Goal: Task Accomplishment & Management: Manage account settings

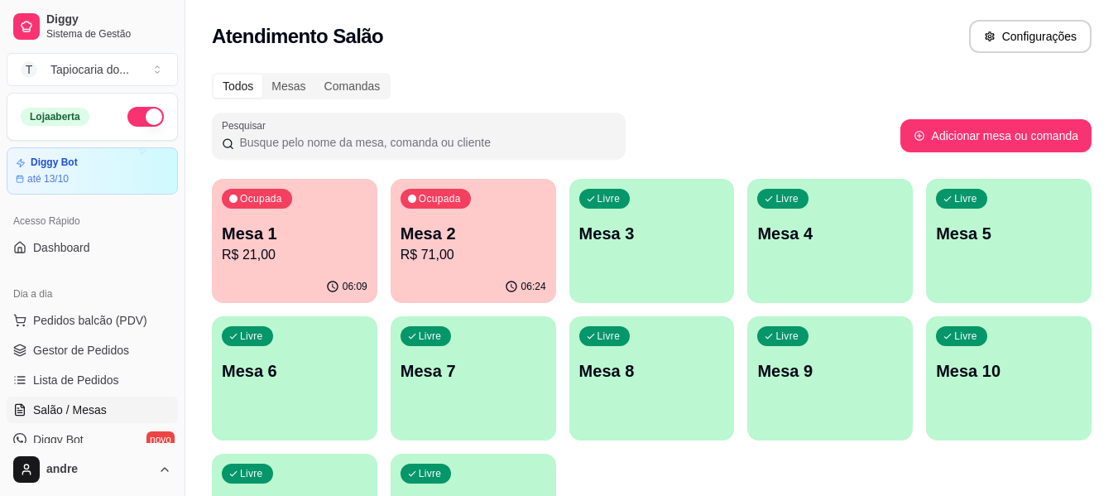
click at [482, 274] on div "06:24" at bounding box center [474, 287] width 166 height 32
click at [309, 247] on div "Mesa 1 R$ 21,00" at bounding box center [295, 243] width 146 height 43
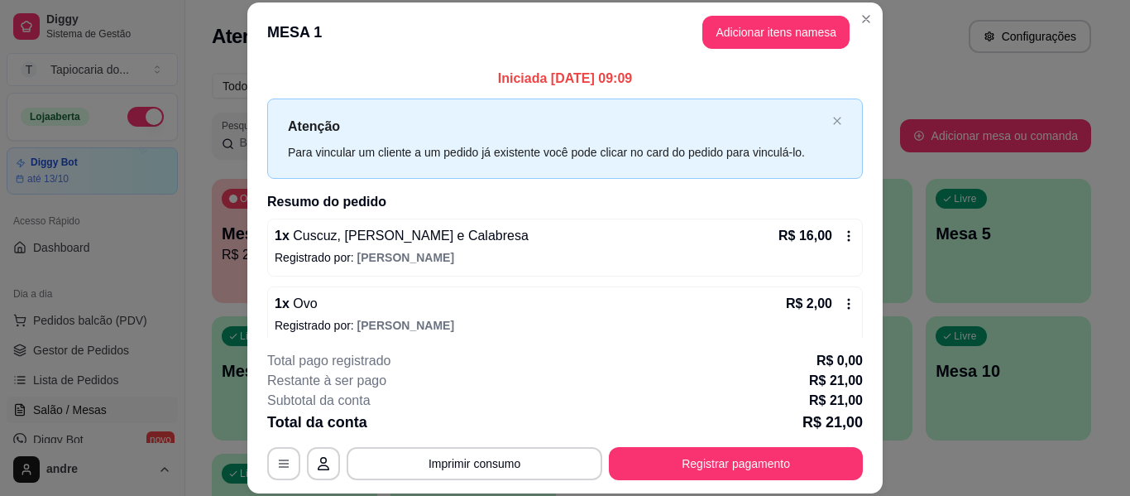
scroll to position [81, 0]
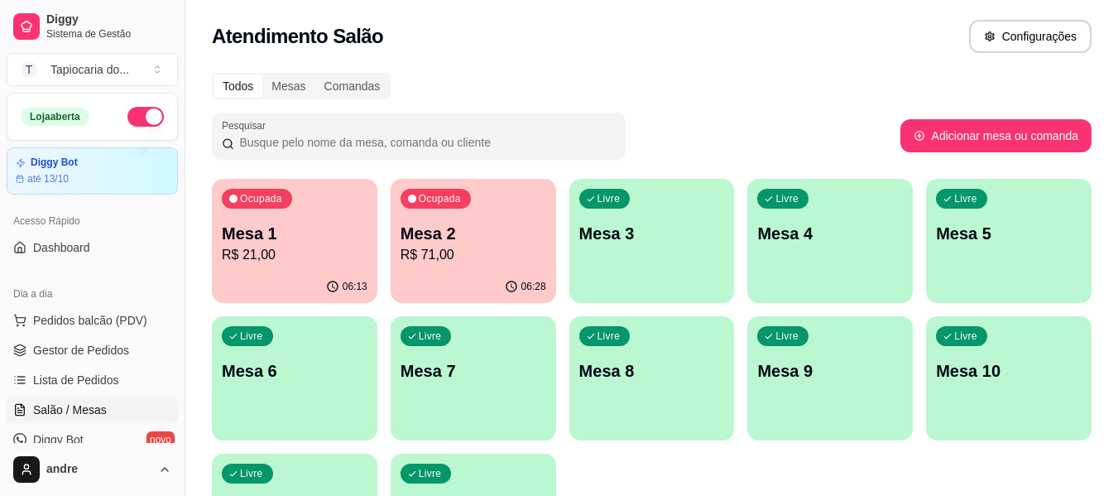
click at [507, 225] on p "Mesa 2" at bounding box center [474, 233] width 146 height 23
click at [485, 269] on div "Ocupada Mesa 2 R$ 71,00" at bounding box center [474, 225] width 166 height 92
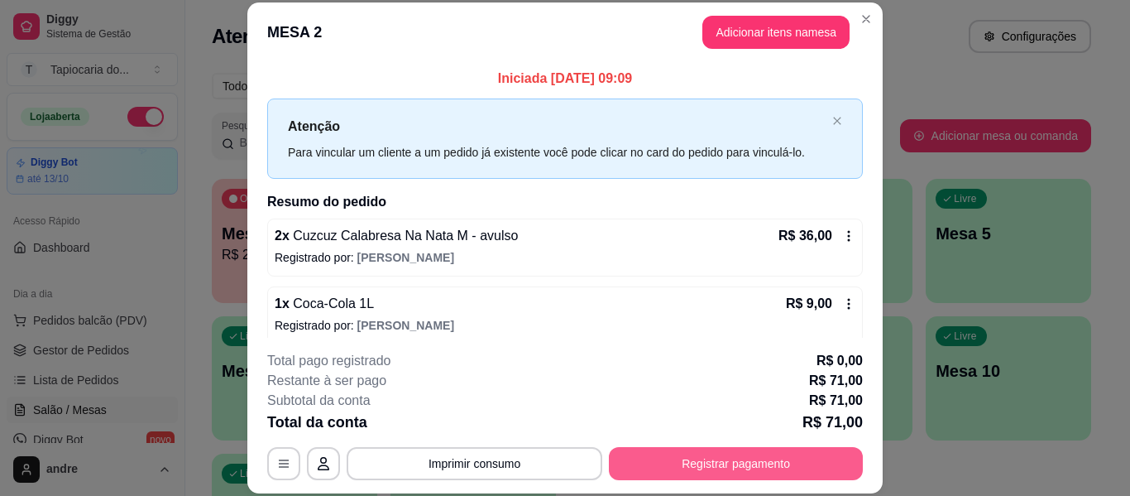
click at [689, 454] on button "Registrar pagamento" at bounding box center [736, 463] width 254 height 33
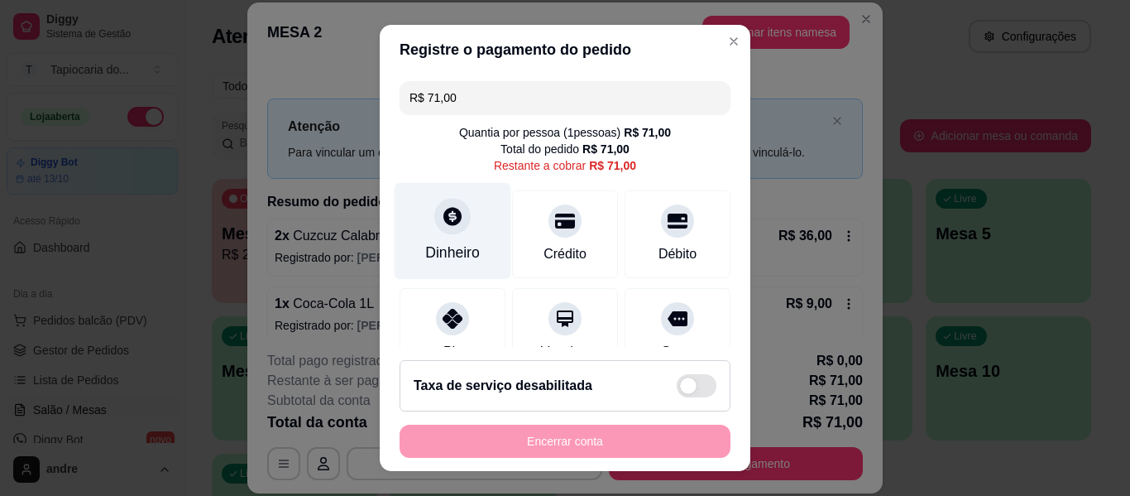
click at [462, 250] on div "Dinheiro" at bounding box center [452, 253] width 55 height 22
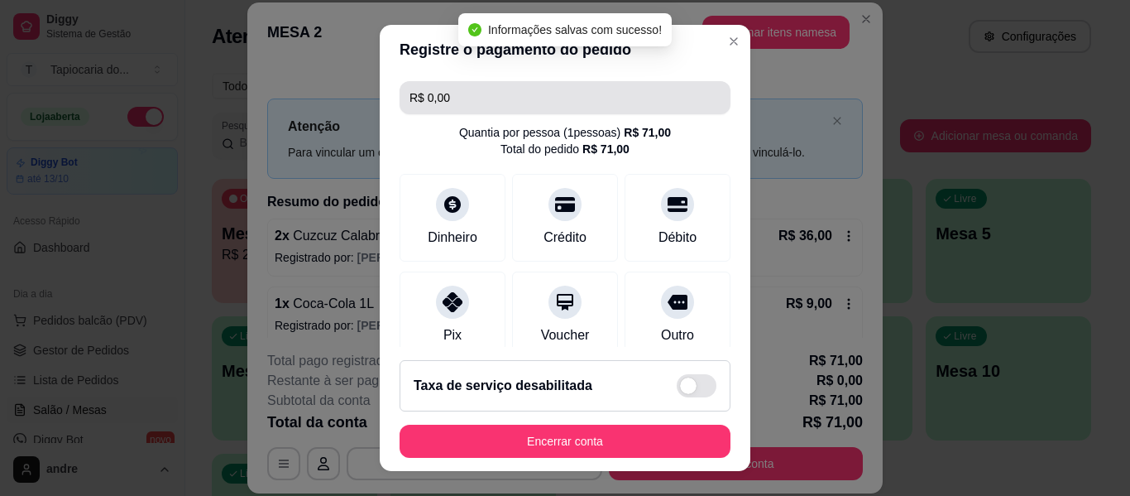
type input "R$ 0,00"
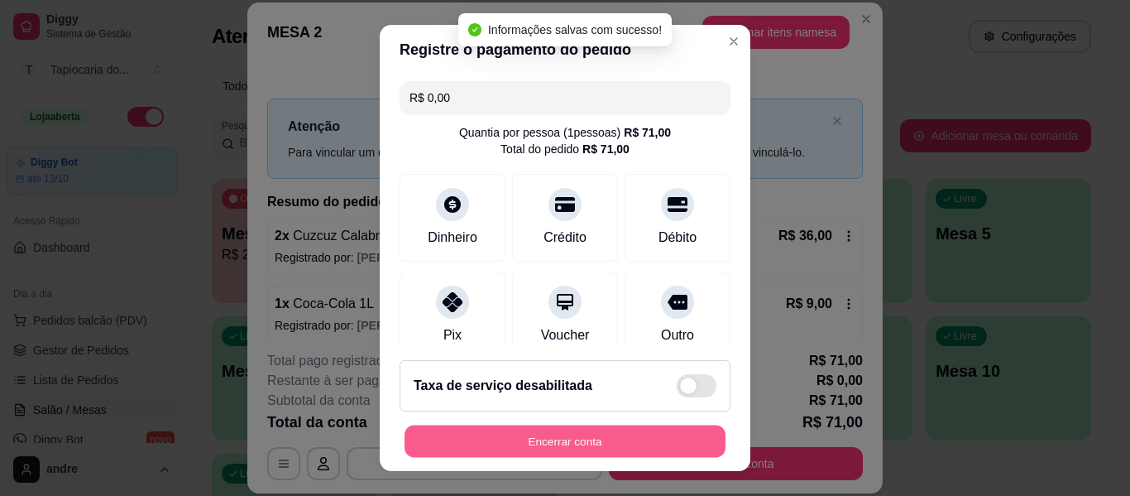
click at [636, 425] on button "Encerrar conta" at bounding box center [565, 441] width 321 height 32
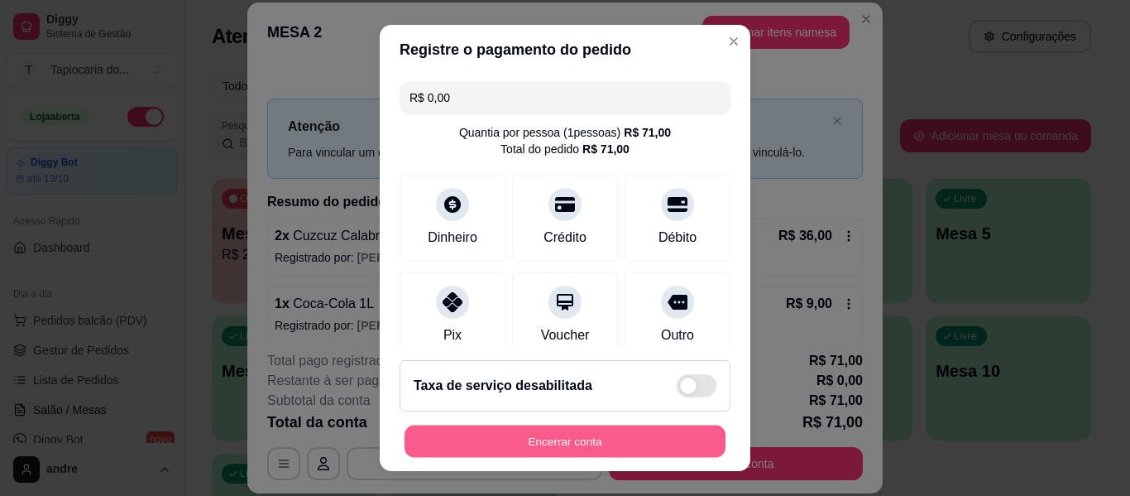
click at [646, 432] on button "Encerrar conta" at bounding box center [565, 441] width 321 height 32
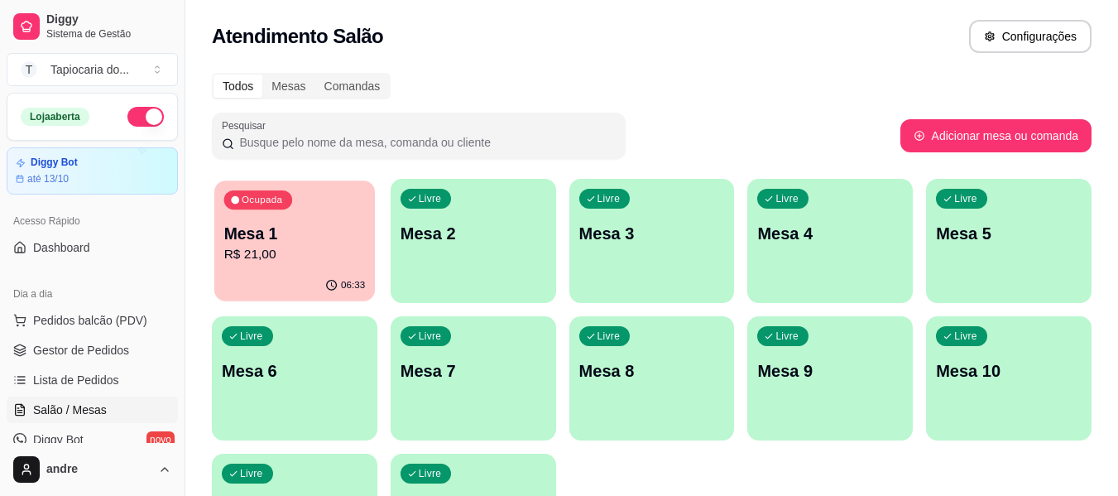
click at [228, 228] on p "Mesa 1" at bounding box center [295, 234] width 142 height 22
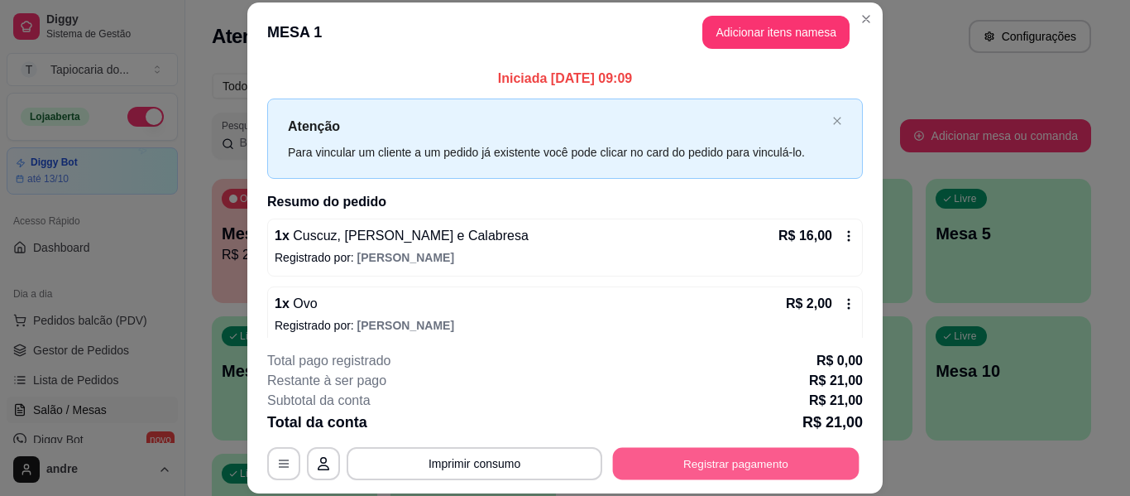
click at [788, 462] on button "Registrar pagamento" at bounding box center [736, 464] width 247 height 32
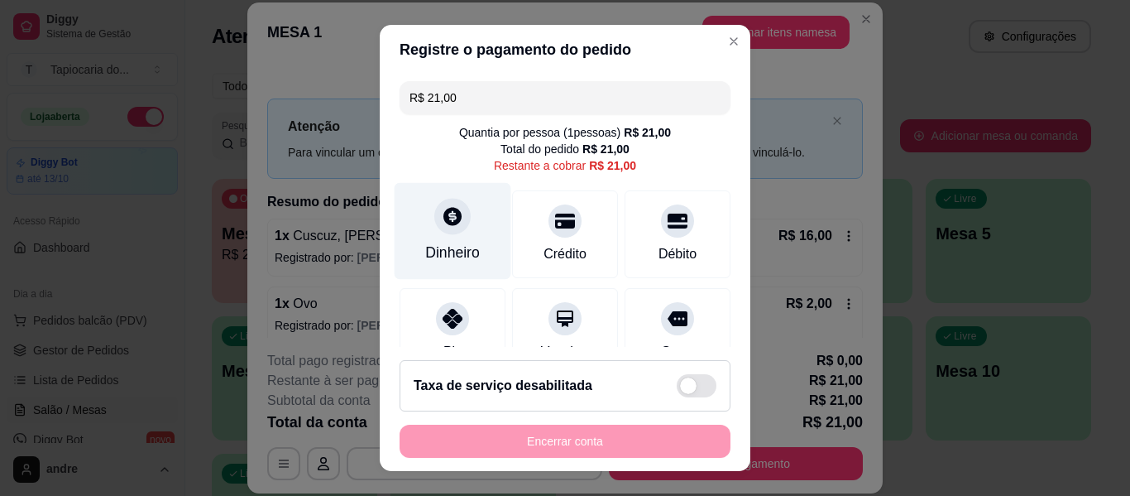
click at [450, 245] on div "Dinheiro" at bounding box center [452, 253] width 55 height 22
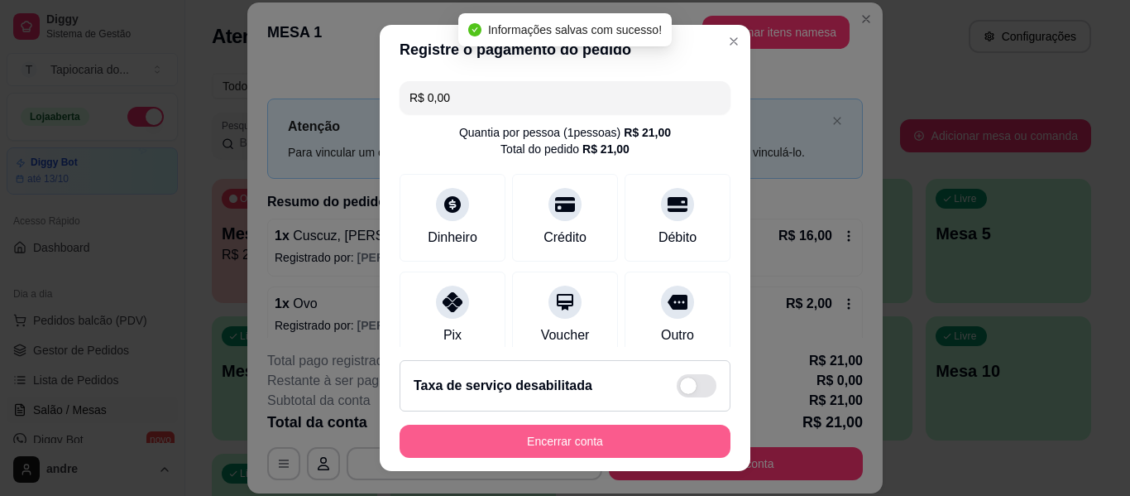
type input "R$ 0,00"
click at [630, 432] on button "Encerrar conta" at bounding box center [565, 441] width 331 height 33
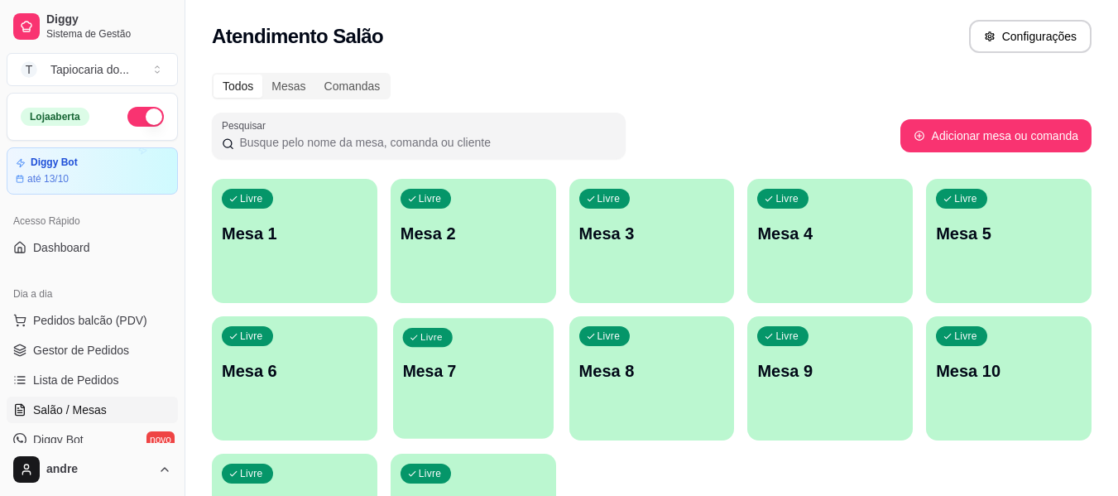
click at [463, 373] on p "Mesa 7" at bounding box center [473, 371] width 142 height 22
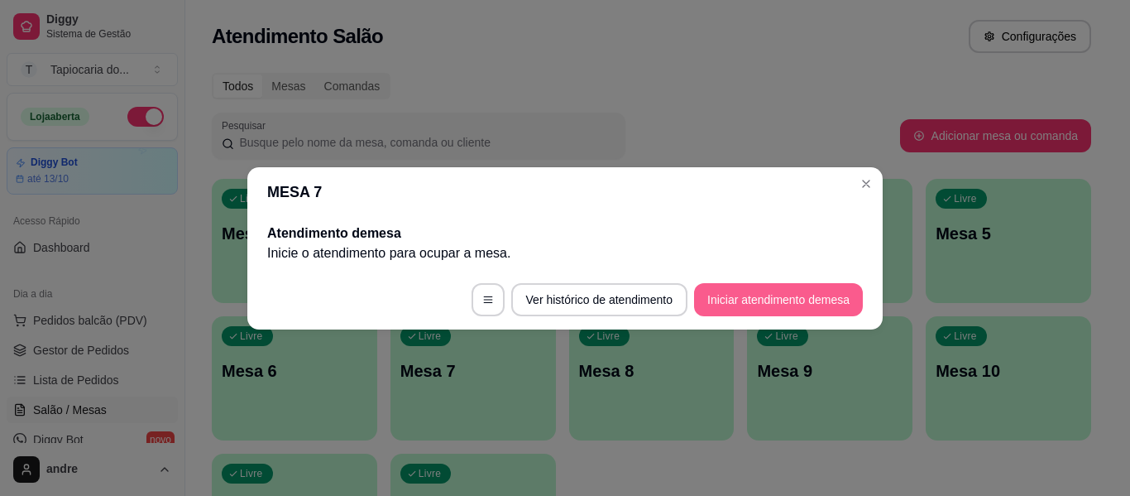
click at [757, 310] on button "Iniciar atendimento de mesa" at bounding box center [778, 299] width 169 height 33
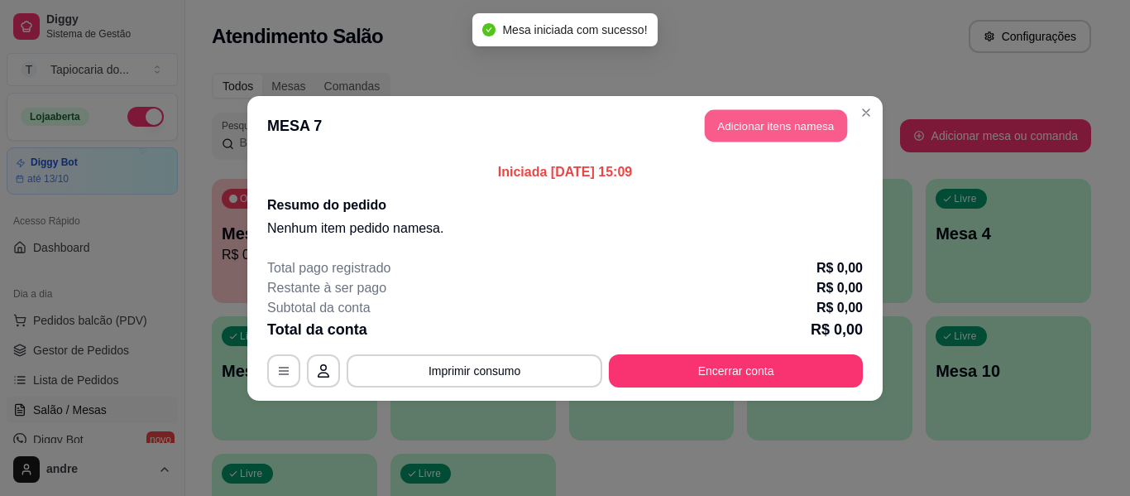
click at [797, 125] on button "Adicionar itens na mesa" at bounding box center [776, 125] width 142 height 32
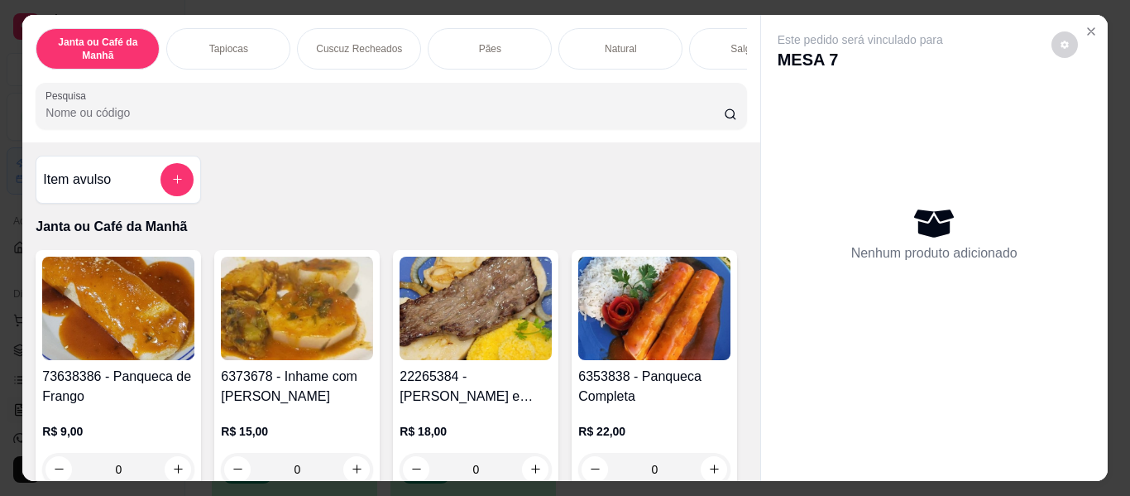
click at [643, 121] on input "Pesquisa" at bounding box center [385, 112] width 679 height 17
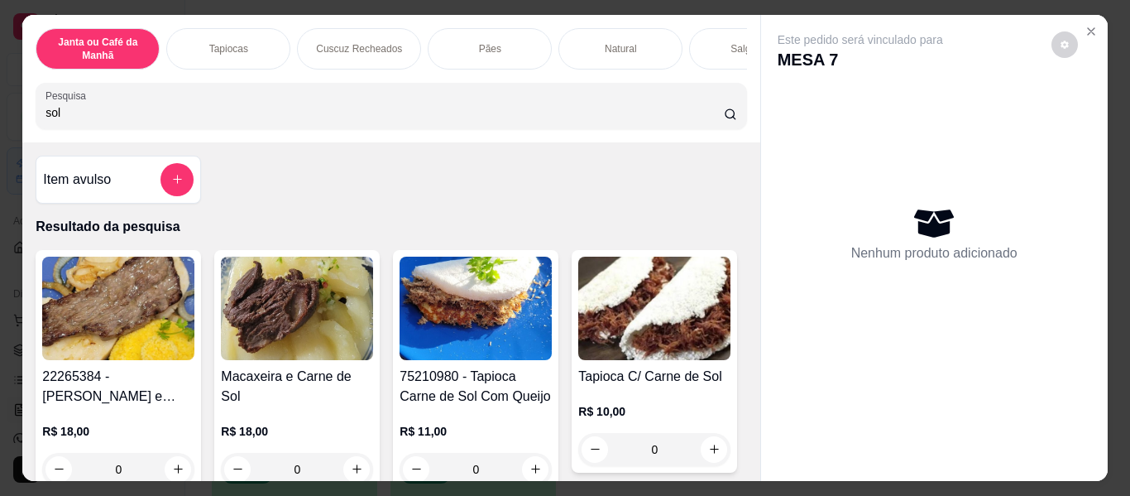
scroll to position [83, 0]
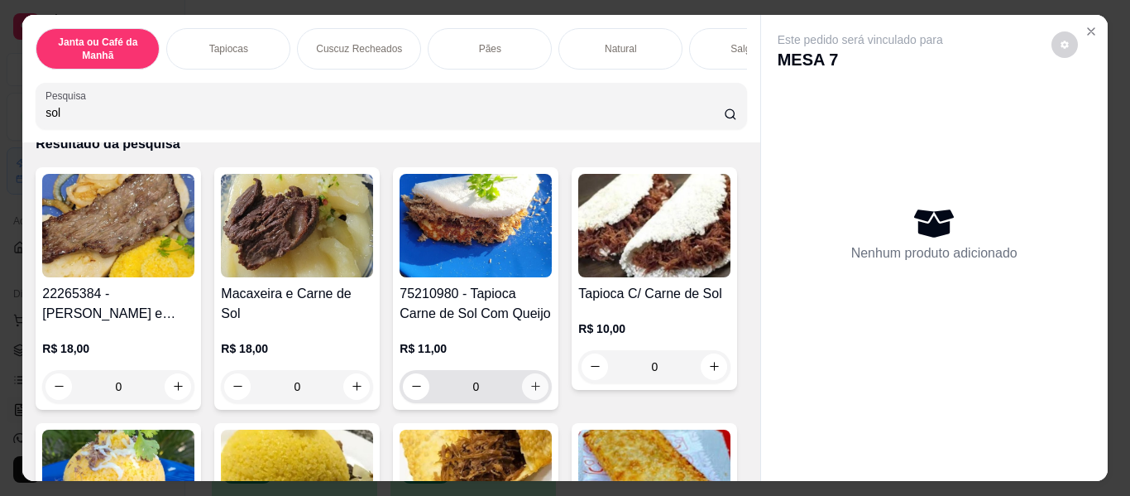
type input "sol"
click at [530, 386] on icon "increase-product-quantity" at bounding box center [536, 386] width 12 height 12
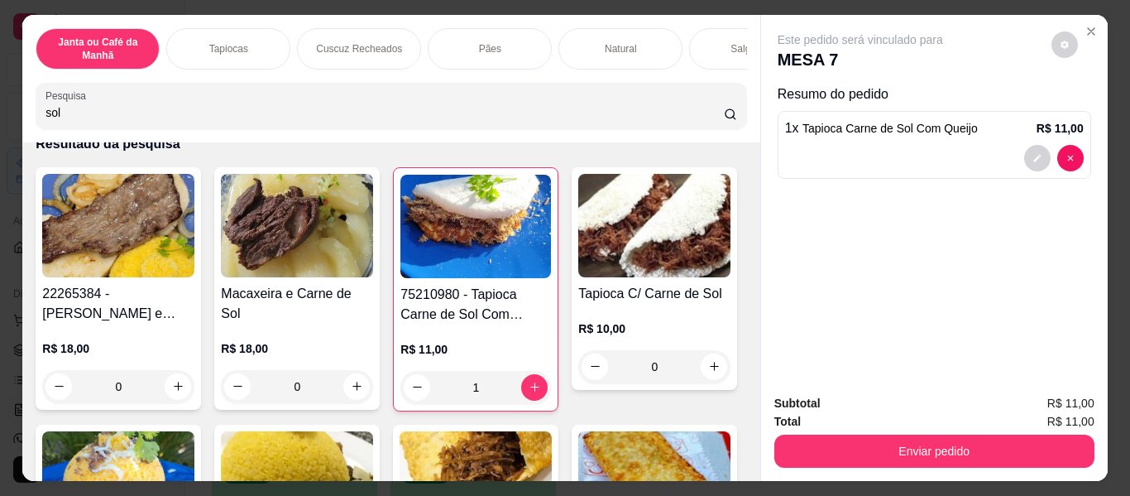
type input "1"
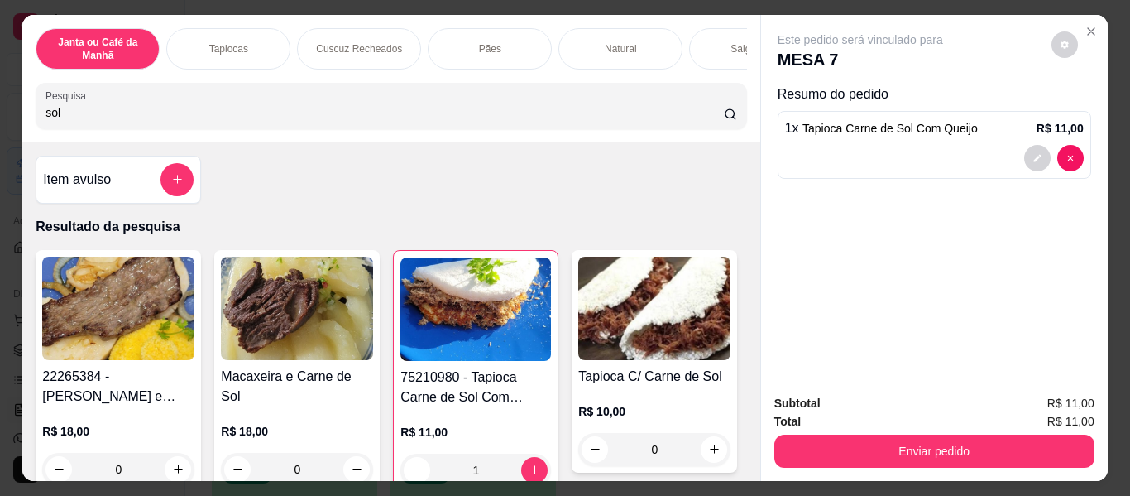
click at [636, 121] on input "sol" at bounding box center [385, 112] width 679 height 17
type input "s"
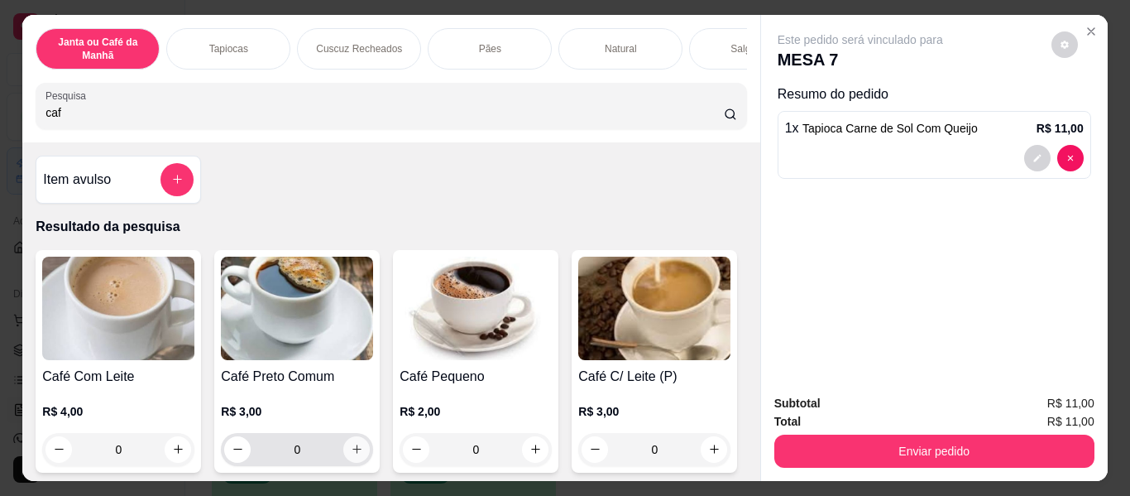
type input "caf"
click at [343, 456] on button "increase-product-quantity" at bounding box center [356, 449] width 26 height 26
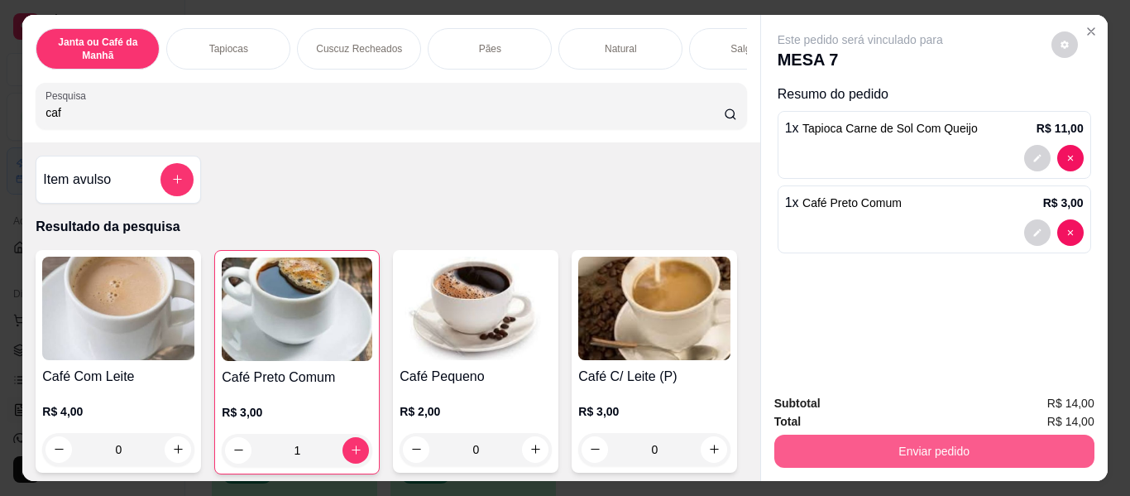
type input "1"
click at [879, 455] on button "Enviar pedido" at bounding box center [935, 450] width 320 height 33
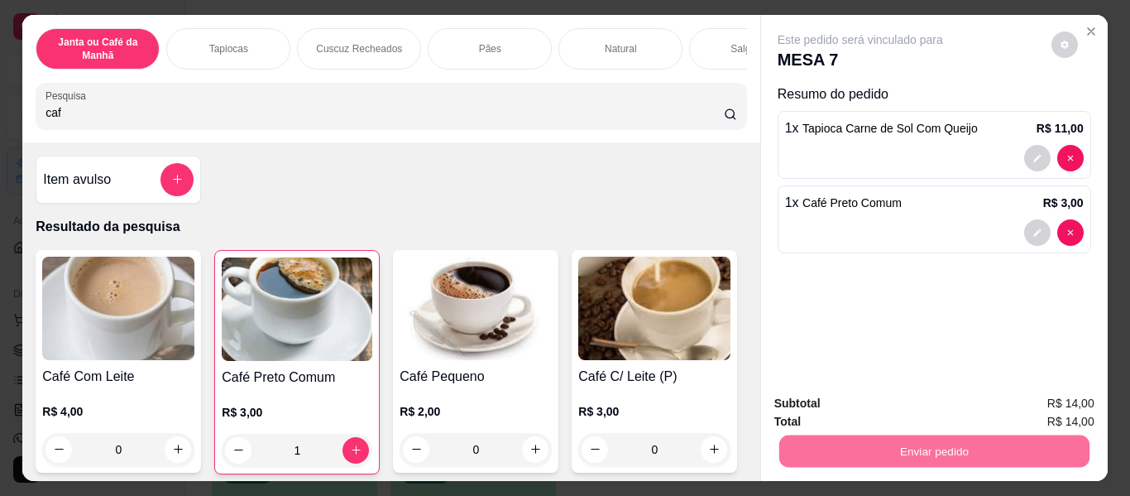
click at [1055, 397] on button "Enviar pedido" at bounding box center [1051, 404] width 91 height 31
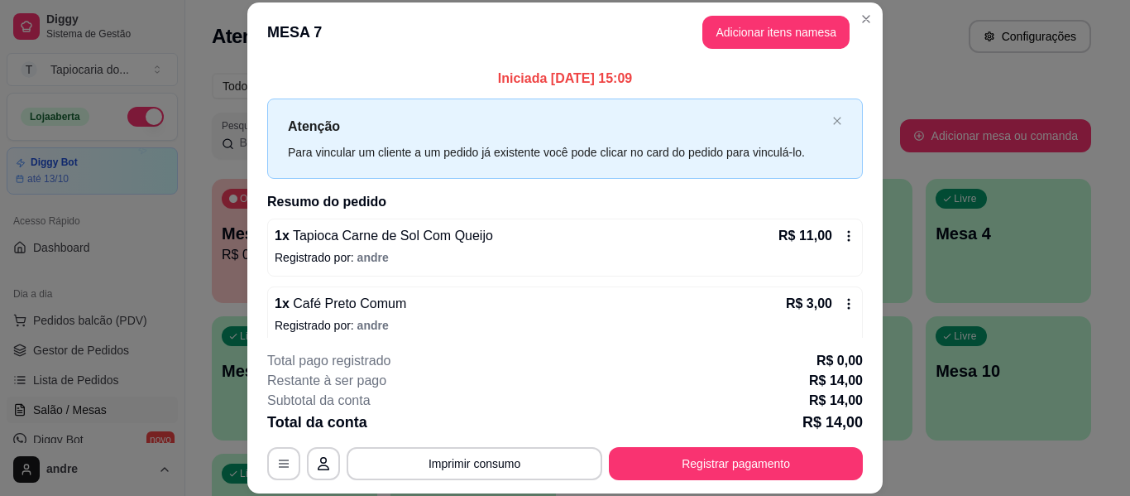
click at [823, 296] on div "R$ 3,00" at bounding box center [821, 304] width 70 height 20
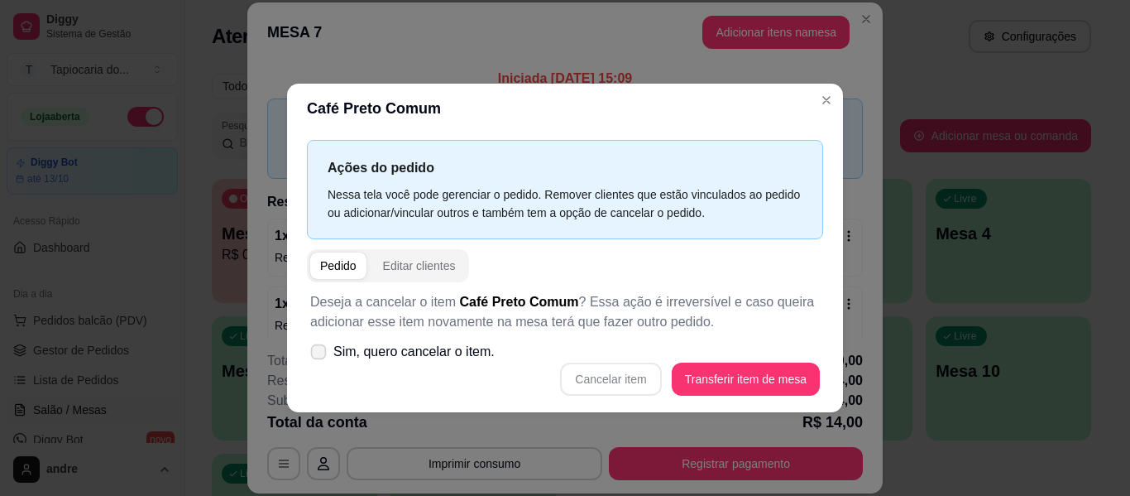
click at [323, 348] on icon at bounding box center [318, 351] width 12 height 9
click at [320, 354] on input "Sim, quero cancelar o item." at bounding box center [315, 359] width 11 height 11
checkbox input "true"
click at [624, 368] on button "Cancelar item" at bounding box center [610, 378] width 101 height 33
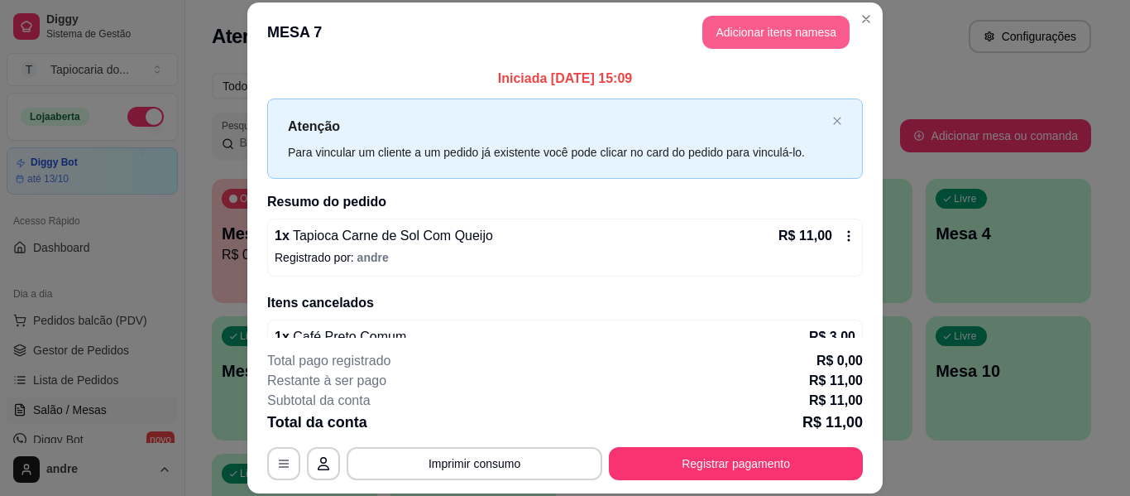
click at [792, 35] on button "Adicionar itens na mesa" at bounding box center [776, 32] width 147 height 33
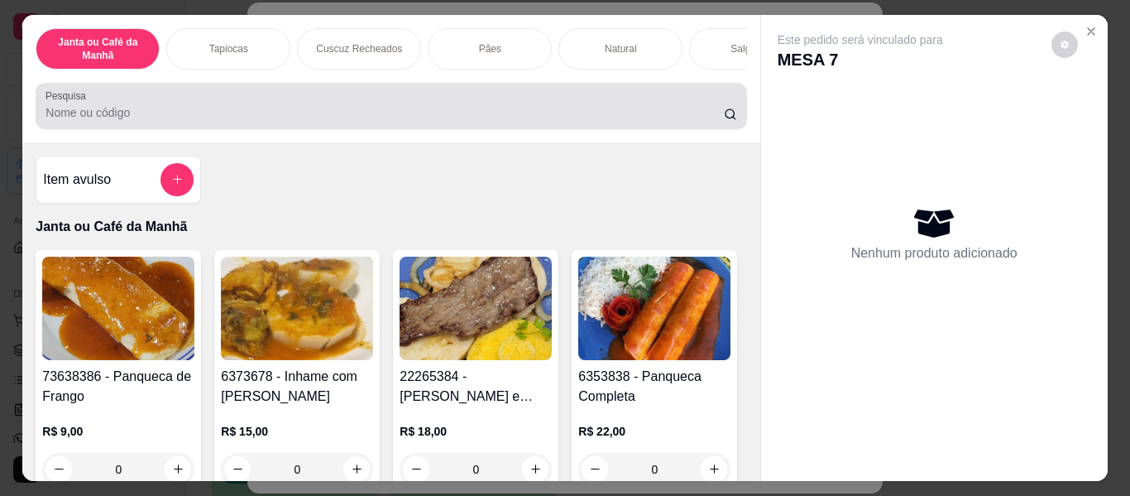
click at [645, 95] on div at bounding box center [391, 105] width 691 height 33
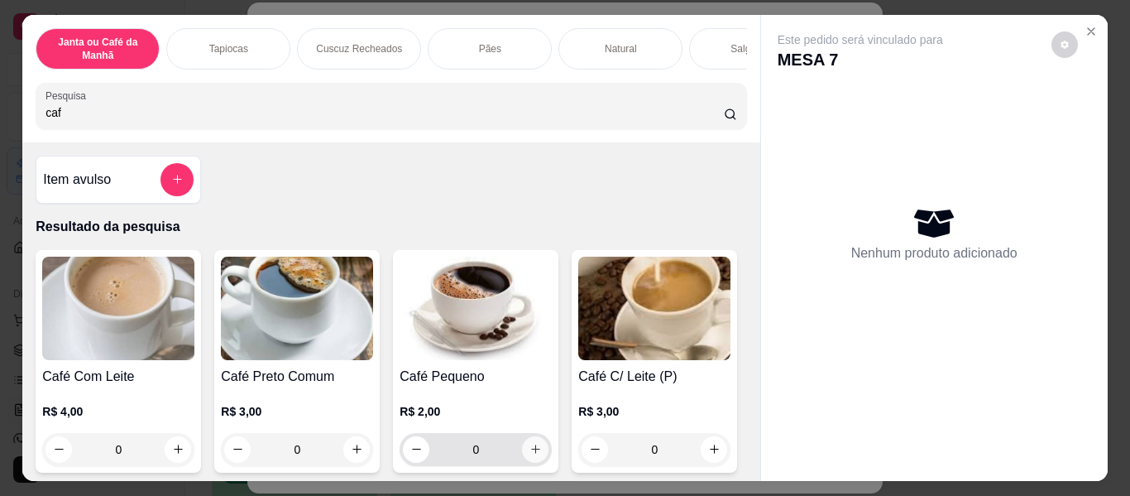
type input "caf"
click at [535, 455] on icon "increase-product-quantity" at bounding box center [536, 449] width 12 height 12
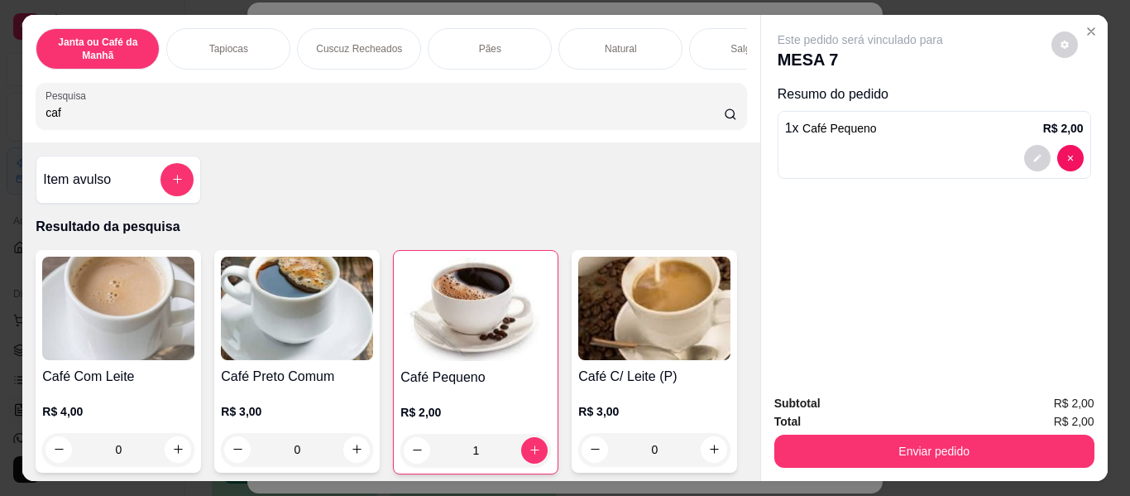
type input "1"
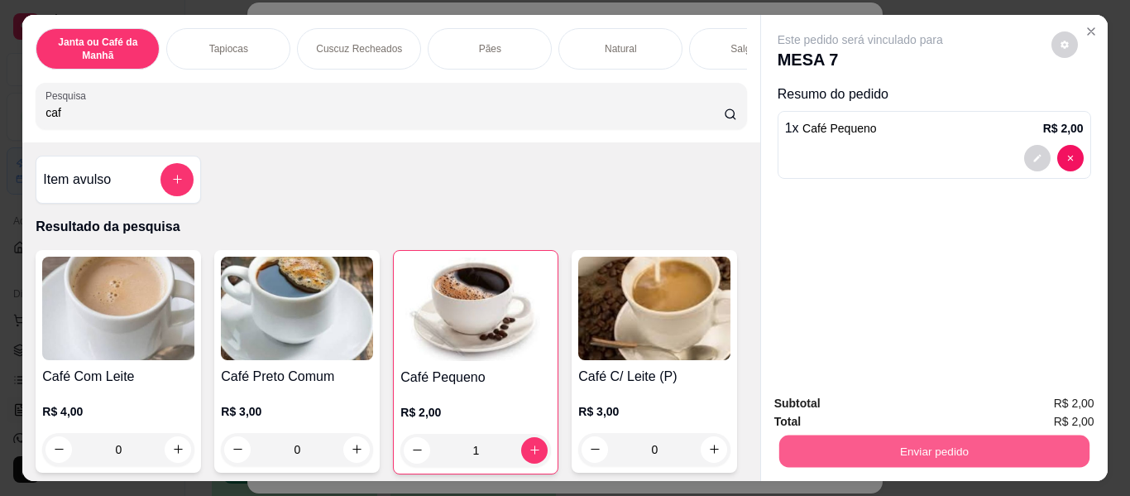
click at [924, 435] on button "Enviar pedido" at bounding box center [934, 451] width 310 height 32
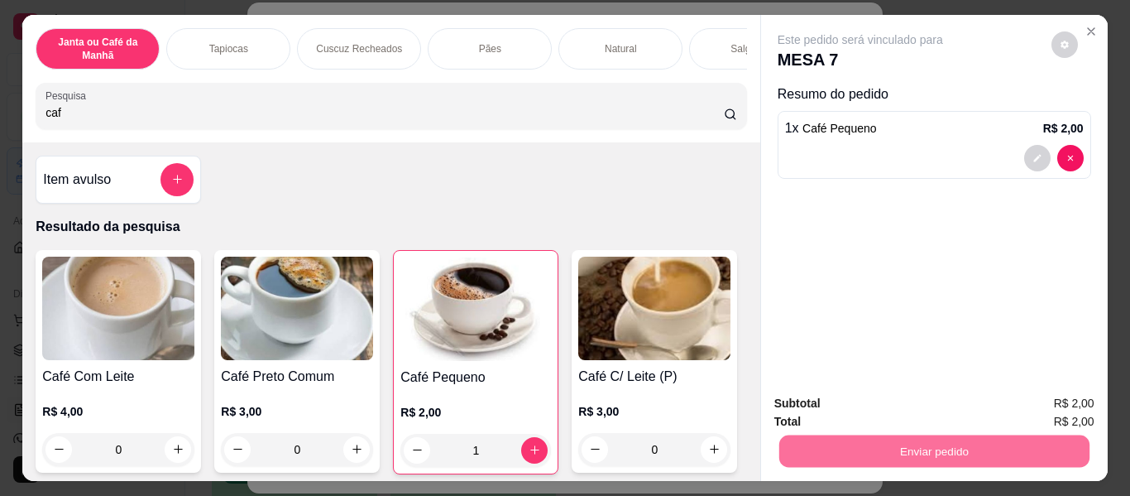
click at [1072, 391] on button "Enviar pedido" at bounding box center [1052, 404] width 94 height 31
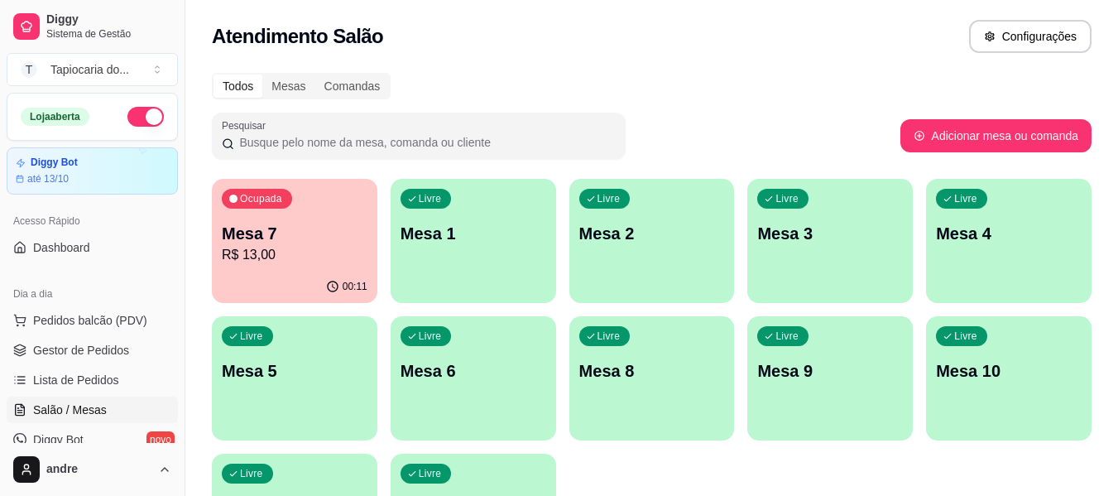
click at [297, 247] on p "R$ 13,00" at bounding box center [295, 255] width 146 height 20
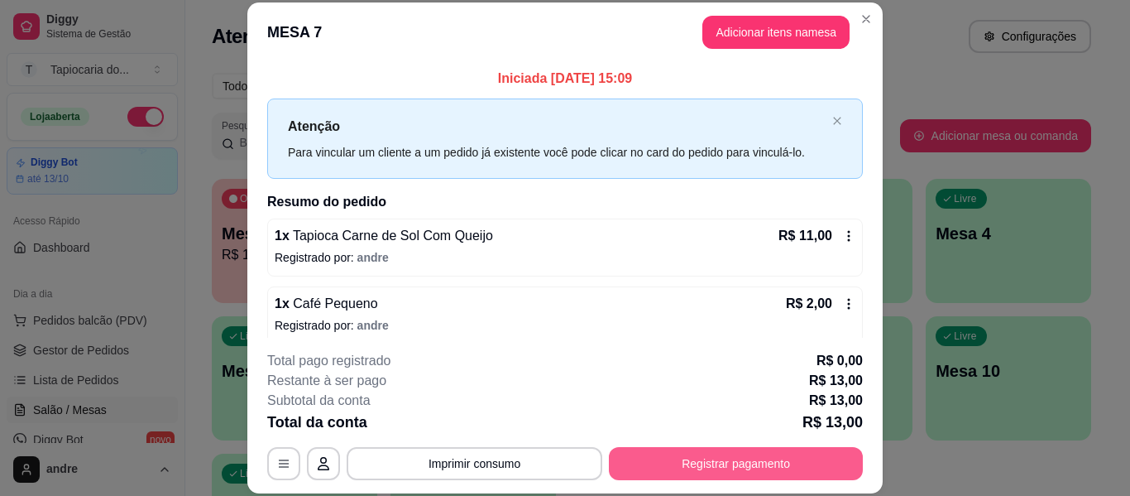
click at [665, 453] on button "Registrar pagamento" at bounding box center [736, 463] width 254 height 33
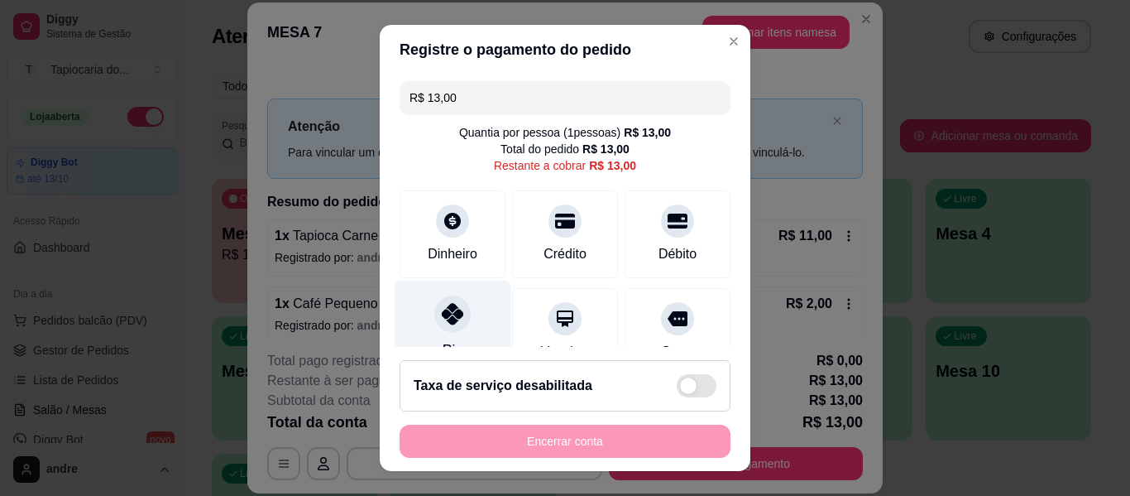
click at [482, 316] on div "Pix" at bounding box center [453, 329] width 117 height 97
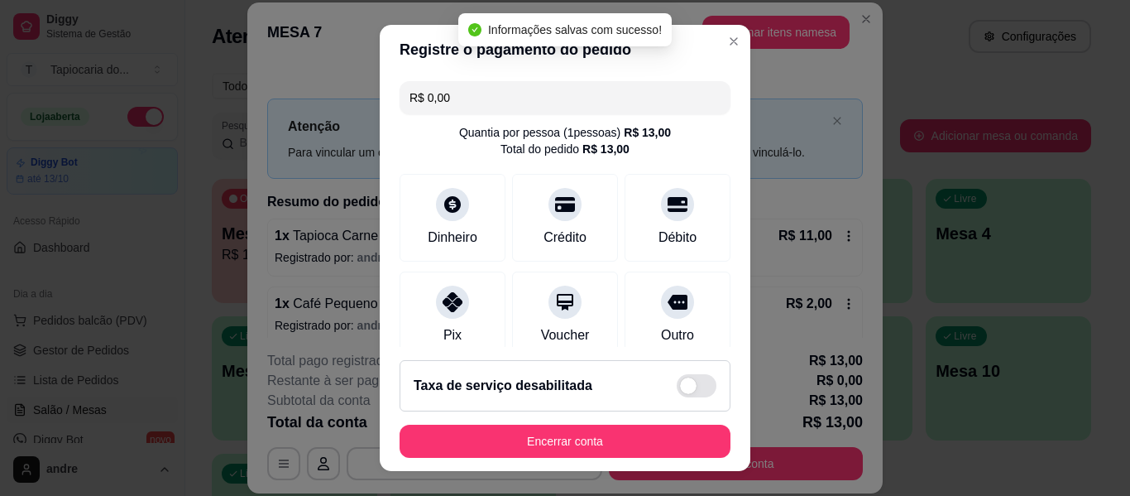
type input "R$ 0,00"
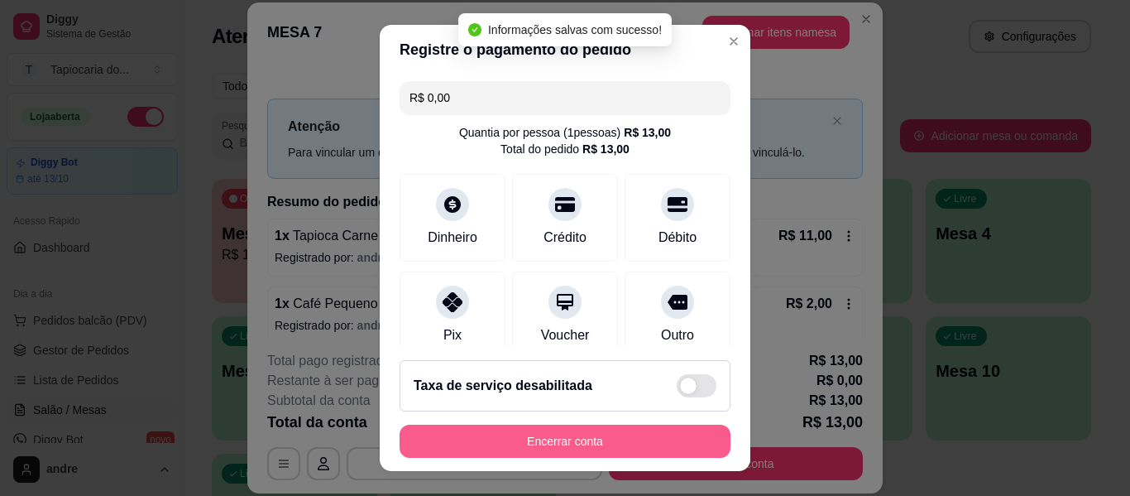
click at [588, 445] on button "Encerrar conta" at bounding box center [565, 441] width 331 height 33
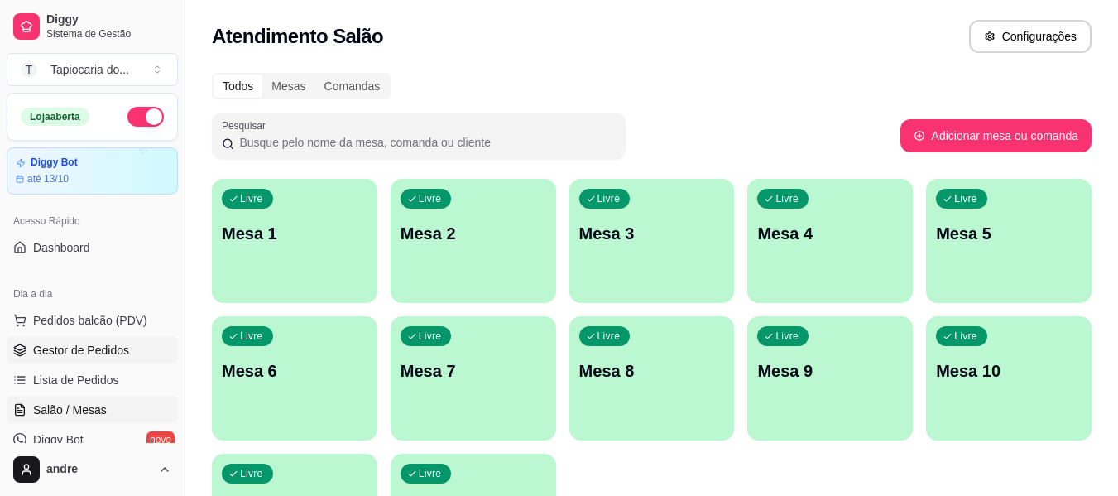
click at [113, 353] on span "Gestor de Pedidos" at bounding box center [81, 350] width 96 height 17
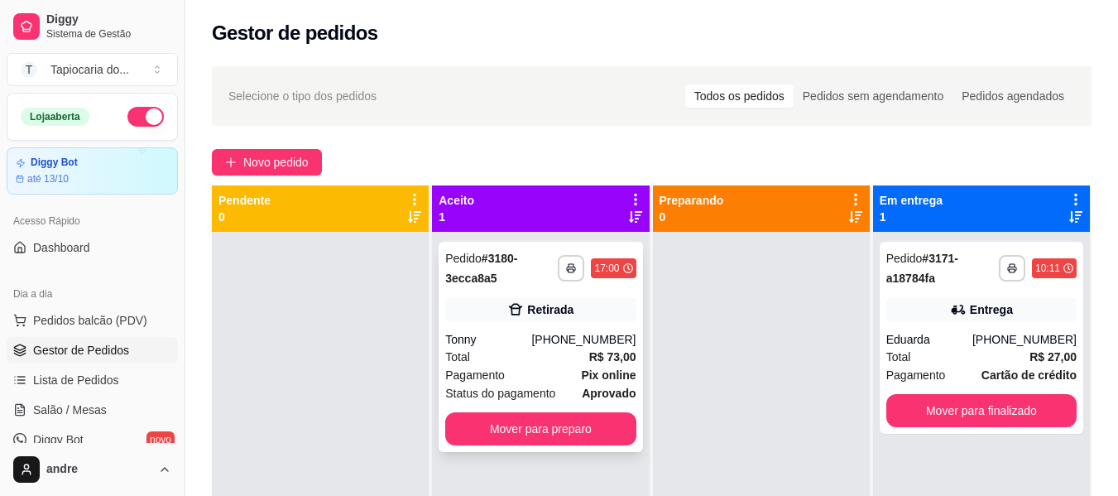
click at [519, 372] on div "Pagamento Pix online" at bounding box center [540, 375] width 190 height 18
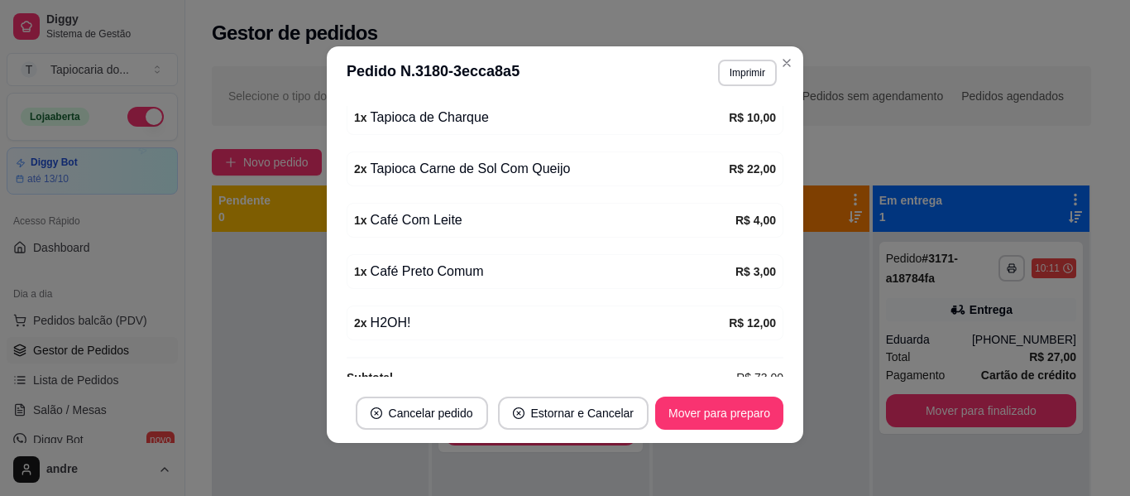
scroll to position [551, 0]
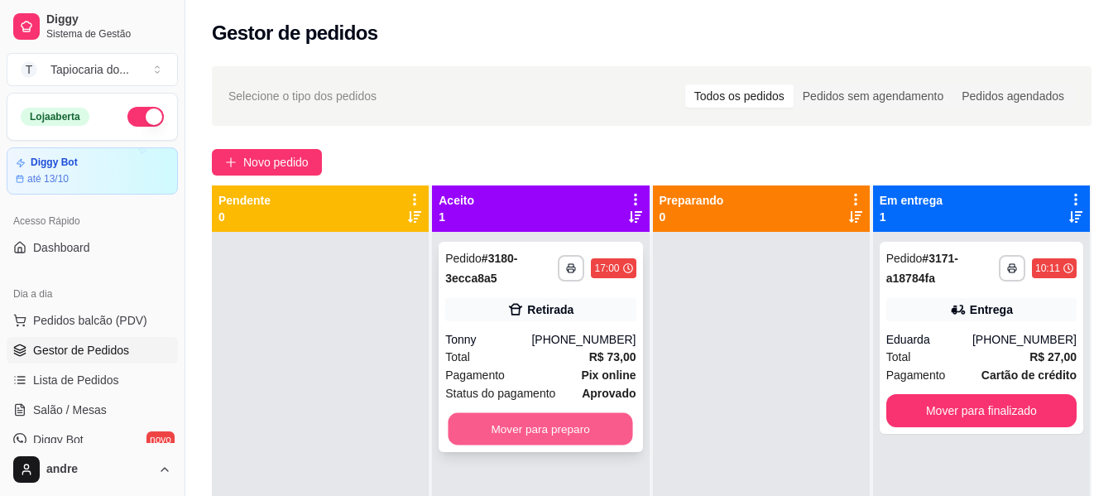
click at [606, 424] on button "Mover para preparo" at bounding box center [541, 429] width 185 height 32
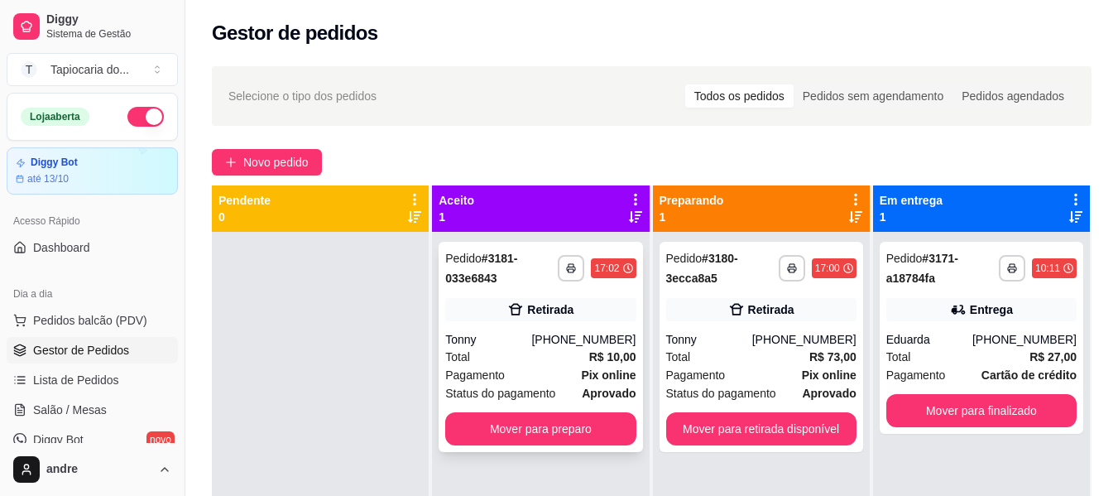
click at [568, 337] on div "[PHONE_NUMBER]" at bounding box center [583, 339] width 104 height 17
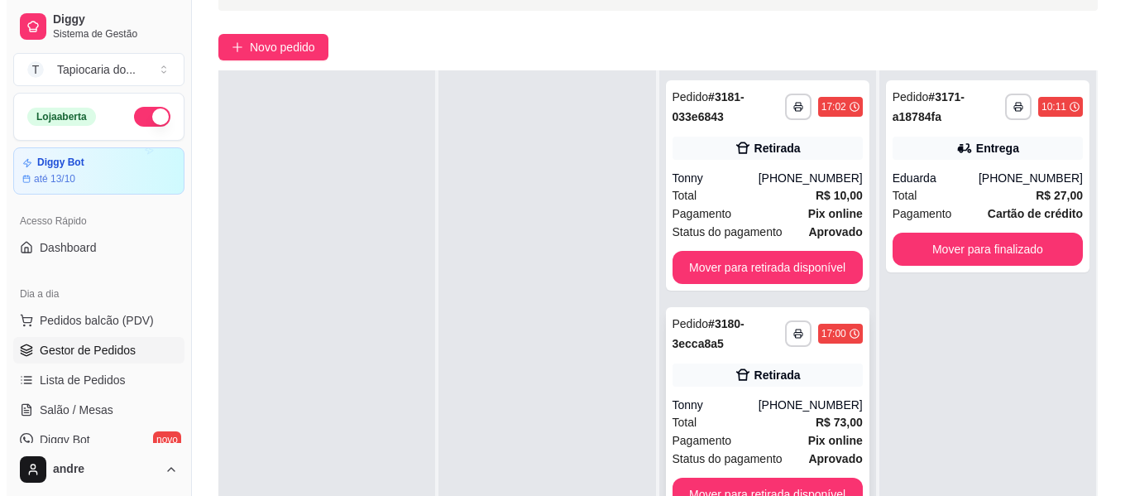
scroll to position [166, 0]
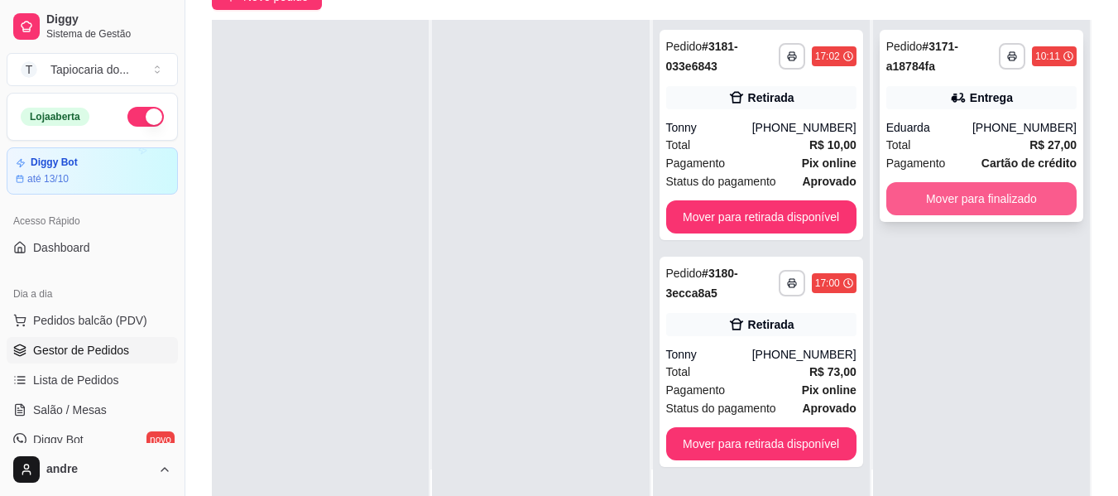
click at [955, 200] on button "Mover para finalizado" at bounding box center [981, 198] width 190 height 33
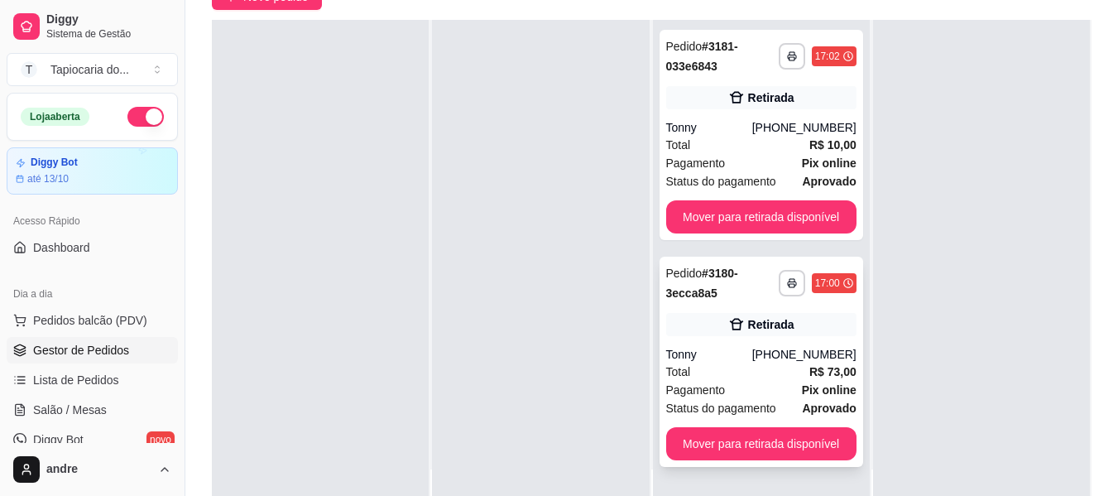
click at [831, 358] on div "[PHONE_NUMBER]" at bounding box center [804, 354] width 104 height 17
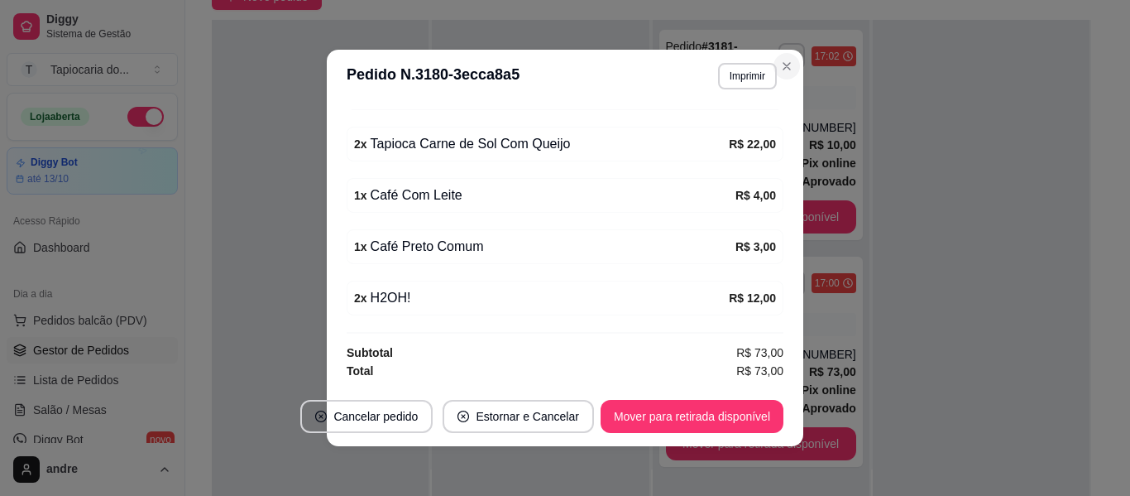
scroll to position [3, 0]
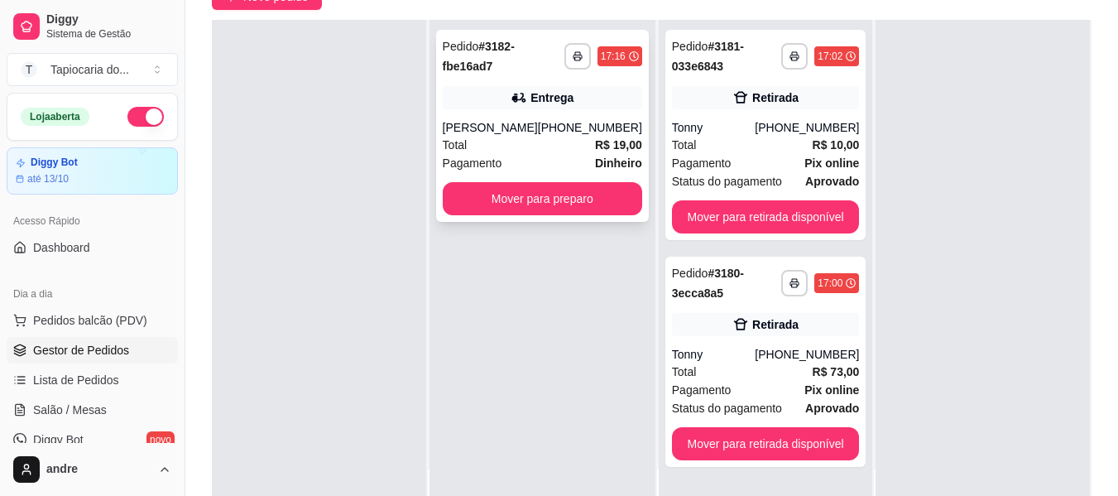
click at [505, 103] on div "Entrega" at bounding box center [542, 97] width 199 height 23
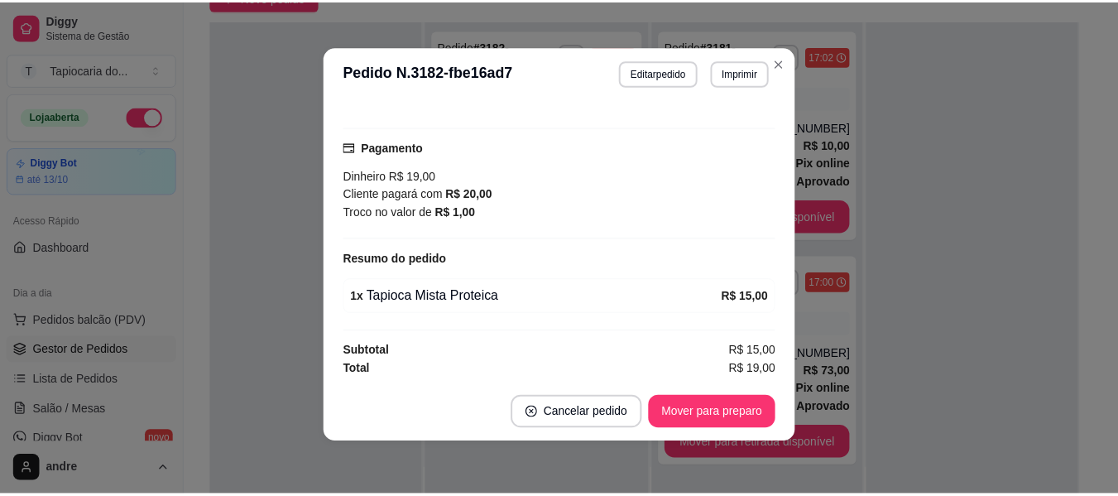
scroll to position [409, 0]
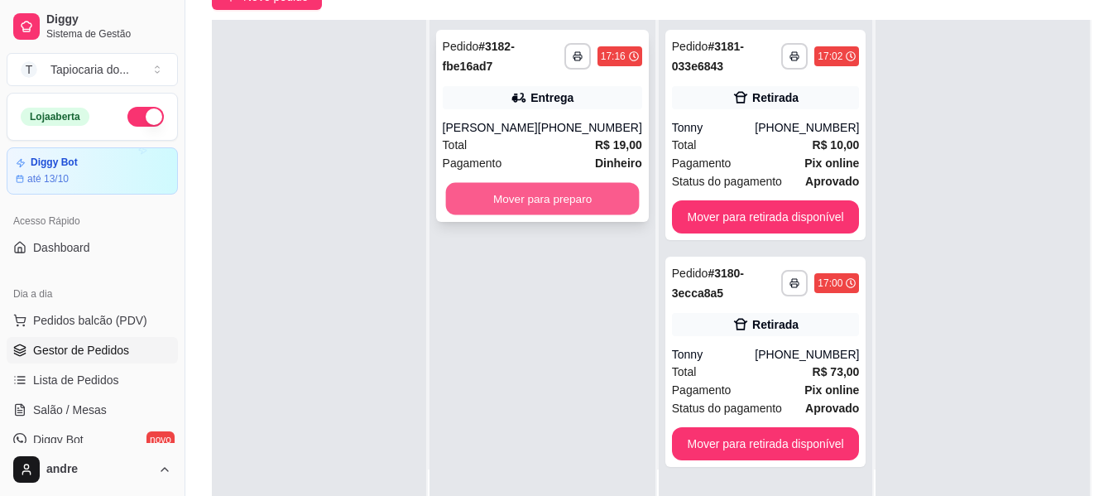
click at [559, 189] on button "Mover para preparo" at bounding box center [542, 199] width 194 height 32
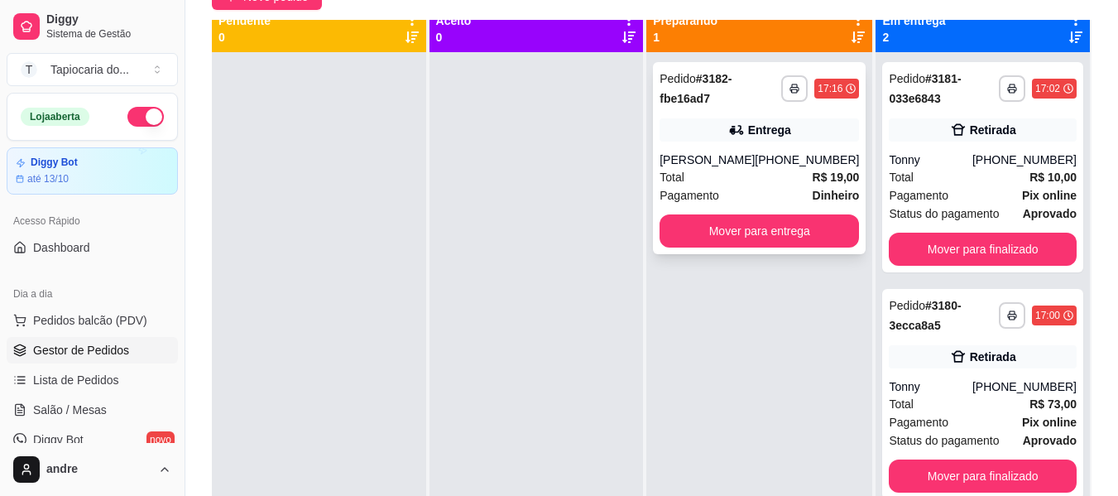
scroll to position [0, 0]
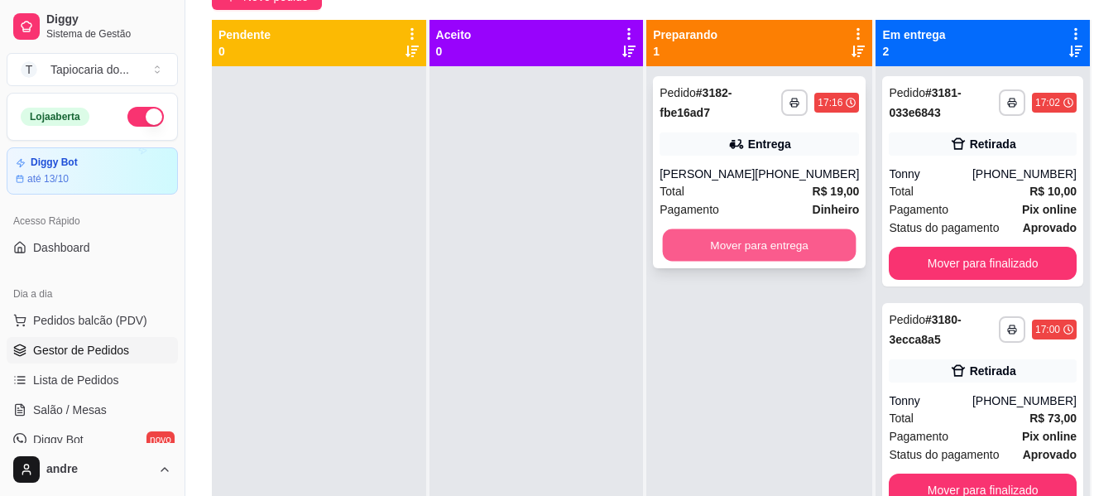
click at [777, 243] on button "Mover para entrega" at bounding box center [760, 245] width 194 height 32
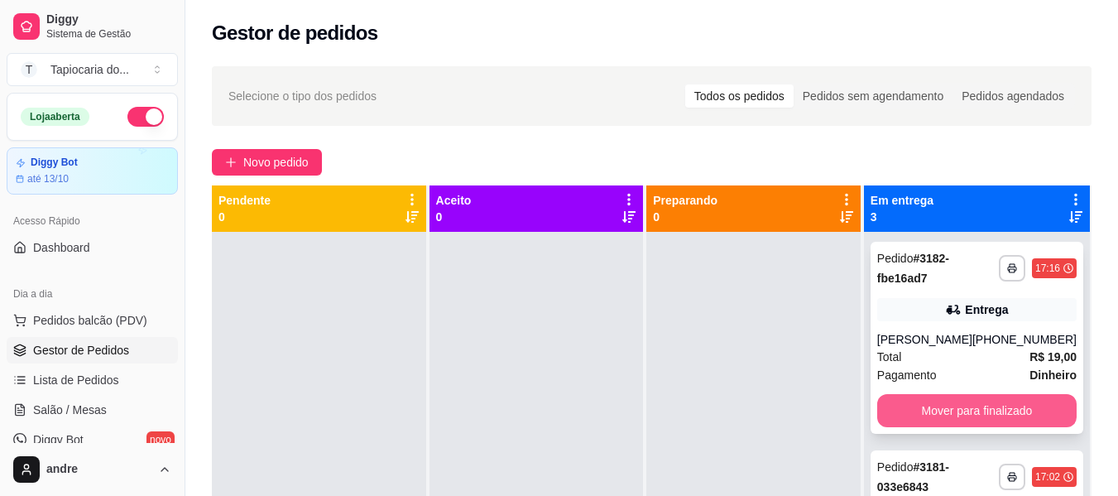
click at [1005, 401] on button "Mover para finalizado" at bounding box center [976, 410] width 199 height 33
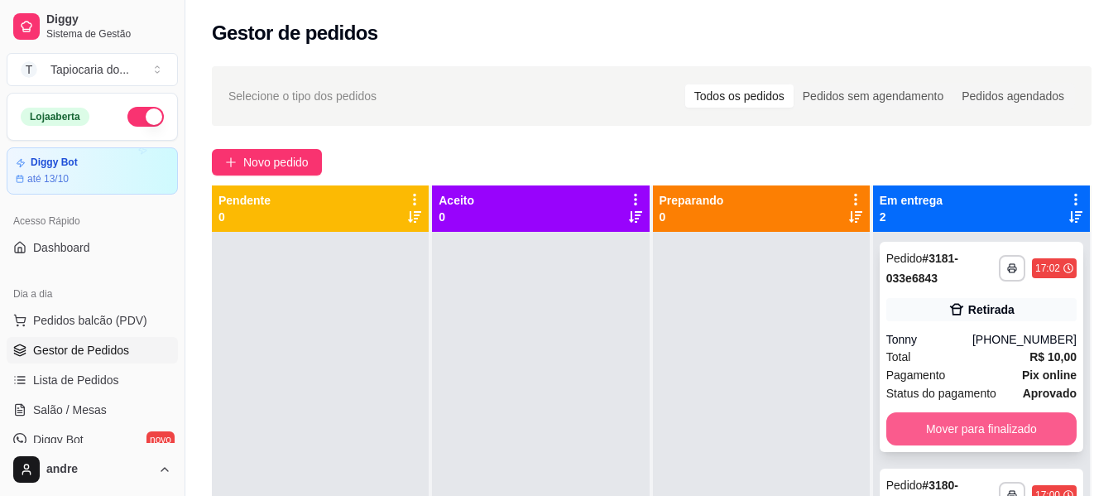
click at [1005, 431] on button "Mover para finalizado" at bounding box center [981, 428] width 190 height 33
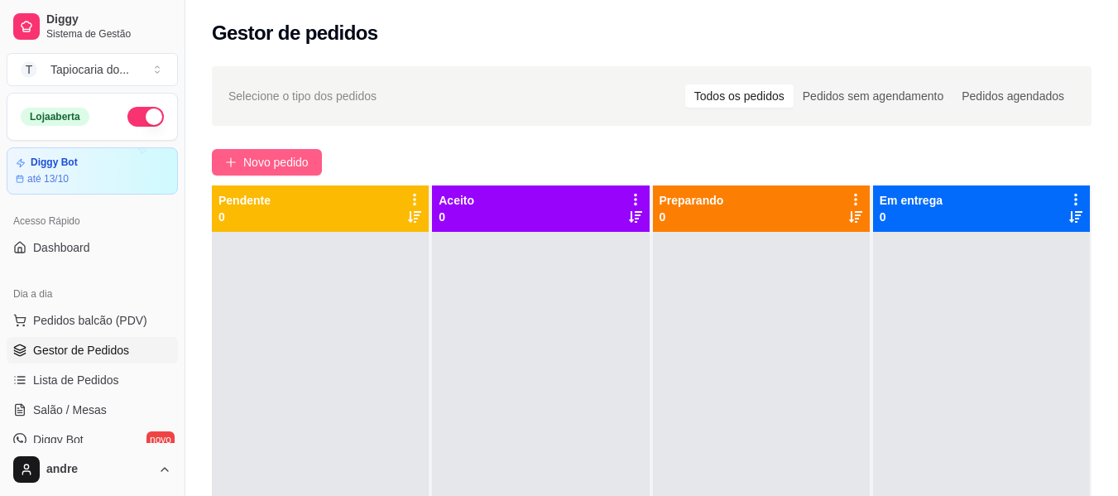
click at [271, 168] on span "Novo pedido" at bounding box center [275, 162] width 65 height 18
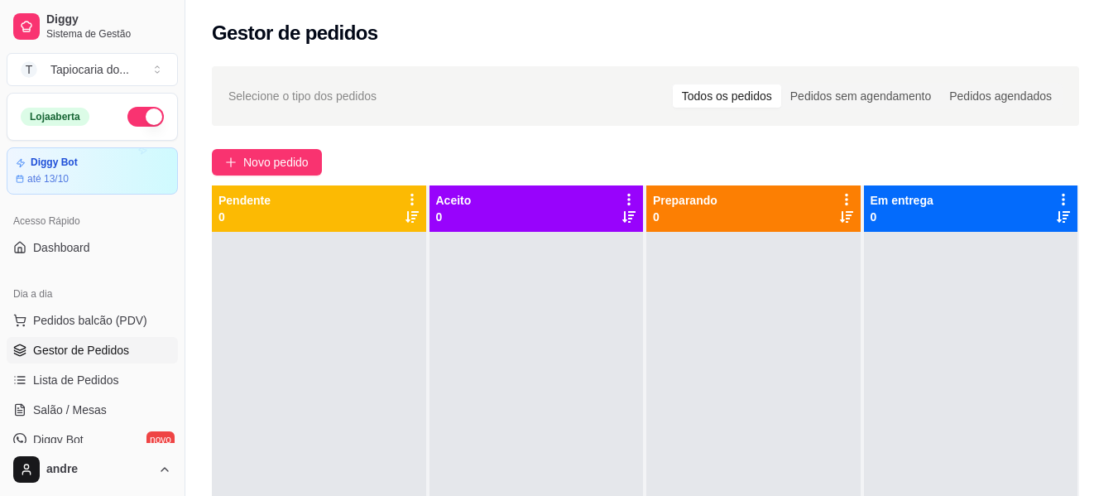
click at [330, 108] on div at bounding box center [385, 105] width 679 height 33
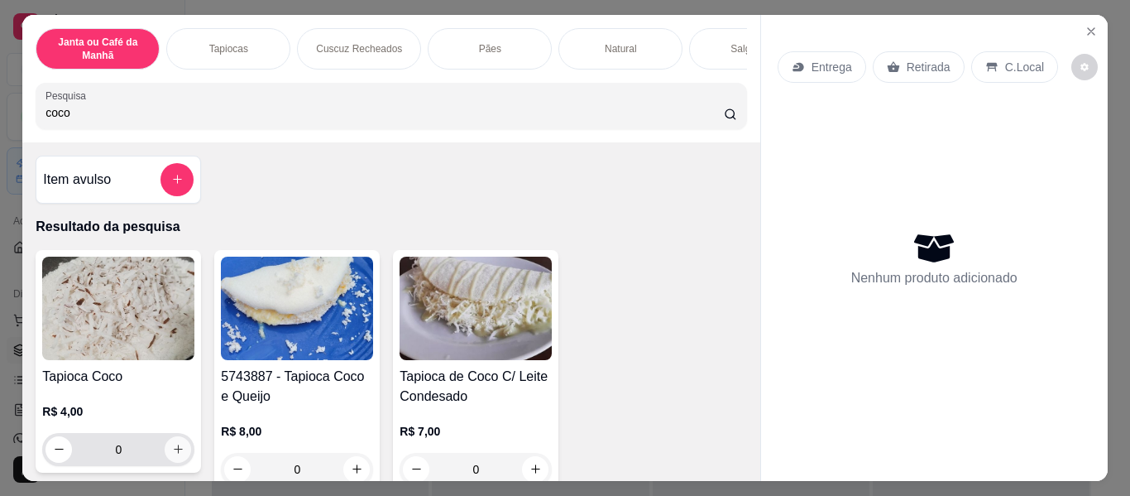
type input "coco"
click at [172, 455] on icon "increase-product-quantity" at bounding box center [178, 449] width 12 height 12
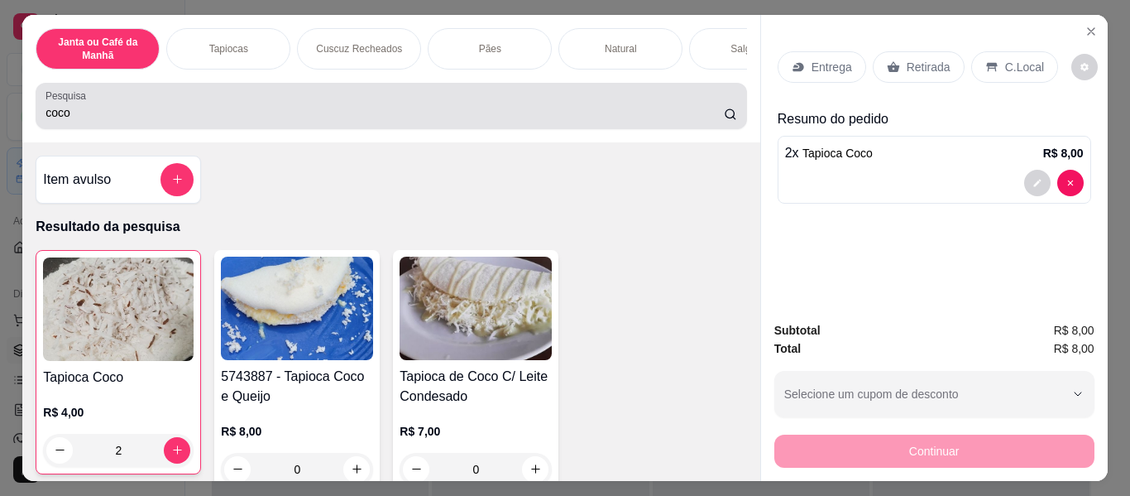
type input "2"
click at [415, 105] on div "coco" at bounding box center [391, 105] width 691 height 33
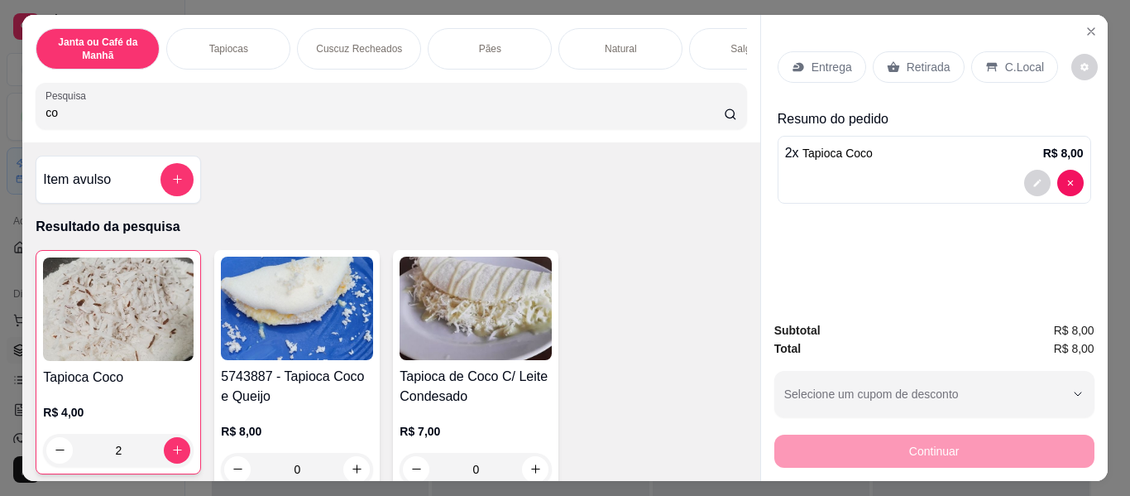
type input "c"
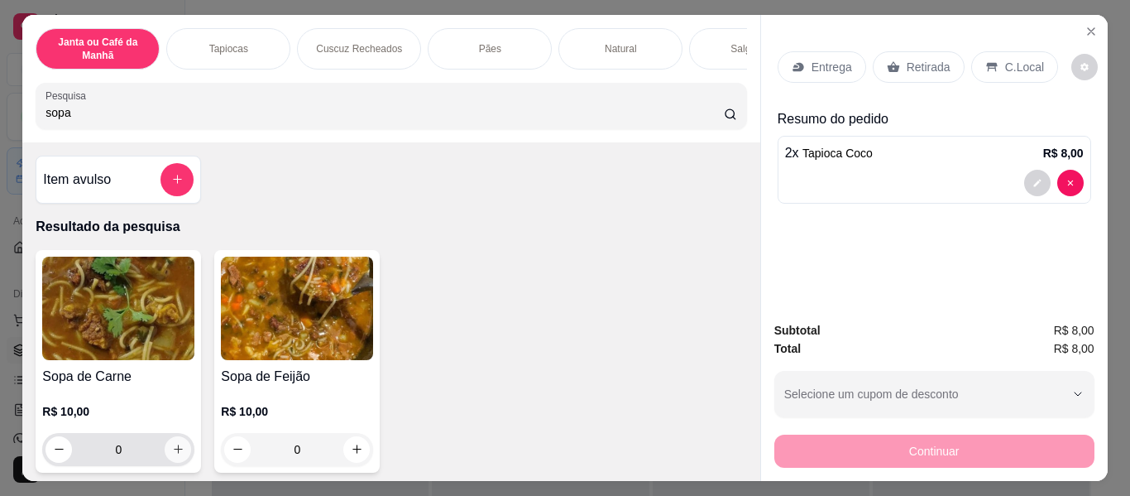
type input "sopa"
click at [175, 453] on icon "increase-product-quantity" at bounding box center [178, 449] width 12 height 12
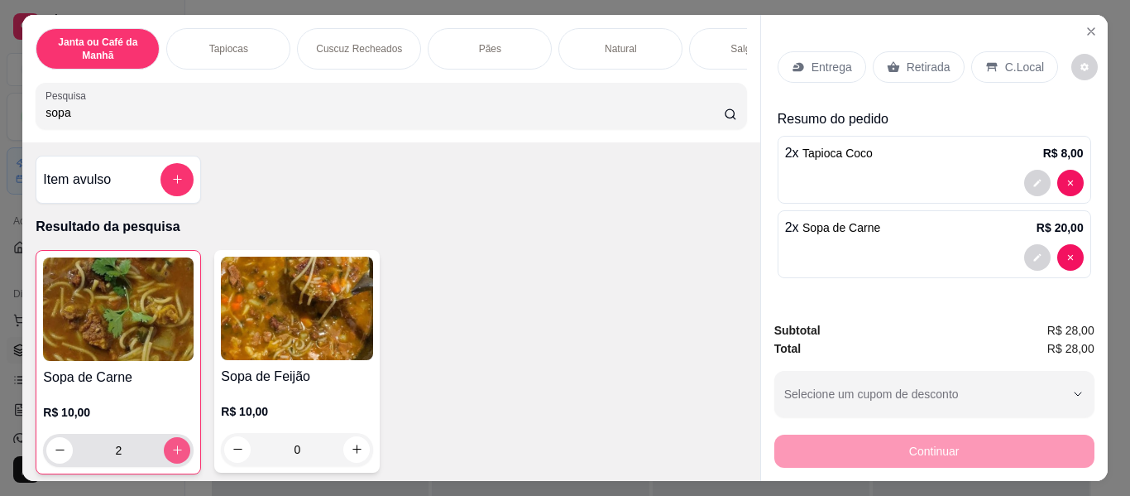
type input "2"
click at [907, 62] on p "Retirada" at bounding box center [929, 67] width 44 height 17
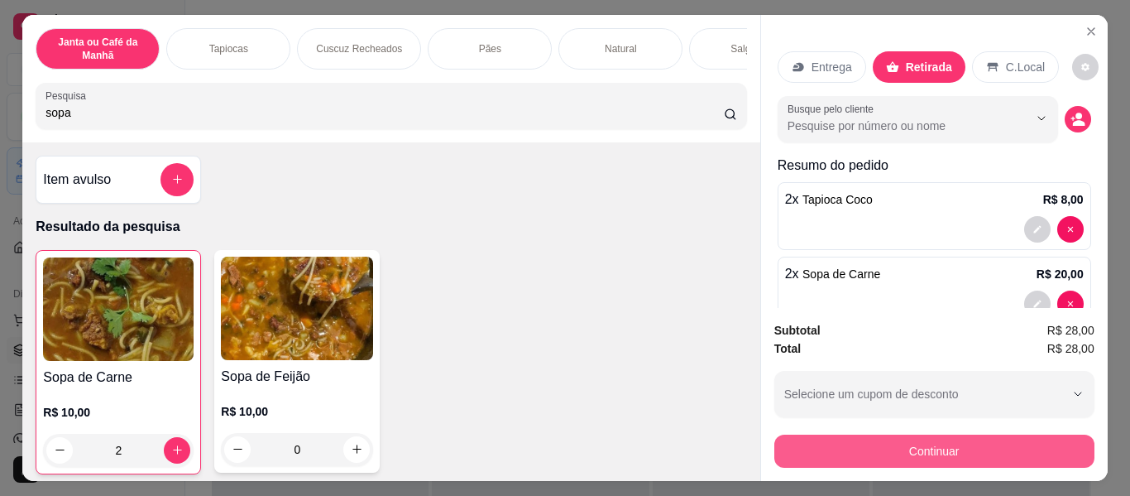
click at [942, 435] on button "Continuar" at bounding box center [935, 450] width 320 height 33
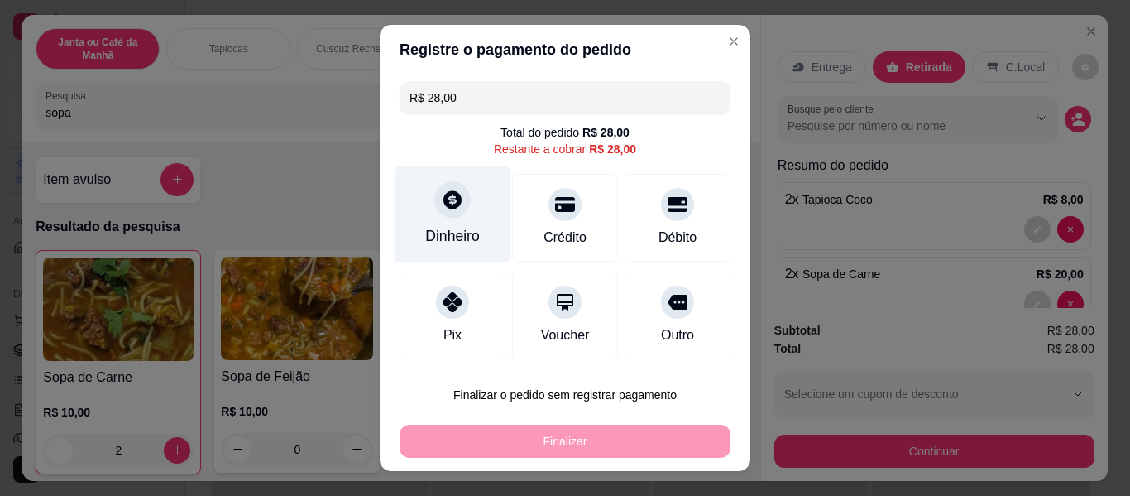
click at [448, 233] on div "Dinheiro" at bounding box center [452, 236] width 55 height 22
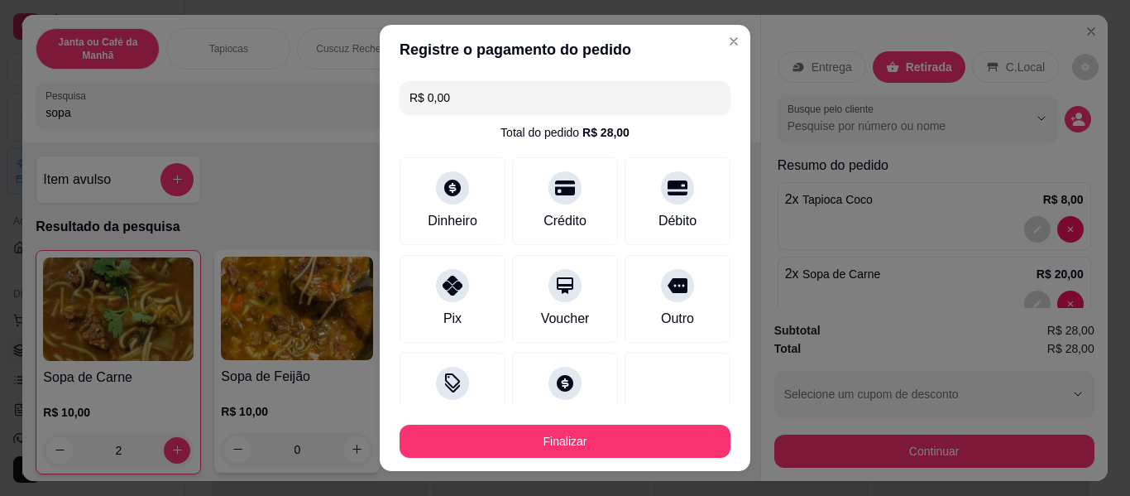
type input "R$ 0,00"
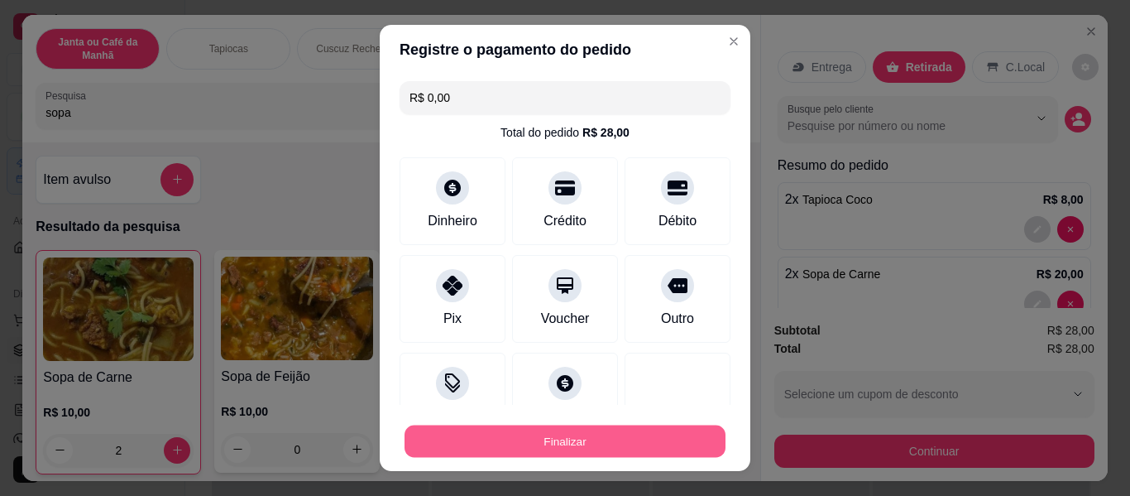
click at [567, 454] on button "Finalizar" at bounding box center [565, 441] width 321 height 32
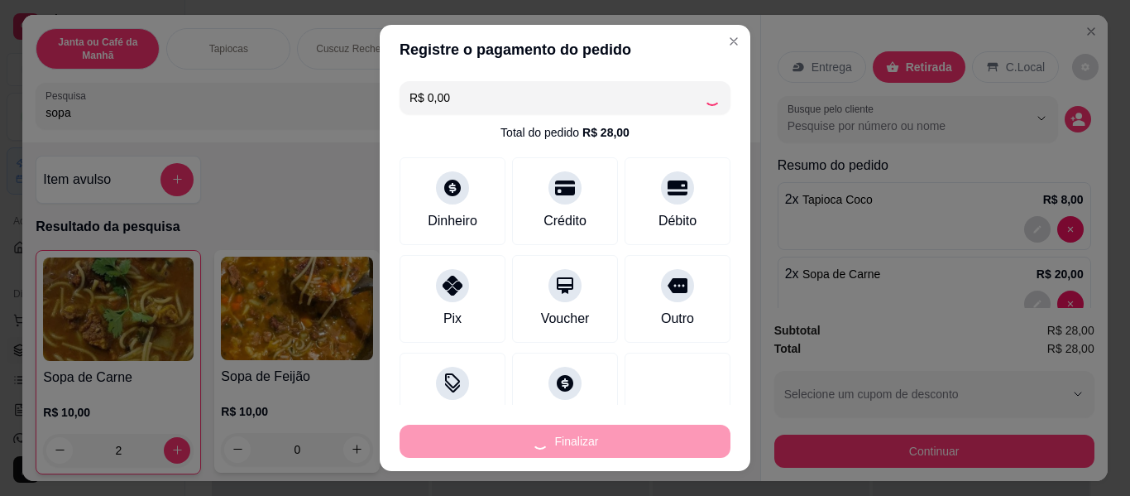
type input "0"
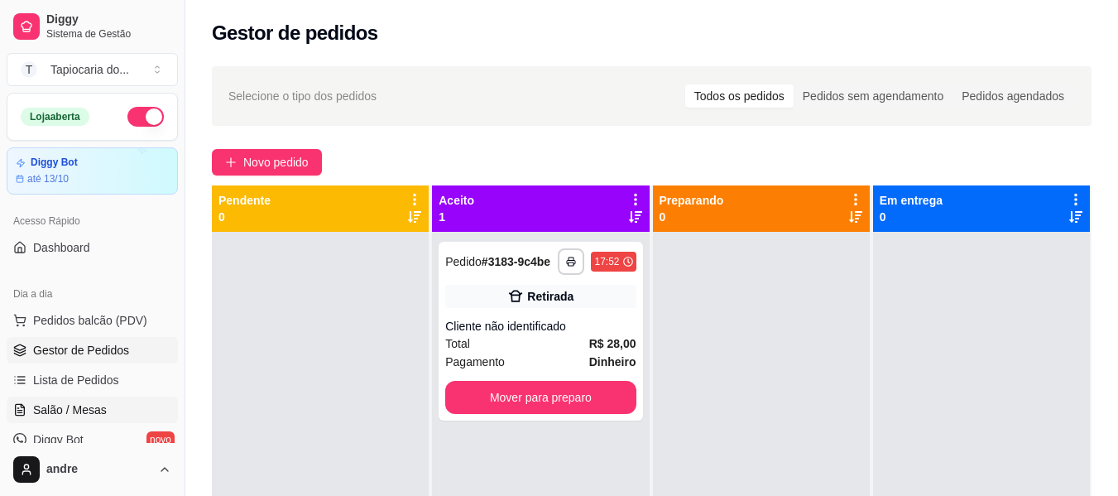
click at [96, 408] on span "Salão / Mesas" at bounding box center [70, 409] width 74 height 17
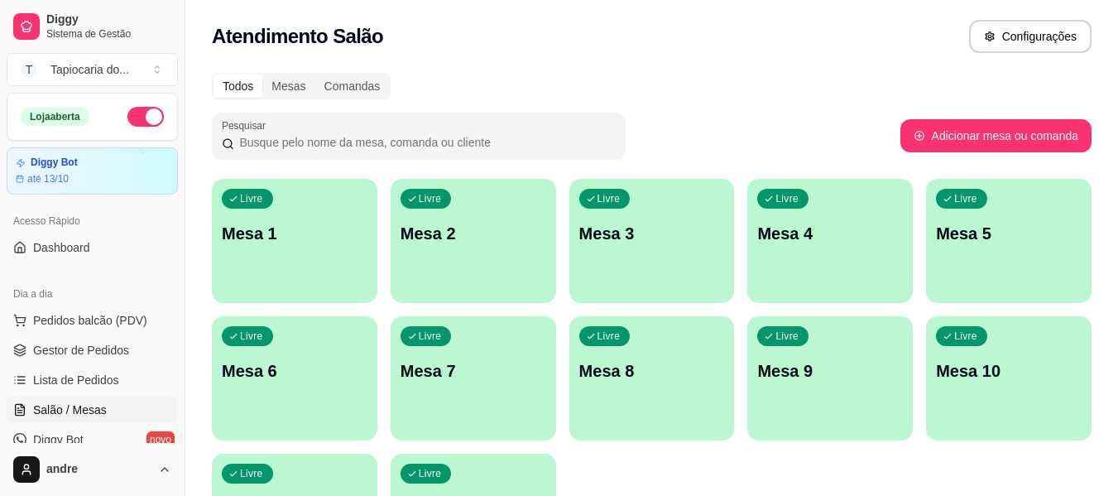
click at [449, 348] on div "Livre Mesa 7" at bounding box center [474, 368] width 166 height 104
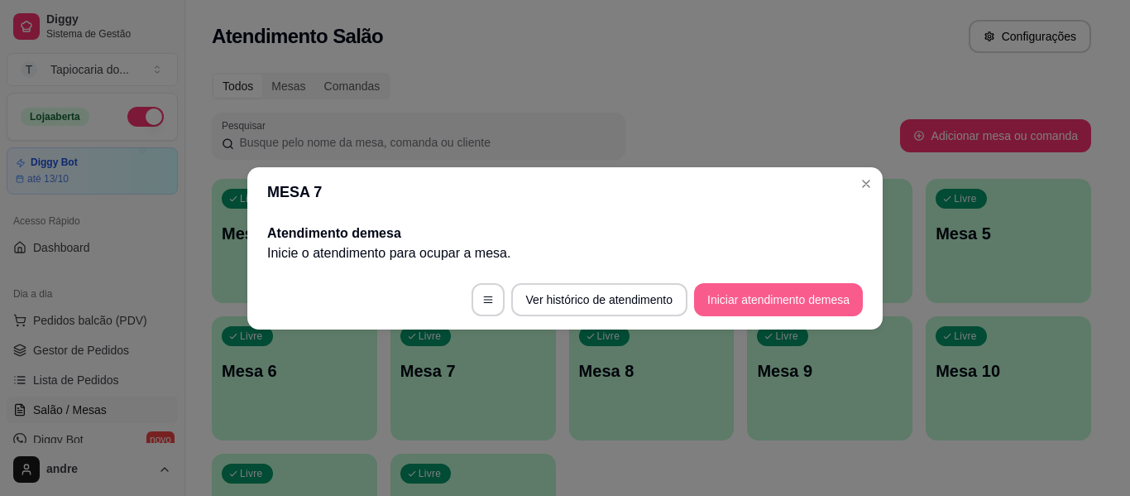
click at [794, 308] on button "Iniciar atendimento de mesa" at bounding box center [778, 299] width 169 height 33
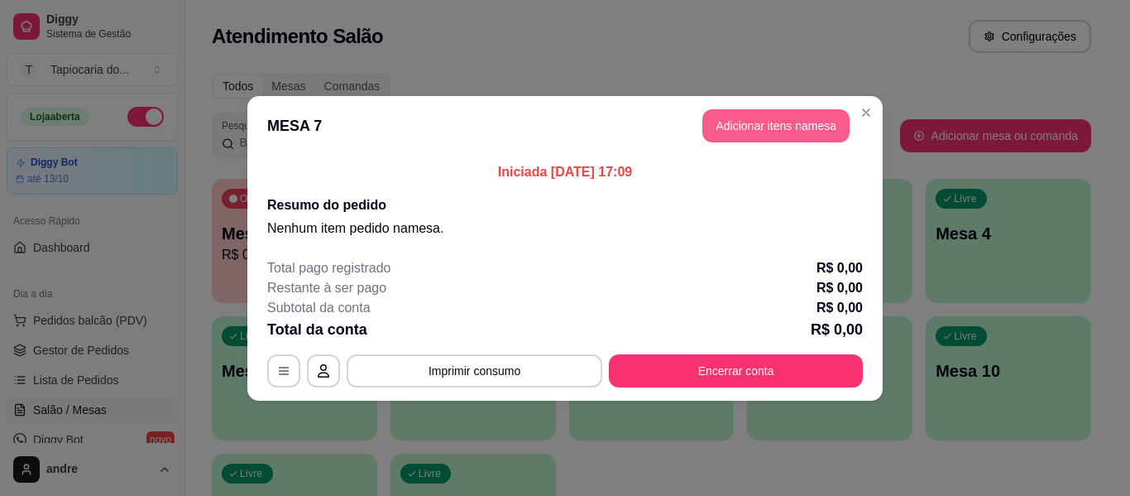
click at [759, 141] on button "Adicionar itens na mesa" at bounding box center [776, 125] width 147 height 33
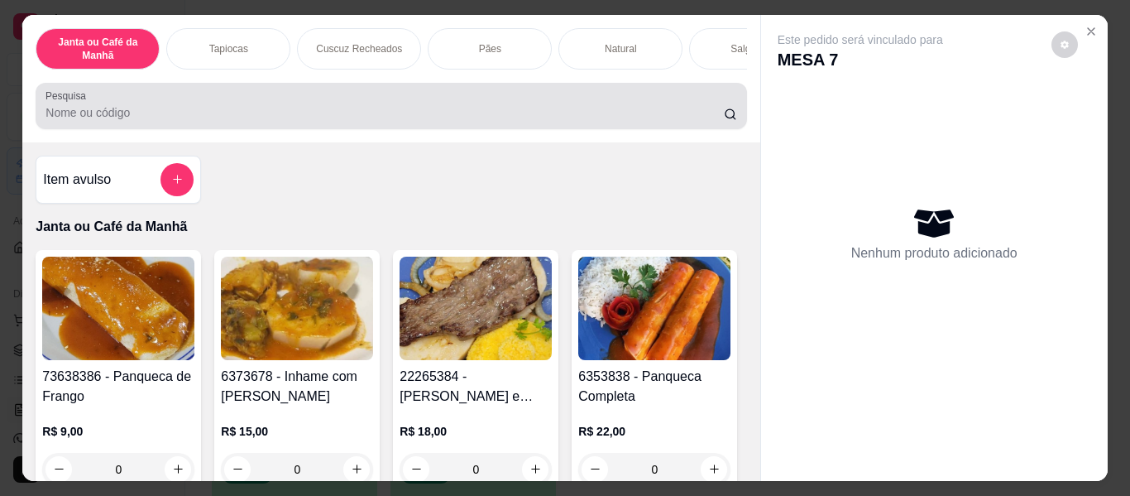
click at [650, 116] on input "Pesquisa" at bounding box center [385, 112] width 679 height 17
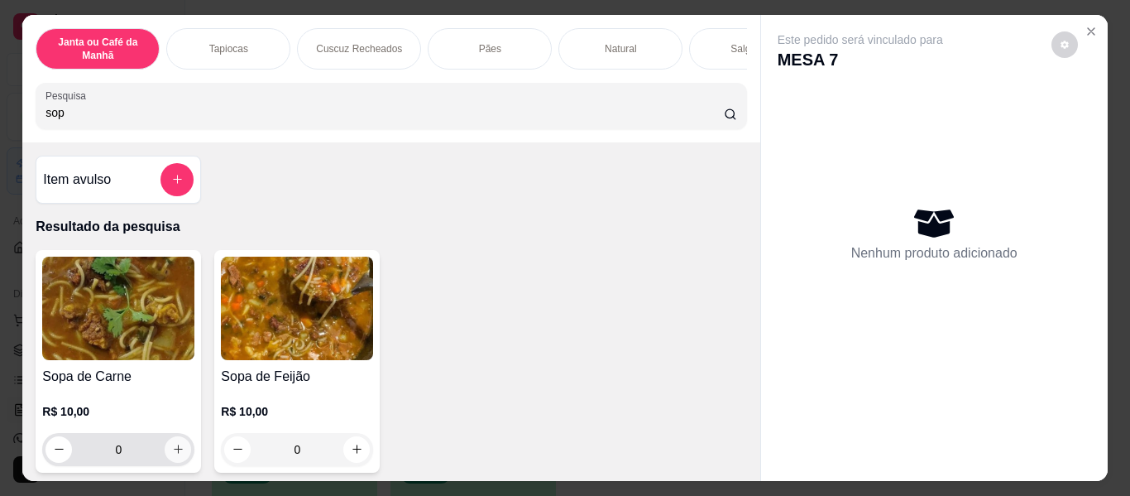
type input "sop"
click at [172, 456] on icon "increase-product-quantity" at bounding box center [178, 450] width 12 height 12
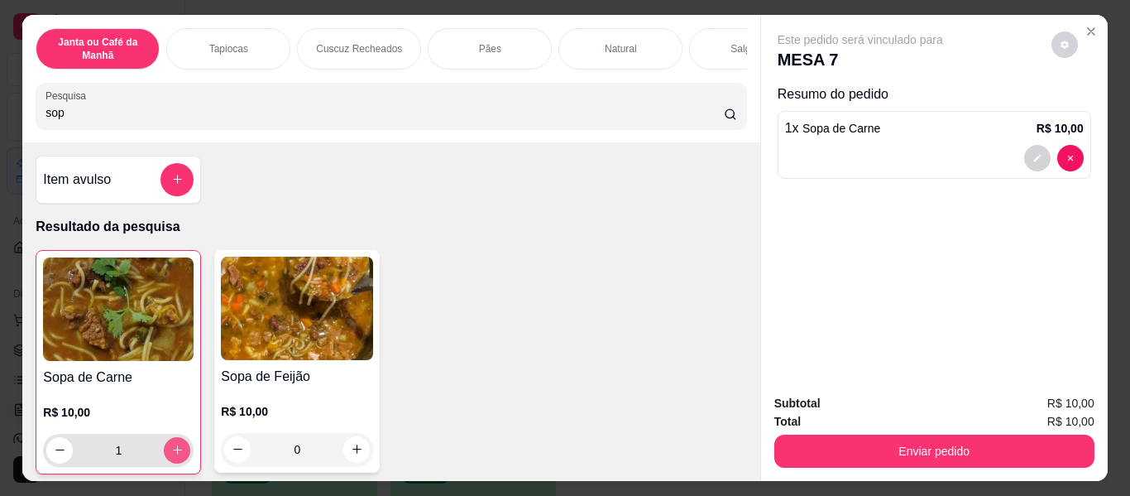
type input "1"
click at [173, 455] on icon "increase-product-quantity" at bounding box center [177, 450] width 9 height 9
type input "2"
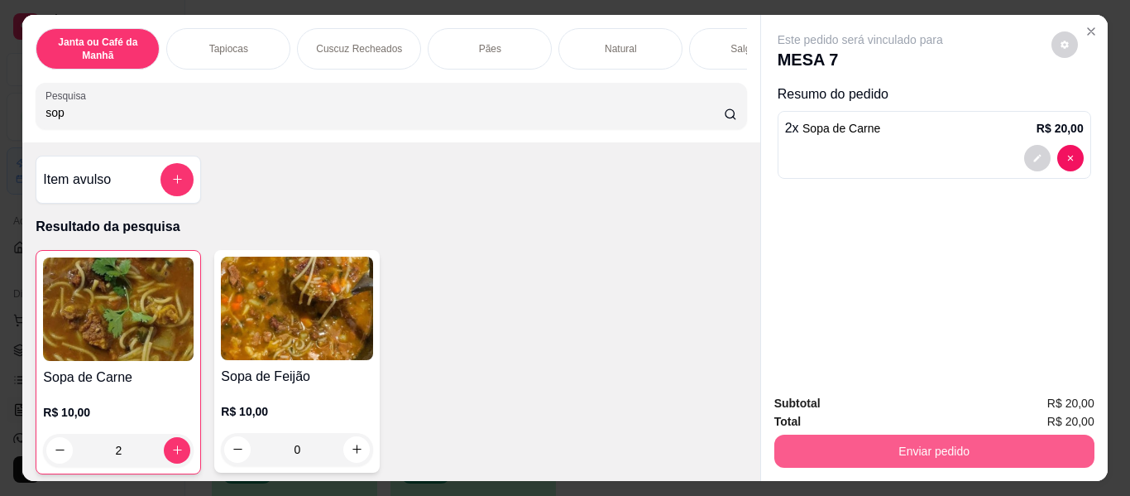
click at [951, 454] on button "Enviar pedido" at bounding box center [935, 450] width 320 height 33
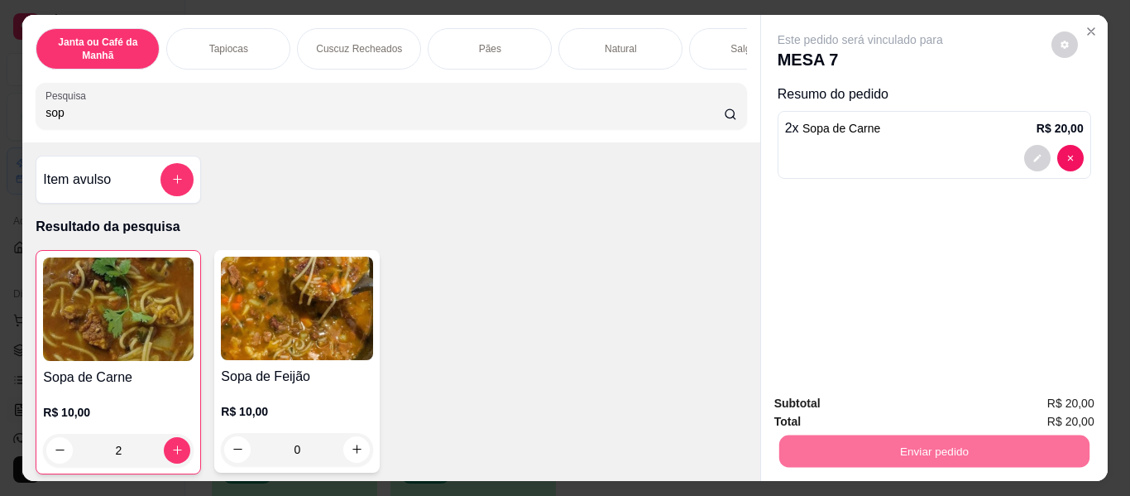
click at [1073, 401] on button "Enviar pedido" at bounding box center [1052, 404] width 94 height 31
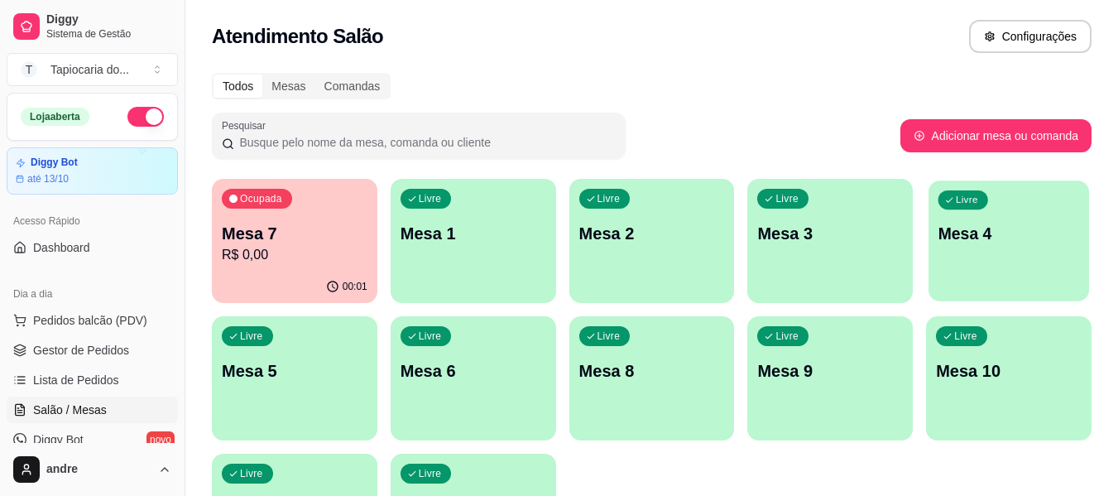
click at [1006, 243] on p "Mesa 4" at bounding box center [1009, 234] width 142 height 22
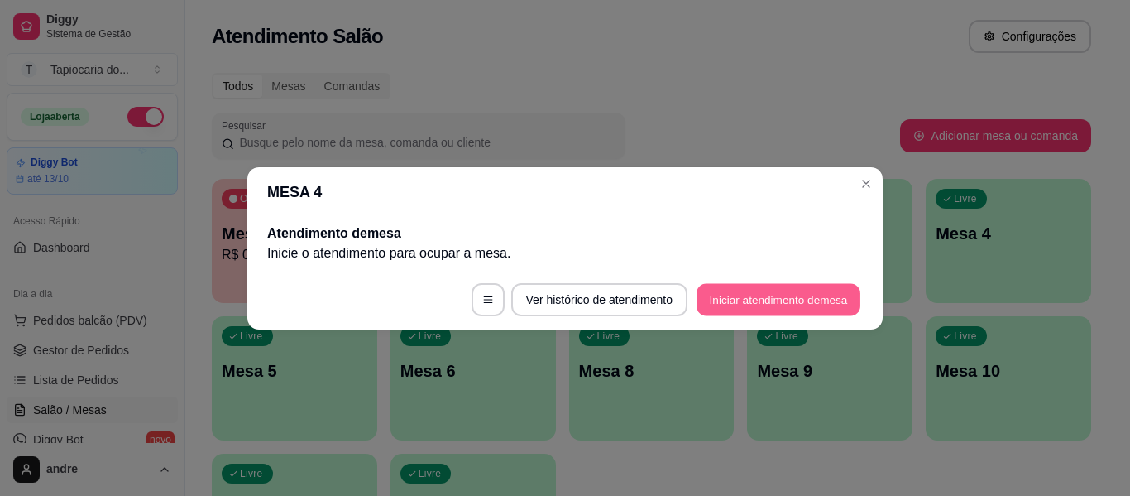
click at [772, 309] on button "Iniciar atendimento de mesa" at bounding box center [779, 299] width 164 height 32
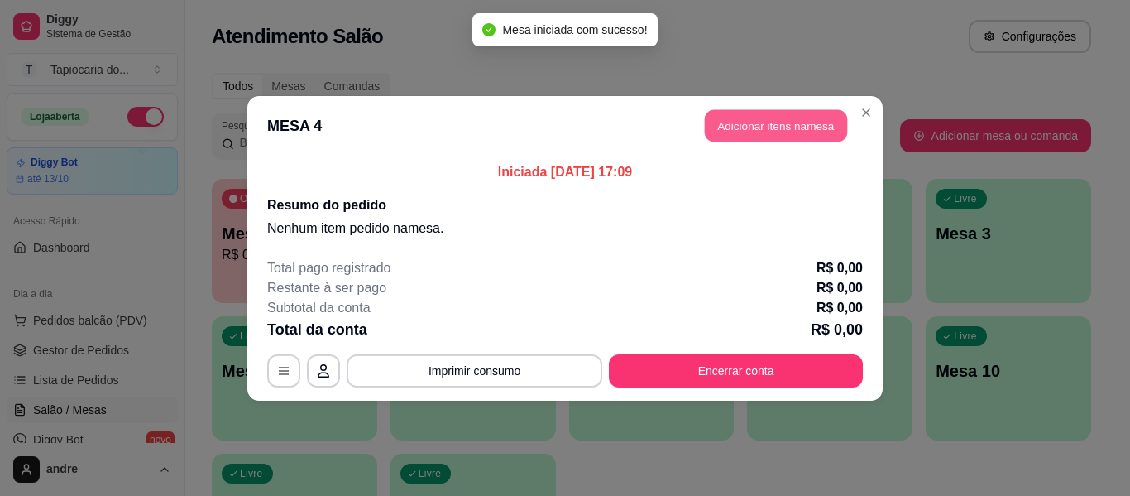
click at [800, 118] on button "Adicionar itens na mesa" at bounding box center [776, 125] width 142 height 32
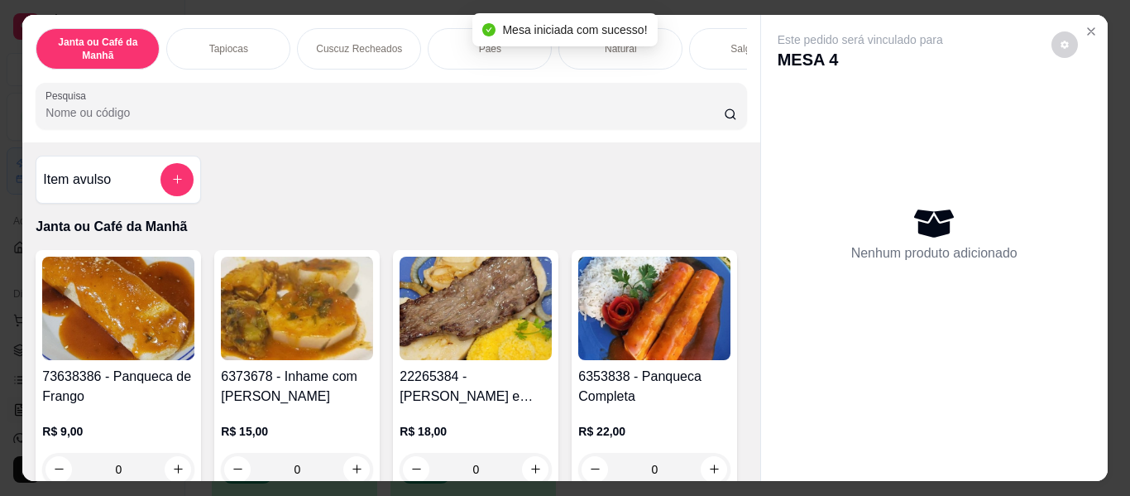
click at [684, 118] on input "Pesquisa" at bounding box center [385, 112] width 679 height 17
click at [247, 30] on div "Tapiocas" at bounding box center [228, 48] width 124 height 41
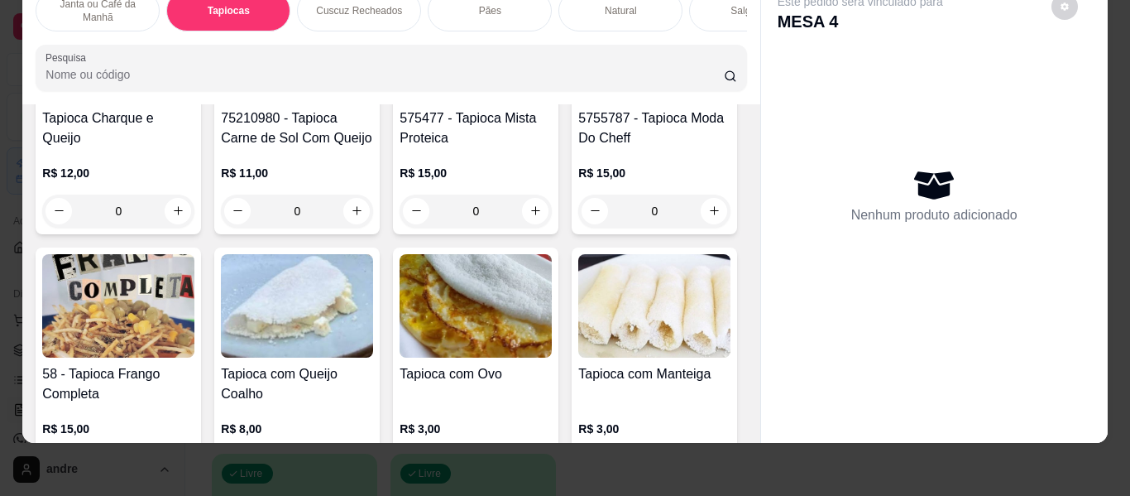
scroll to position [1359, 0]
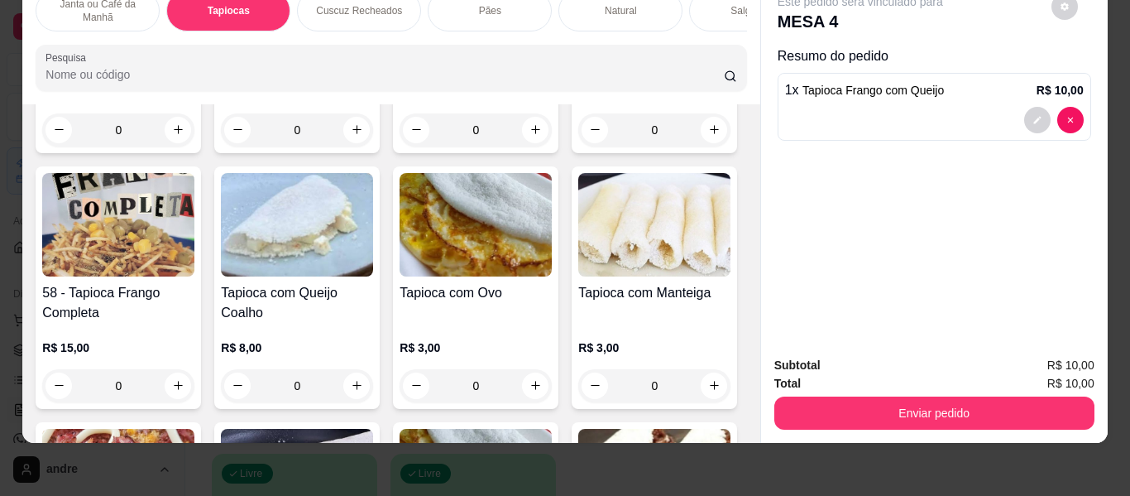
type input "1"
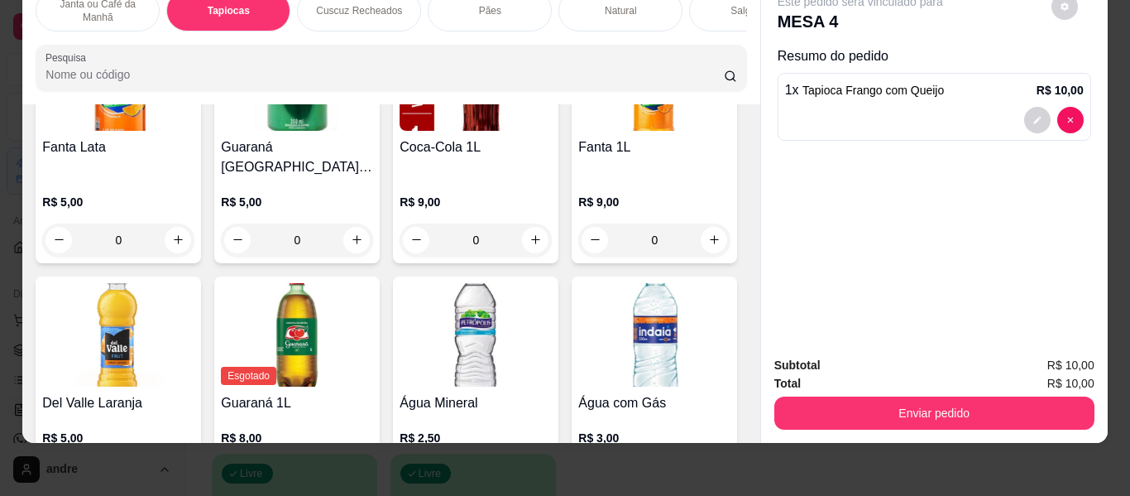
scroll to position [5414, 0]
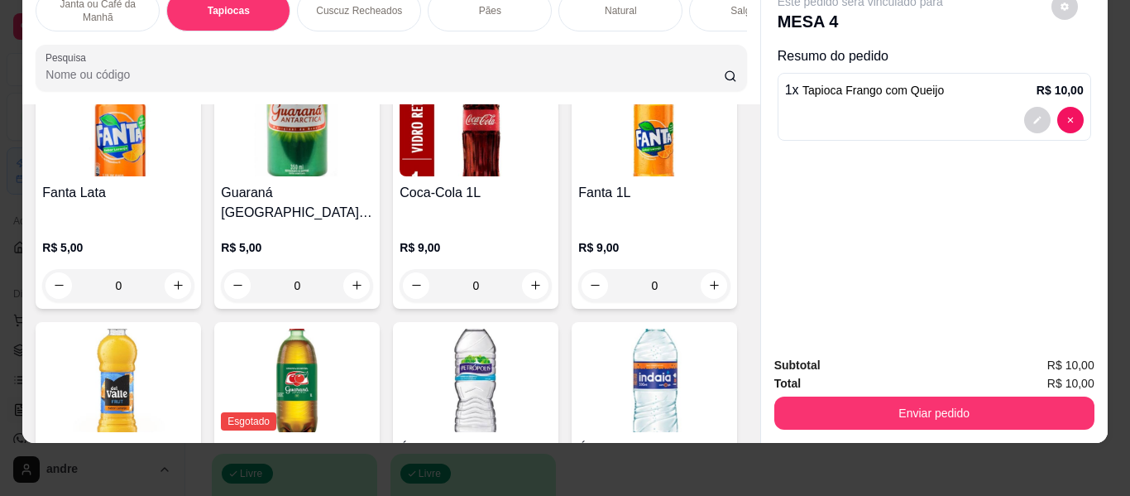
type input "1"
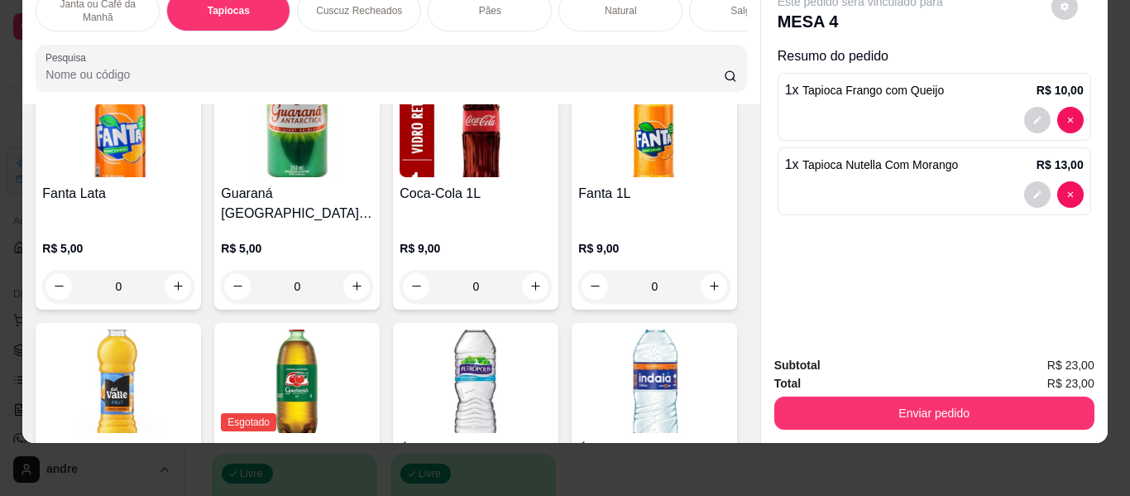
scroll to position [5332, 0]
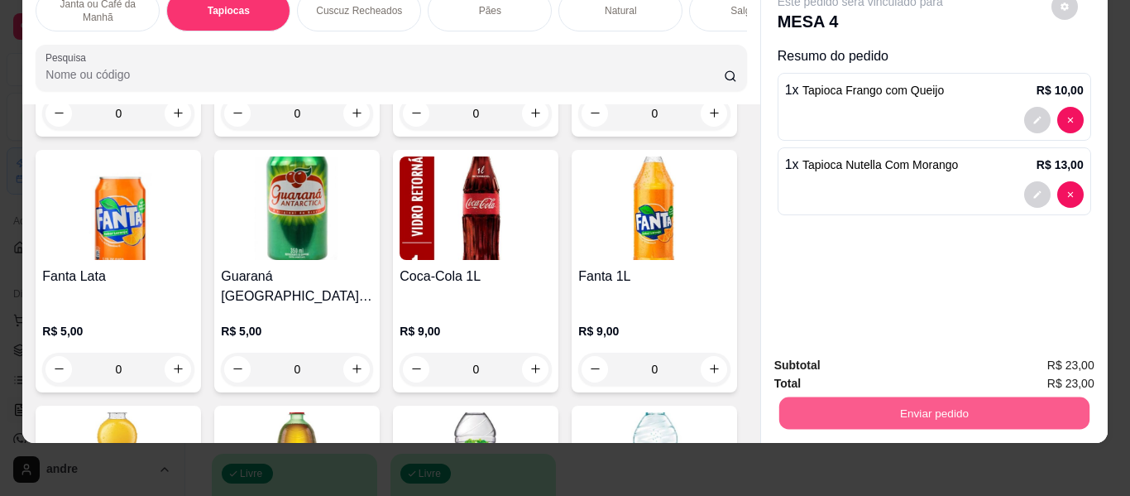
click at [821, 397] on button "Enviar pedido" at bounding box center [934, 413] width 310 height 32
click at [1051, 362] on button "Enviar pedido" at bounding box center [1052, 359] width 94 height 31
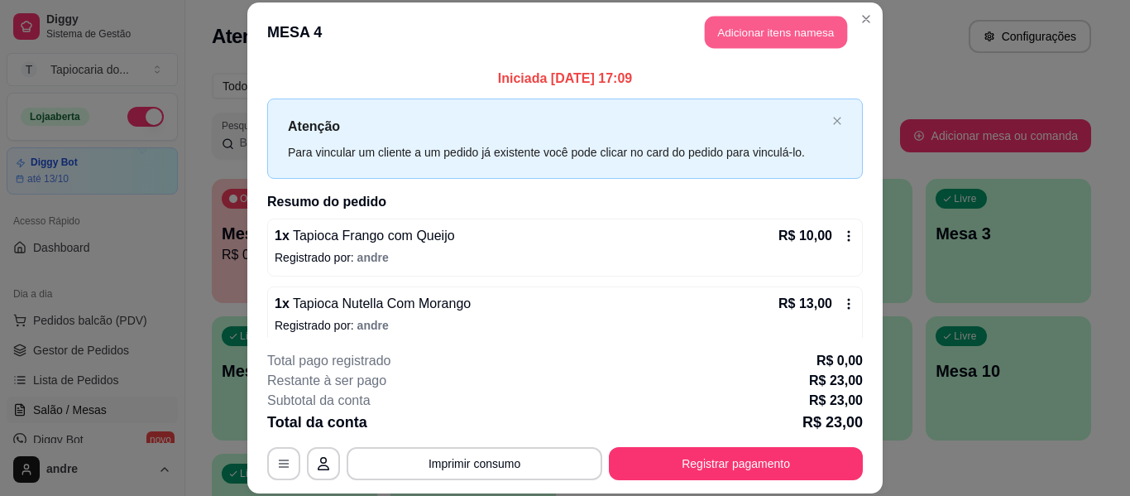
click at [734, 38] on button "Adicionar itens na mesa" at bounding box center [776, 33] width 142 height 32
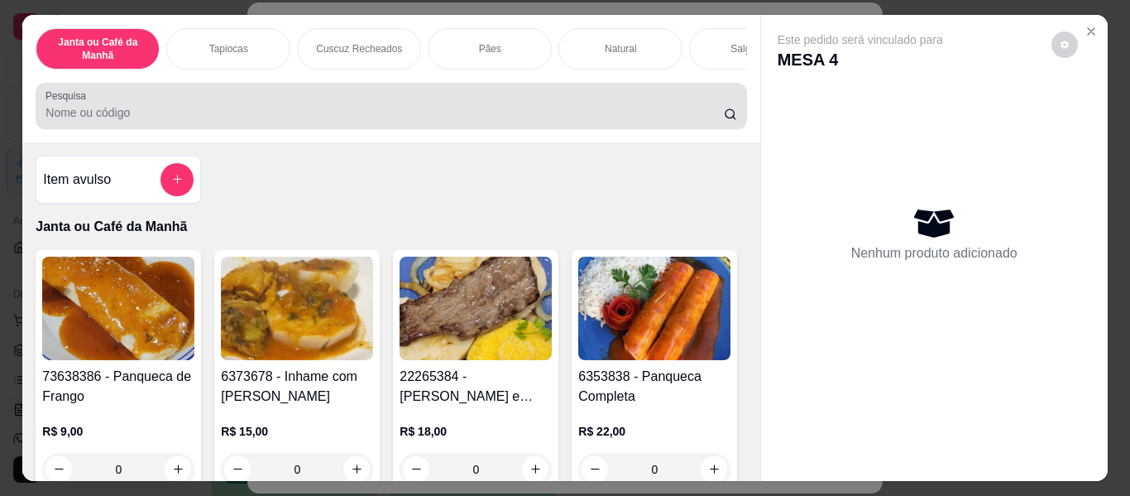
click at [526, 116] on div at bounding box center [391, 105] width 691 height 33
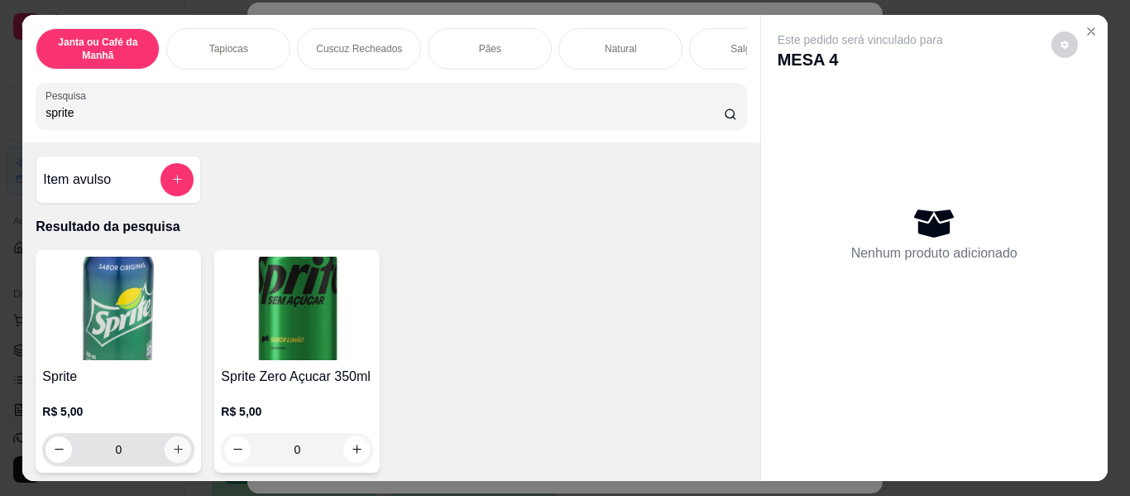
type input "sprite"
click at [172, 453] on icon "increase-product-quantity" at bounding box center [178, 449] width 12 height 12
type input "1"
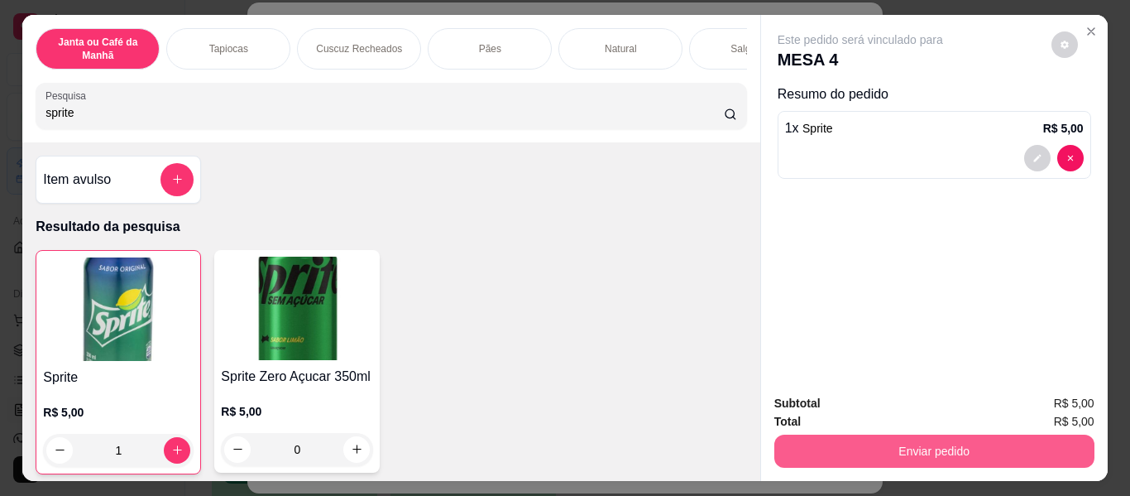
click at [888, 454] on button "Enviar pedido" at bounding box center [935, 450] width 320 height 33
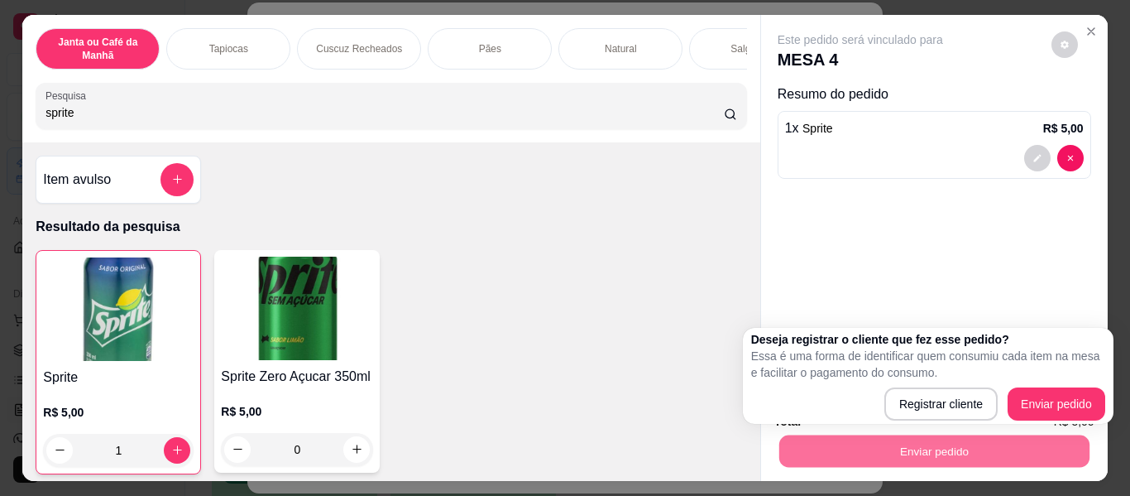
drag, startPoint x: 1062, startPoint y: 383, endPoint x: 1059, endPoint y: 396, distance: 13.5
click at [1059, 394] on div "Deseja registrar o cliente que fez esse pedido? Essa é uma forma de identificar…" at bounding box center [928, 375] width 354 height 89
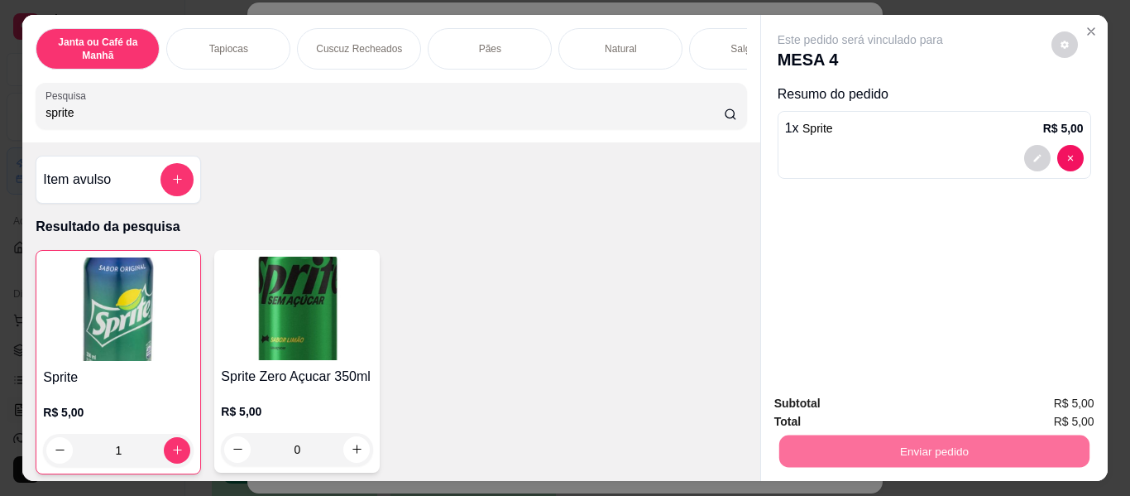
click at [1058, 403] on button "Enviar pedido" at bounding box center [1052, 404] width 94 height 31
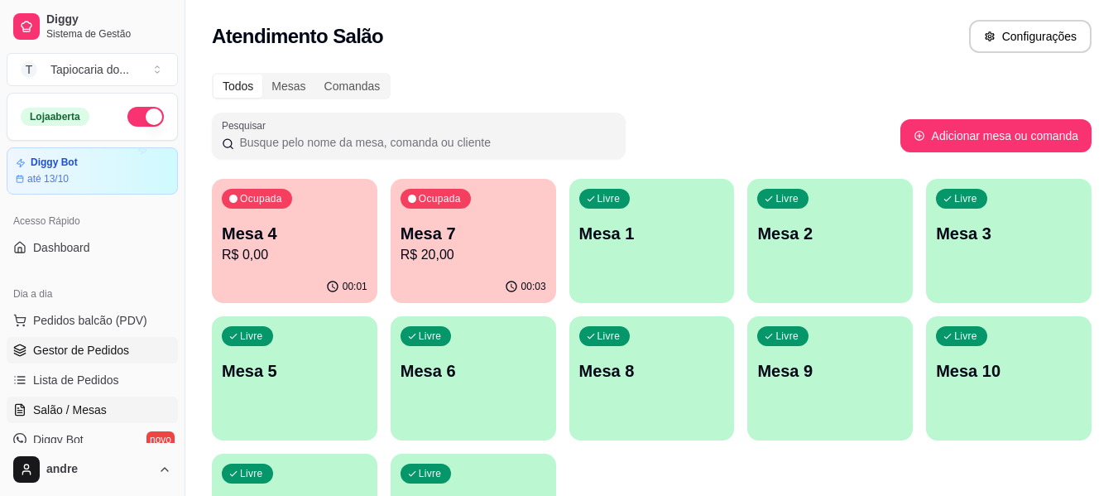
click at [53, 354] on span "Gestor de Pedidos" at bounding box center [81, 350] width 96 height 17
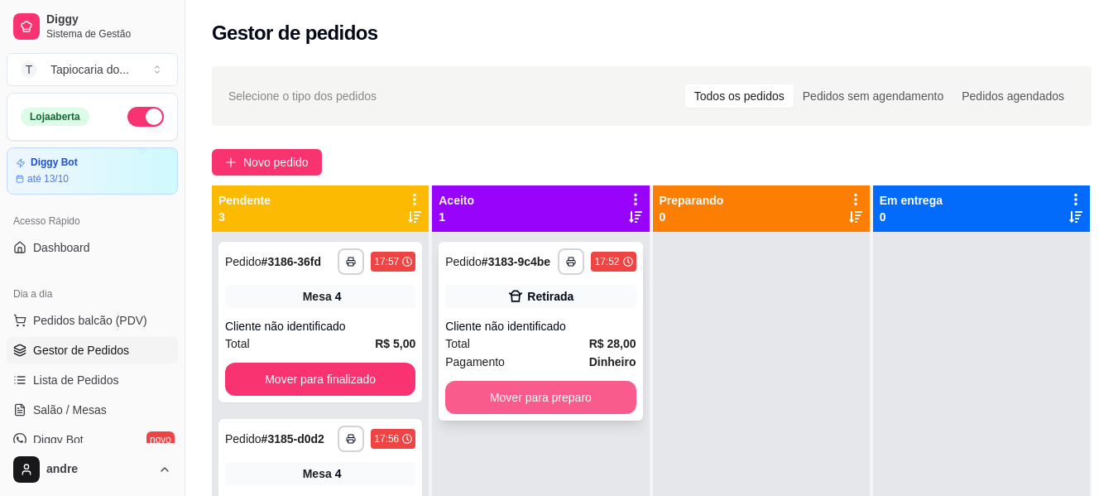
click at [538, 404] on button "Mover para preparo" at bounding box center [540, 397] width 190 height 33
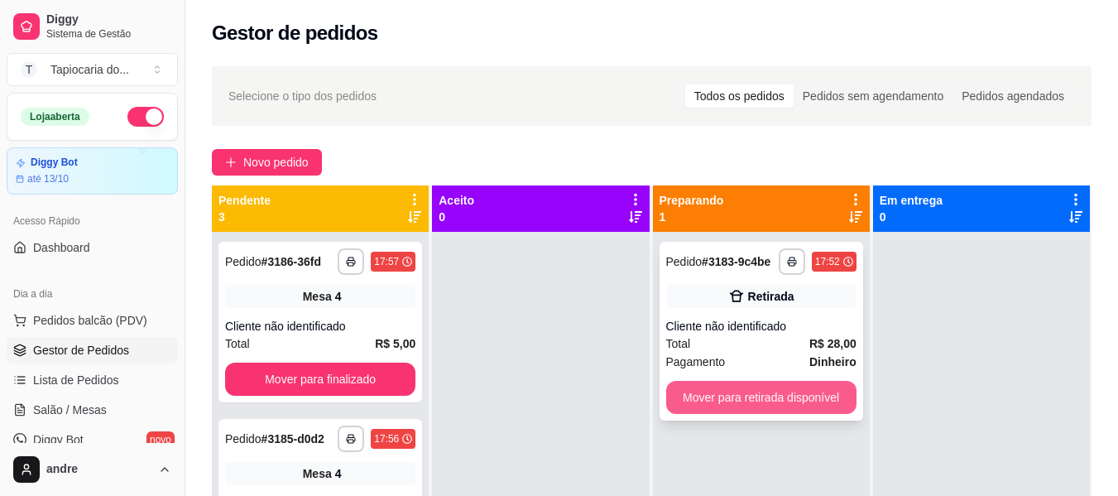
click at [732, 391] on button "Mover para retirada disponível" at bounding box center [761, 397] width 190 height 33
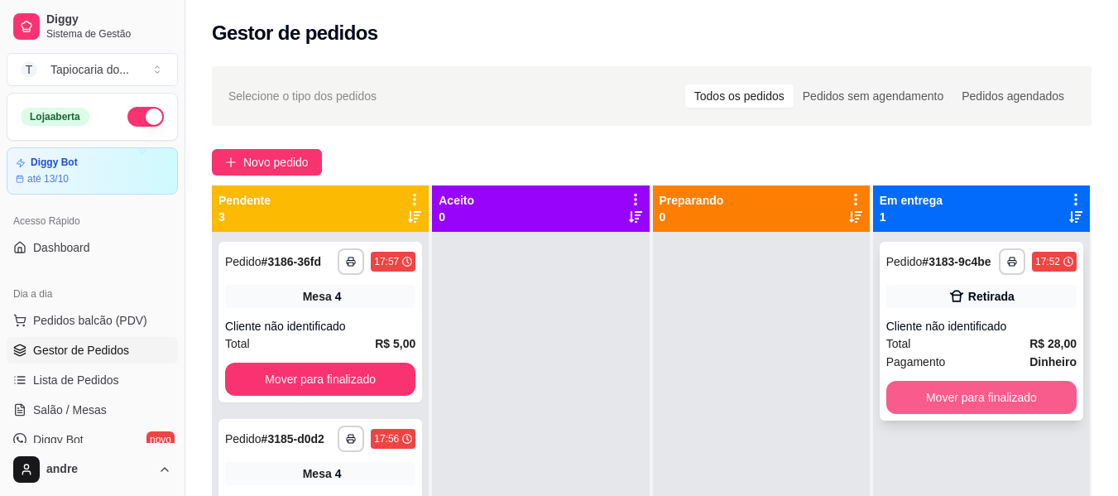
click at [924, 399] on button "Mover para finalizado" at bounding box center [981, 397] width 190 height 33
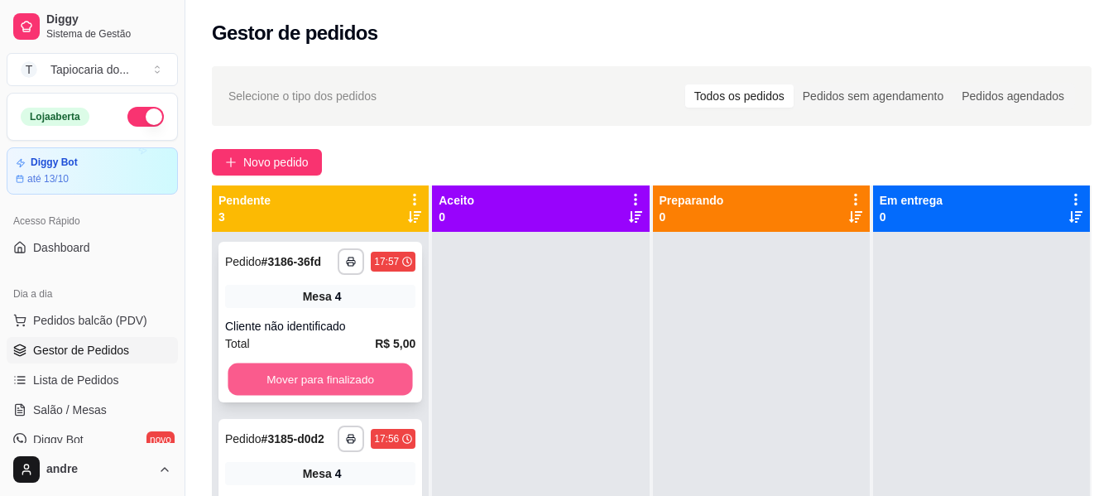
click at [388, 376] on button "Mover para finalizado" at bounding box center [320, 379] width 185 height 32
click at [355, 377] on button "Mover para finalizado" at bounding box center [320, 379] width 185 height 32
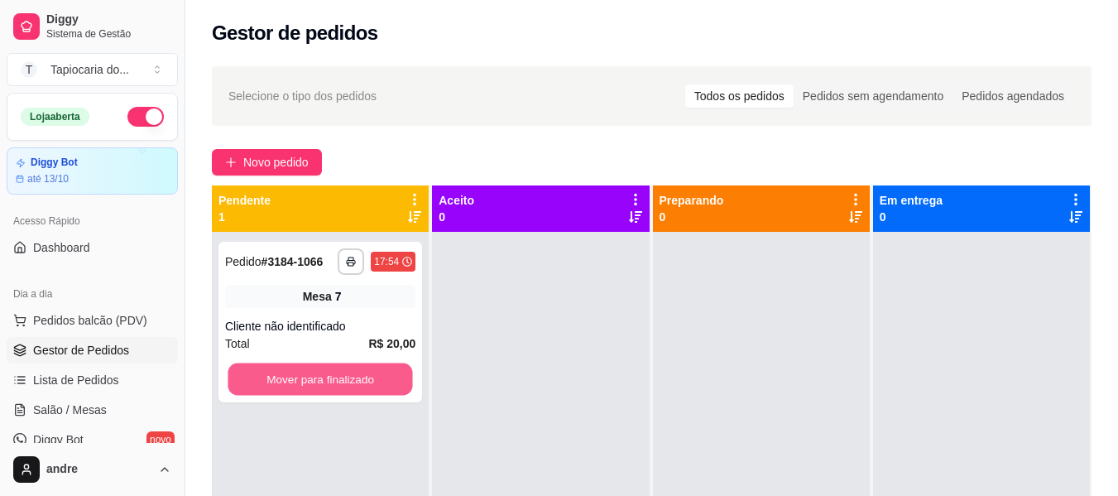
click at [355, 377] on button "Mover para finalizado" at bounding box center [320, 379] width 185 height 32
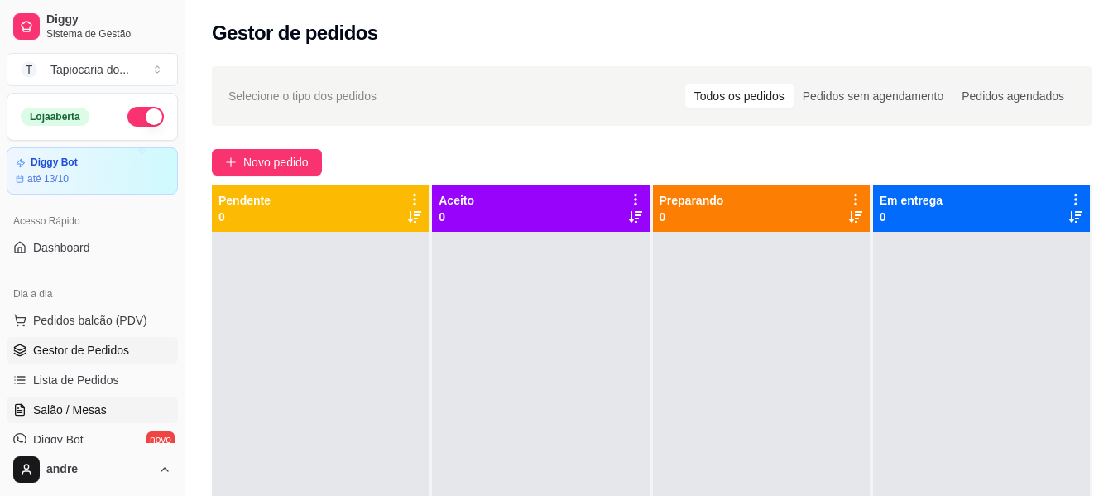
click at [95, 408] on span "Salão / Mesas" at bounding box center [70, 409] width 74 height 17
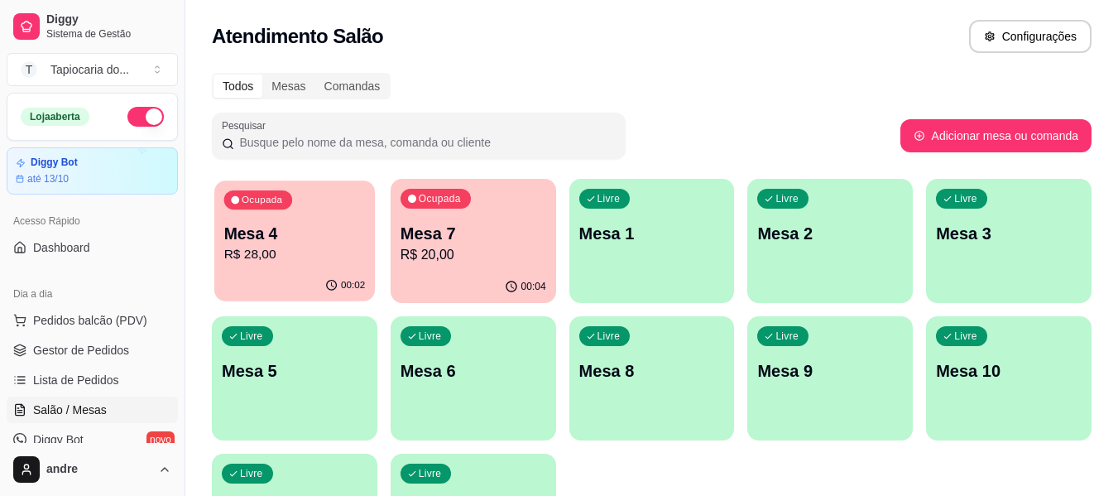
click at [343, 258] on p "R$ 28,00" at bounding box center [295, 254] width 142 height 19
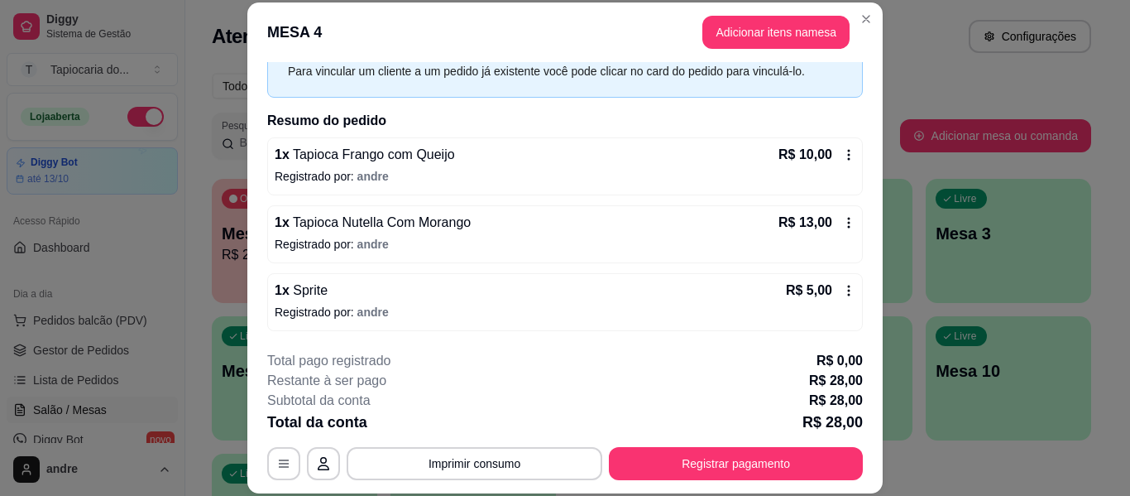
scroll to position [50, 0]
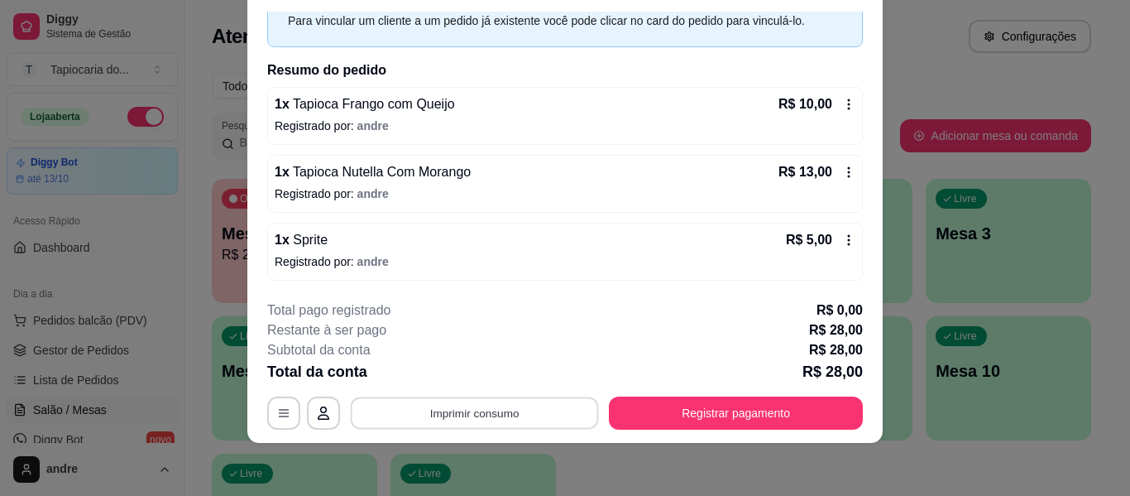
click at [504, 409] on button "Imprimir consumo" at bounding box center [475, 413] width 248 height 32
click at [497, 378] on button "Impressora" at bounding box center [473, 375] width 116 height 26
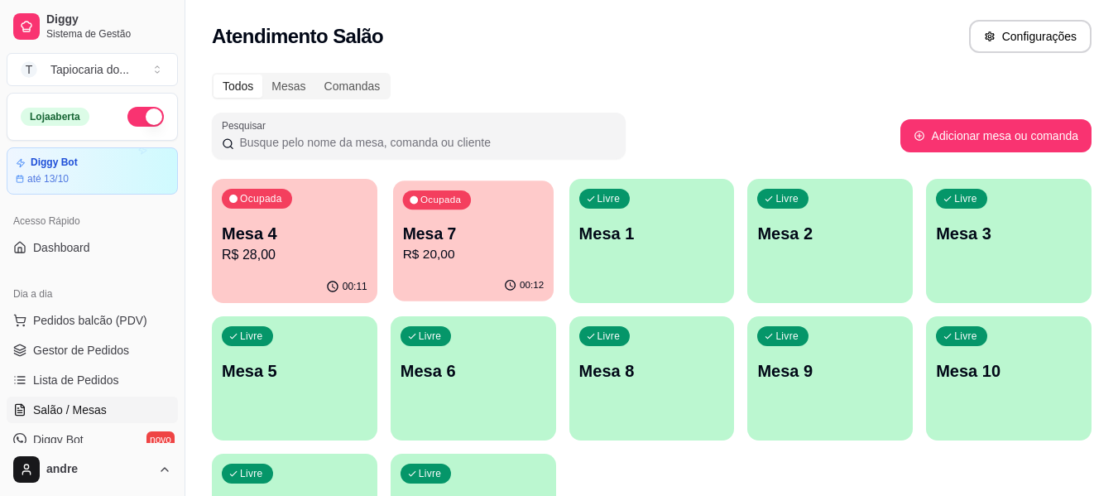
click at [417, 200] on div "Ocupada" at bounding box center [436, 199] width 68 height 19
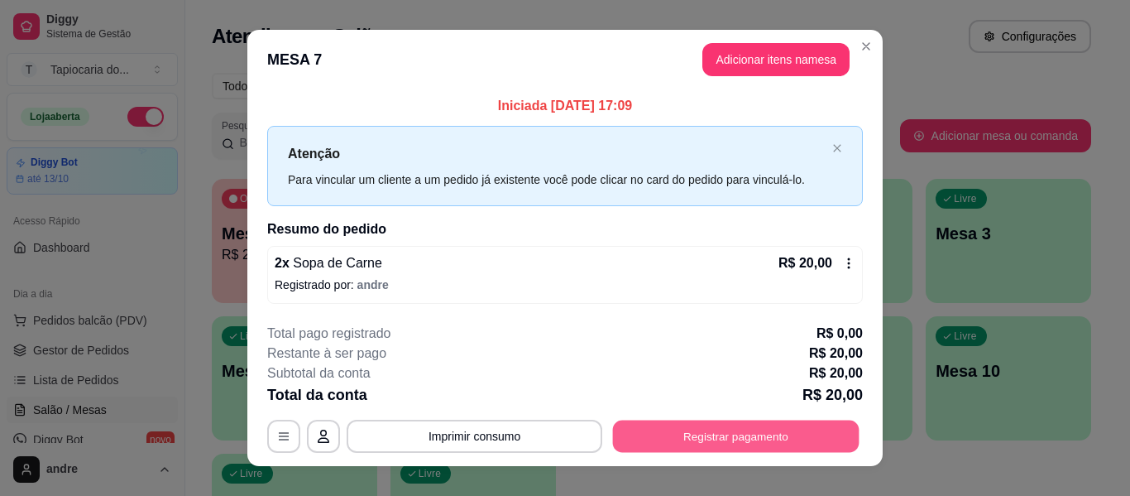
click at [705, 444] on button "Registrar pagamento" at bounding box center [736, 436] width 247 height 32
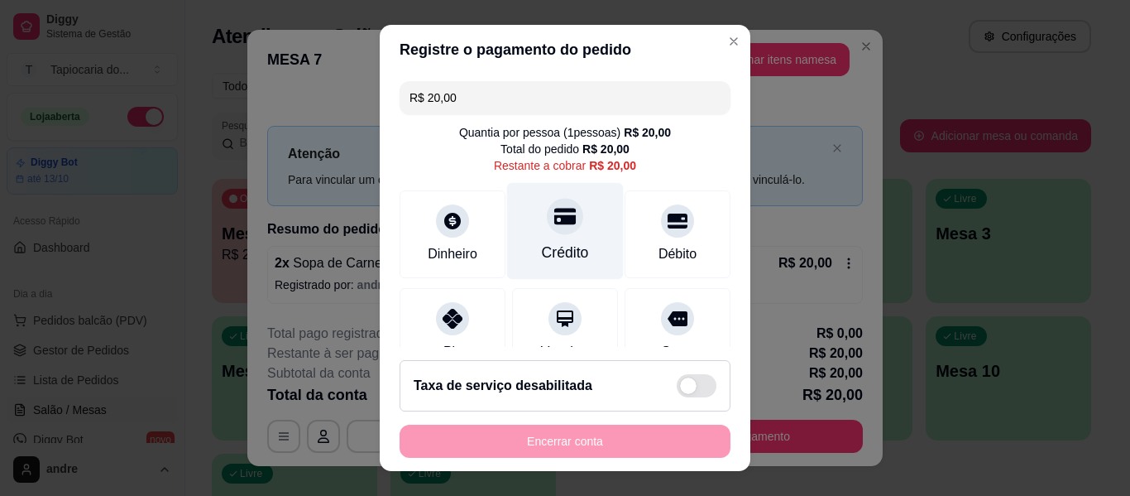
click at [569, 242] on div "Crédito" at bounding box center [565, 231] width 117 height 97
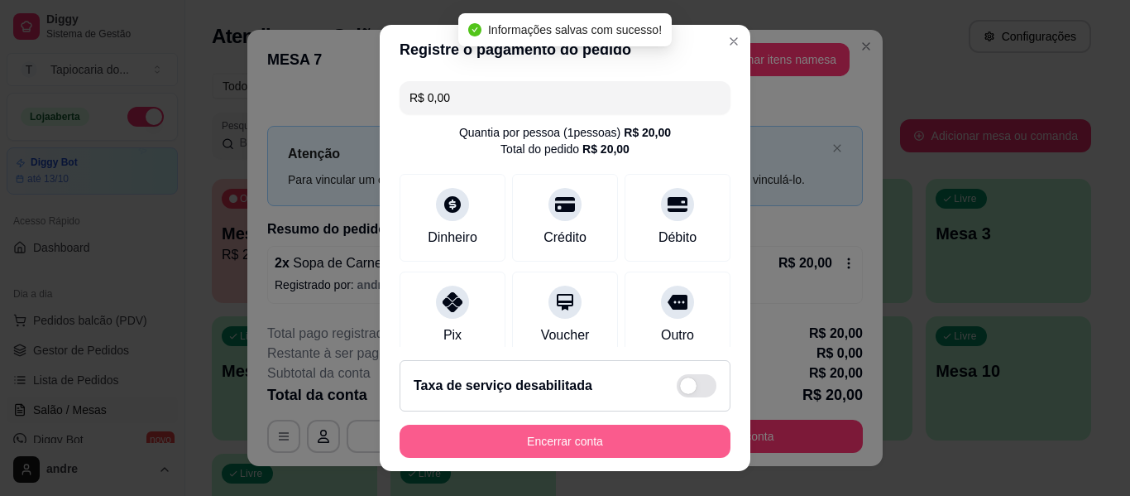
type input "R$ 0,00"
click at [638, 436] on button "Encerrar conta" at bounding box center [565, 441] width 331 height 33
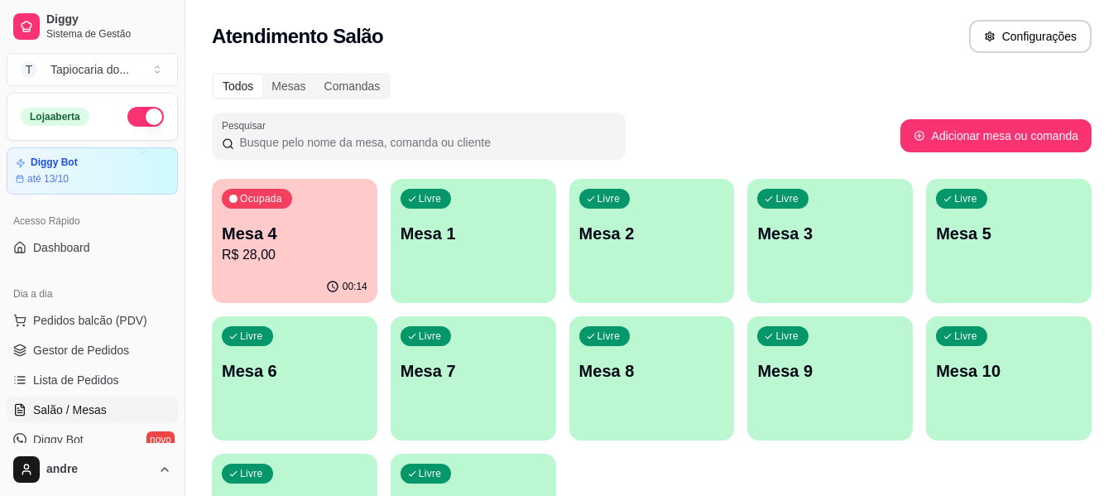
click at [265, 266] on div "Ocupada Mesa 4 R$ 28,00" at bounding box center [295, 225] width 166 height 92
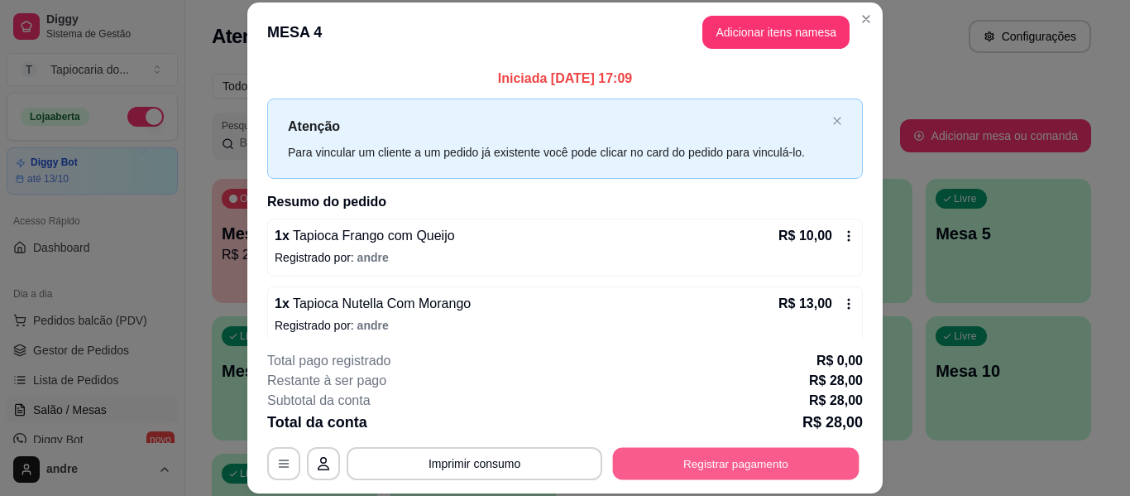
click at [745, 460] on button "Registrar pagamento" at bounding box center [736, 464] width 247 height 32
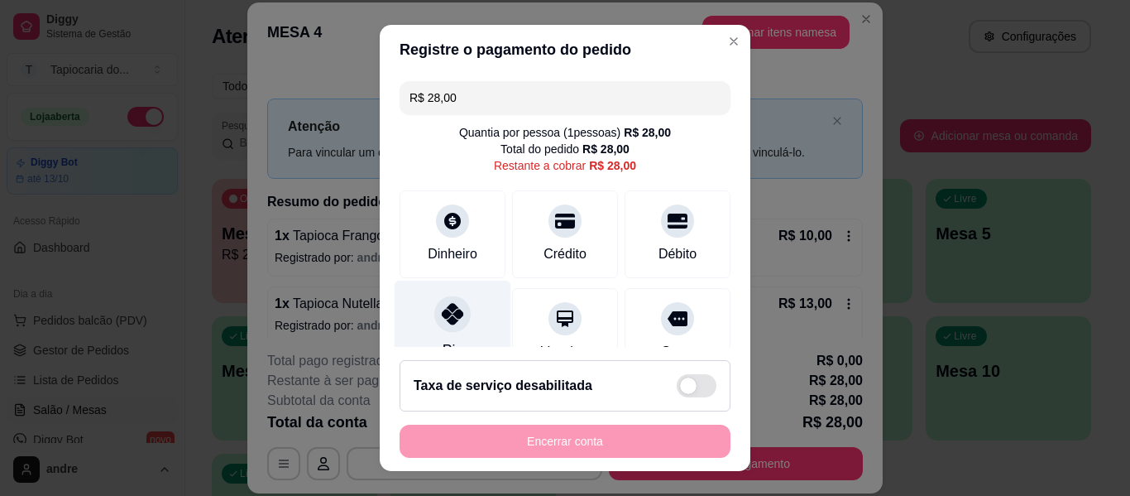
click at [454, 310] on div at bounding box center [452, 313] width 36 height 36
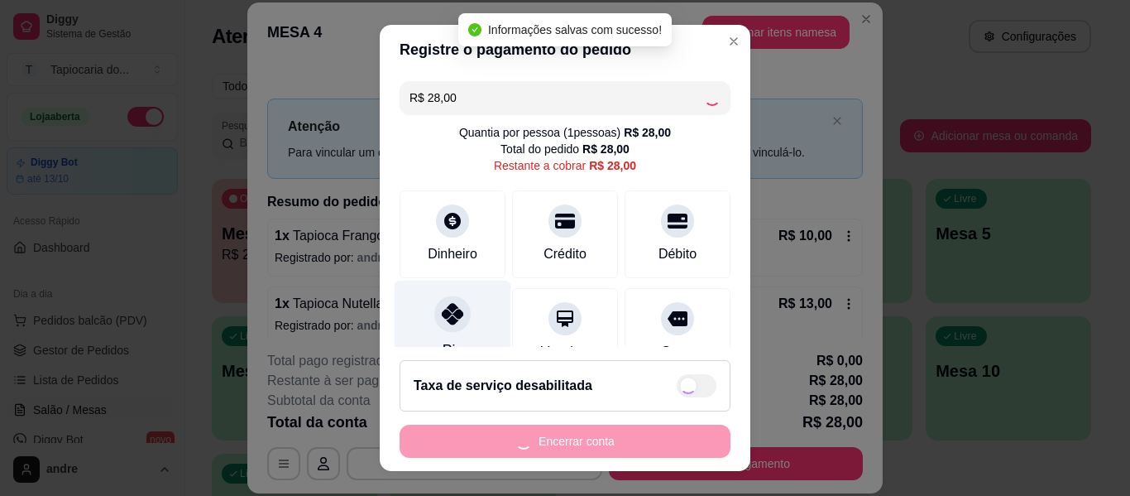
type input "R$ 0,00"
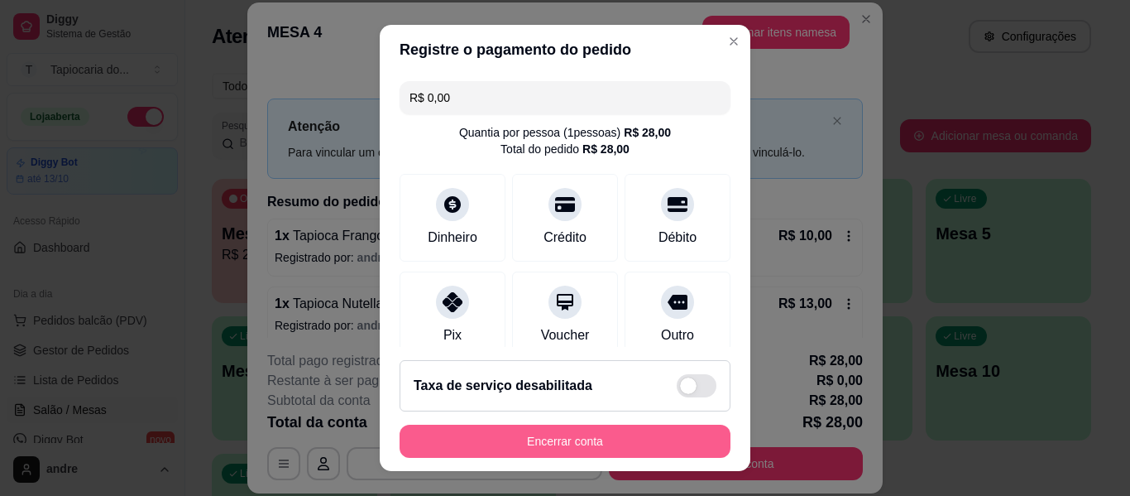
click at [607, 429] on button "Encerrar conta" at bounding box center [565, 441] width 331 height 33
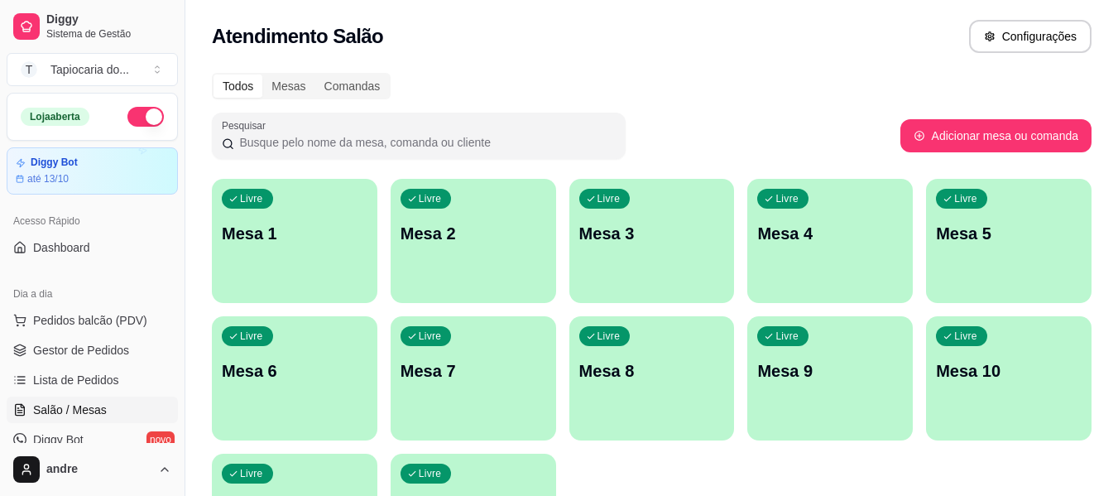
click at [724, 92] on div "Todos Mesas Comandas" at bounding box center [652, 86] width 880 height 26
click at [116, 352] on span "Gestor de Pedidos" at bounding box center [81, 350] width 96 height 17
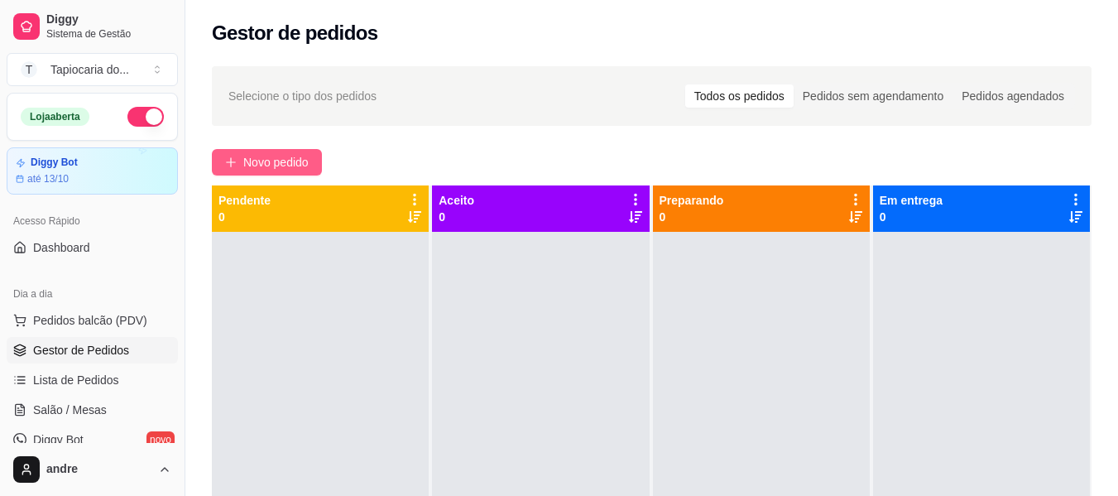
click at [278, 158] on span "Novo pedido" at bounding box center [275, 162] width 65 height 18
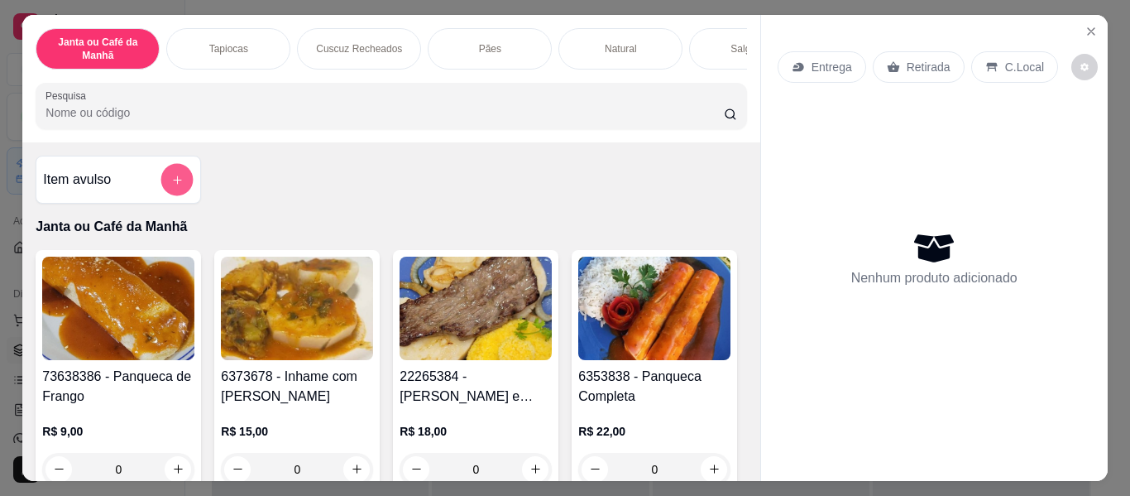
click at [178, 175] on button "add-separate-item" at bounding box center [177, 180] width 32 height 32
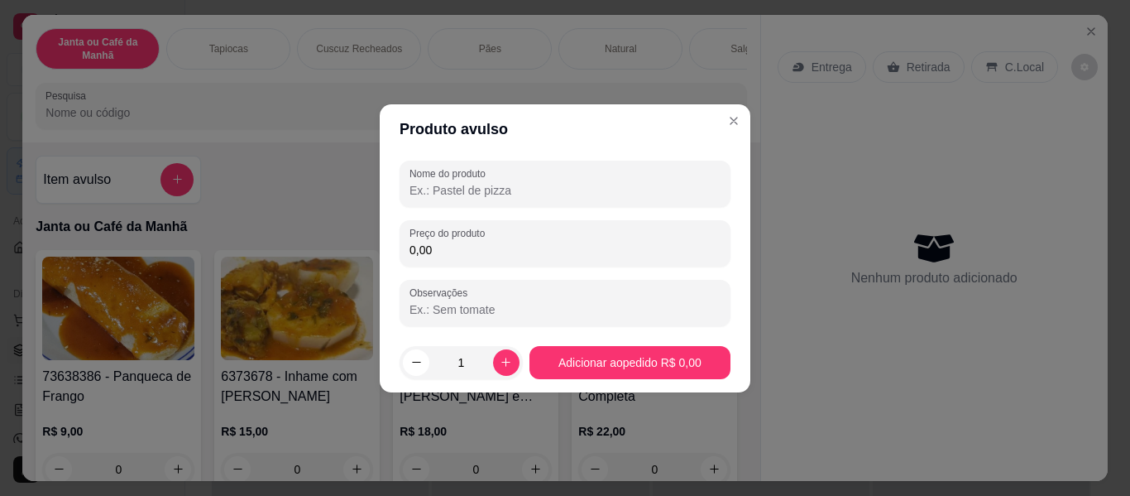
click at [478, 185] on input "Nome do produto" at bounding box center [565, 190] width 311 height 17
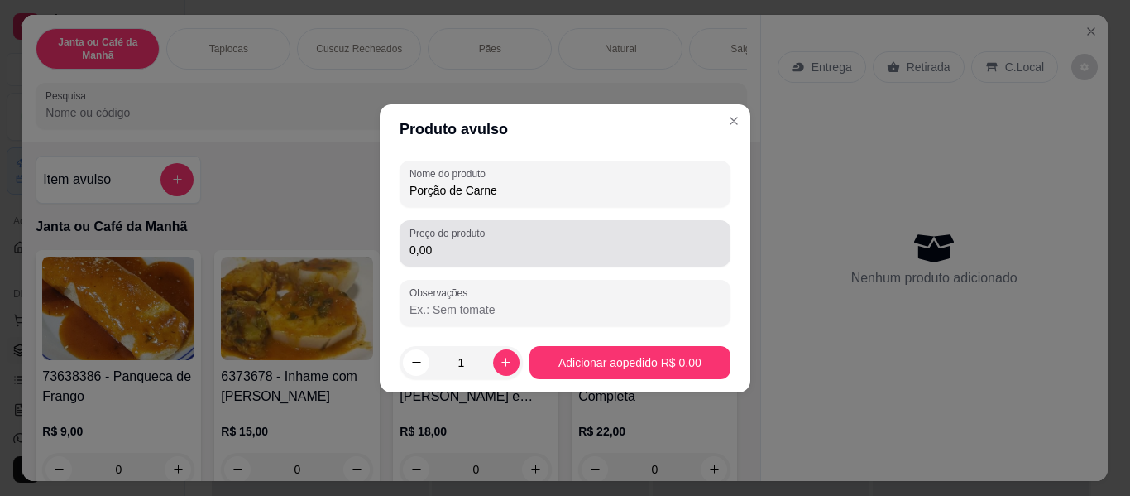
type input "Porção de Carne"
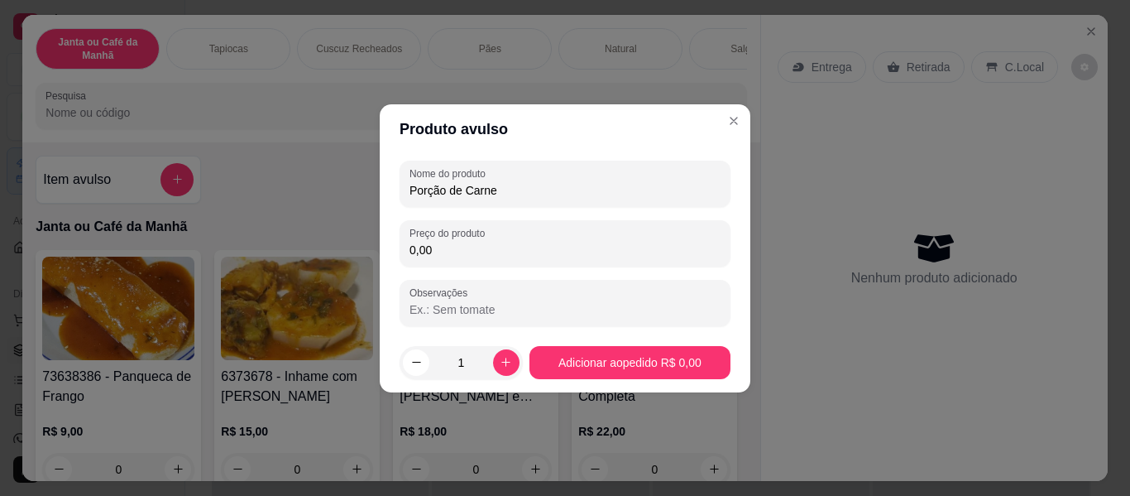
click at [526, 252] on input "0,00" at bounding box center [565, 250] width 311 height 17
type input "10,00"
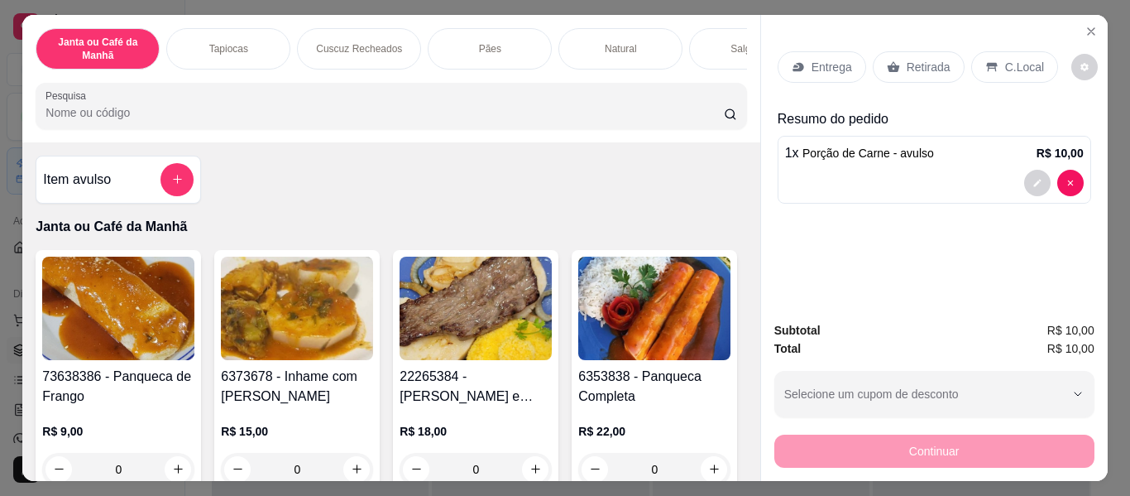
click at [819, 60] on p "Entrega" at bounding box center [832, 67] width 41 height 17
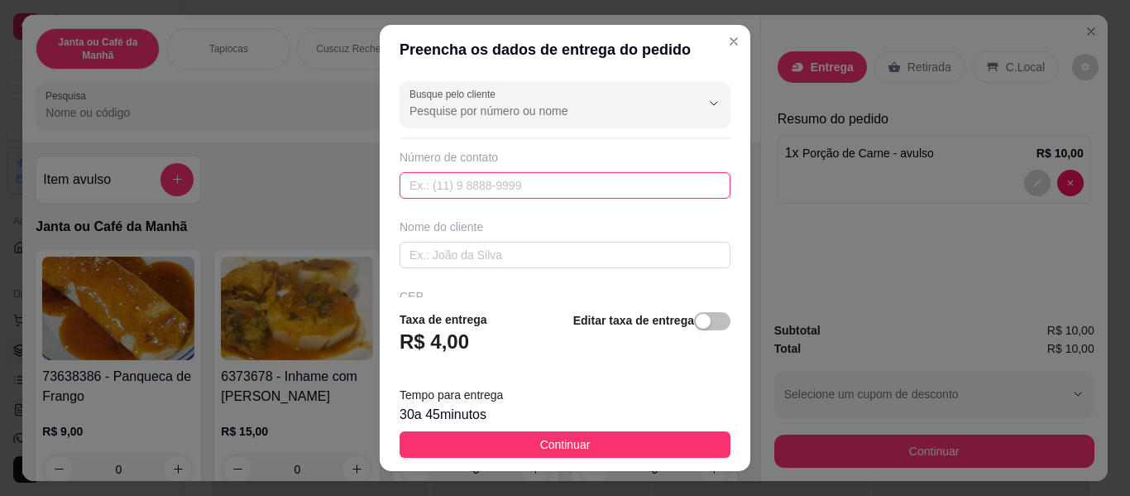
click at [487, 184] on input "text" at bounding box center [565, 185] width 331 height 26
click at [455, 182] on input "text" at bounding box center [565, 185] width 331 height 26
type input "[PHONE_NUMBER]"
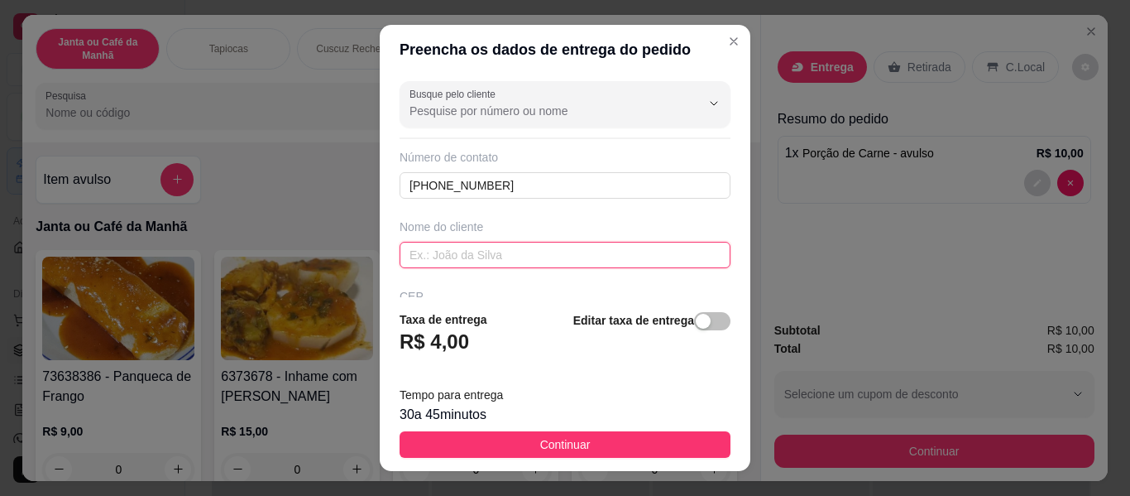
click at [487, 256] on input "text" at bounding box center [565, 255] width 331 height 26
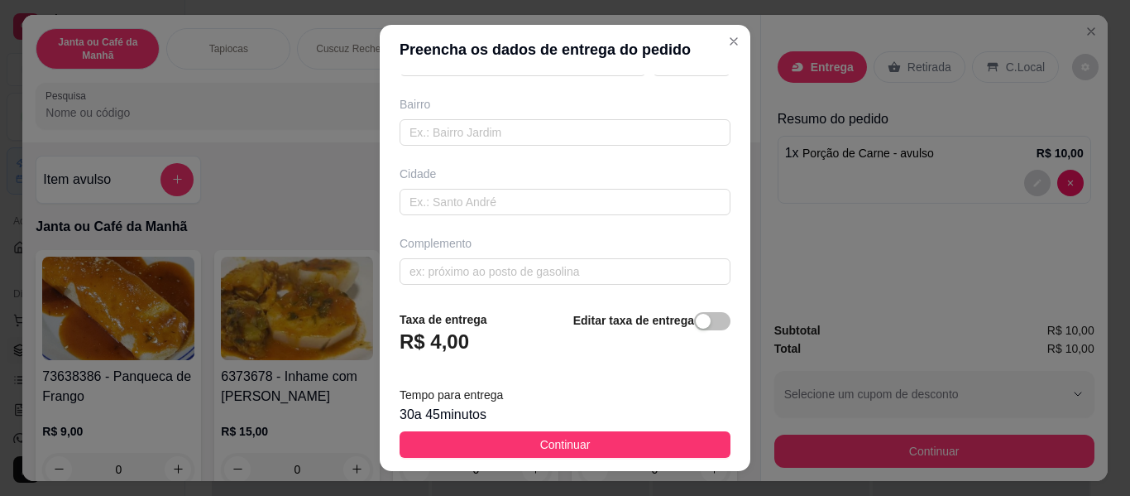
scroll to position [335, 0]
type input "[PERSON_NAME]"
click at [437, 132] on input "text" at bounding box center [565, 128] width 331 height 26
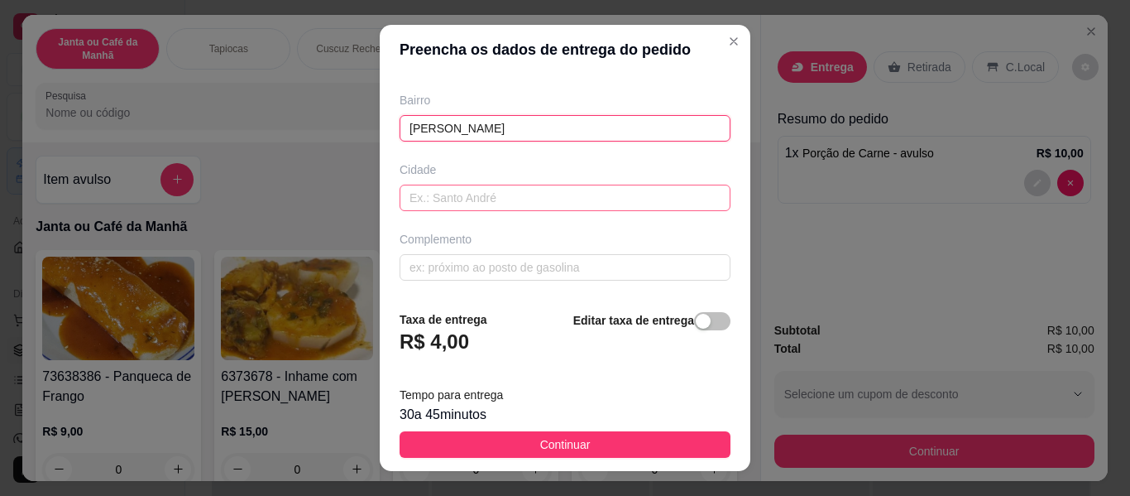
type input "[PERSON_NAME]"
click at [460, 193] on input "text" at bounding box center [565, 198] width 331 height 26
type input "Sapé"
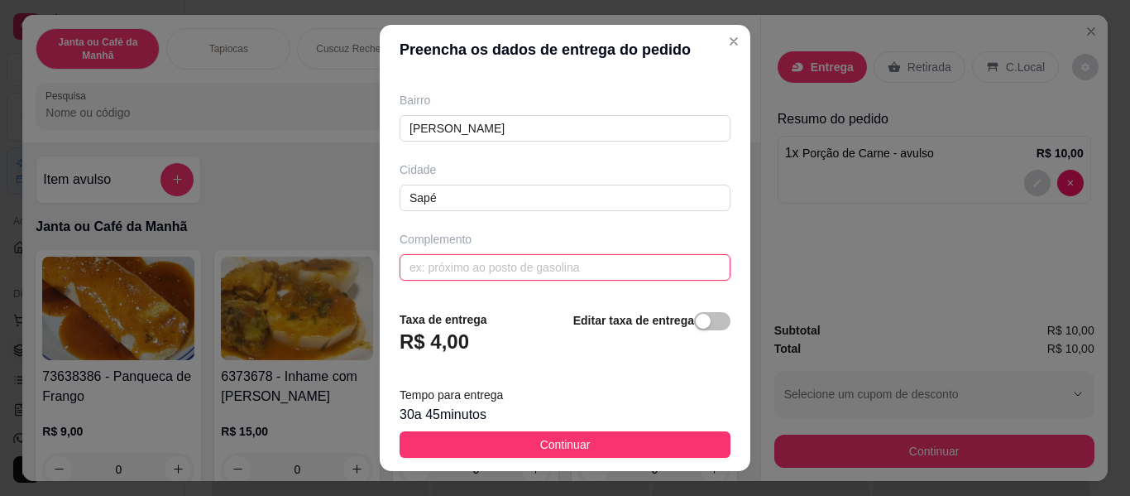
click at [455, 271] on input "text" at bounding box center [565, 267] width 331 height 26
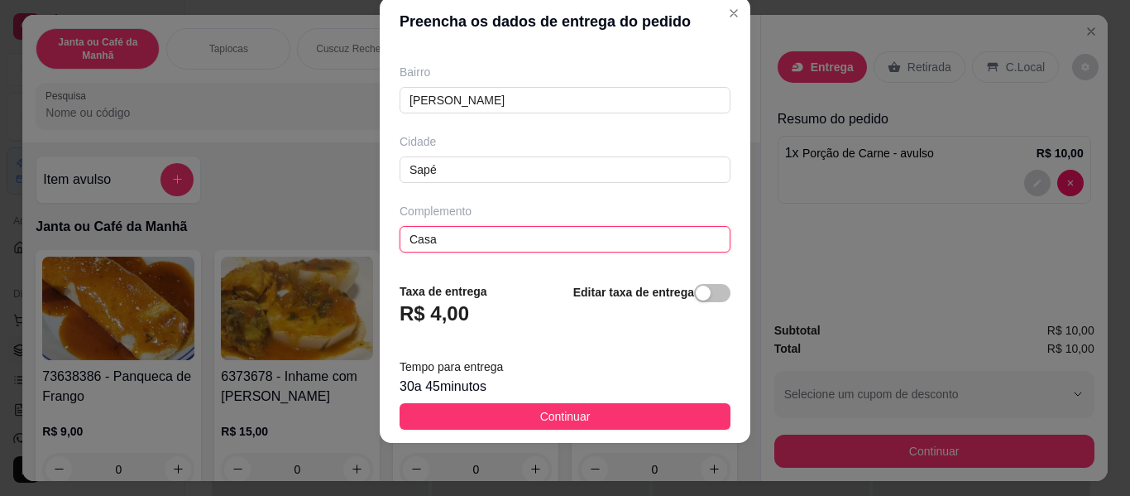
scroll to position [170, 0]
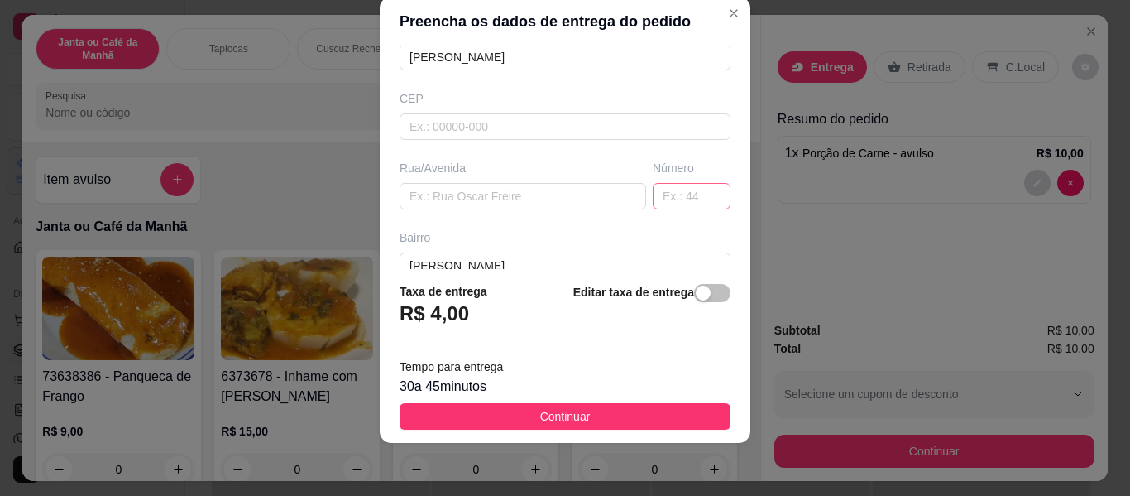
type input "Casa"
click at [661, 194] on input "text" at bounding box center [692, 196] width 78 height 26
type input "SN"
click at [526, 190] on input "text" at bounding box center [523, 196] width 247 height 26
type input "h"
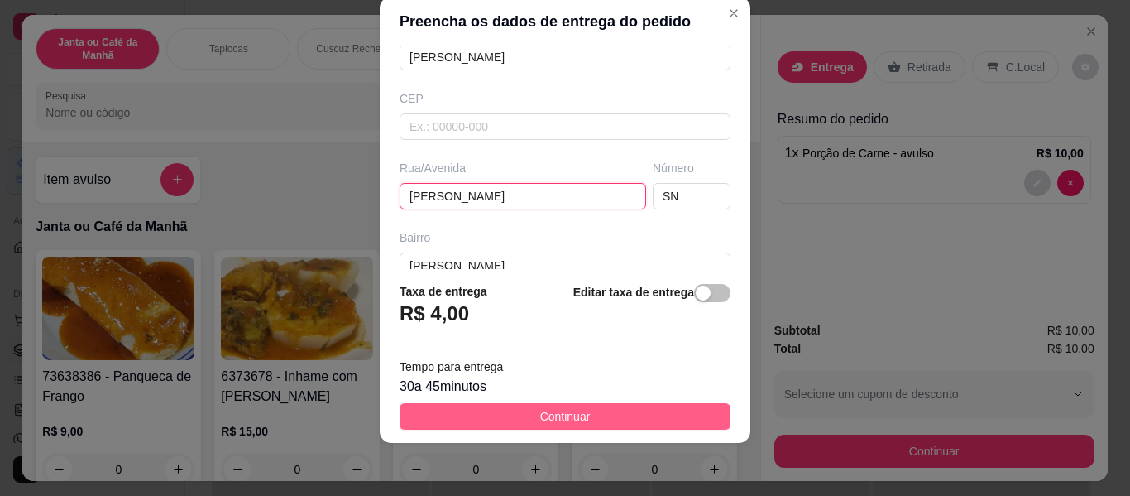
type input "[PERSON_NAME]"
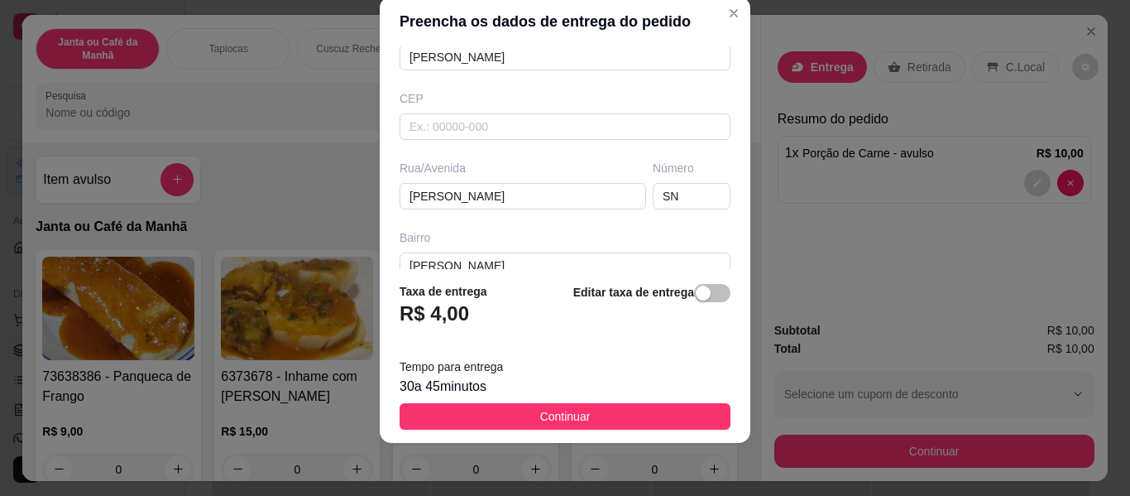
click at [577, 414] on span "Continuar" at bounding box center [565, 416] width 50 height 18
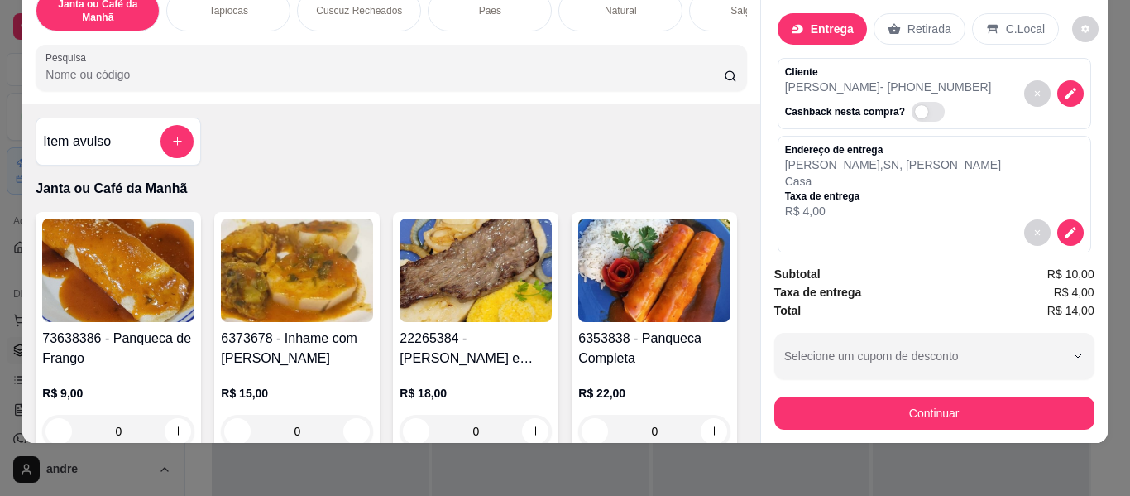
scroll to position [83, 0]
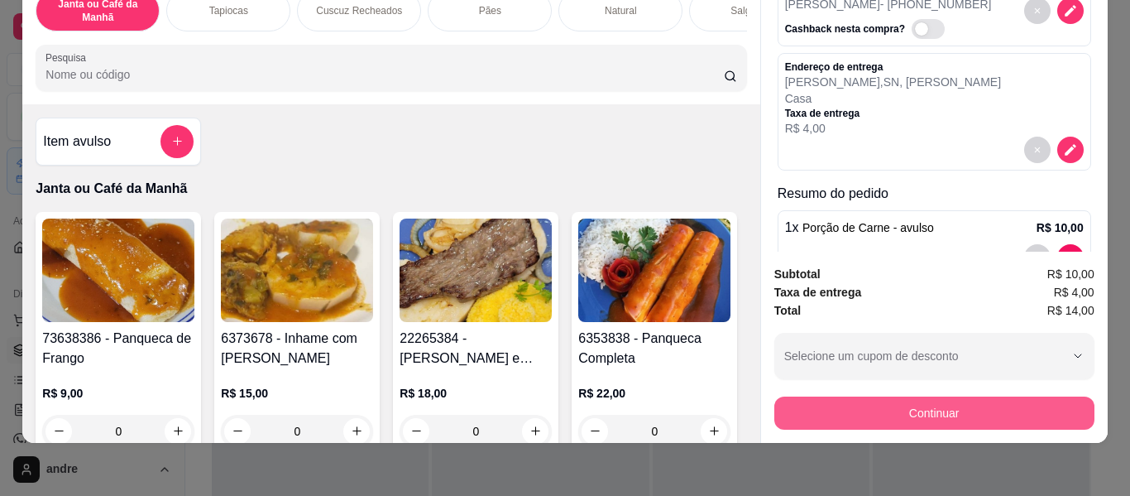
click at [921, 396] on button "Continuar" at bounding box center [935, 412] width 320 height 33
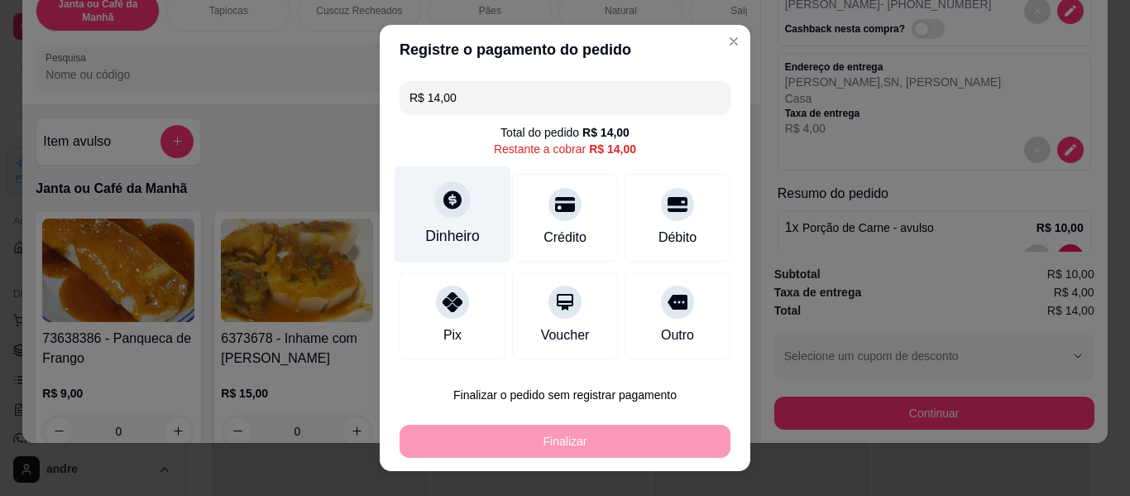
click at [441, 217] on div at bounding box center [452, 199] width 36 height 36
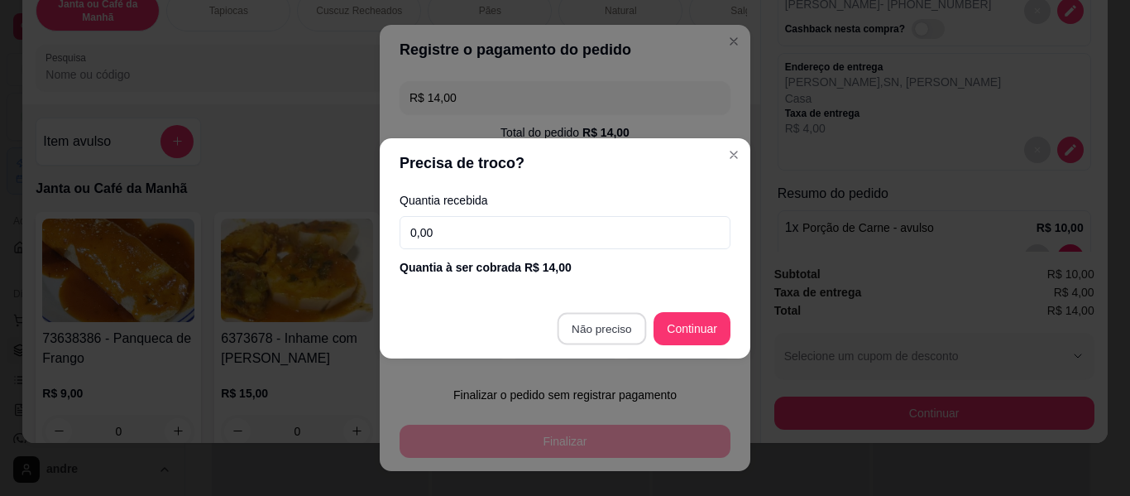
type input "R$ 0,00"
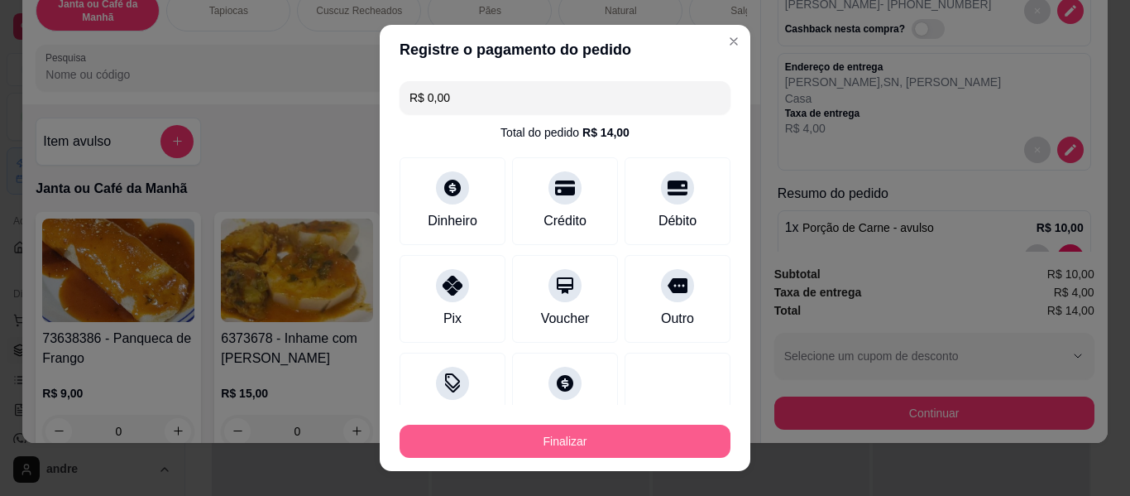
click at [615, 439] on button "Finalizar" at bounding box center [565, 441] width 331 height 33
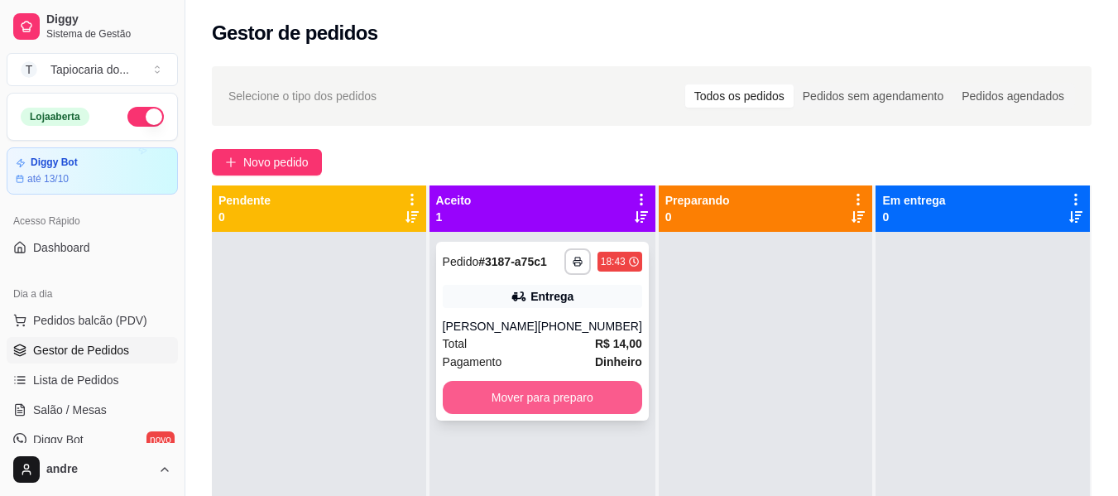
click at [591, 400] on button "Mover para preparo" at bounding box center [542, 397] width 199 height 33
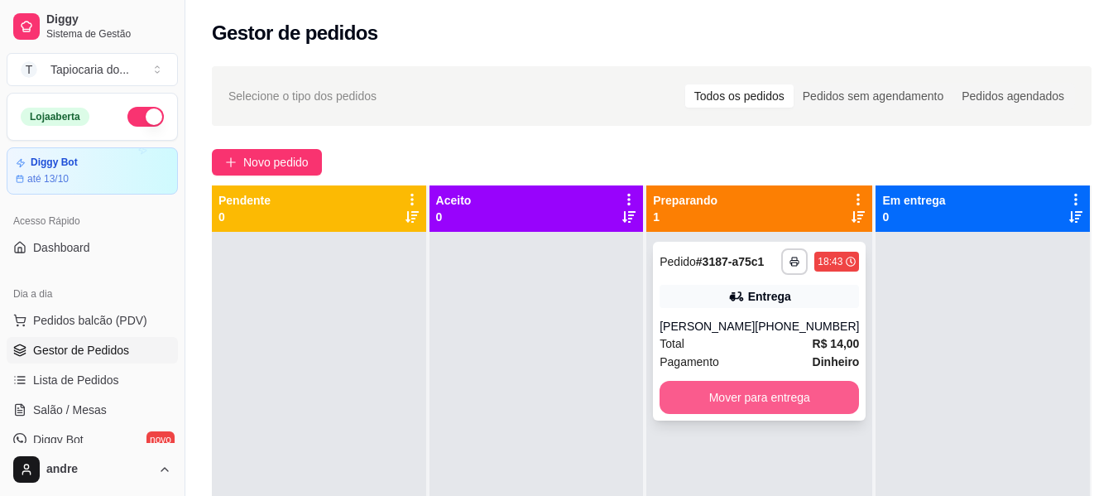
click at [830, 403] on button "Mover para entrega" at bounding box center [759, 397] width 199 height 33
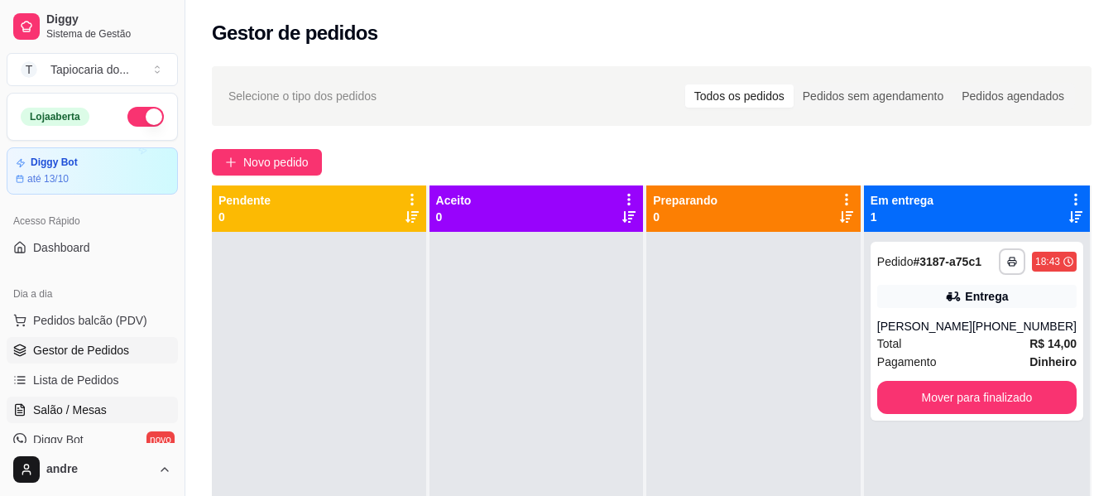
click at [99, 405] on span "Salão / Mesas" at bounding box center [70, 409] width 74 height 17
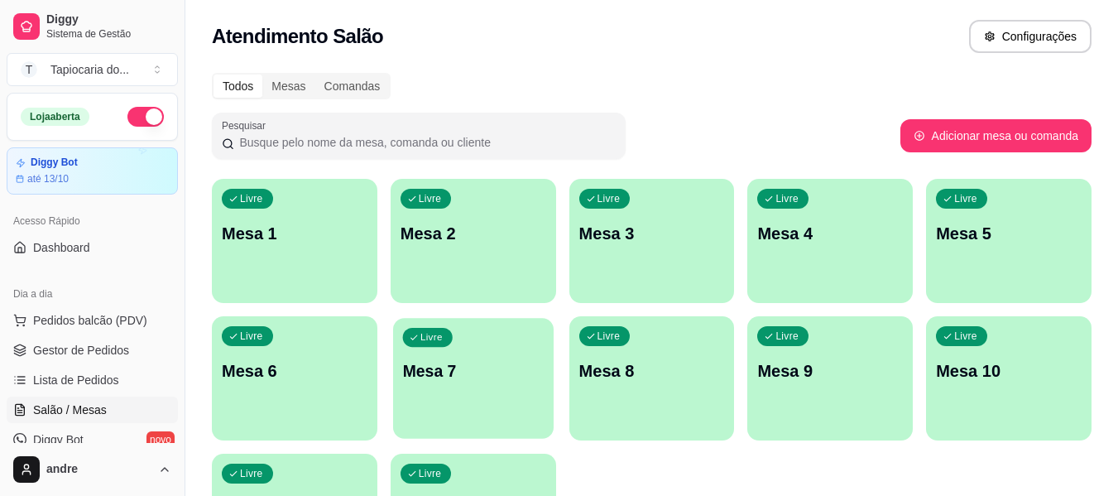
click at [420, 414] on div "Livre Mesa 7" at bounding box center [473, 368] width 161 height 101
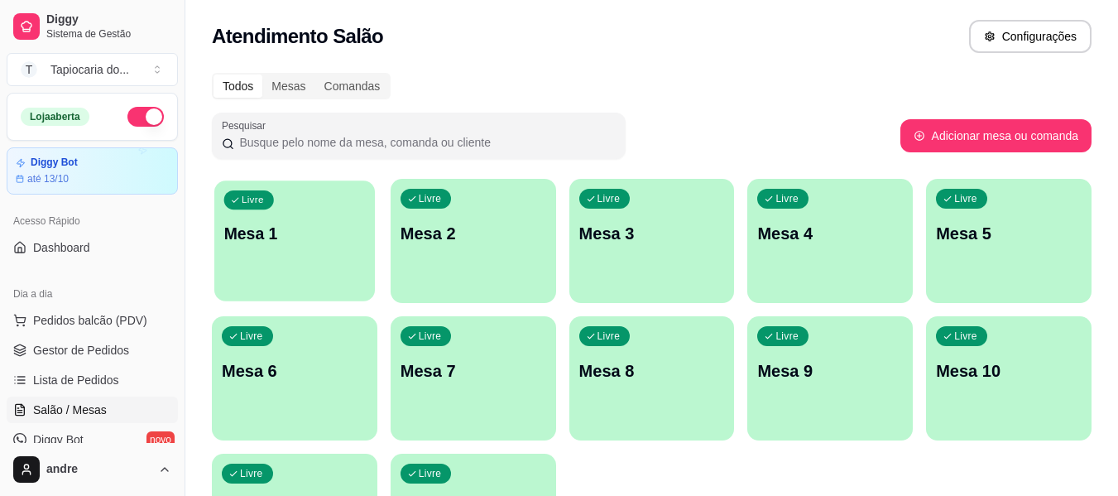
click at [257, 257] on div "Livre Mesa 1" at bounding box center [294, 230] width 161 height 101
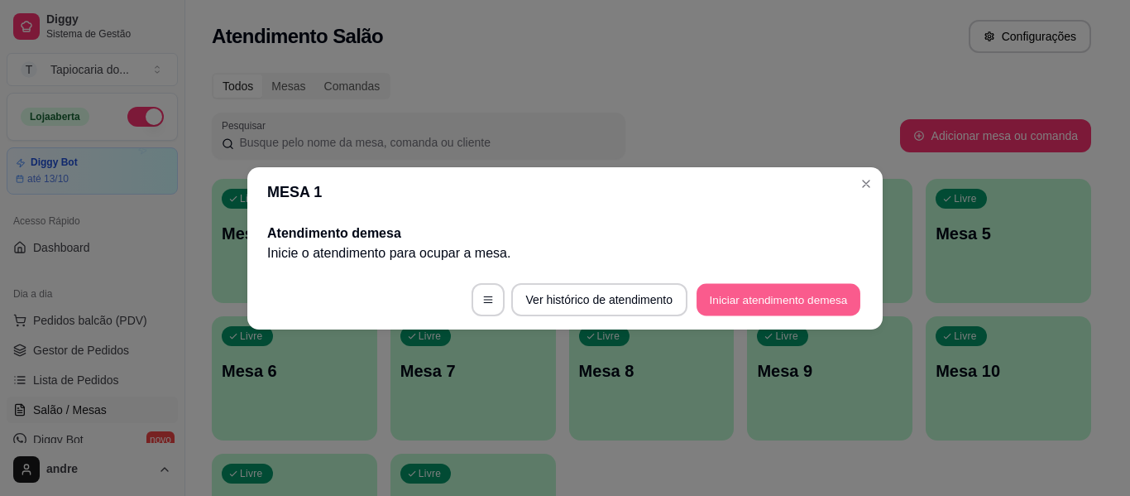
click at [722, 300] on button "Iniciar atendimento de mesa" at bounding box center [779, 299] width 164 height 32
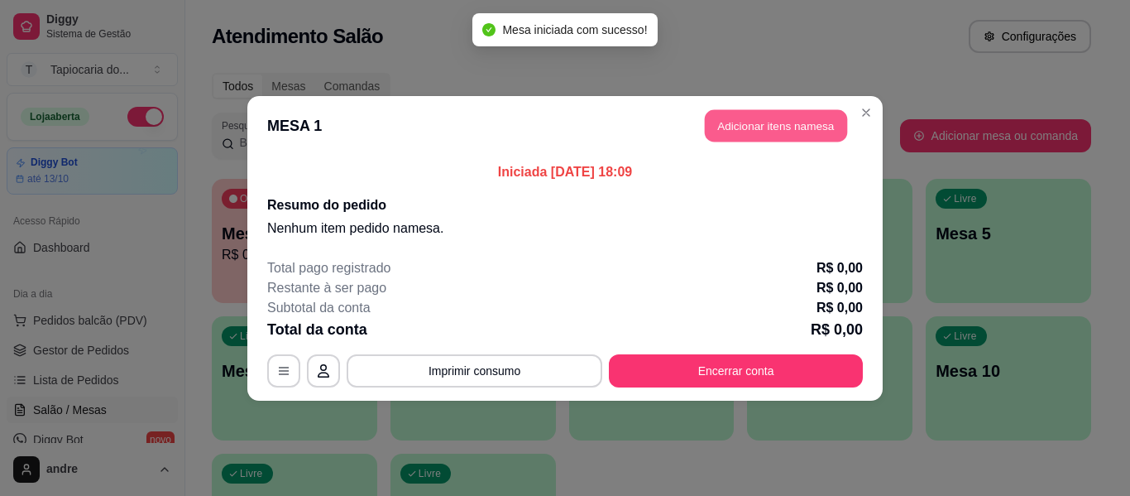
click at [759, 126] on button "Adicionar itens na mesa" at bounding box center [776, 125] width 142 height 32
click at [746, 122] on div "Janta ou Café da Manhã Tapiocas Cuscuz Recheados Pães Natural Salgados Tapiocas…" at bounding box center [390, 78] width 737 height 127
click at [589, 121] on input "Pesquisa" at bounding box center [385, 112] width 679 height 17
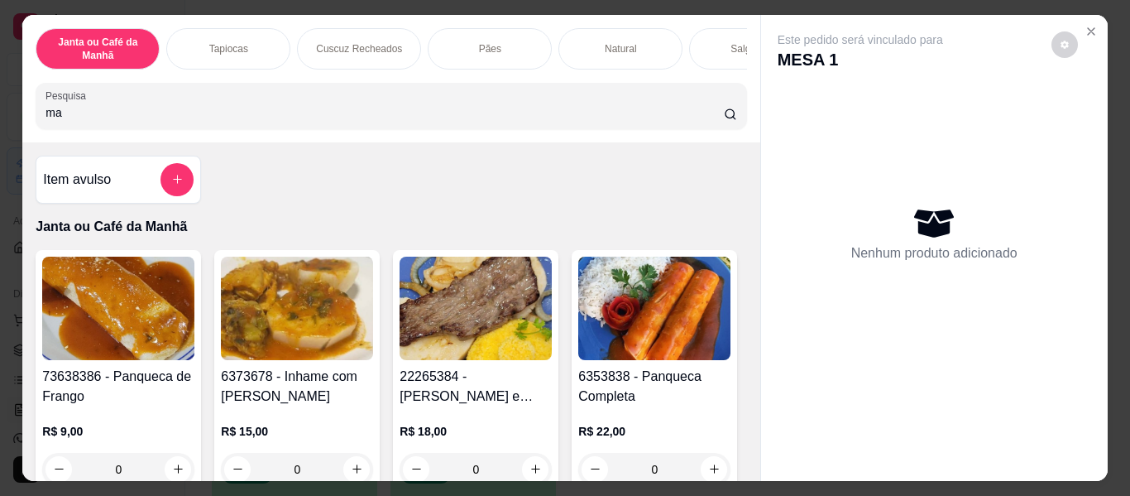
type input "ma"
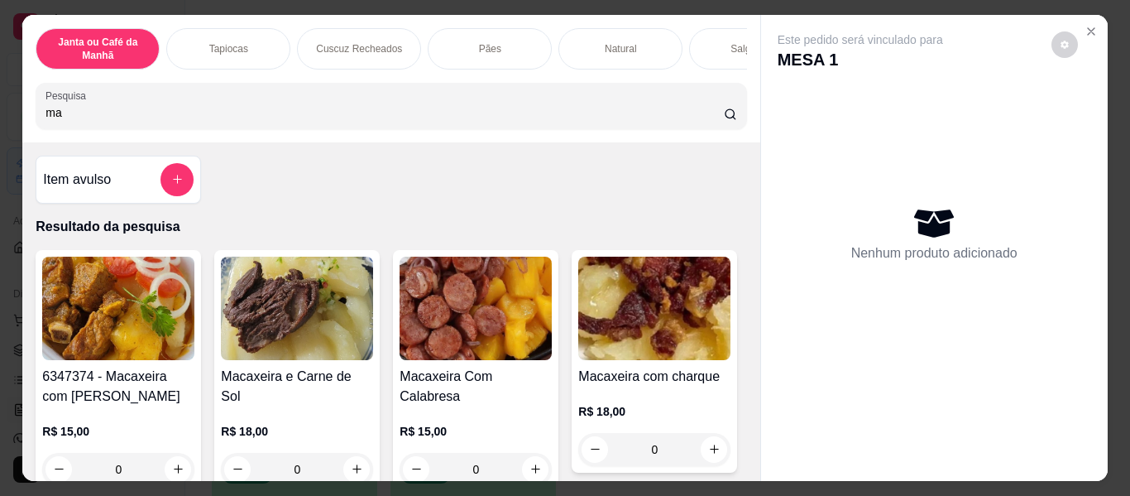
scroll to position [166, 0]
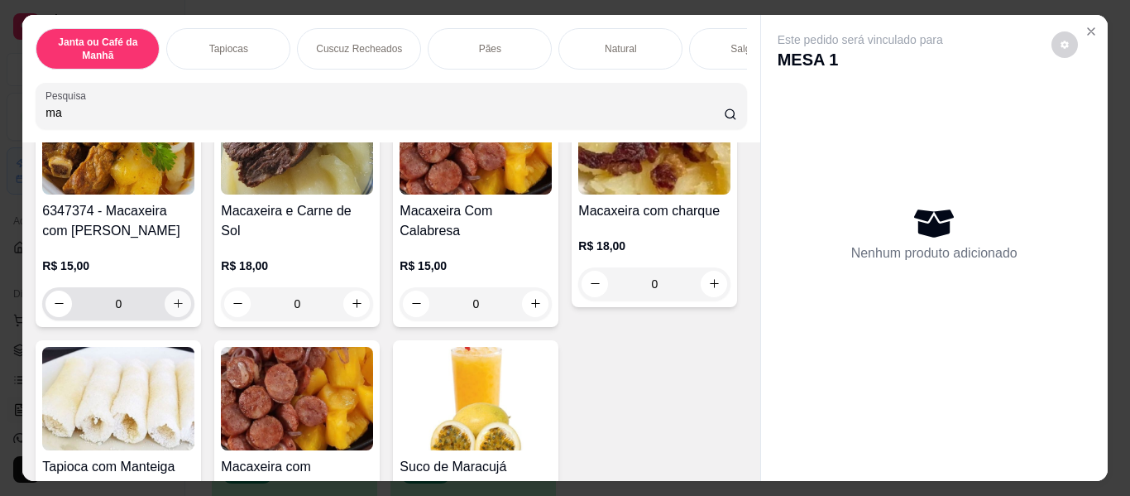
click at [172, 309] on icon "increase-product-quantity" at bounding box center [178, 303] width 12 height 12
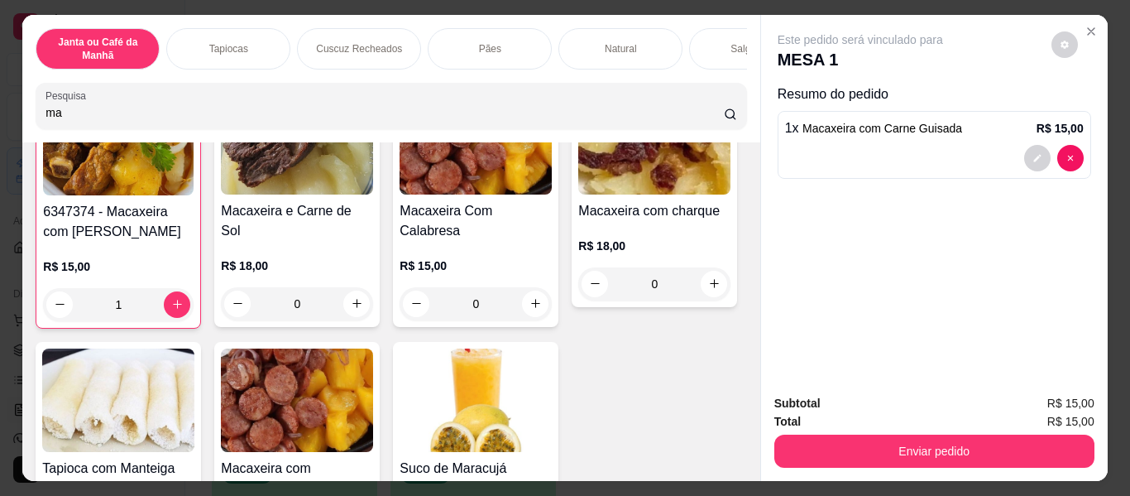
type input "1"
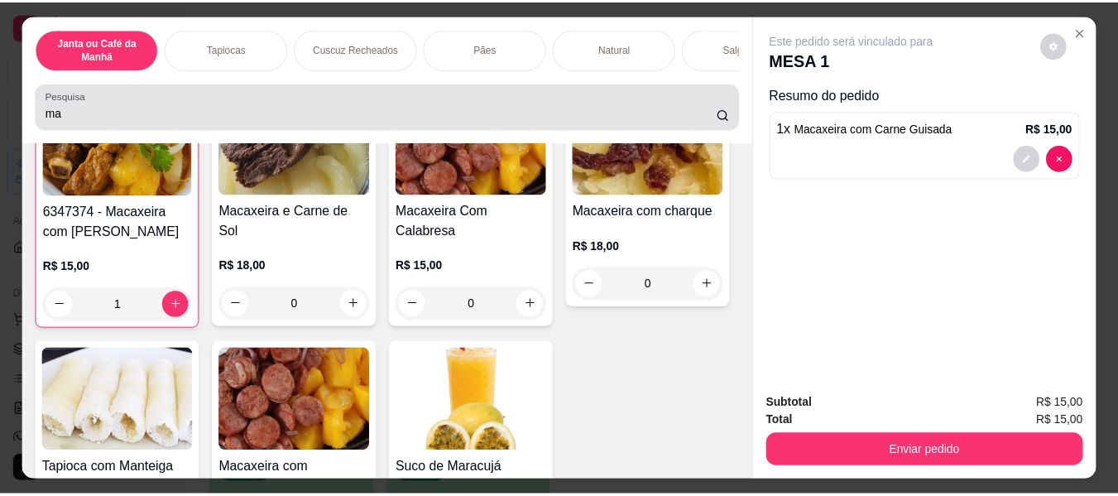
scroll to position [0, 0]
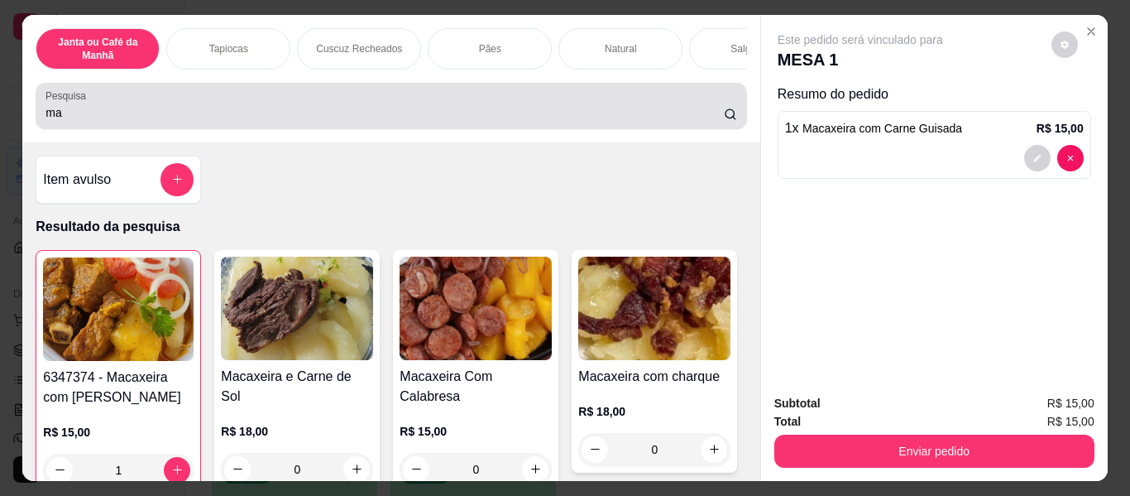
click at [683, 118] on input "ma" at bounding box center [385, 112] width 679 height 17
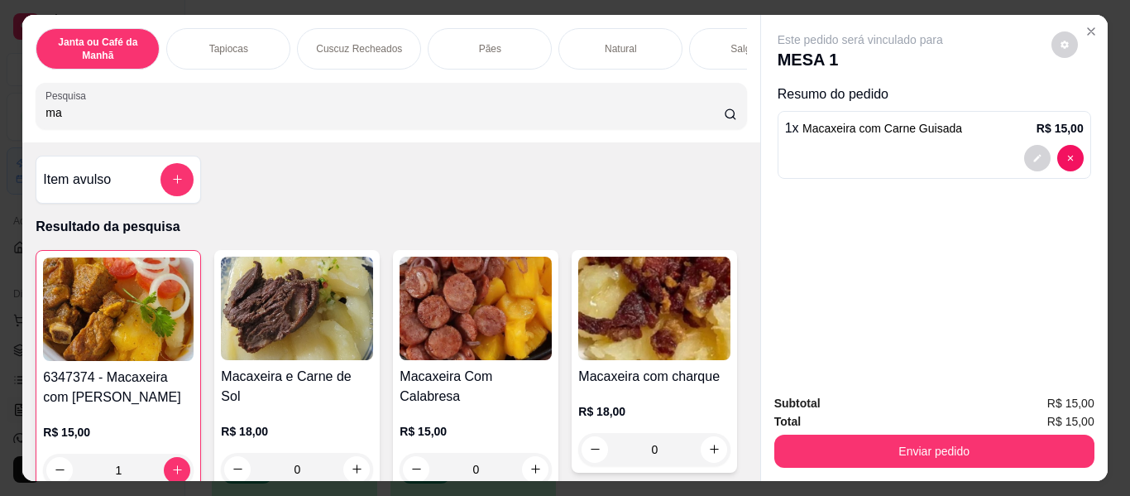
type input "m"
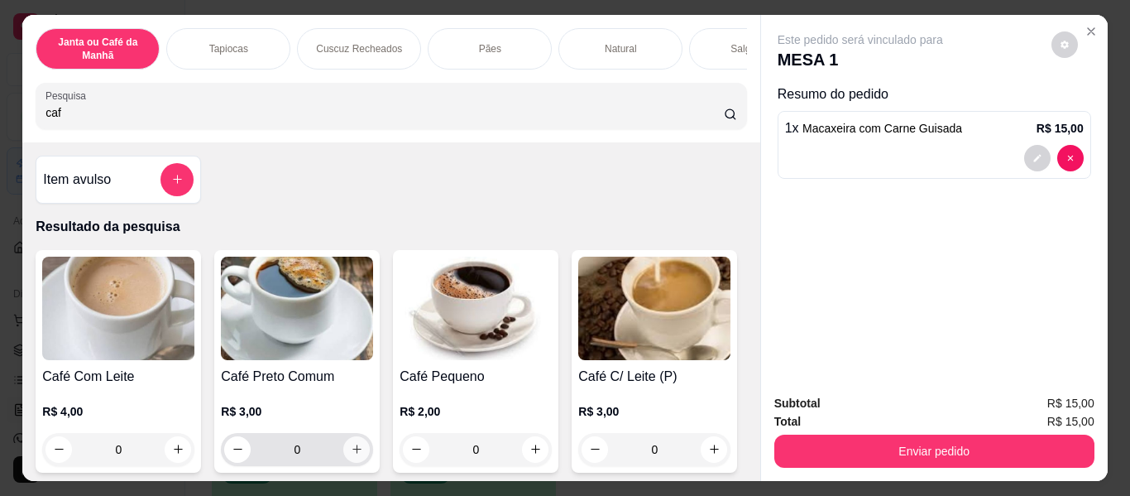
type input "caf"
click at [354, 455] on icon "increase-product-quantity" at bounding box center [357, 449] width 12 height 12
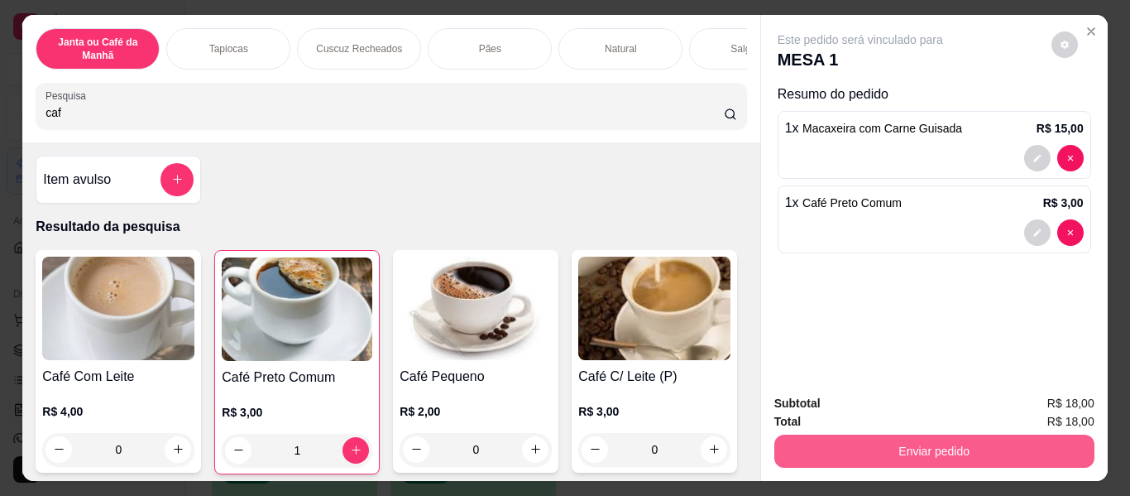
type input "1"
click at [926, 444] on button "Enviar pedido" at bounding box center [935, 450] width 320 height 33
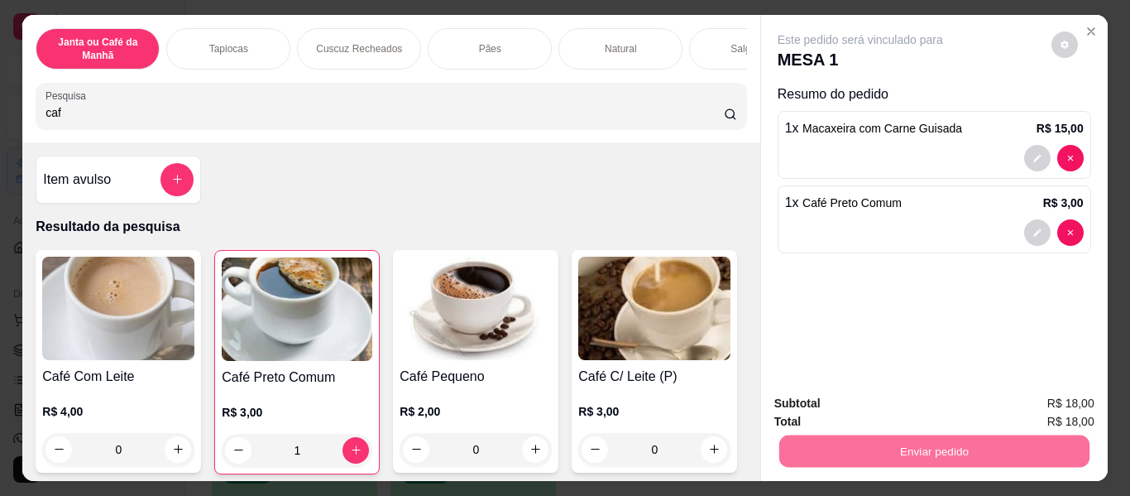
click at [1019, 397] on button "Enviar pedido" at bounding box center [1052, 403] width 94 height 31
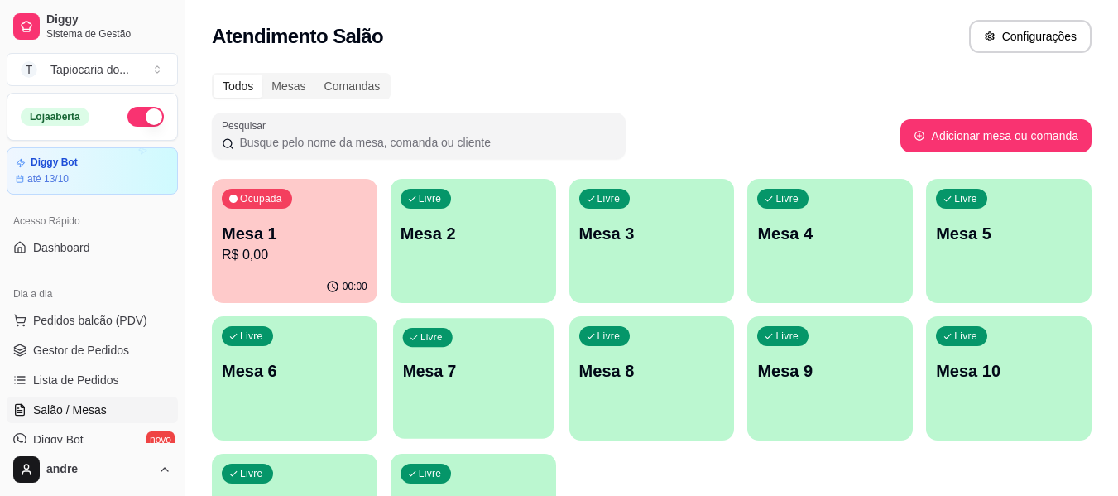
click at [482, 385] on div "Livre Mesa 7" at bounding box center [473, 368] width 161 height 101
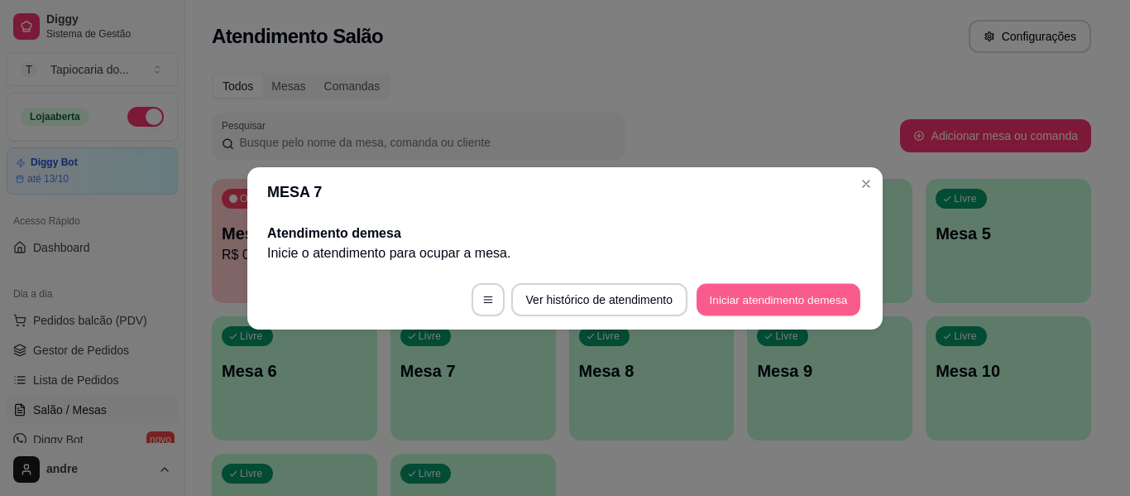
click at [795, 310] on button "Iniciar atendimento de mesa" at bounding box center [779, 299] width 164 height 32
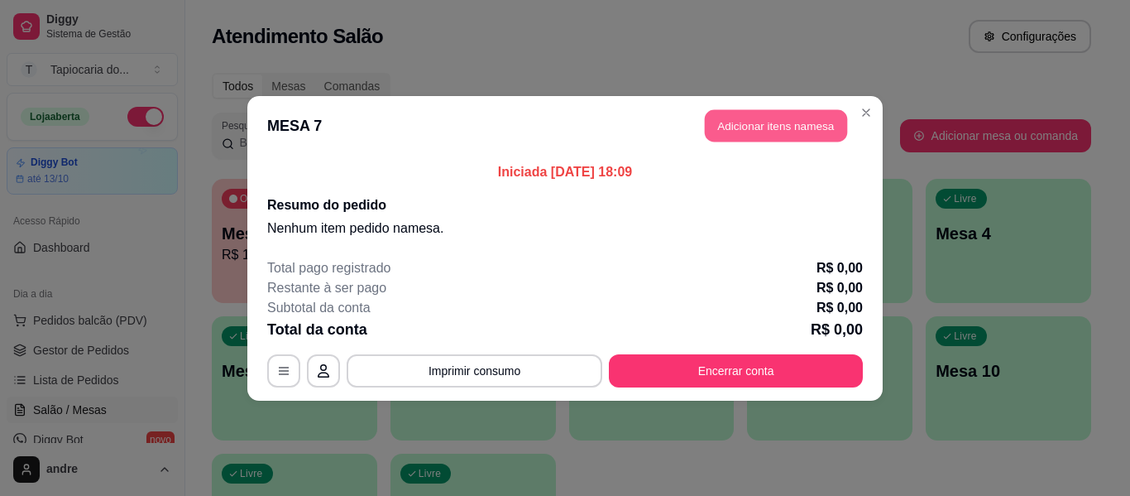
click at [724, 131] on button "Adicionar itens na mesa" at bounding box center [776, 125] width 142 height 32
click at [439, 119] on input "Pesquisa" at bounding box center [385, 112] width 679 height 17
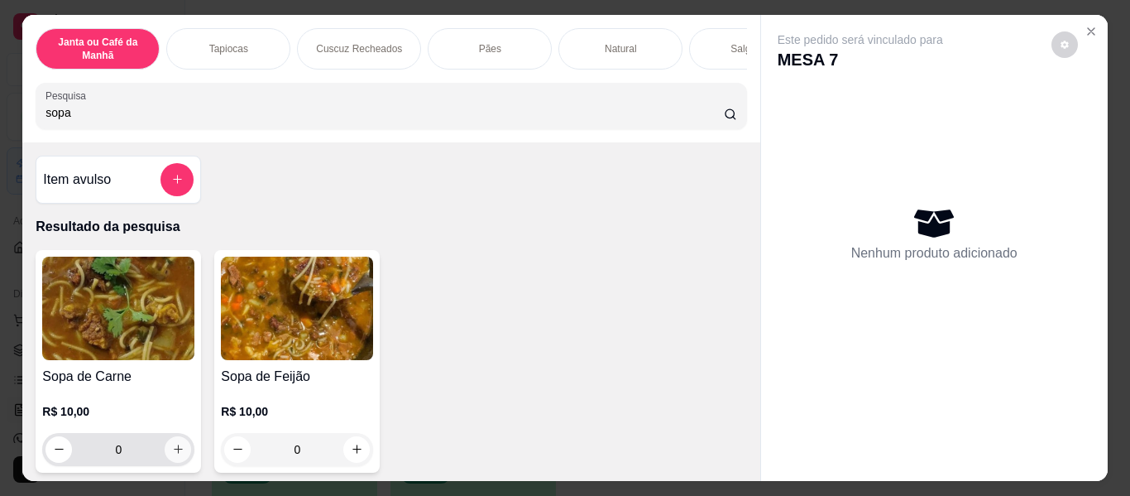
type input "sopa"
click at [172, 454] on icon "increase-product-quantity" at bounding box center [178, 449] width 12 height 12
type input "1"
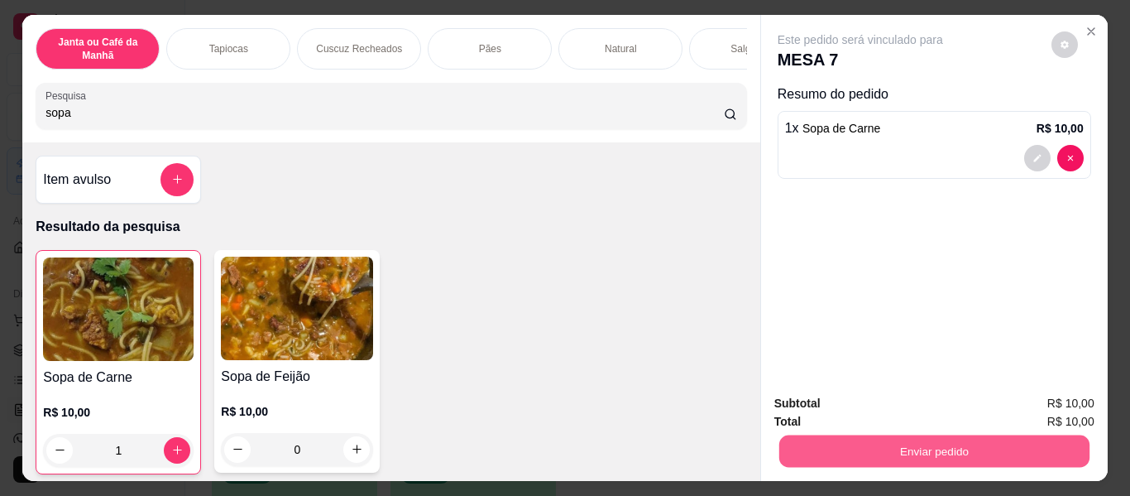
click at [854, 451] on button "Enviar pedido" at bounding box center [934, 451] width 310 height 32
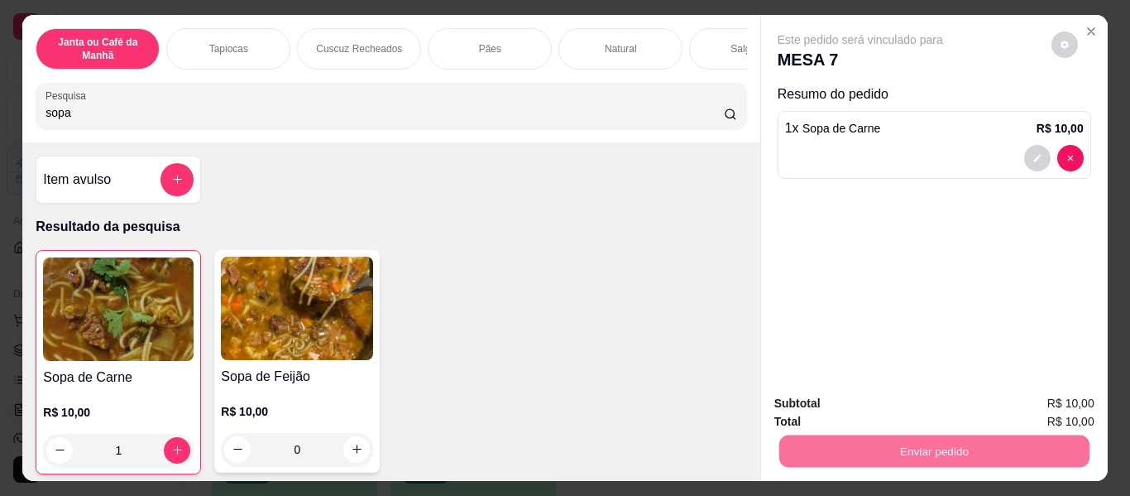
click at [1034, 401] on button "Enviar pedido" at bounding box center [1051, 404] width 91 height 31
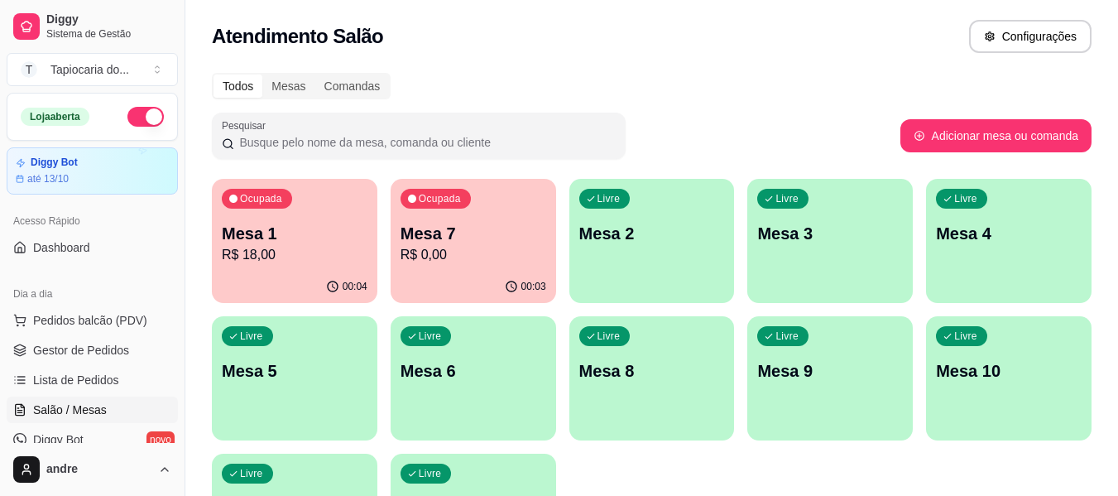
click at [781, 275] on div "Livre Mesa 3" at bounding box center [830, 231] width 166 height 104
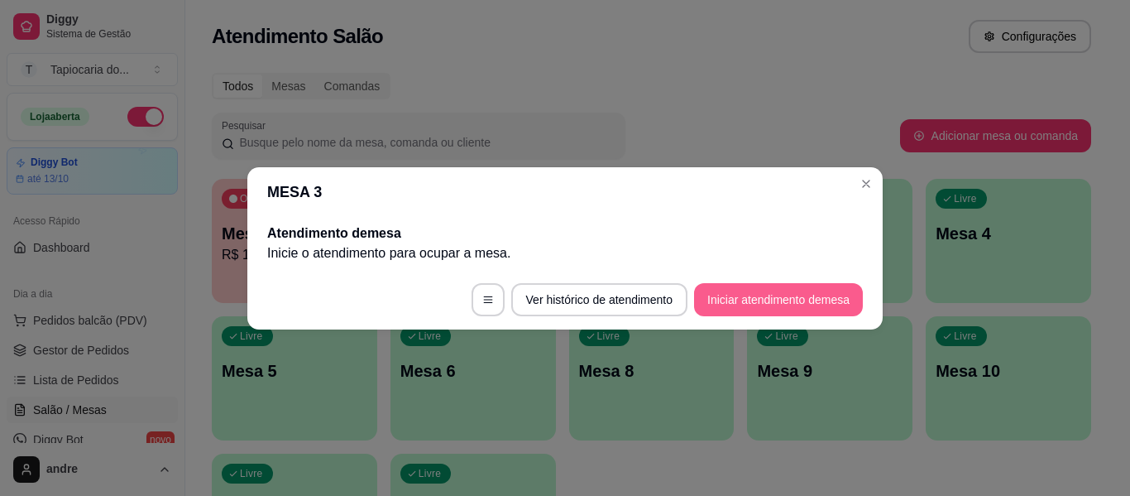
click at [791, 290] on button "Iniciar atendimento de mesa" at bounding box center [778, 299] width 169 height 33
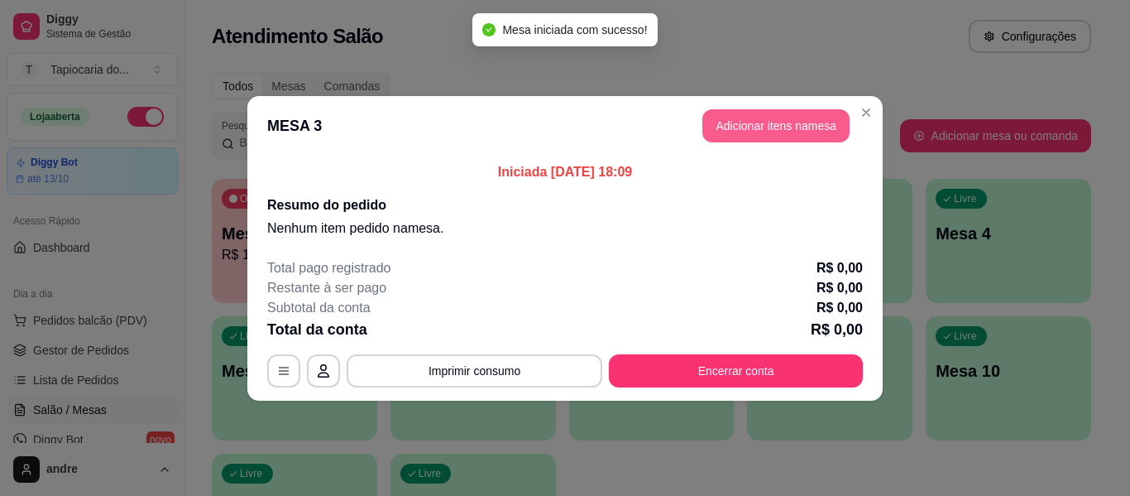
click at [742, 139] on button "Adicionar itens na mesa" at bounding box center [776, 125] width 147 height 33
click at [570, 91] on div "Pesquisa" at bounding box center [391, 106] width 711 height 46
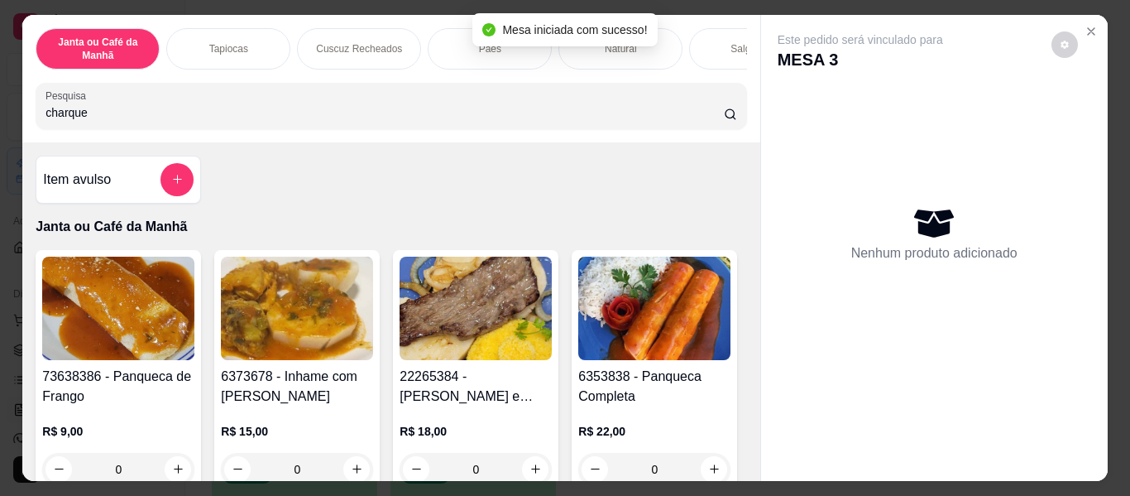
click at [1085, 26] on icon "Close" at bounding box center [1091, 31] width 13 height 13
click at [1088, 28] on icon "Close" at bounding box center [1091, 31] width 7 height 7
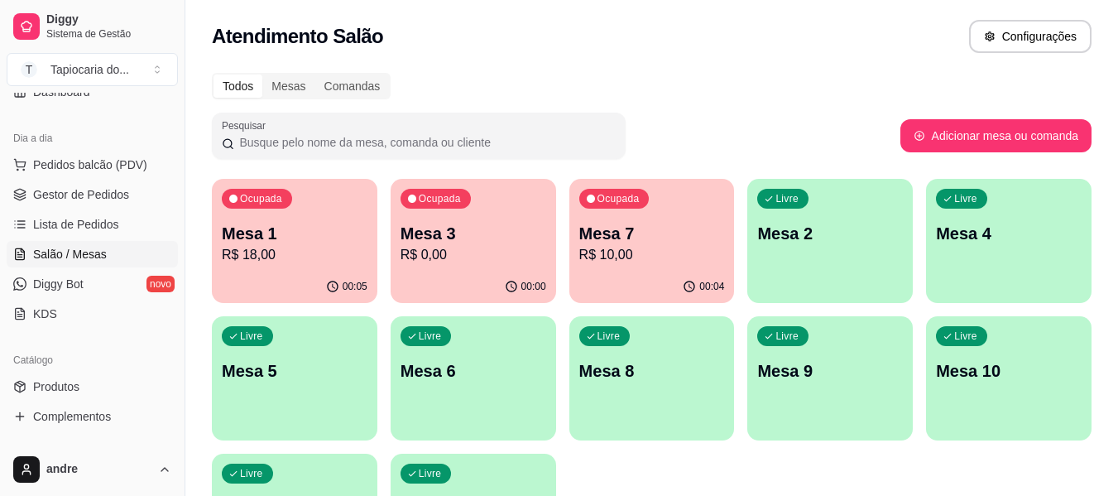
scroll to position [166, 0]
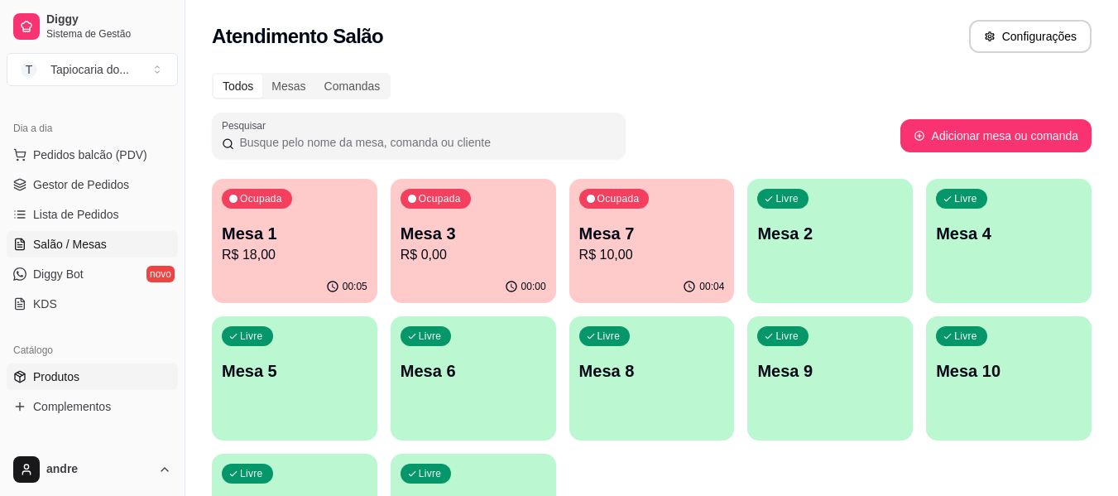
click at [108, 377] on link "Produtos" at bounding box center [92, 376] width 171 height 26
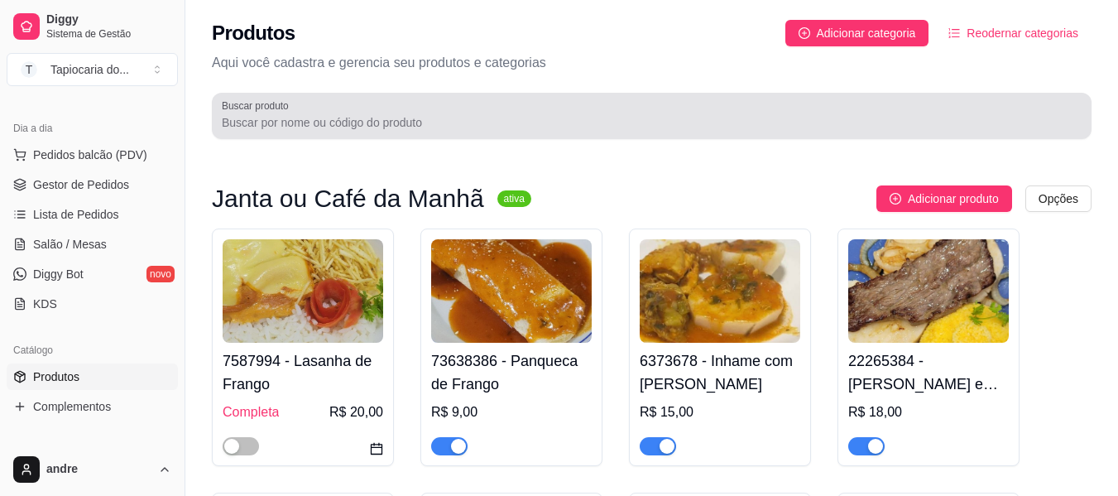
click at [506, 126] on input "Buscar produto" at bounding box center [652, 122] width 860 height 17
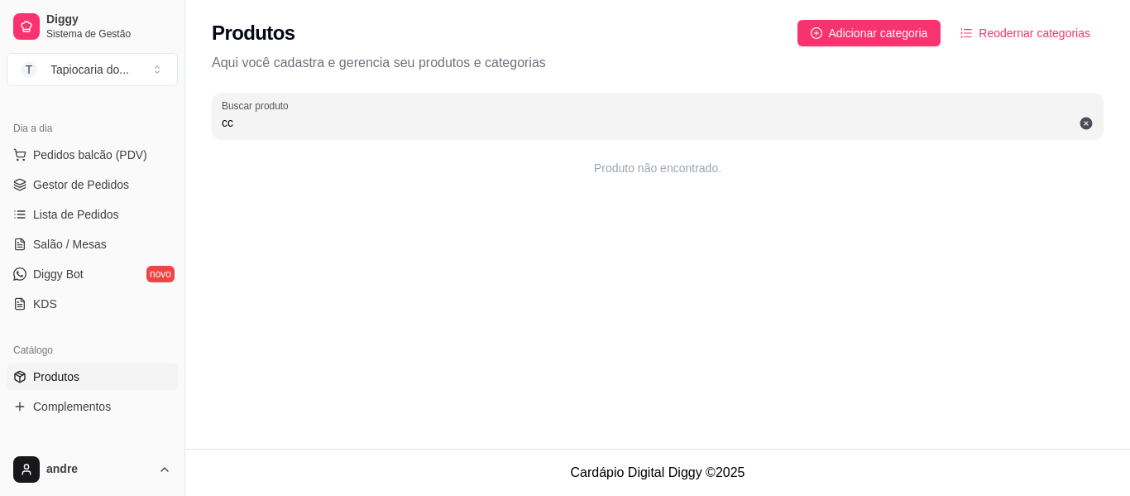
type input "c"
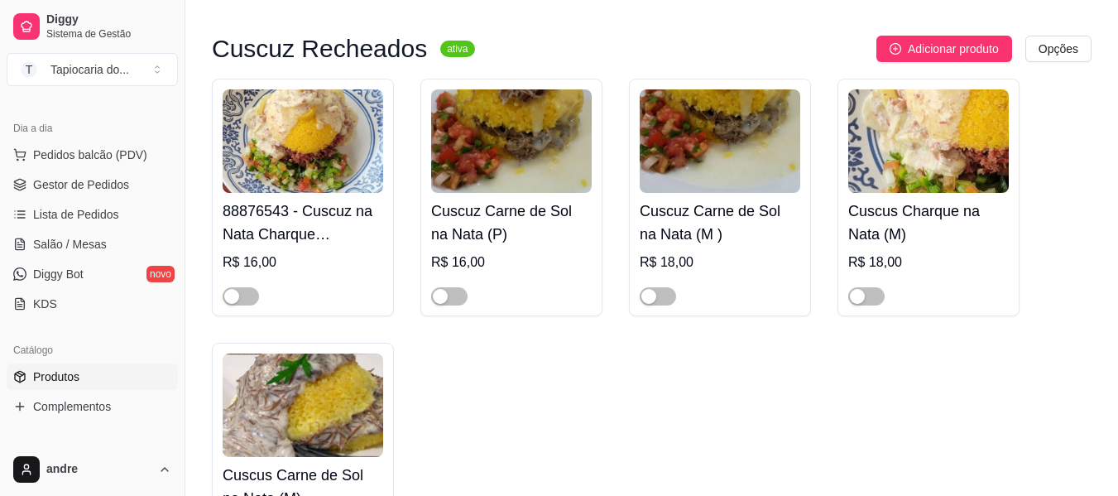
scroll to position [166, 0]
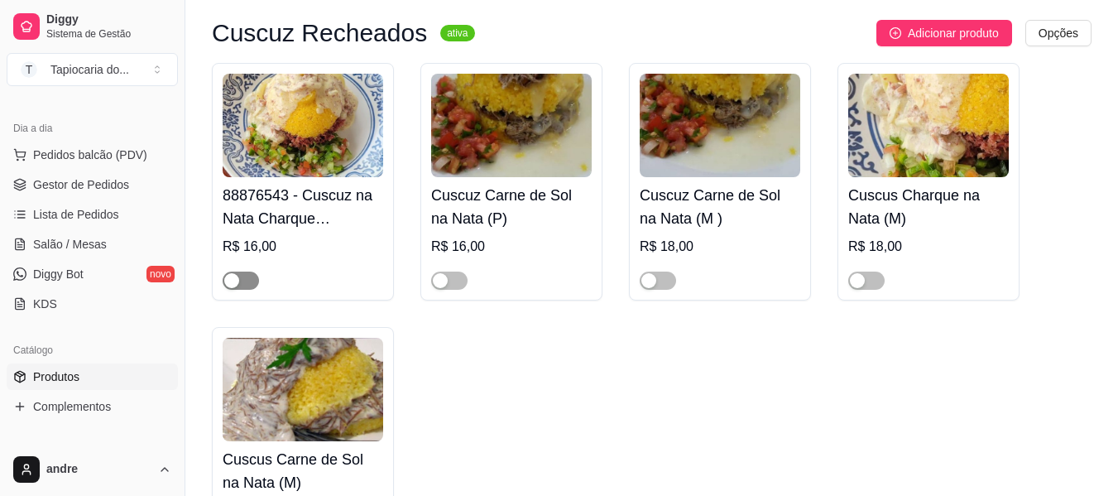
type input "nata"
click at [247, 281] on span "button" at bounding box center [241, 280] width 36 height 18
click at [454, 282] on span "button" at bounding box center [449, 280] width 36 height 18
click at [665, 278] on span "button" at bounding box center [658, 280] width 36 height 18
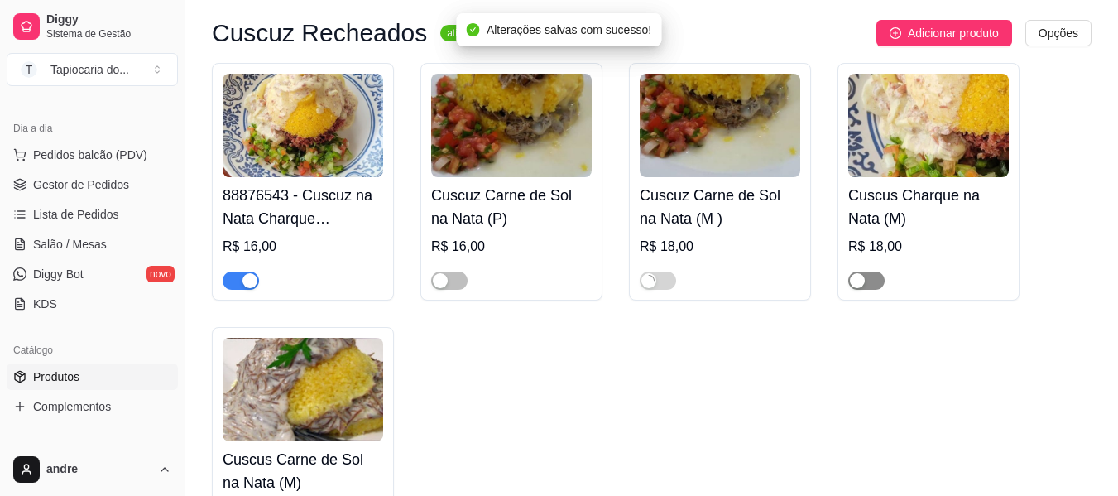
click at [879, 275] on span "button" at bounding box center [866, 280] width 36 height 18
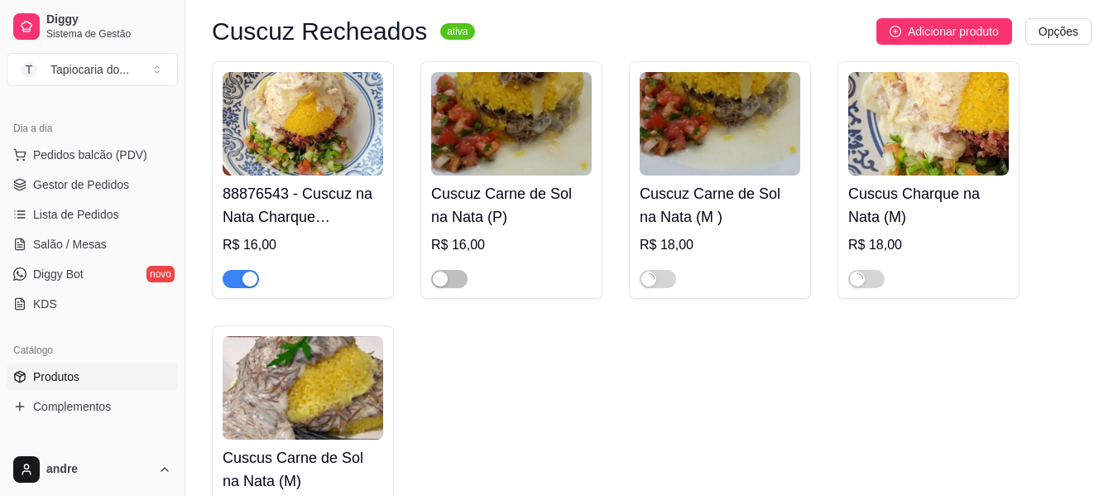
scroll to position [319, 0]
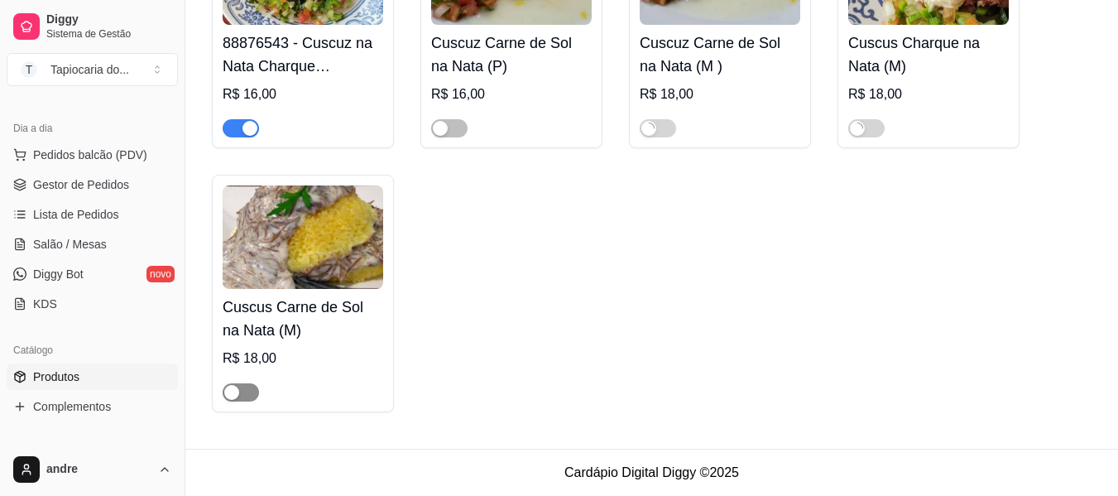
click at [248, 396] on span "button" at bounding box center [241, 392] width 36 height 18
click at [459, 124] on span "button" at bounding box center [449, 128] width 36 height 18
click at [102, 190] on span "Gestor de Pedidos" at bounding box center [81, 184] width 96 height 17
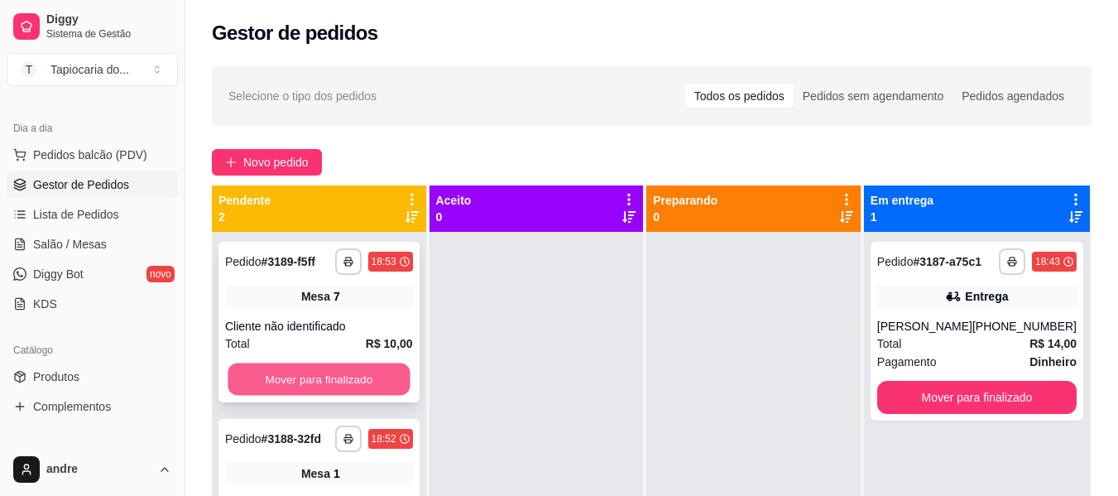
click at [329, 371] on button "Mover para finalizado" at bounding box center [319, 379] width 182 height 32
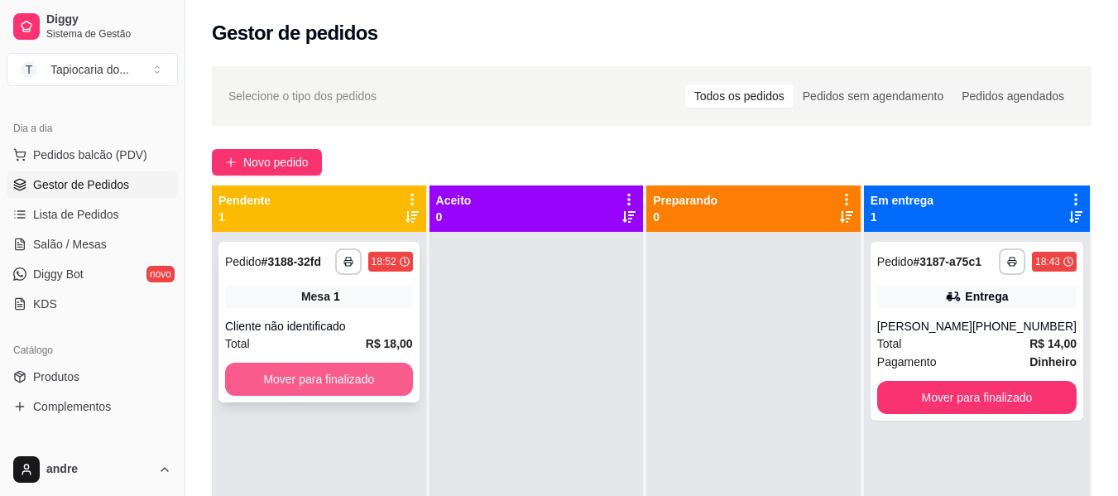
click at [328, 372] on button "Mover para finalizado" at bounding box center [319, 378] width 188 height 33
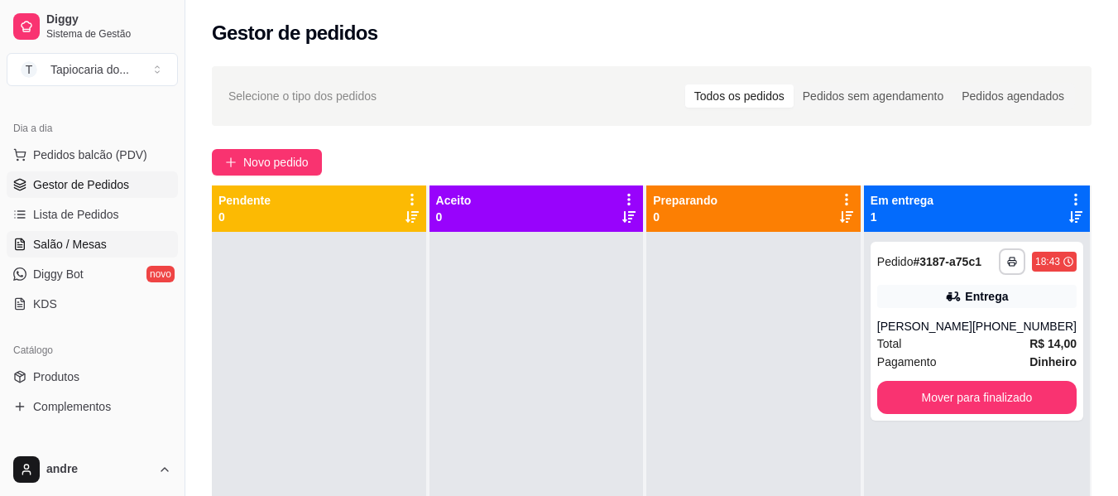
click at [97, 250] on span "Salão / Mesas" at bounding box center [70, 244] width 74 height 17
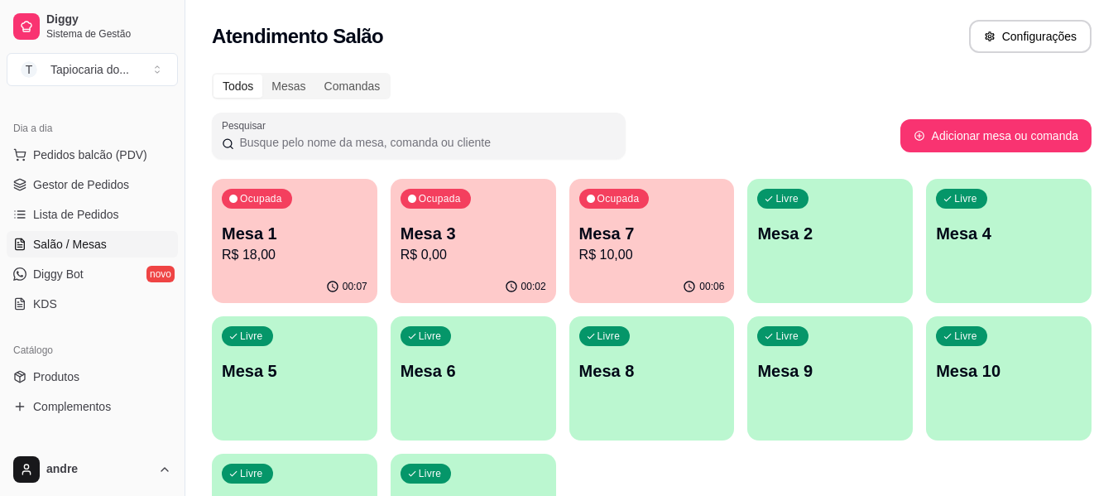
click at [478, 257] on p "R$ 0,00" at bounding box center [474, 255] width 146 height 20
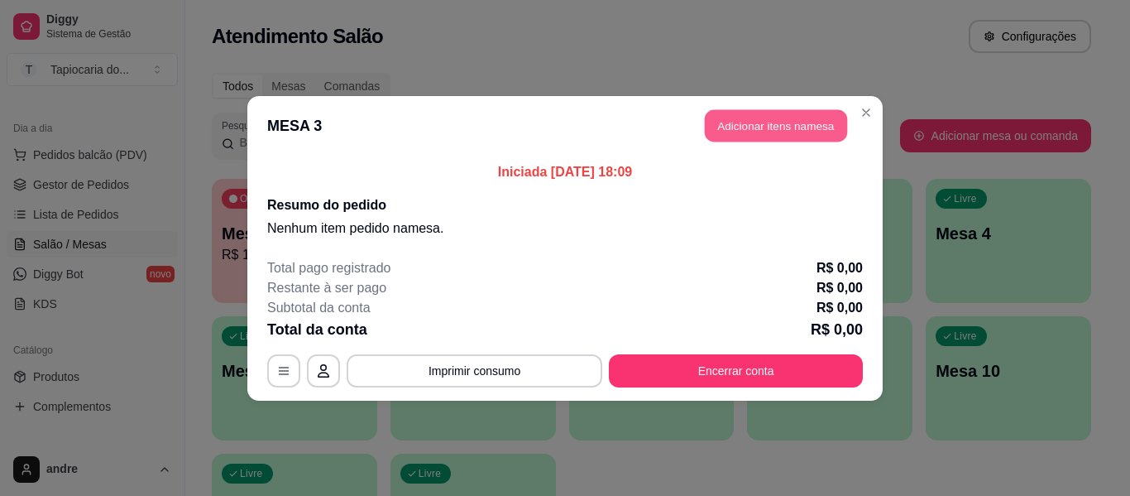
click at [736, 114] on button "Adicionar itens na mesa" at bounding box center [776, 125] width 142 height 32
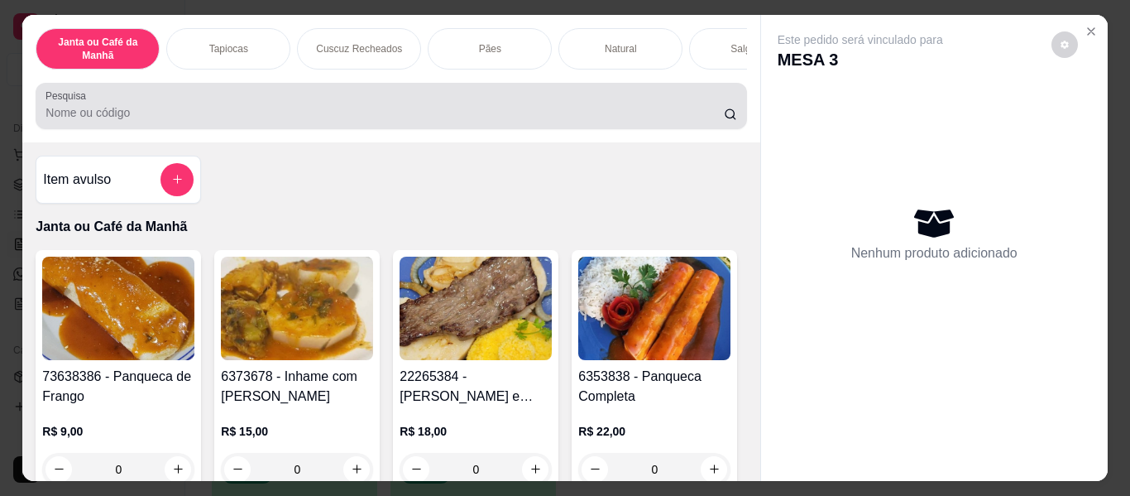
click at [672, 119] on input "Pesquisa" at bounding box center [385, 112] width 679 height 17
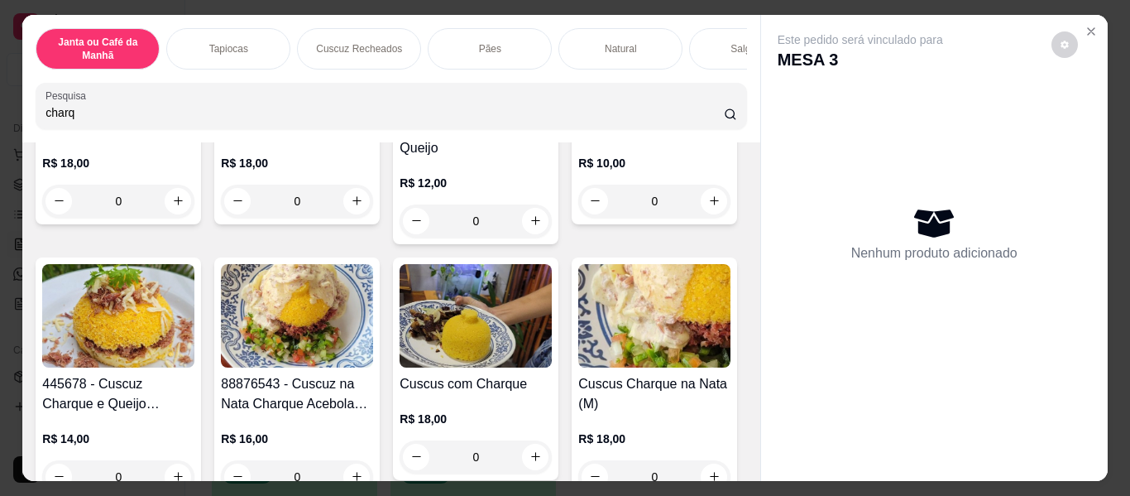
scroll to position [331, 0]
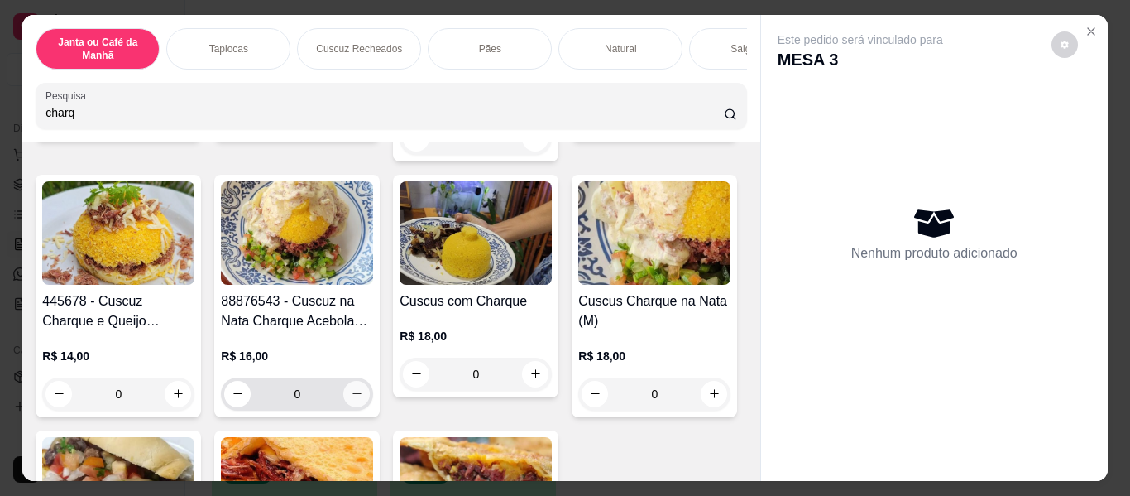
type input "charq"
click at [363, 388] on icon "increase-product-quantity" at bounding box center [357, 394] width 12 height 12
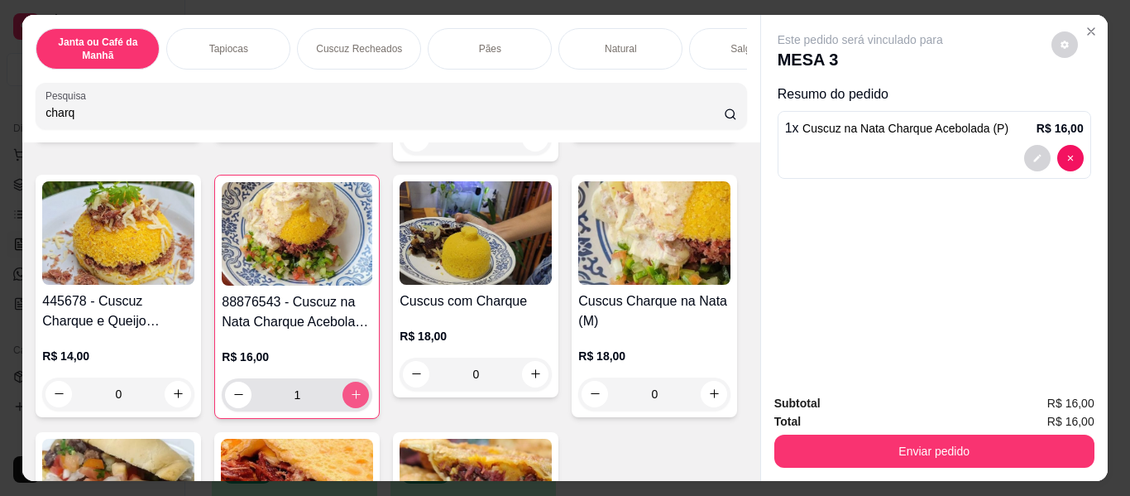
type input "1"
click at [362, 388] on icon "increase-product-quantity" at bounding box center [356, 394] width 12 height 12
type input "2"
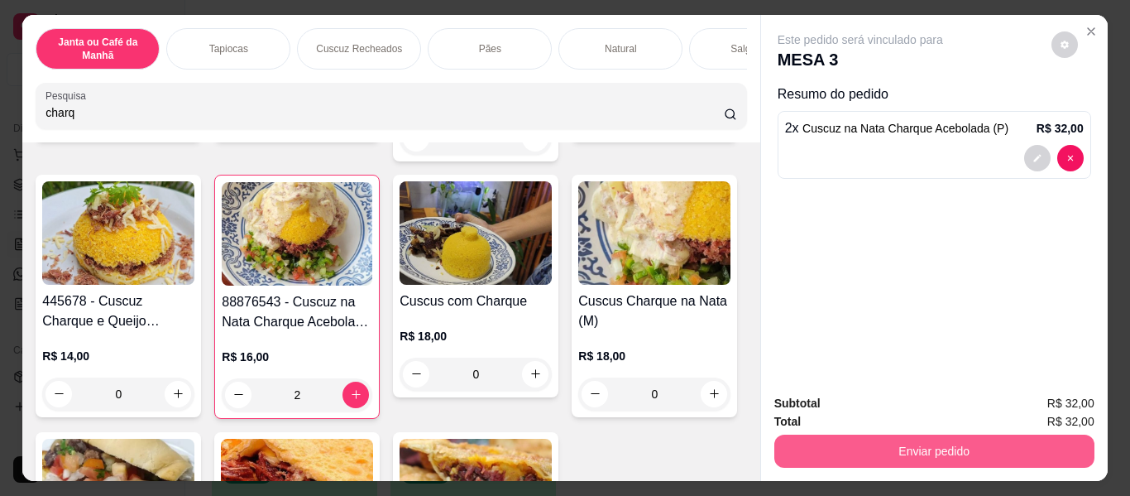
click at [924, 448] on button "Enviar pedido" at bounding box center [935, 450] width 320 height 33
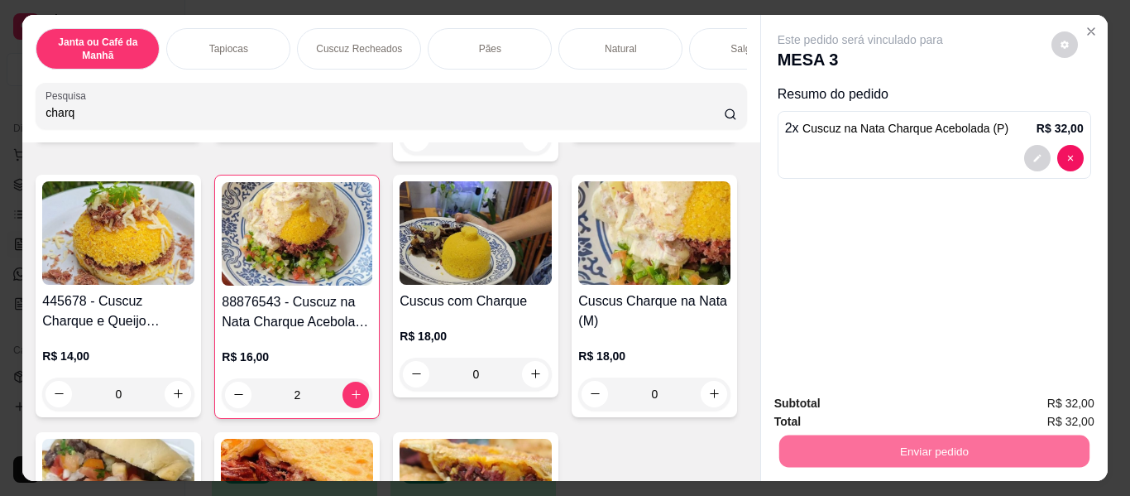
click at [1060, 401] on button "Enviar pedido" at bounding box center [1052, 404] width 94 height 31
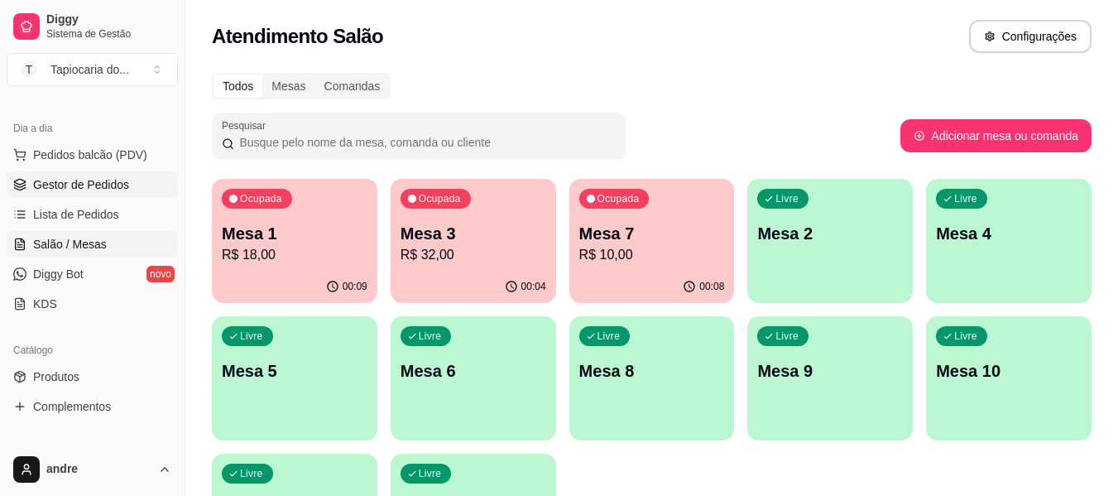
click at [41, 177] on span "Gestor de Pedidos" at bounding box center [81, 184] width 96 height 17
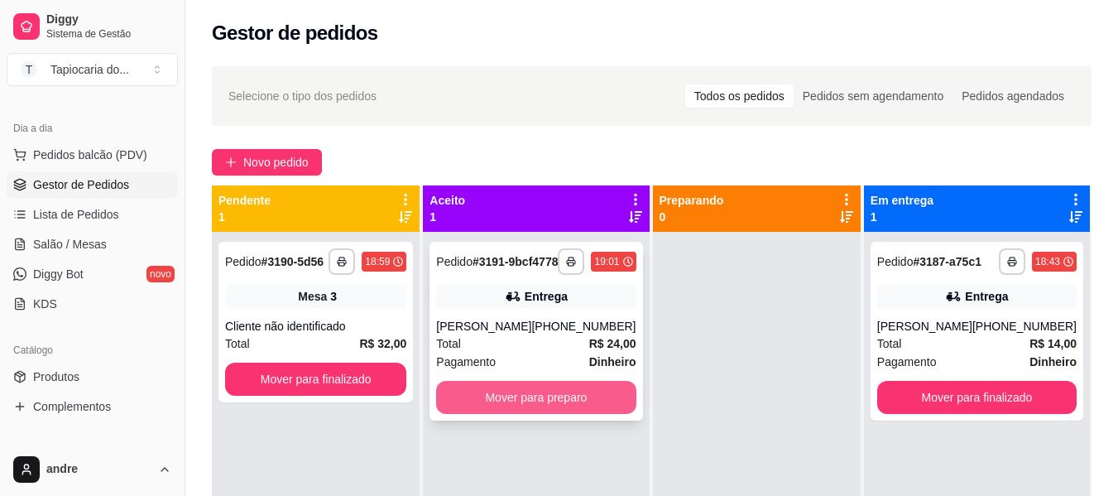
click at [557, 414] on button "Mover para preparo" at bounding box center [535, 397] width 199 height 33
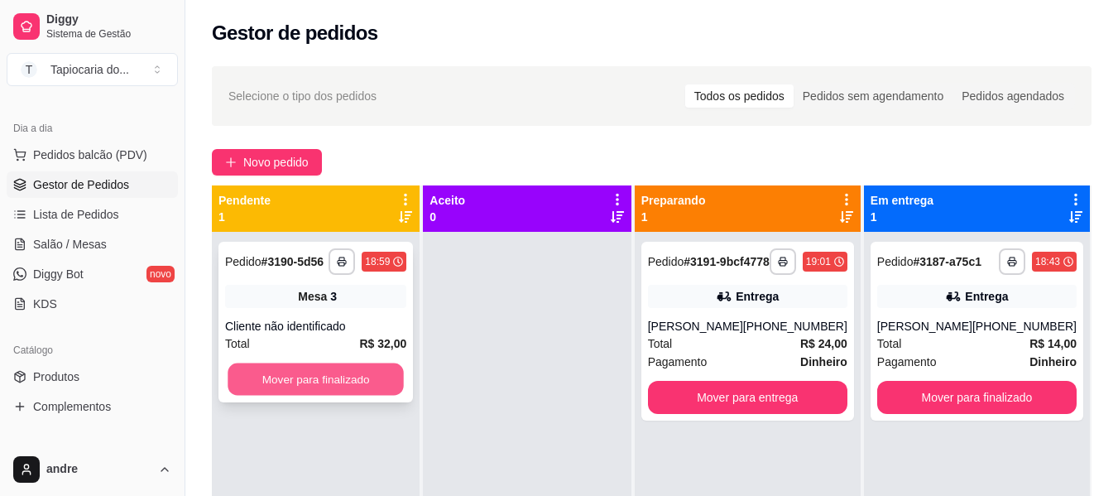
click at [271, 374] on button "Mover para finalizado" at bounding box center [316, 379] width 176 height 32
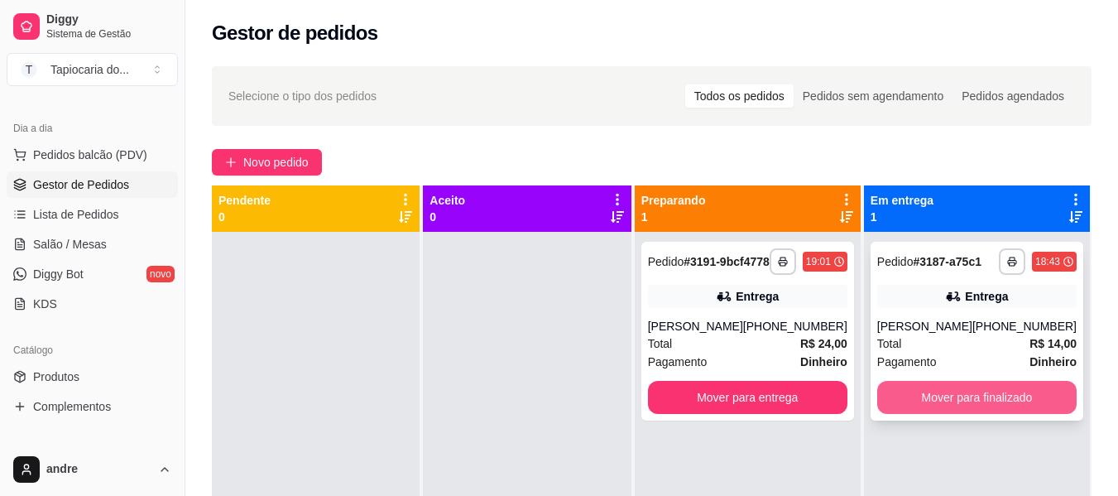
click at [985, 408] on button "Mover para finalizado" at bounding box center [976, 397] width 199 height 33
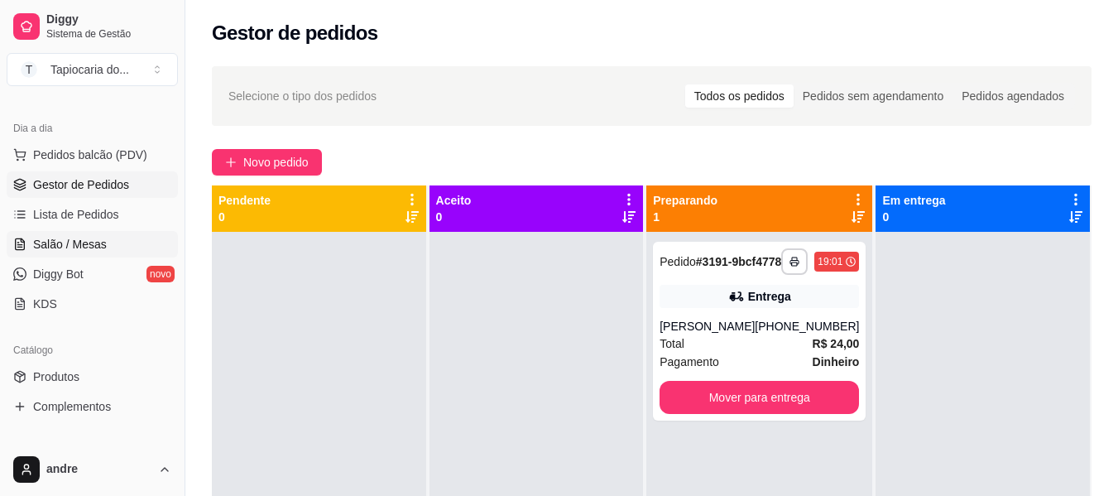
click at [77, 245] on span "Salão / Mesas" at bounding box center [70, 244] width 74 height 17
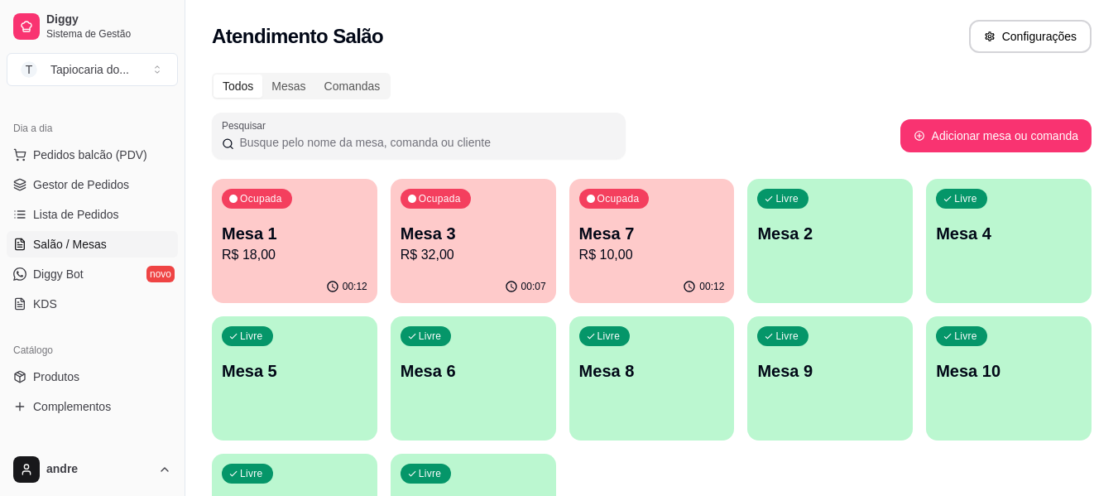
click at [644, 218] on div "Ocupada Mesa 7 R$ 10,00" at bounding box center [652, 225] width 166 height 92
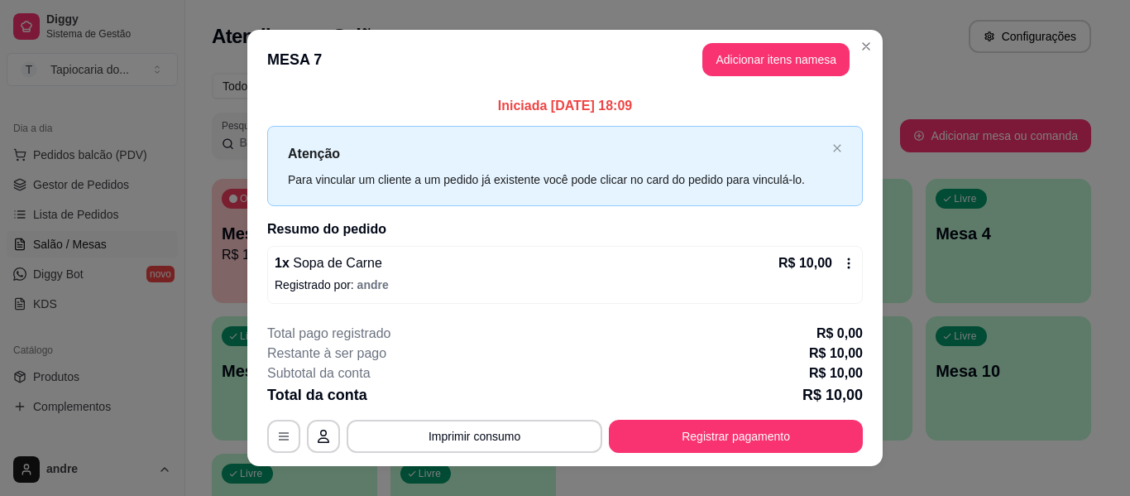
scroll to position [23, 0]
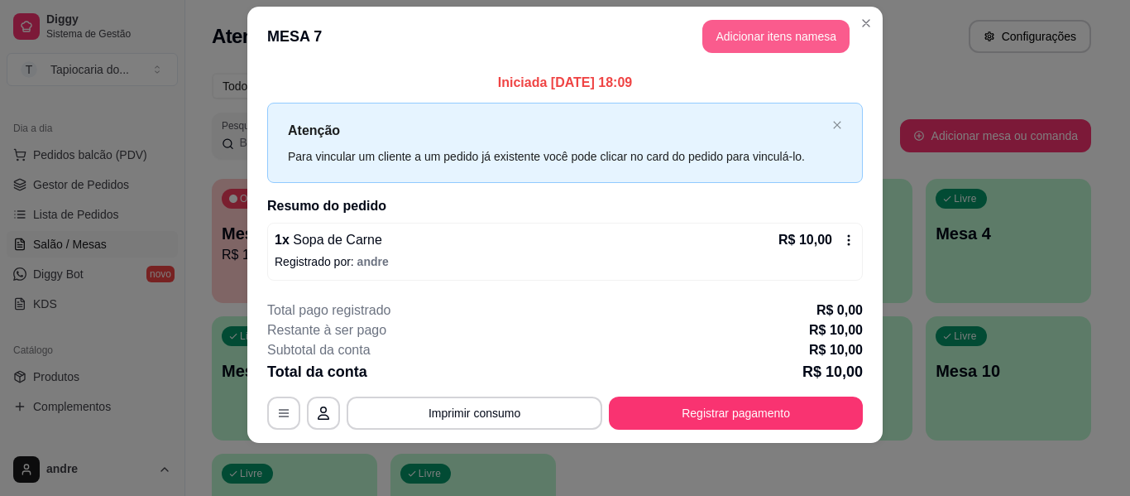
click at [745, 31] on button "Adicionar itens na mesa" at bounding box center [776, 36] width 147 height 33
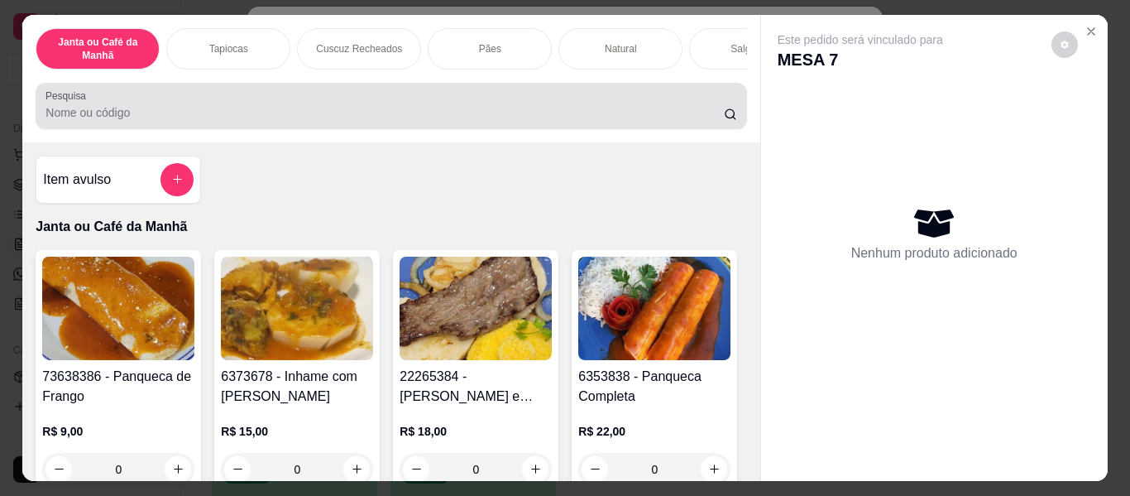
click at [535, 120] on input "Pesquisa" at bounding box center [385, 112] width 679 height 17
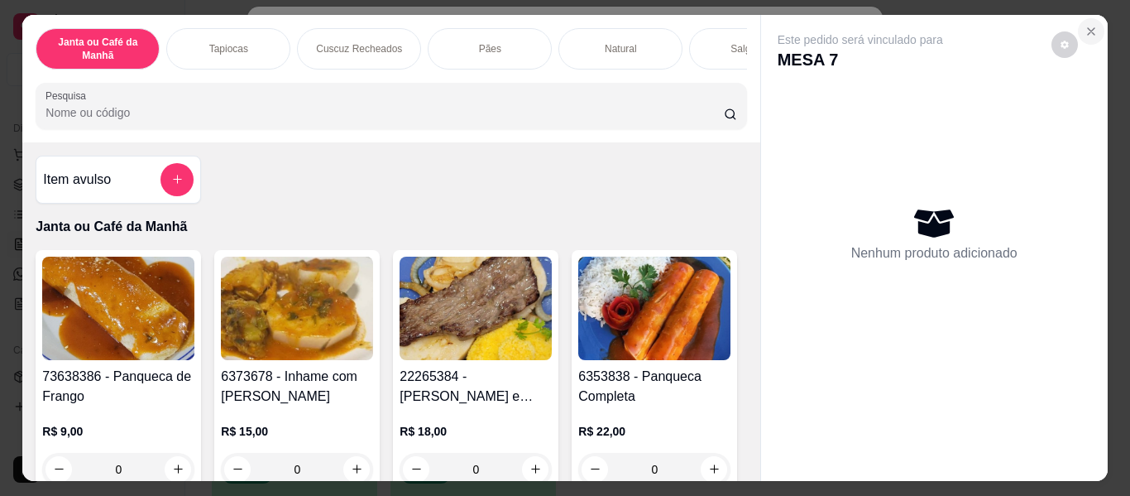
click at [1085, 27] on icon "Close" at bounding box center [1091, 31] width 13 height 13
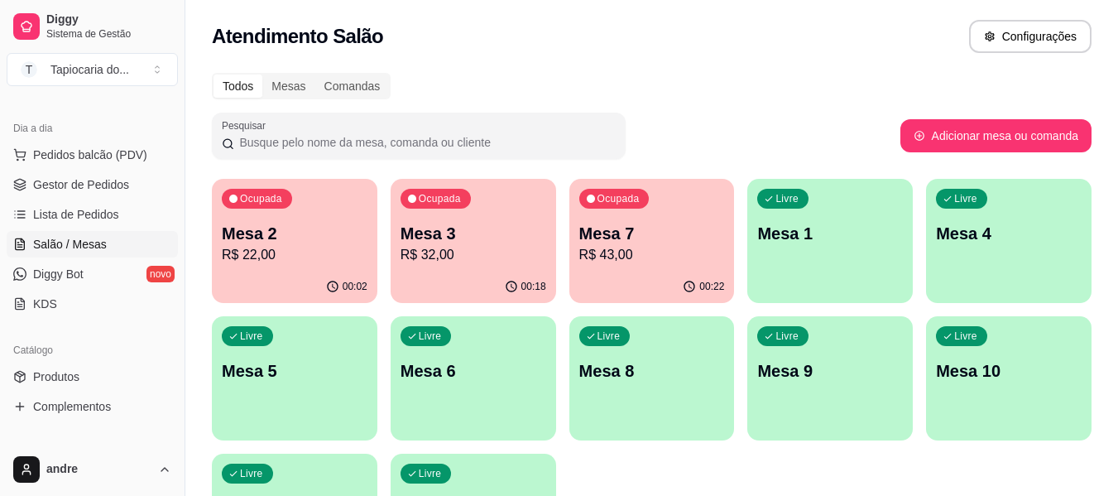
click at [476, 46] on div "Atendimento Salão Configurações" at bounding box center [652, 36] width 880 height 33
click at [864, 257] on div "Livre Mesa 1" at bounding box center [830, 231] width 166 height 104
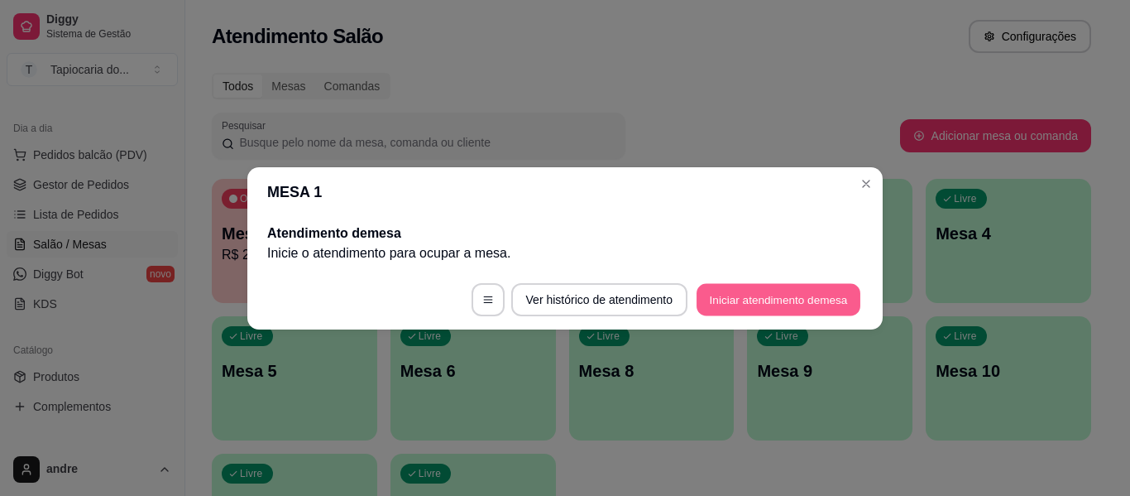
click at [767, 305] on button "Iniciar atendimento de mesa" at bounding box center [779, 299] width 164 height 32
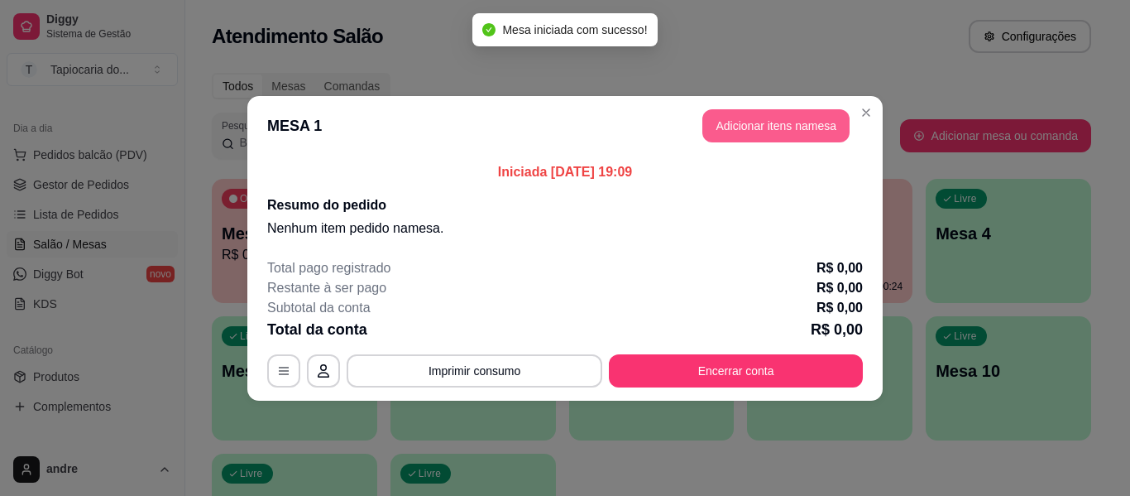
click at [750, 111] on button "Adicionar itens na mesa" at bounding box center [776, 125] width 147 height 33
click at [658, 122] on div at bounding box center [391, 105] width 691 height 33
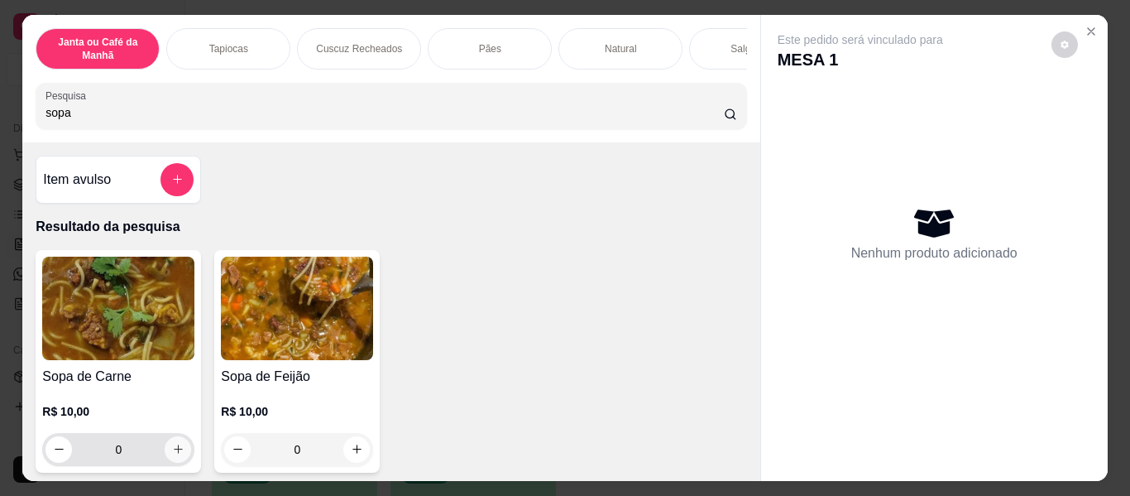
type input "sopa"
click at [175, 444] on button "increase-product-quantity" at bounding box center [178, 449] width 26 height 26
click at [353, 100] on div "sopa" at bounding box center [391, 105] width 691 height 33
type input "1"
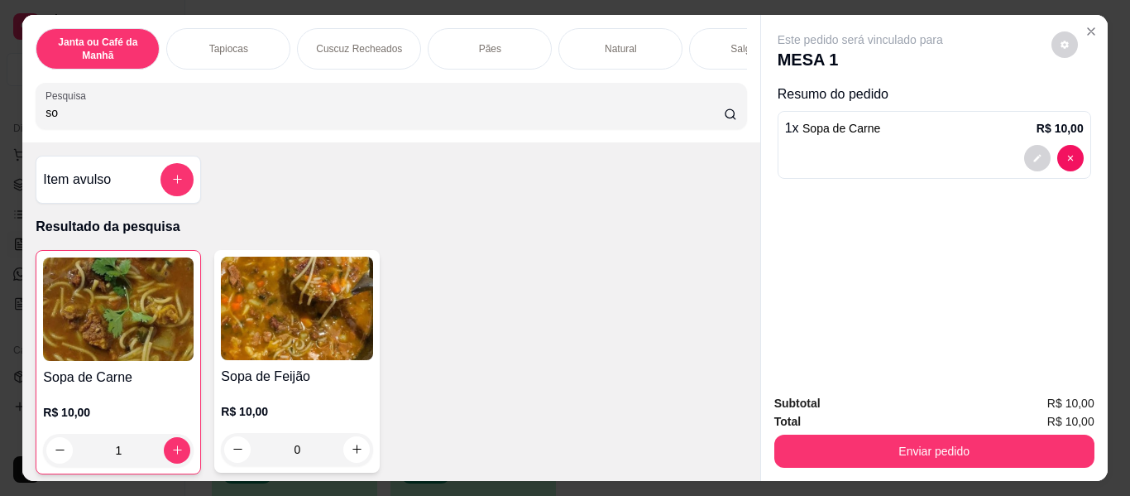
type input "s"
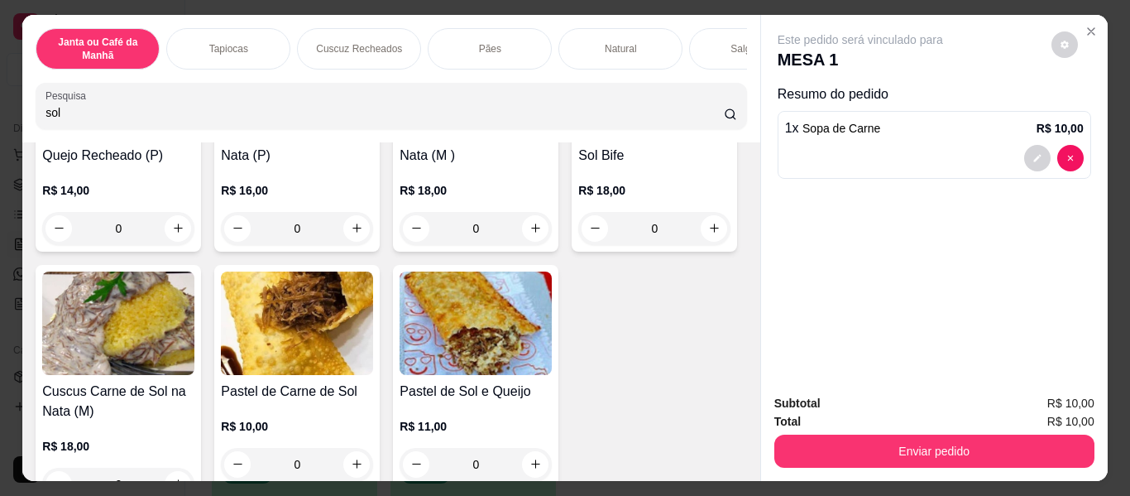
scroll to position [579, 0]
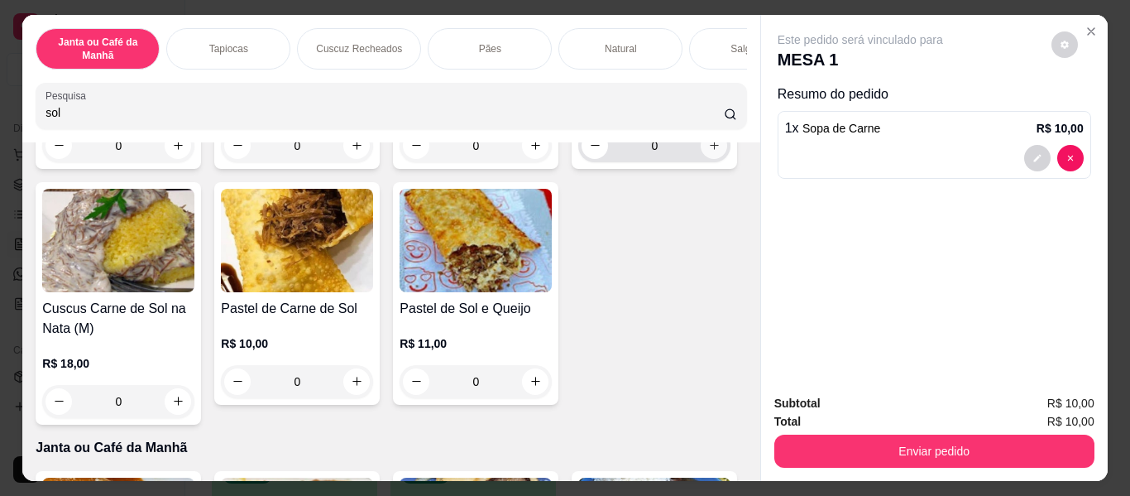
type input "sol"
click at [708, 151] on icon "increase-product-quantity" at bounding box center [714, 145] width 12 height 12
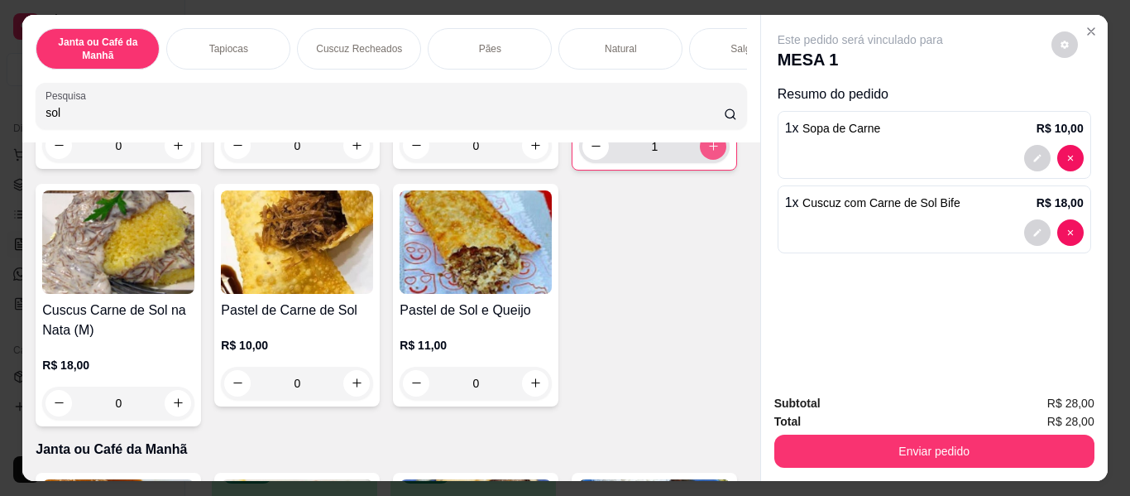
type input "1"
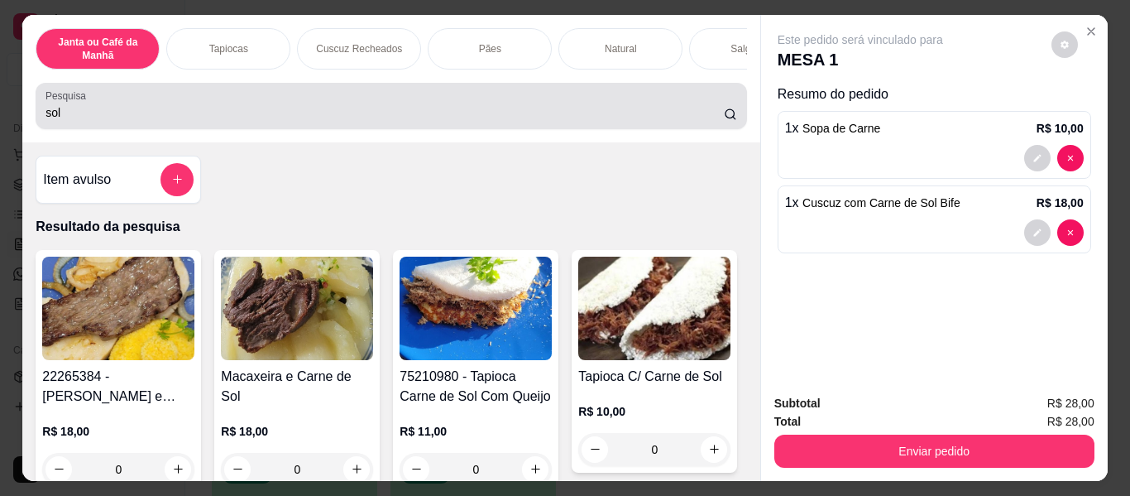
click at [473, 119] on input "sol" at bounding box center [385, 112] width 679 height 17
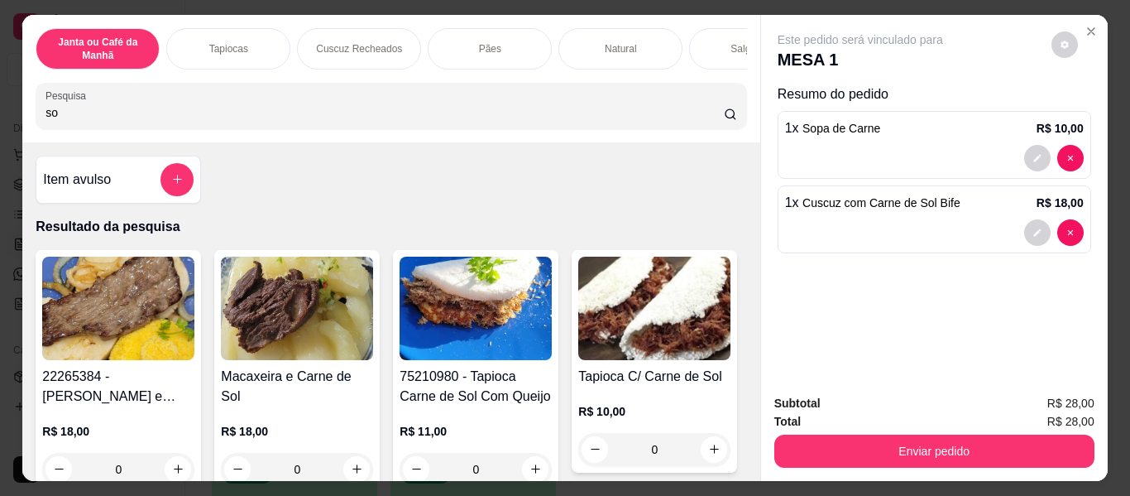
type input "s"
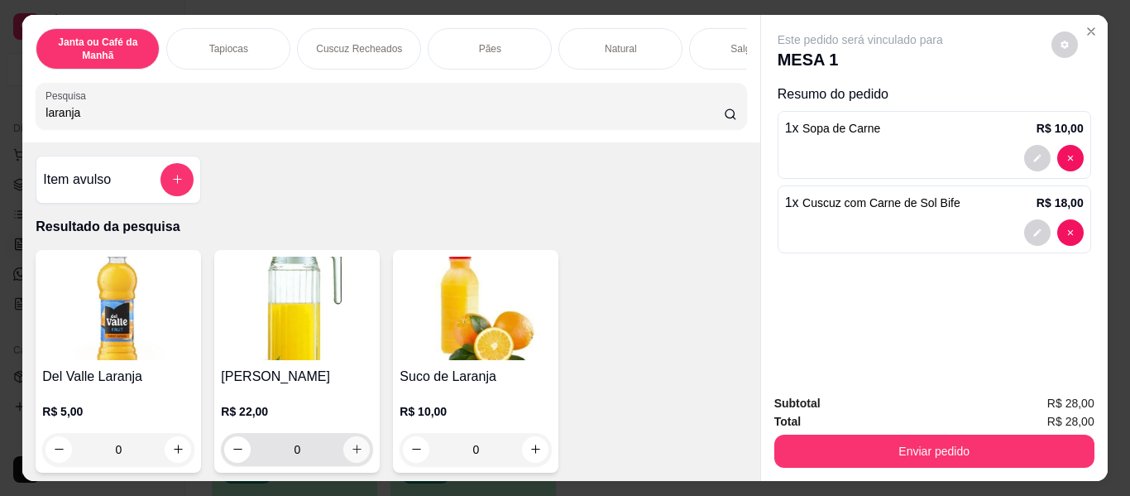
type input "laranja"
click at [352, 445] on button "increase-product-quantity" at bounding box center [357, 449] width 26 height 26
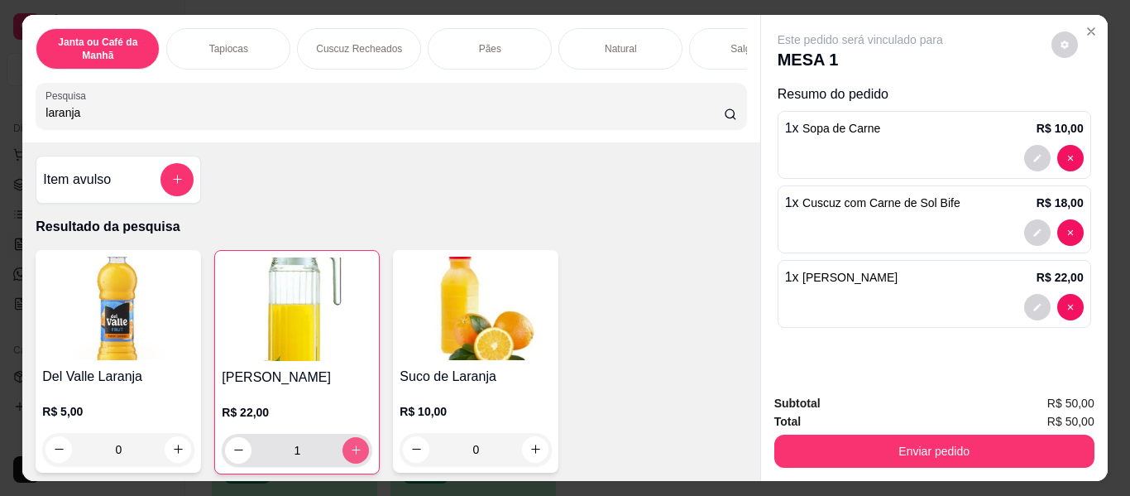
type input "1"
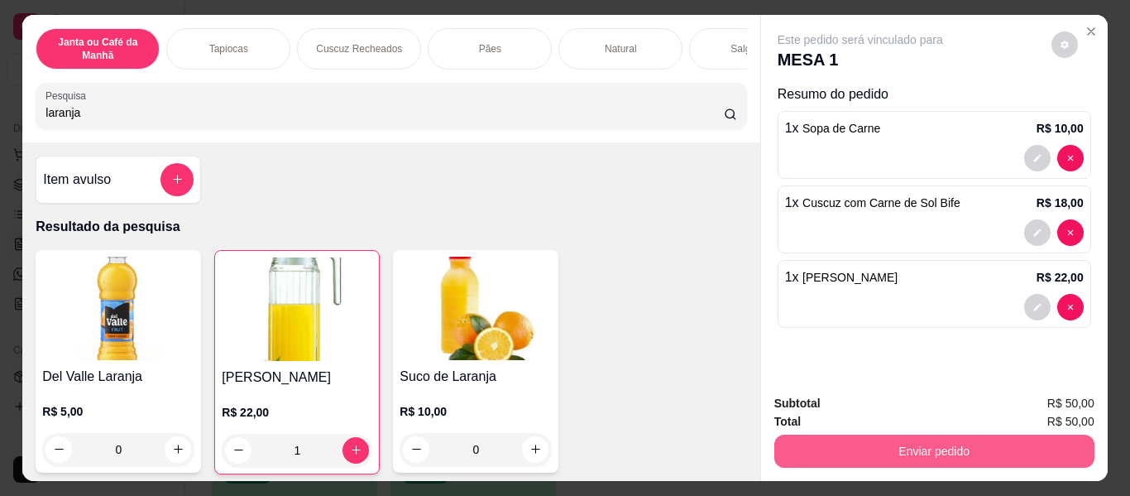
click at [885, 454] on button "Enviar pedido" at bounding box center [935, 450] width 320 height 33
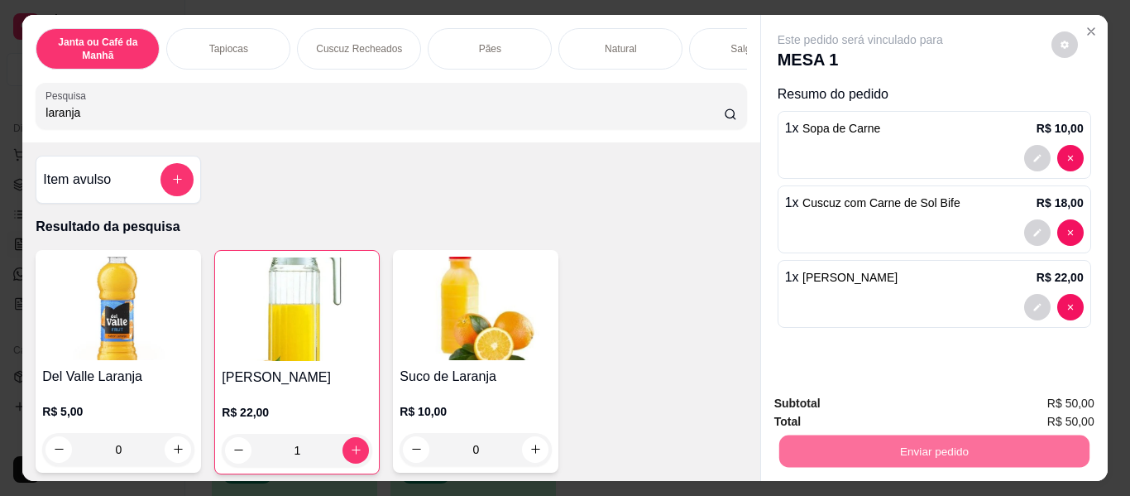
click at [1067, 404] on button "Enviar pedido" at bounding box center [1051, 404] width 91 height 31
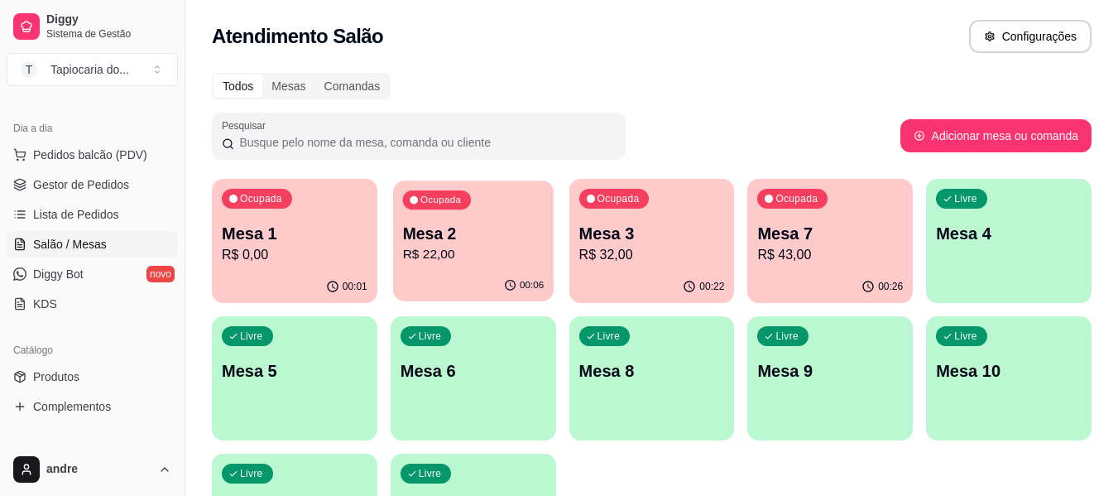
click at [476, 249] on p "R$ 22,00" at bounding box center [473, 254] width 142 height 19
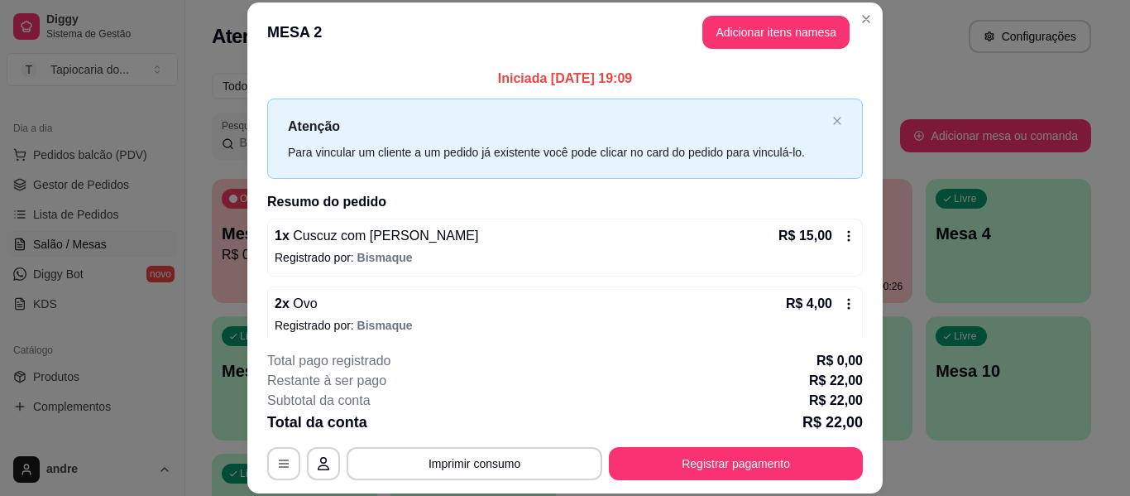
scroll to position [81, 0]
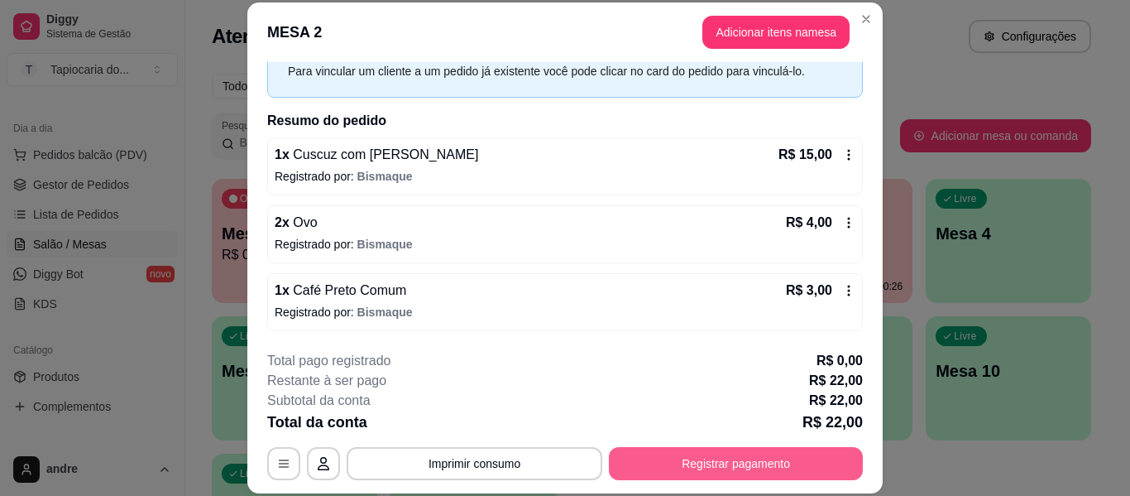
click at [679, 467] on button "Registrar pagamento" at bounding box center [736, 463] width 254 height 33
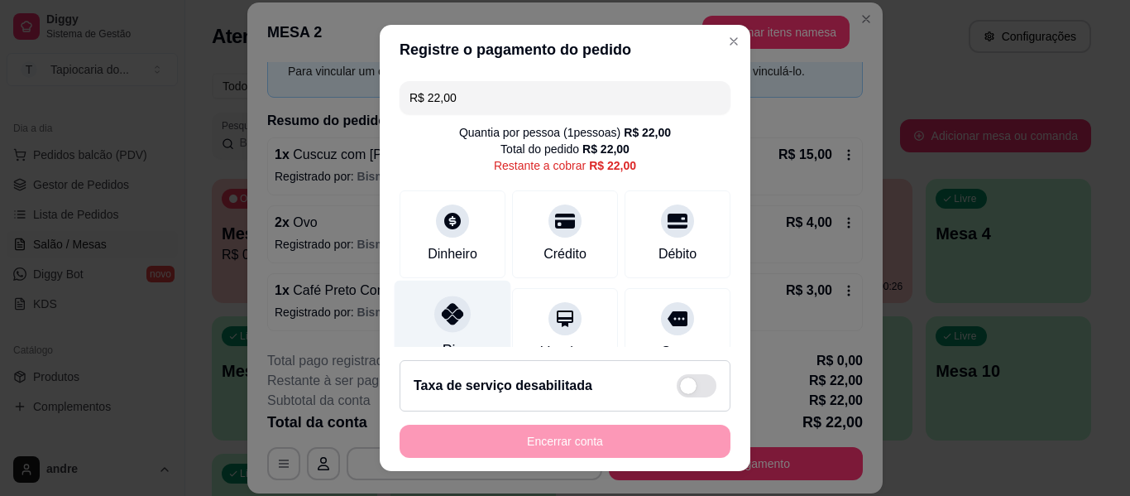
click at [440, 338] on div "Pix" at bounding box center [453, 329] width 117 height 97
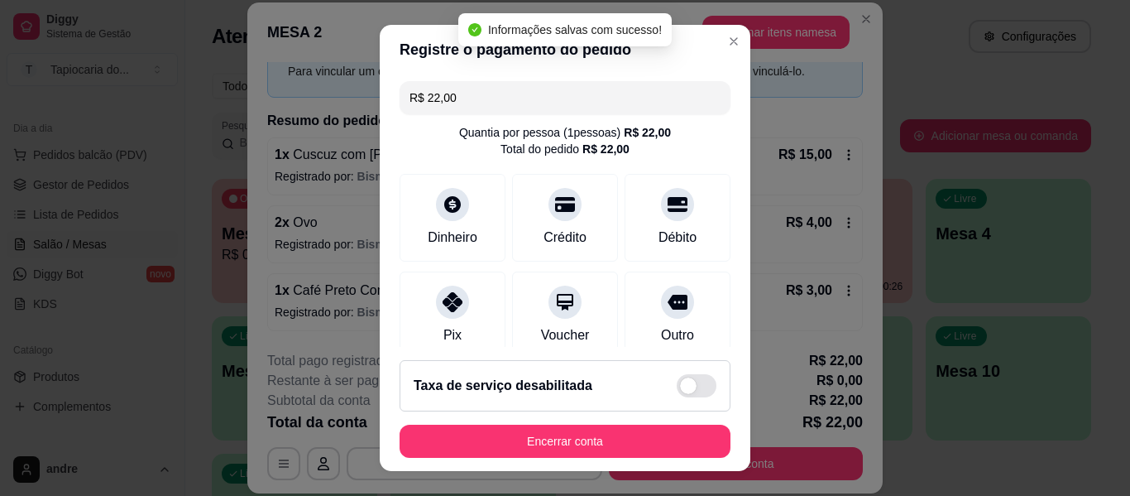
type input "R$ 0,00"
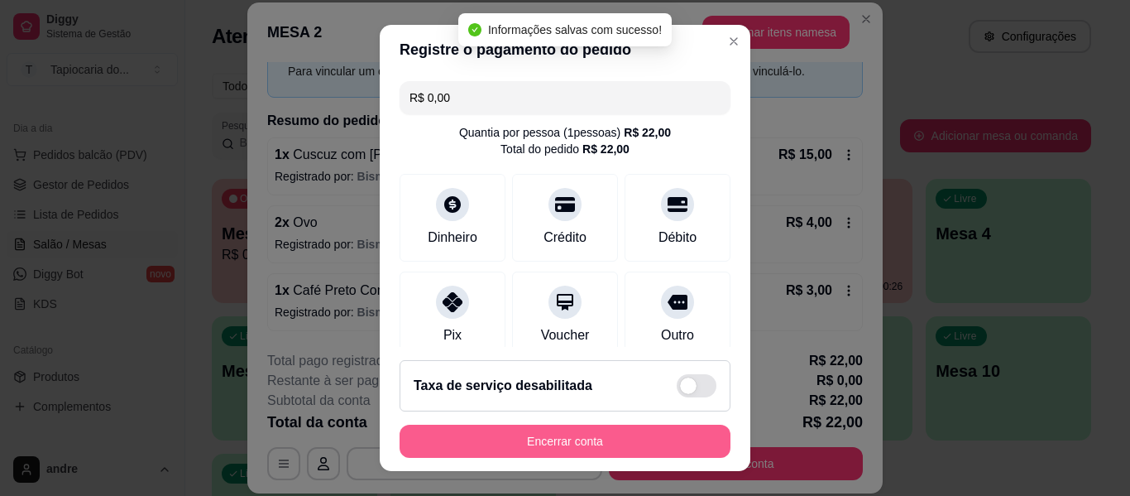
click at [593, 430] on button "Encerrar conta" at bounding box center [565, 441] width 331 height 33
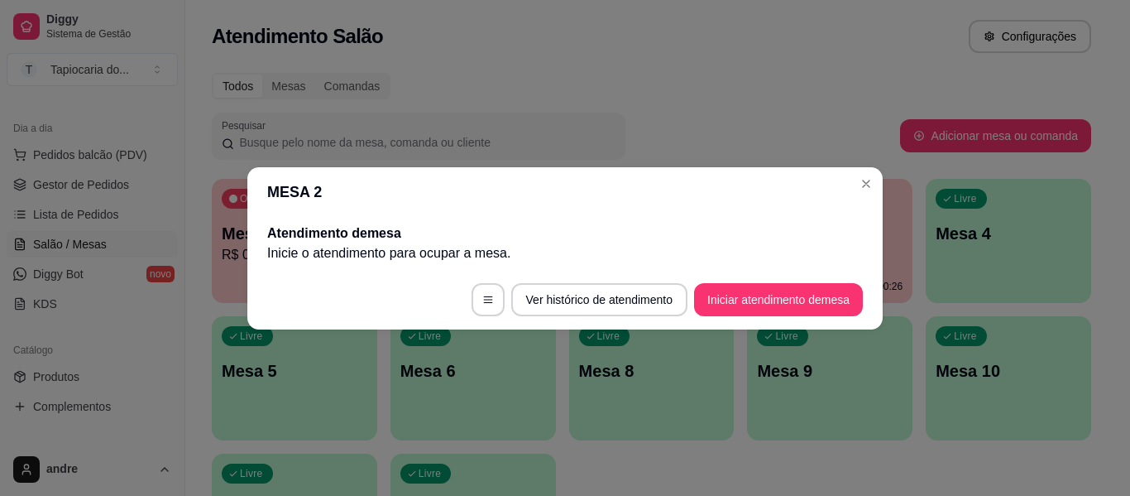
scroll to position [0, 0]
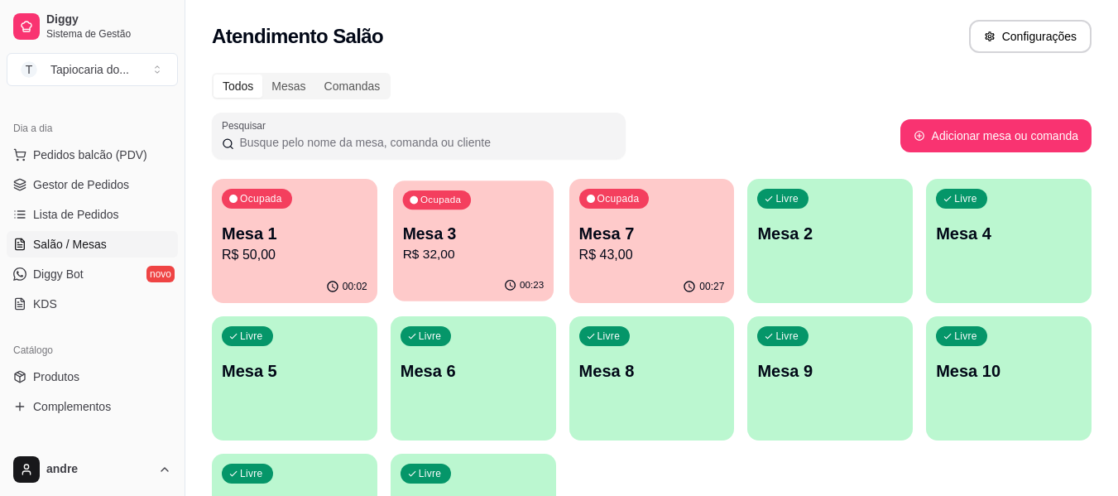
click at [489, 260] on p "R$ 32,00" at bounding box center [473, 254] width 142 height 19
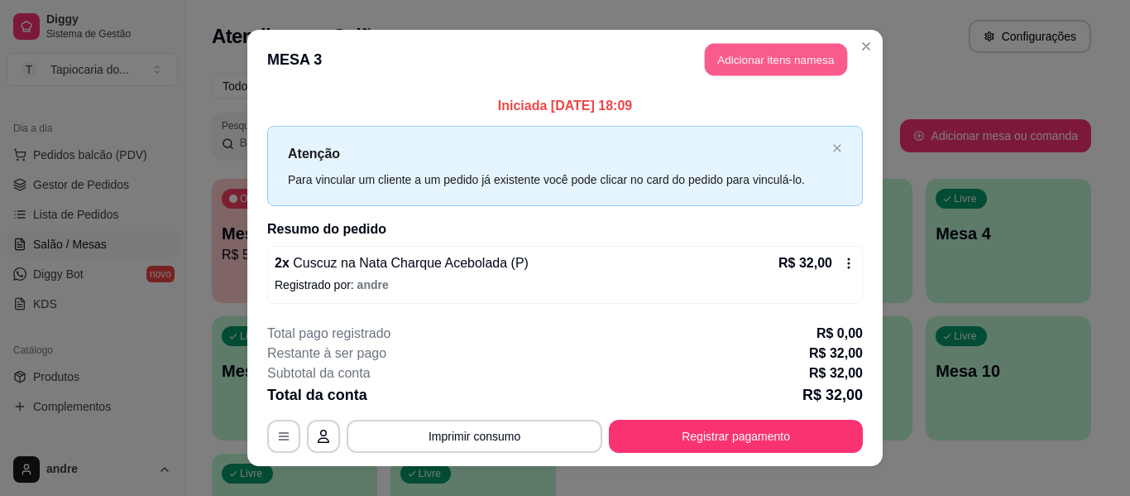
click at [735, 71] on button "Adicionar itens na mesa" at bounding box center [776, 60] width 142 height 32
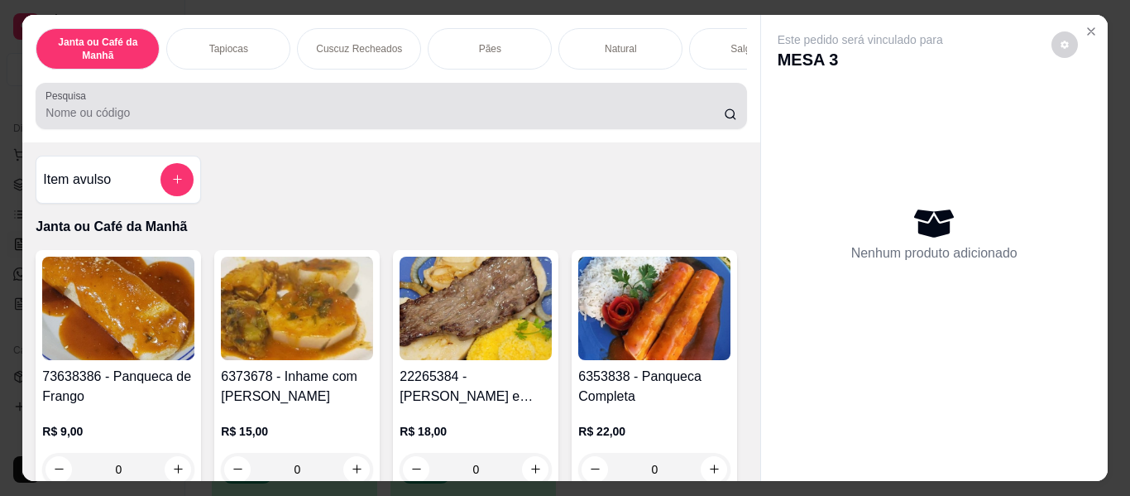
click at [635, 119] on input "Pesquisa" at bounding box center [385, 112] width 679 height 17
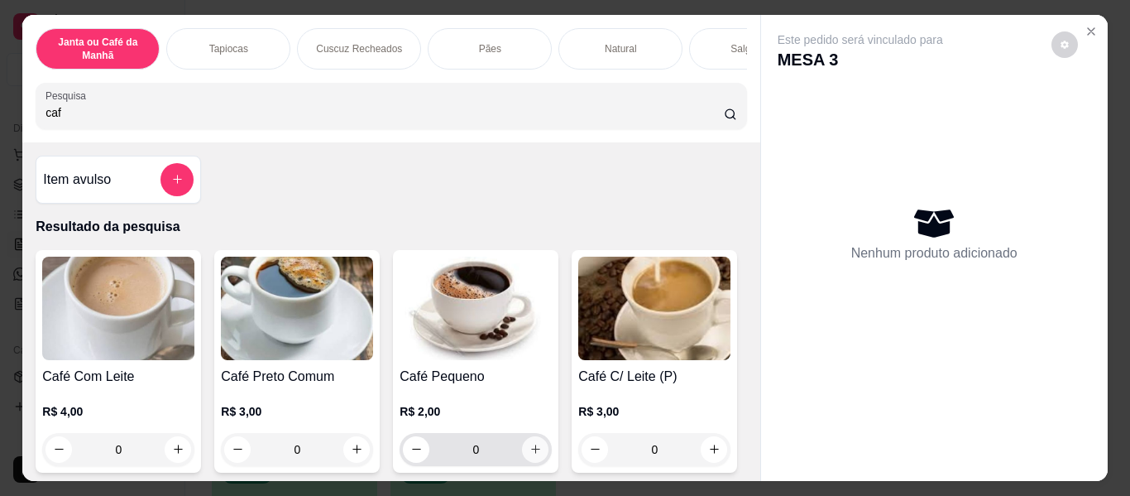
type input "caf"
click at [522, 449] on button "increase-product-quantity" at bounding box center [535, 449] width 26 height 26
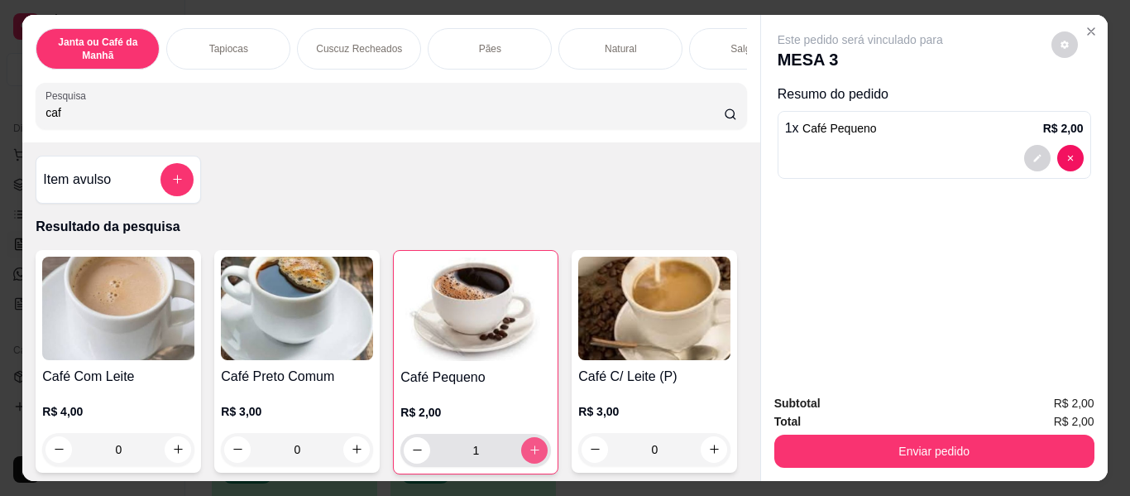
type input "1"
click at [977, 454] on button "Enviar pedido" at bounding box center [935, 450] width 320 height 33
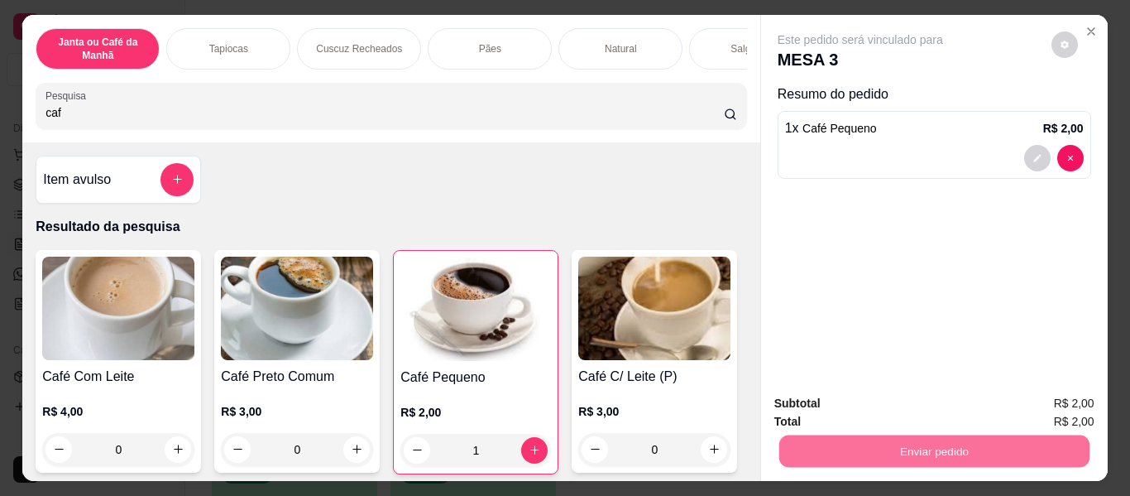
click at [1059, 400] on button "Enviar pedido" at bounding box center [1052, 404] width 94 height 31
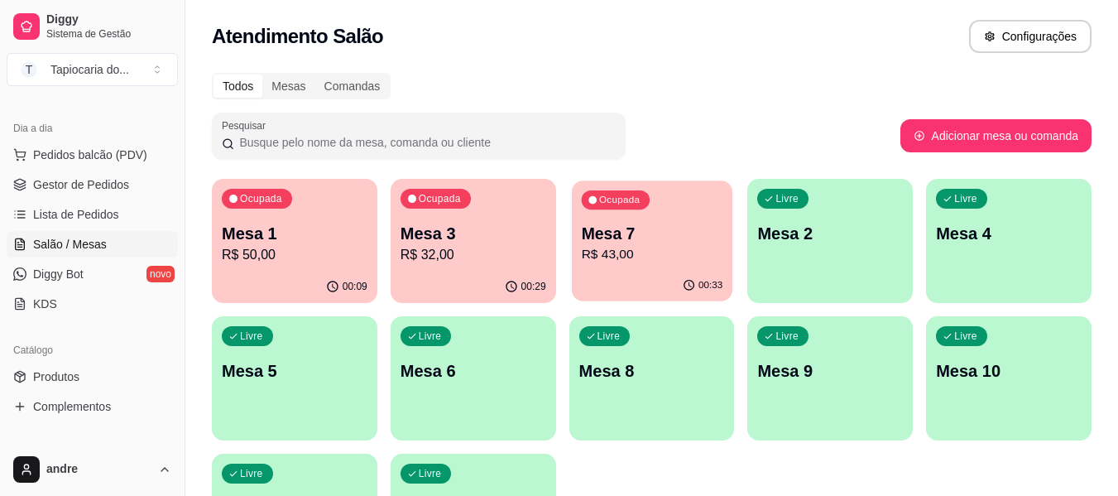
click at [646, 266] on div "Ocupada Mesa 7 R$ 43,00" at bounding box center [652, 224] width 161 height 89
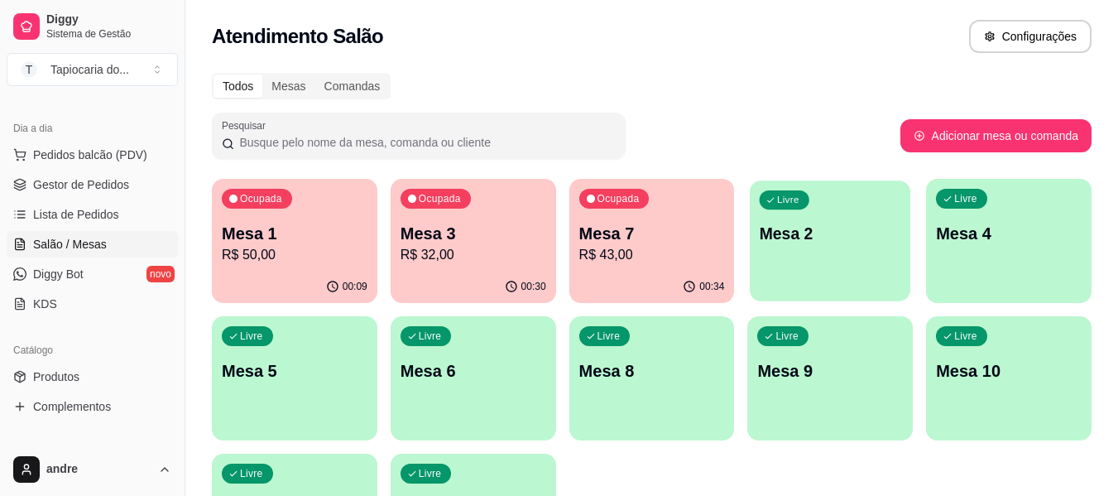
click at [857, 244] on p "Mesa 2" at bounding box center [831, 234] width 142 height 22
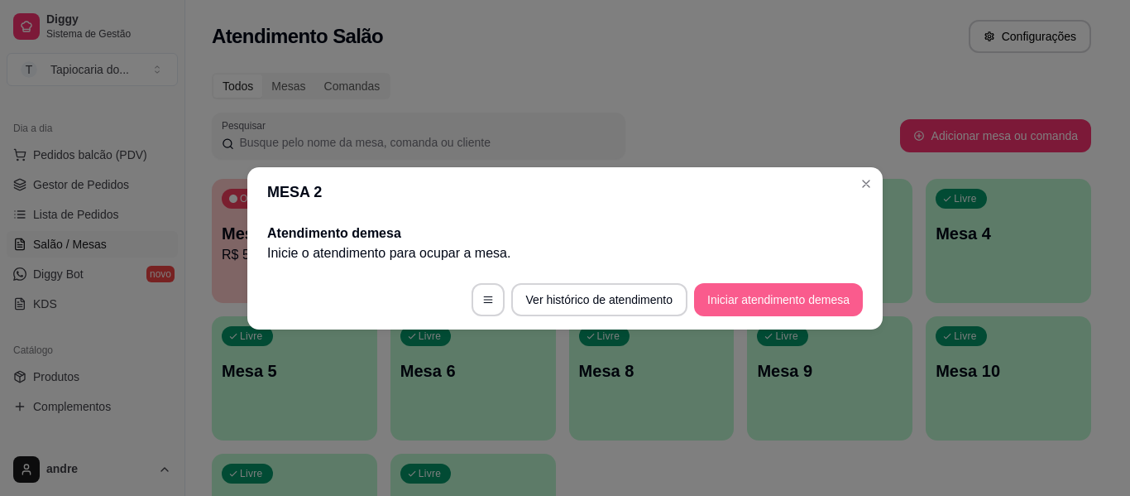
click at [729, 292] on button "Iniciar atendimento de mesa" at bounding box center [778, 299] width 169 height 33
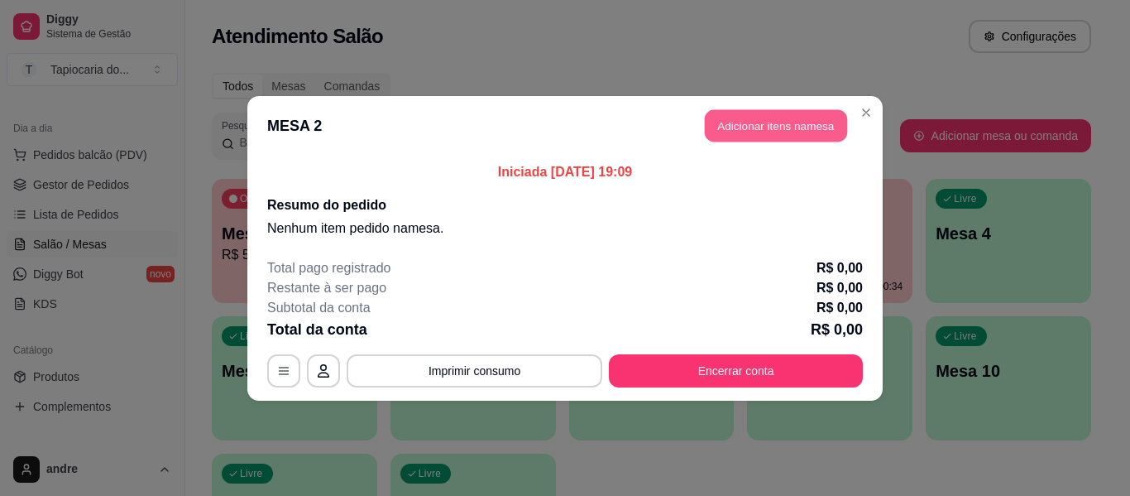
click at [794, 117] on button "Adicionar itens na mesa" at bounding box center [776, 125] width 142 height 32
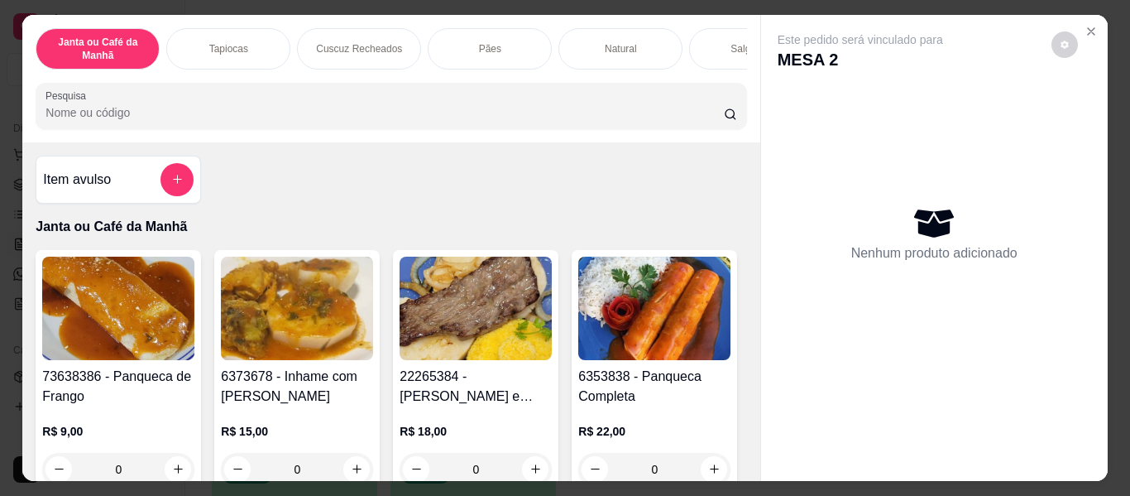
scroll to position [0, 622]
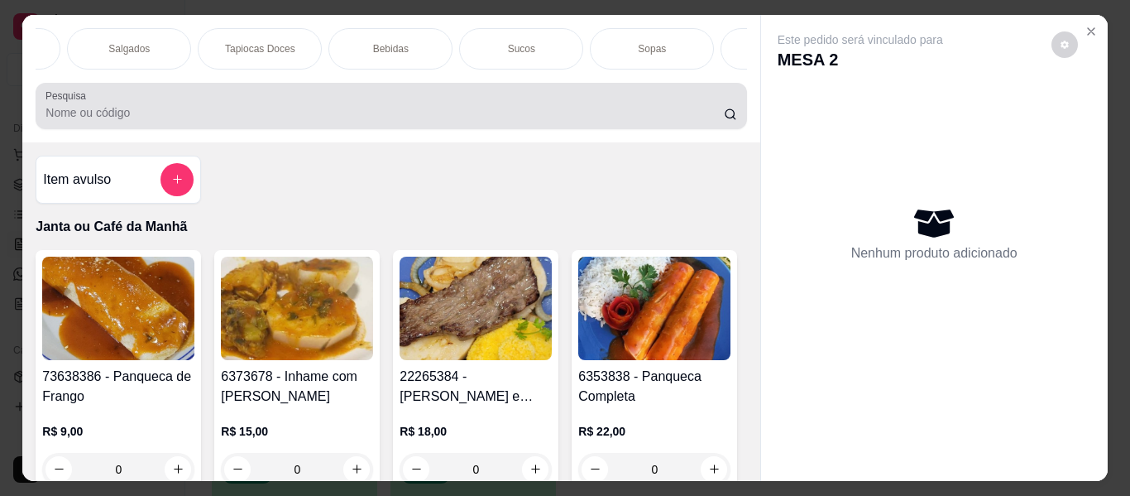
click at [684, 113] on input "Pesquisa" at bounding box center [385, 112] width 679 height 17
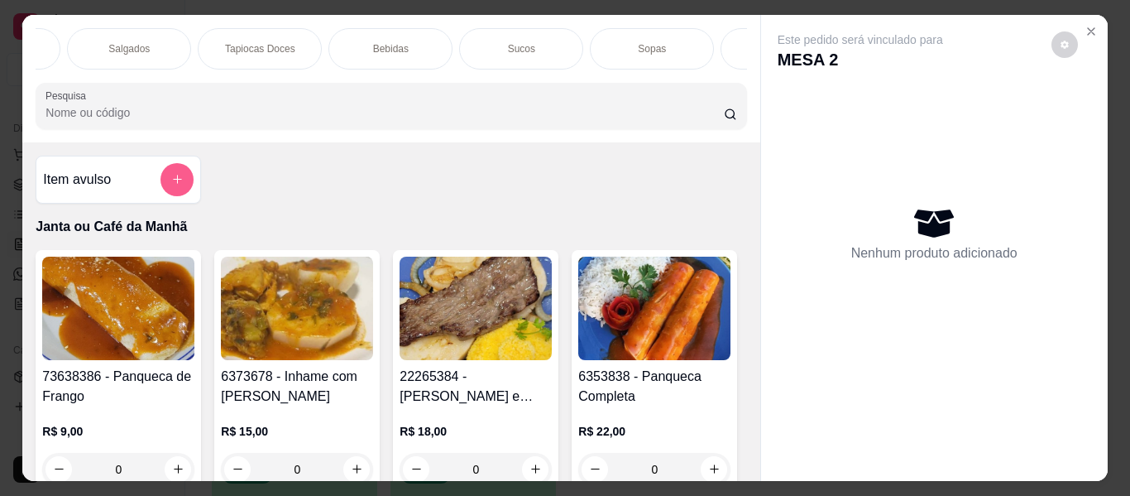
click at [164, 191] on button "add-separate-item" at bounding box center [177, 179] width 33 height 33
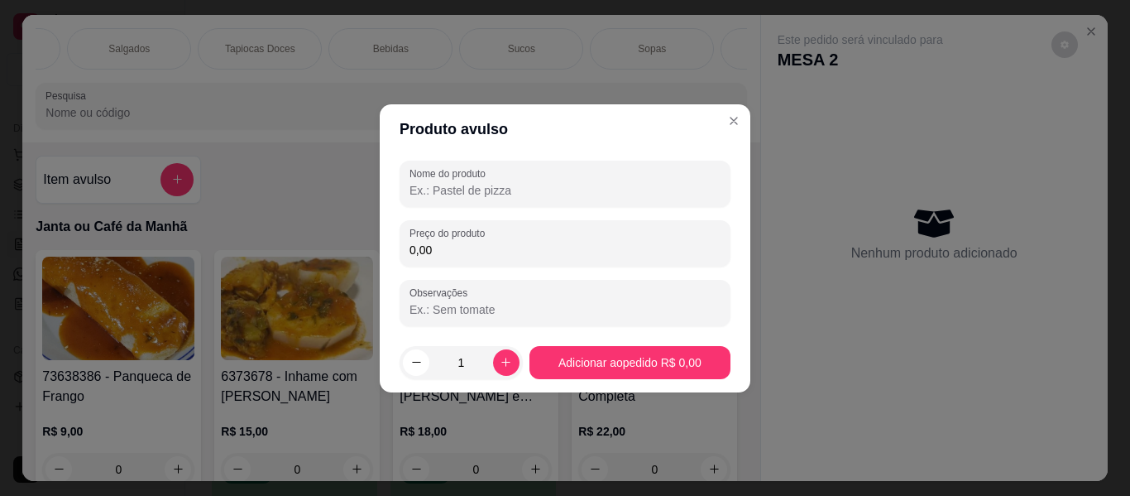
click at [637, 207] on div "Nome do produto Preço do produto 0,00 Observações" at bounding box center [565, 244] width 331 height 166
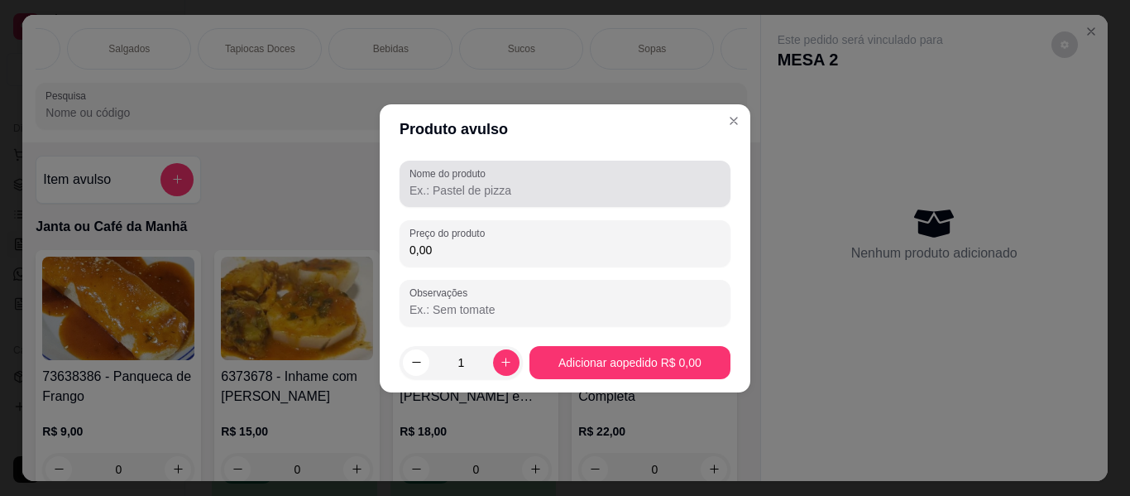
click at [639, 188] on input "Nome do produto" at bounding box center [565, 190] width 311 height 17
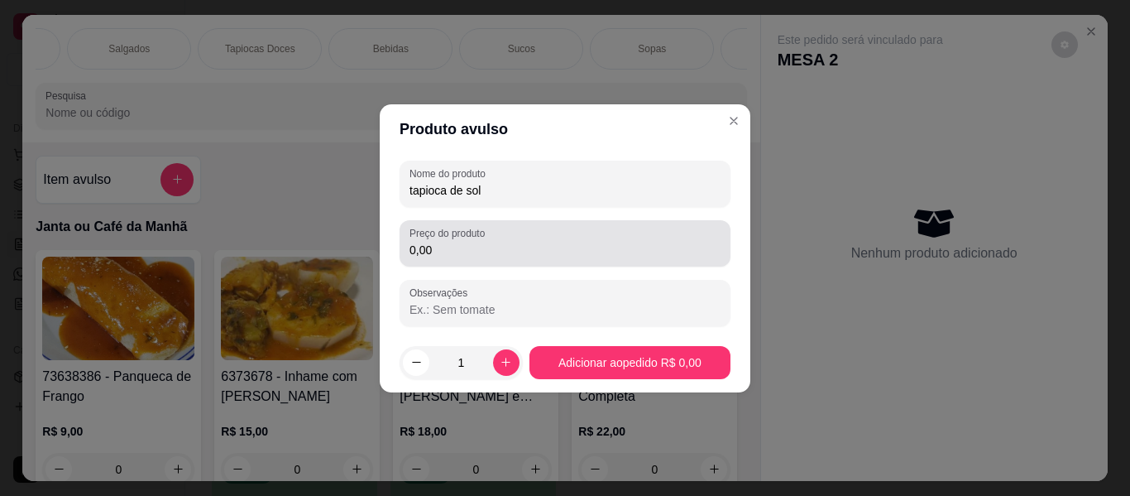
type input "tapioca de sol"
click at [510, 259] on div "0,00" at bounding box center [565, 243] width 311 height 33
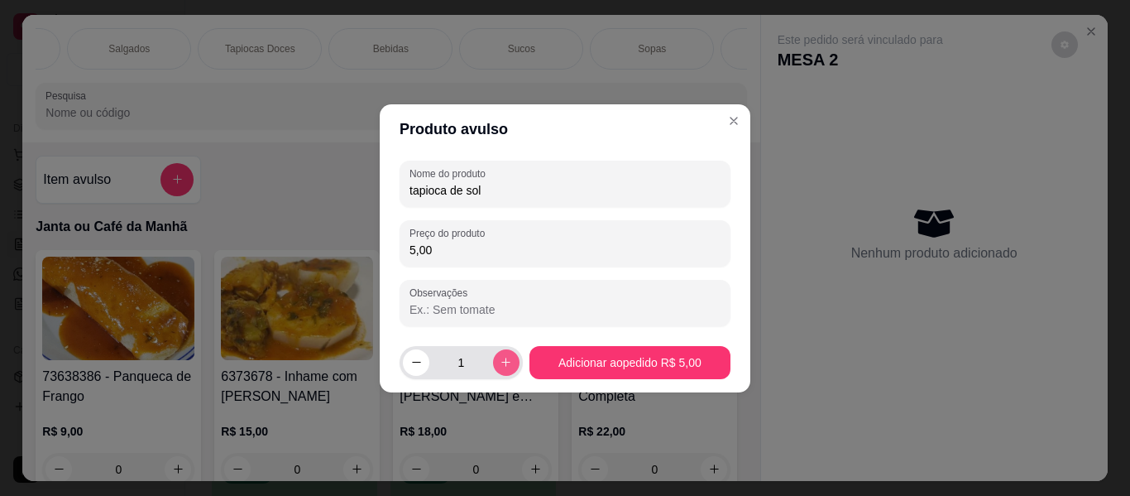
type input "5,00"
click at [497, 353] on button "increase-product-quantity" at bounding box center [506, 362] width 26 height 26
type input "2"
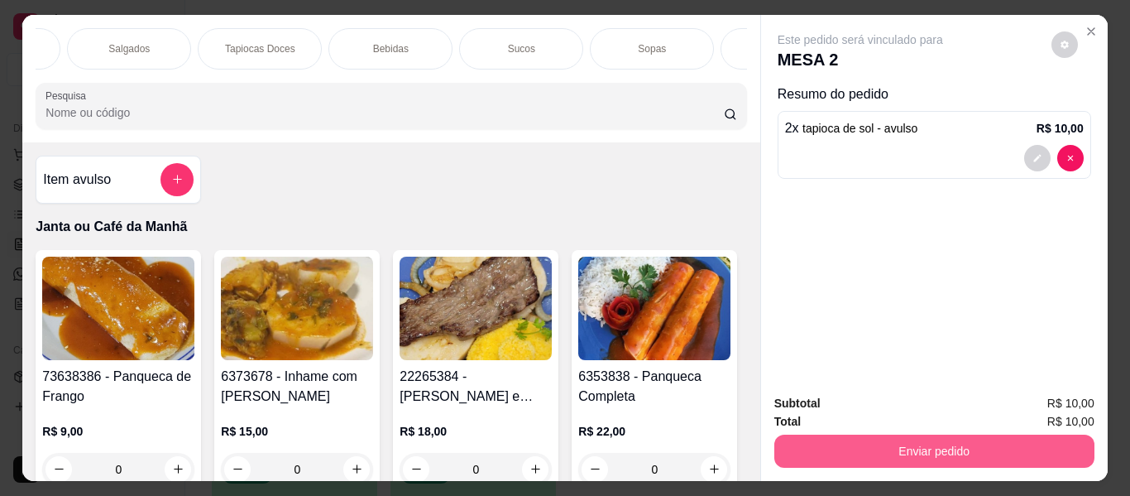
click at [945, 436] on button "Enviar pedido" at bounding box center [935, 450] width 320 height 33
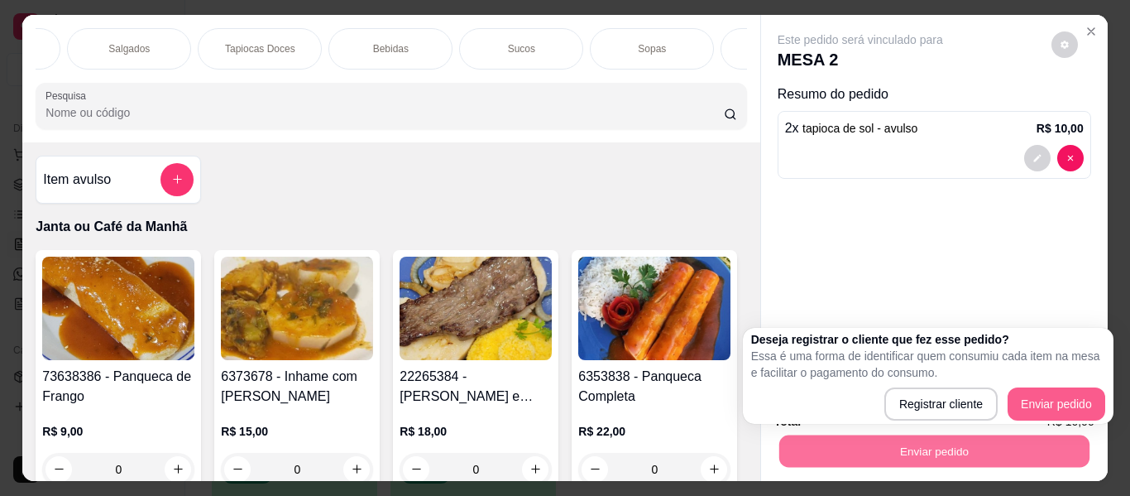
click at [1041, 430] on body "Diggy Sistema de Gestão T Tapiocaria do ... Loja aberta Diggy Bot até 13/10 Ace…" at bounding box center [559, 248] width 1118 height 496
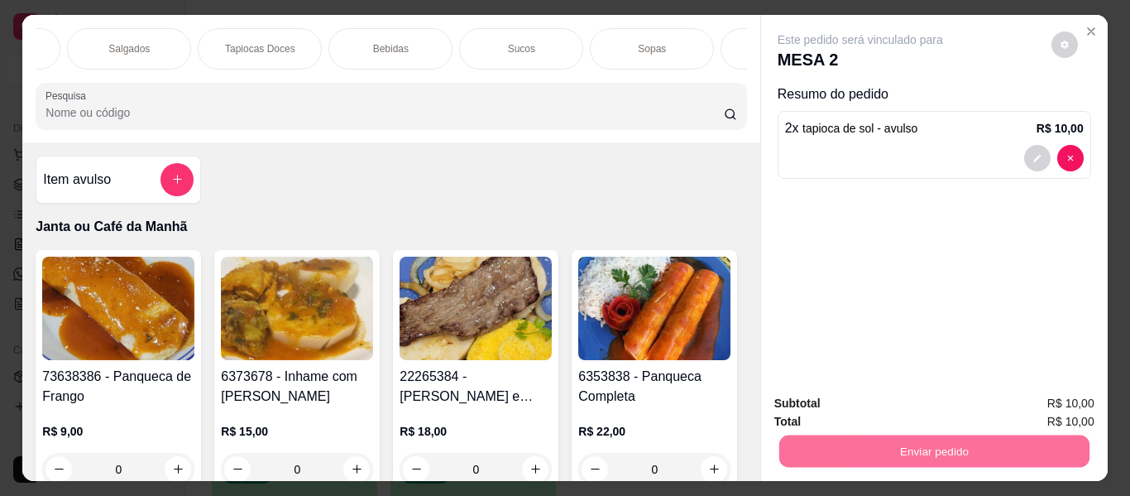
click at [1050, 405] on button "Enviar pedido" at bounding box center [1052, 404] width 94 height 31
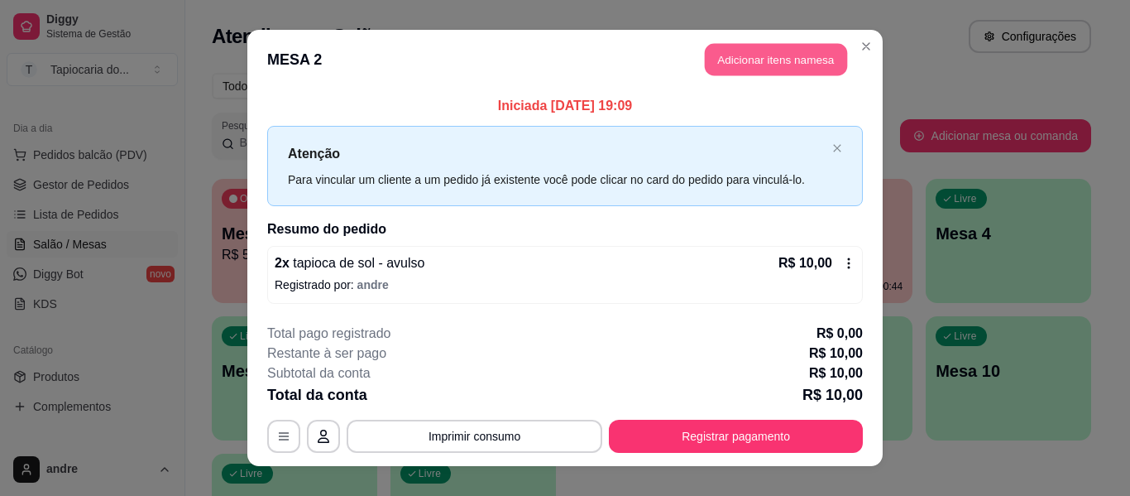
click at [823, 50] on button "Adicionar itens na mesa" at bounding box center [776, 60] width 142 height 32
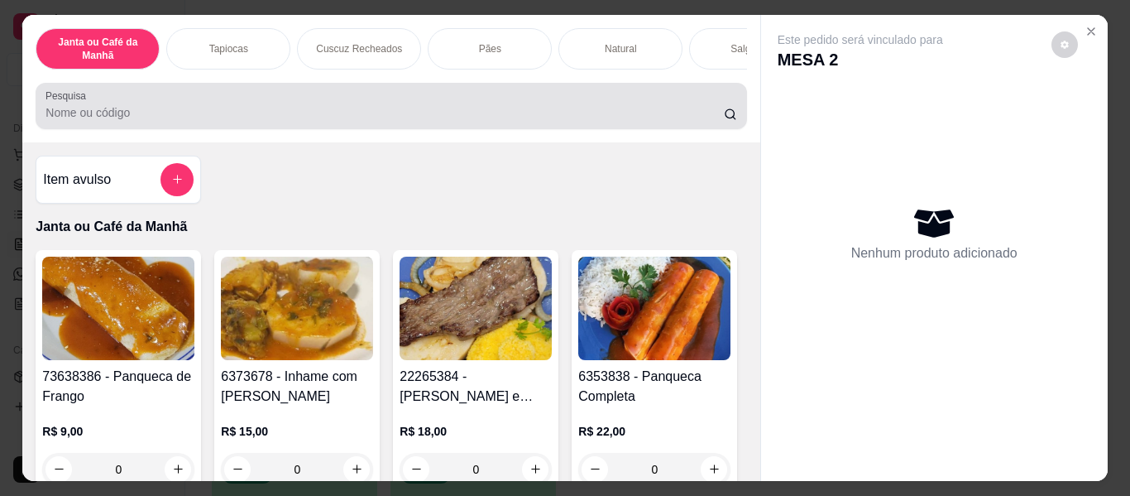
click at [571, 122] on div at bounding box center [391, 105] width 691 height 33
click at [541, 122] on div at bounding box center [391, 105] width 691 height 33
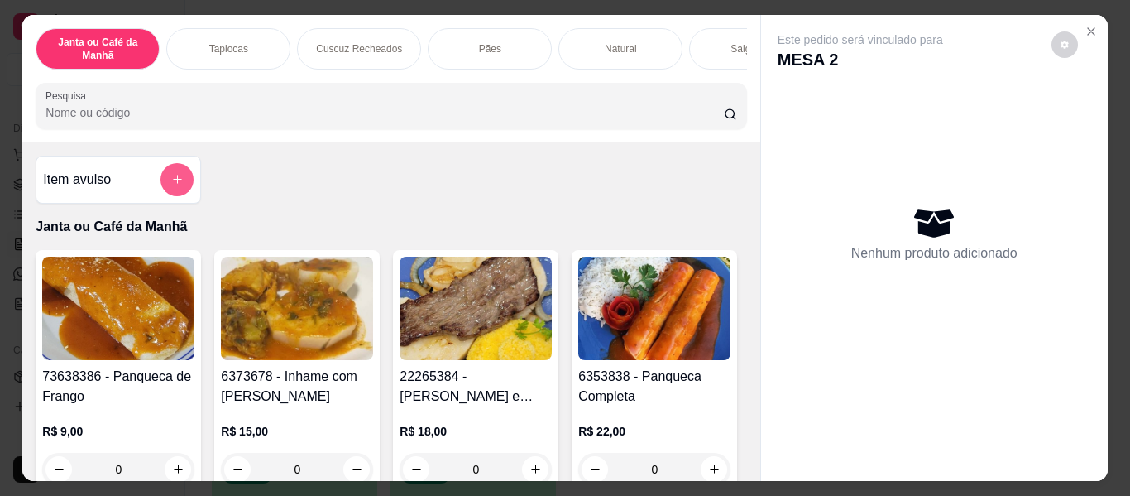
click at [177, 174] on button "add-separate-item" at bounding box center [177, 179] width 33 height 33
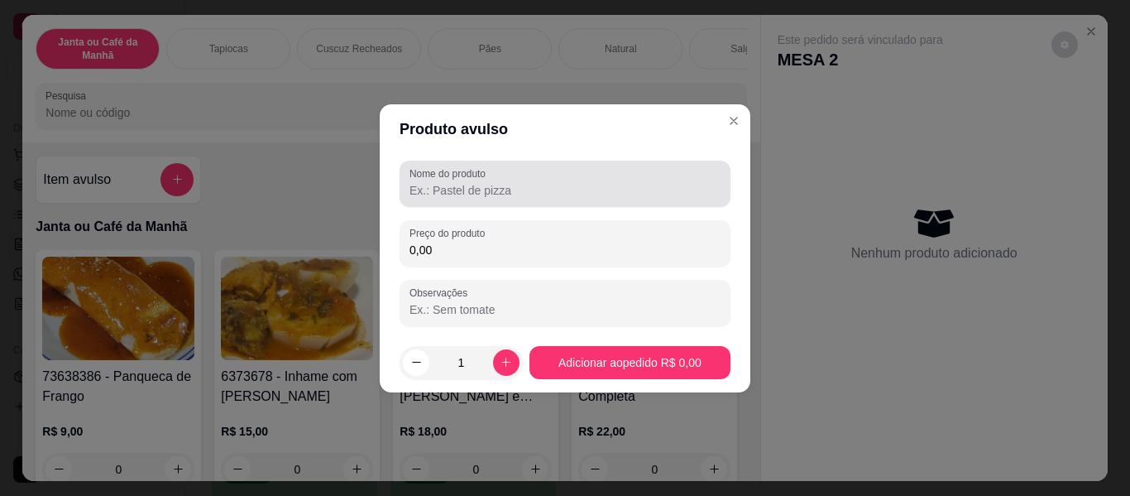
click at [473, 194] on input "Nome do produto" at bounding box center [565, 190] width 311 height 17
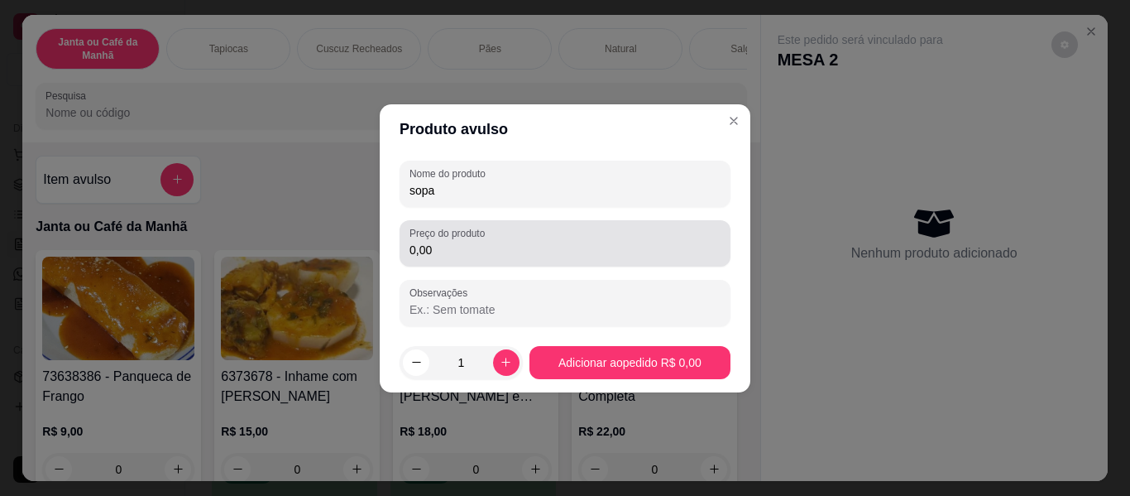
type input "sopa"
click at [448, 257] on input "0,00" at bounding box center [565, 250] width 311 height 17
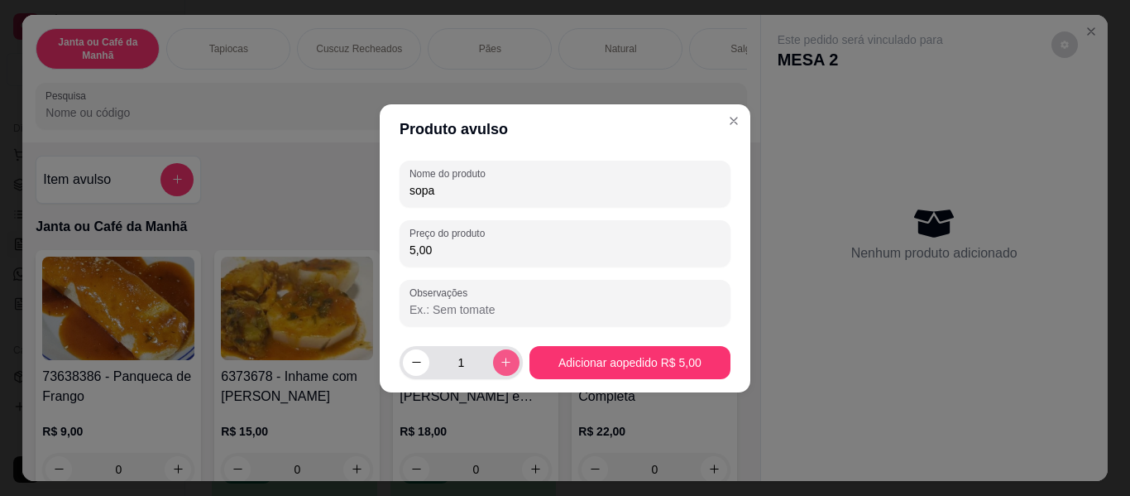
type input "5,00"
click at [500, 358] on icon "increase-product-quantity" at bounding box center [506, 362] width 12 height 12
type input "2"
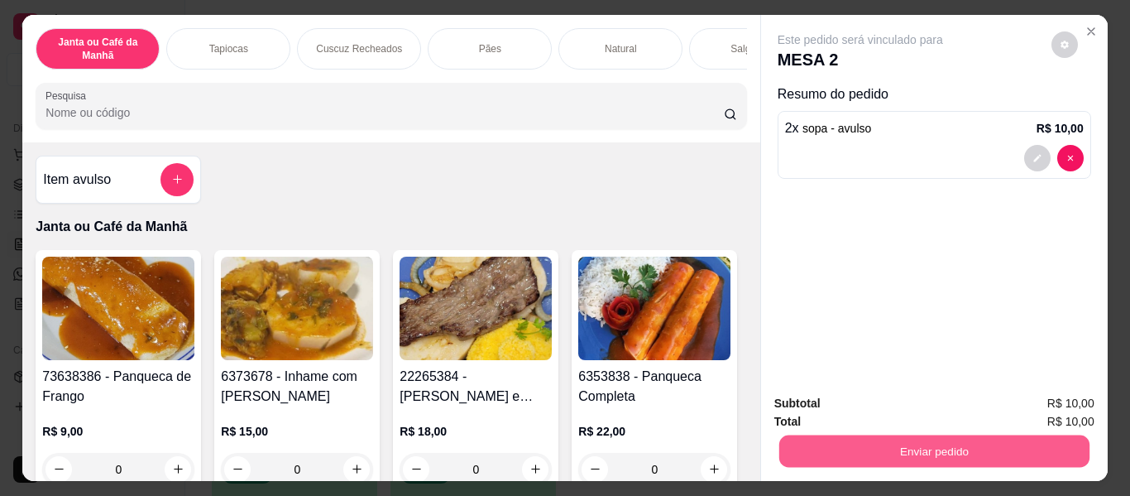
click at [932, 454] on button "Enviar pedido" at bounding box center [934, 451] width 310 height 32
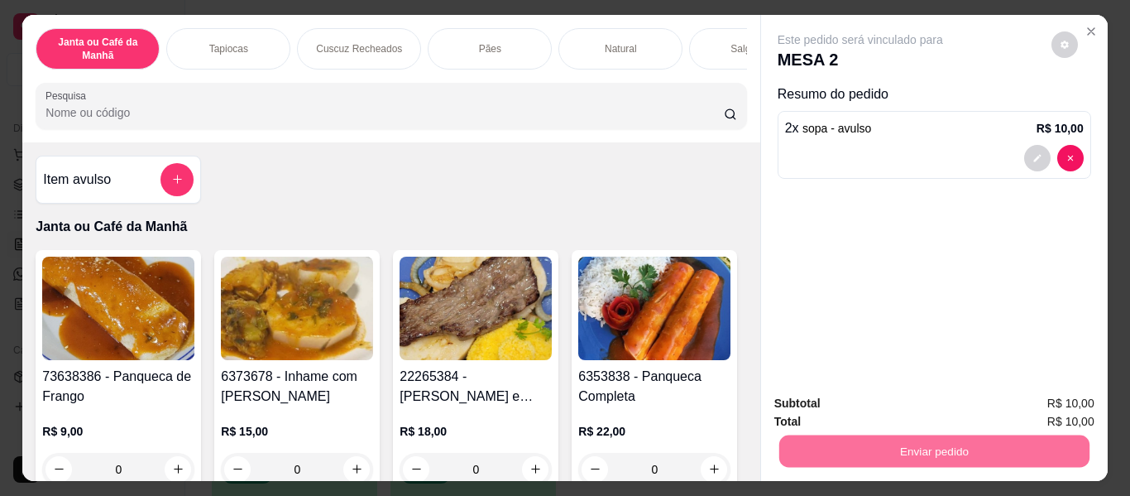
click at [1010, 260] on div "Este pedido será vinculado para MESA 2 Resumo do pedido 2 x sopa - avulso R$ 10…" at bounding box center [934, 198] width 347 height 366
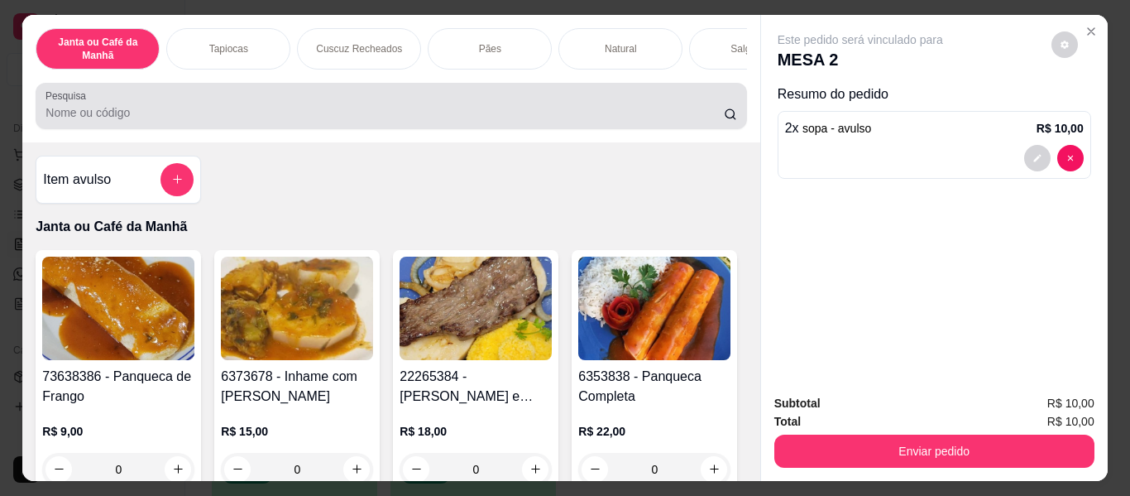
click at [583, 129] on div "Pesquisa" at bounding box center [391, 106] width 711 height 46
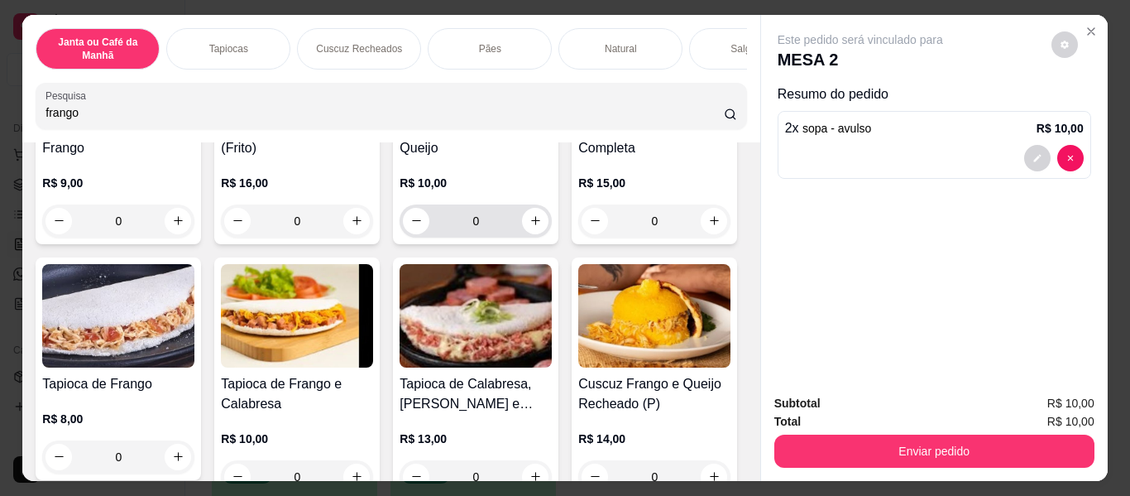
scroll to position [83, 0]
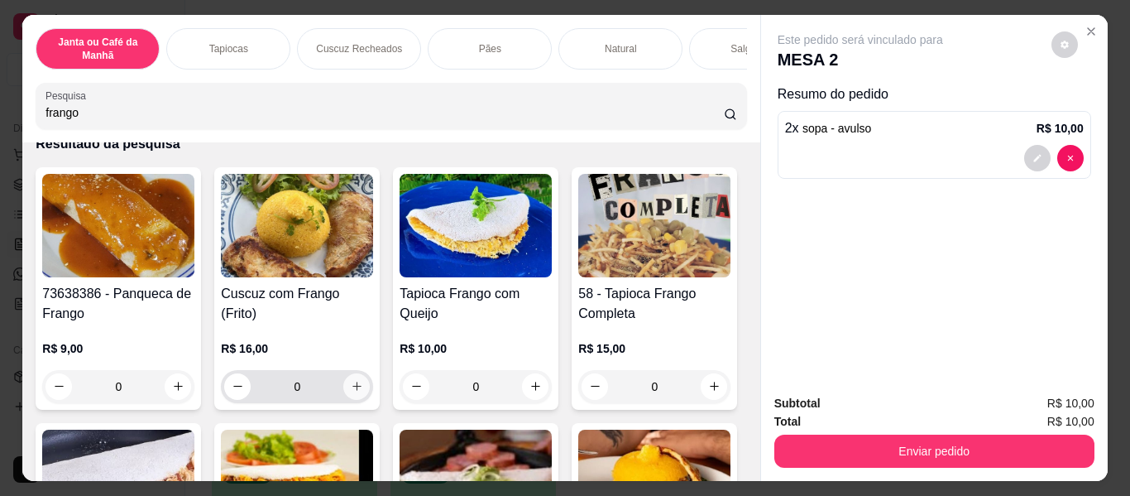
type input "frango"
click at [351, 385] on button "increase-product-quantity" at bounding box center [356, 386] width 26 height 26
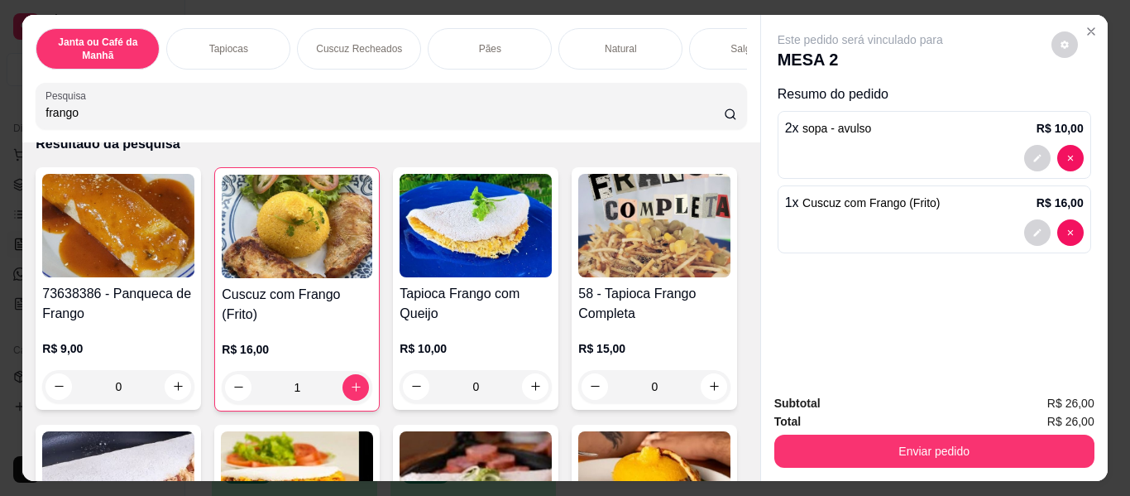
type input "1"
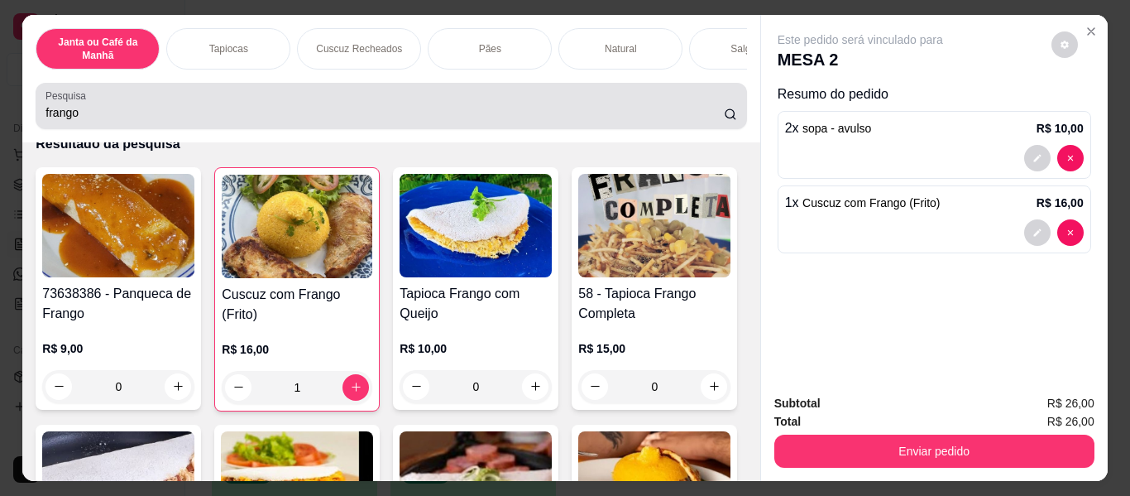
click at [550, 121] on input "frango" at bounding box center [385, 112] width 679 height 17
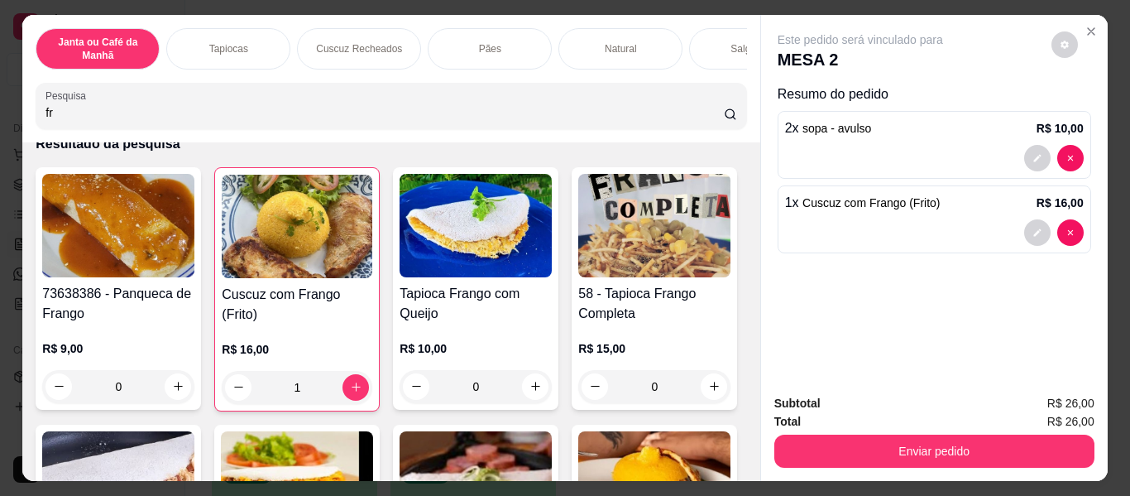
type input "f"
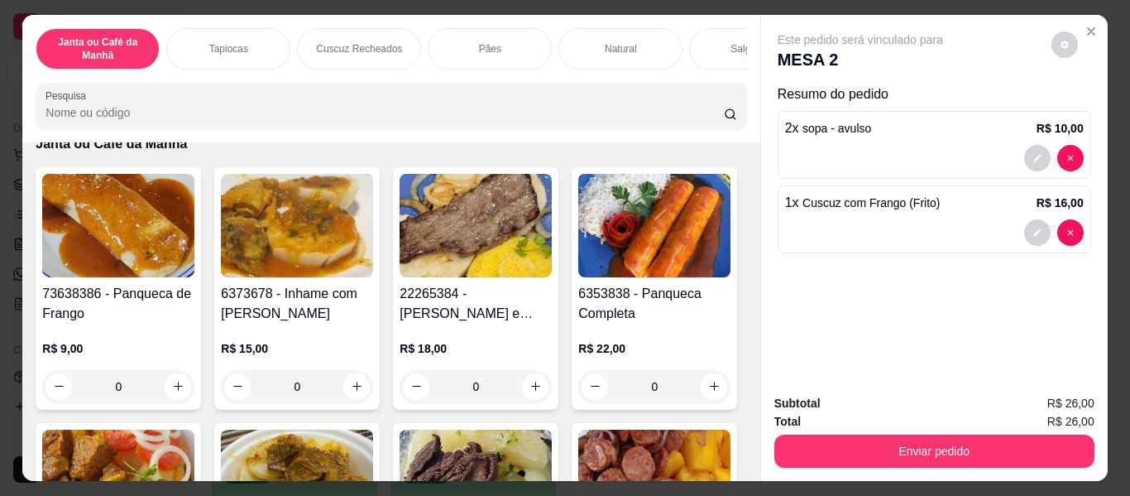
click at [556, 118] on input "Pesquisa" at bounding box center [385, 112] width 679 height 17
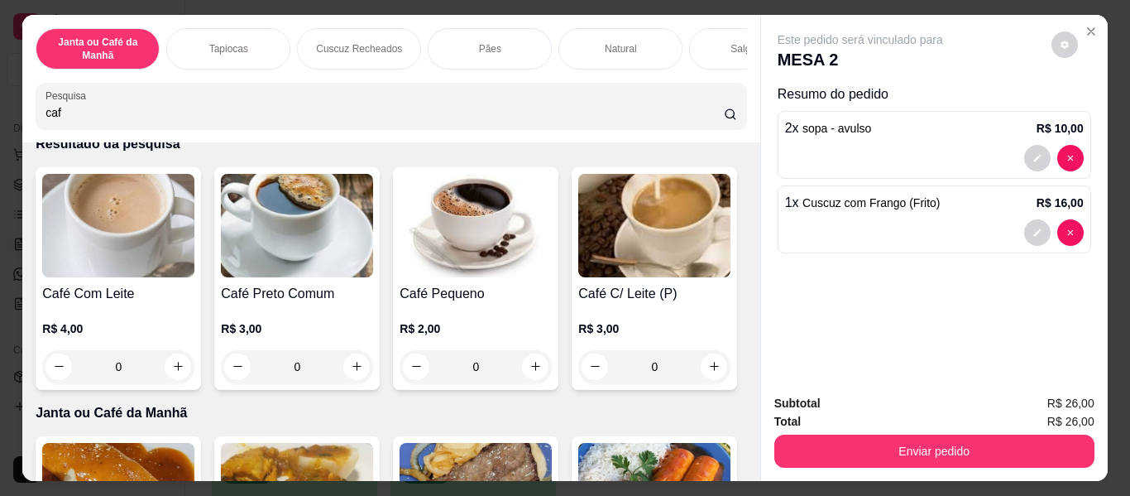
scroll to position [588, 0]
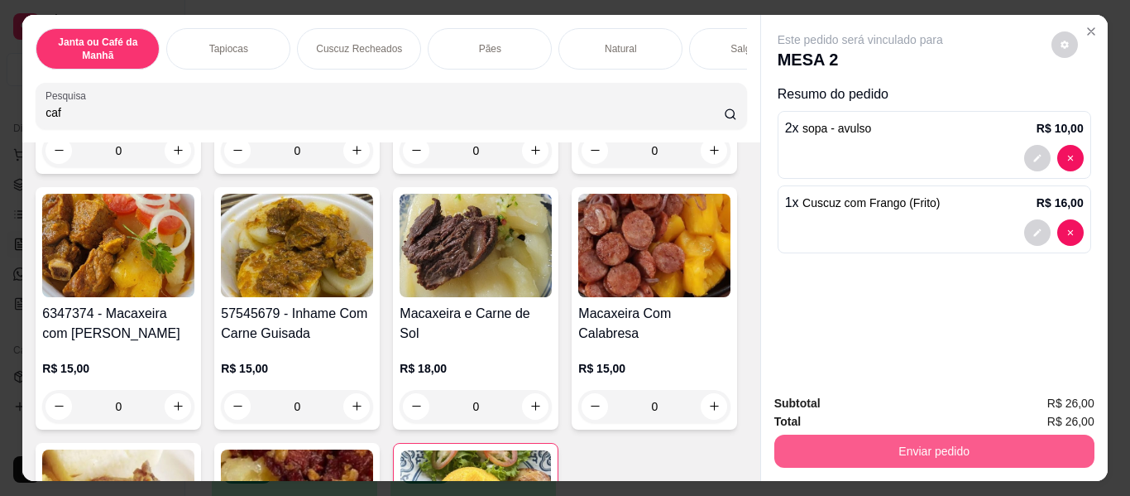
type input "caf"
click at [913, 449] on button "Enviar pedido" at bounding box center [935, 450] width 320 height 33
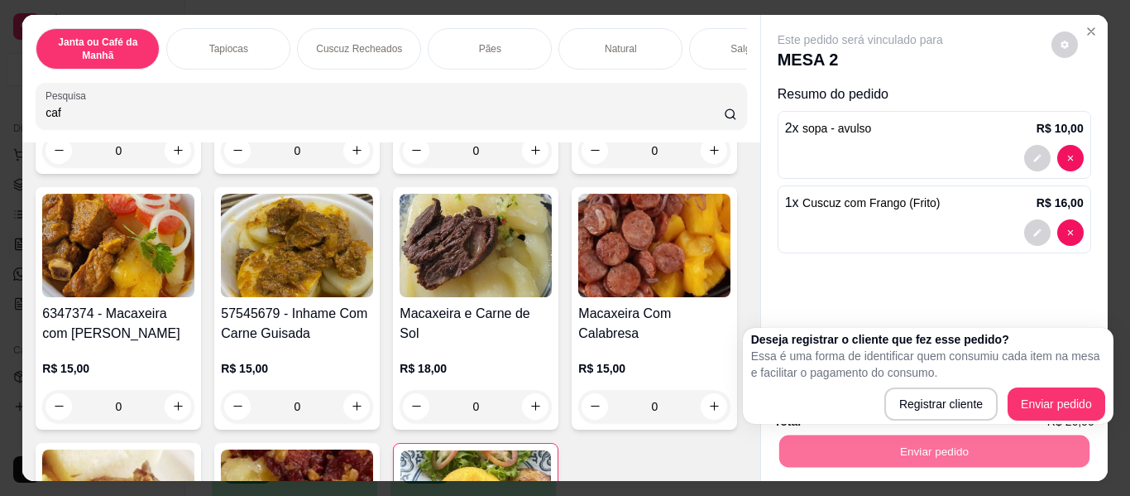
scroll to position [339, 0]
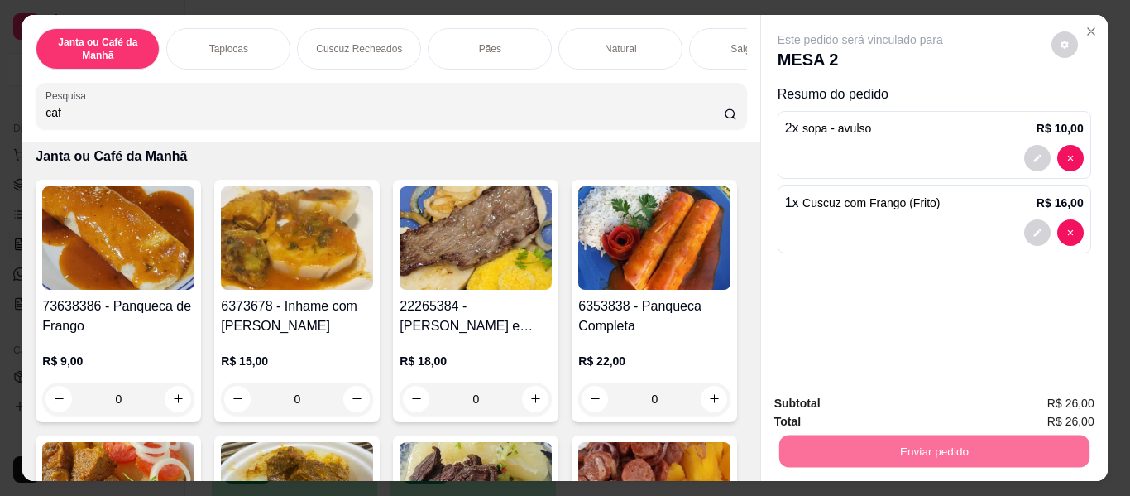
click at [1079, 405] on button "Enviar pedido" at bounding box center [1052, 404] width 94 height 31
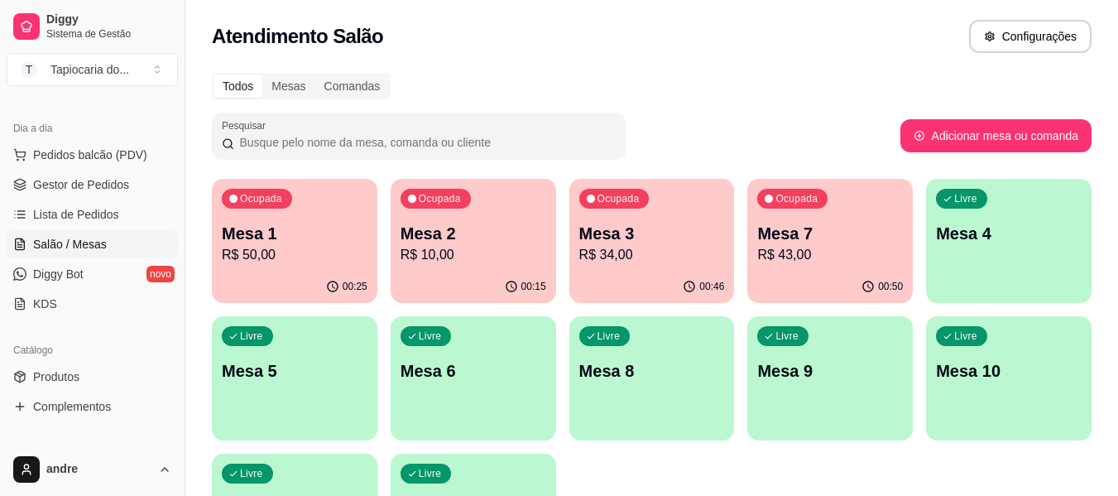
click at [270, 296] on div "00:25" at bounding box center [295, 287] width 166 height 32
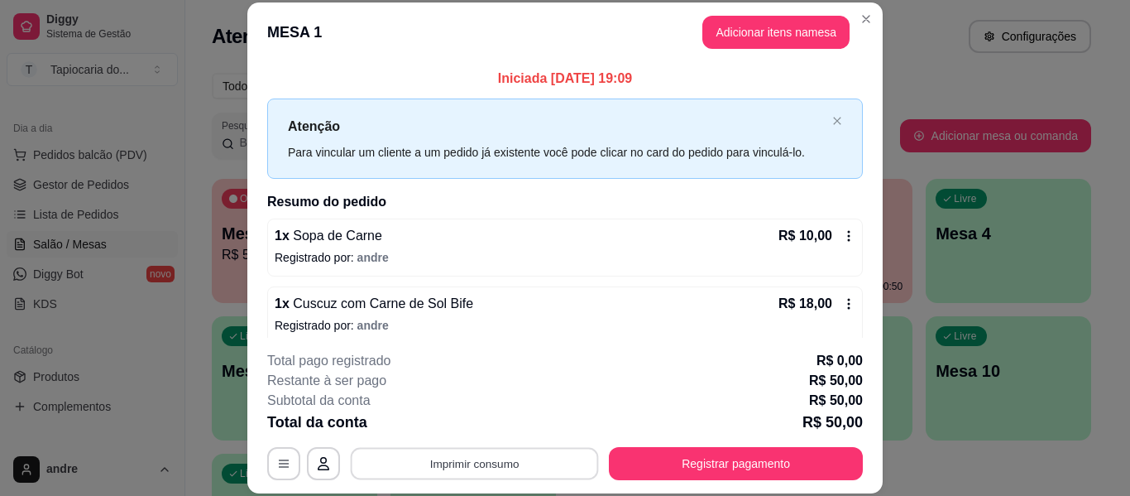
click at [526, 464] on button "Imprimir consumo" at bounding box center [475, 464] width 248 height 32
click at [499, 425] on button "Impressora" at bounding box center [473, 425] width 116 height 26
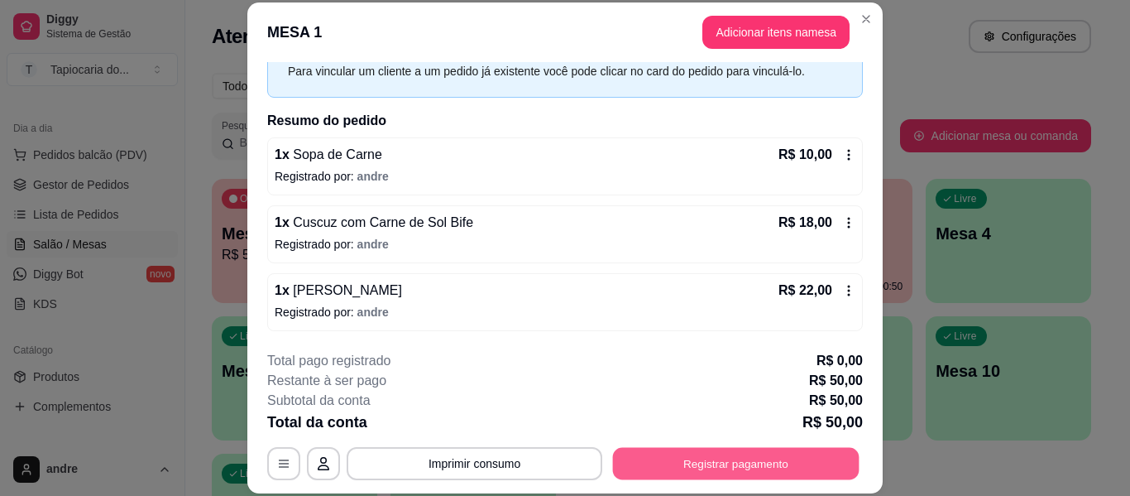
click at [712, 467] on button "Registrar pagamento" at bounding box center [736, 464] width 247 height 32
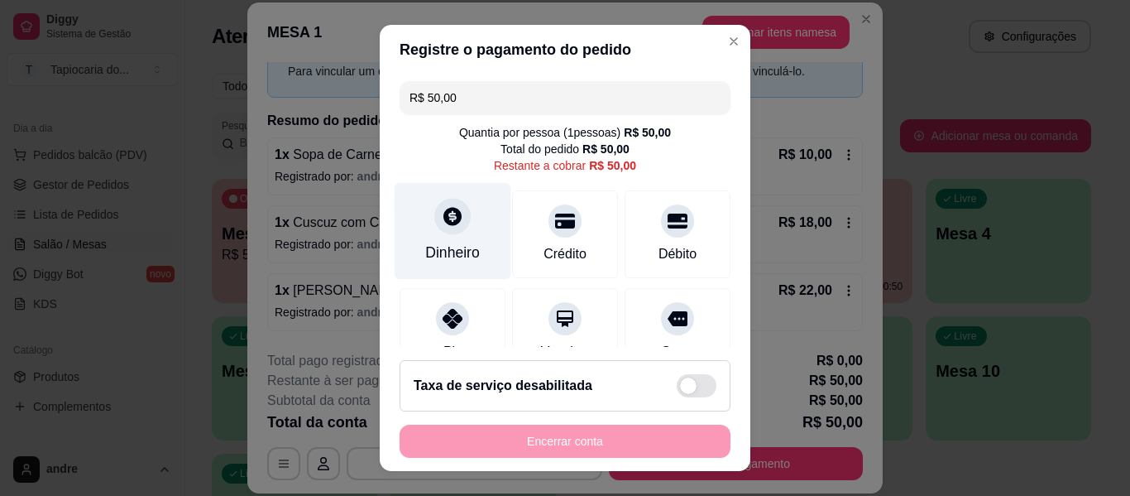
click at [434, 207] on div at bounding box center [452, 216] width 36 height 36
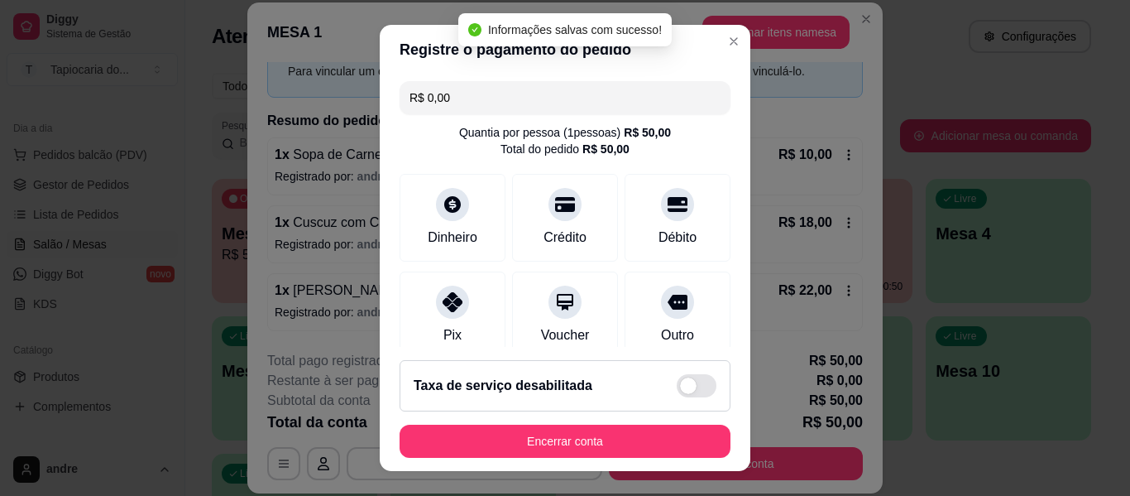
type input "R$ 0,00"
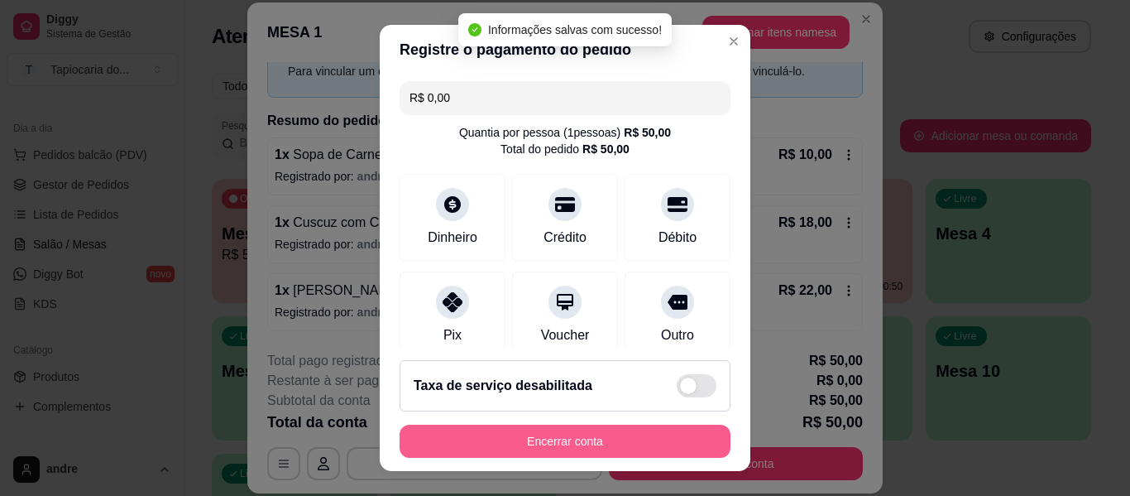
click at [611, 436] on button "Encerrar conta" at bounding box center [565, 441] width 331 height 33
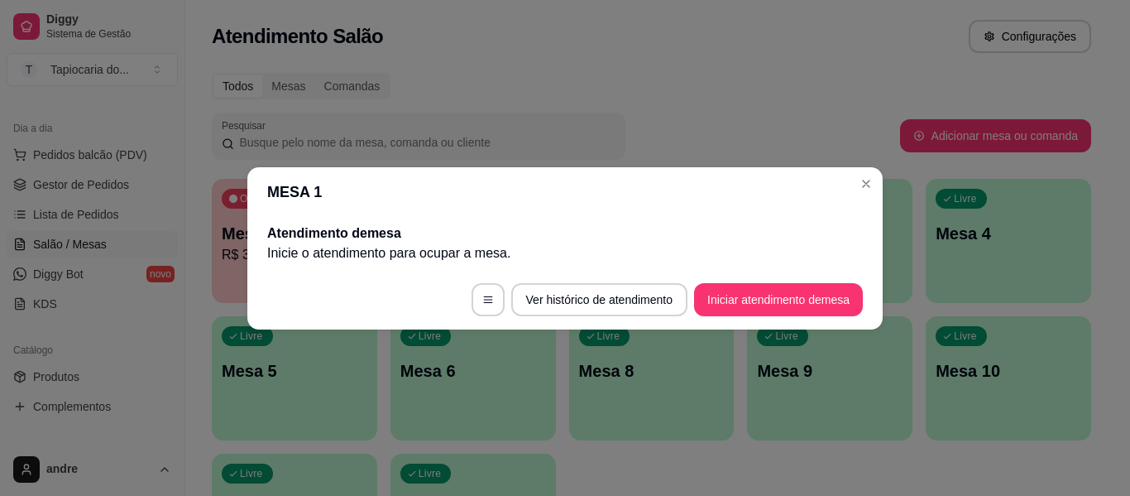
scroll to position [0, 0]
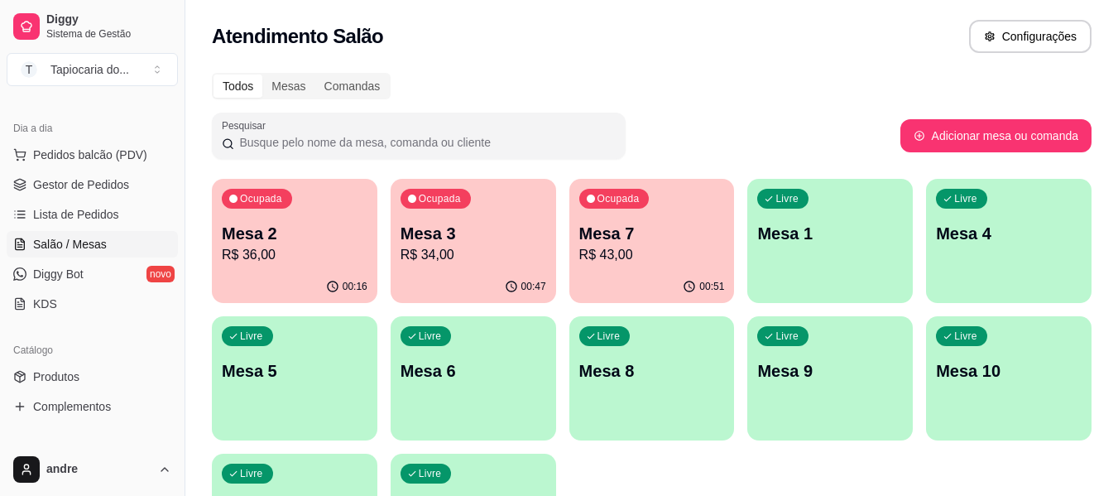
click at [641, 223] on p "Mesa 7" at bounding box center [652, 233] width 146 height 23
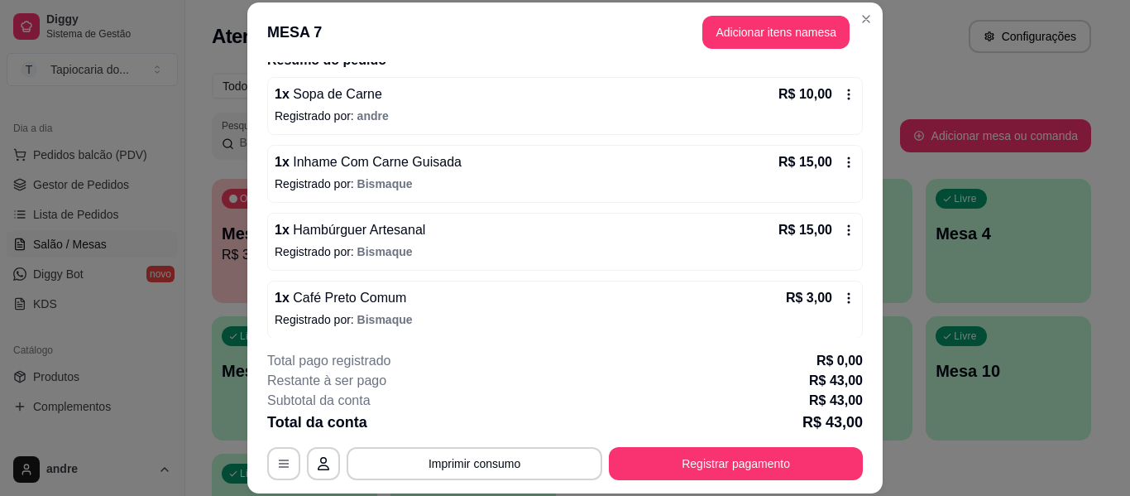
scroll to position [149, 0]
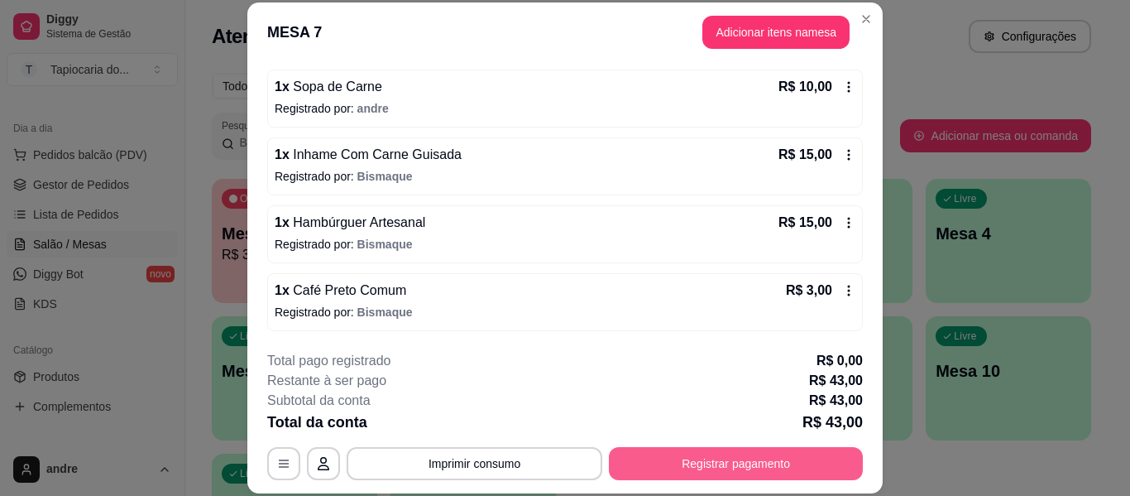
click at [795, 453] on button "Registrar pagamento" at bounding box center [736, 463] width 254 height 33
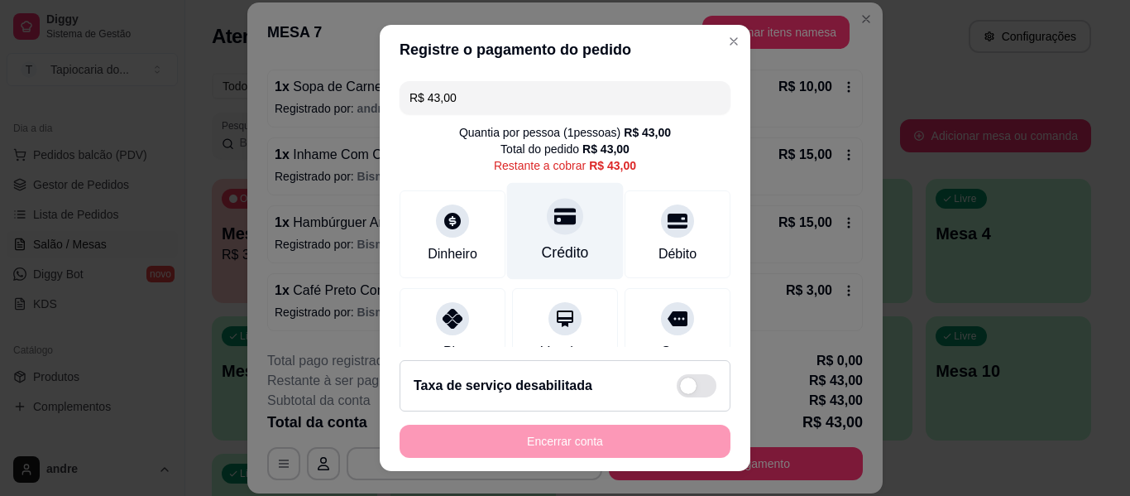
click at [565, 245] on div "Crédito" at bounding box center [565, 253] width 47 height 22
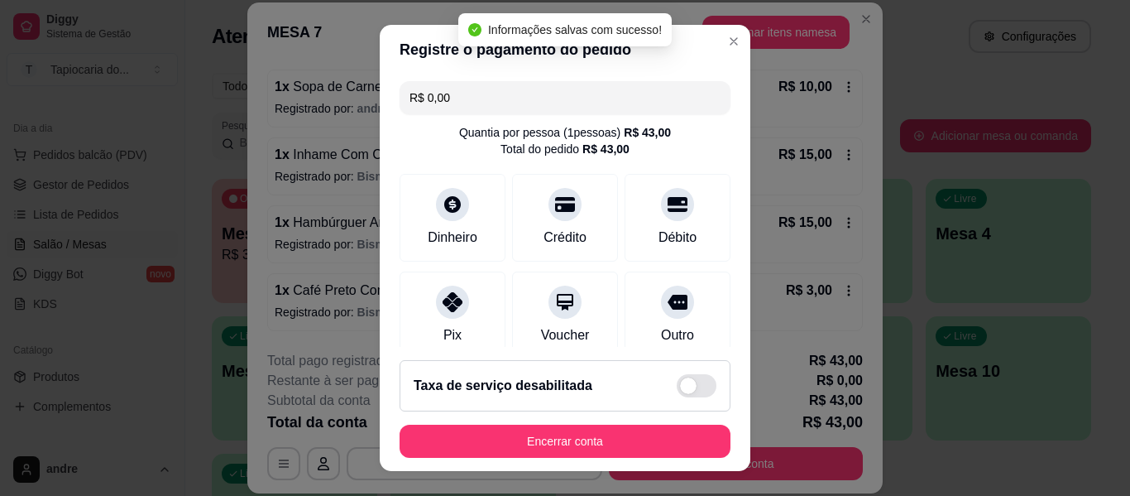
type input "R$ 0,00"
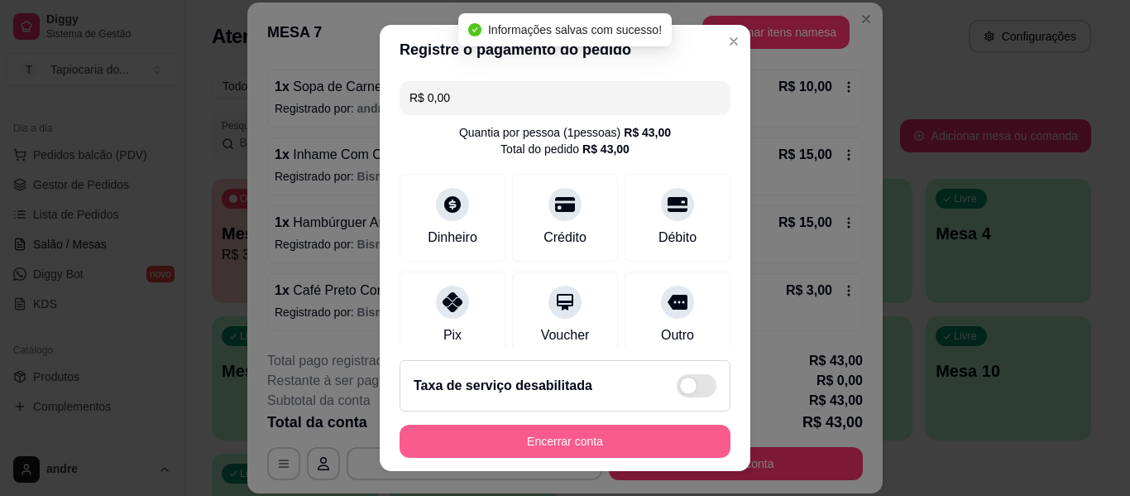
click at [625, 437] on button "Encerrar conta" at bounding box center [565, 441] width 331 height 33
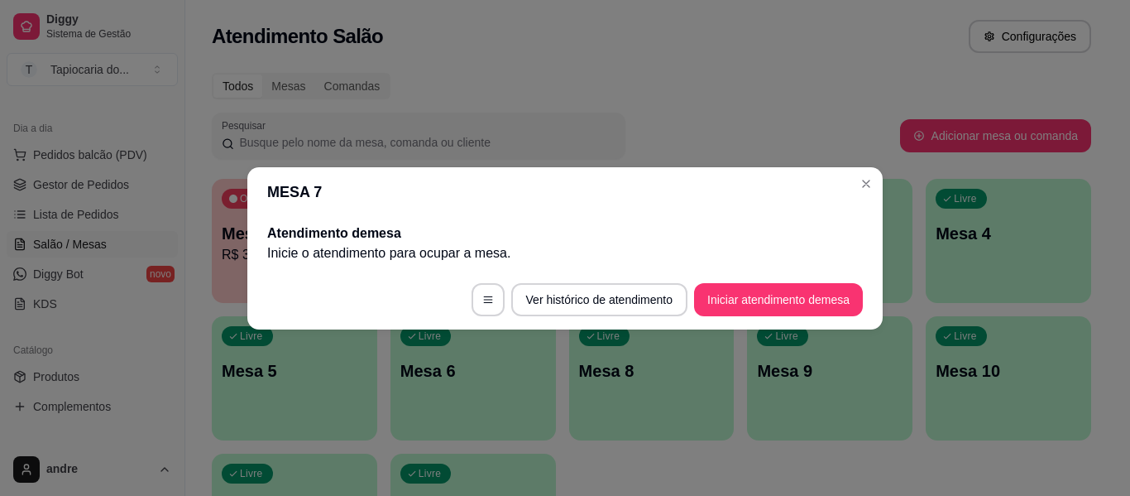
scroll to position [0, 0]
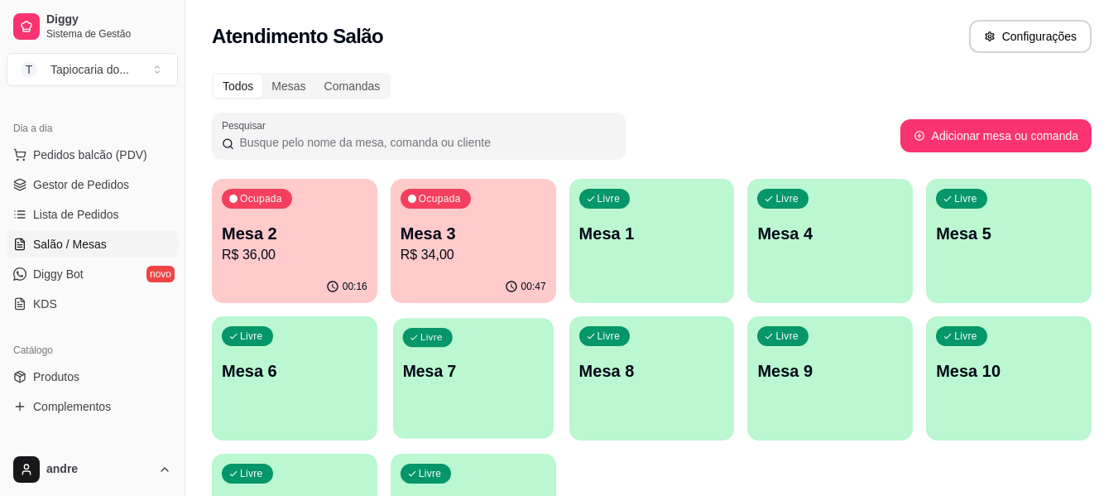
click at [481, 392] on div "Livre Mesa 7" at bounding box center [473, 368] width 161 height 101
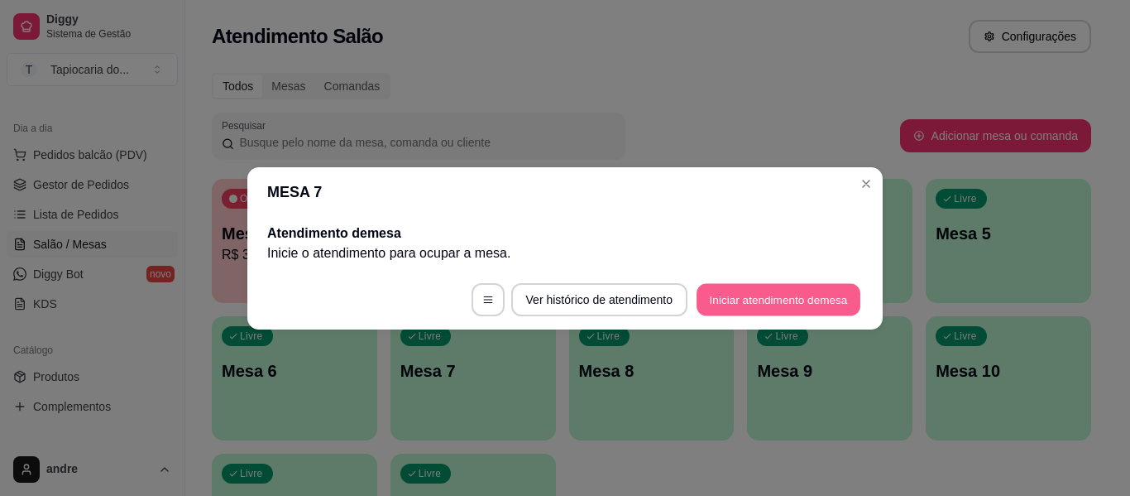
click at [773, 313] on button "Iniciar atendimento de mesa" at bounding box center [779, 299] width 164 height 32
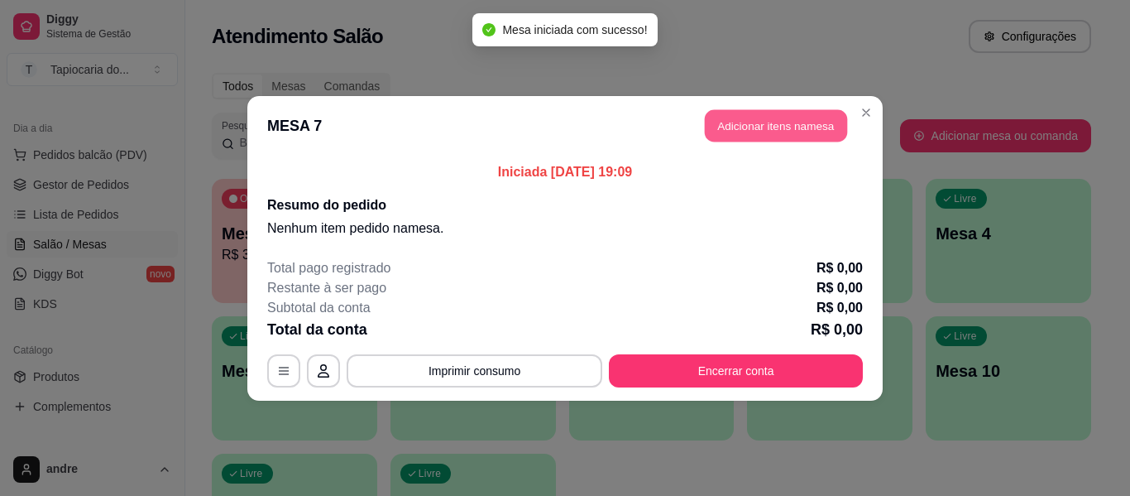
click at [770, 134] on button "Adicionar itens na mesa" at bounding box center [776, 125] width 142 height 32
click at [581, 118] on input "Pesquisa" at bounding box center [385, 112] width 679 height 17
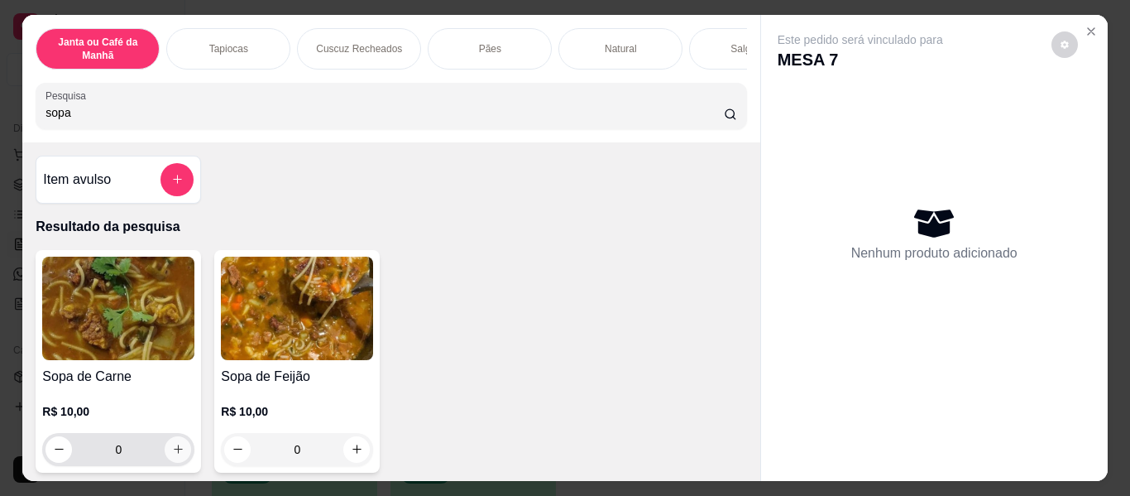
type input "sopa"
click at [174, 454] on icon "increase-product-quantity" at bounding box center [178, 450] width 12 height 12
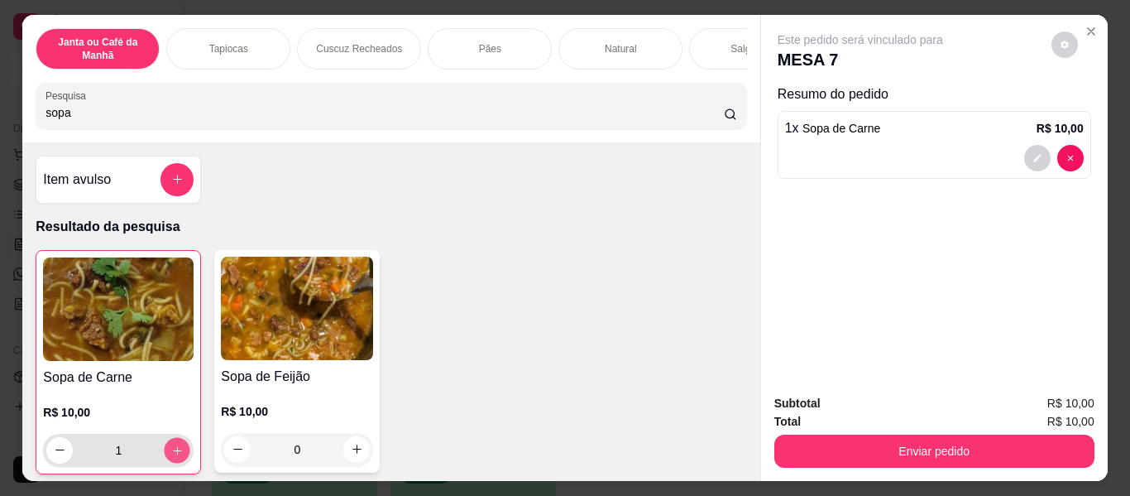
type input "1"
click at [174, 454] on icon "increase-product-quantity" at bounding box center [177, 450] width 12 height 12
type input "2"
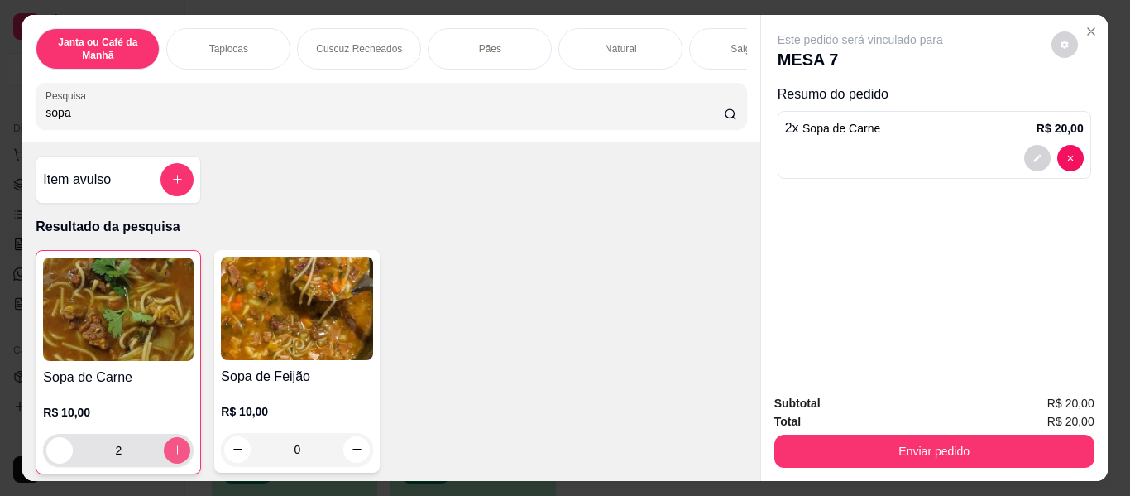
click at [174, 454] on icon "increase-product-quantity" at bounding box center [177, 450] width 12 height 12
type input "3"
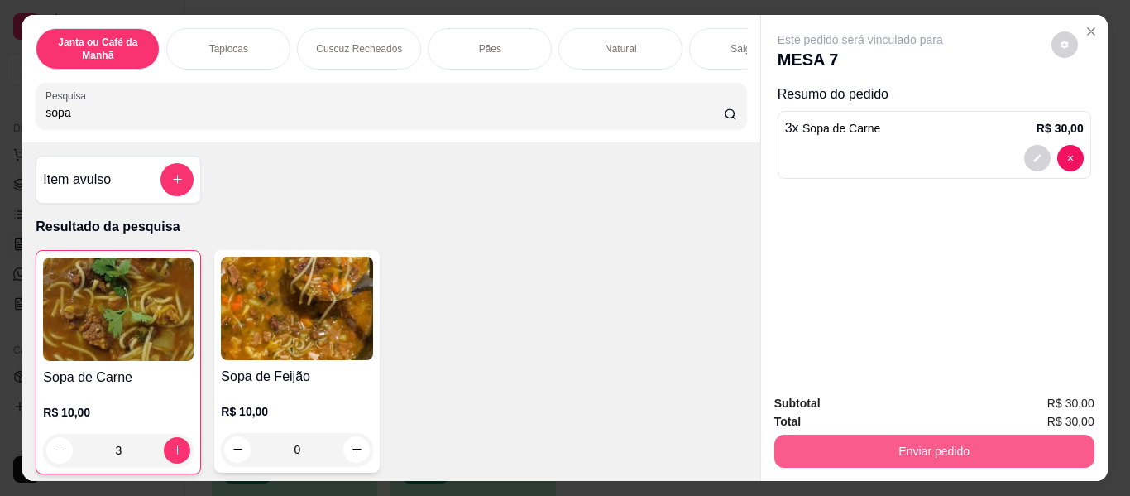
click at [948, 444] on button "Enviar pedido" at bounding box center [935, 450] width 320 height 33
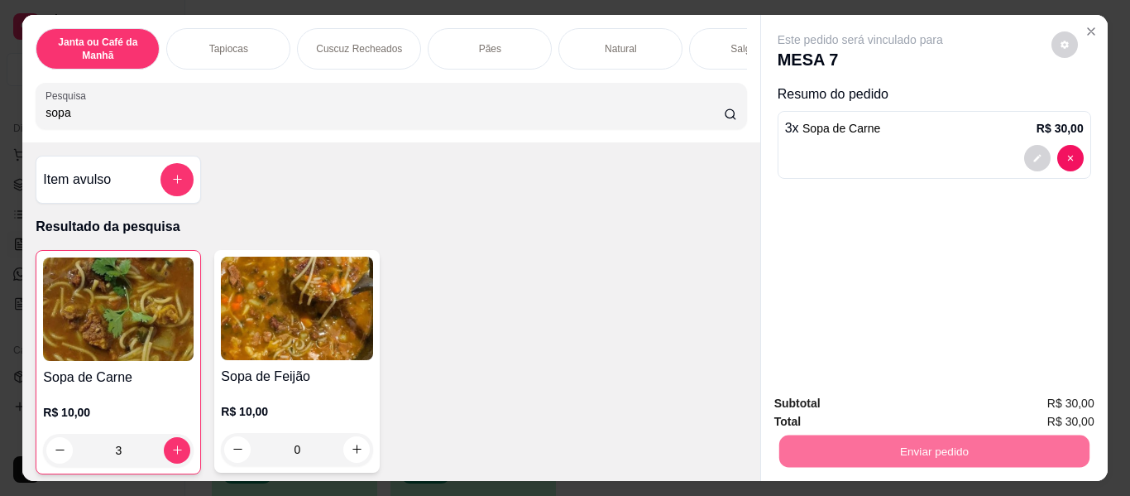
click at [1047, 406] on button "Enviar pedido" at bounding box center [1051, 403] width 91 height 31
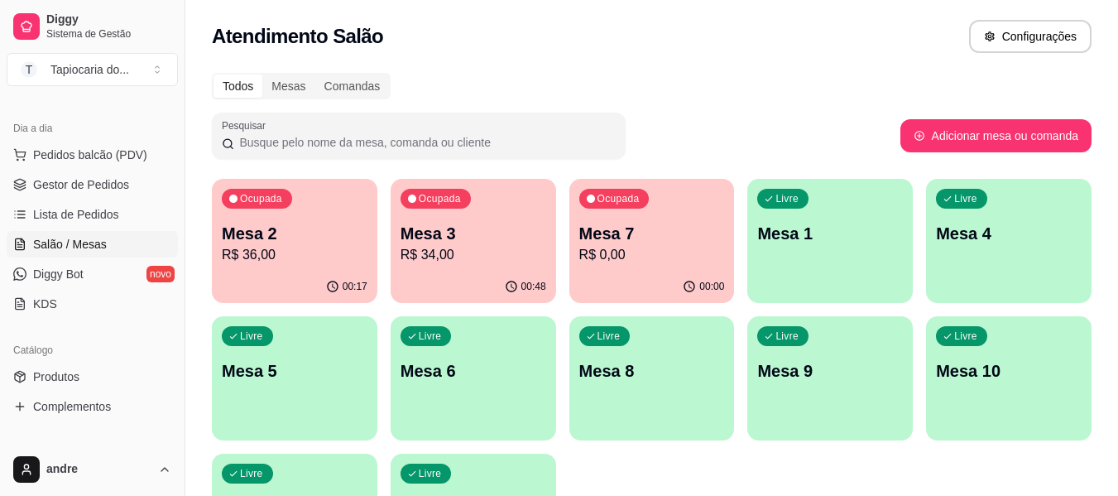
click at [333, 243] on p "Mesa 2" at bounding box center [295, 233] width 146 height 23
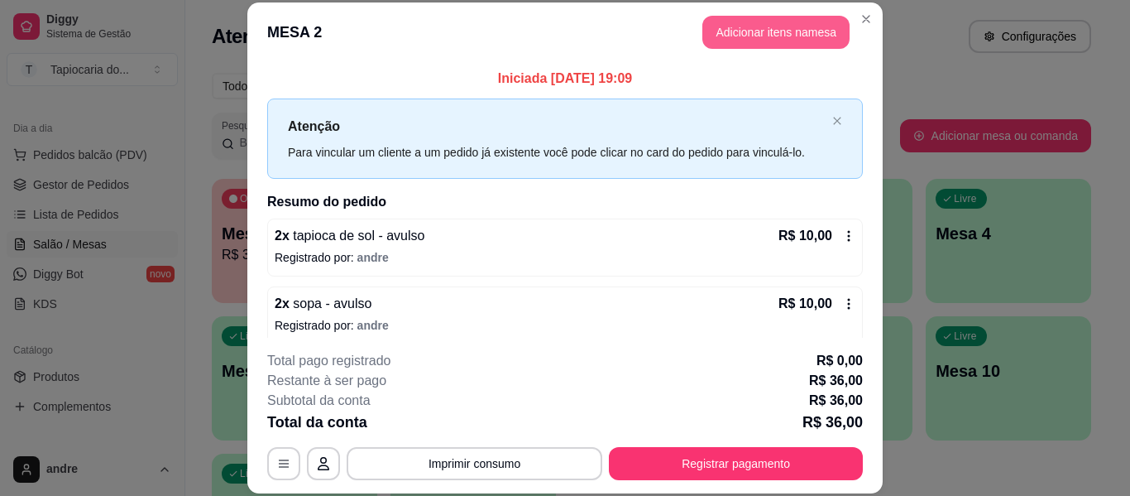
click at [810, 22] on button "Adicionar itens na mesa" at bounding box center [776, 32] width 147 height 33
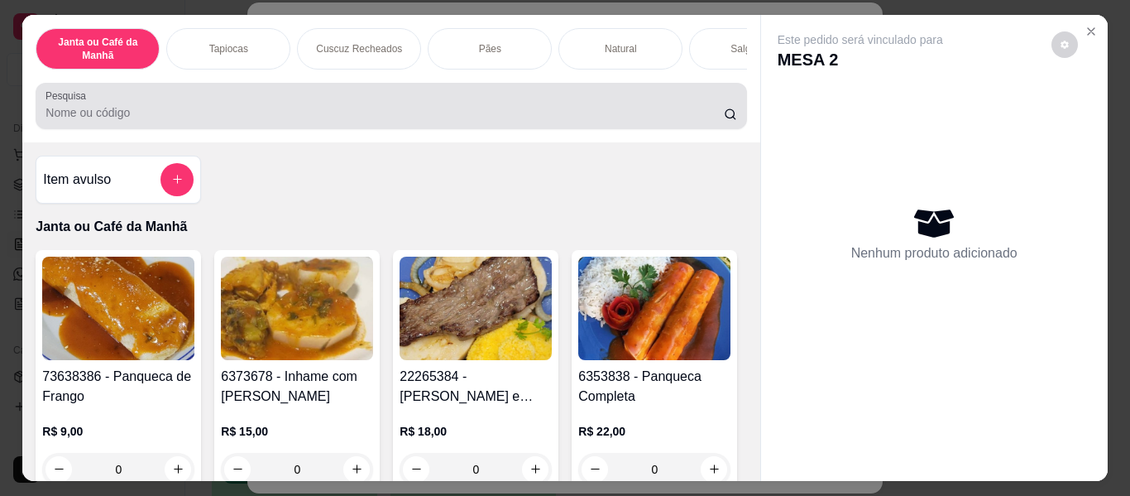
click at [622, 100] on div at bounding box center [391, 105] width 691 height 33
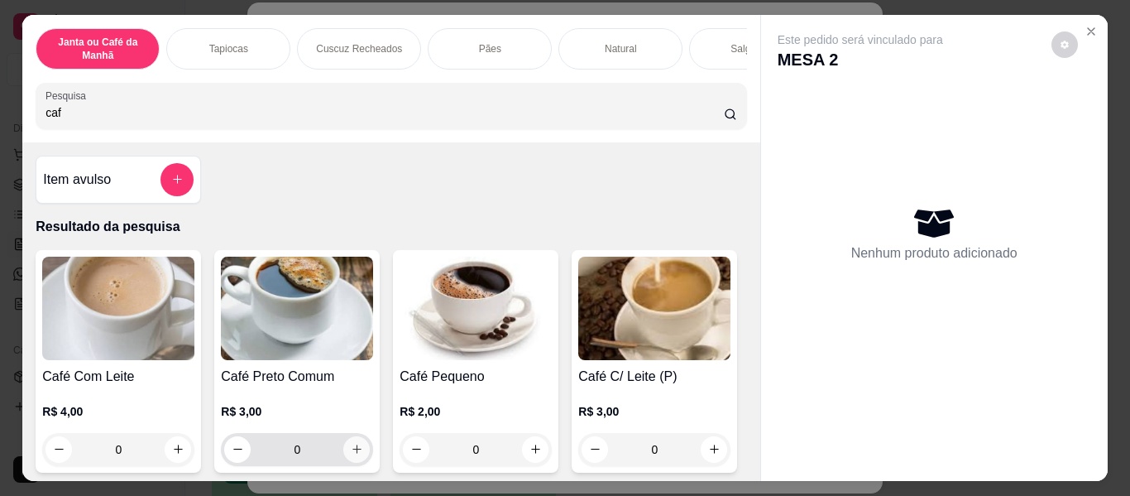
type input "caf"
click at [343, 460] on button "increase-product-quantity" at bounding box center [356, 449] width 26 height 26
type input "1"
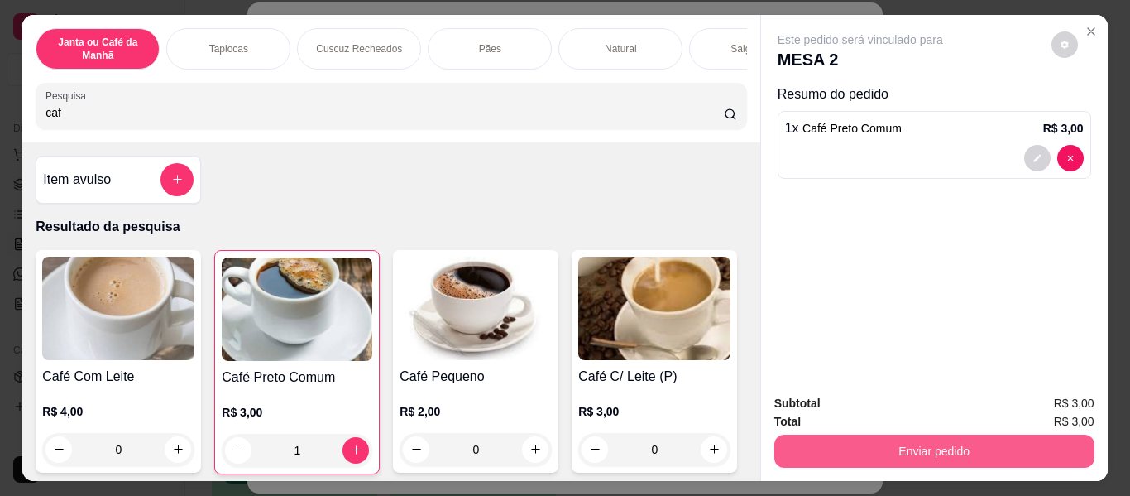
click at [1058, 444] on button "Enviar pedido" at bounding box center [935, 450] width 320 height 33
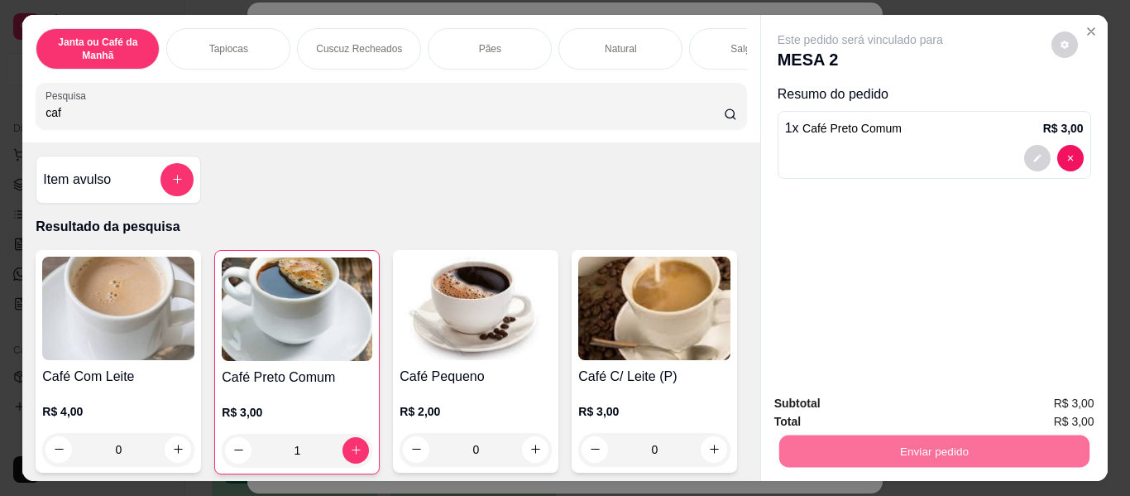
click at [1050, 410] on button "Enviar pedido" at bounding box center [1051, 404] width 91 height 31
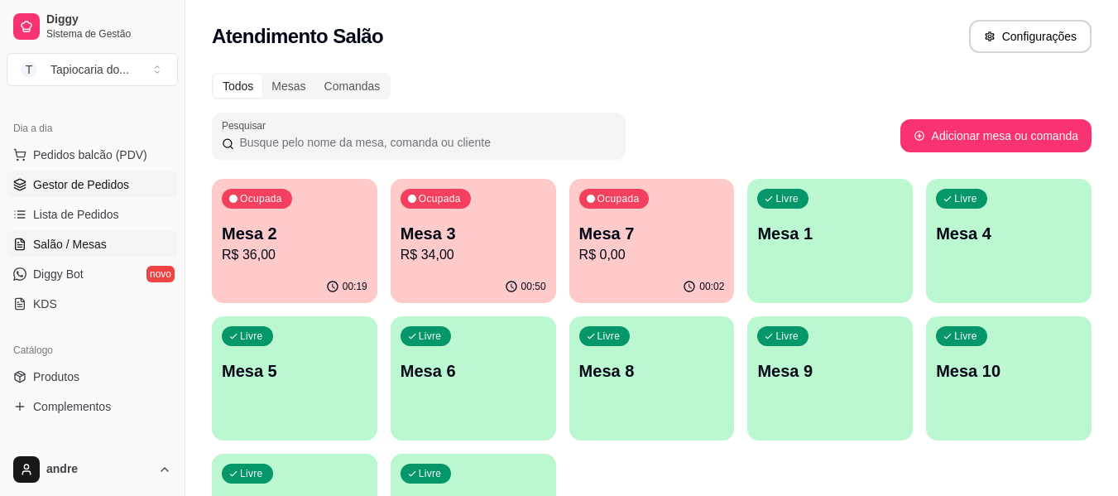
click at [79, 186] on span "Gestor de Pedidos" at bounding box center [81, 184] width 96 height 17
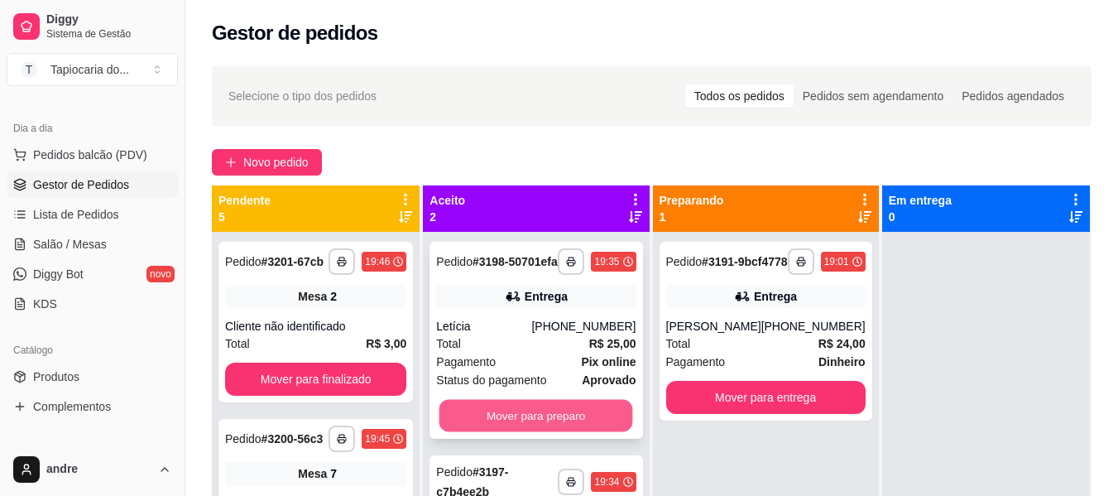
click at [569, 422] on button "Mover para preparo" at bounding box center [536, 416] width 194 height 32
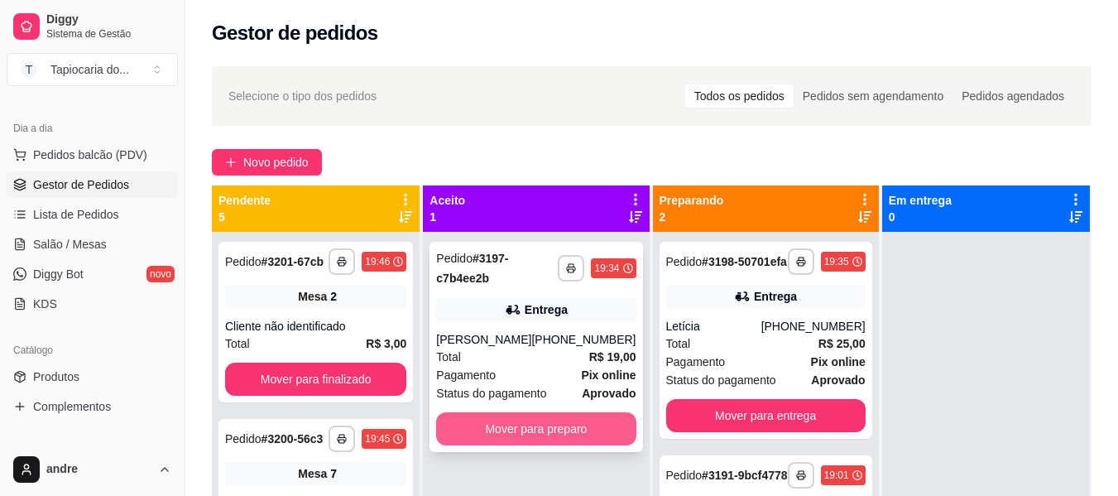
click at [568, 426] on button "Mover para preparo" at bounding box center [535, 428] width 199 height 33
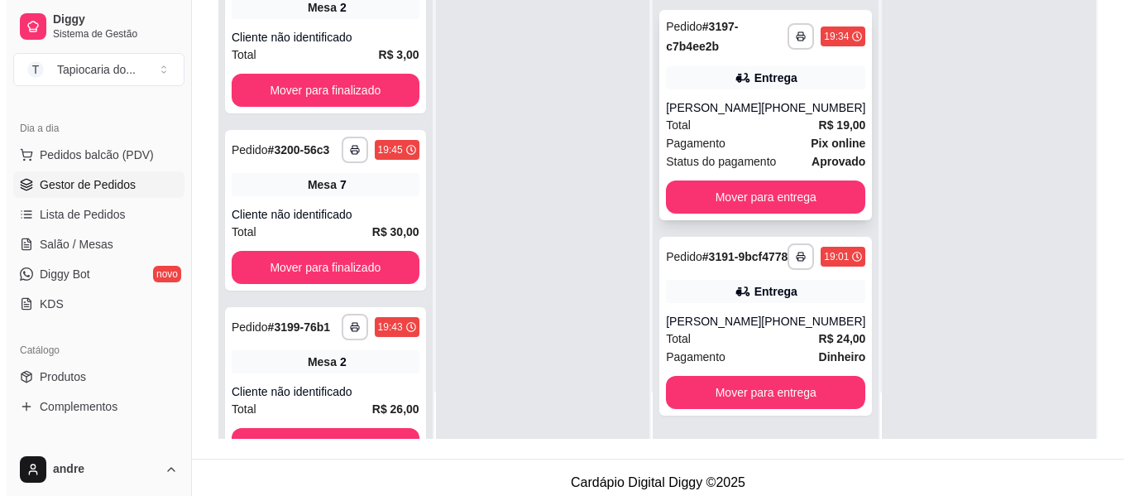
scroll to position [248, 0]
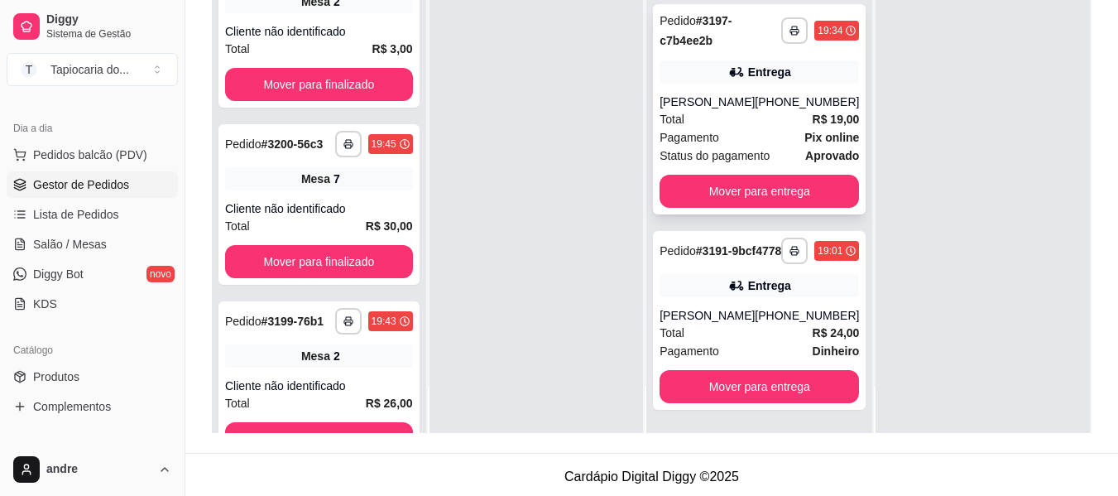
click at [722, 307] on div "[PERSON_NAME]" at bounding box center [707, 315] width 95 height 17
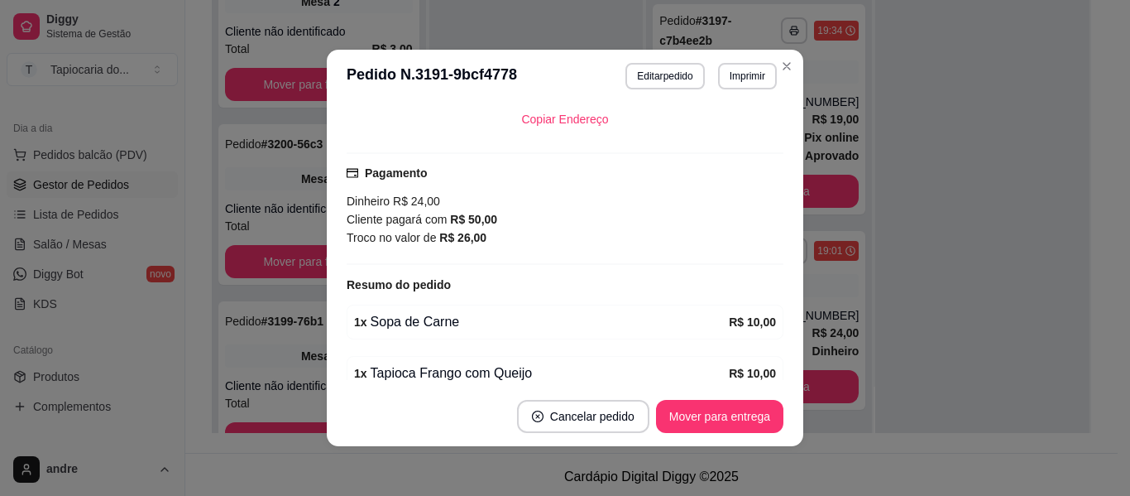
scroll to position [377, 0]
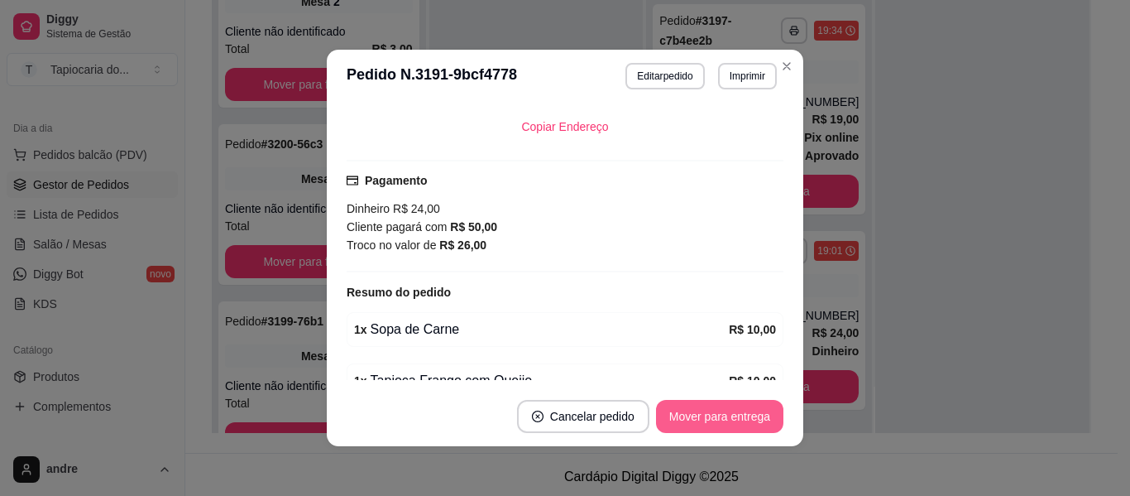
click at [685, 410] on button "Mover para entrega" at bounding box center [719, 416] width 127 height 33
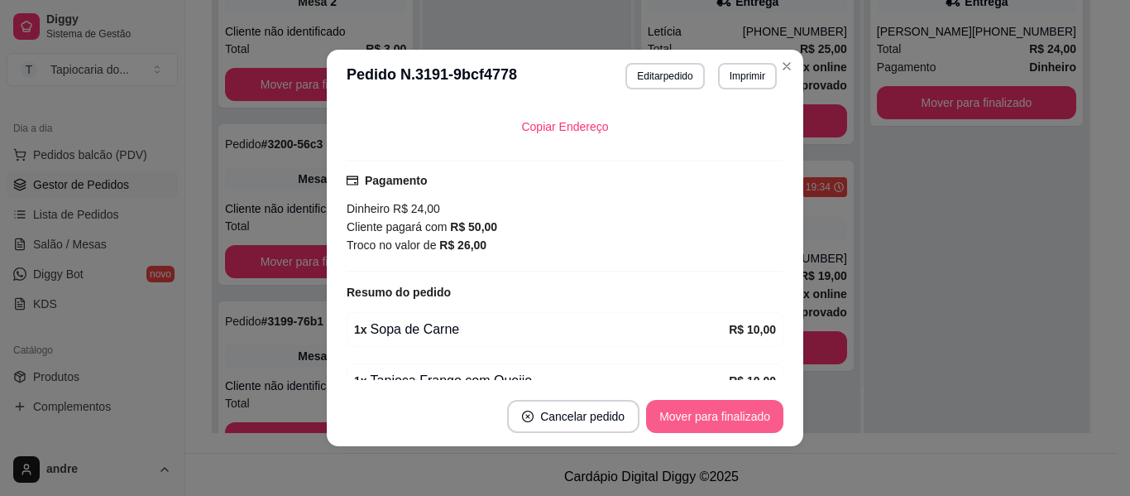
click at [685, 410] on button "Mover para finalizado" at bounding box center [714, 416] width 137 height 33
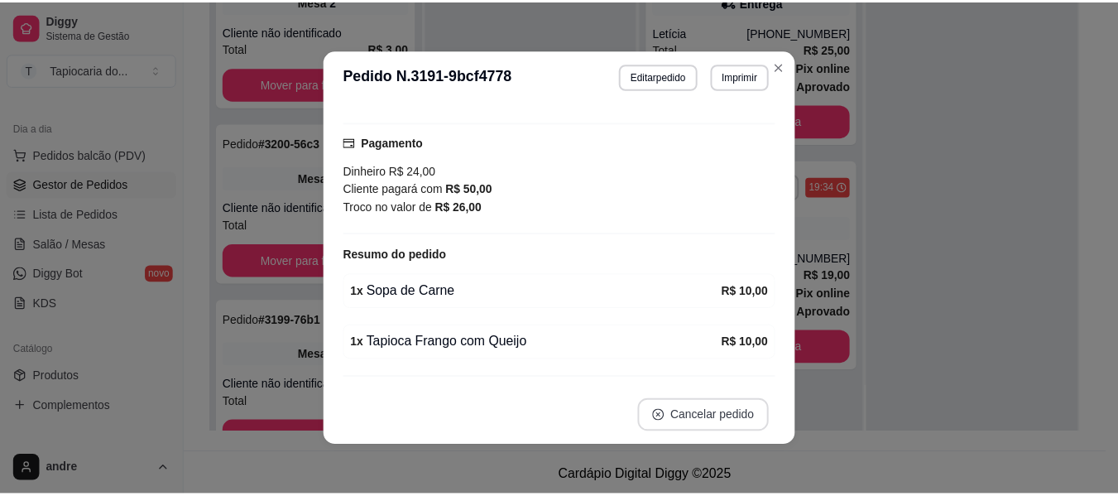
scroll to position [339, 0]
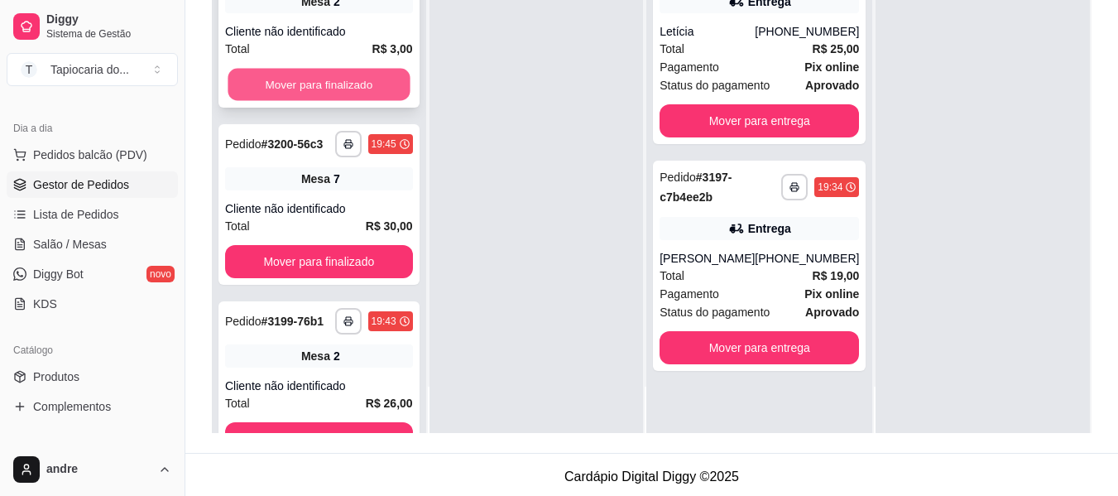
click at [286, 90] on button "Mover para finalizado" at bounding box center [319, 85] width 182 height 32
click at [293, 96] on button "Mover para finalizado" at bounding box center [319, 84] width 188 height 33
click at [304, 100] on button "Mover para finalizado" at bounding box center [319, 85] width 182 height 32
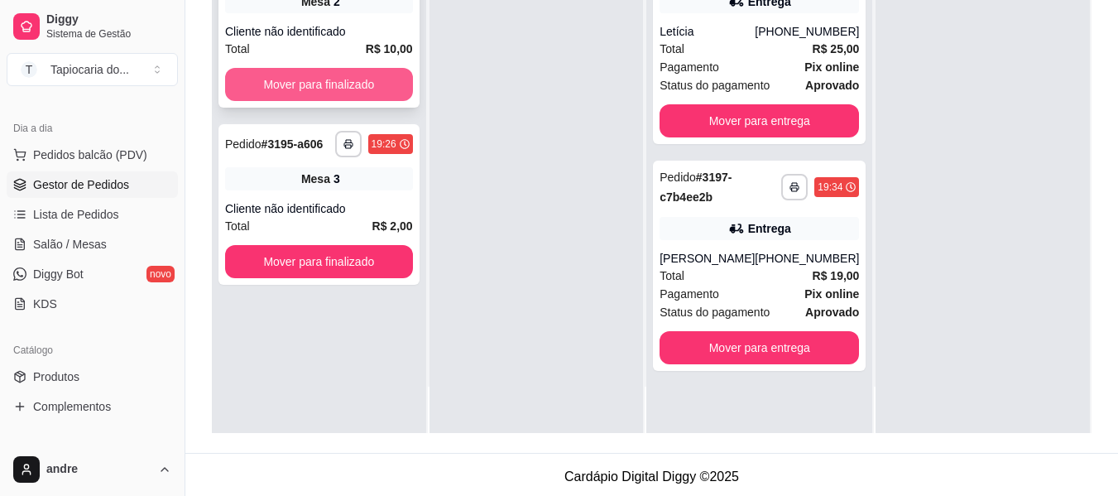
click at [305, 94] on button "Mover para finalizado" at bounding box center [319, 84] width 188 height 33
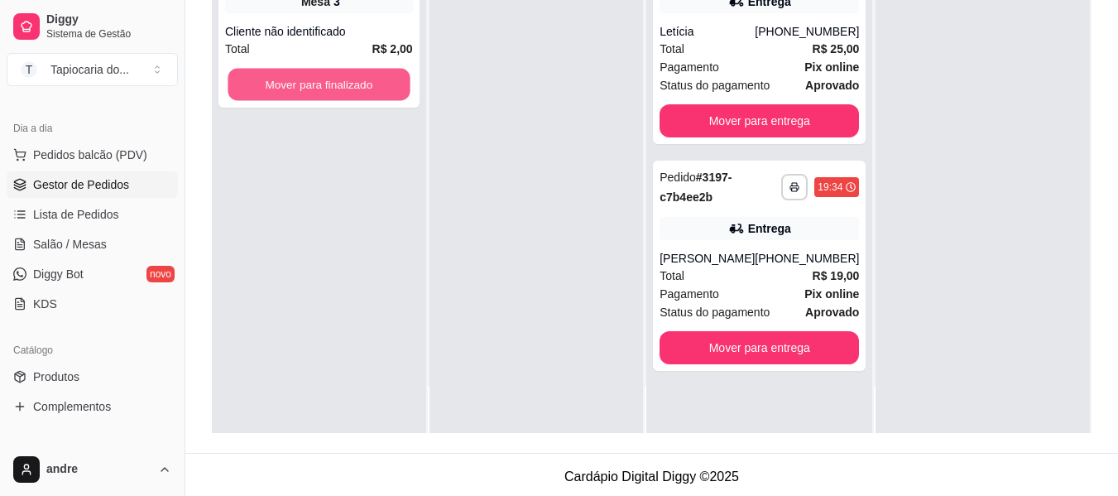
click at [305, 94] on button "Mover para finalizado" at bounding box center [319, 85] width 182 height 32
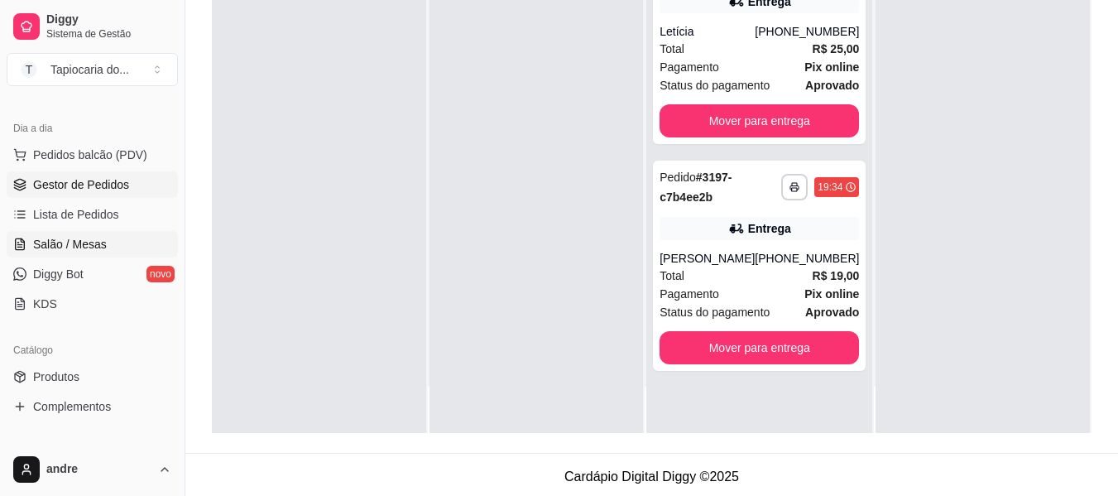
click at [115, 255] on link "Salão / Mesas" at bounding box center [92, 244] width 171 height 26
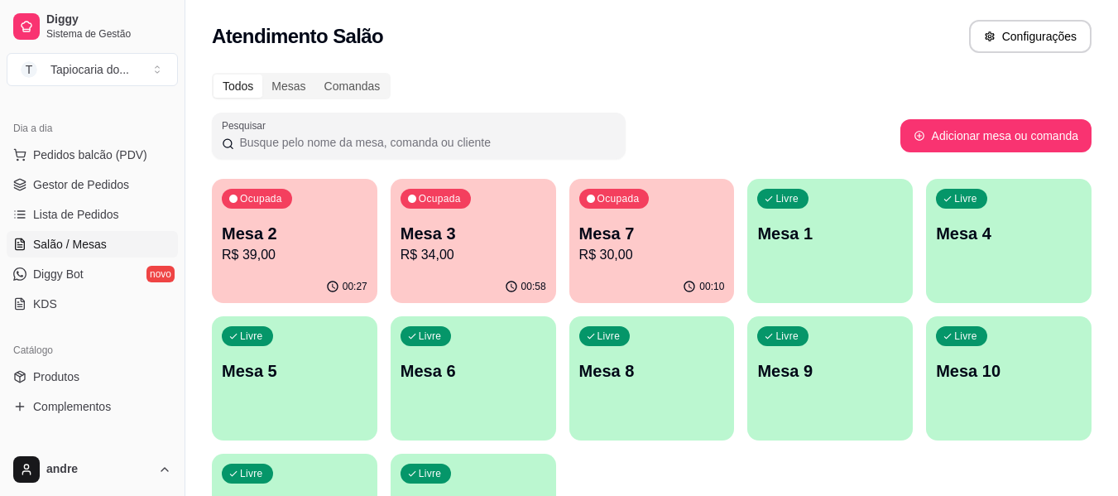
click at [531, 253] on p "R$ 34,00" at bounding box center [474, 255] width 146 height 20
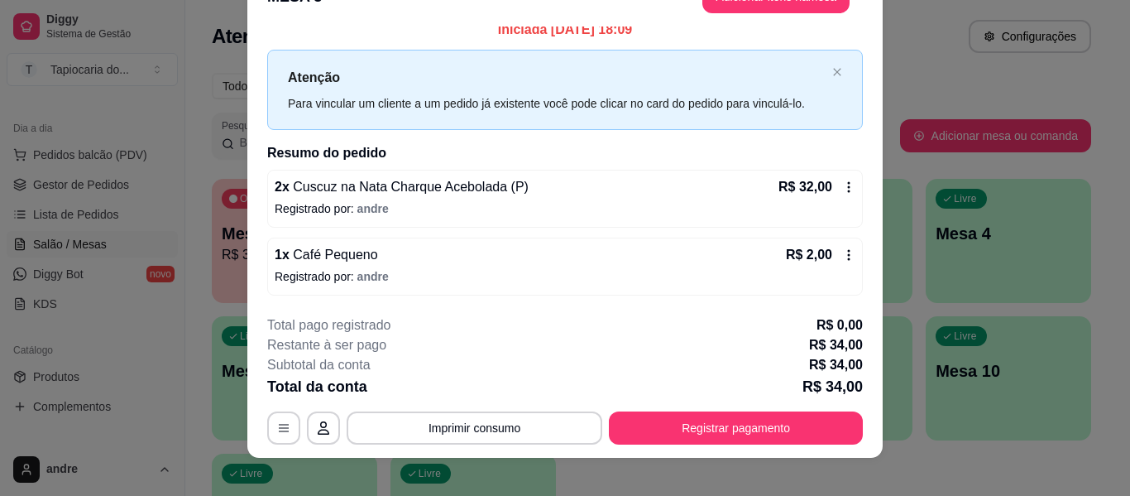
scroll to position [50, 0]
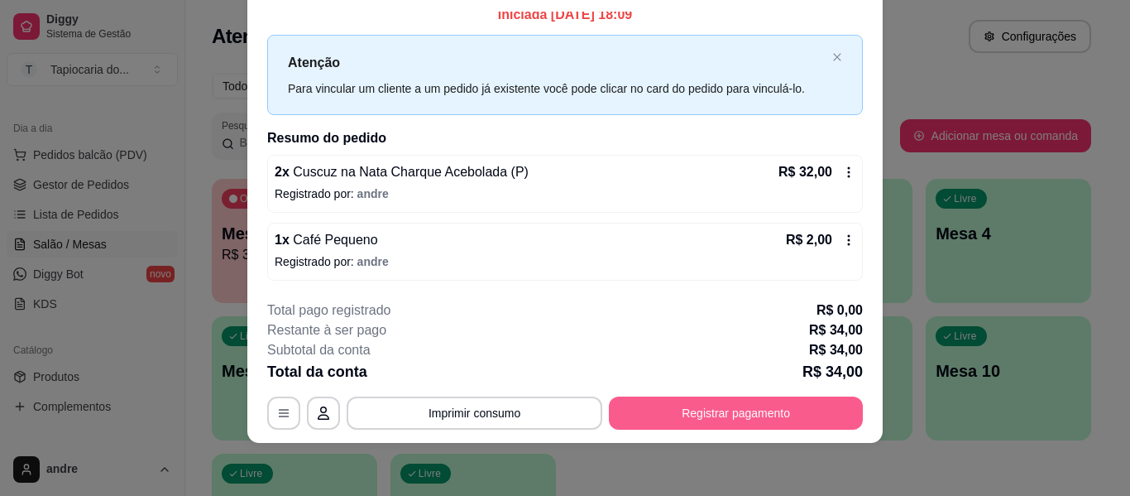
click at [750, 424] on button "Registrar pagamento" at bounding box center [736, 412] width 254 height 33
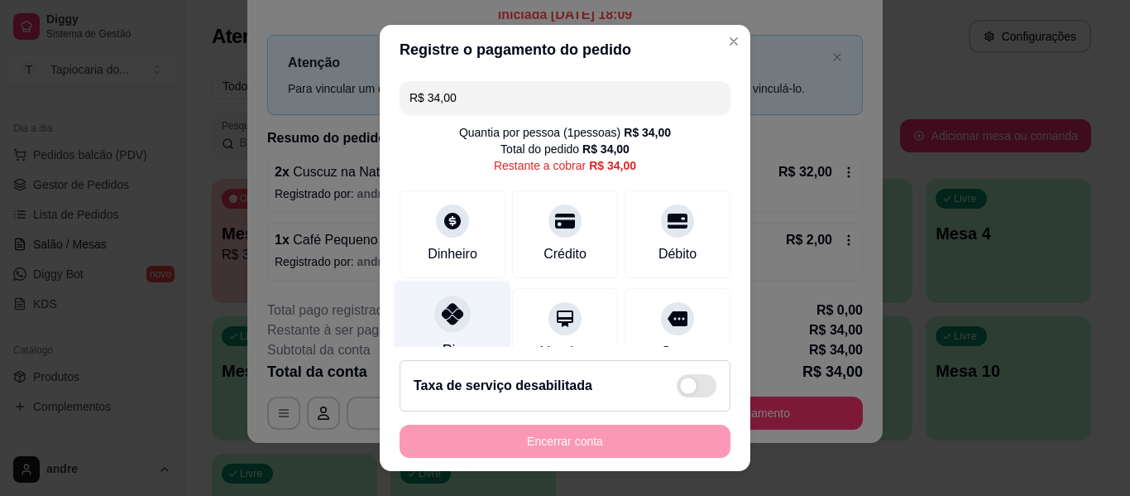
click at [462, 319] on div "Pix" at bounding box center [453, 329] width 117 height 97
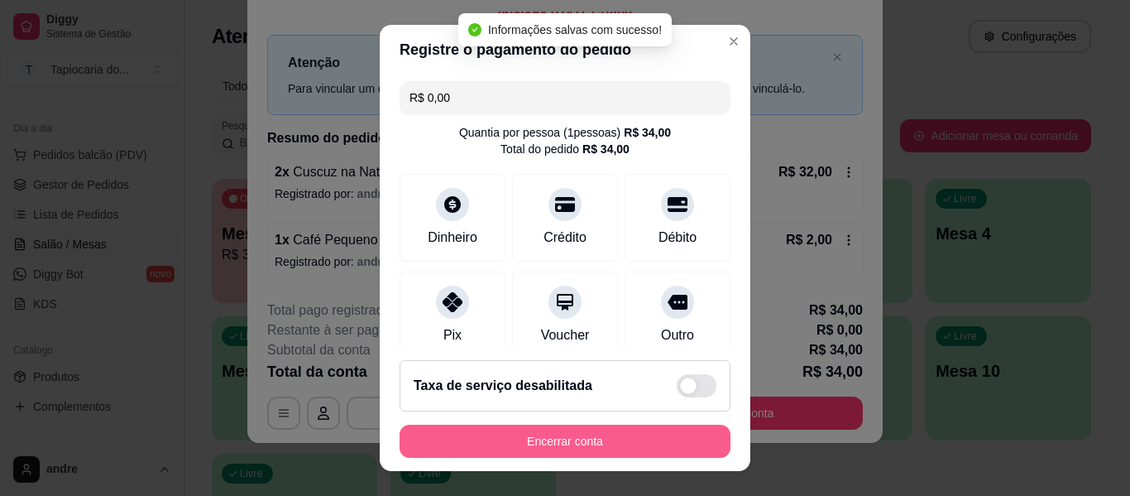
type input "R$ 0,00"
click at [582, 447] on button "Encerrar conta" at bounding box center [565, 441] width 321 height 32
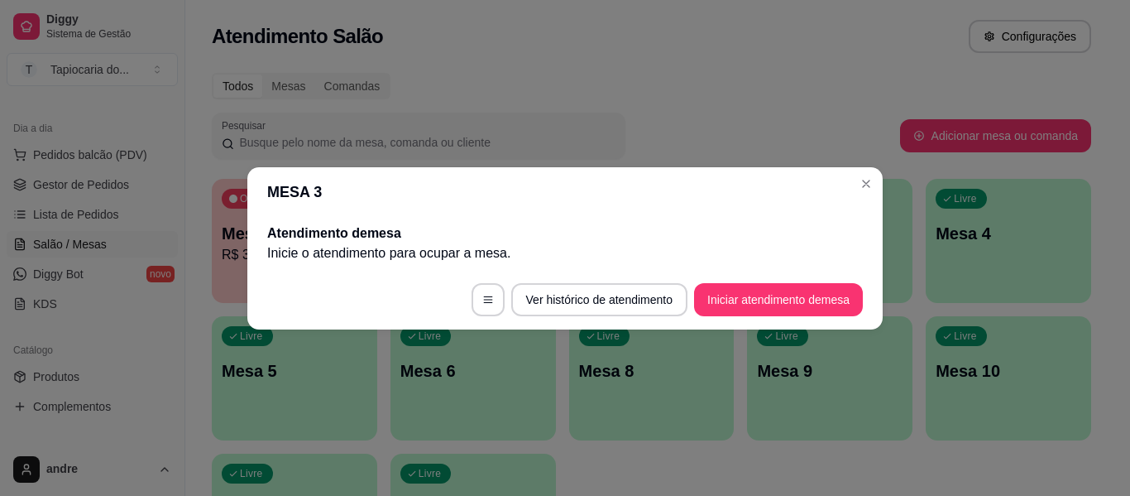
scroll to position [0, 0]
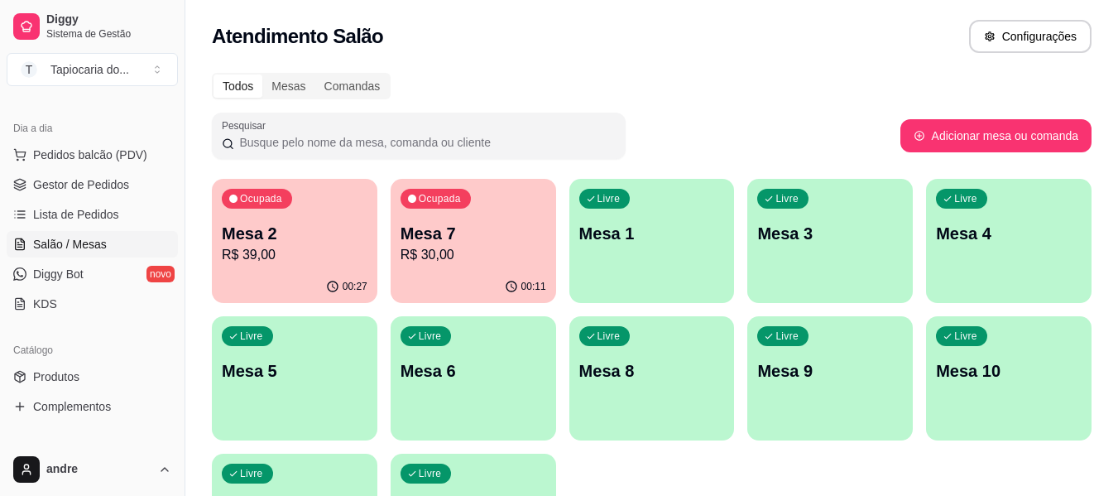
click at [281, 279] on div "00:27" at bounding box center [295, 287] width 166 height 32
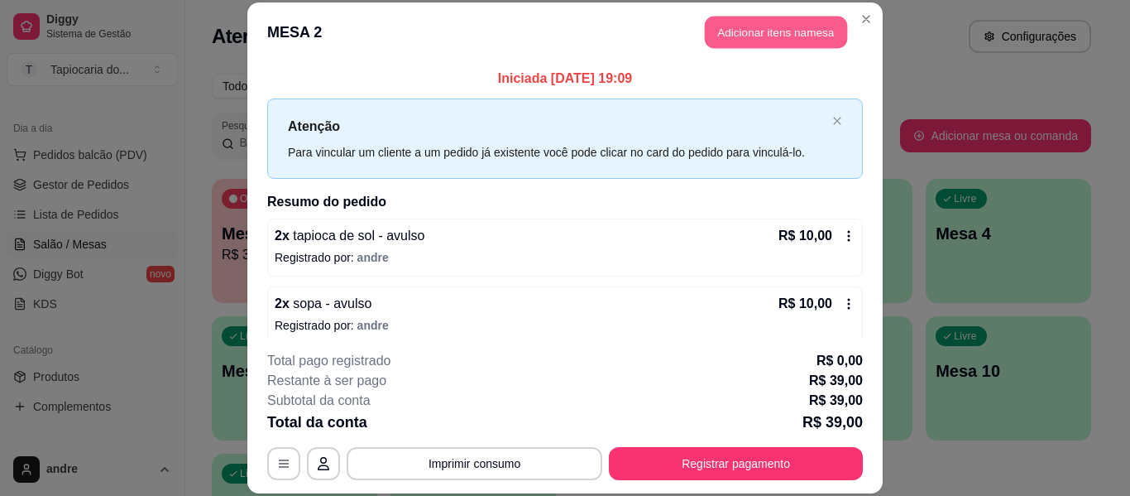
click at [763, 30] on button "Adicionar itens na mesa" at bounding box center [776, 33] width 142 height 32
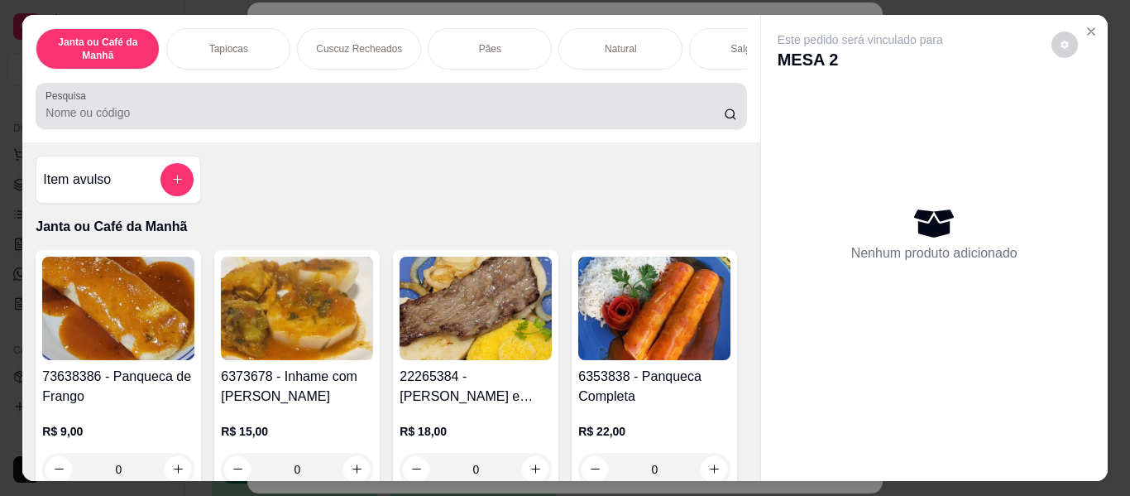
click at [654, 121] on input "Pesquisa" at bounding box center [385, 112] width 679 height 17
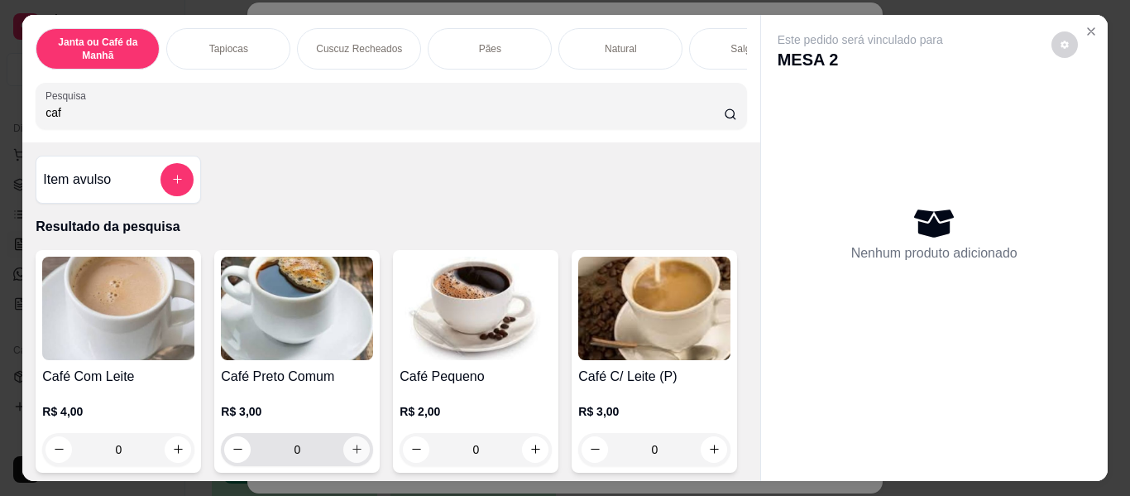
type input "caf"
click at [352, 449] on icon "increase-product-quantity" at bounding box center [357, 449] width 12 height 12
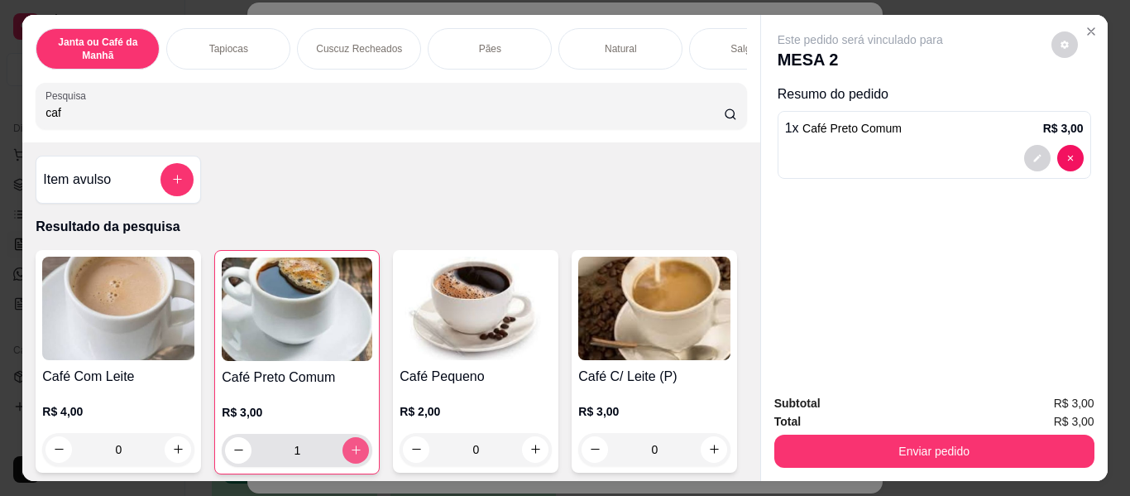
type input "1"
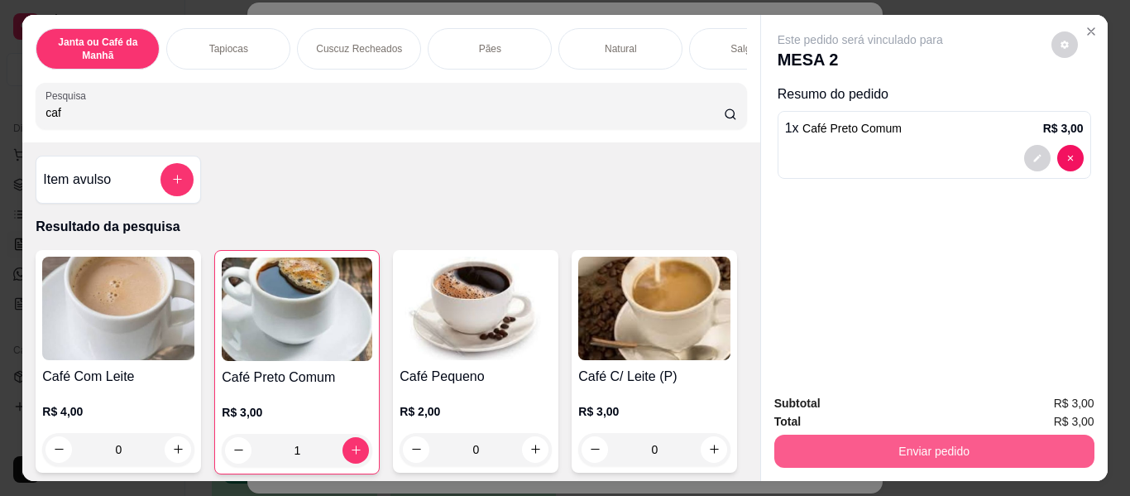
click at [948, 449] on button "Enviar pedido" at bounding box center [935, 450] width 320 height 33
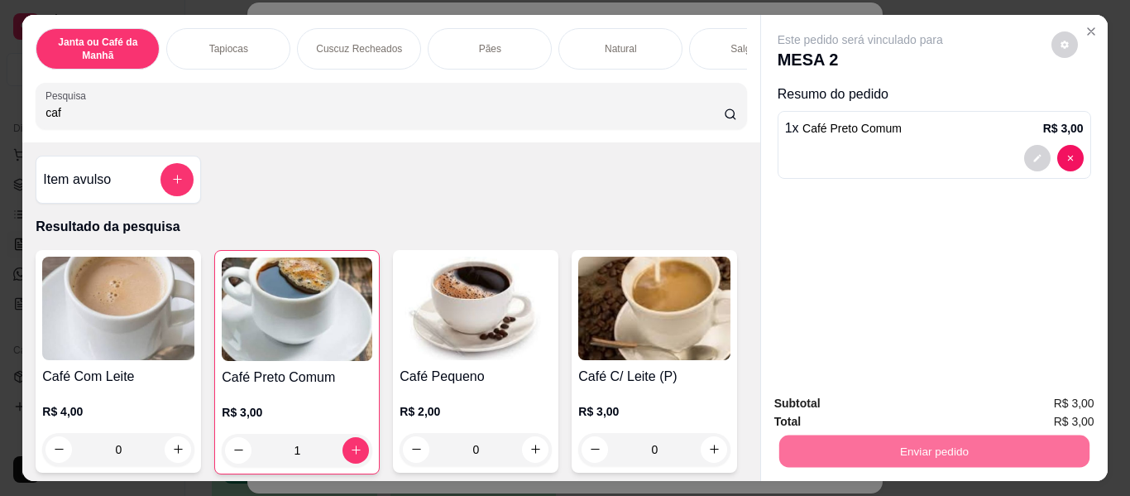
click at [1077, 403] on button "Enviar pedido" at bounding box center [1052, 404] width 94 height 31
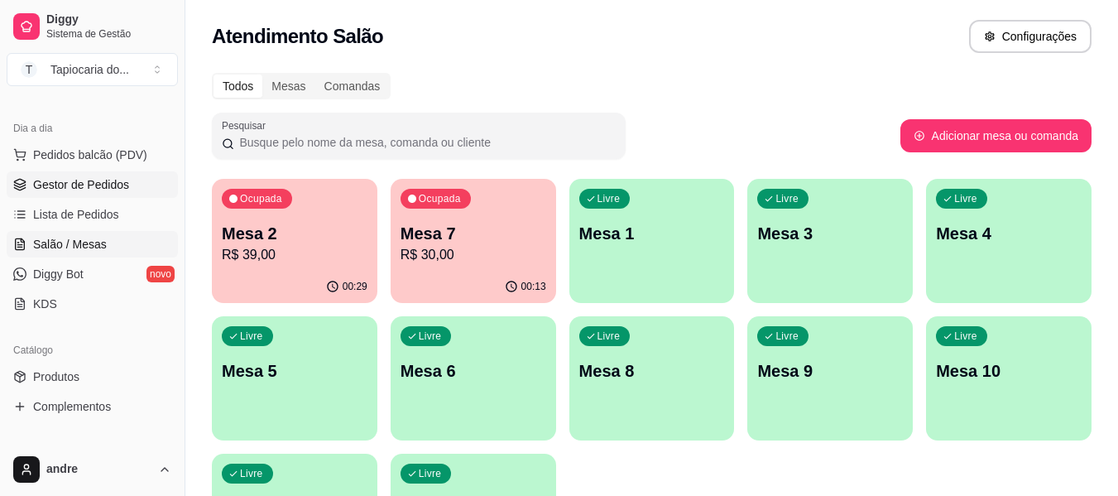
click at [105, 184] on span "Gestor de Pedidos" at bounding box center [81, 184] width 96 height 17
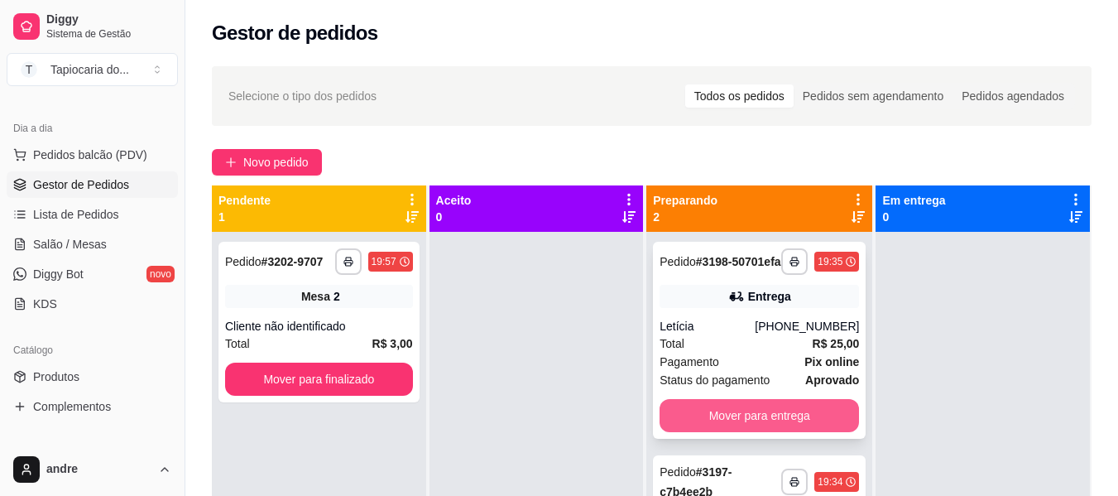
click at [732, 432] on button "Mover para entrega" at bounding box center [759, 415] width 199 height 33
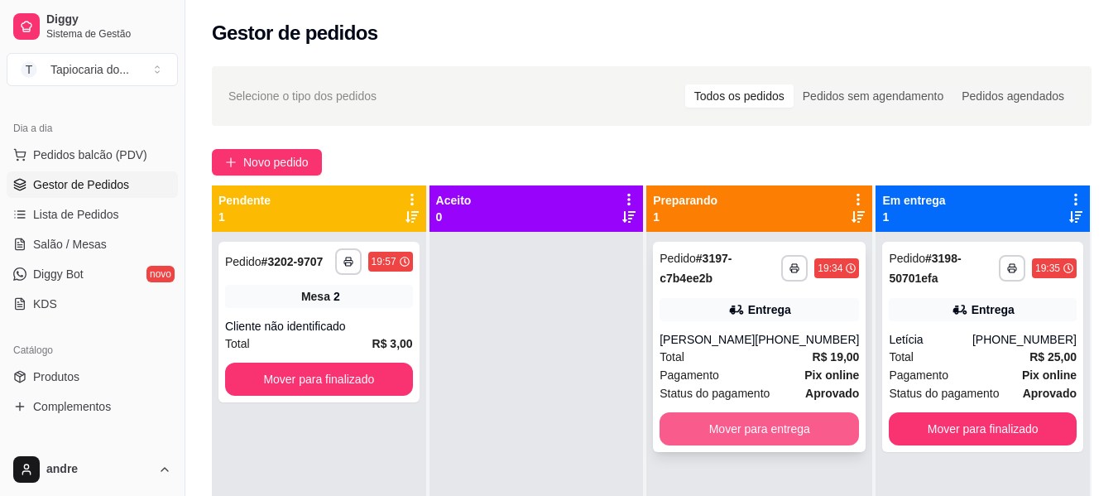
click at [818, 429] on button "Mover para entrega" at bounding box center [759, 428] width 199 height 33
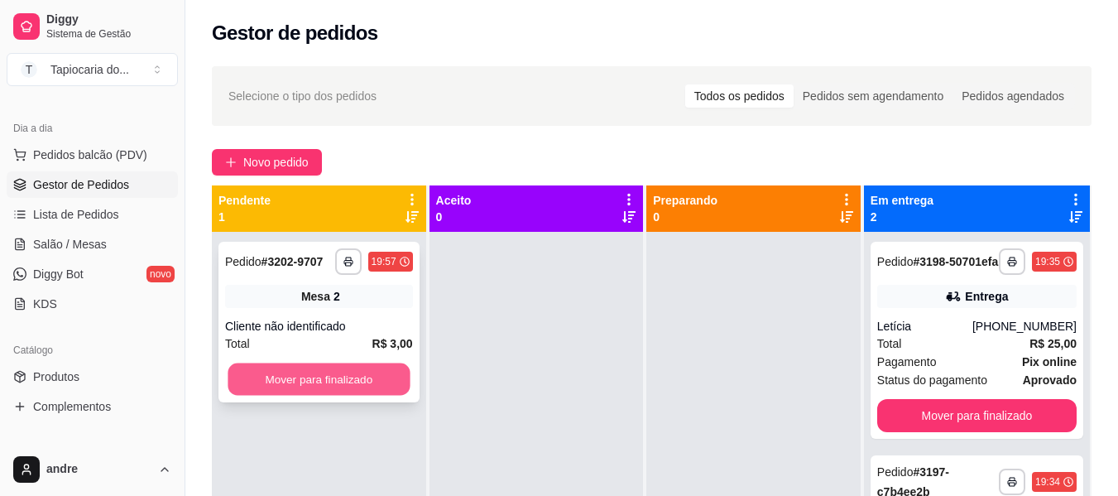
click at [346, 387] on button "Mover para finalizado" at bounding box center [319, 379] width 182 height 32
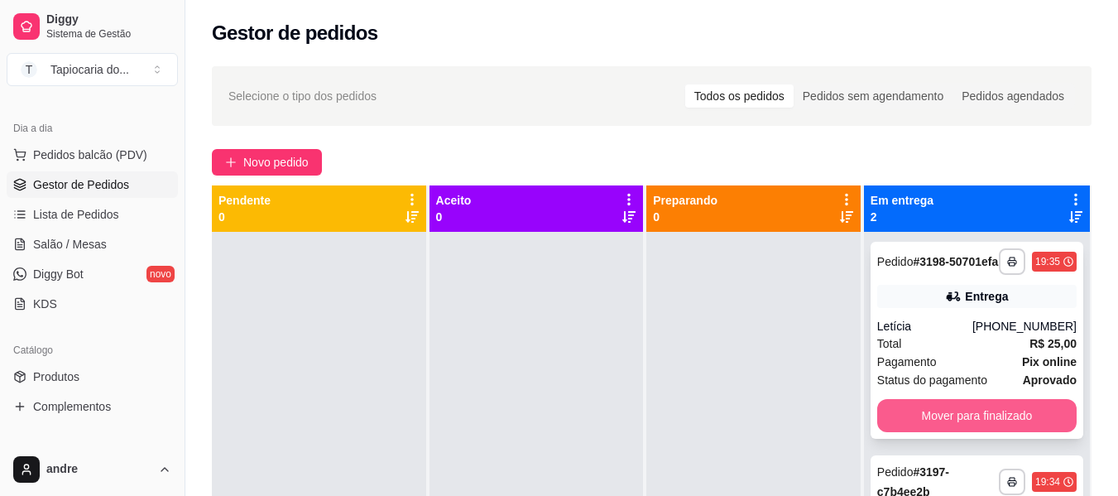
click at [950, 430] on button "Mover para finalizado" at bounding box center [976, 415] width 199 height 33
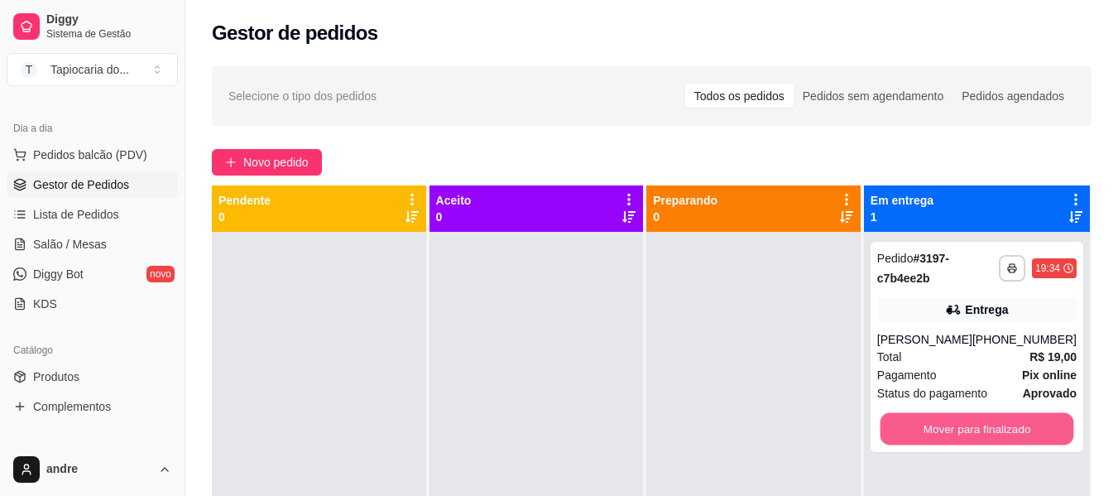
click at [950, 430] on button "Mover para finalizado" at bounding box center [977, 429] width 194 height 32
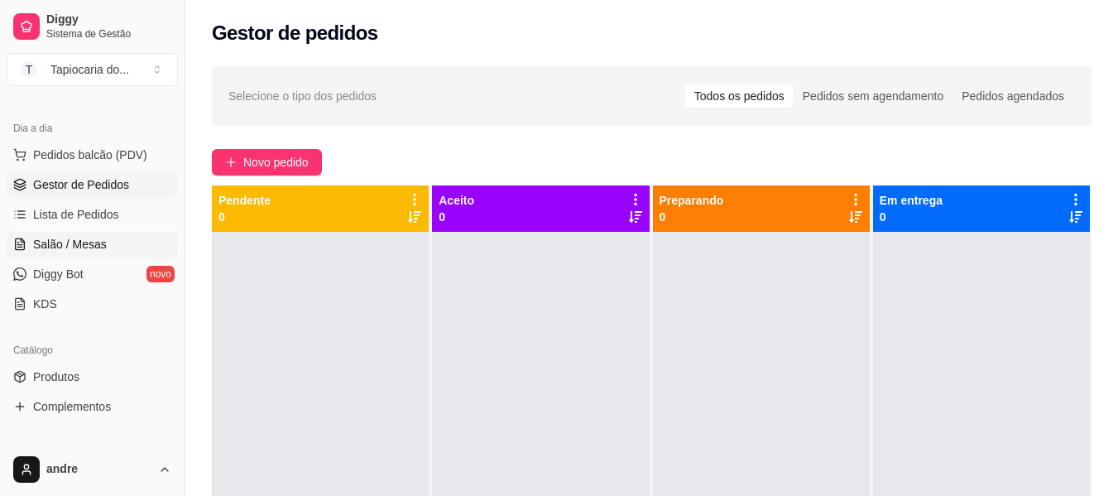
click at [96, 250] on span "Salão / Mesas" at bounding box center [70, 244] width 74 height 17
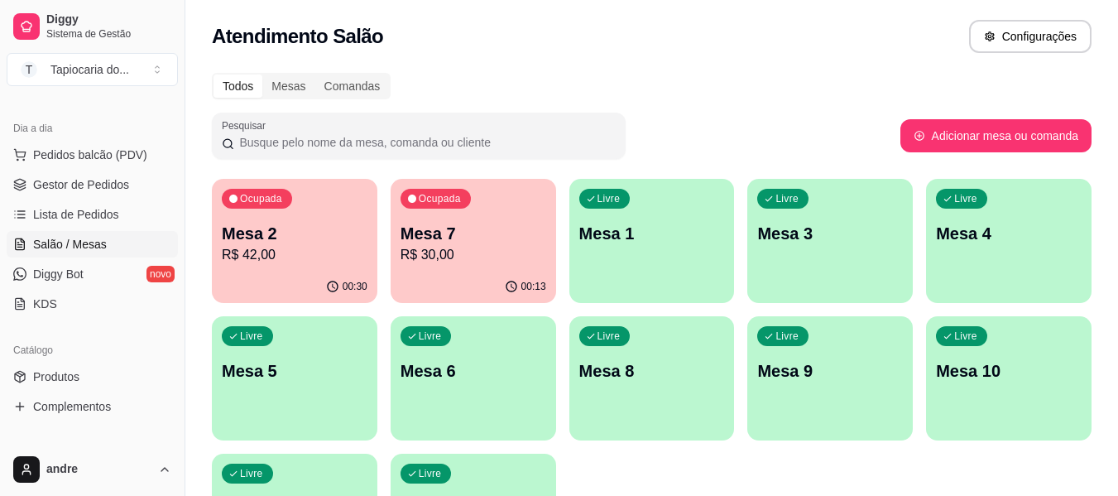
click at [514, 223] on p "Mesa 7" at bounding box center [474, 233] width 146 height 23
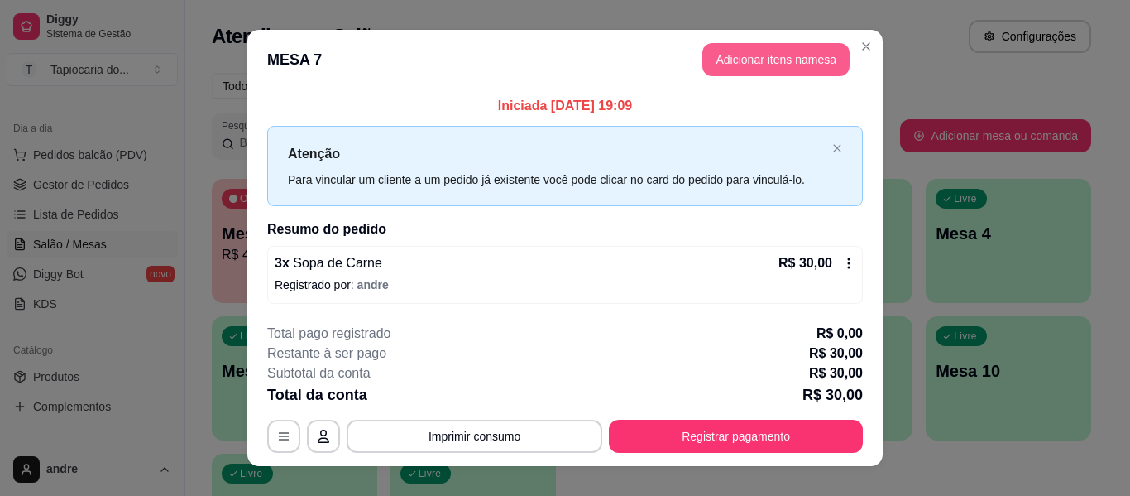
click at [755, 49] on button "Adicionar itens na mesa" at bounding box center [776, 59] width 147 height 33
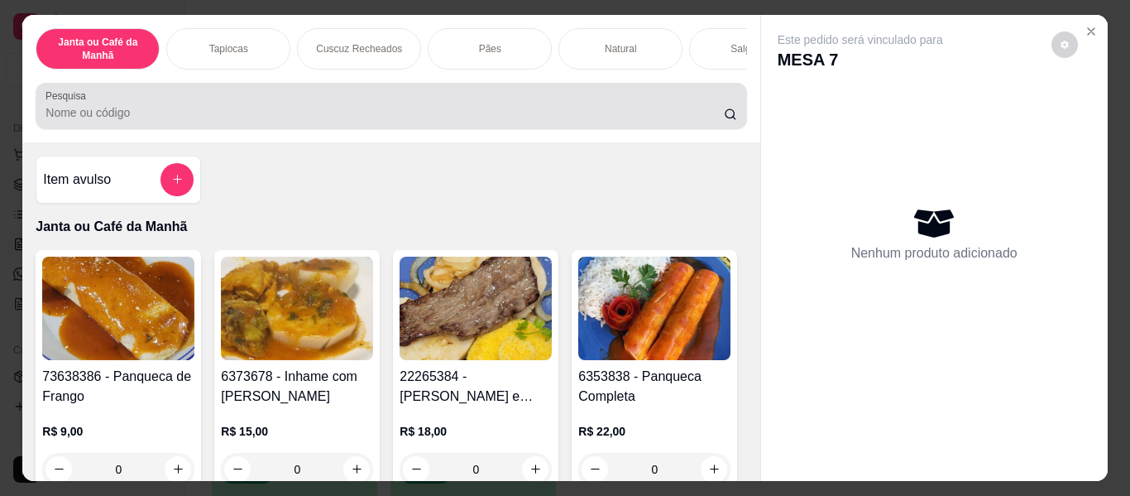
click at [572, 101] on div at bounding box center [391, 105] width 691 height 33
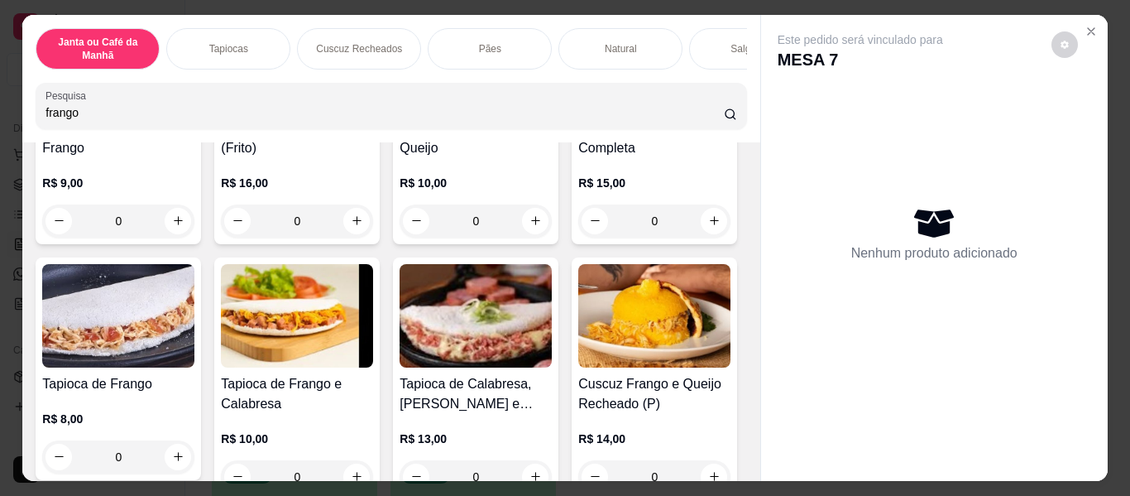
scroll to position [331, 0]
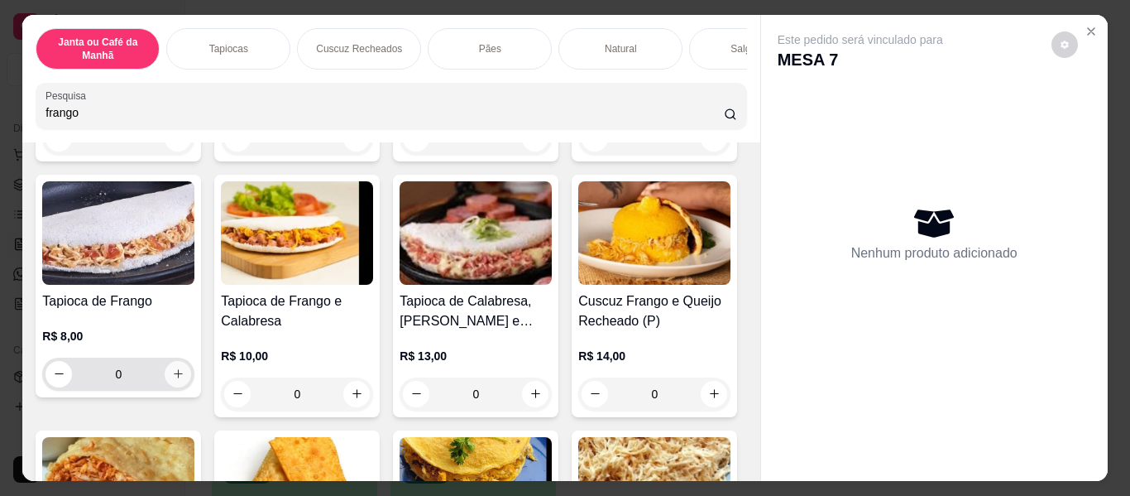
type input "frango"
click at [185, 380] on icon "increase-product-quantity" at bounding box center [178, 373] width 12 height 12
type input "1"
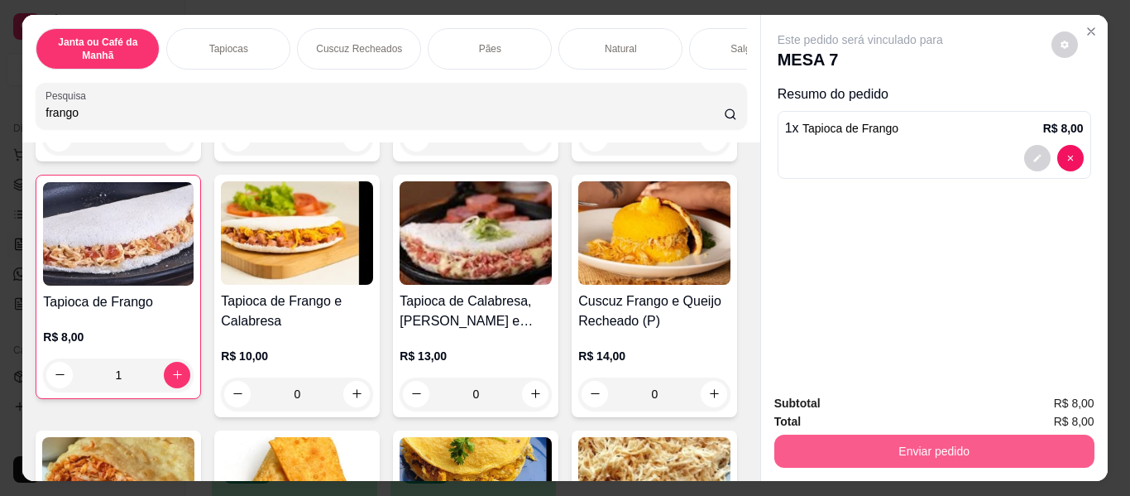
click at [794, 438] on button "Enviar pedido" at bounding box center [935, 450] width 320 height 33
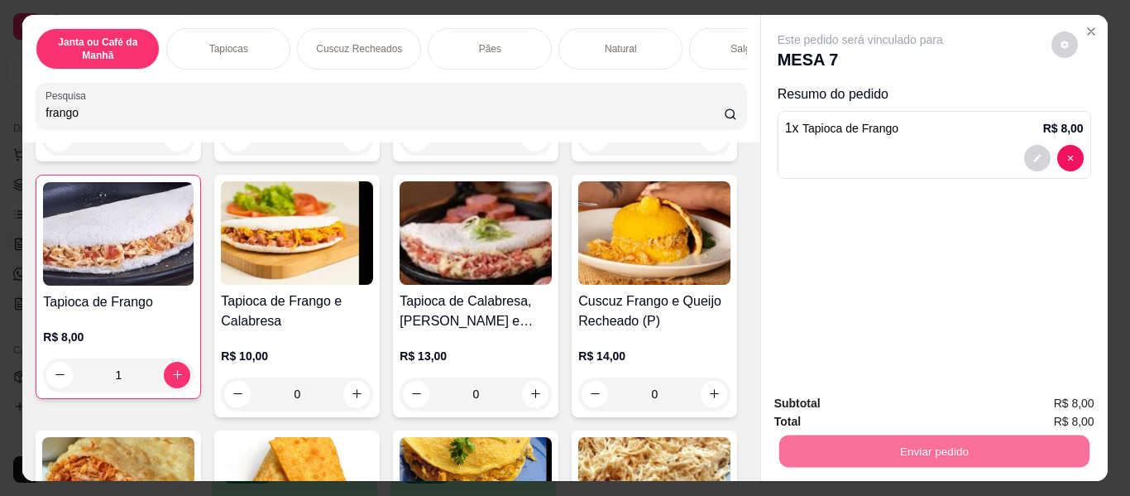
click at [1073, 408] on button "Enviar pedido" at bounding box center [1051, 404] width 91 height 31
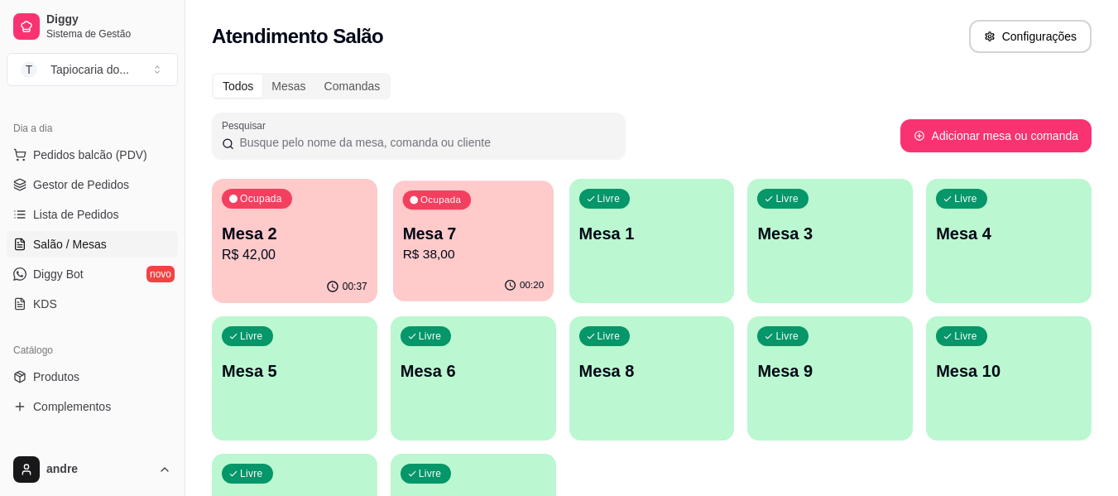
click at [425, 251] on p "R$ 38,00" at bounding box center [473, 254] width 142 height 19
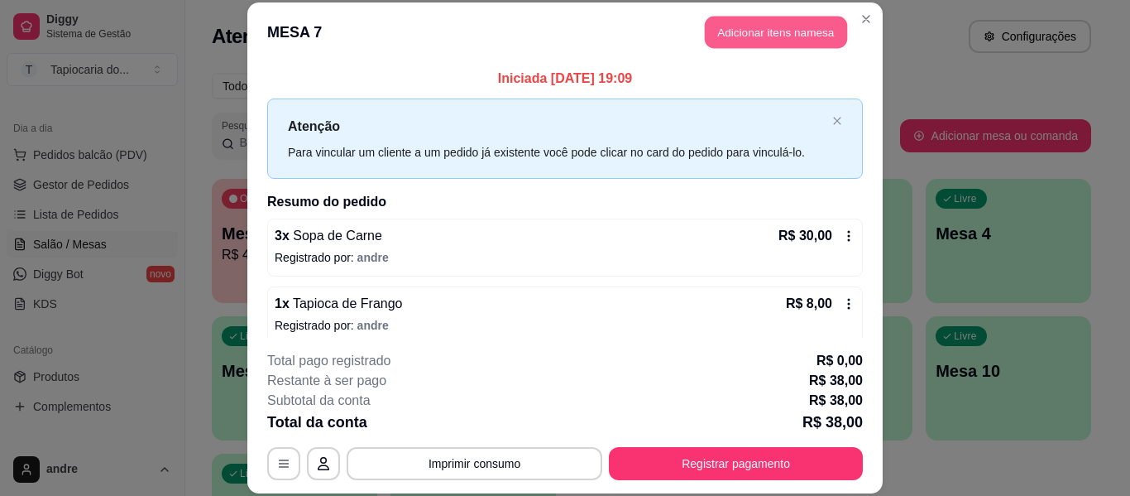
click at [792, 41] on button "Adicionar itens na mesa" at bounding box center [776, 33] width 142 height 32
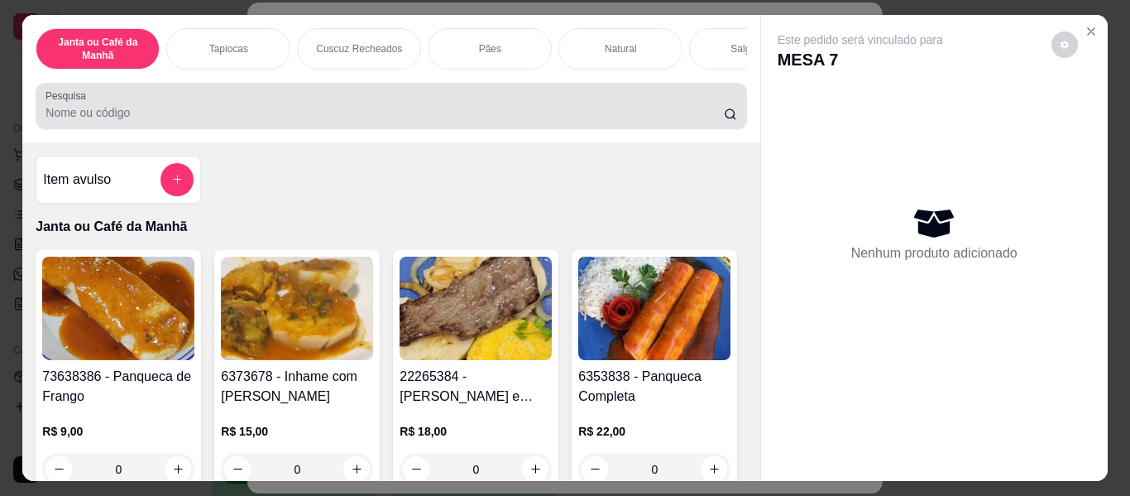
click at [645, 114] on input "Pesquisa" at bounding box center [385, 112] width 679 height 17
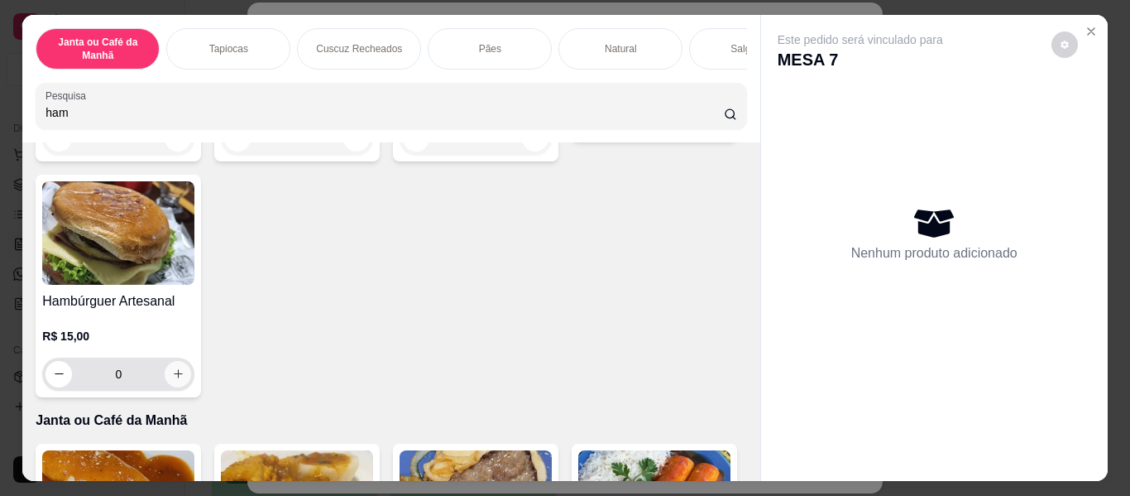
type input "ham"
click at [185, 378] on icon "increase-product-quantity" at bounding box center [178, 373] width 12 height 12
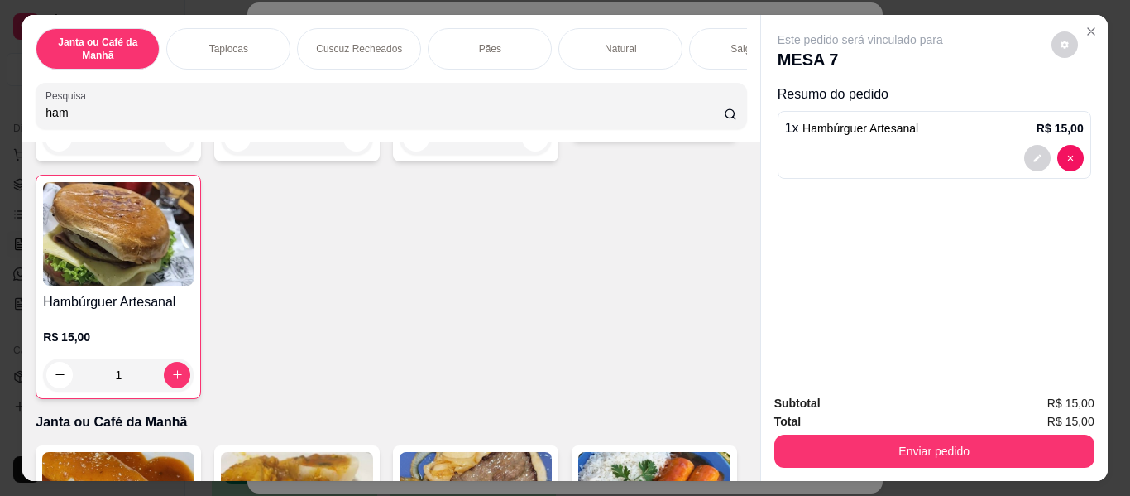
type input "1"
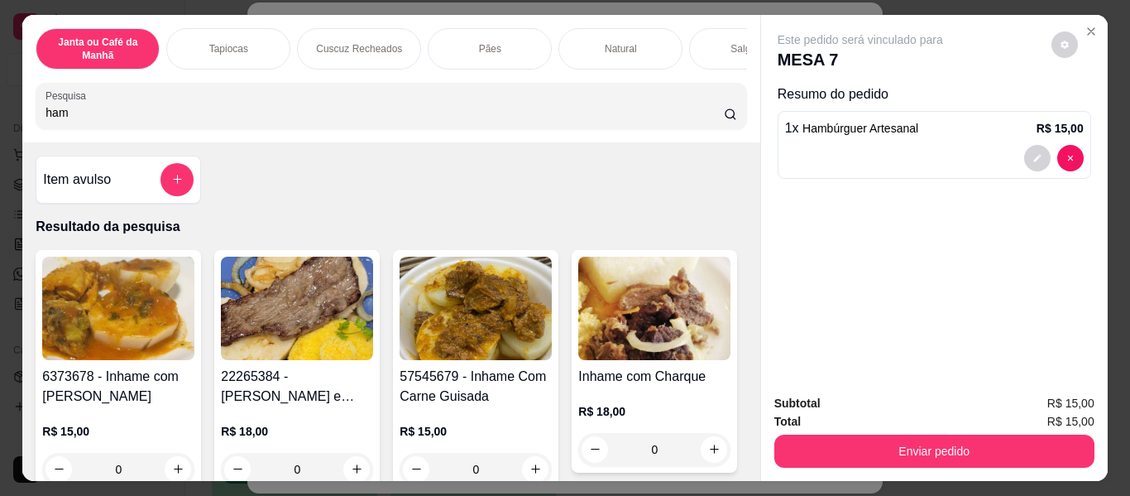
click at [521, 138] on div "Janta ou Café da Manhã Tapiocas Cuscuz Recheados Pães Natural Salgados Tapiocas…" at bounding box center [390, 78] width 737 height 127
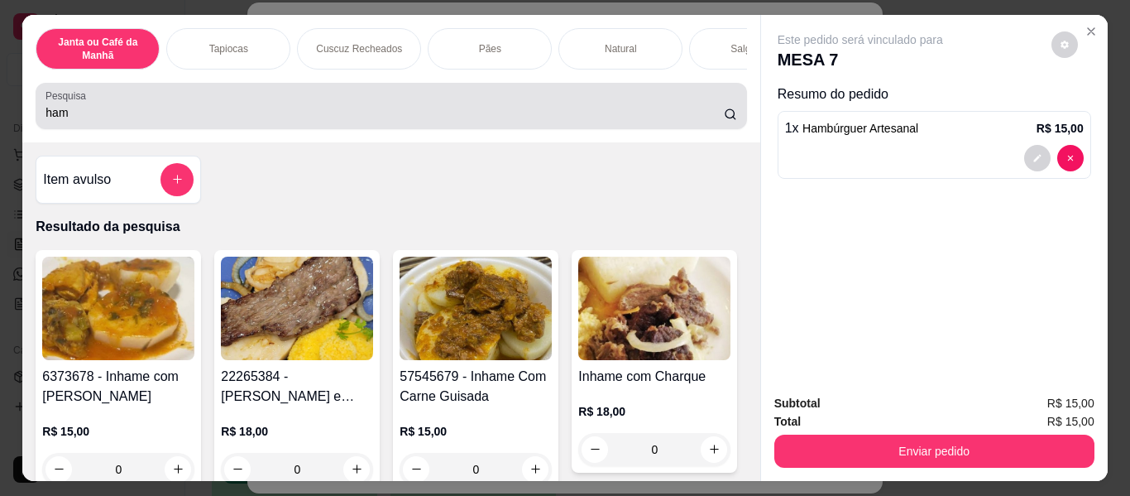
click at [523, 129] on div "Pesquisa ham" at bounding box center [391, 106] width 711 height 46
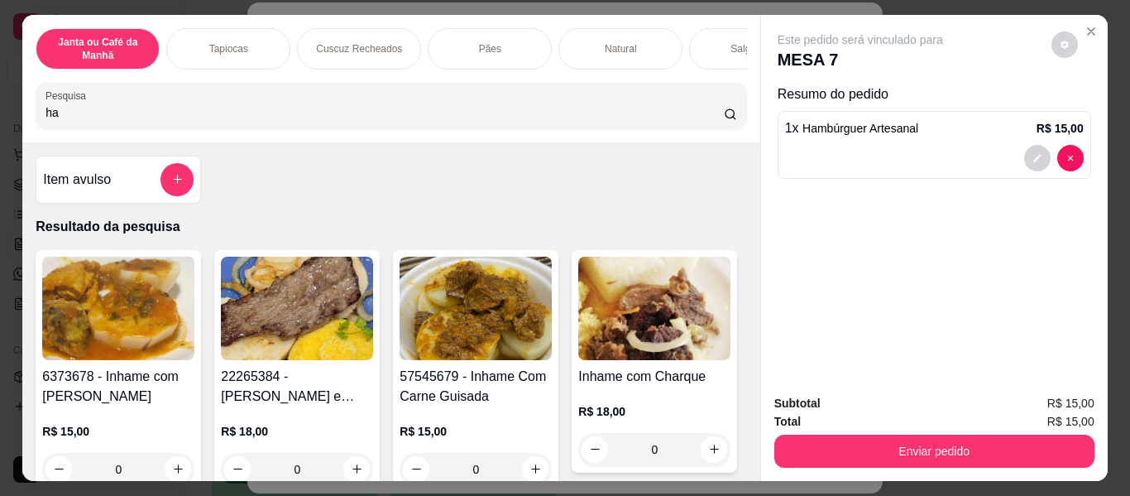
type input "h"
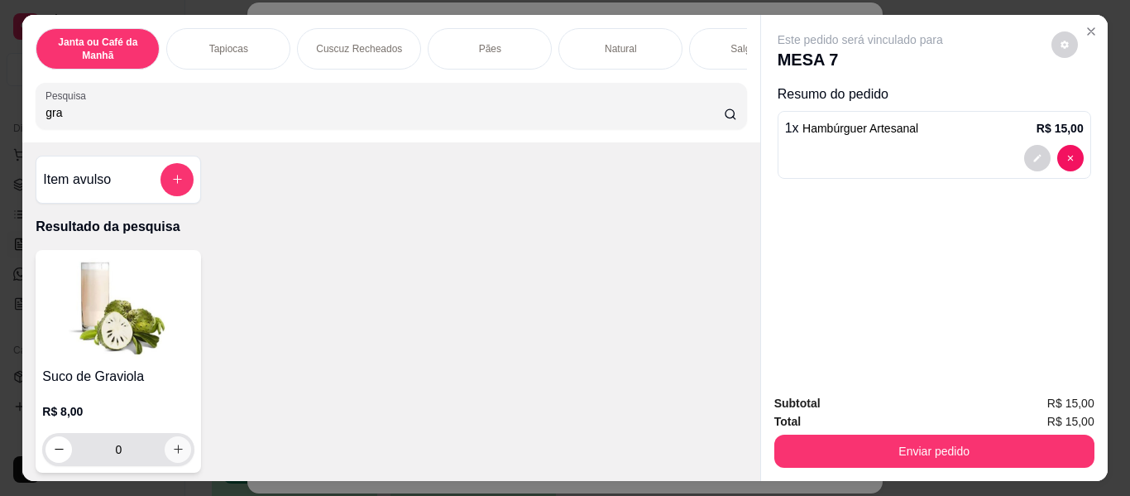
type input "gra"
click at [165, 454] on button "increase-product-quantity" at bounding box center [178, 449] width 26 height 26
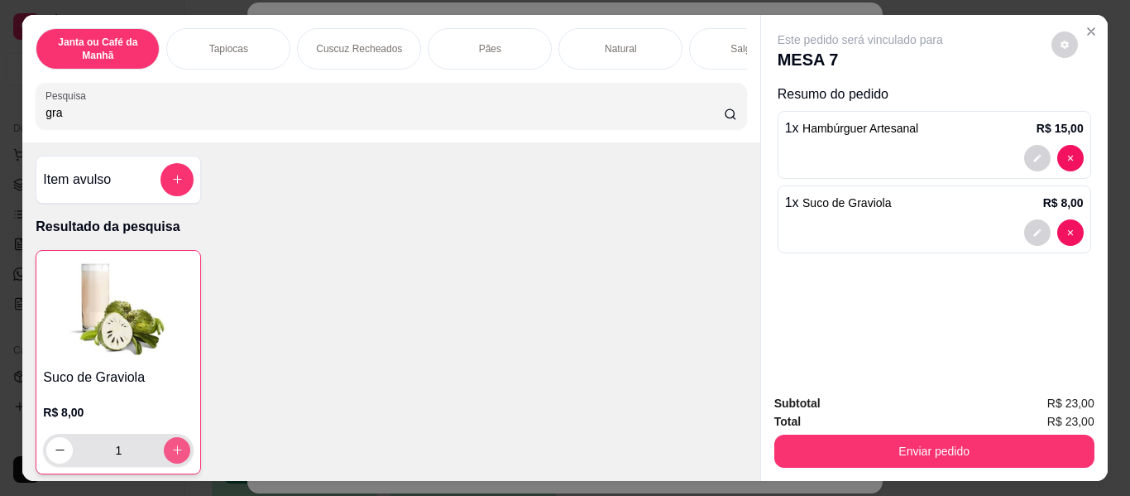
type input "1"
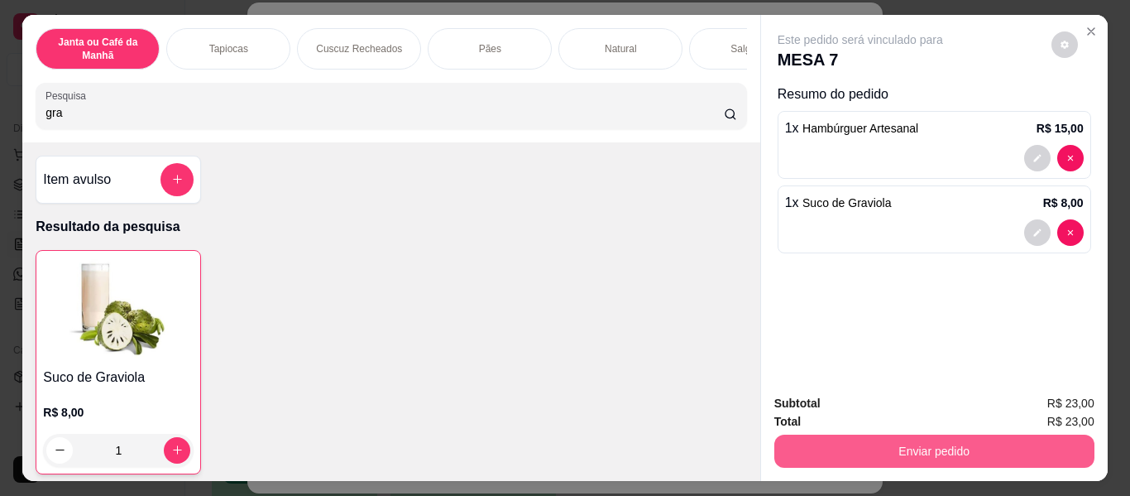
click at [971, 449] on button "Enviar pedido" at bounding box center [935, 450] width 320 height 33
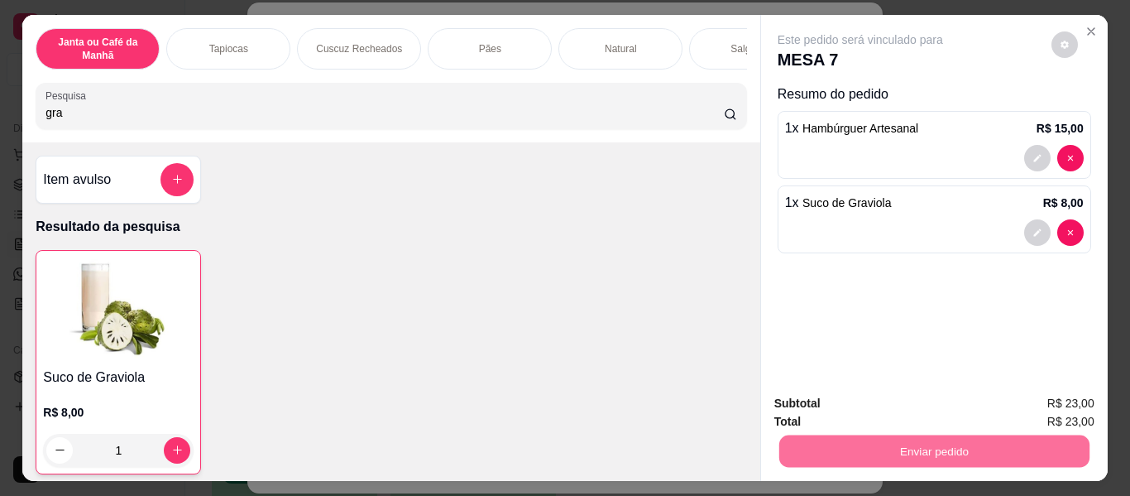
click at [664, 262] on div "Suco de Graviola R$ 8,00 1" at bounding box center [391, 362] width 711 height 224
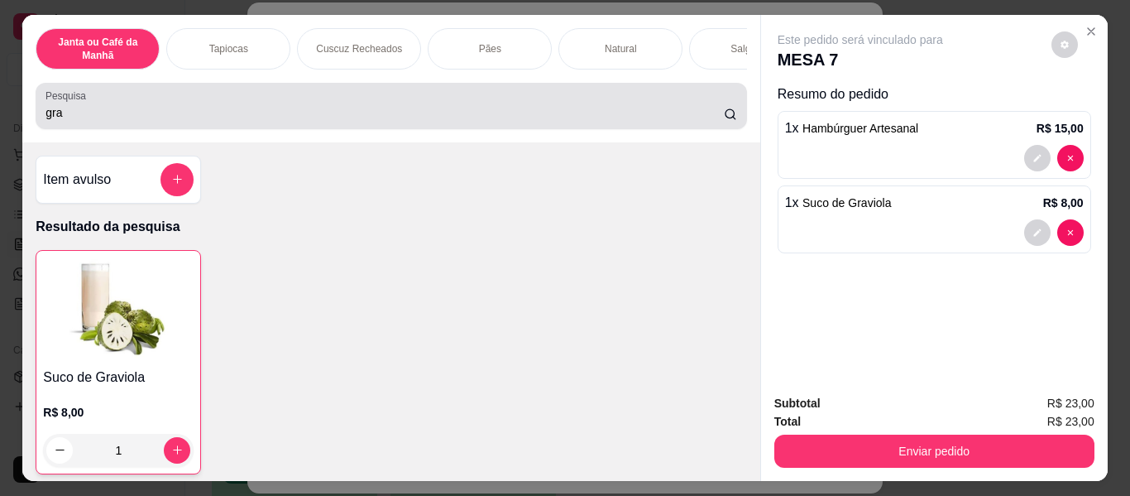
click at [614, 121] on input "gra" at bounding box center [385, 112] width 679 height 17
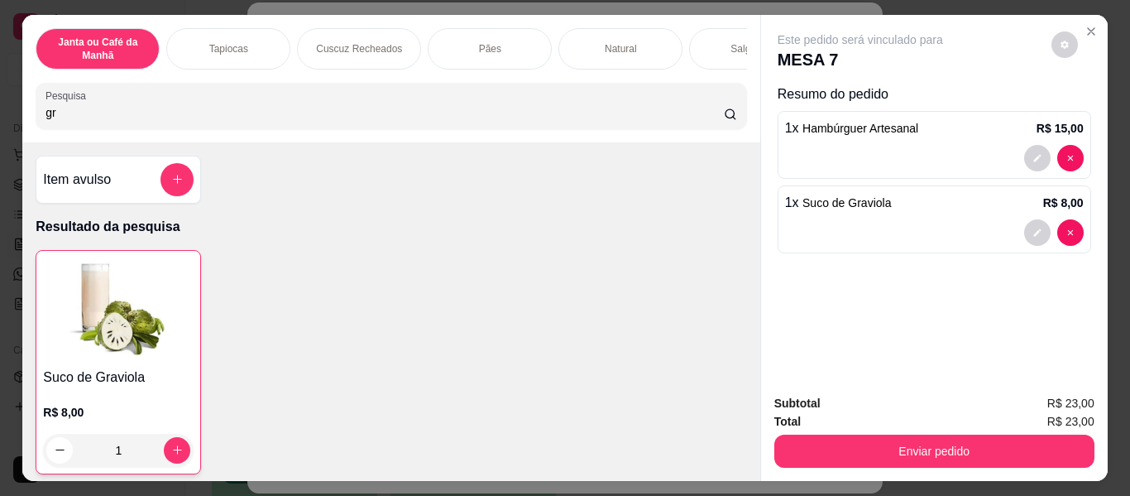
type input "g"
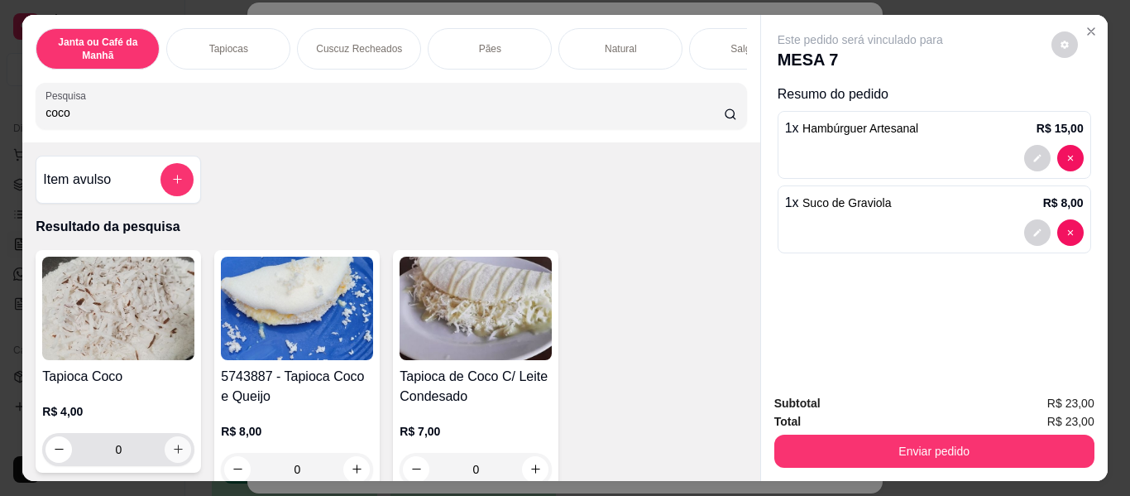
type input "coco"
click at [166, 463] on button "increase-product-quantity" at bounding box center [178, 449] width 26 height 26
type input "1"
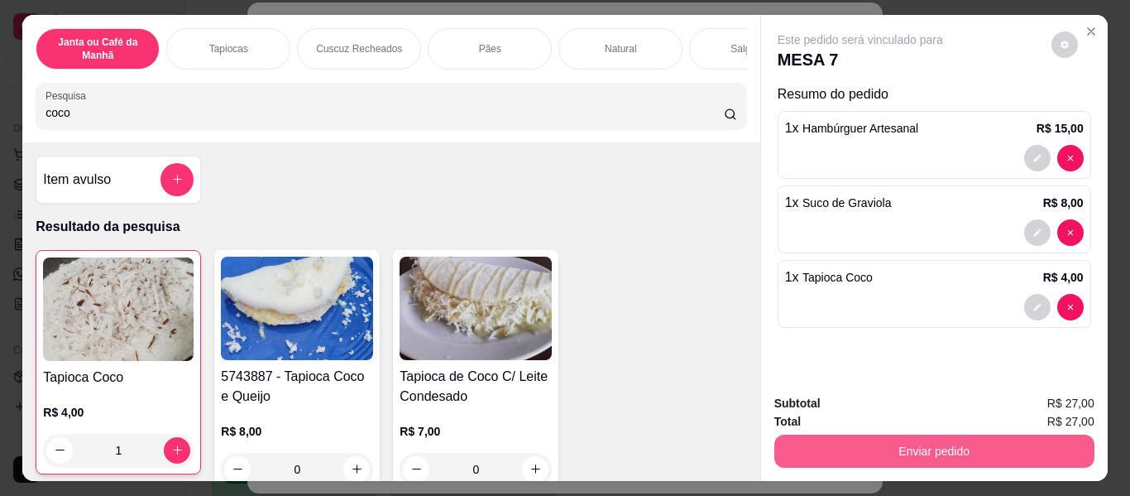
click at [968, 439] on button "Enviar pedido" at bounding box center [935, 450] width 320 height 33
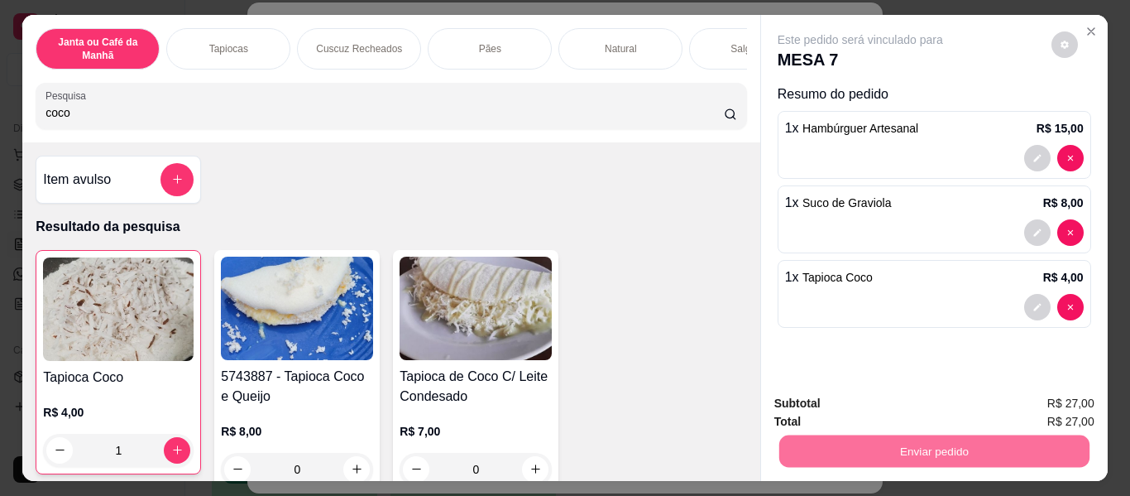
click at [1086, 391] on button "Enviar pedido" at bounding box center [1051, 404] width 91 height 31
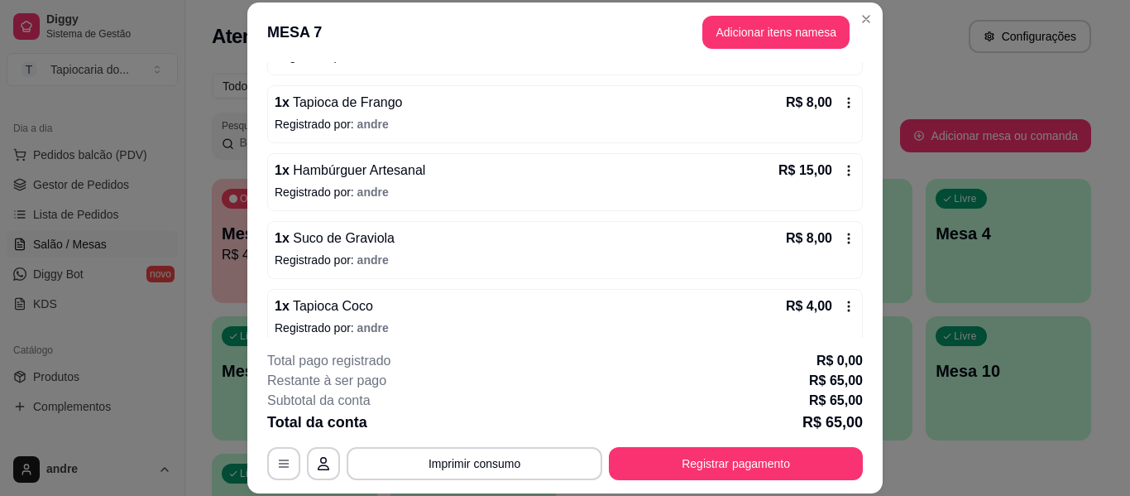
scroll to position [217, 0]
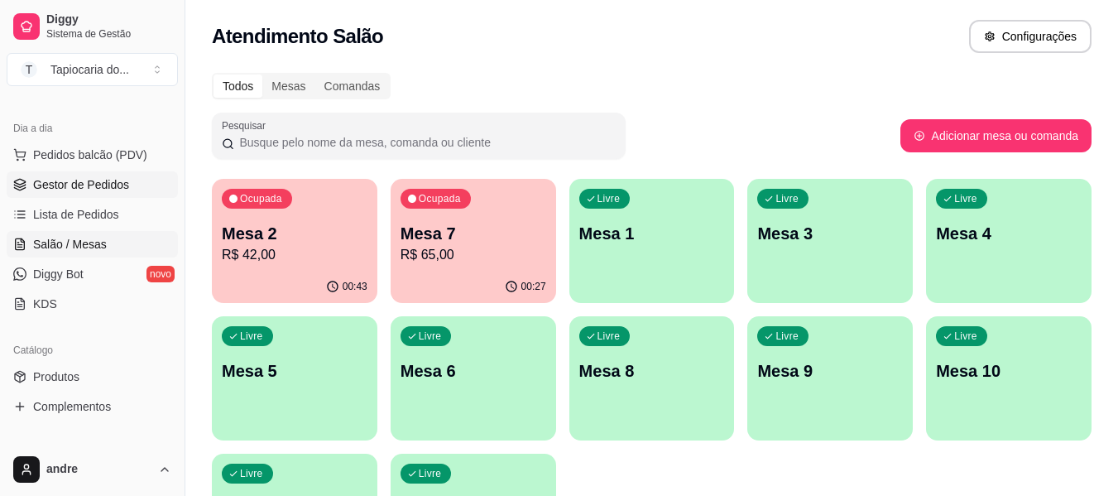
click at [97, 177] on span "Gestor de Pedidos" at bounding box center [81, 184] width 96 height 17
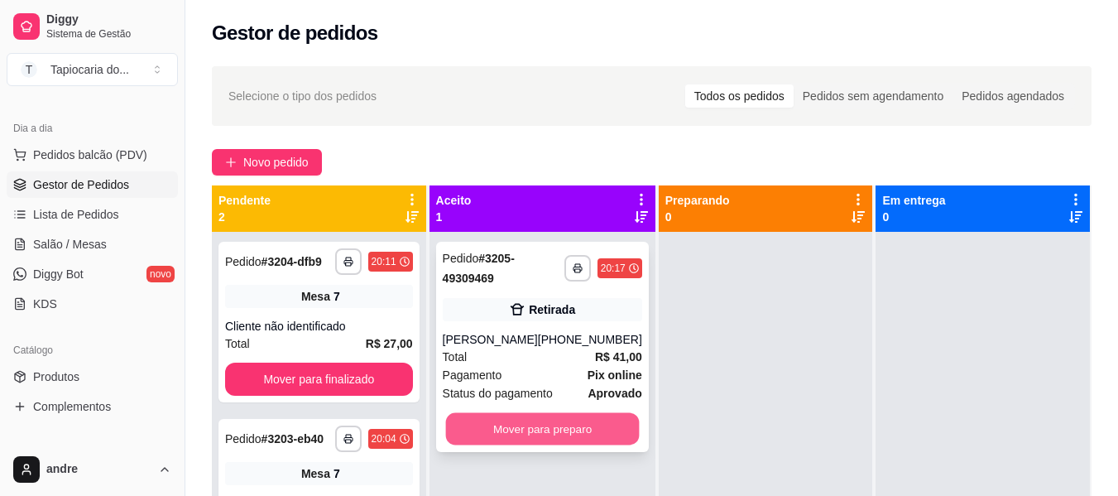
click at [553, 444] on button "Mover para preparo" at bounding box center [542, 429] width 194 height 32
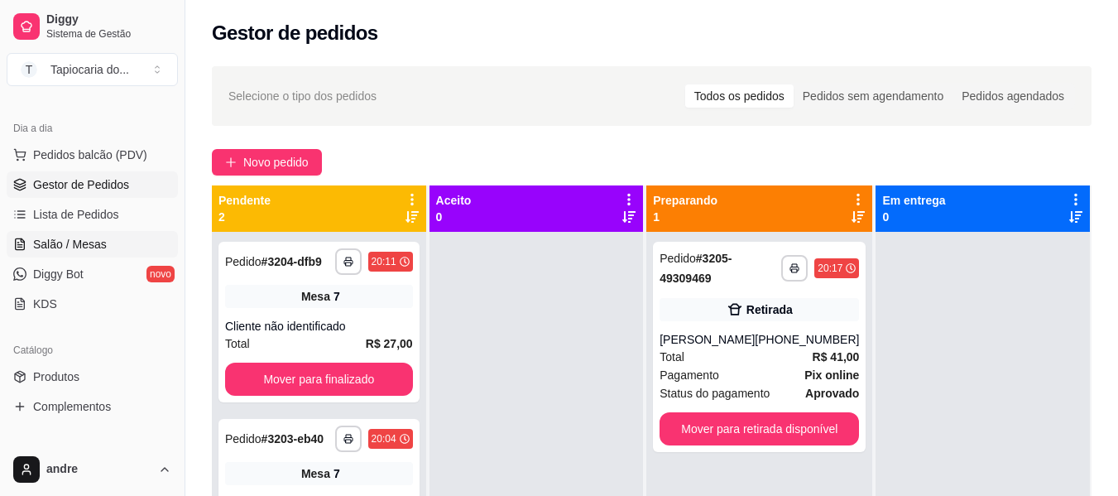
click at [103, 239] on span "Salão / Mesas" at bounding box center [70, 244] width 74 height 17
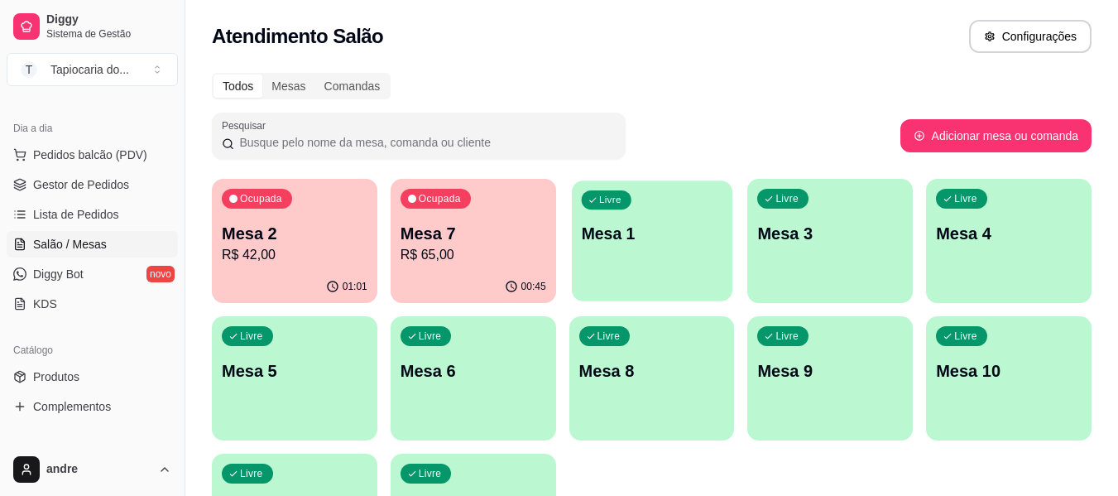
click at [703, 238] on p "Mesa 1" at bounding box center [652, 234] width 142 height 22
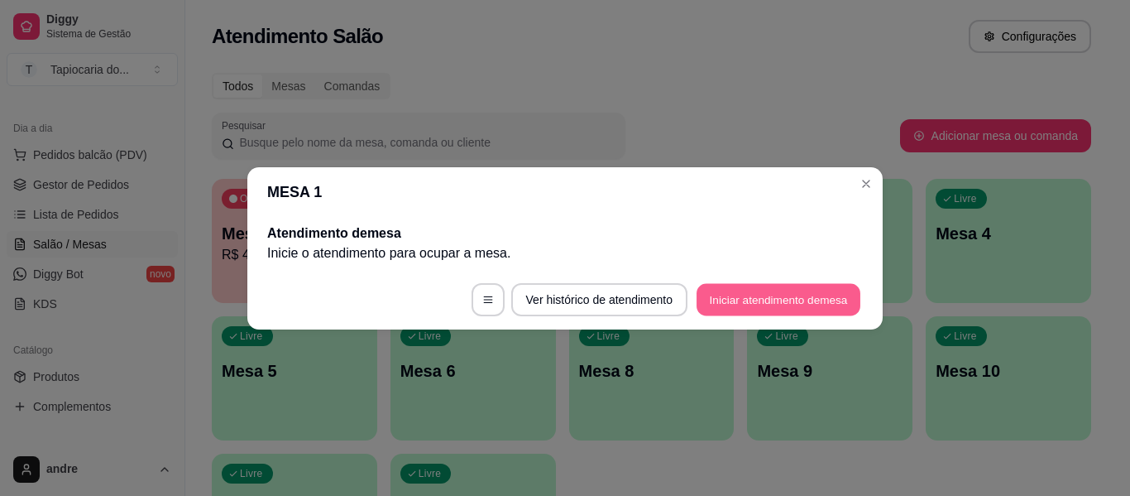
click at [742, 296] on button "Iniciar atendimento de mesa" at bounding box center [779, 299] width 164 height 32
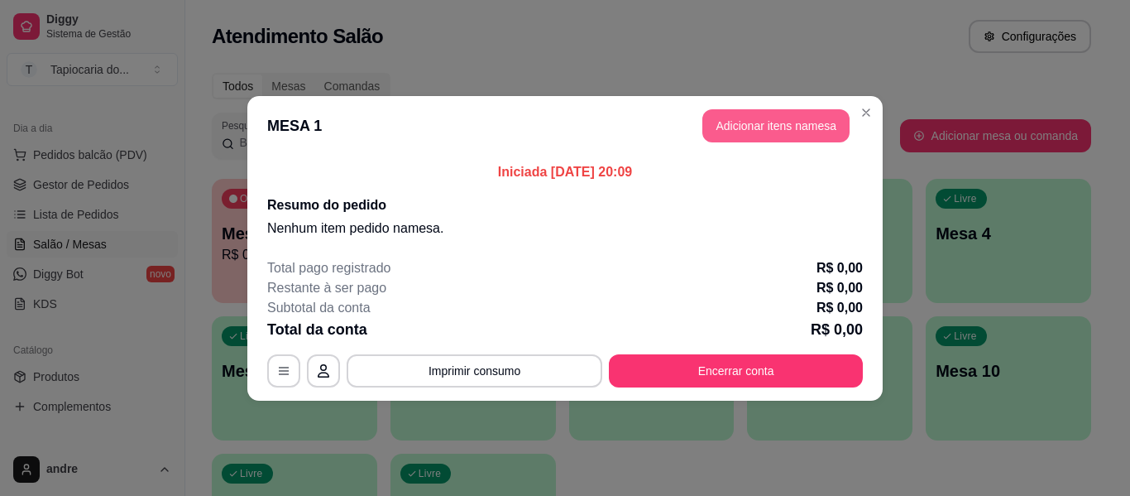
click at [821, 109] on button "Adicionar itens na mesa" at bounding box center [776, 125] width 147 height 33
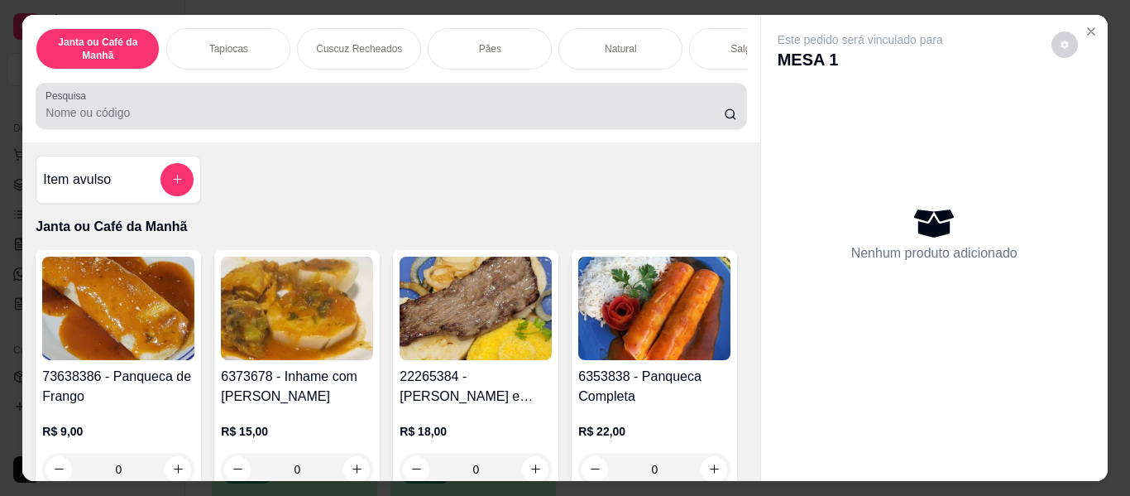
click at [646, 107] on div at bounding box center [391, 105] width 691 height 33
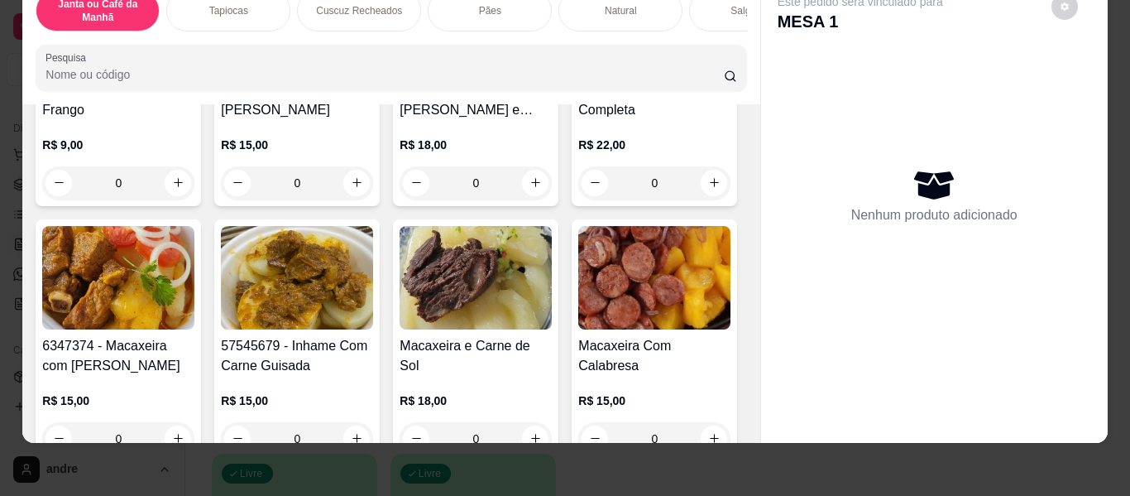
scroll to position [331, 0]
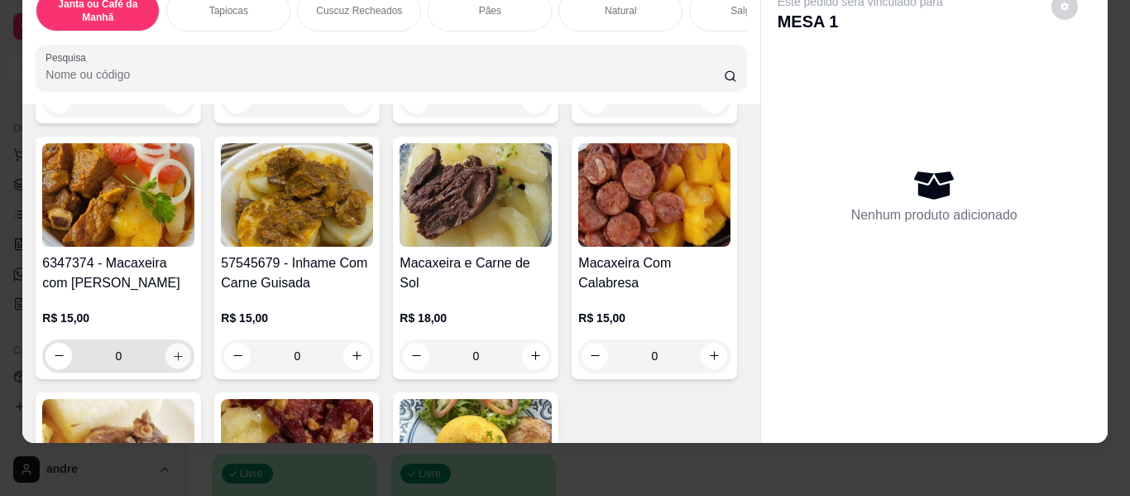
click at [185, 350] on icon "increase-product-quantity" at bounding box center [178, 356] width 12 height 12
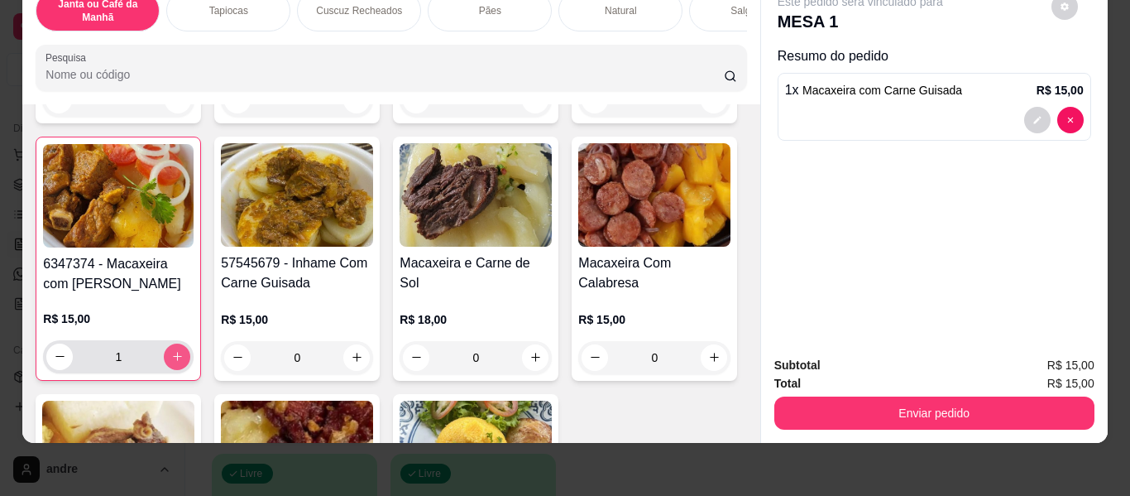
type input "1"
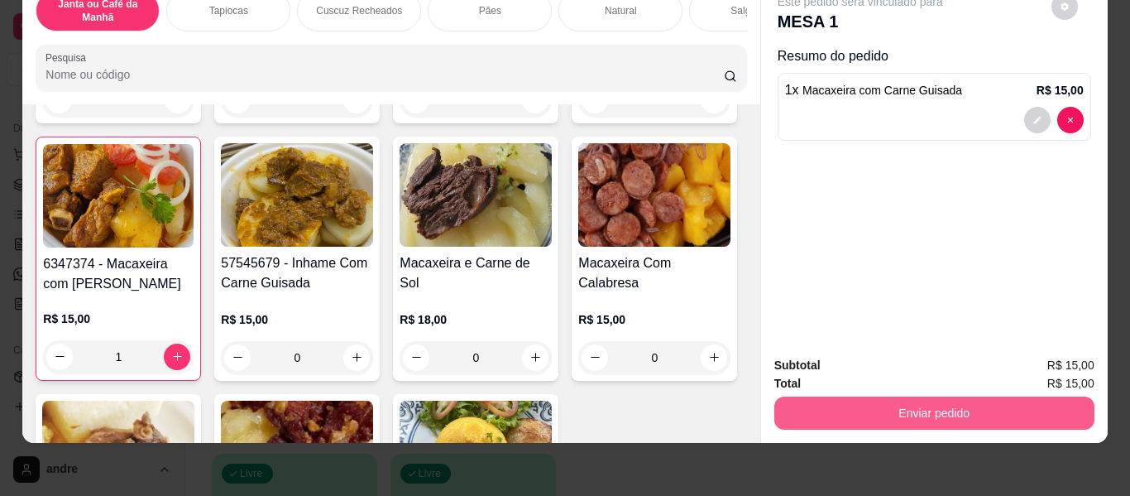
click at [873, 396] on button "Enviar pedido" at bounding box center [935, 412] width 320 height 33
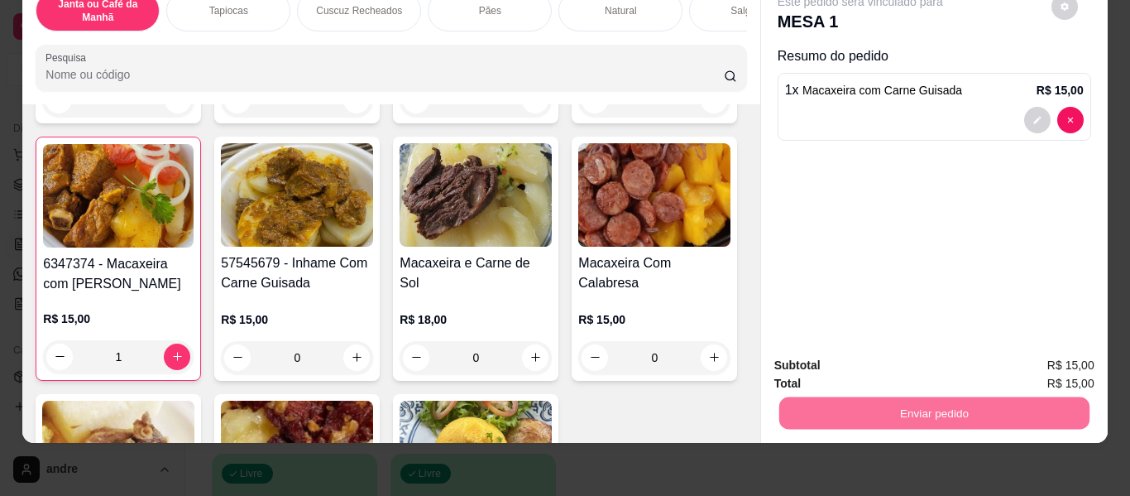
click at [1086, 350] on button "Enviar pedido" at bounding box center [1052, 359] width 94 height 31
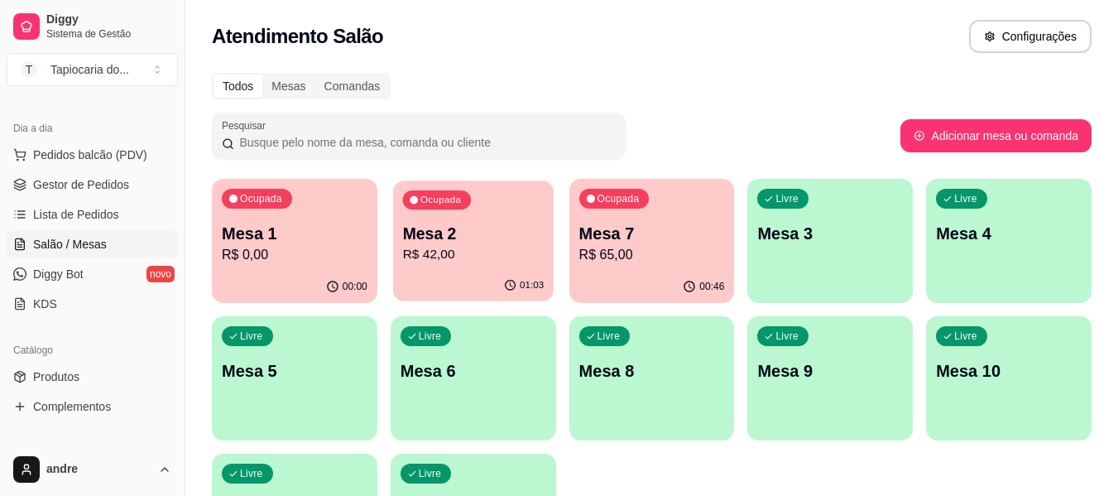
click at [435, 263] on p "R$ 42,00" at bounding box center [473, 254] width 142 height 19
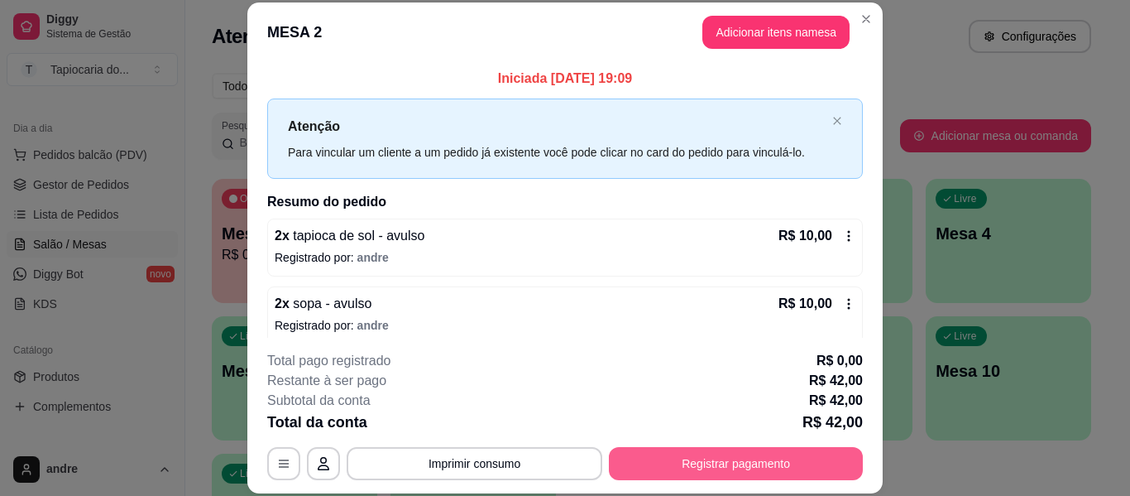
click at [767, 454] on button "Registrar pagamento" at bounding box center [736, 463] width 254 height 33
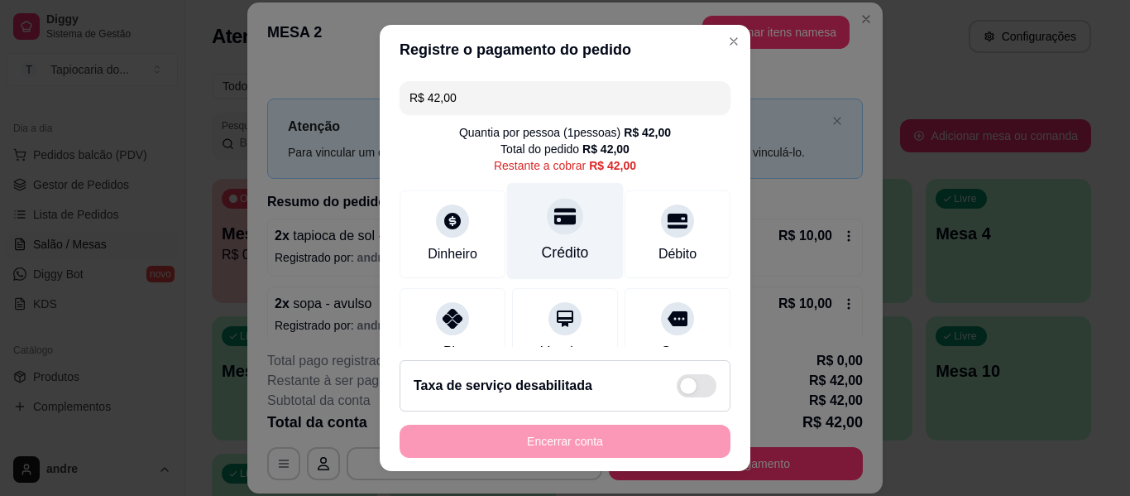
click at [554, 209] on icon at bounding box center [565, 216] width 22 height 17
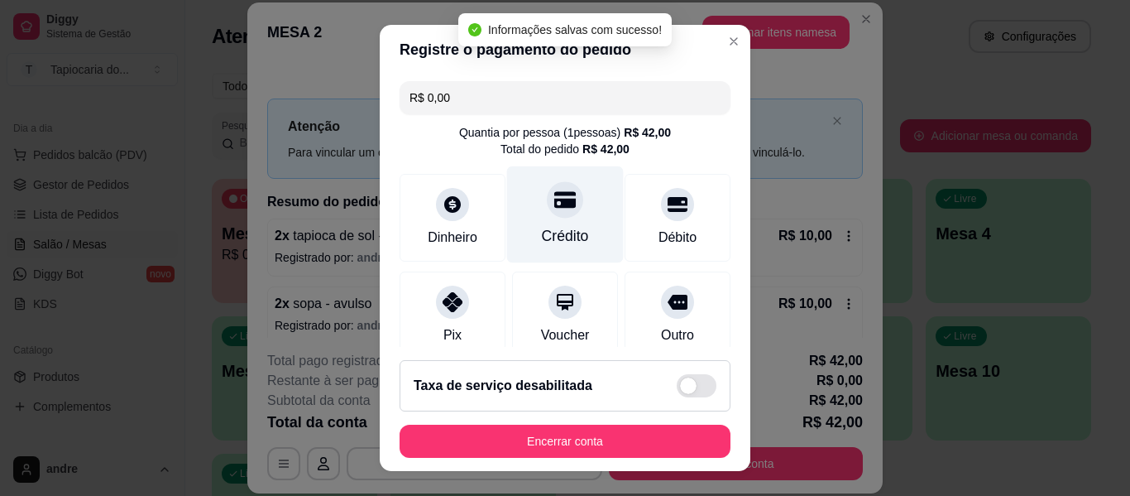
type input "R$ 0,00"
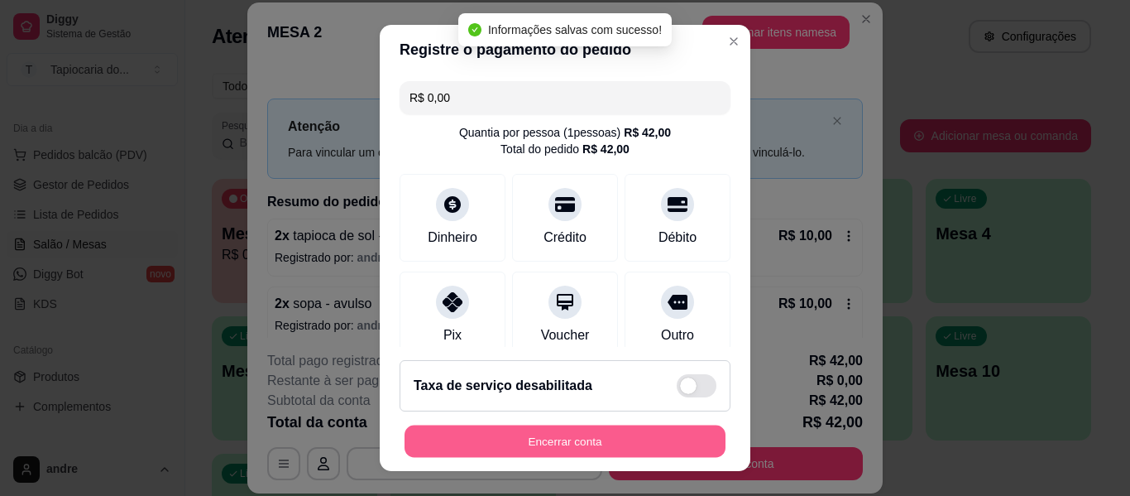
click at [623, 444] on button "Encerrar conta" at bounding box center [565, 441] width 321 height 32
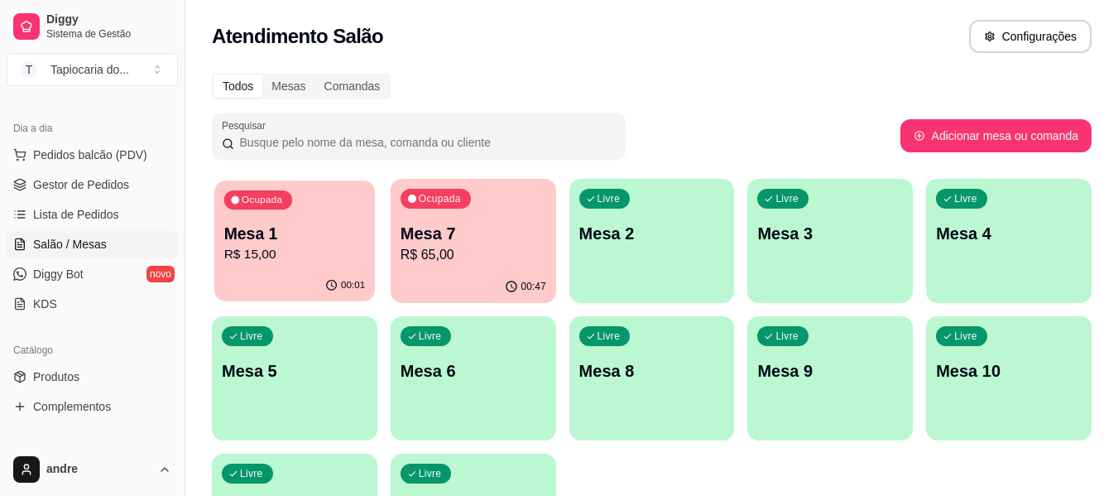
click at [332, 219] on div "Ocupada Mesa 1 R$ 15,00" at bounding box center [294, 224] width 161 height 89
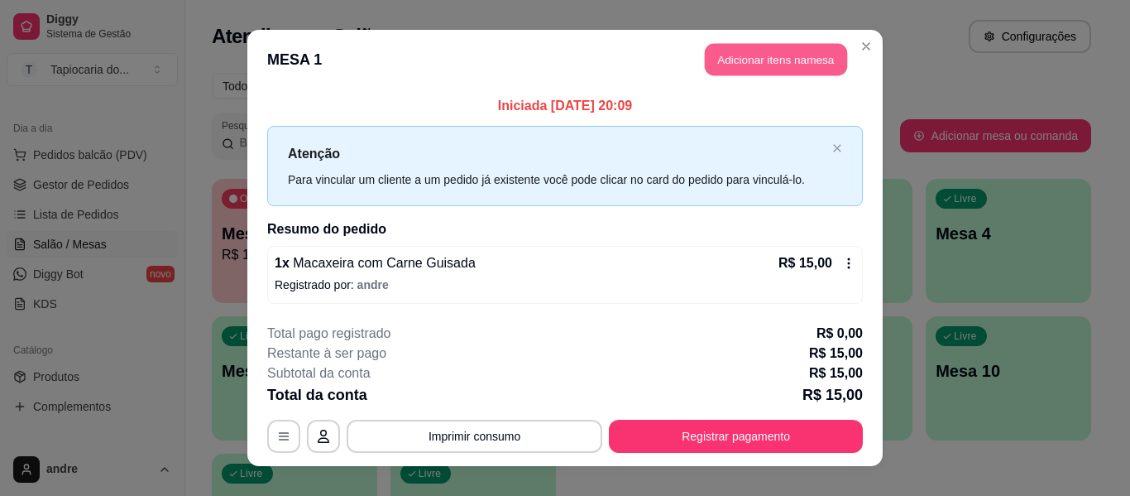
click at [761, 54] on button "Adicionar itens na mesa" at bounding box center [776, 60] width 142 height 32
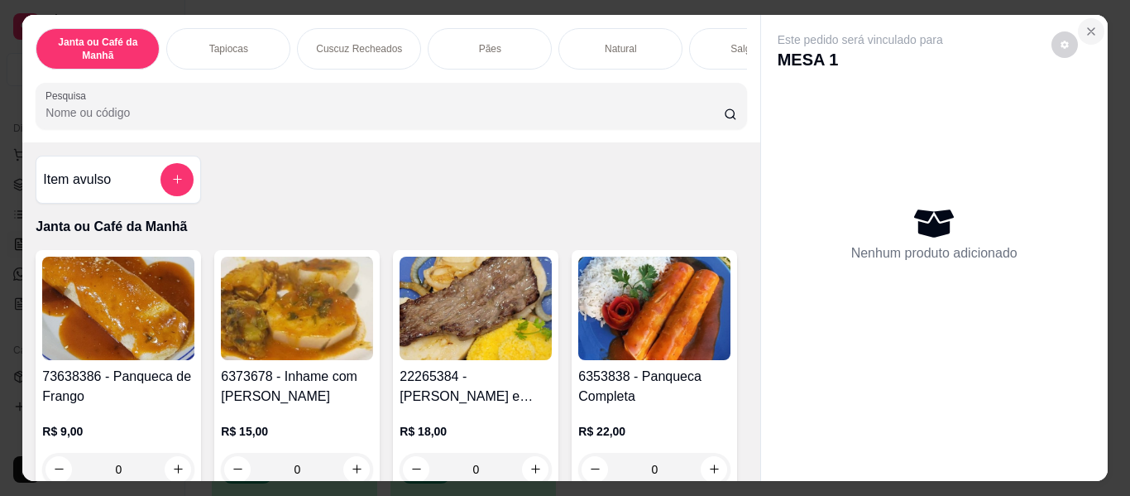
click at [1082, 18] on button "Close" at bounding box center [1091, 31] width 26 height 26
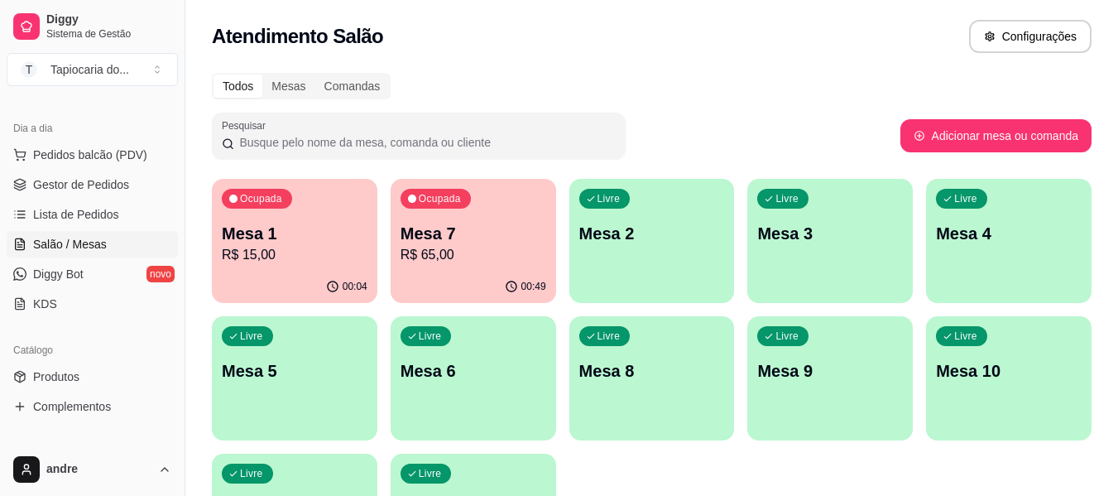
click at [444, 278] on div "00:49" at bounding box center [474, 287] width 166 height 32
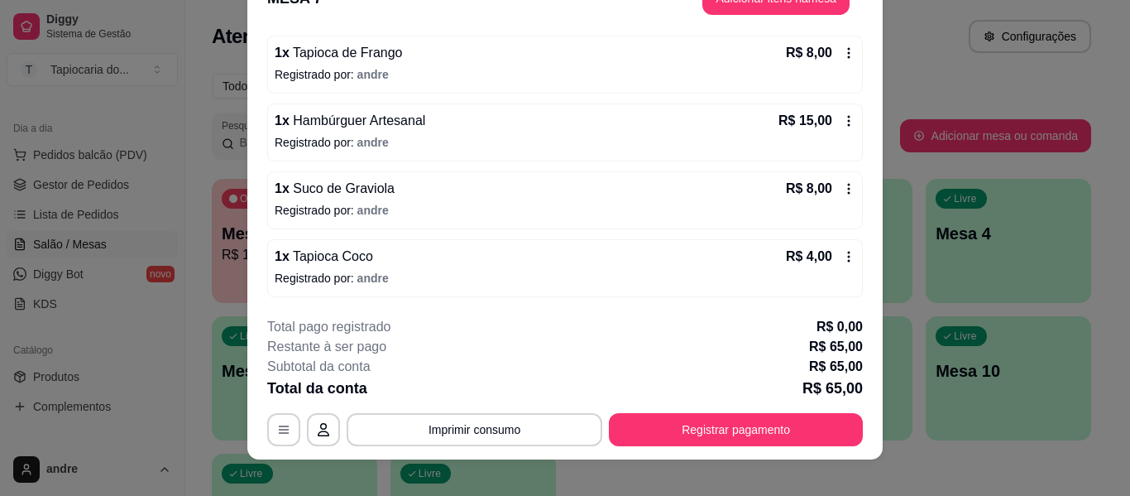
scroll to position [50, 0]
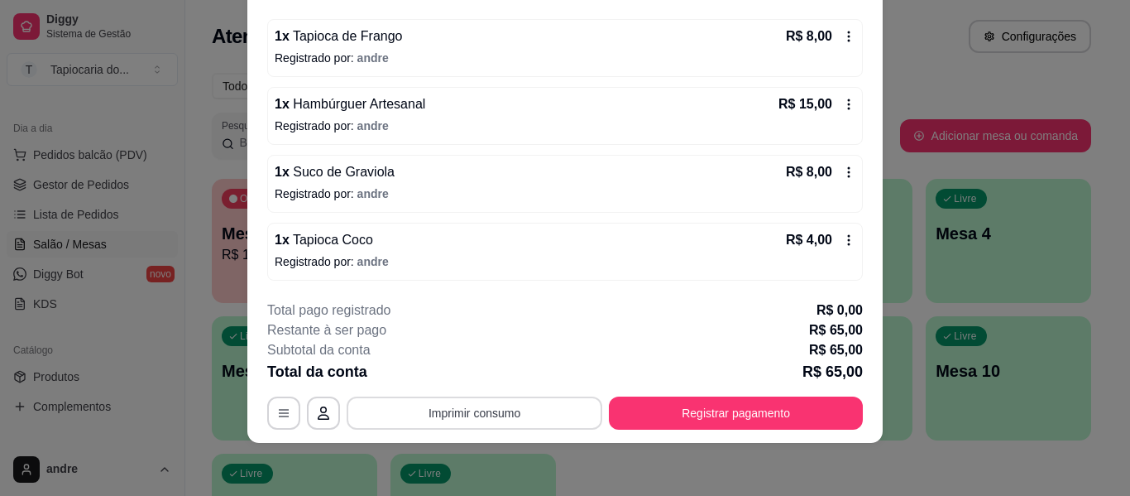
click at [535, 420] on button "Imprimir consumo" at bounding box center [475, 412] width 256 height 33
click at [506, 374] on button "Impressora" at bounding box center [473, 375] width 116 height 26
click at [511, 405] on button "Imprimir consumo" at bounding box center [475, 412] width 256 height 33
click at [506, 367] on button "Impressora" at bounding box center [473, 375] width 116 height 26
click at [524, 416] on button "Imprimir consumo" at bounding box center [475, 413] width 248 height 32
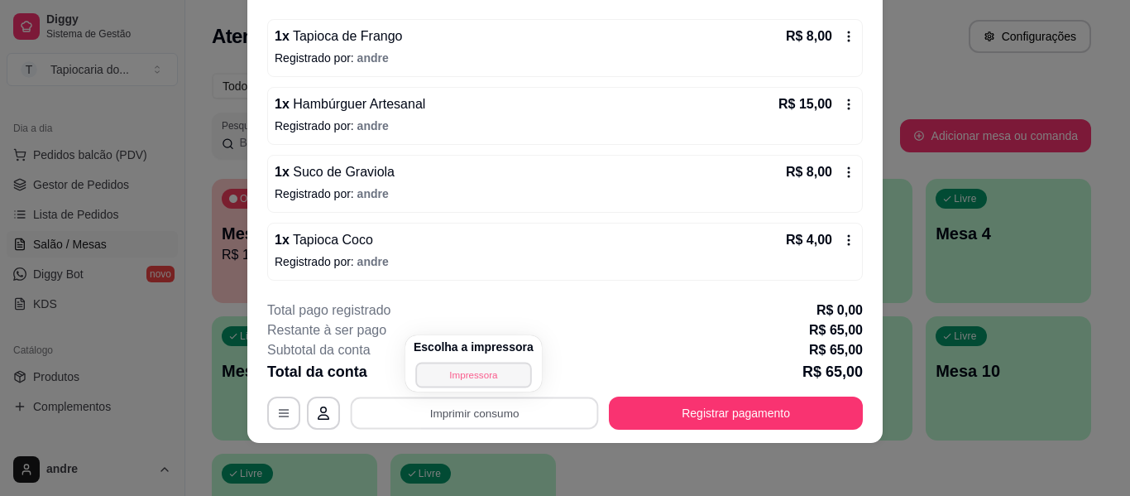
click at [490, 381] on button "Impressora" at bounding box center [473, 375] width 116 height 26
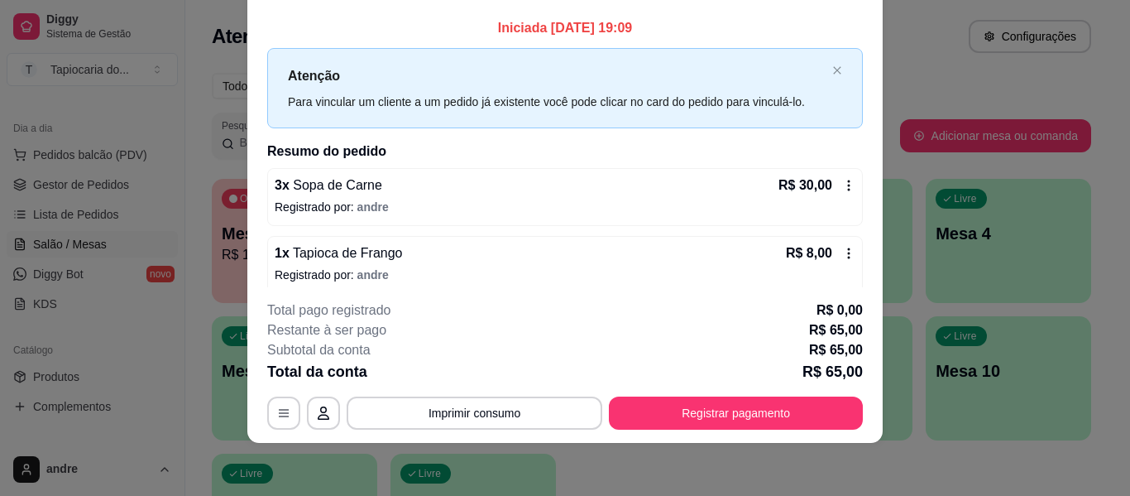
scroll to position [0, 0]
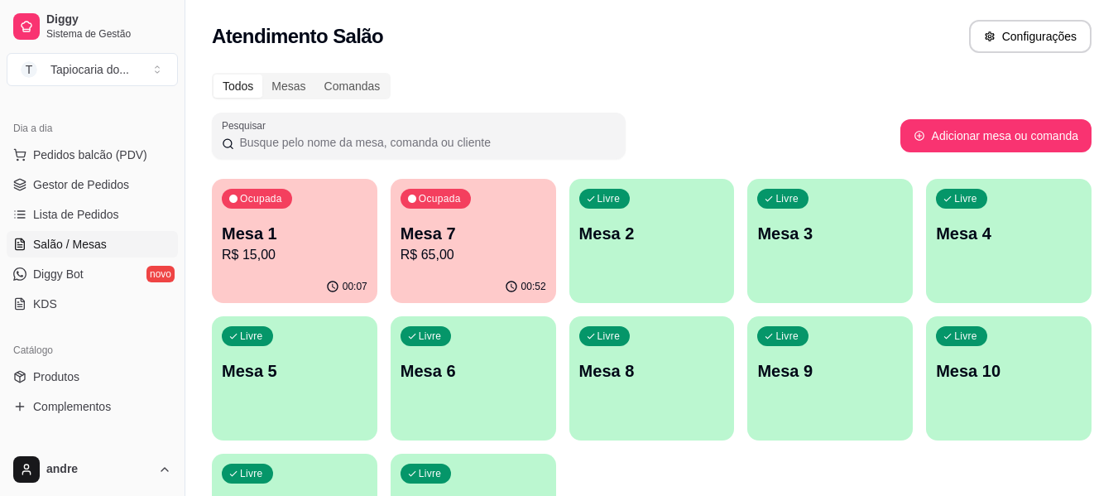
click at [809, 259] on div "Livre Mesa 3" at bounding box center [830, 231] width 166 height 104
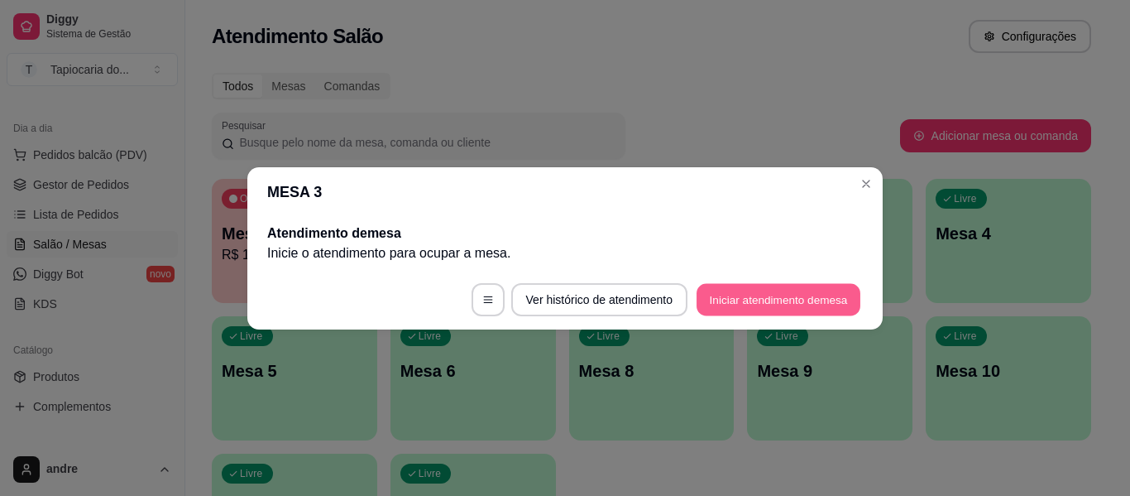
click at [763, 300] on button "Iniciar atendimento de mesa" at bounding box center [779, 299] width 164 height 32
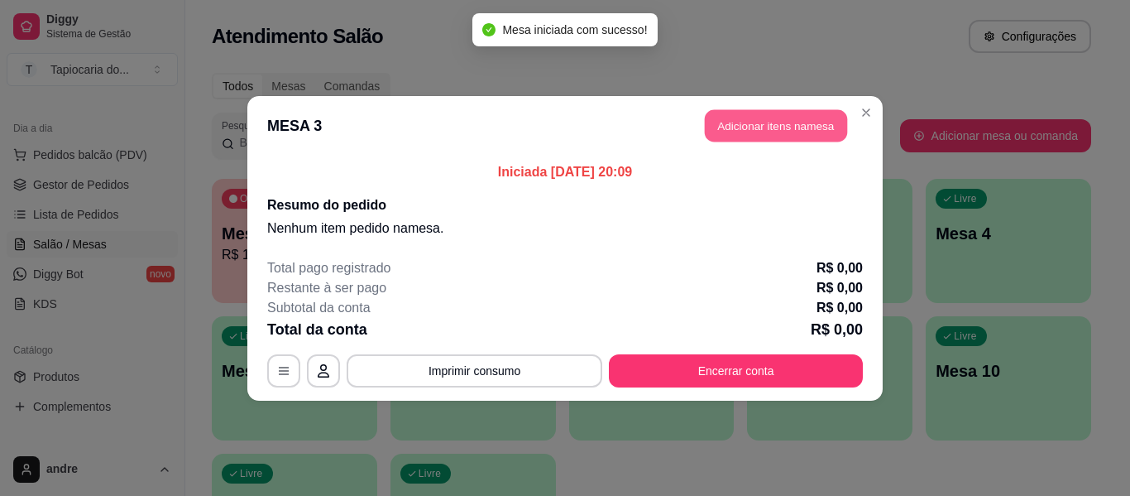
click at [732, 130] on button "Adicionar itens na mesa" at bounding box center [776, 125] width 142 height 32
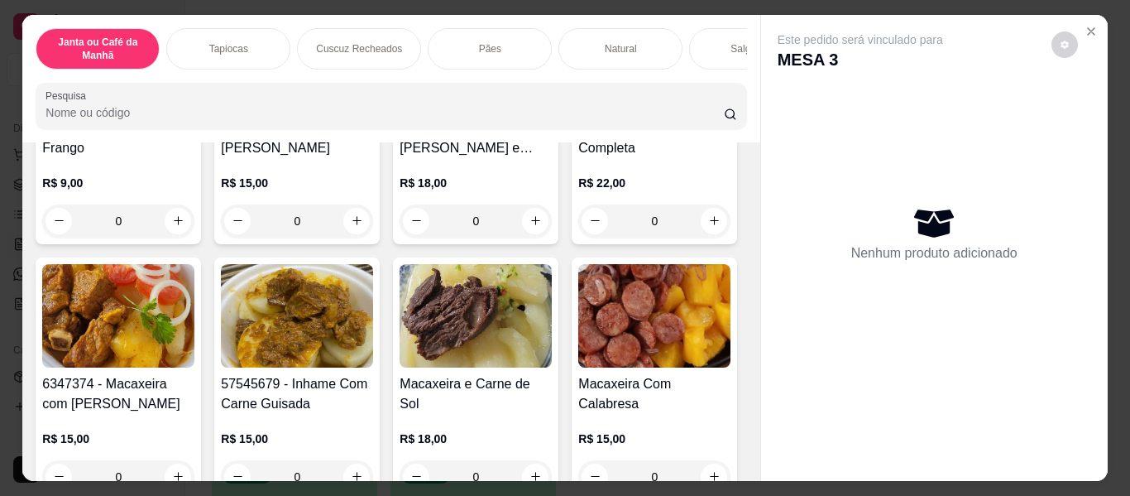
scroll to position [414, 0]
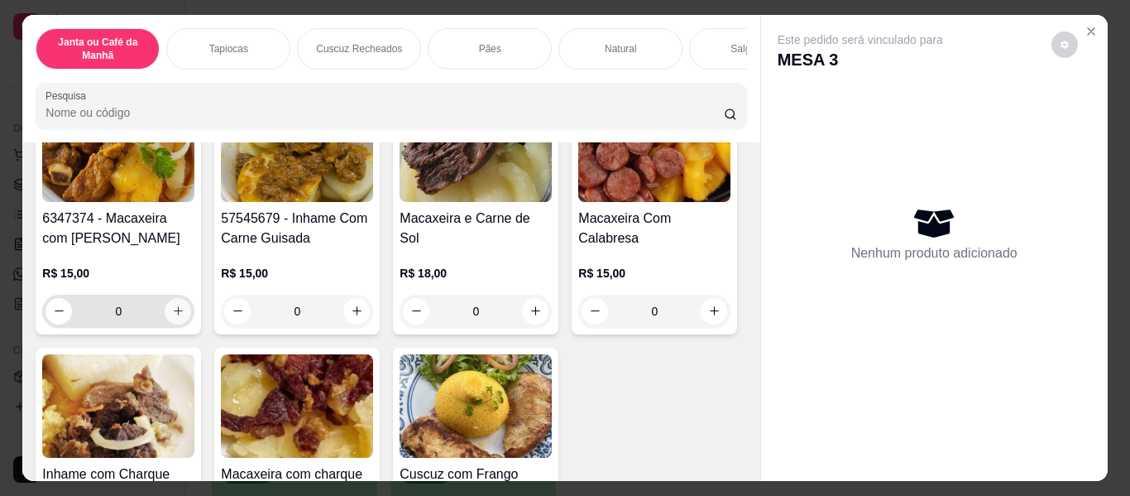
click at [191, 324] on button "increase-product-quantity" at bounding box center [178, 311] width 26 height 26
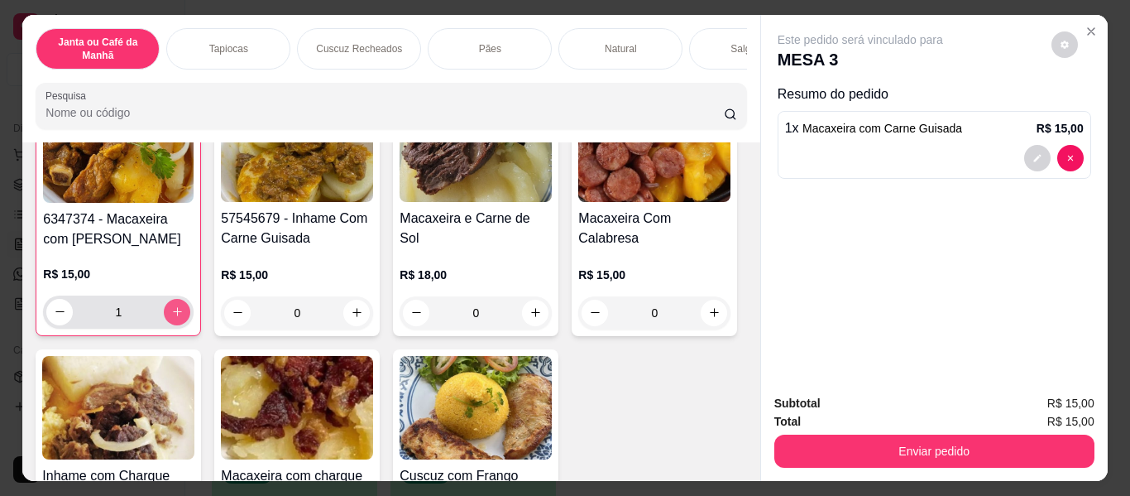
type input "1"
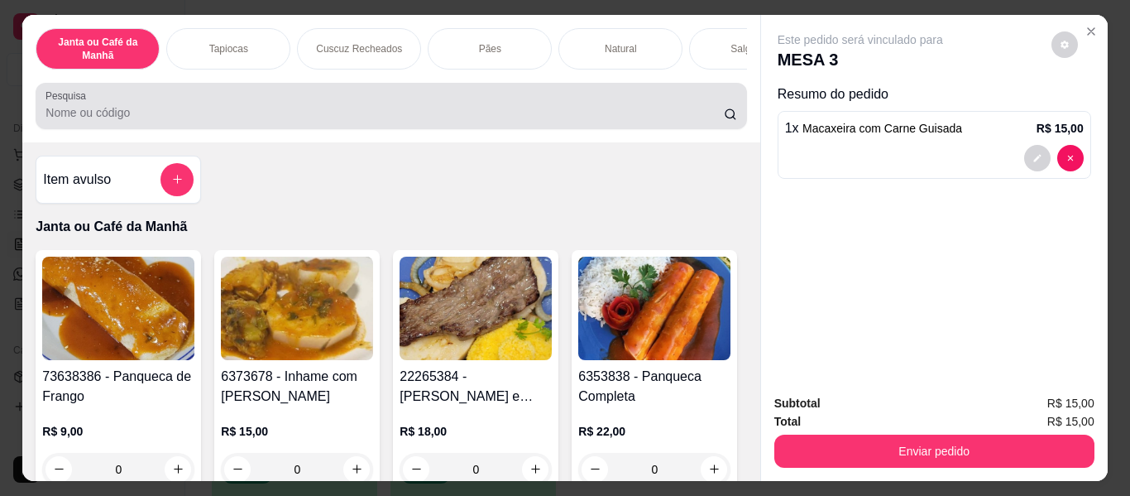
click at [373, 113] on input "Pesquisa" at bounding box center [385, 112] width 679 height 17
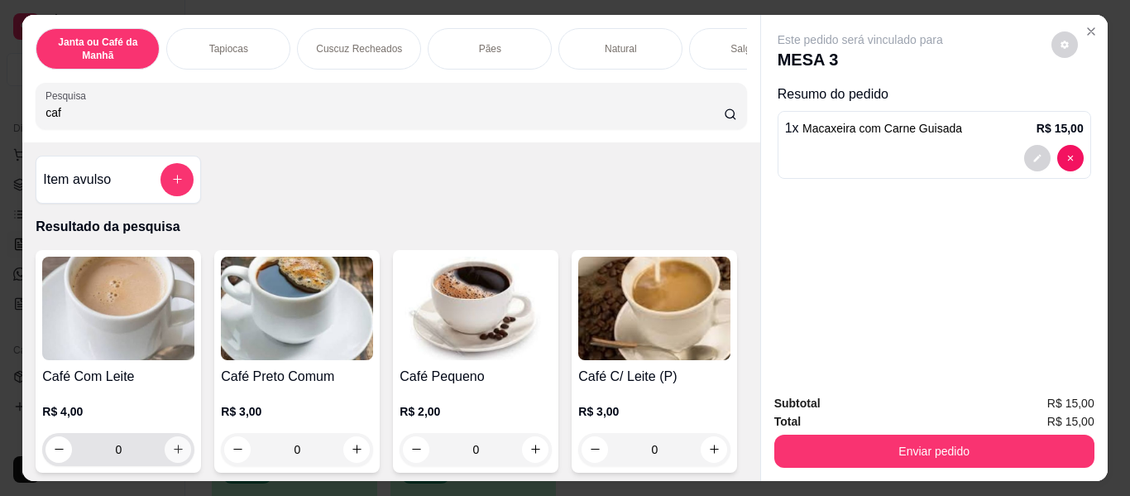
type input "caf"
click at [165, 458] on button "increase-product-quantity" at bounding box center [178, 449] width 26 height 26
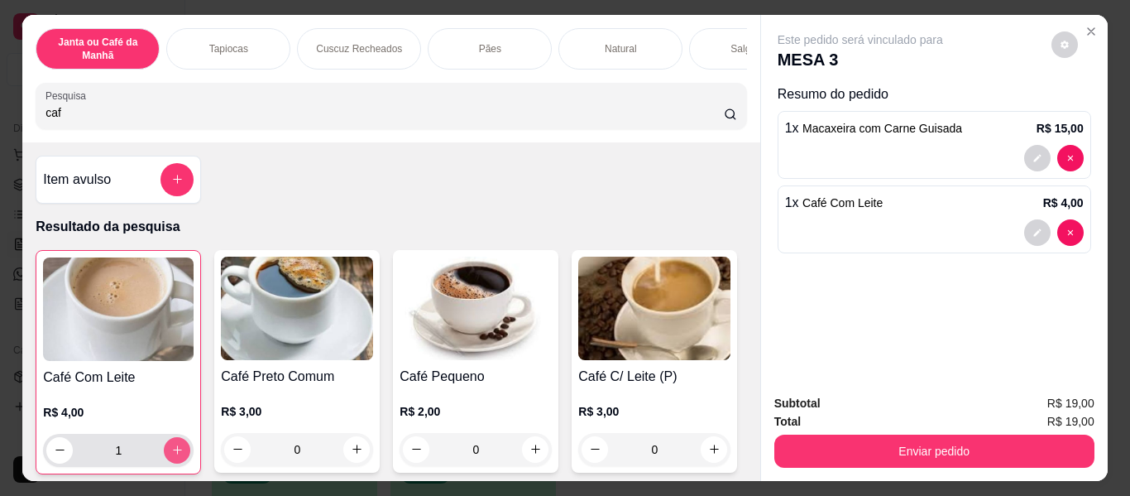
type input "1"
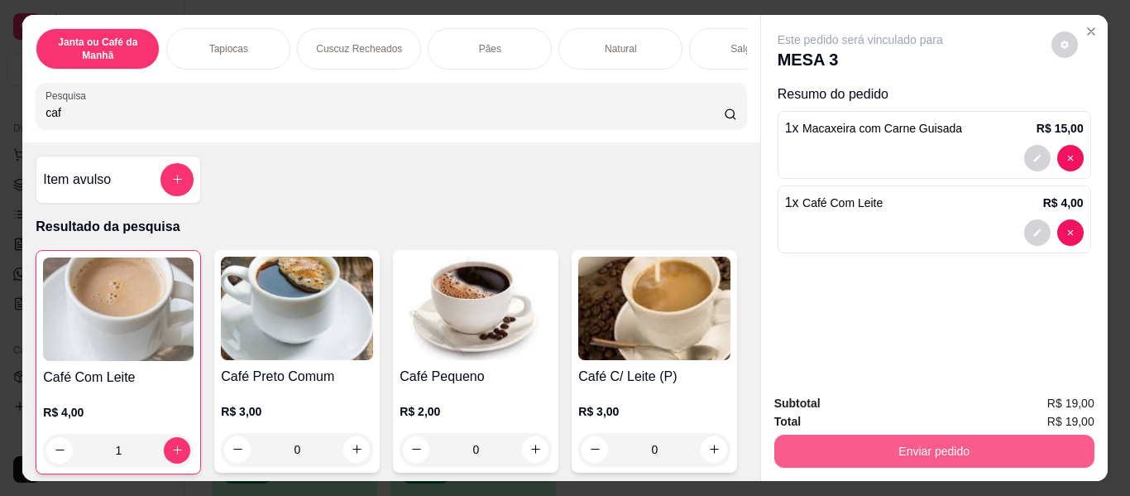
click at [1029, 444] on button "Enviar pedido" at bounding box center [935, 450] width 320 height 33
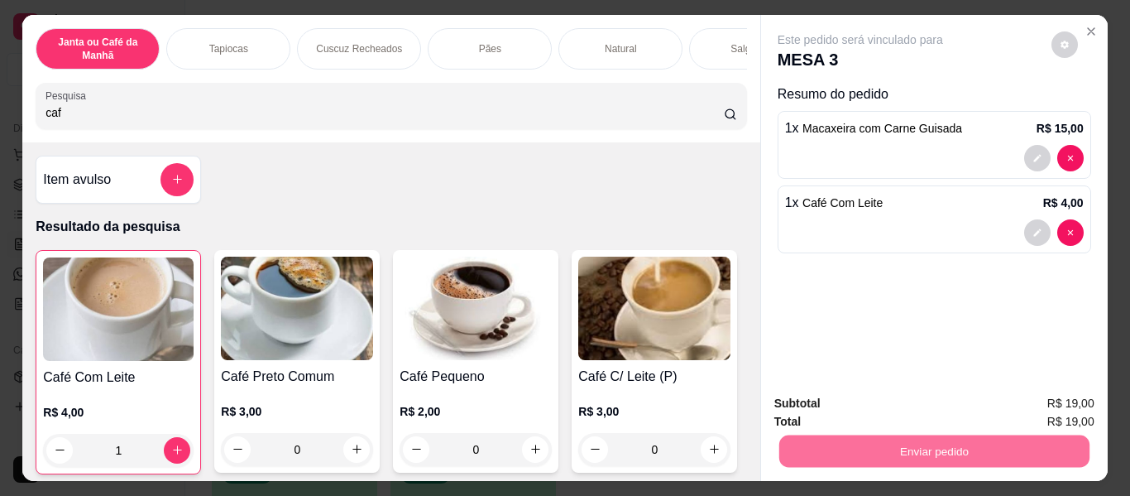
click at [1061, 406] on button "Enviar pedido" at bounding box center [1052, 403] width 94 height 31
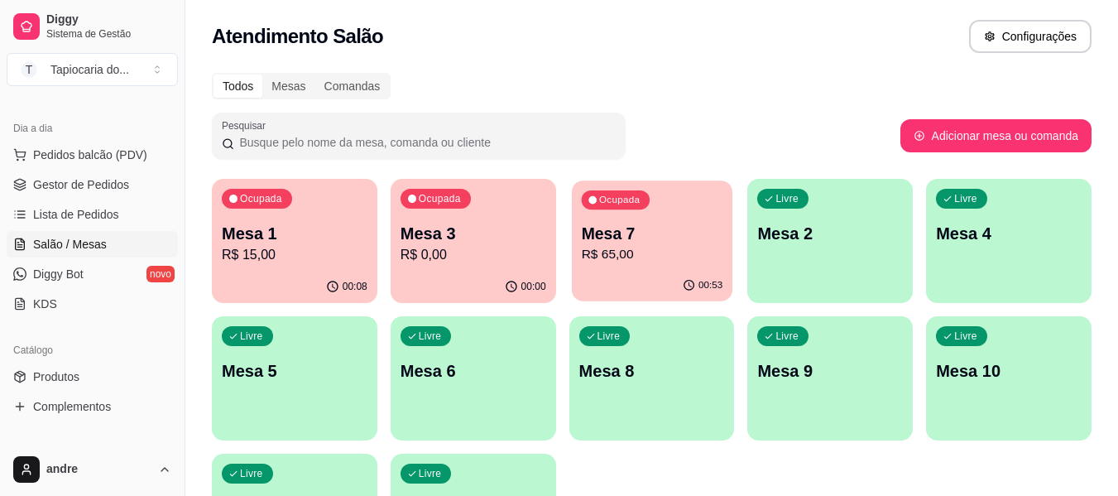
click at [622, 233] on p "Mesa 7" at bounding box center [652, 234] width 142 height 22
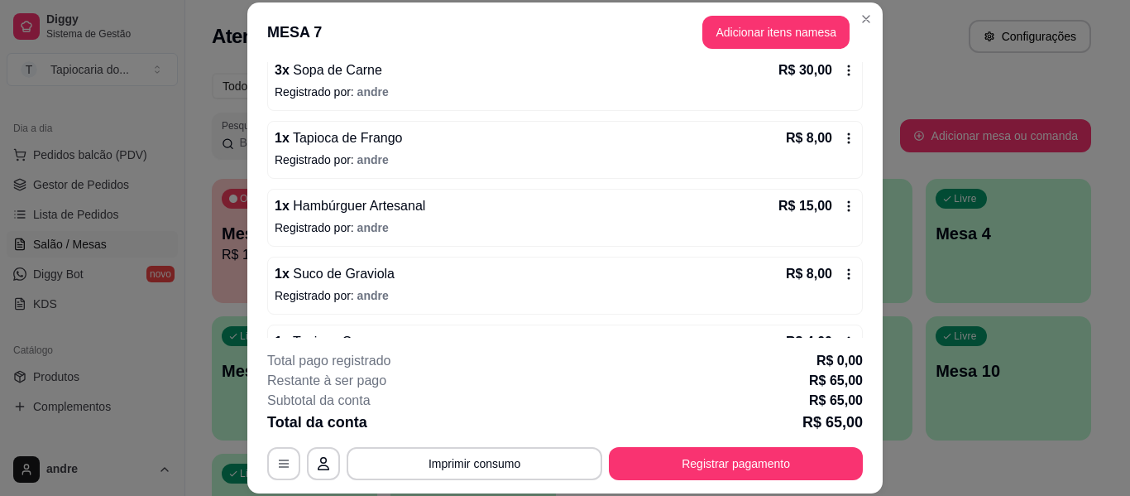
scroll to position [217, 0]
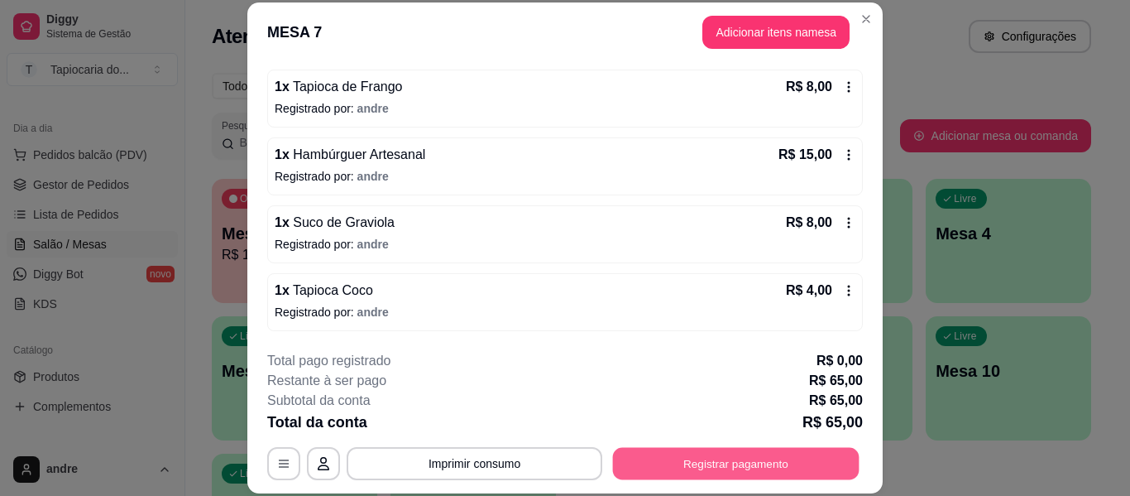
click at [738, 468] on button "Registrar pagamento" at bounding box center [736, 464] width 247 height 32
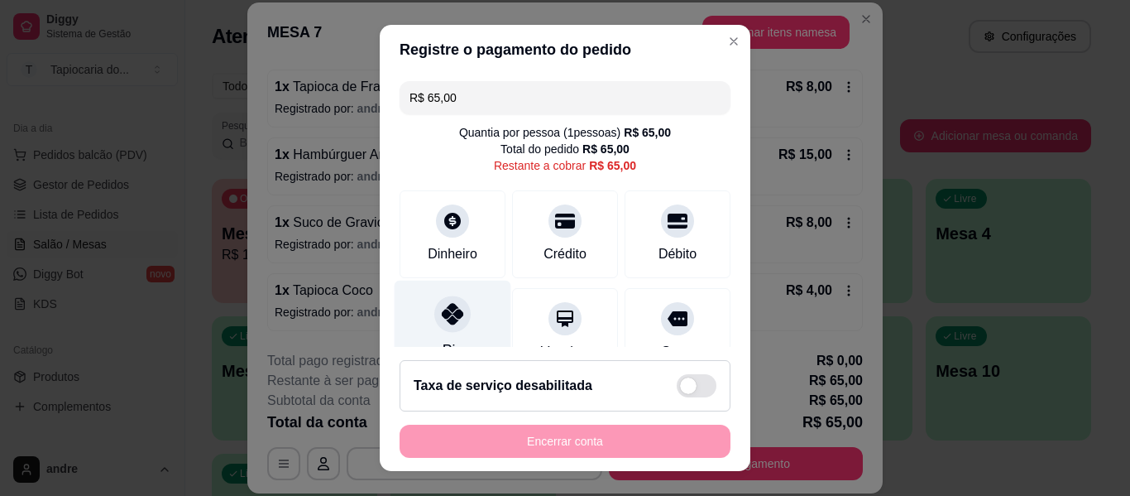
click at [453, 321] on icon at bounding box center [453, 314] width 22 height 22
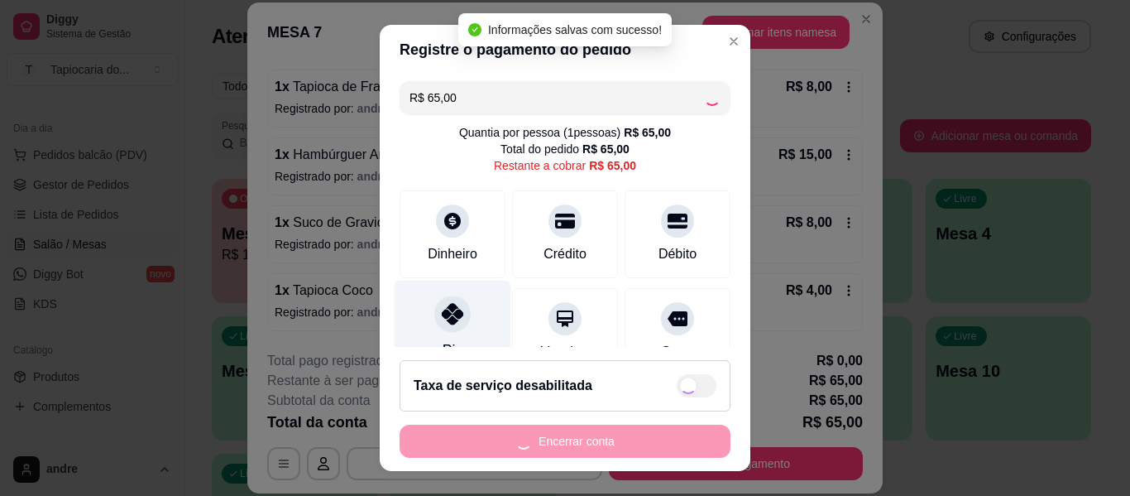
type input "R$ 0,00"
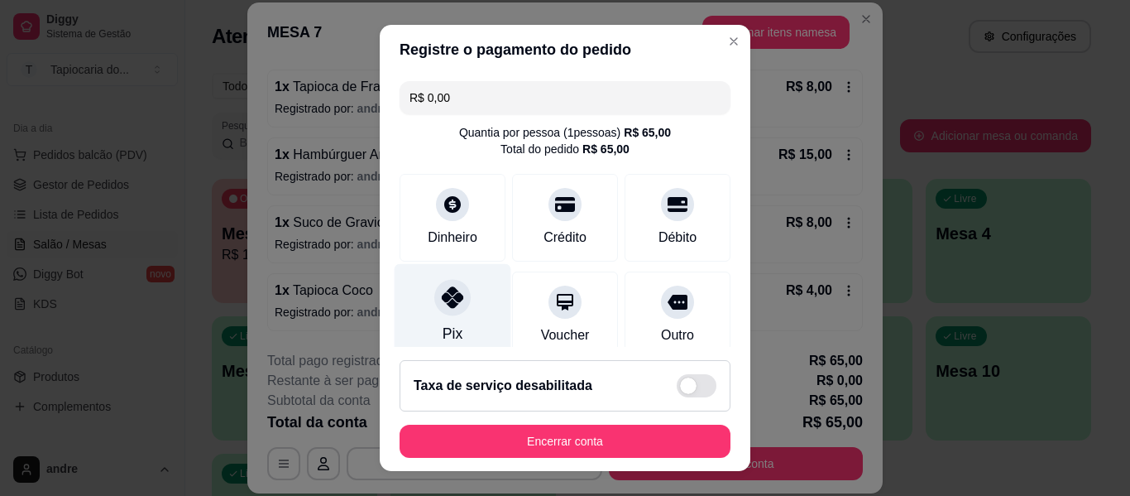
click at [443, 324] on div "Pix" at bounding box center [453, 334] width 20 height 22
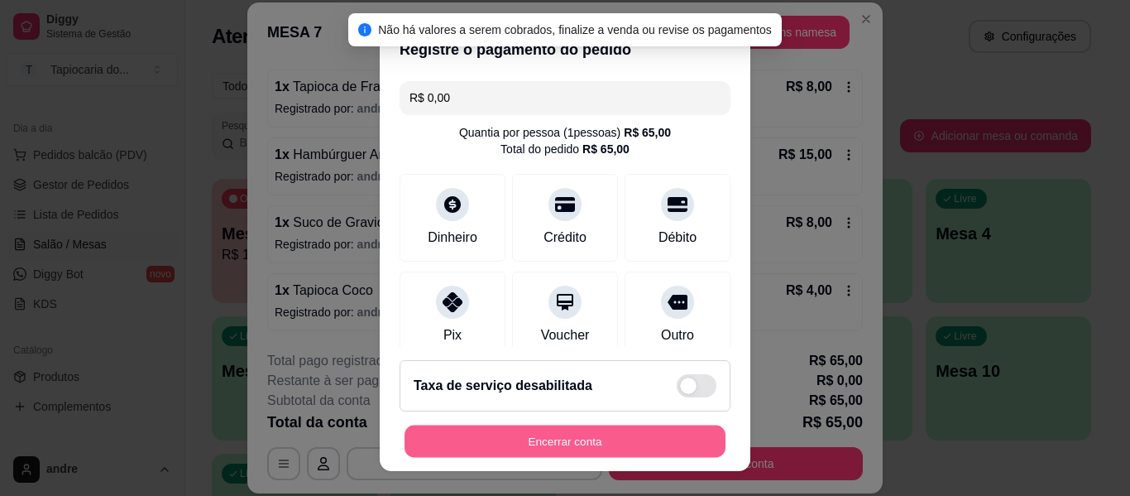
click at [493, 434] on button "Encerrar conta" at bounding box center [565, 441] width 321 height 32
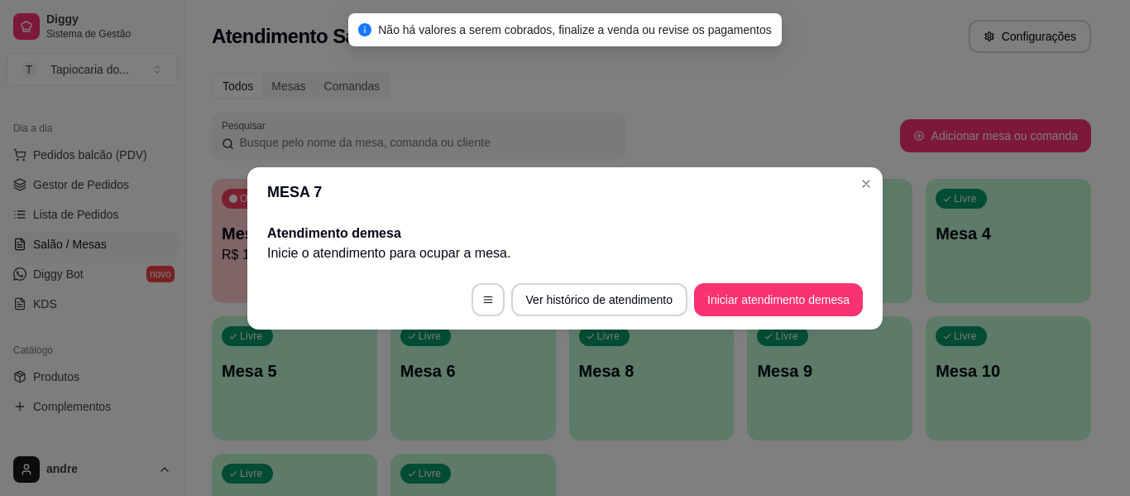
scroll to position [0, 0]
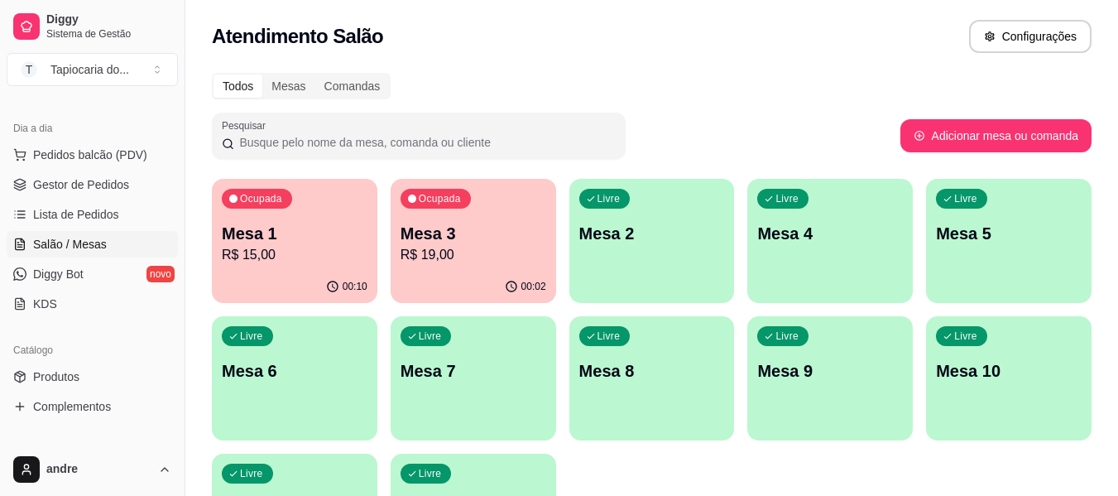
click at [332, 283] on icon "button" at bounding box center [332, 286] width 13 height 13
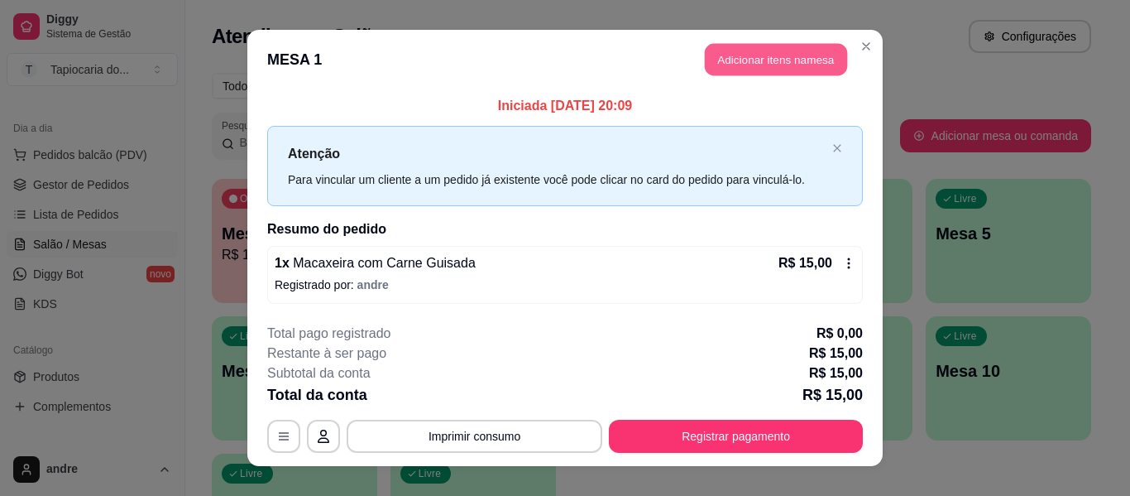
click at [760, 70] on button "Adicionar itens na mesa" at bounding box center [776, 60] width 142 height 32
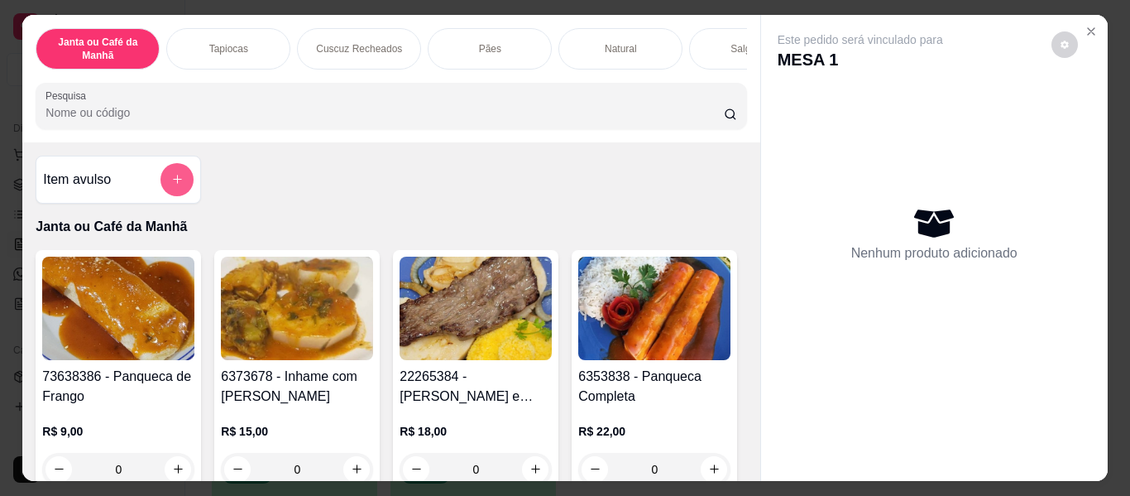
click at [168, 194] on button "add-separate-item" at bounding box center [177, 179] width 33 height 33
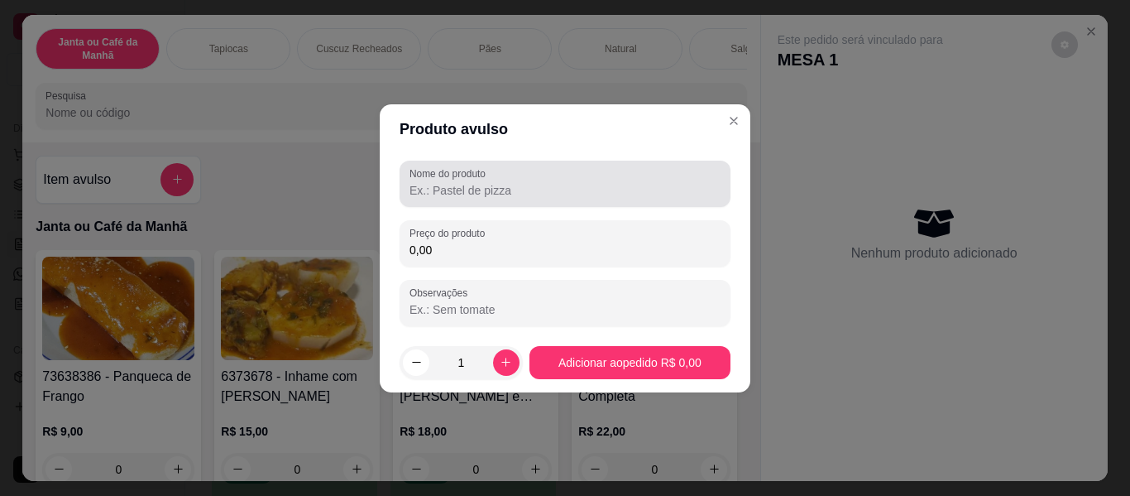
click at [415, 178] on label "Nome do produto" at bounding box center [451, 173] width 82 height 14
click at [415, 182] on input "Nome do produto" at bounding box center [565, 190] width 311 height 17
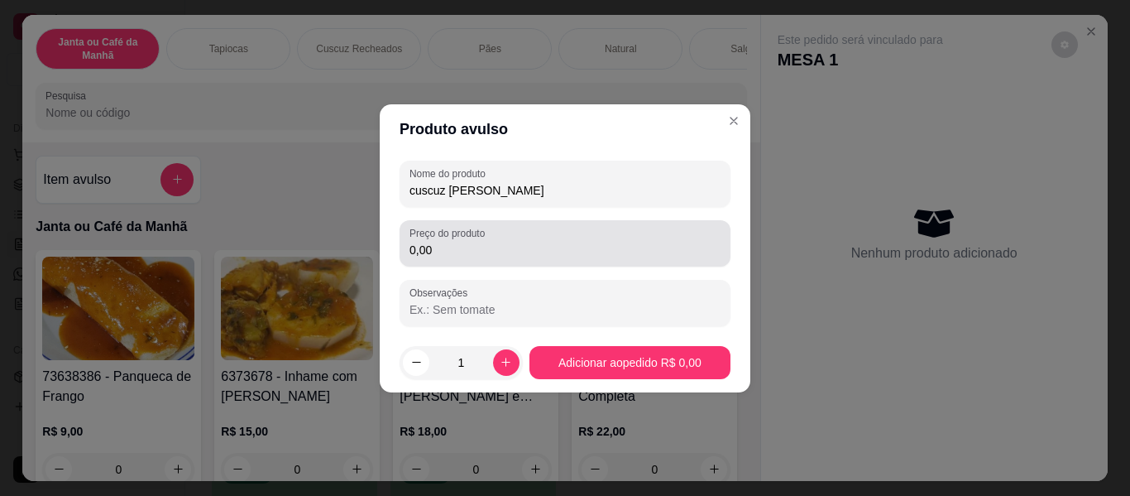
type input "cuscuz [PERSON_NAME]"
click at [451, 248] on input "0,00" at bounding box center [565, 250] width 311 height 17
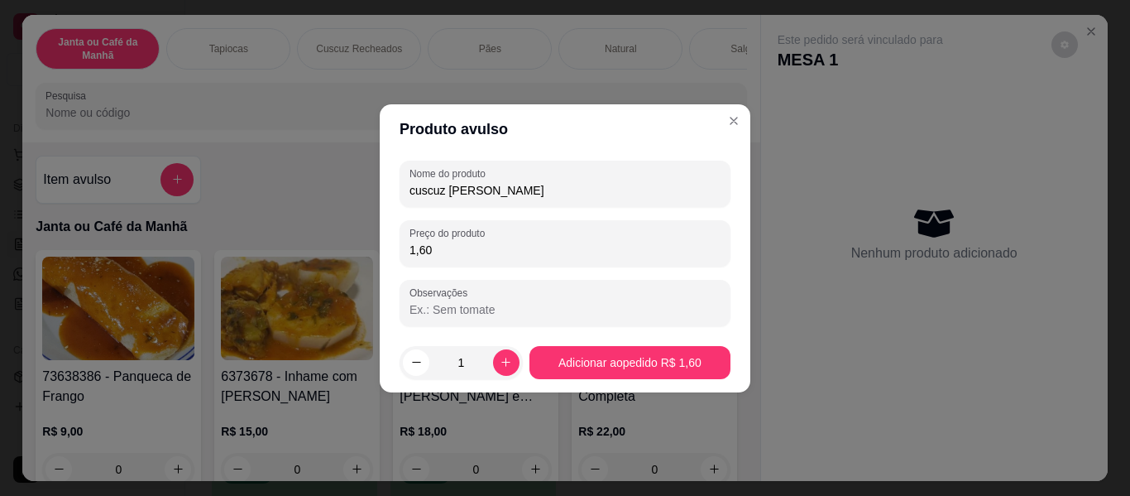
type input "16,00"
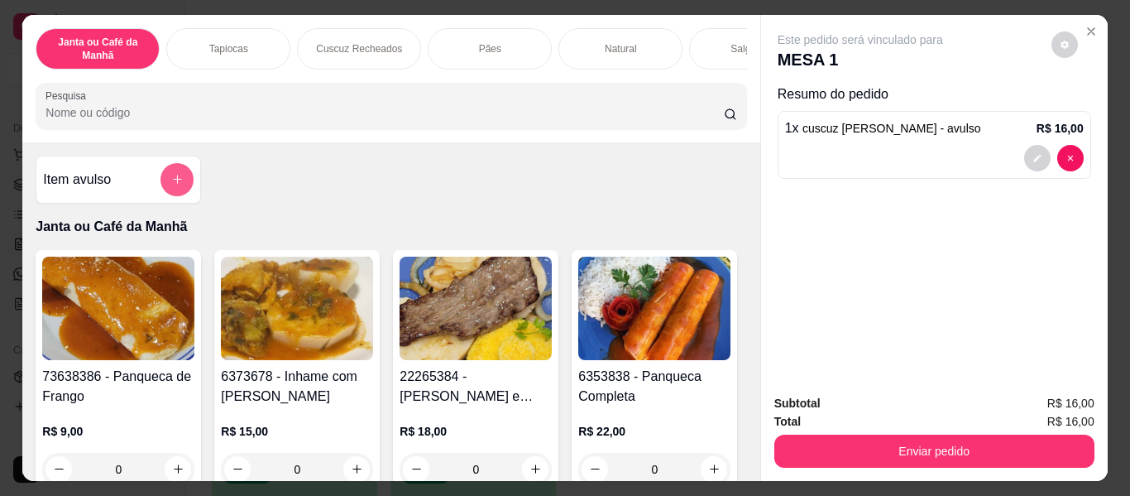
click at [171, 180] on icon "add-separate-item" at bounding box center [177, 179] width 12 height 12
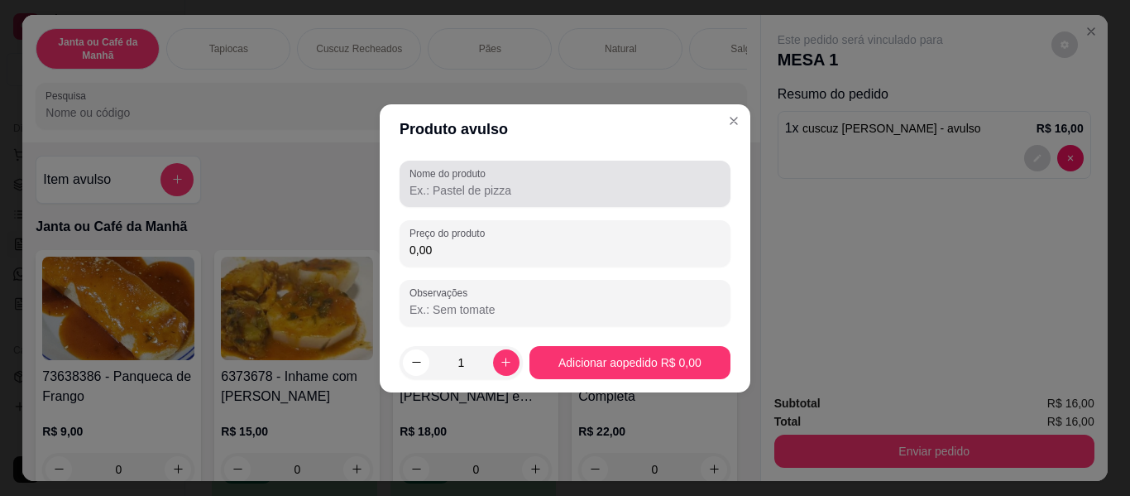
click at [646, 190] on input "Nome do produto" at bounding box center [565, 190] width 311 height 17
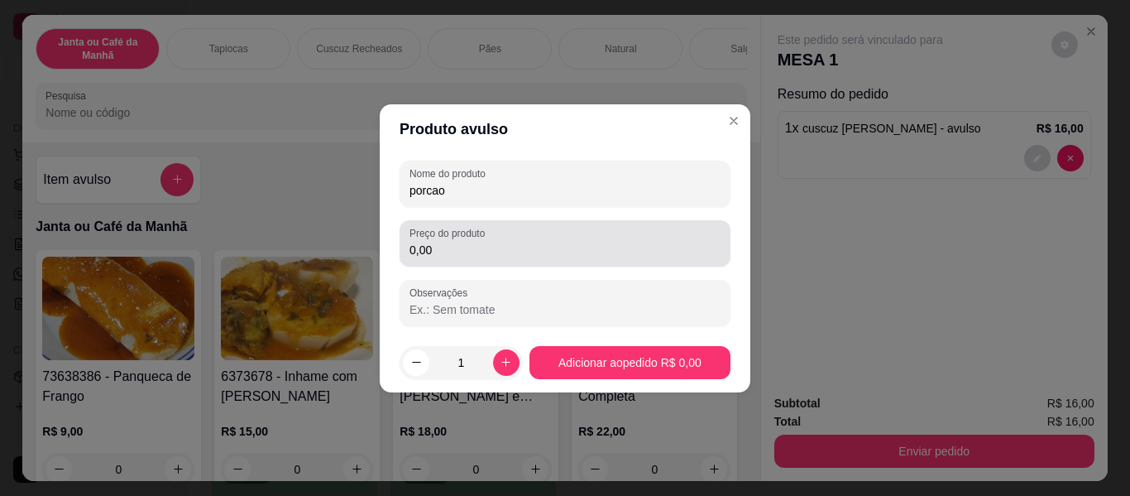
type input "porcao"
click at [469, 237] on label "Preço do produto" at bounding box center [450, 233] width 81 height 14
click at [469, 242] on input "0,00" at bounding box center [565, 250] width 311 height 17
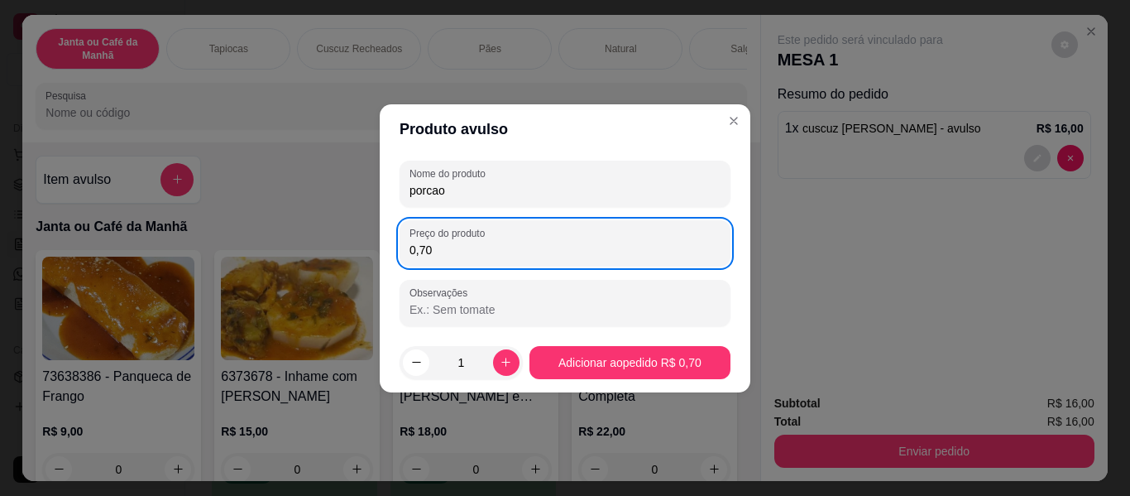
type input "7,00"
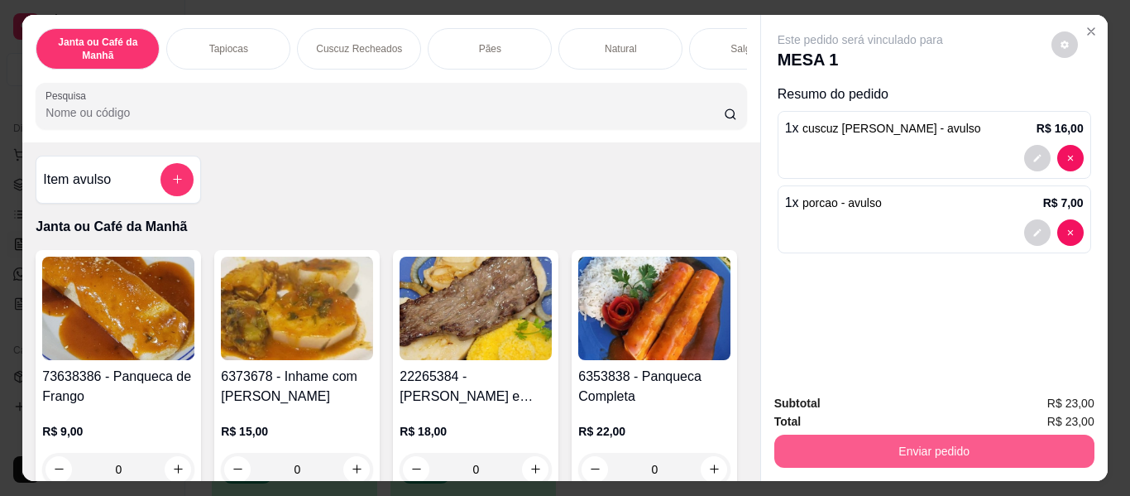
click at [906, 444] on button "Enviar pedido" at bounding box center [935, 450] width 320 height 33
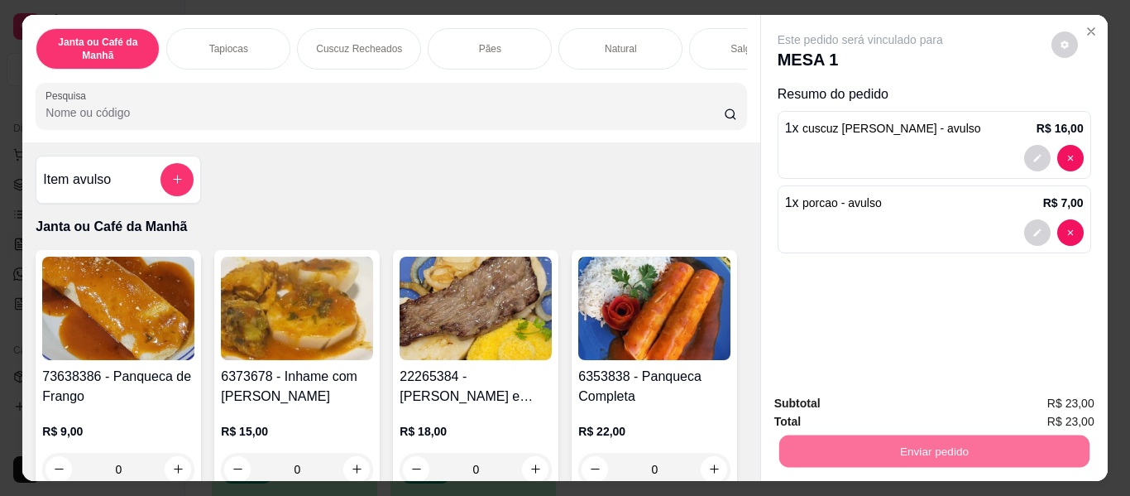
click at [1032, 406] on button "Enviar pedido" at bounding box center [1052, 404] width 94 height 31
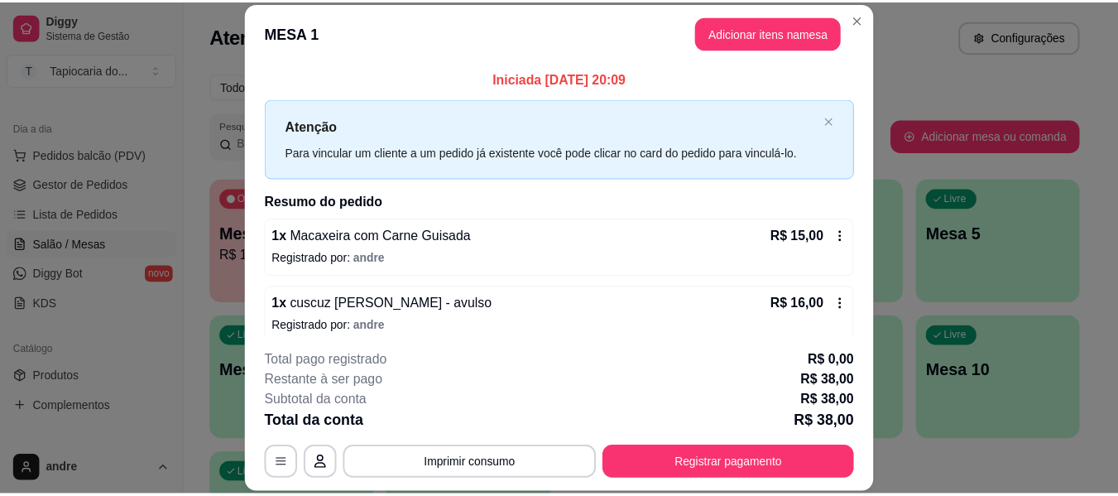
scroll to position [81, 0]
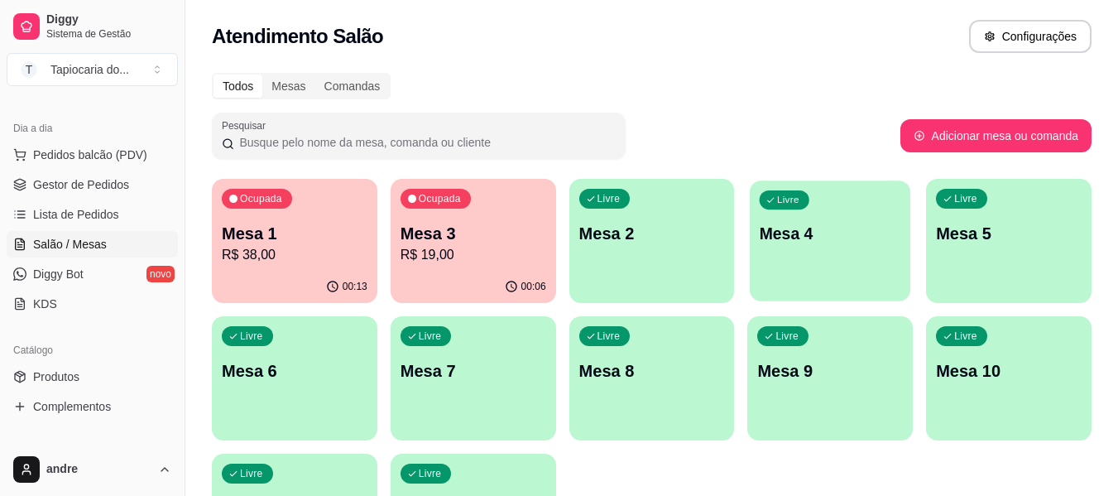
click at [805, 263] on div "Livre Mesa 4" at bounding box center [830, 230] width 161 height 101
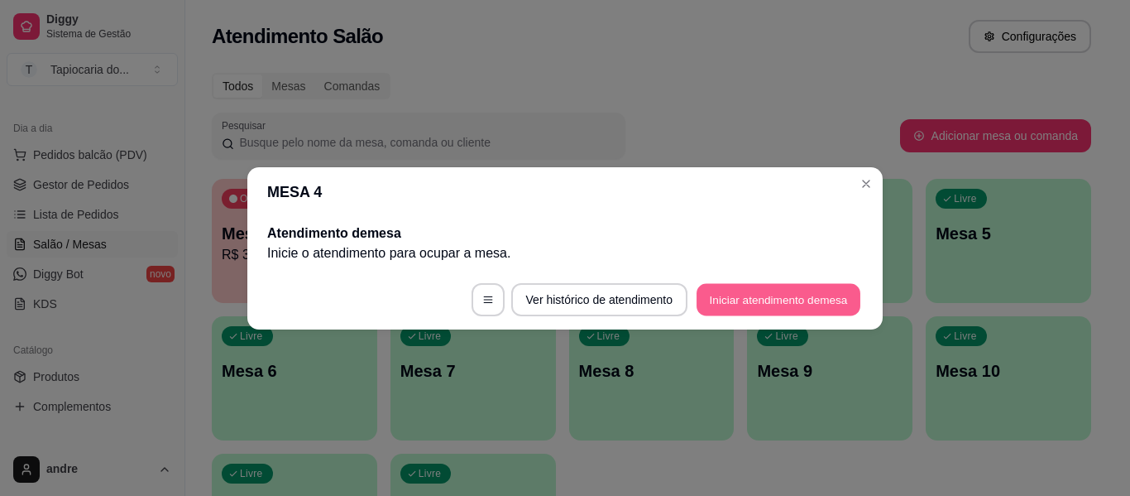
click at [824, 295] on button "Iniciar atendimento de mesa" at bounding box center [779, 299] width 164 height 32
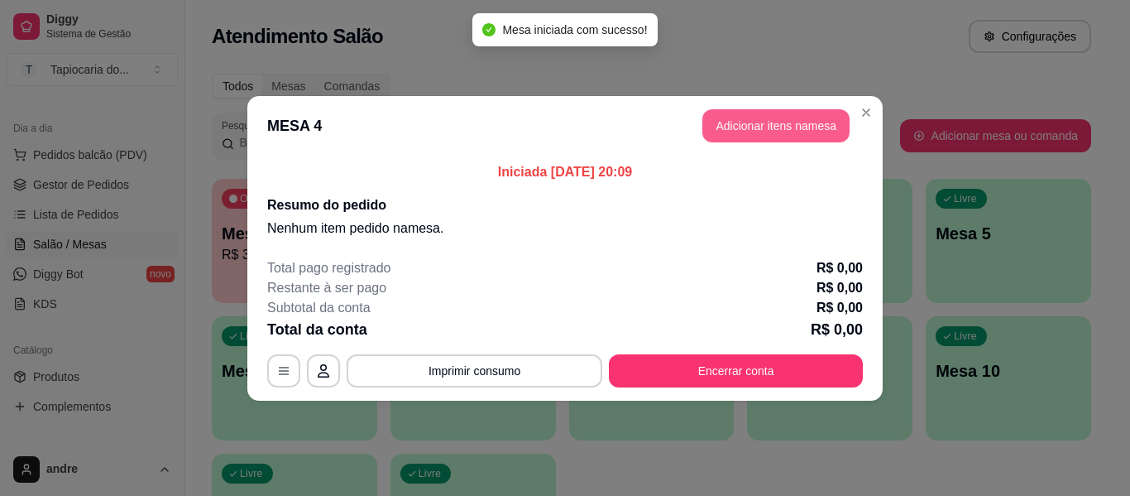
click at [799, 129] on button "Adicionar itens na mesa" at bounding box center [776, 125] width 147 height 33
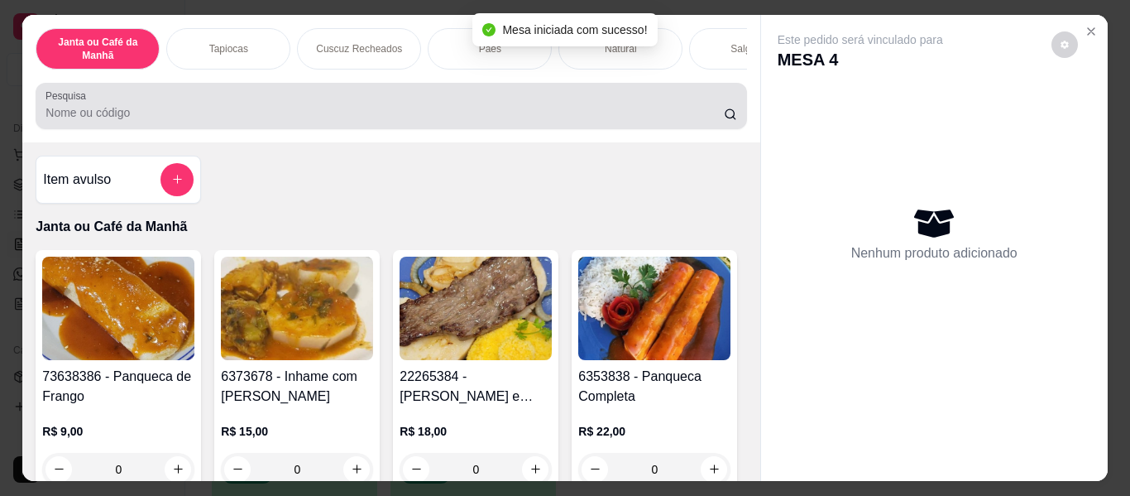
click at [681, 89] on div "Pesquisa" at bounding box center [391, 106] width 711 height 46
click at [676, 103] on div at bounding box center [391, 105] width 691 height 33
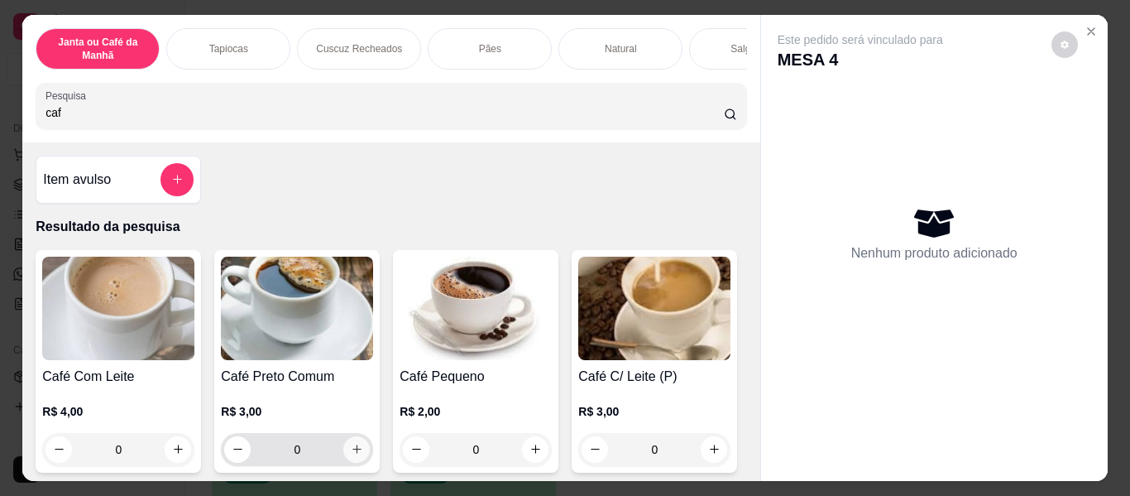
type input "caf"
click at [351, 455] on icon "increase-product-quantity" at bounding box center [357, 449] width 12 height 12
type input "1"
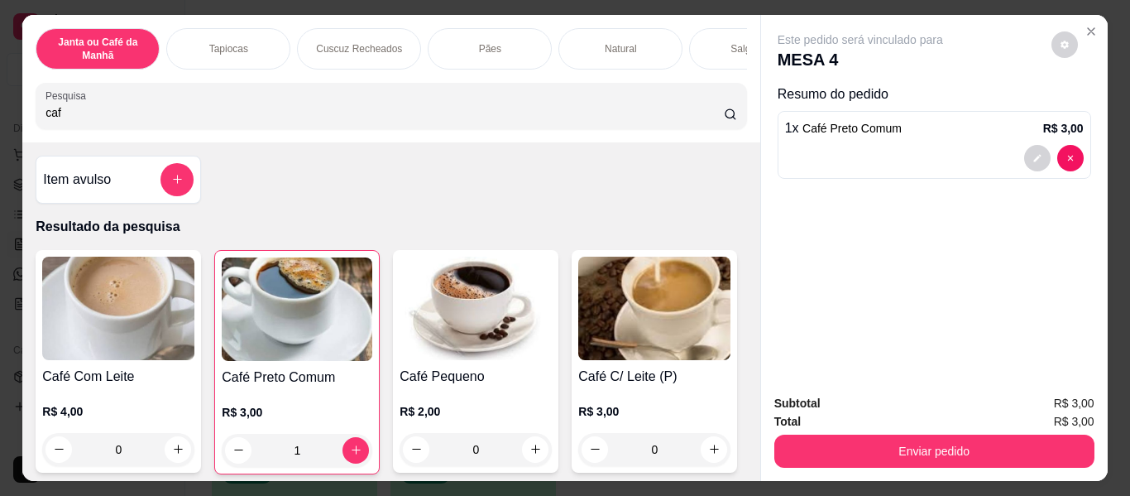
click at [455, 136] on div "Janta ou Café da Manhã Tapiocas Cuscuz Recheados Pães Natural Salgados Tapiocas…" at bounding box center [390, 78] width 737 height 127
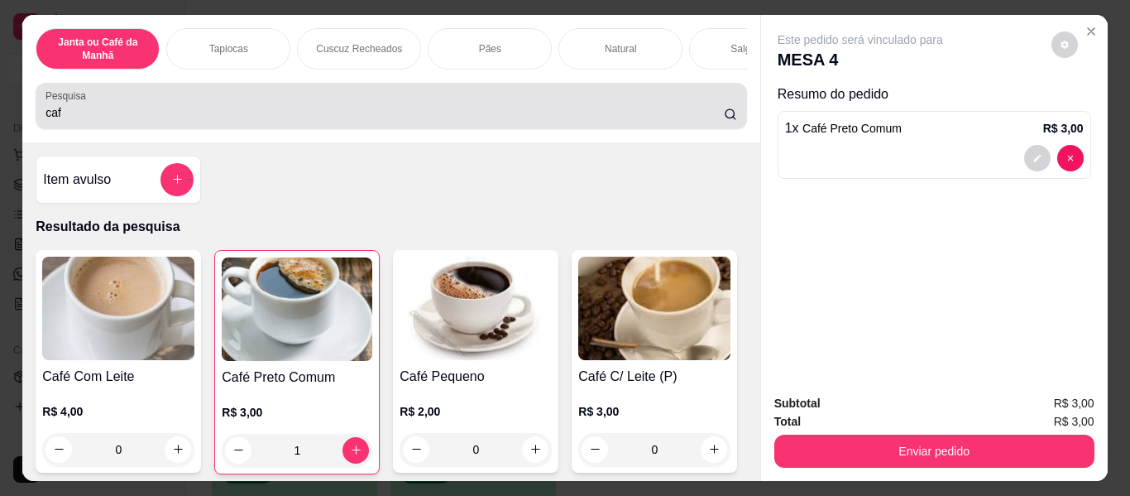
click at [465, 117] on input "caf" at bounding box center [385, 112] width 679 height 17
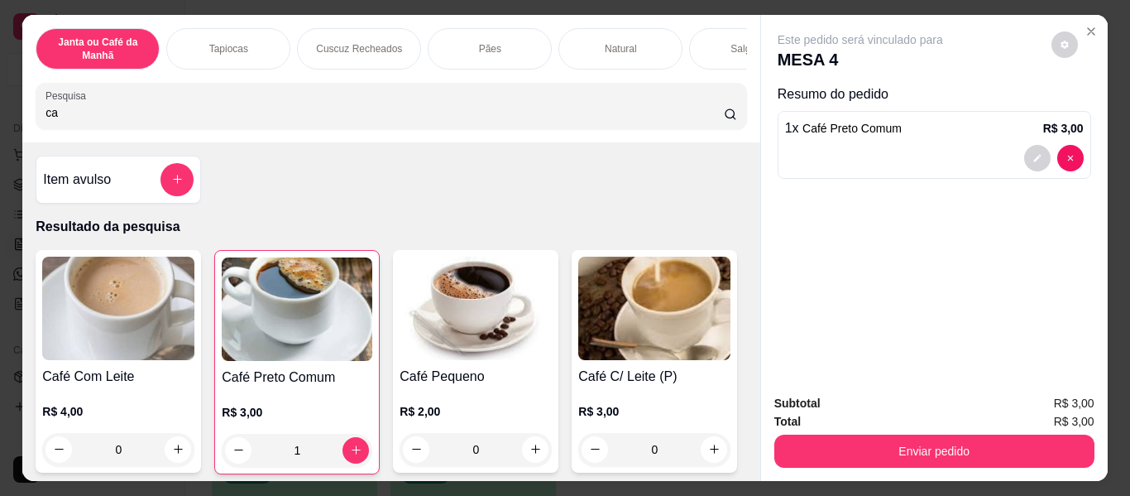
type input "c"
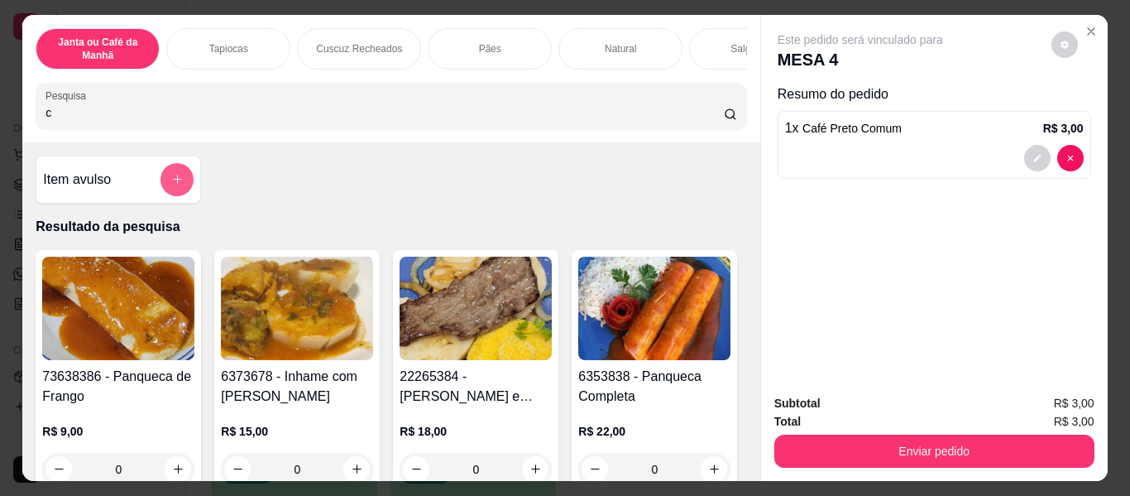
type input "c"
click at [176, 185] on icon "add-separate-item" at bounding box center [177, 179] width 12 height 12
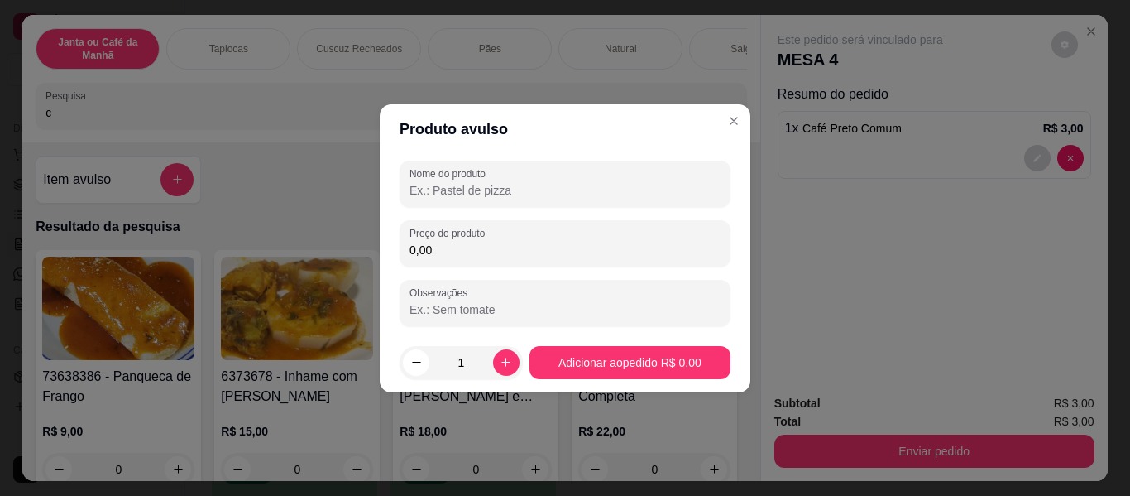
click at [504, 184] on input "Nome do produto" at bounding box center [565, 190] width 311 height 17
type input "c"
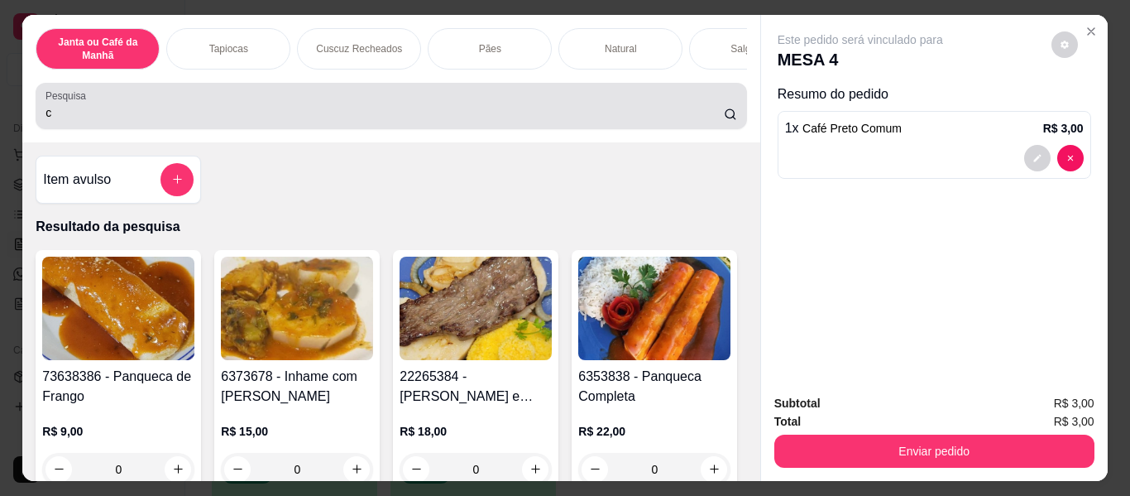
click at [629, 113] on input "c" at bounding box center [385, 112] width 679 height 17
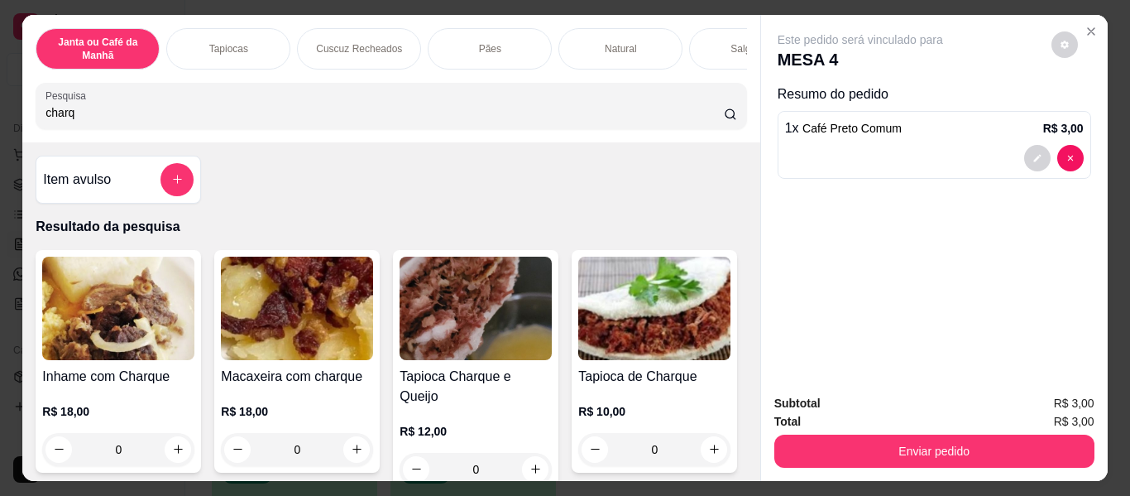
type input "charq"
click at [1014, 98] on div "Resumo do pedido 1 x Café Preto Comum R$ 3,00" at bounding box center [935, 134] width 314 height 101
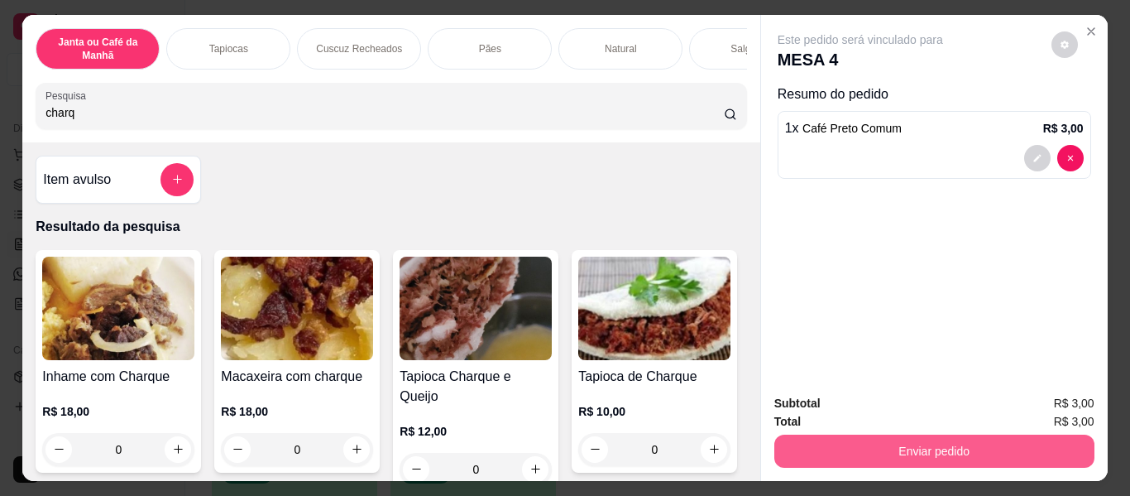
click at [952, 439] on button "Enviar pedido" at bounding box center [935, 450] width 320 height 33
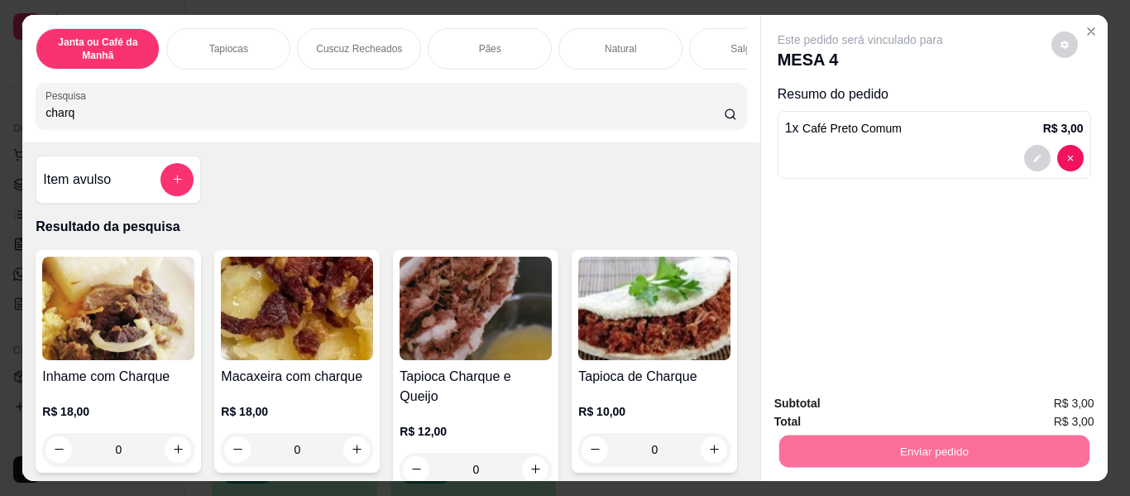
click at [1063, 404] on button "Enviar pedido" at bounding box center [1052, 404] width 94 height 31
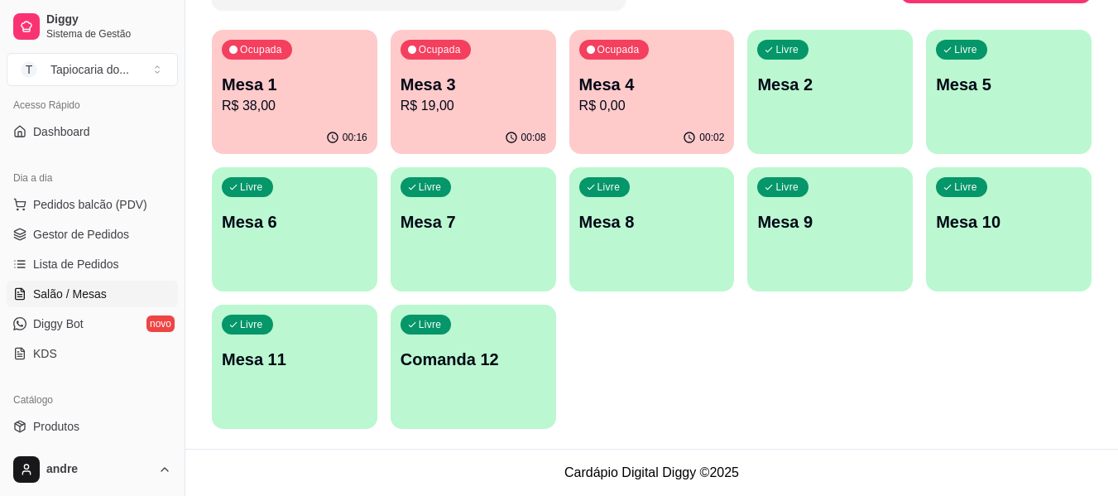
scroll to position [33, 0]
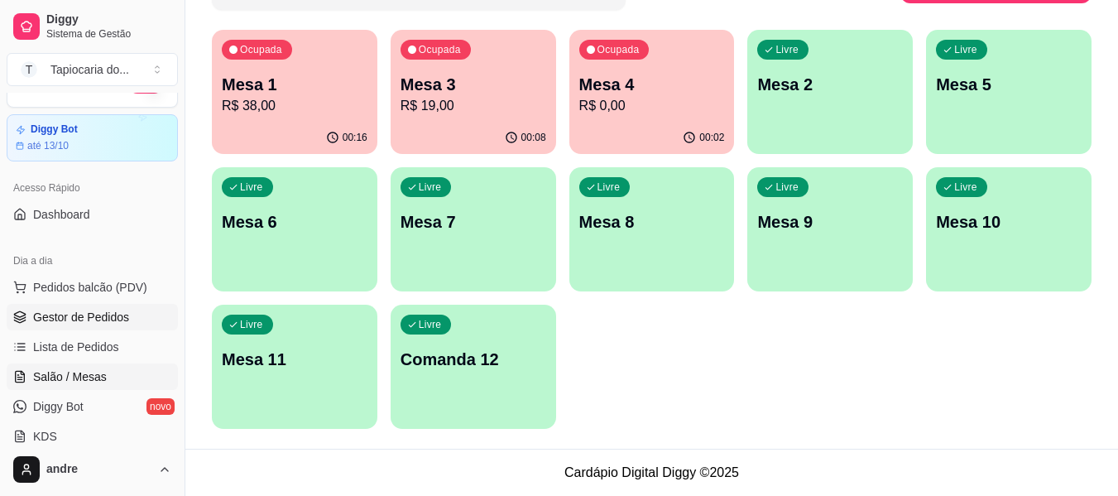
click at [89, 316] on span "Gestor de Pedidos" at bounding box center [81, 317] width 96 height 17
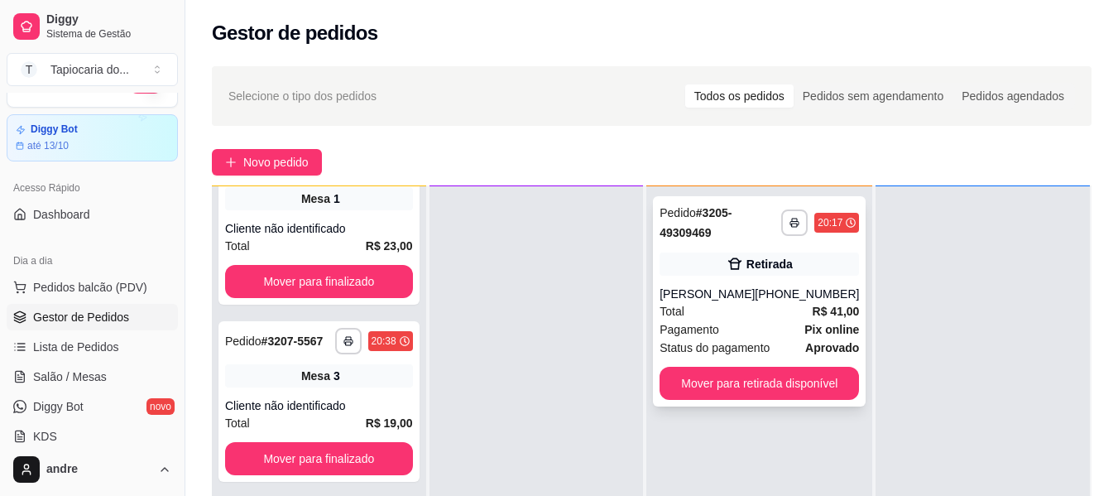
scroll to position [46, 0]
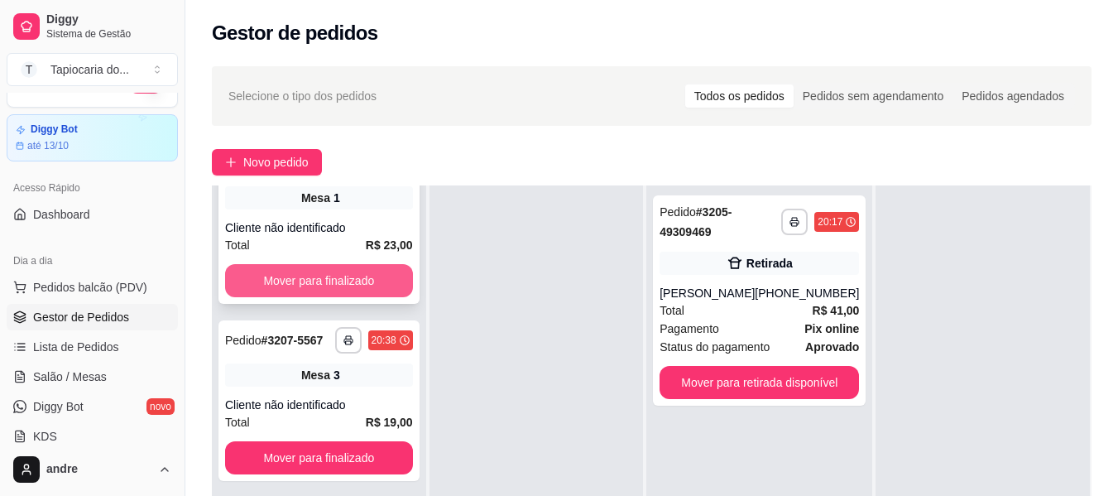
click at [358, 264] on button "Mover para finalizado" at bounding box center [319, 280] width 188 height 33
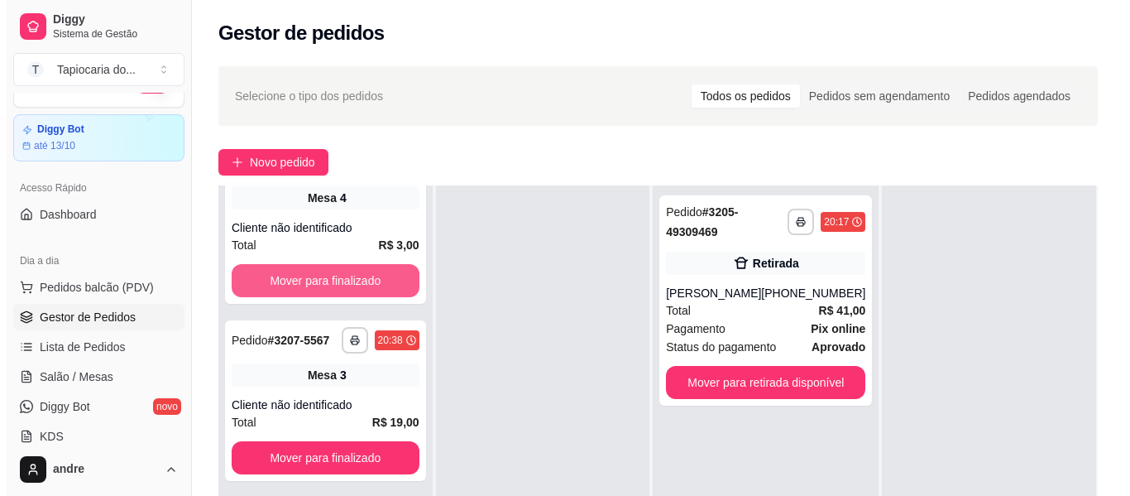
scroll to position [92, 0]
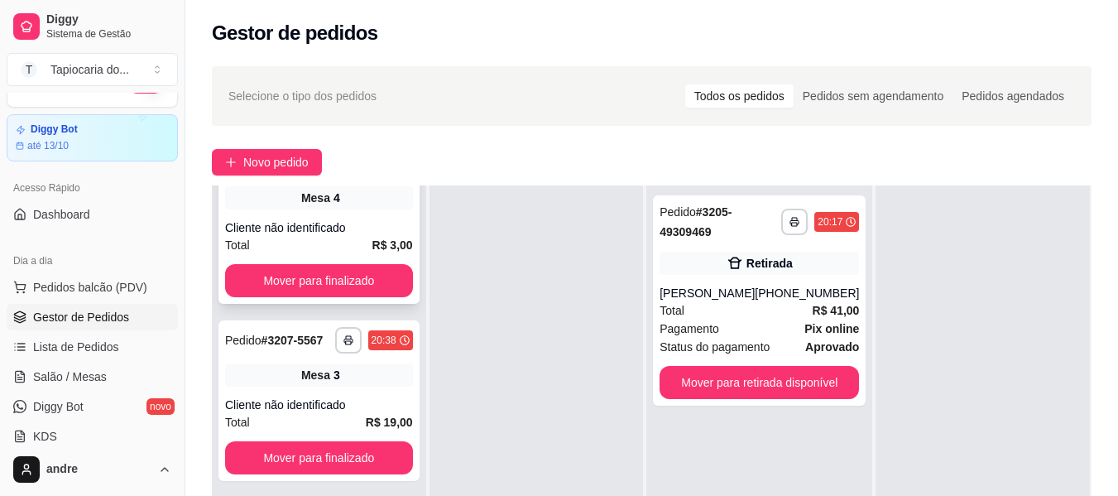
click at [401, 256] on div "**********" at bounding box center [318, 223] width 201 height 161
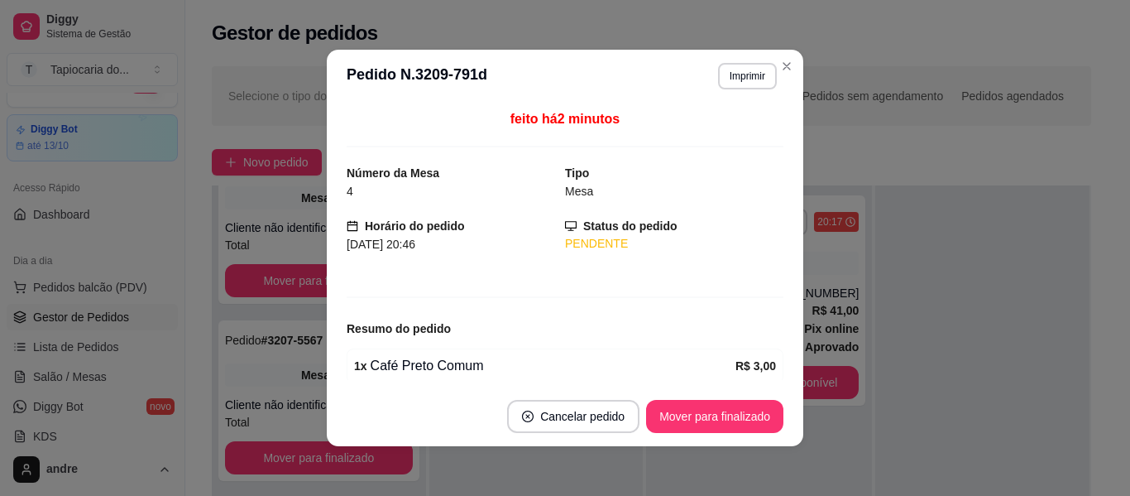
drag, startPoint x: 395, startPoint y: 253, endPoint x: 382, endPoint y: 257, distance: 12.8
click at [382, 257] on div "feito há 2 minutos Número da Mesa 4 Tipo Mesa Horário do pedido [DATE] 20:46 St…" at bounding box center [565, 244] width 437 height 271
click at [727, 415] on button "Mover para finalizado" at bounding box center [714, 416] width 137 height 33
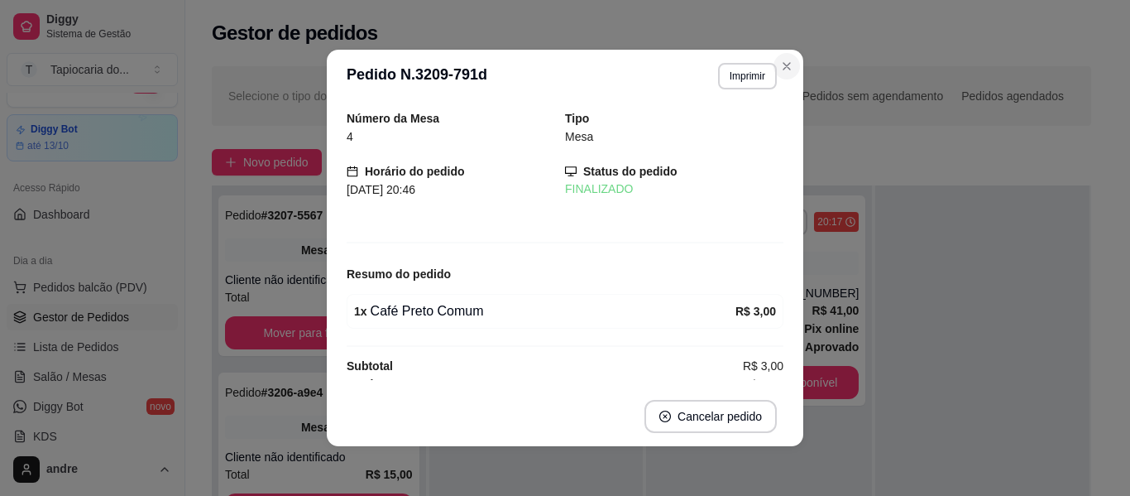
scroll to position [0, 0]
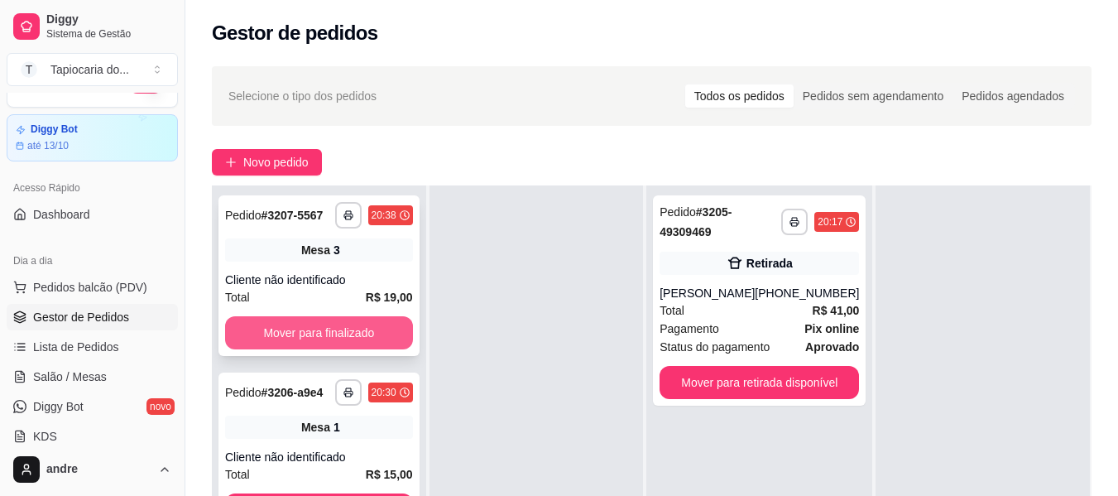
click at [331, 324] on button "Mover para finalizado" at bounding box center [319, 332] width 188 height 33
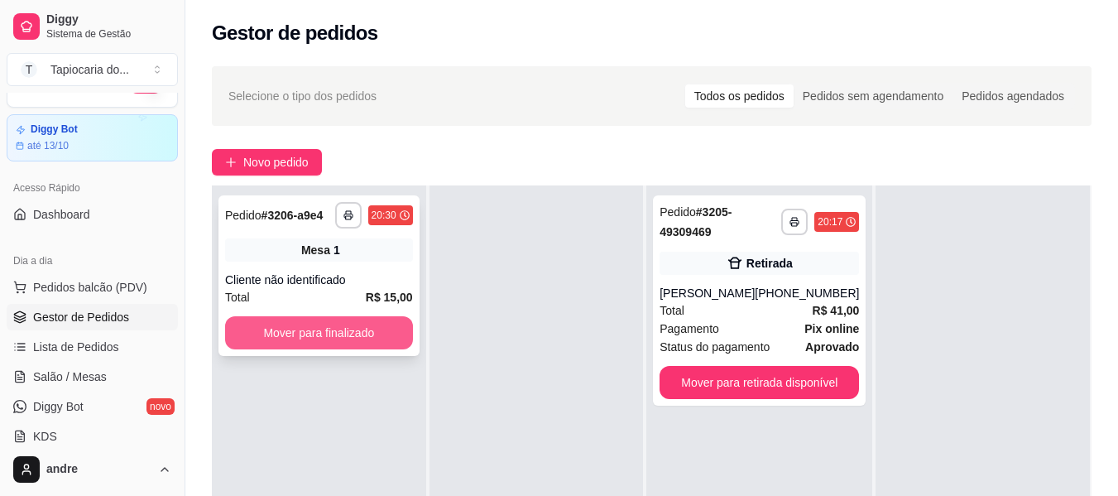
click at [361, 325] on button "Mover para finalizado" at bounding box center [319, 332] width 188 height 33
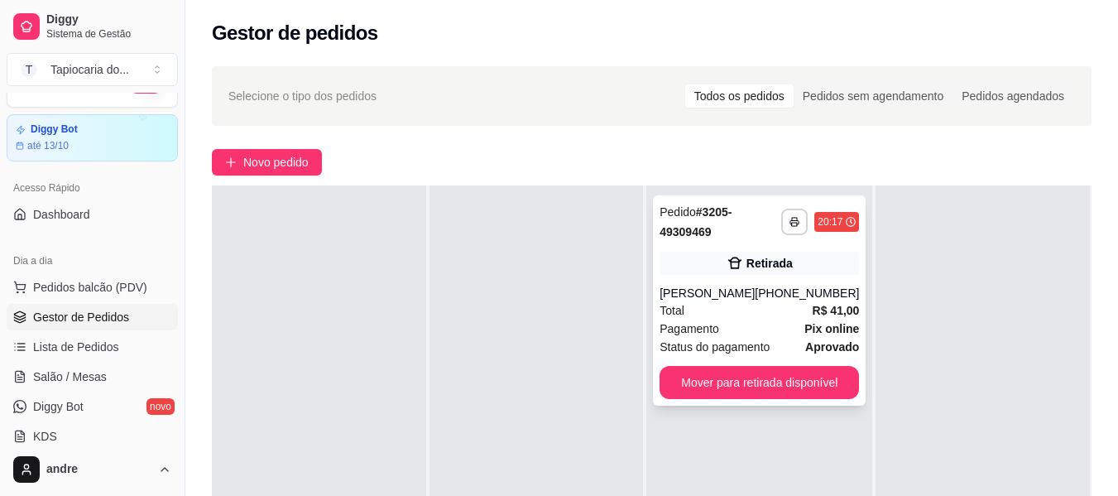
click at [732, 301] on div "[PERSON_NAME]" at bounding box center [707, 293] width 95 height 17
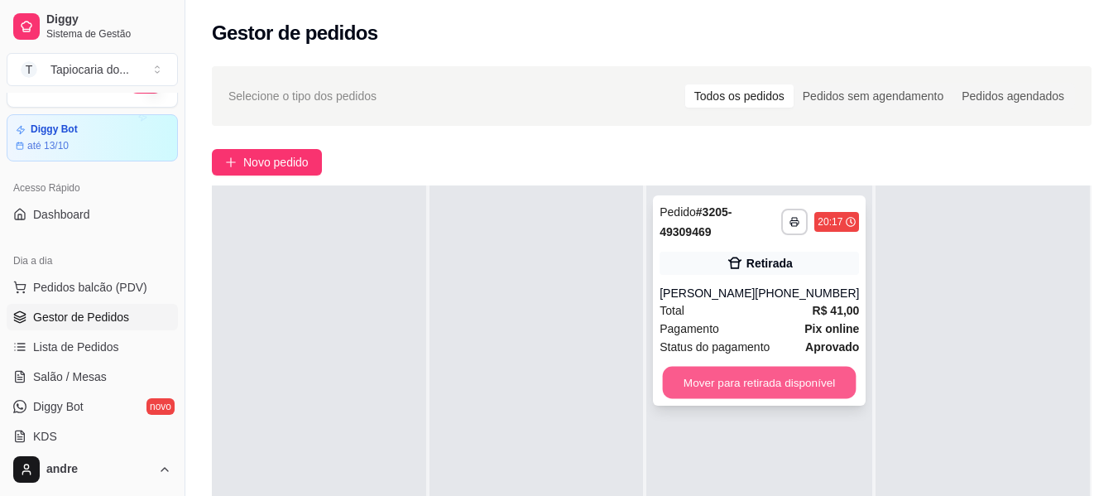
click at [806, 398] on button "Mover para retirada disponível" at bounding box center [760, 383] width 194 height 32
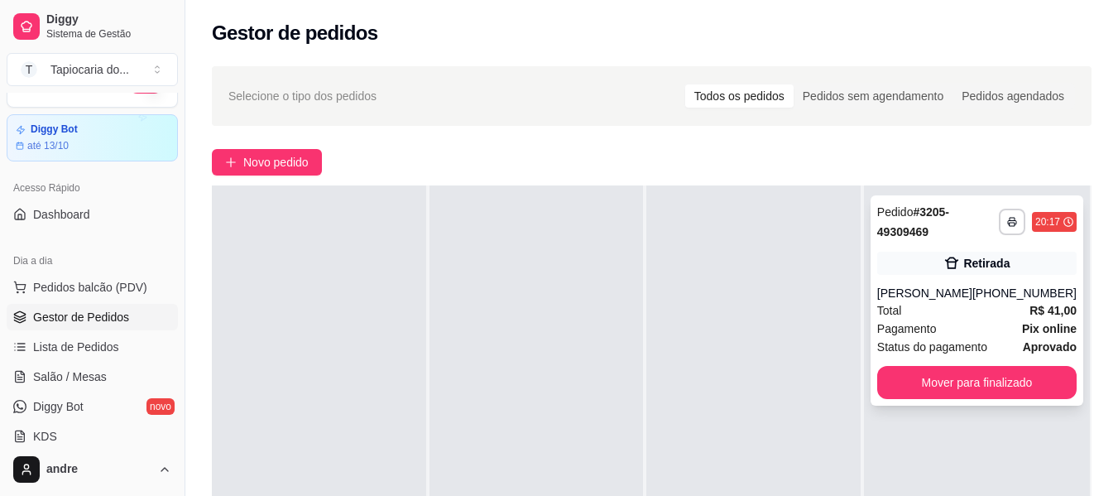
click at [933, 356] on span "Status do pagamento" at bounding box center [932, 347] width 110 height 18
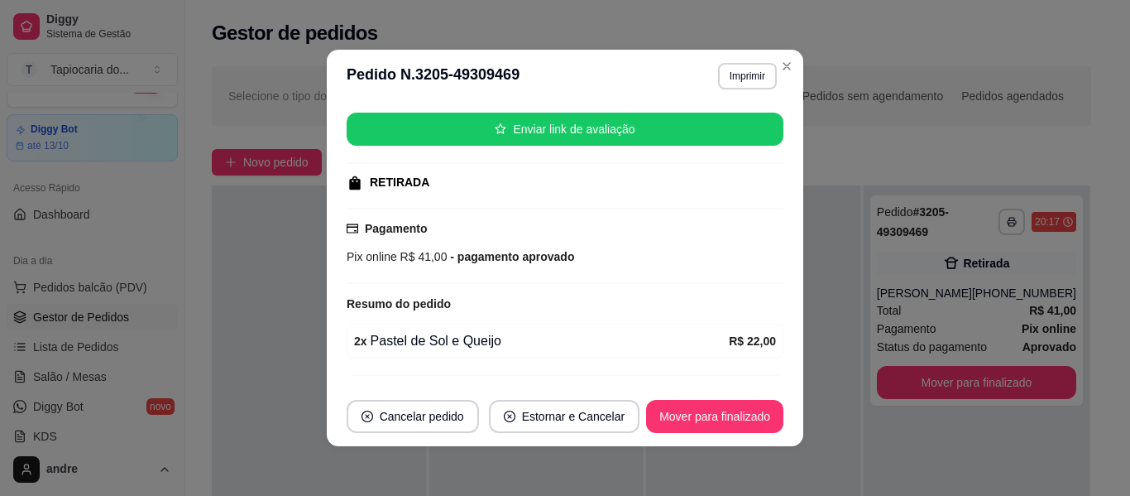
scroll to position [15, 0]
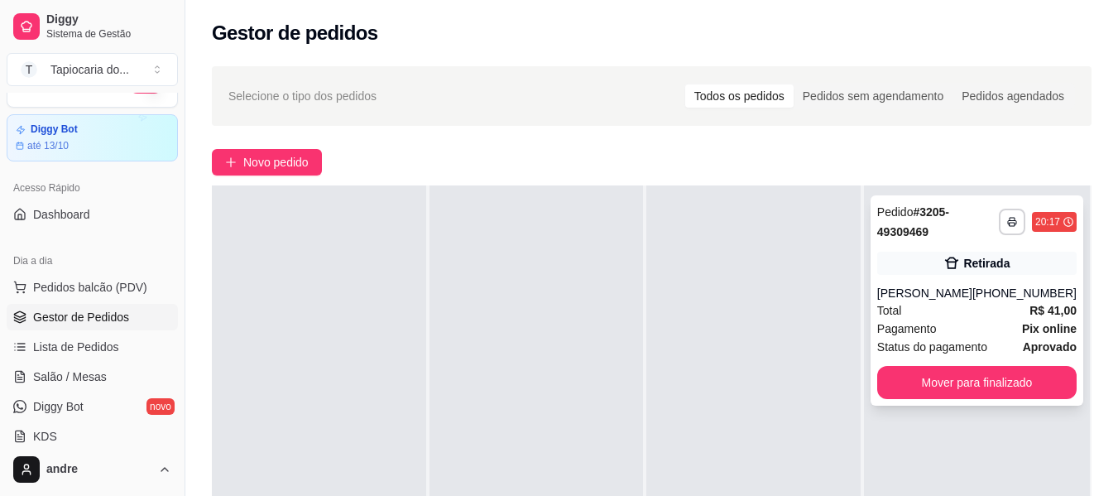
click at [986, 301] on div "[PHONE_NUMBER]" at bounding box center [1024, 293] width 104 height 17
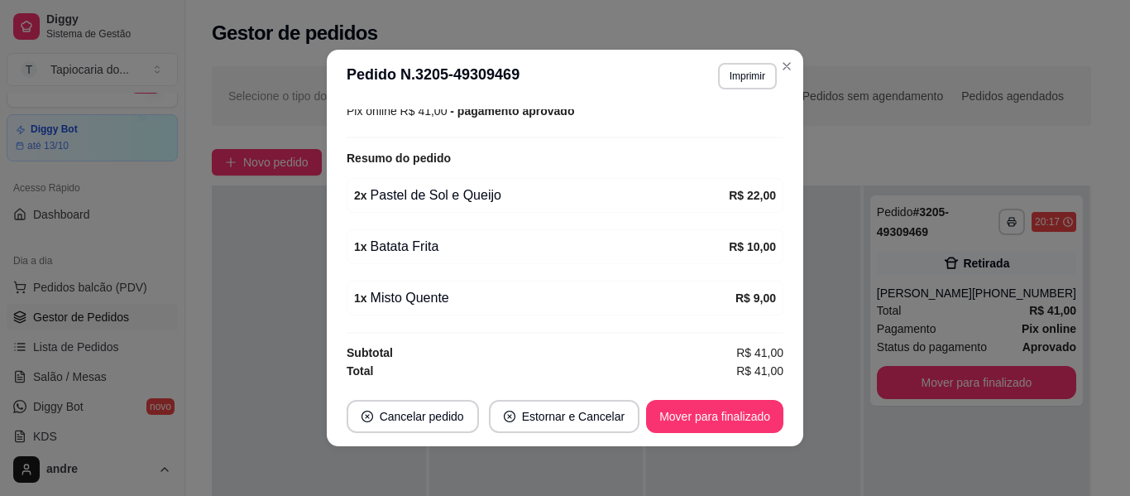
scroll to position [3, 0]
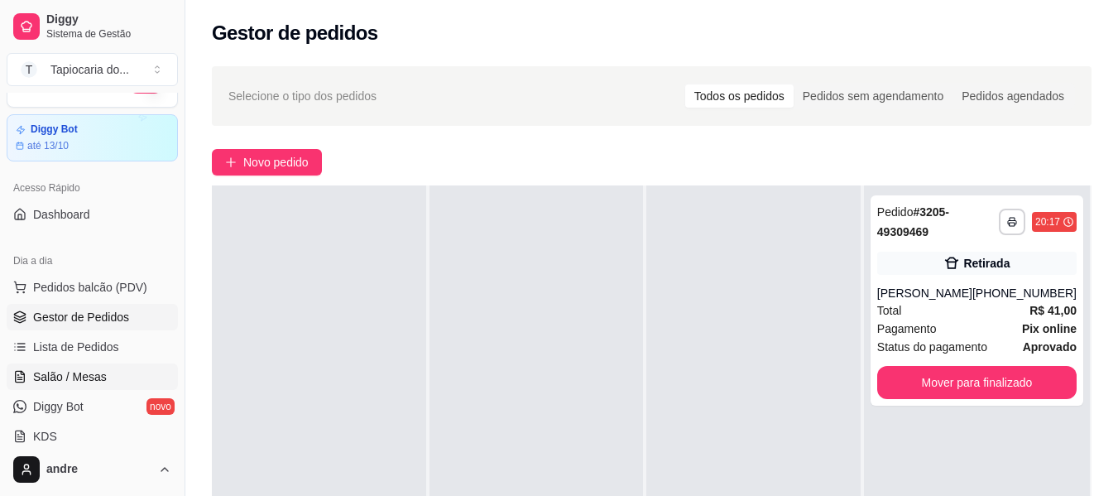
click at [65, 379] on span "Salão / Mesas" at bounding box center [70, 376] width 74 height 17
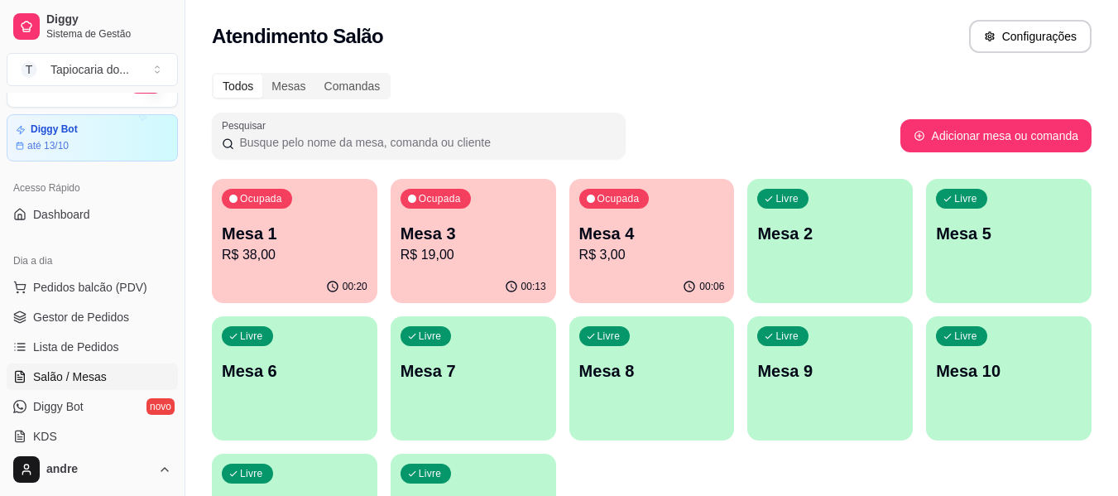
click at [292, 265] on div "Ocupada Mesa 1 R$ 38,00" at bounding box center [295, 225] width 166 height 92
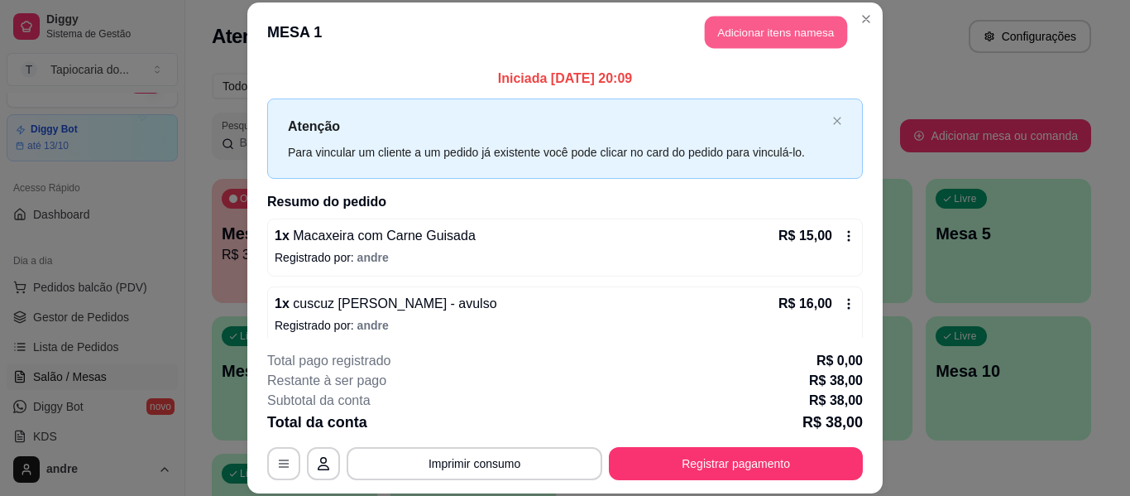
click at [726, 30] on button "Adicionar itens na mesa" at bounding box center [776, 33] width 142 height 32
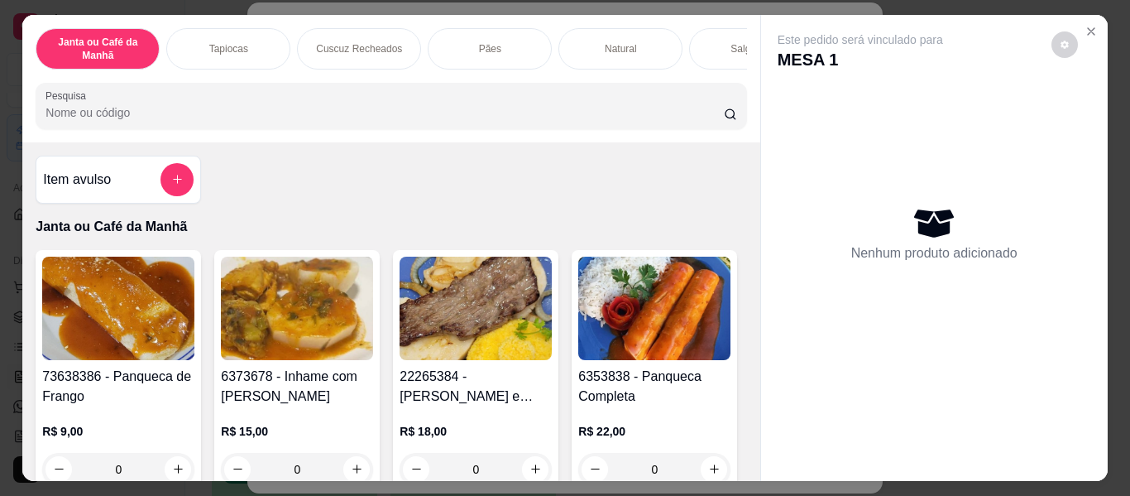
click at [804, 32] on p "Este pedido será vinculado para" at bounding box center [861, 39] width 166 height 17
click at [670, 102] on div at bounding box center [391, 105] width 691 height 33
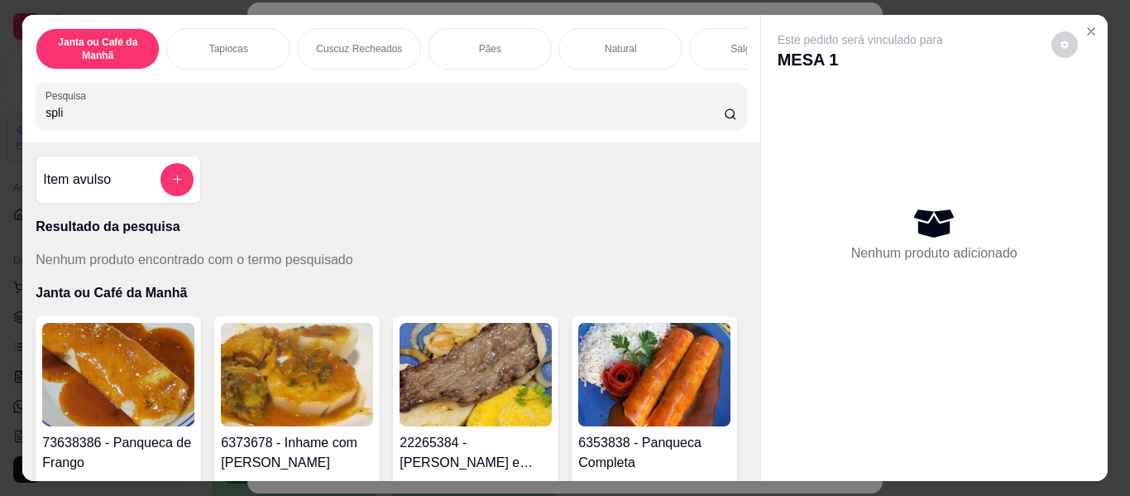
click at [488, 114] on input "spli" at bounding box center [385, 112] width 679 height 17
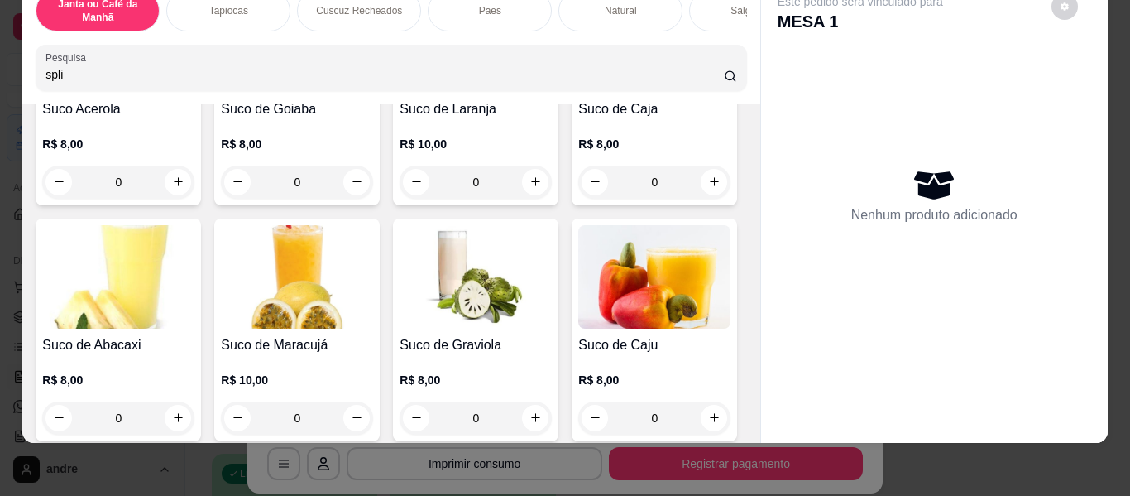
scroll to position [7614, 0]
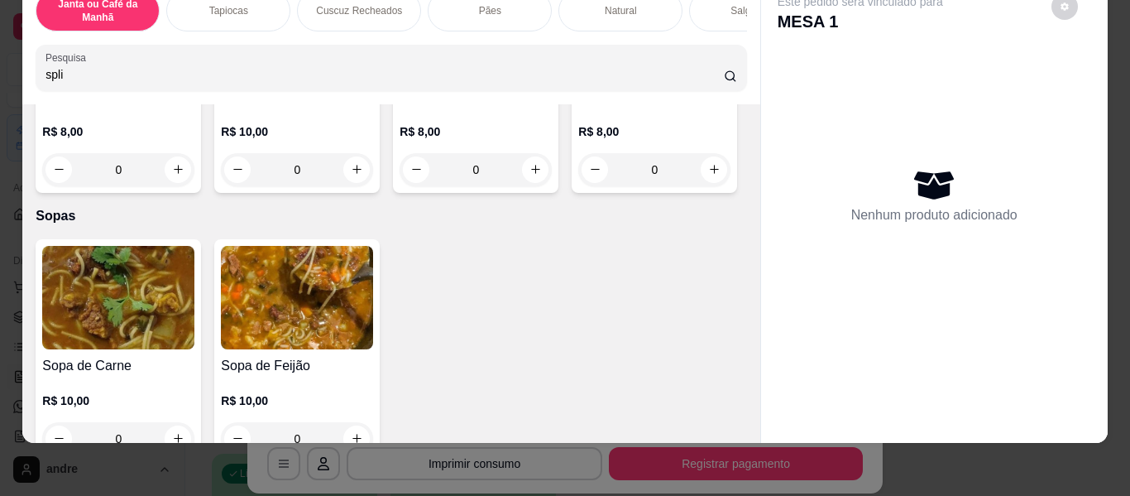
type input "spli"
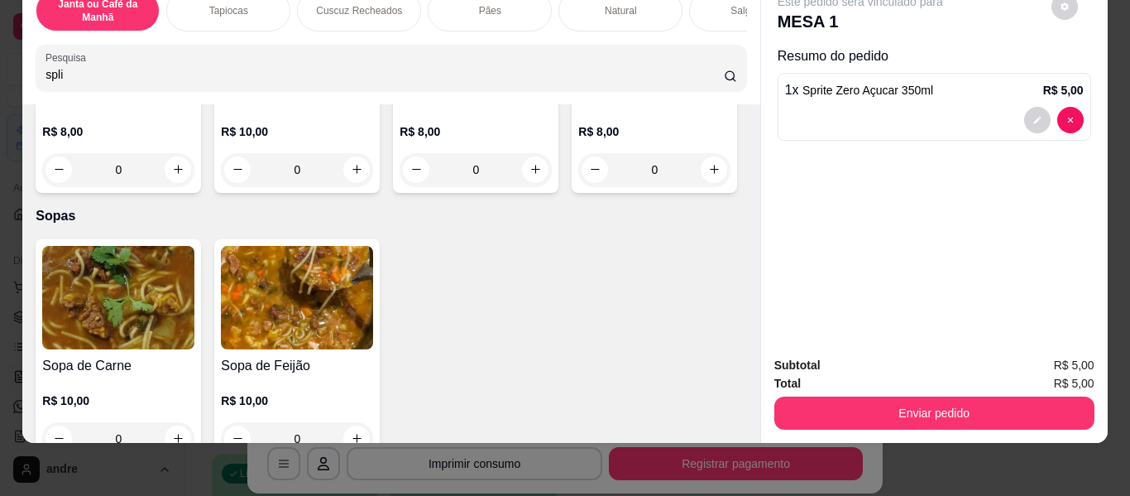
type input "1"
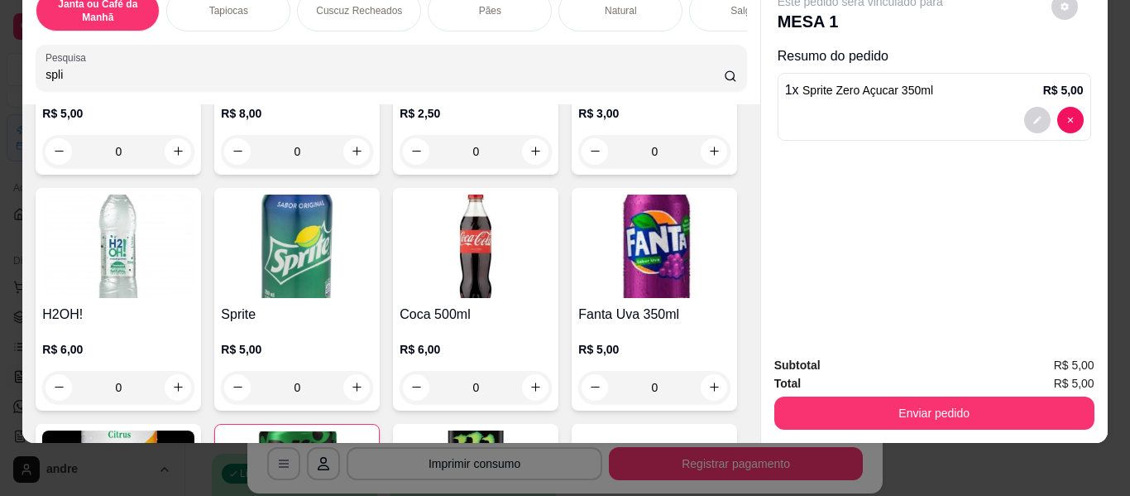
scroll to position [0, 0]
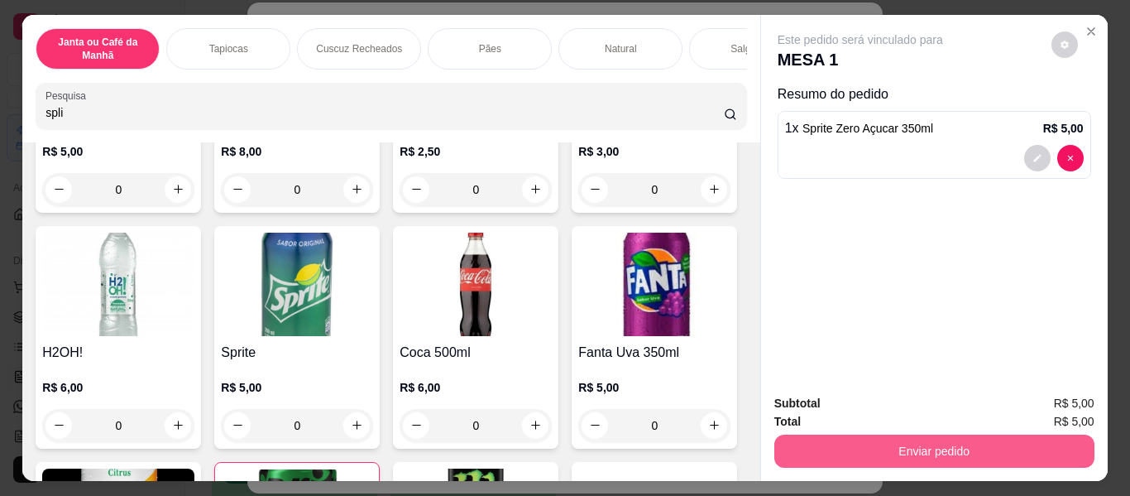
click at [993, 448] on button "Enviar pedido" at bounding box center [935, 450] width 320 height 33
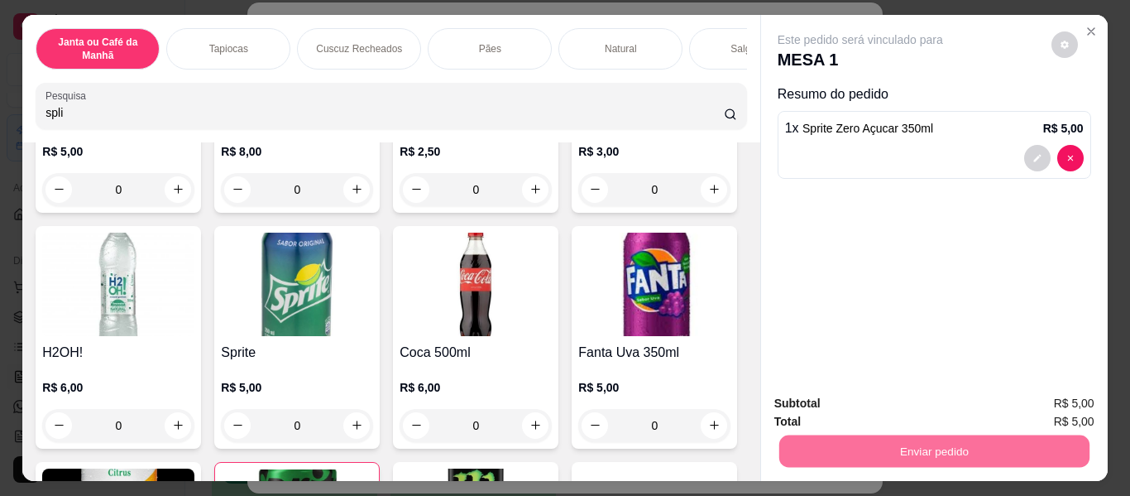
click at [1056, 403] on button "Enviar pedido" at bounding box center [1052, 404] width 94 height 31
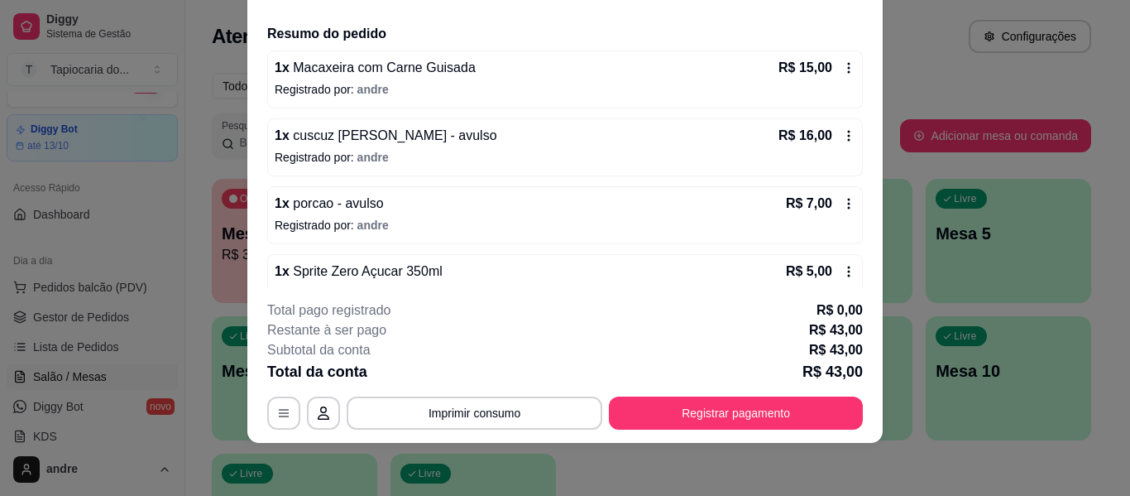
scroll to position [149, 0]
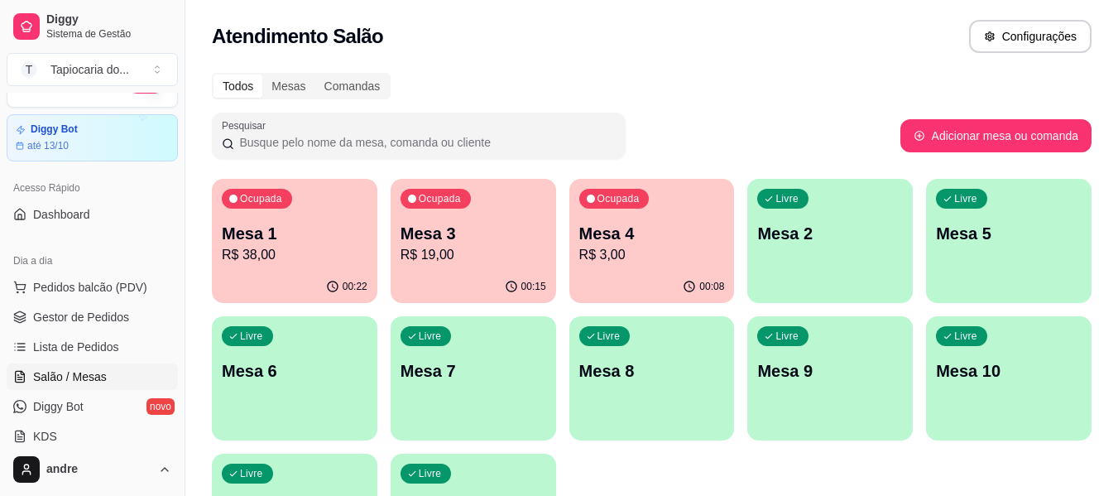
click at [604, 266] on div "Ocupada Mesa 4 R$ 3,00" at bounding box center [652, 225] width 166 height 92
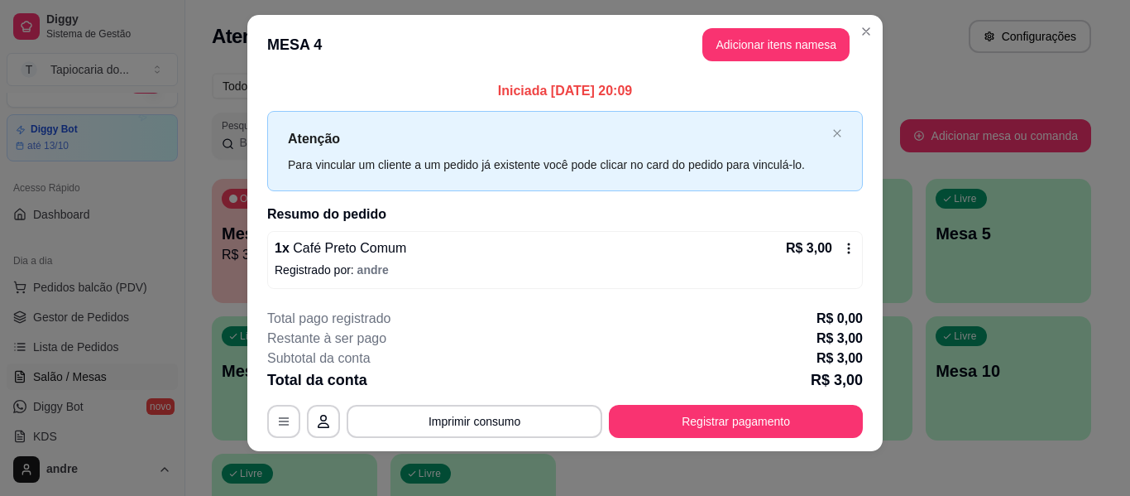
scroll to position [23, 0]
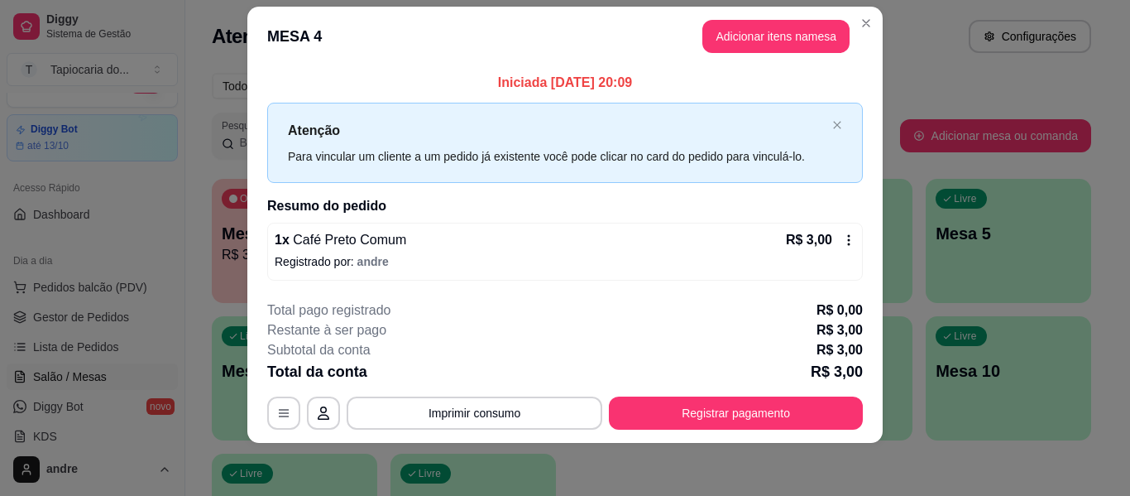
click at [844, 242] on icon at bounding box center [848, 239] width 13 height 13
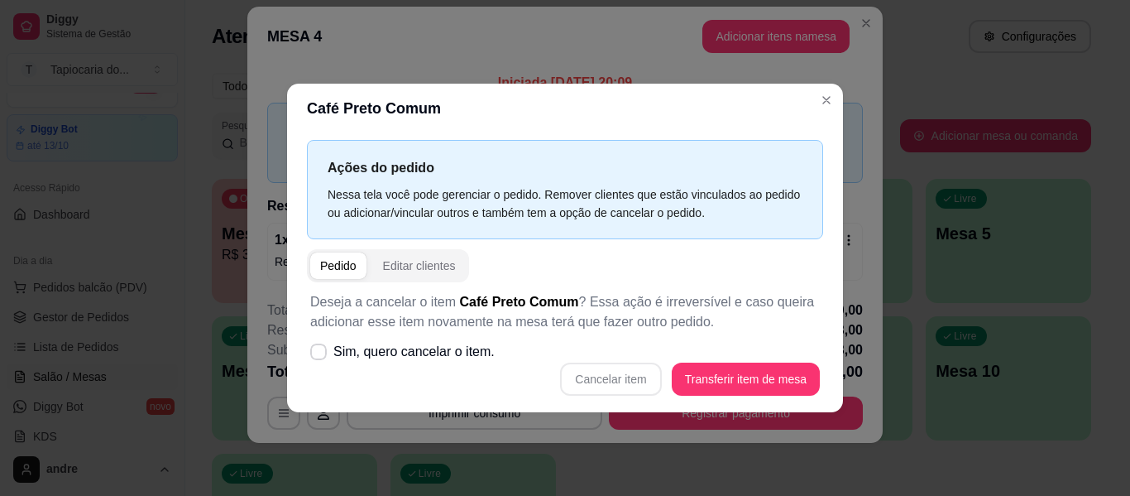
click at [626, 386] on div "Cancelar item Transferir item de mesa" at bounding box center [565, 378] width 510 height 33
click at [314, 361] on label "Sim, quero cancelar o item." at bounding box center [403, 351] width 198 height 33
click at [314, 361] on input "Sim, quero cancelar o item." at bounding box center [315, 359] width 11 height 11
checkbox input "true"
click at [635, 382] on button "Cancelar item" at bounding box center [610, 378] width 101 height 33
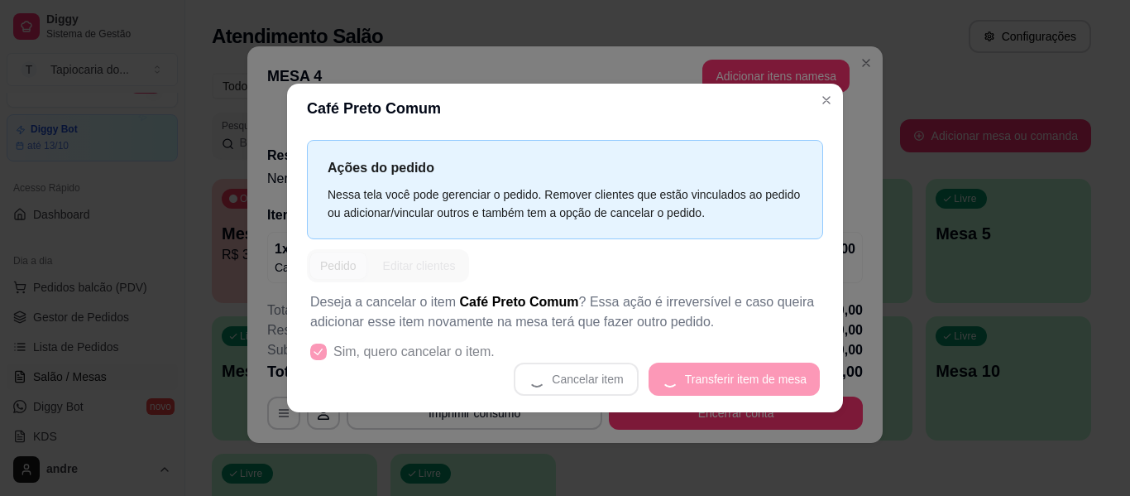
scroll to position [3, 0]
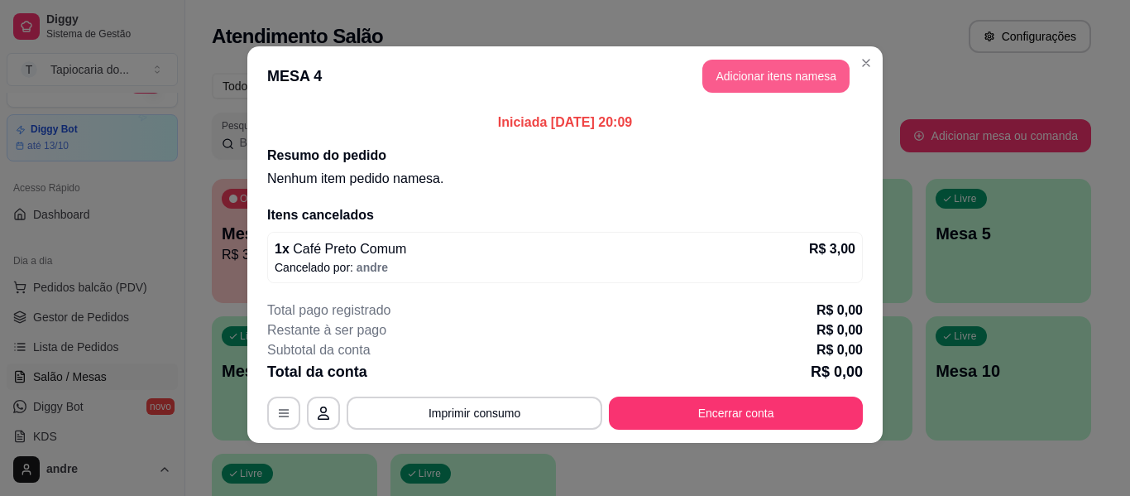
click at [729, 86] on button "Adicionar itens na mesa" at bounding box center [776, 76] width 147 height 33
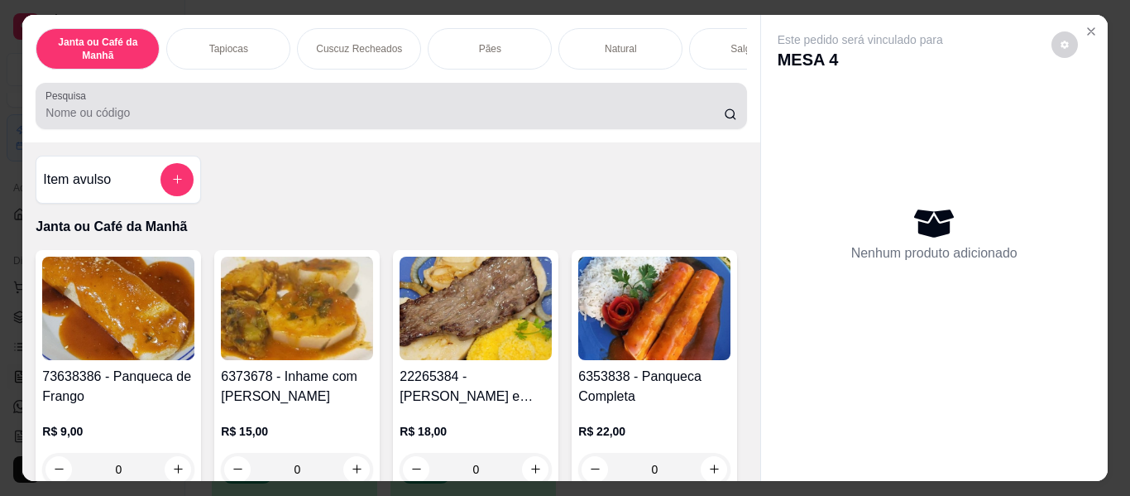
click at [551, 119] on input "Pesquisa" at bounding box center [385, 112] width 679 height 17
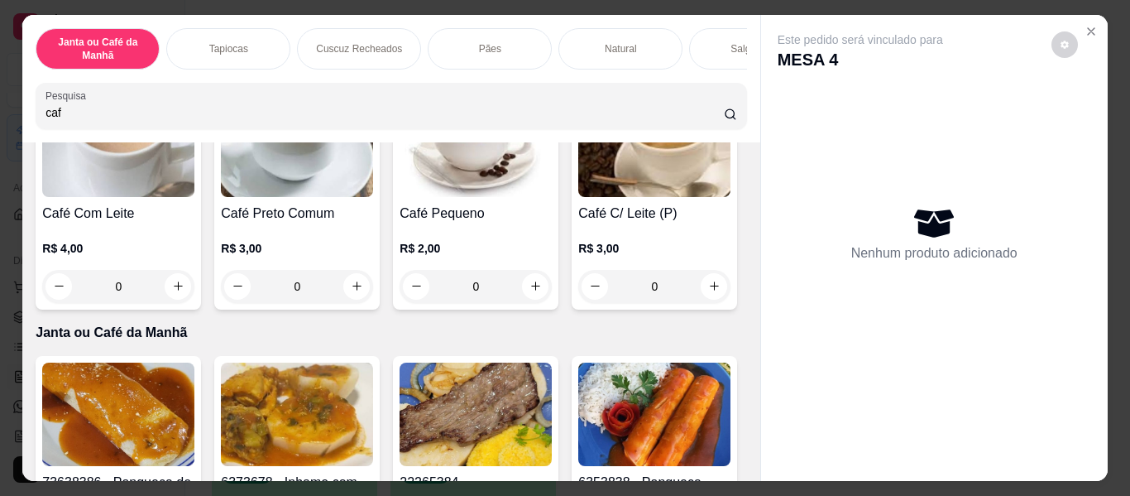
scroll to position [166, 0]
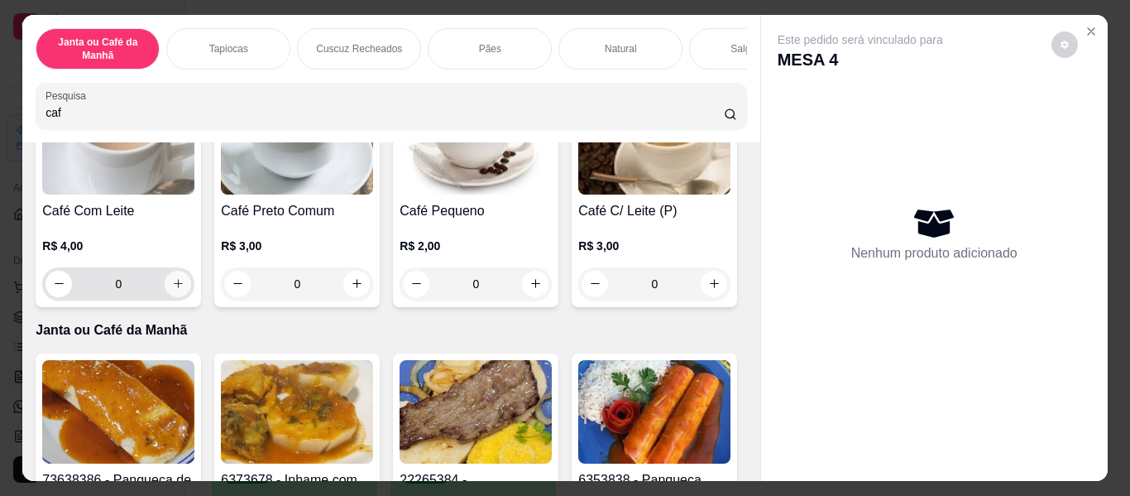
type input "caf"
click at [172, 289] on icon "increase-product-quantity" at bounding box center [178, 283] width 12 height 12
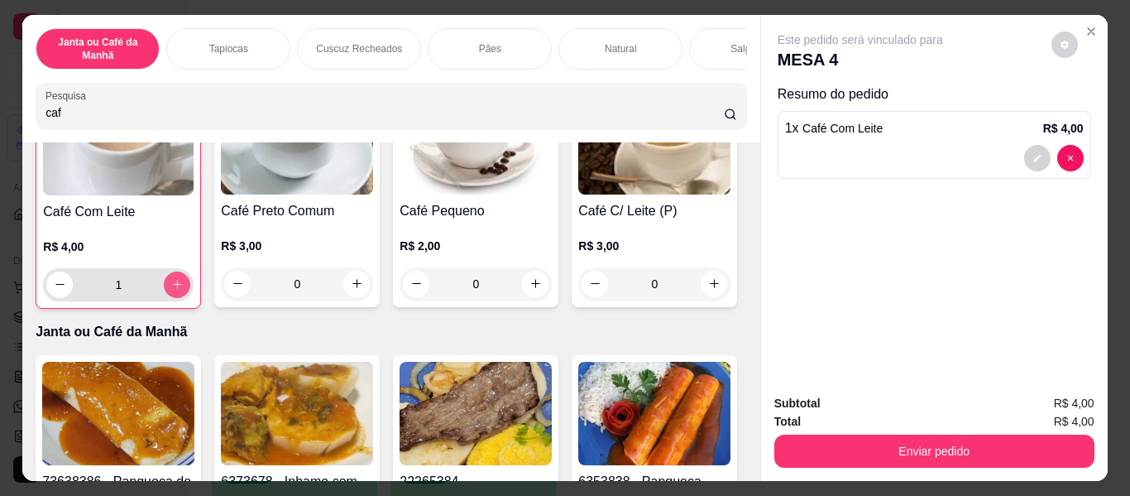
type input "1"
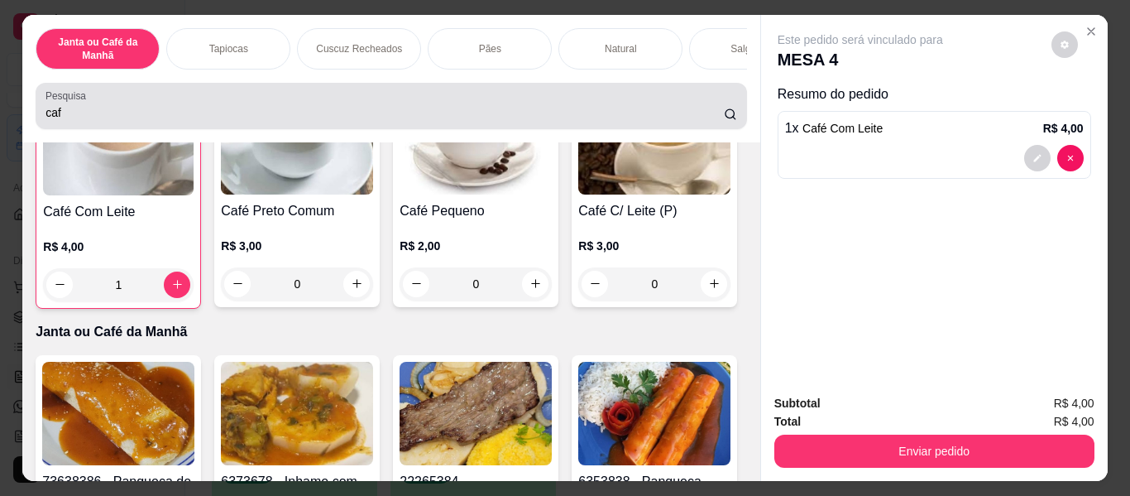
scroll to position [166, 0]
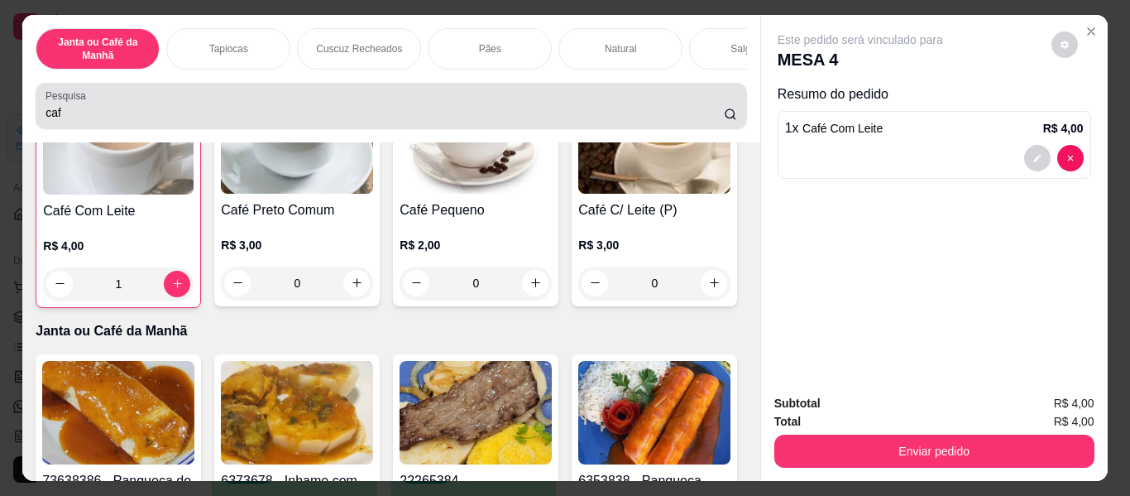
click at [135, 121] on input "caf" at bounding box center [385, 112] width 679 height 17
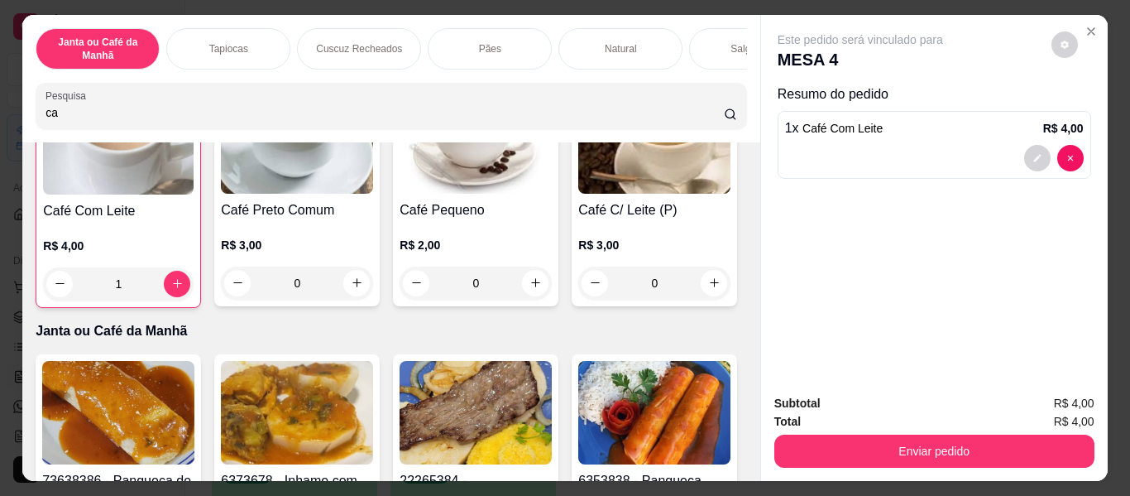
type input "c"
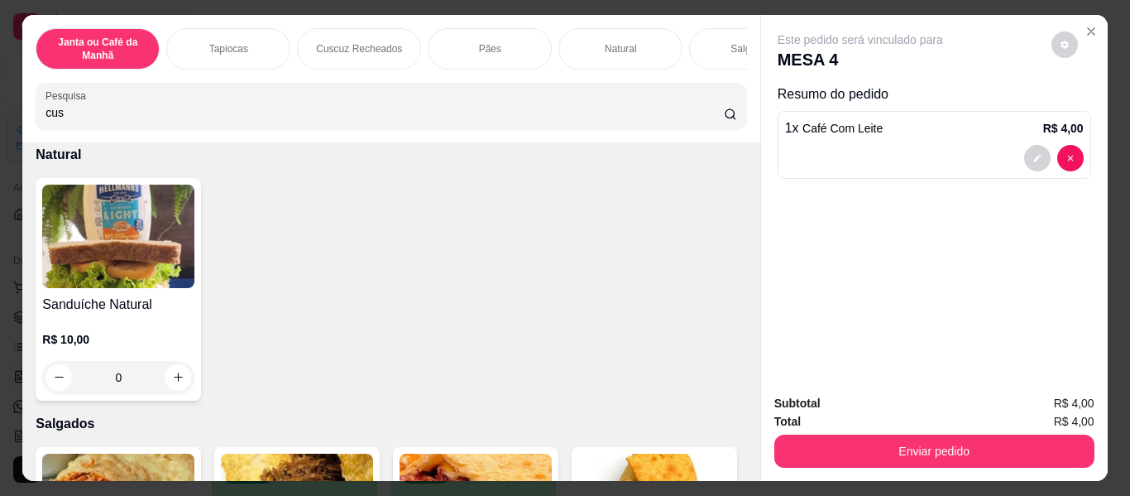
scroll to position [4509, 0]
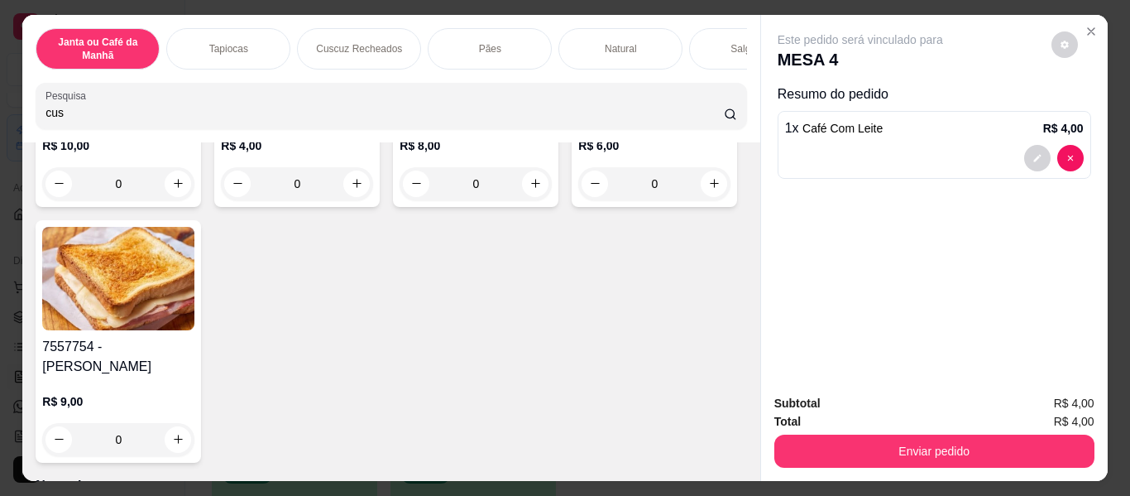
type input "cus"
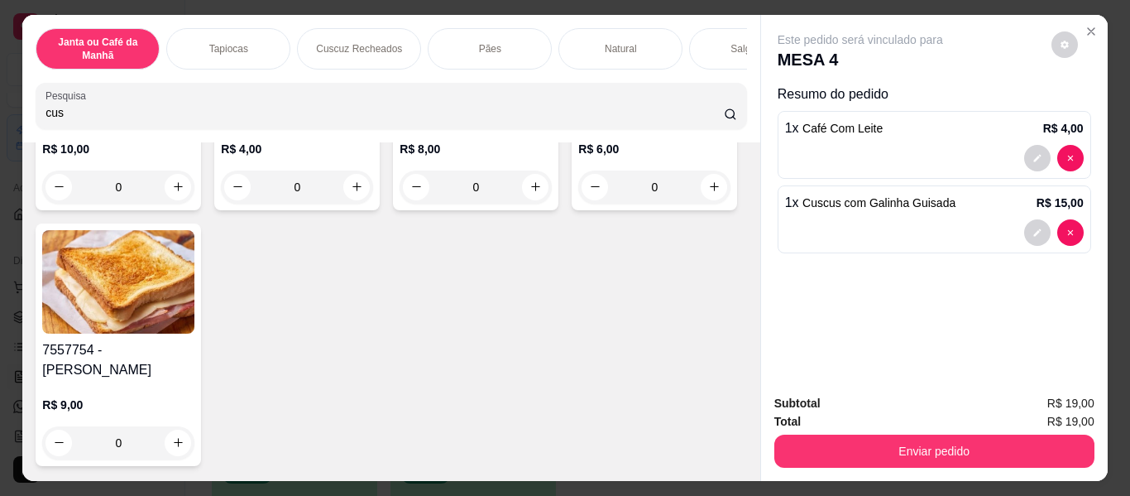
type input "1"
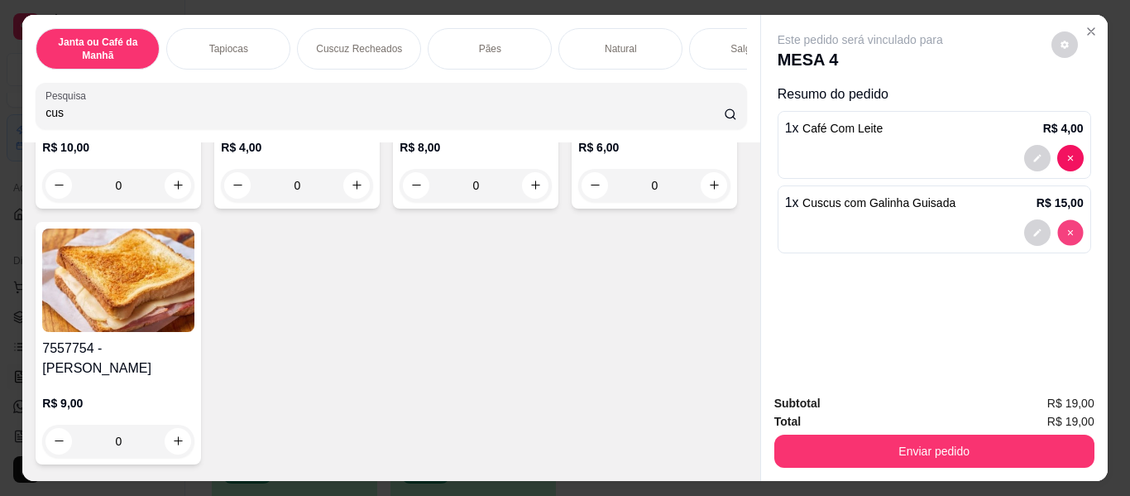
type input "0"
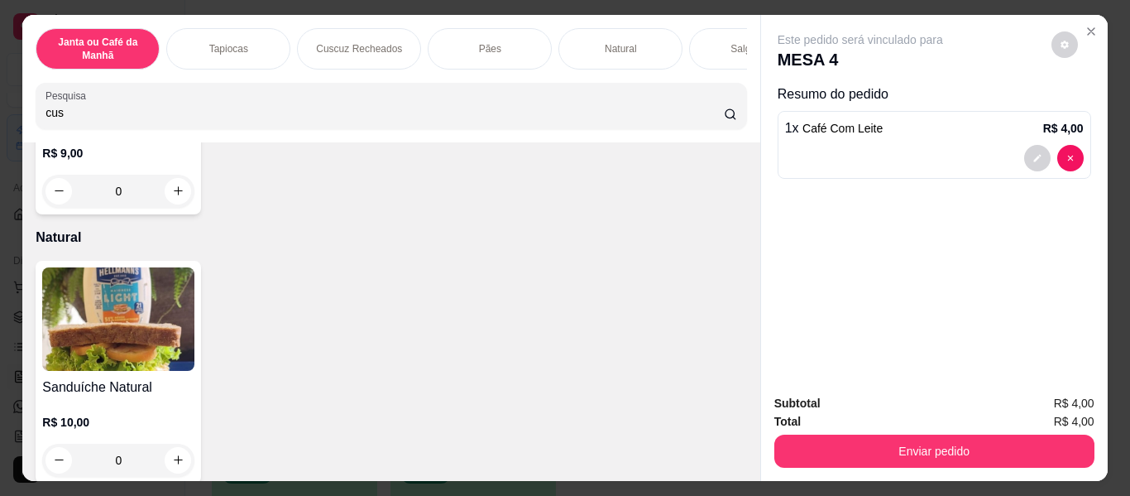
scroll to position [4923, 0]
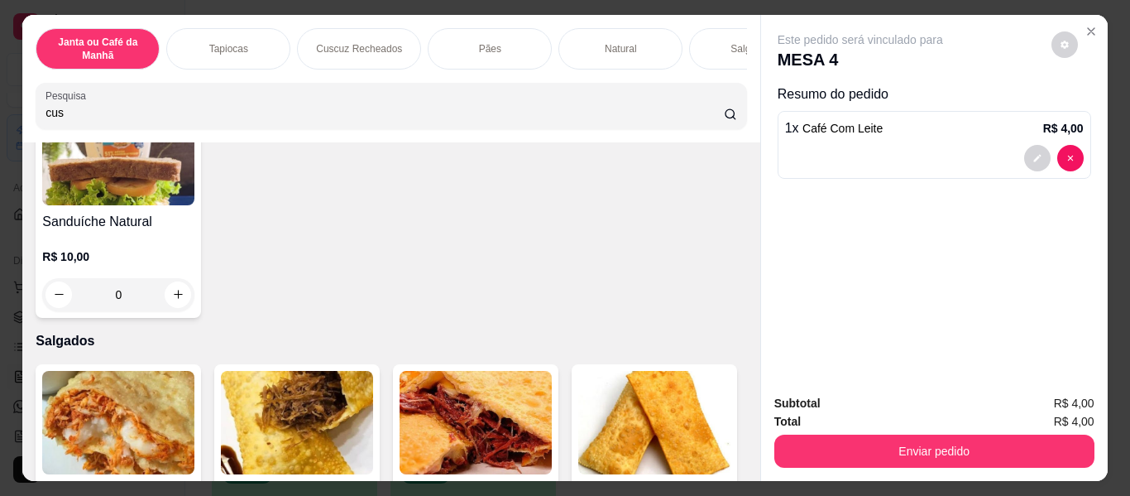
type input "1"
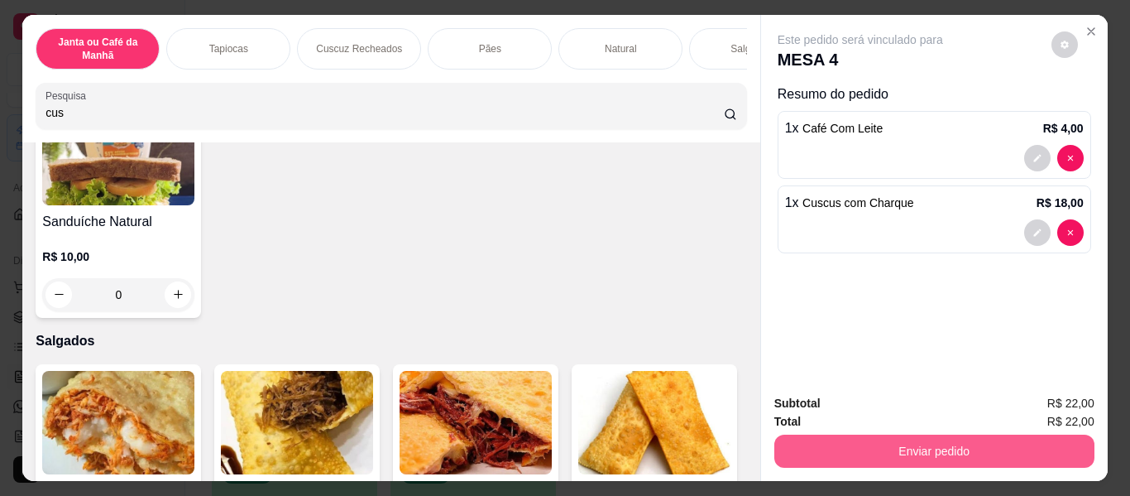
click at [916, 436] on button "Enviar pedido" at bounding box center [935, 450] width 320 height 33
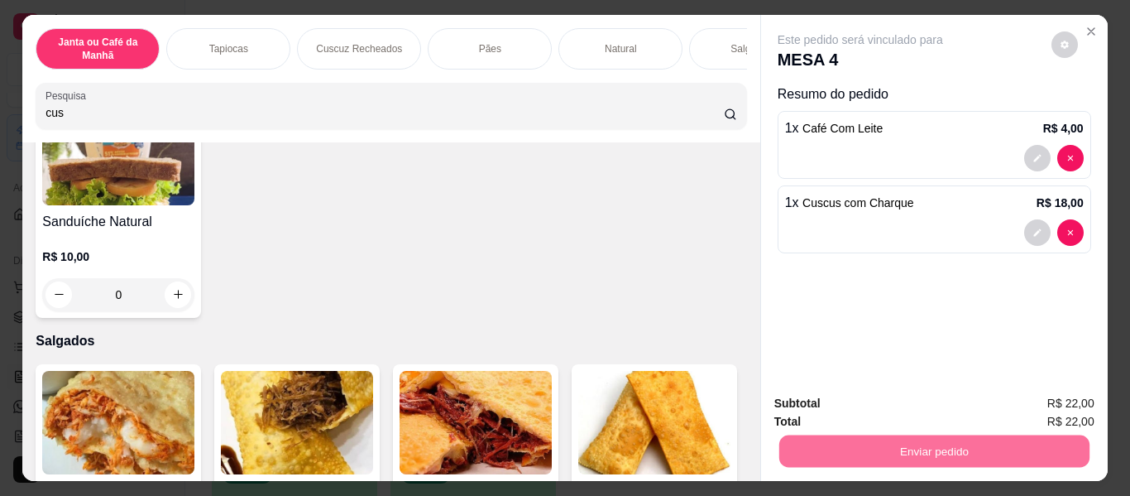
click at [1068, 406] on button "Enviar pedido" at bounding box center [1052, 404] width 94 height 31
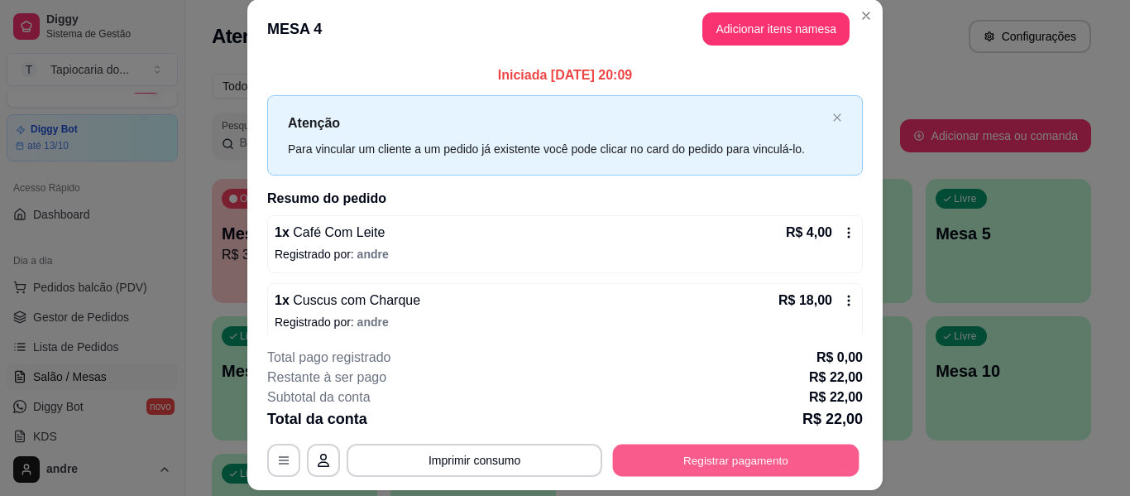
click at [781, 458] on button "Registrar pagamento" at bounding box center [736, 460] width 247 height 32
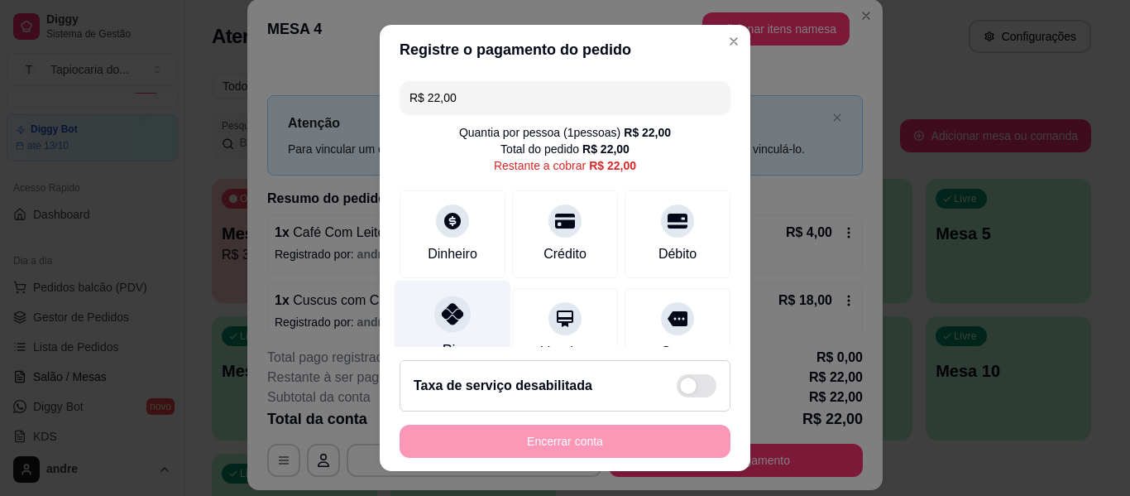
click at [473, 341] on div "Pix" at bounding box center [453, 329] width 117 height 97
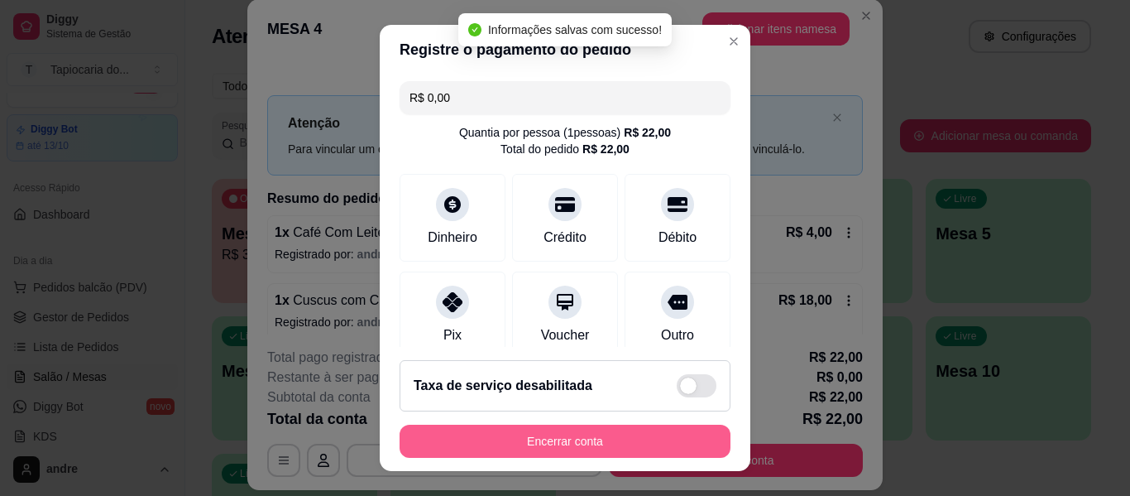
type input "R$ 0,00"
click at [555, 439] on button "Encerrar conta" at bounding box center [565, 441] width 321 height 32
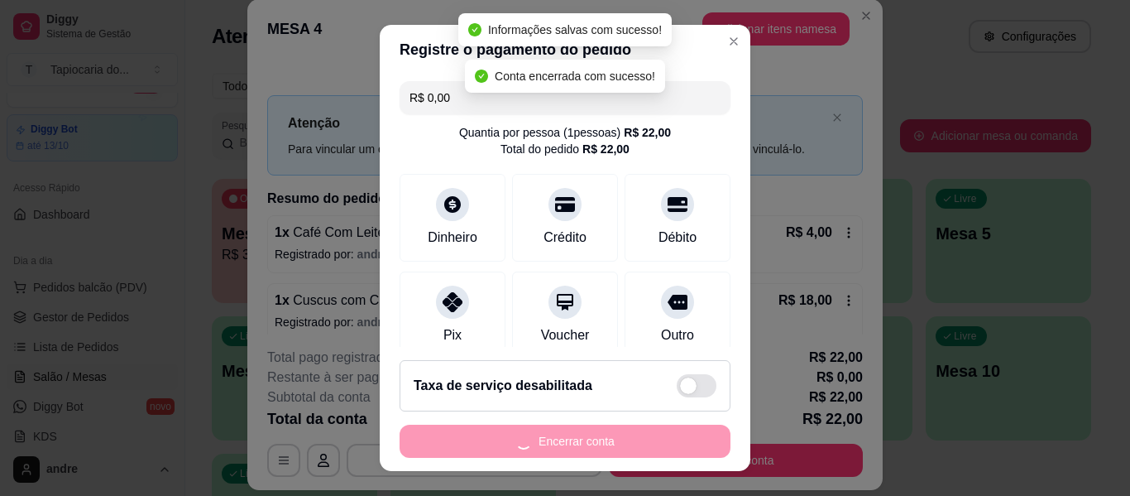
scroll to position [0, 0]
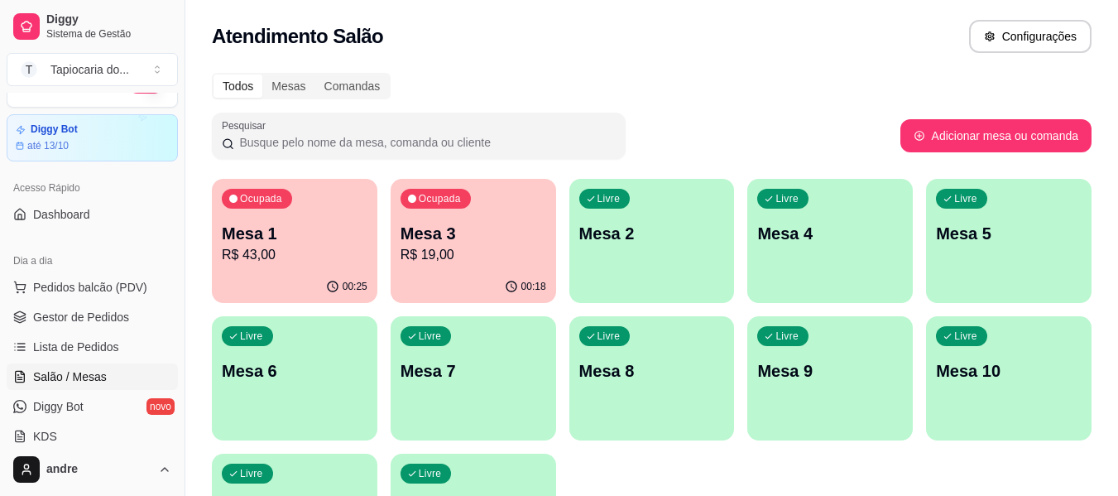
click at [454, 253] on p "R$ 19,00" at bounding box center [474, 255] width 146 height 20
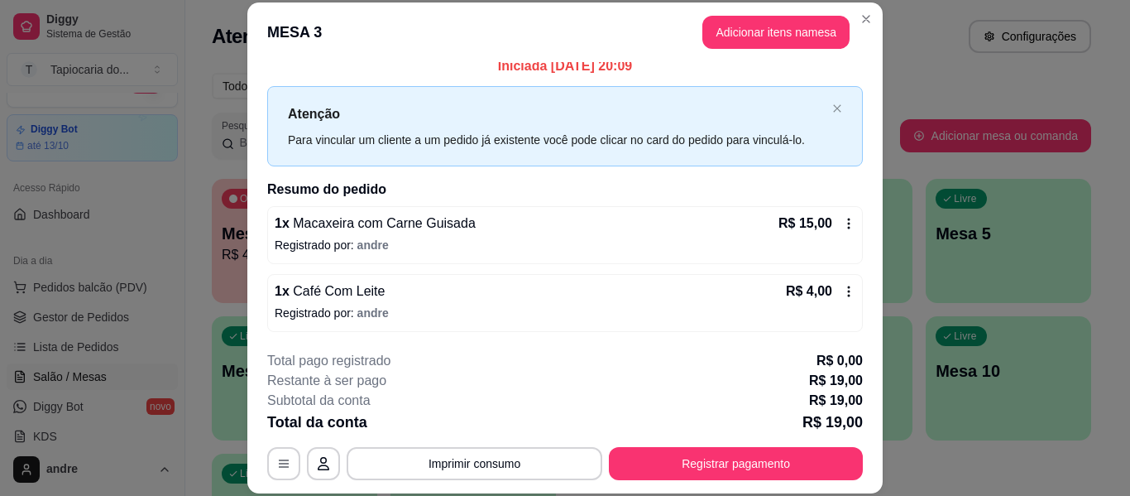
scroll to position [13, 0]
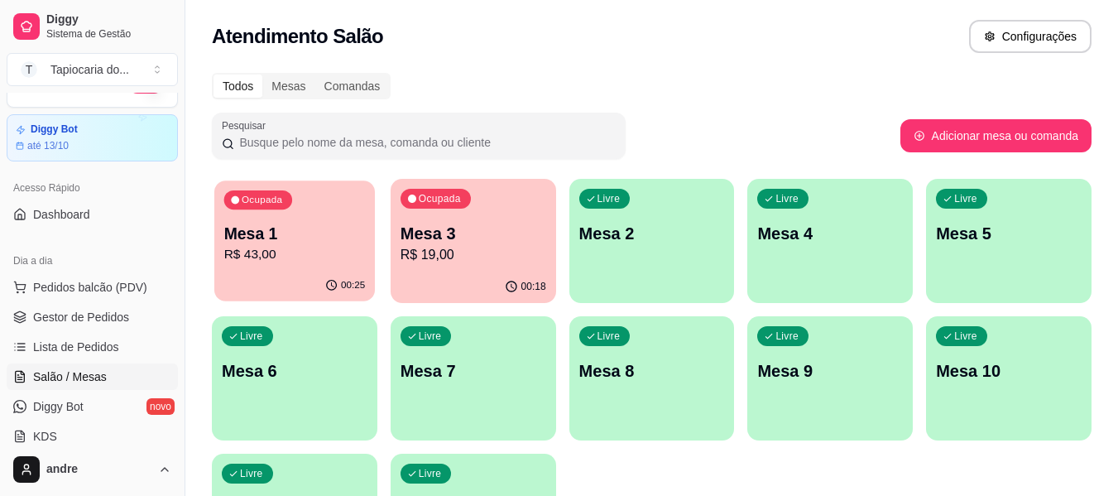
click at [287, 271] on div "00:25" at bounding box center [294, 285] width 161 height 31
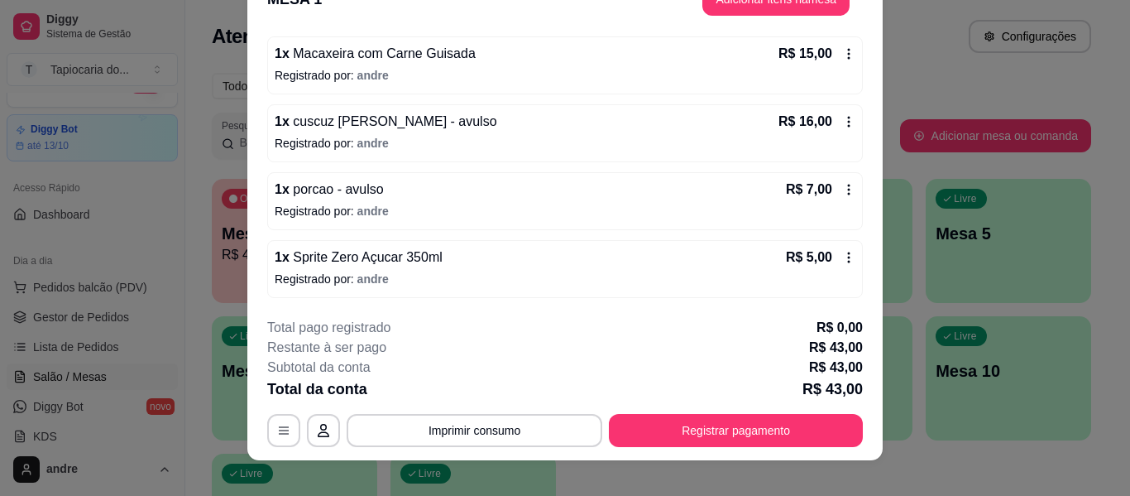
scroll to position [50, 0]
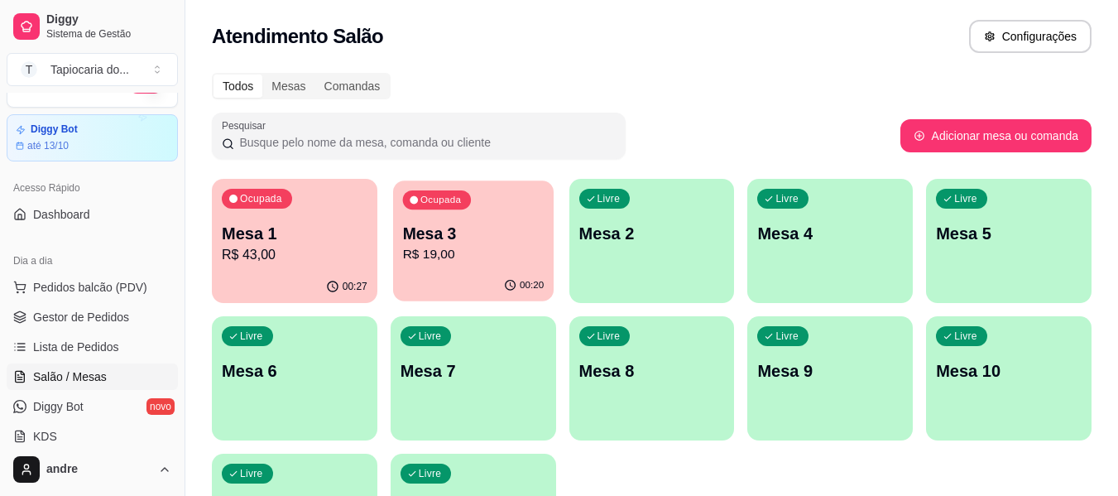
click at [526, 246] on p "R$ 19,00" at bounding box center [473, 254] width 142 height 19
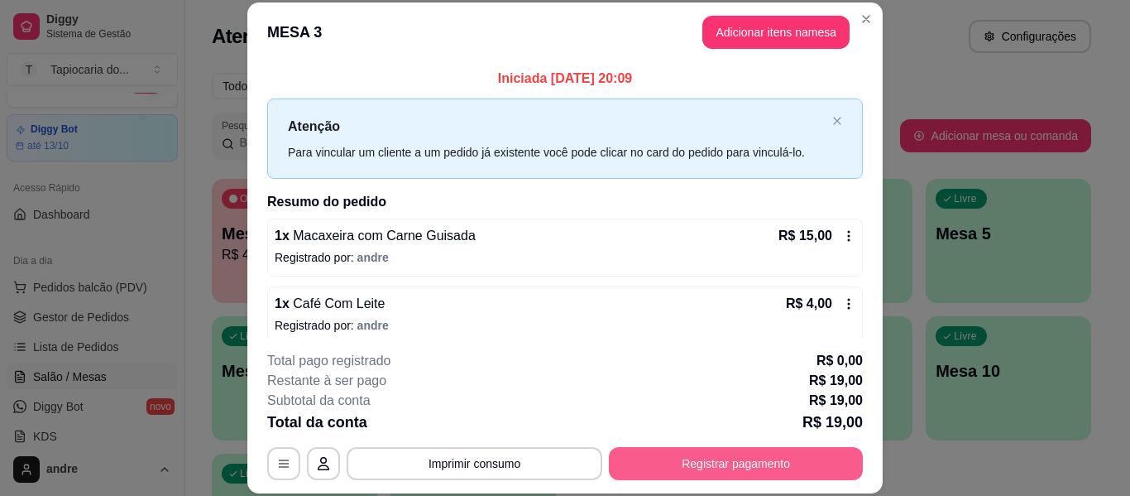
click at [746, 466] on button "Registrar pagamento" at bounding box center [736, 463] width 254 height 33
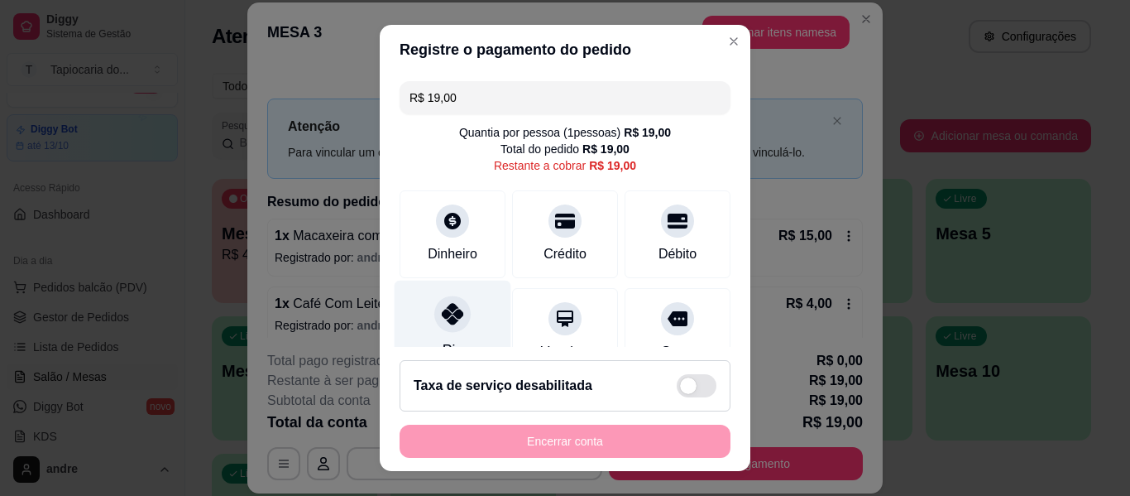
click at [410, 341] on div "Pix" at bounding box center [453, 329] width 117 height 97
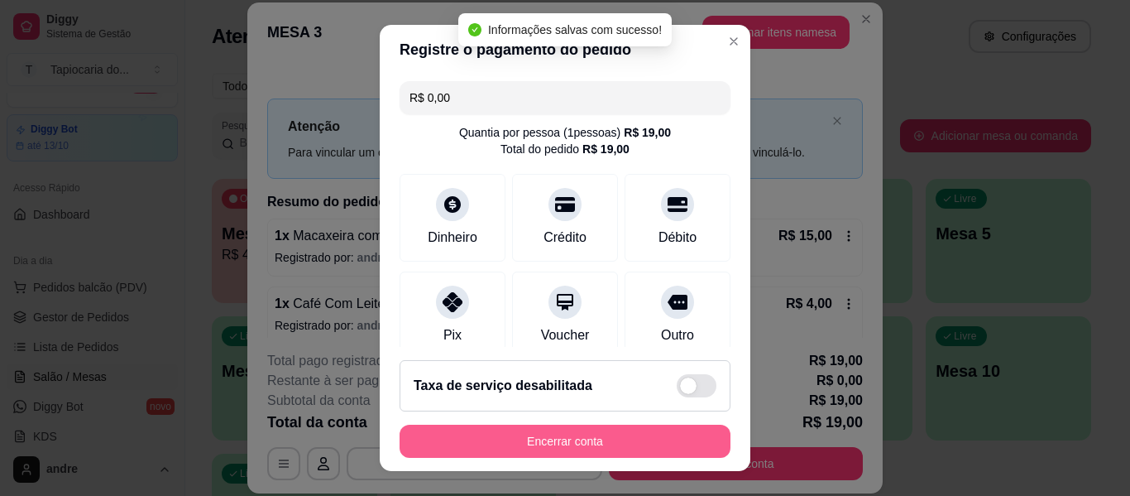
type input "R$ 0,00"
click at [532, 447] on button "Encerrar conta" at bounding box center [565, 441] width 321 height 32
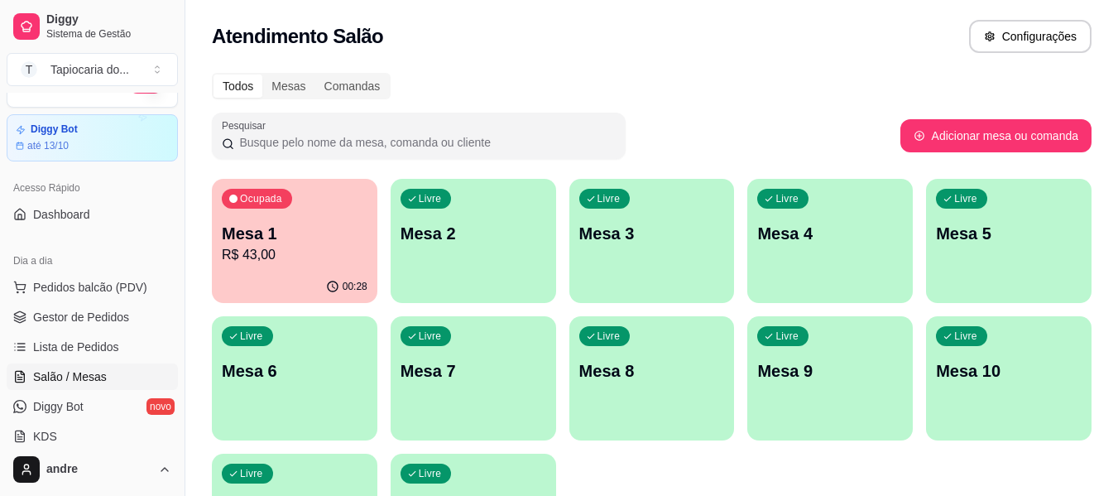
click at [302, 256] on p "R$ 43,00" at bounding box center [295, 255] width 146 height 20
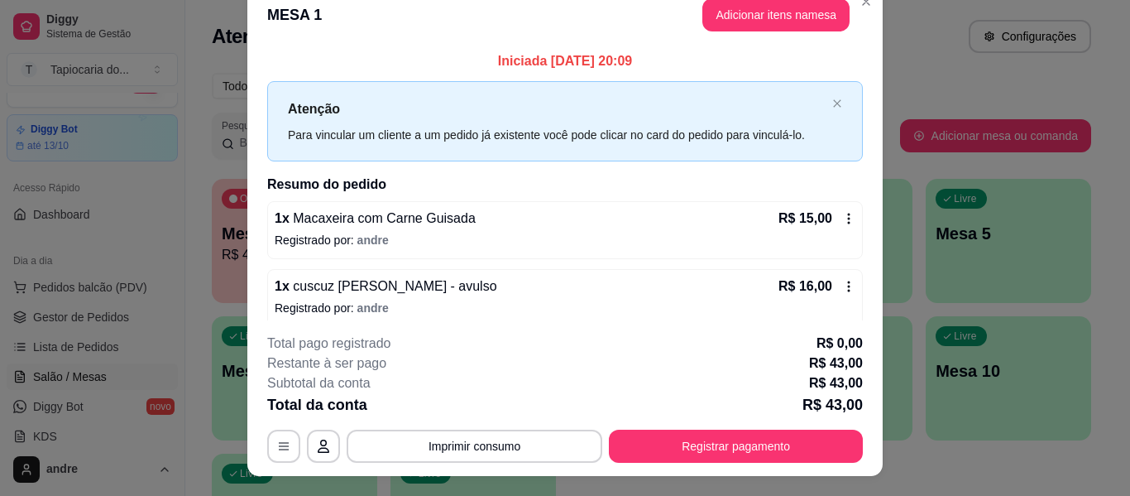
scroll to position [0, 0]
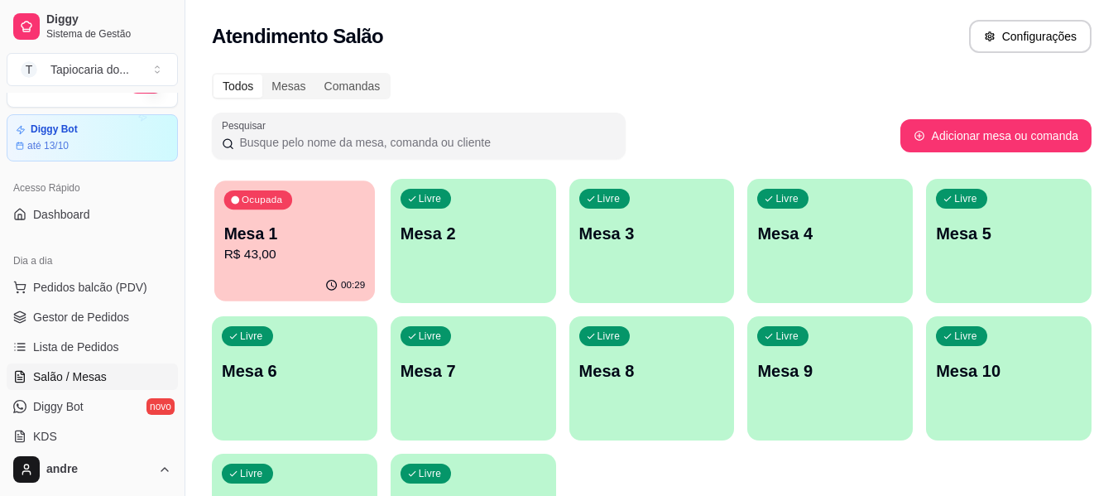
click at [278, 267] on div "Ocupada Mesa 1 R$ 43,00" at bounding box center [294, 224] width 161 height 89
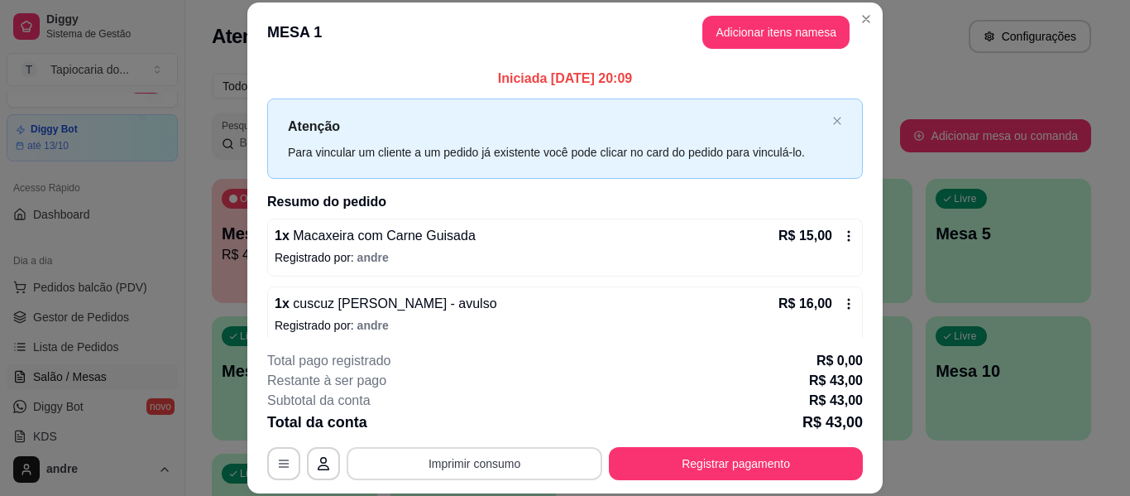
click at [508, 458] on button "Imprimir consumo" at bounding box center [475, 463] width 256 height 33
click at [493, 426] on button "Impressora" at bounding box center [474, 425] width 120 height 26
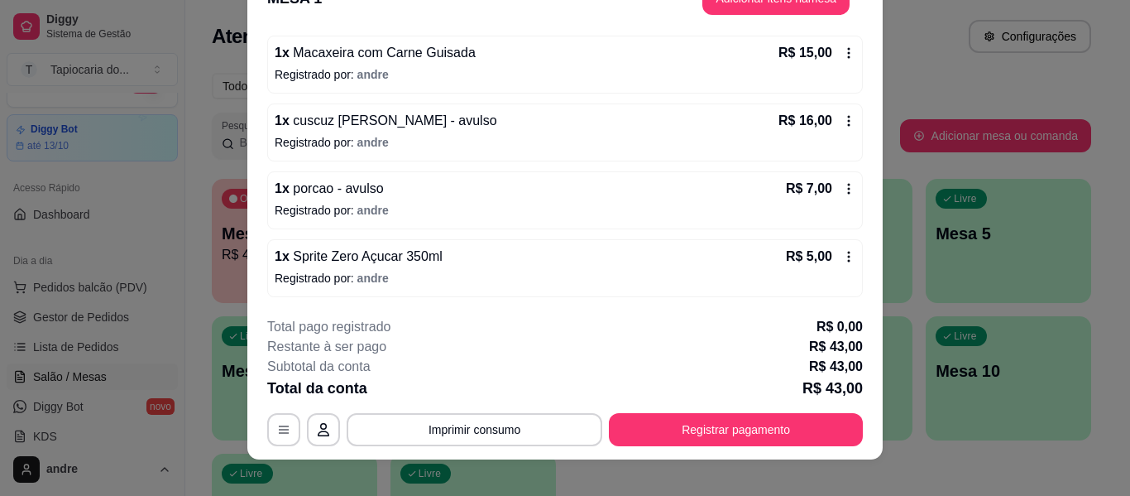
scroll to position [50, 0]
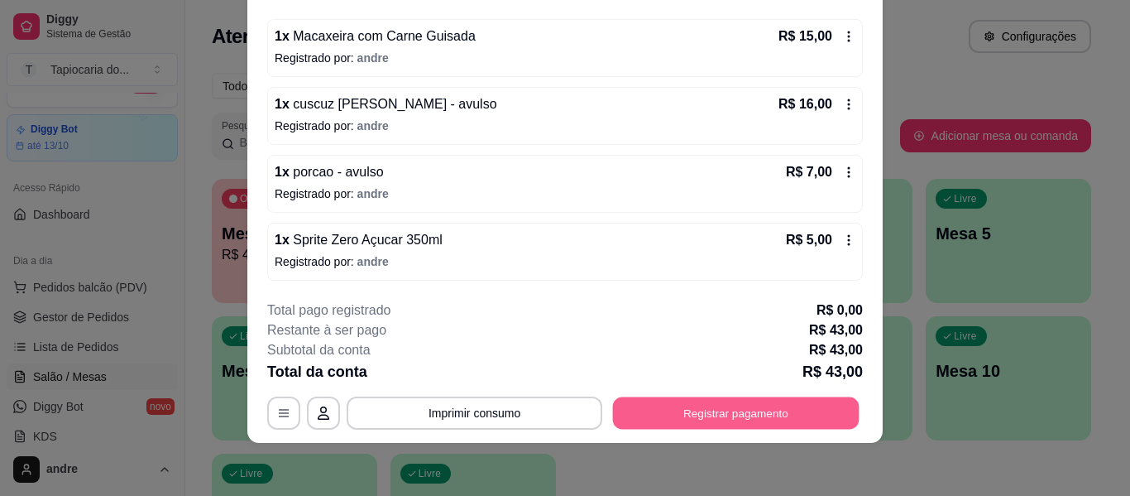
click at [741, 412] on button "Registrar pagamento" at bounding box center [736, 413] width 247 height 32
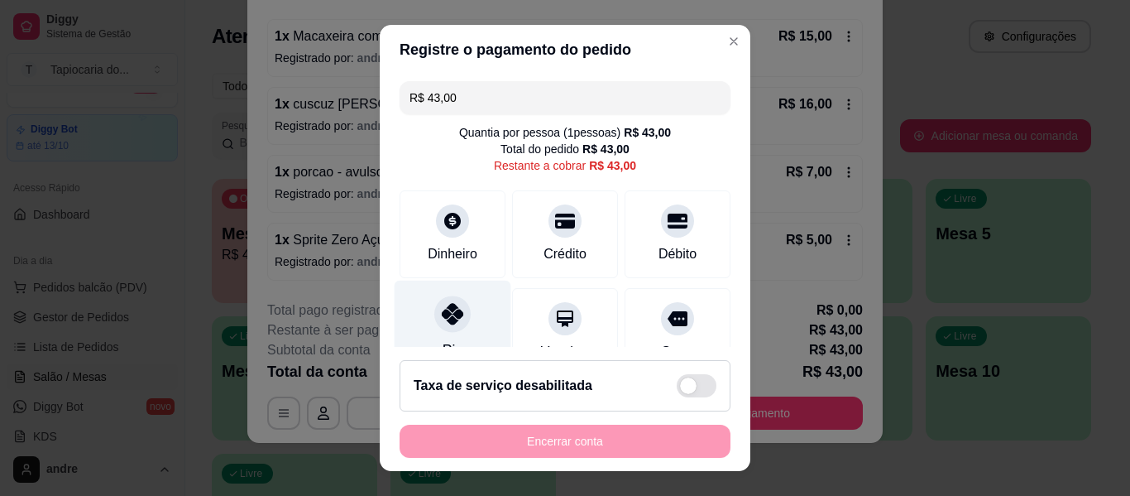
click at [450, 324] on icon at bounding box center [453, 314] width 22 height 22
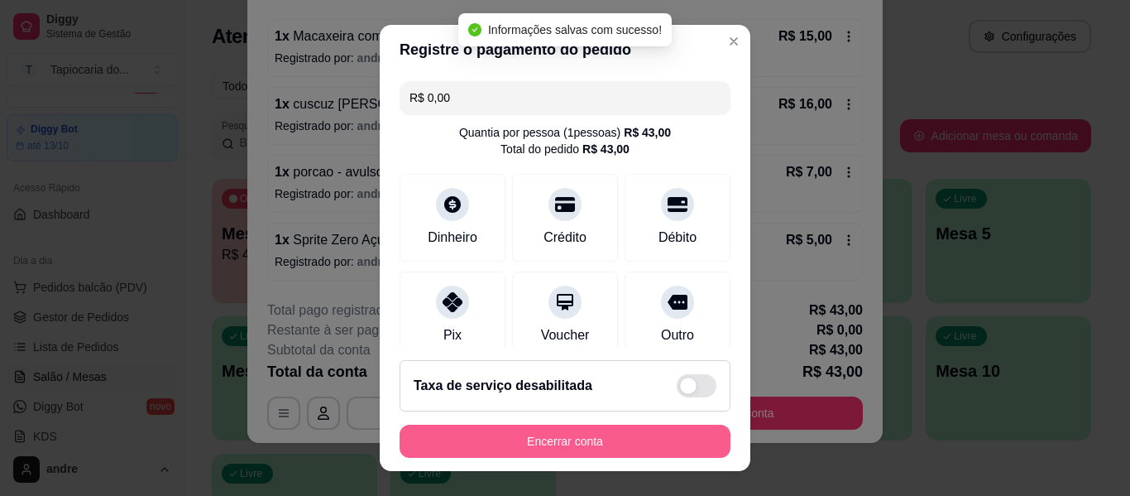
type input "R$ 0,00"
click at [585, 440] on button "Encerrar conta" at bounding box center [565, 441] width 321 height 32
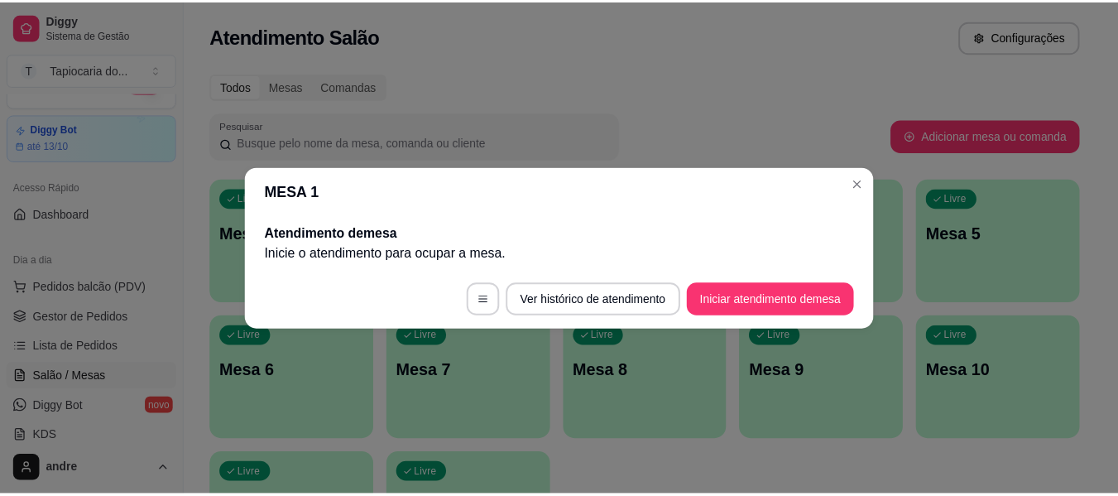
scroll to position [0, 0]
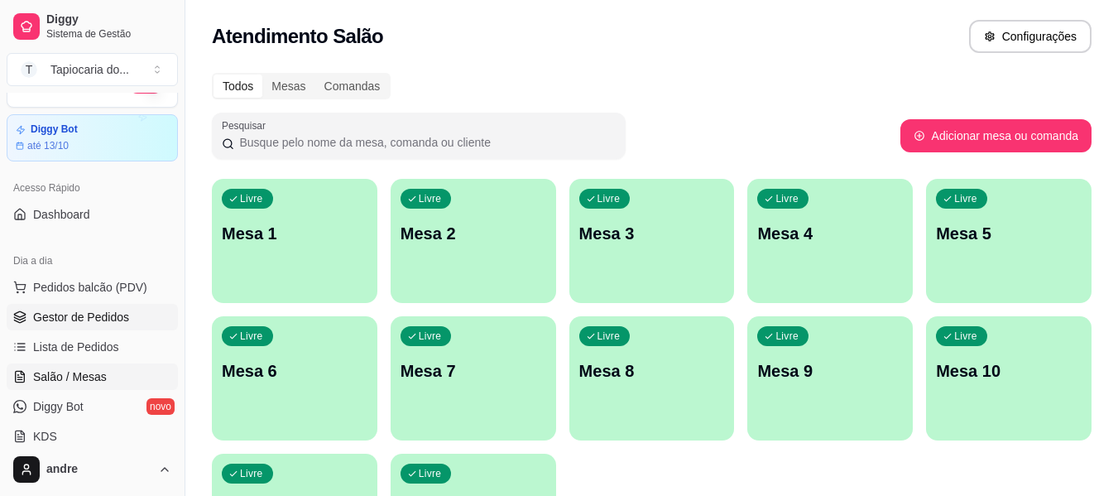
click at [67, 310] on span "Gestor de Pedidos" at bounding box center [81, 317] width 96 height 17
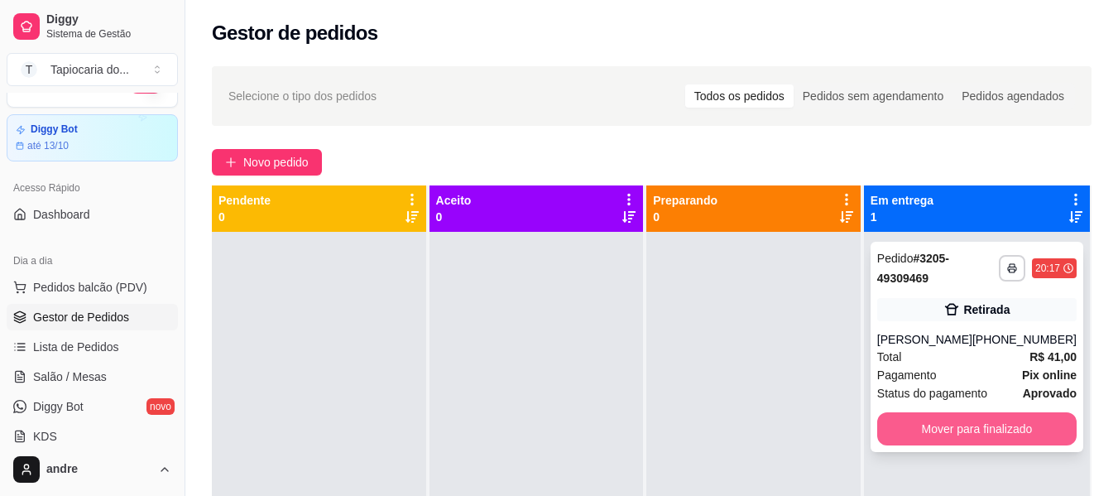
click at [925, 442] on button "Mover para finalizado" at bounding box center [976, 428] width 199 height 33
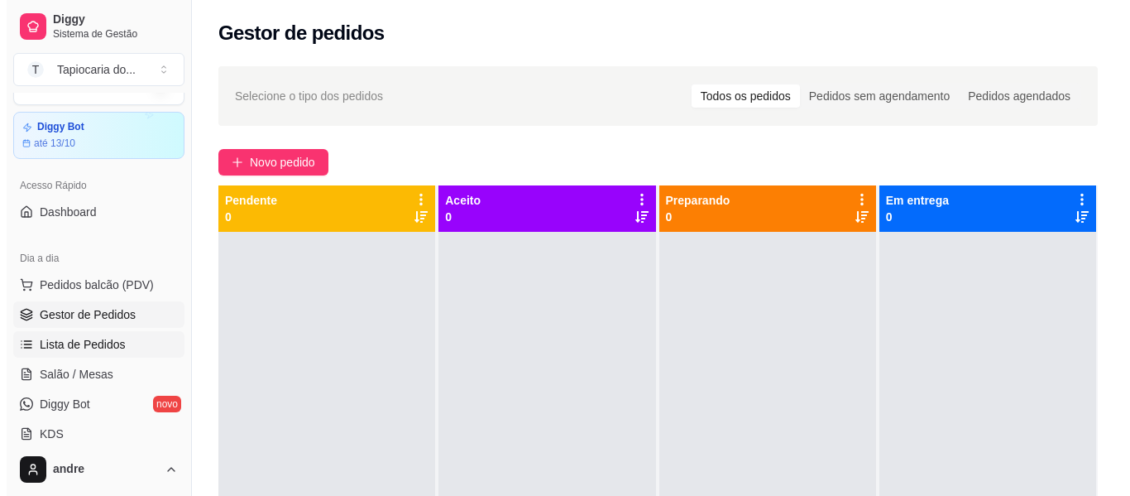
scroll to position [33, 0]
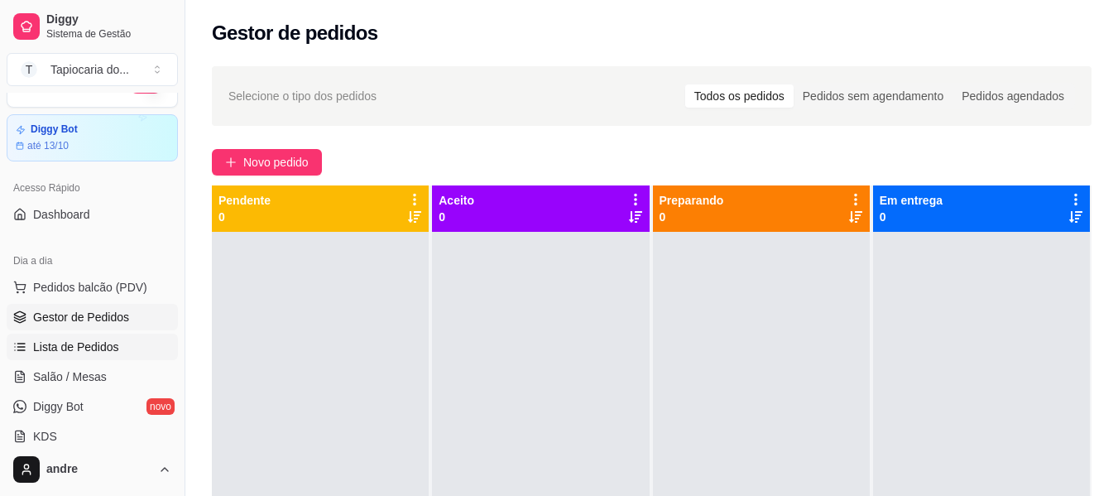
click at [70, 349] on span "Lista de Pedidos" at bounding box center [76, 346] width 86 height 17
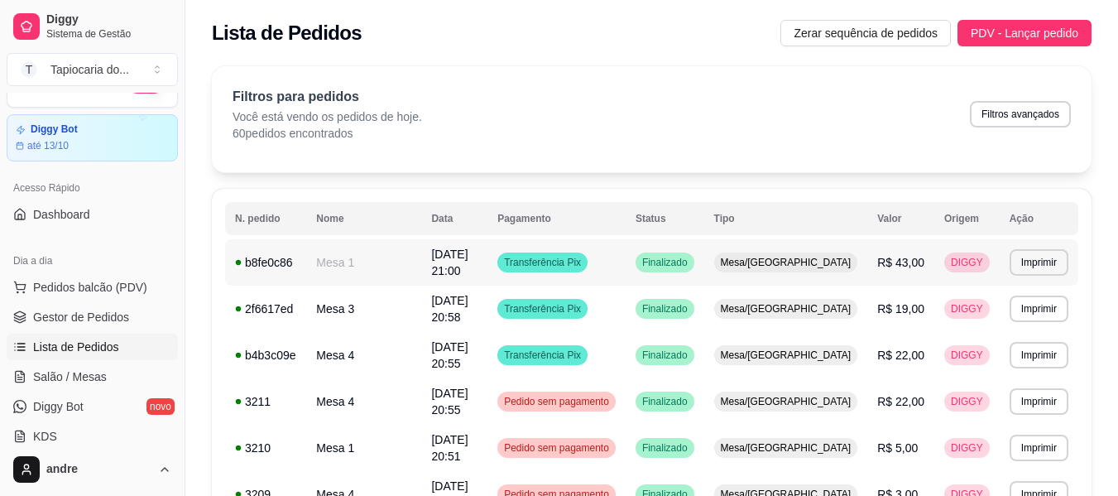
click at [383, 266] on td "Mesa 1" at bounding box center [363, 262] width 115 height 46
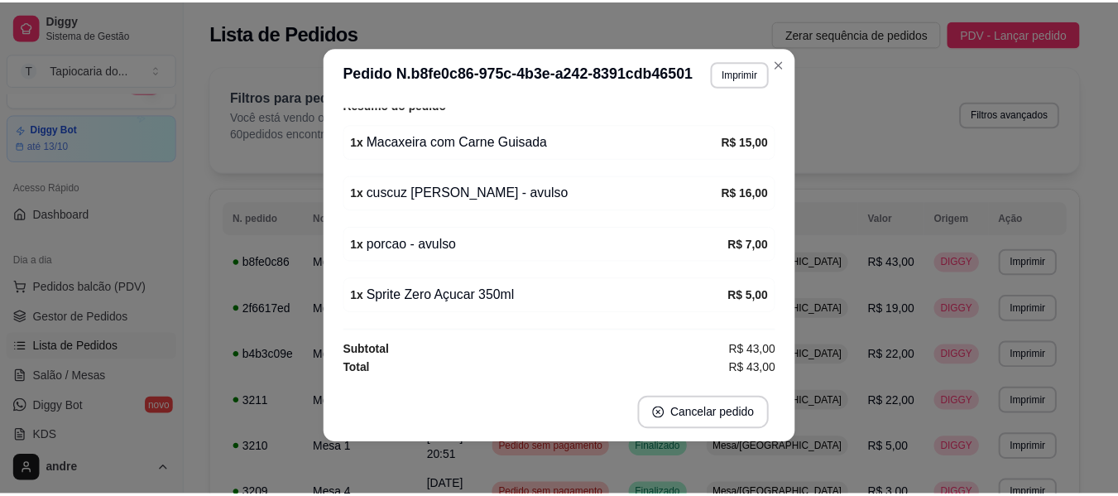
scroll to position [3, 0]
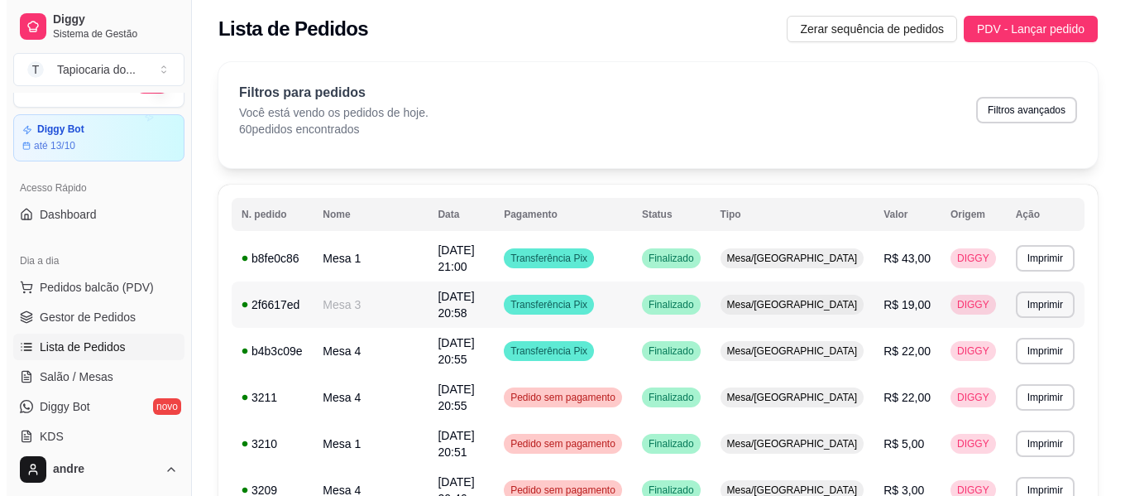
scroll to position [0, 0]
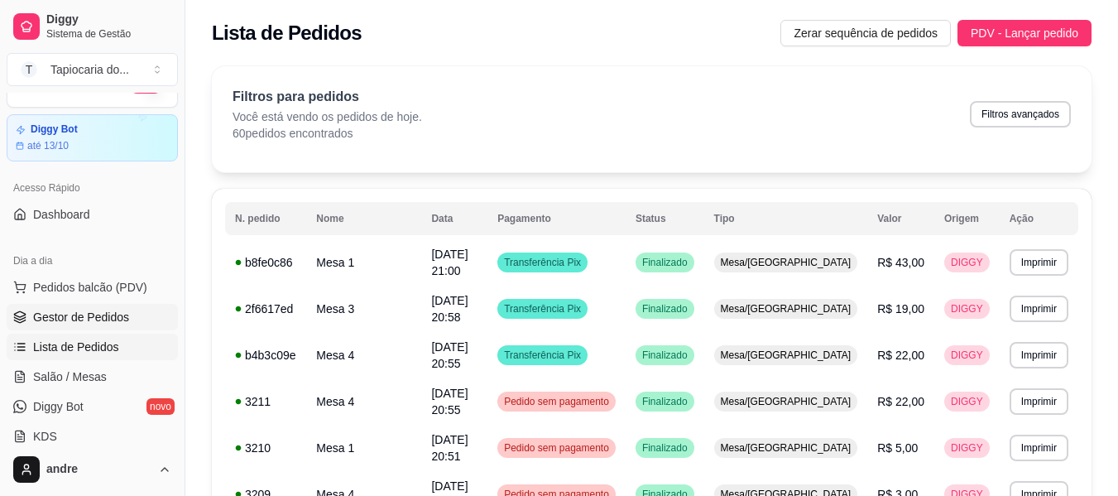
click at [80, 314] on span "Gestor de Pedidos" at bounding box center [81, 317] width 96 height 17
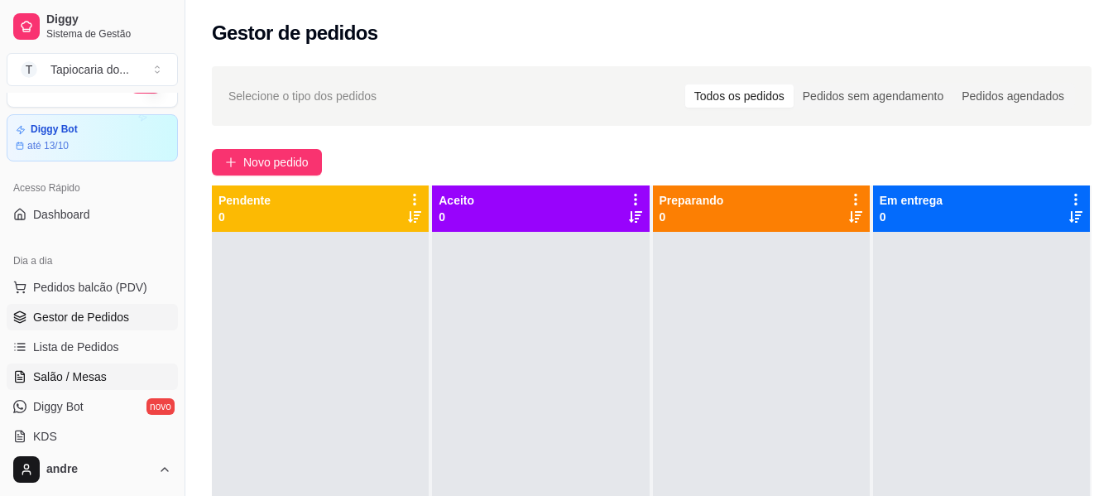
click at [86, 374] on span "Salão / Mesas" at bounding box center [70, 376] width 74 height 17
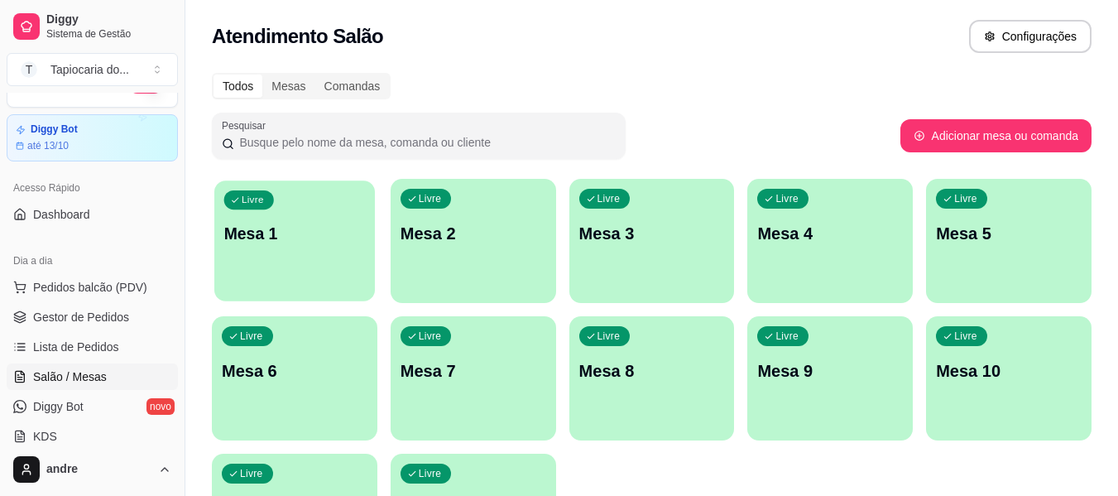
click at [288, 257] on div "Livre Mesa 1" at bounding box center [294, 230] width 161 height 101
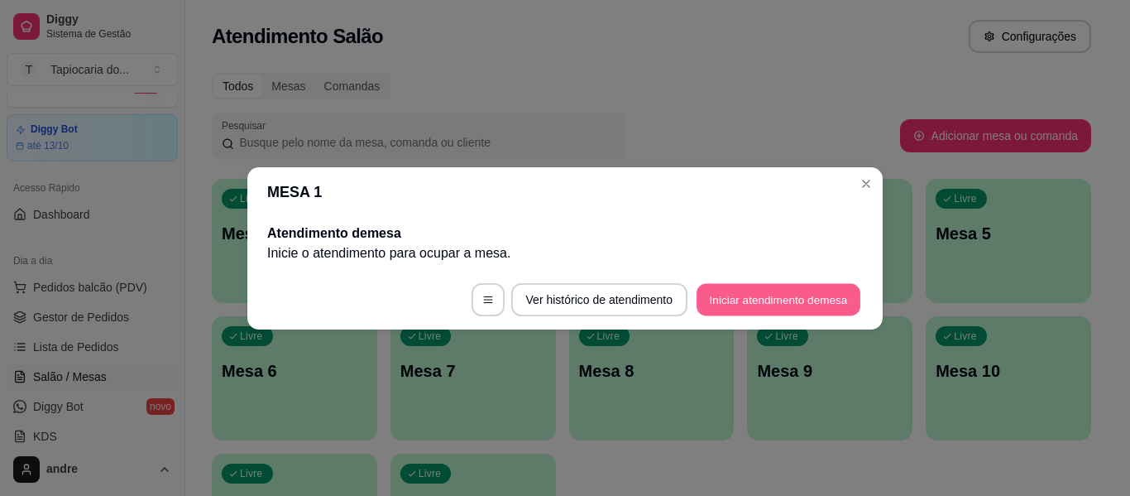
click at [776, 297] on button "Iniciar atendimento de mesa" at bounding box center [779, 299] width 164 height 32
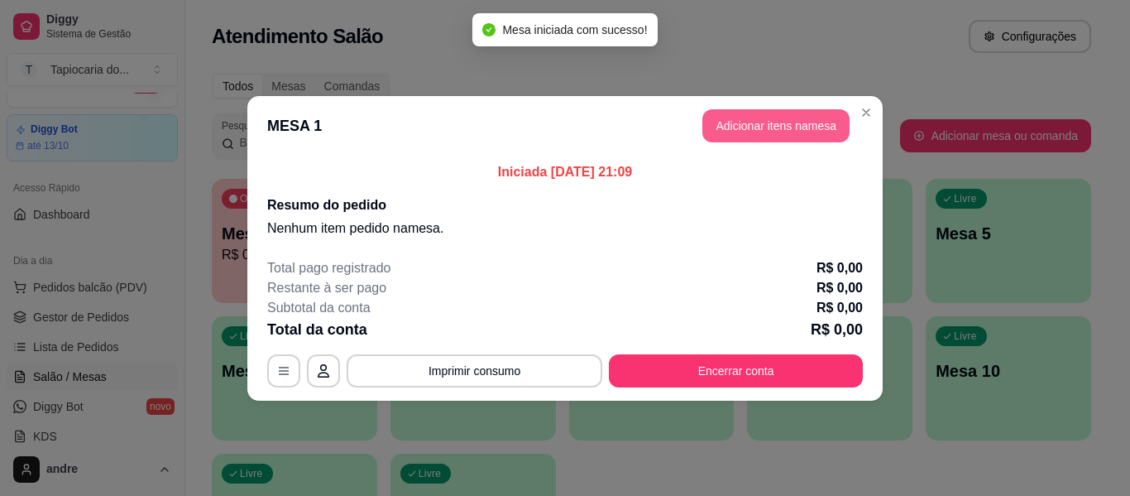
click at [756, 130] on button "Adicionar itens na mesa" at bounding box center [776, 125] width 147 height 33
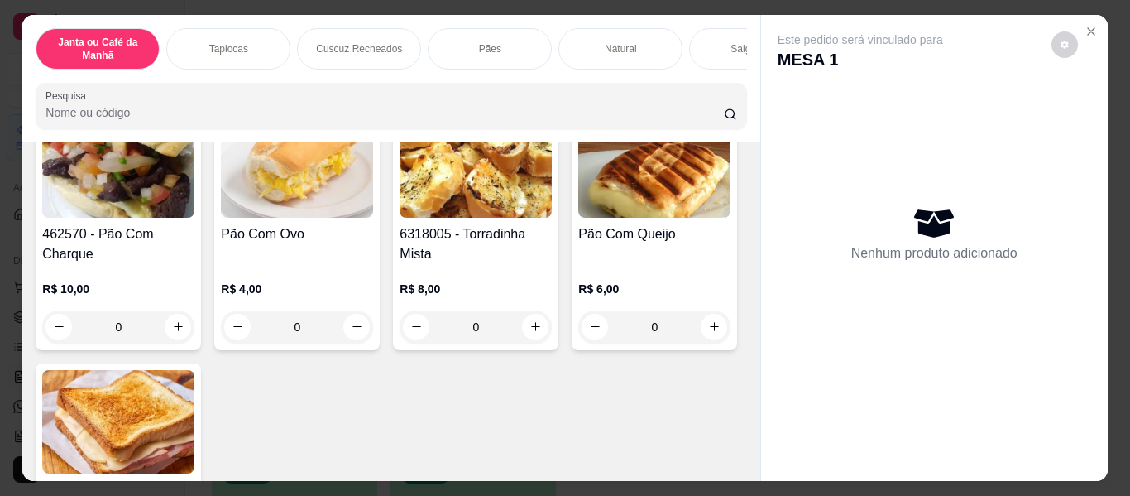
scroll to position [3476, 0]
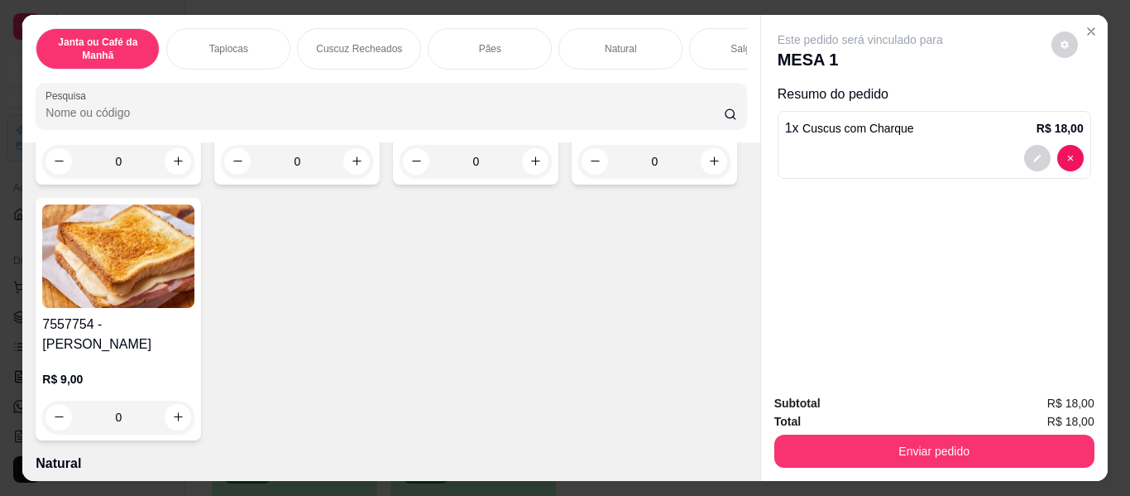
type input "1"
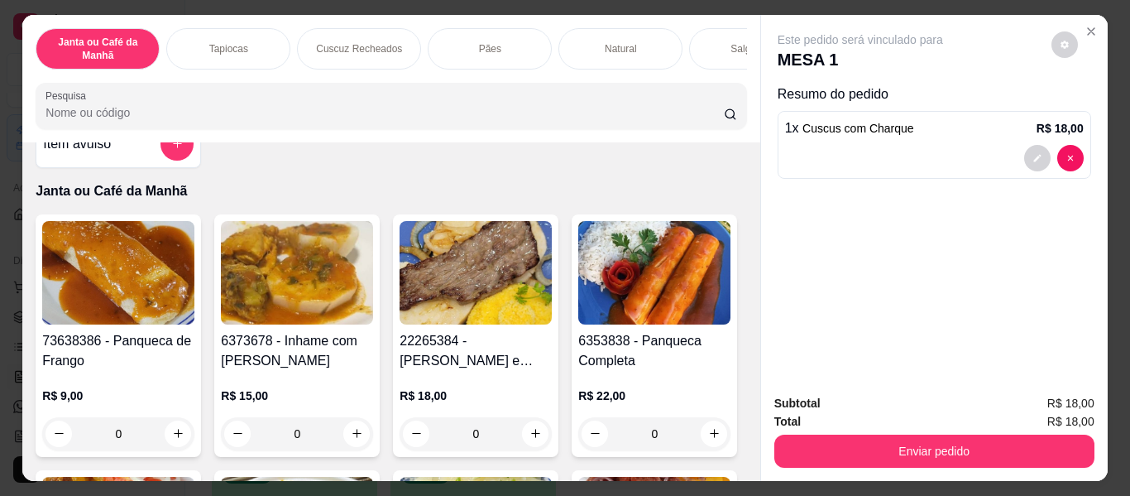
scroll to position [166, 0]
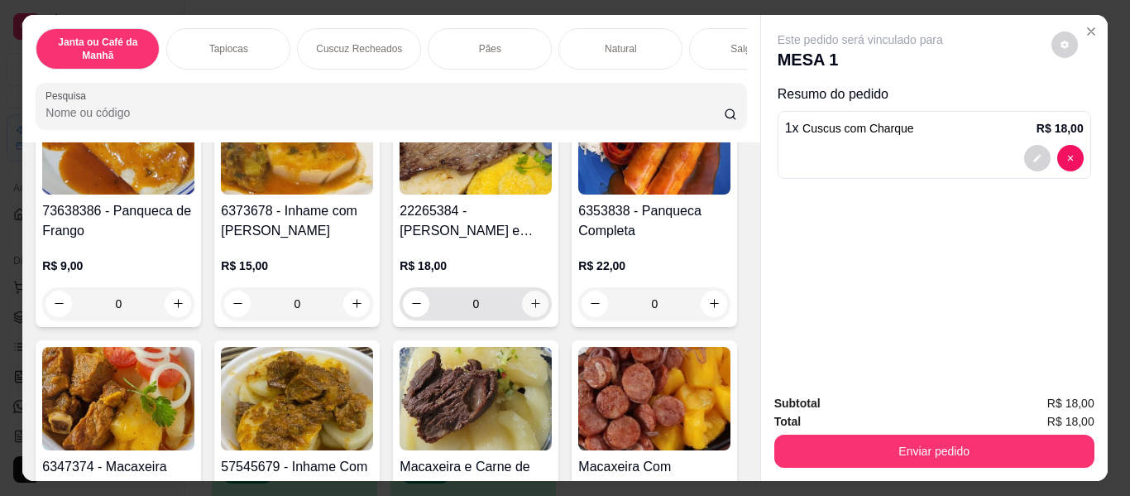
click at [530, 310] on icon "increase-product-quantity" at bounding box center [536, 303] width 12 height 12
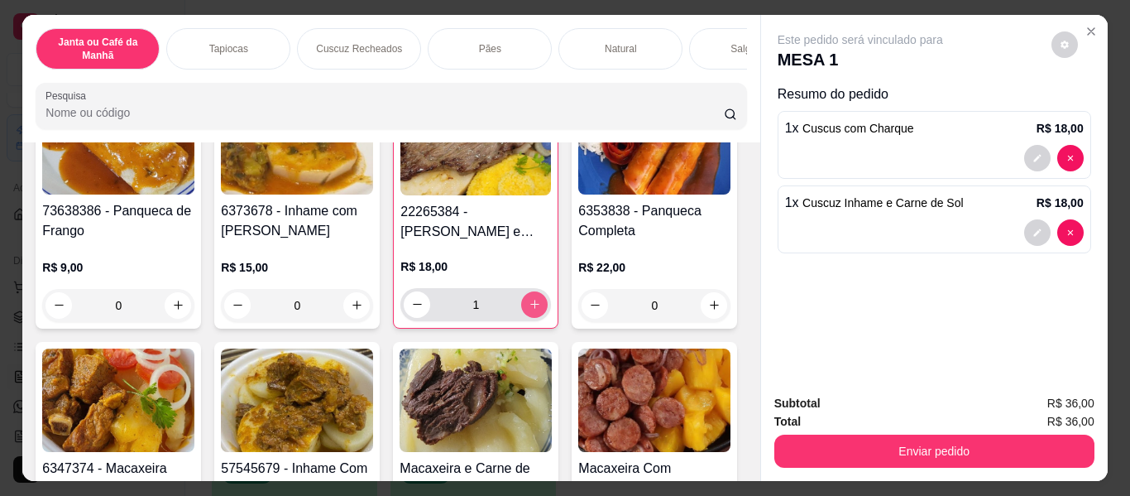
type input "1"
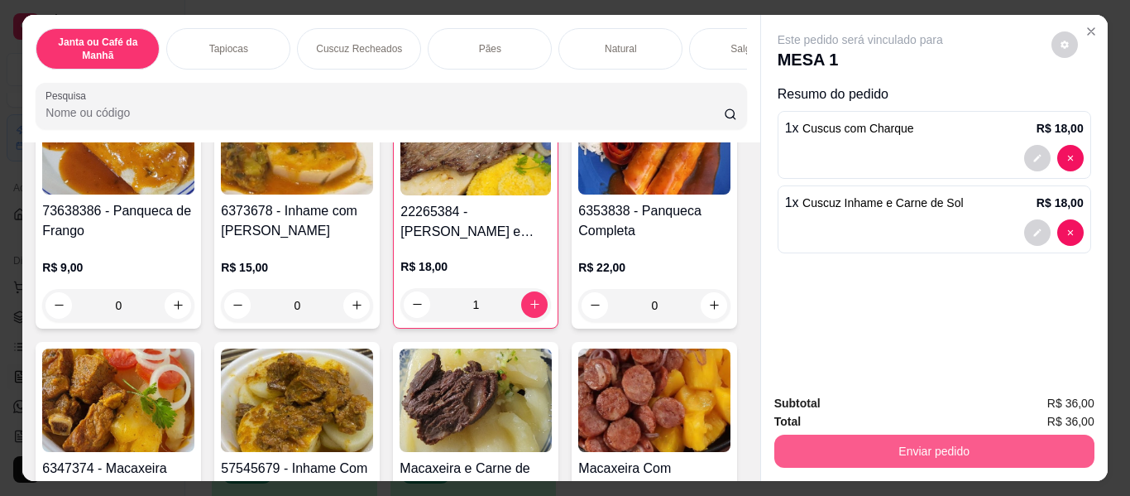
click at [963, 439] on button "Enviar pedido" at bounding box center [935, 450] width 320 height 33
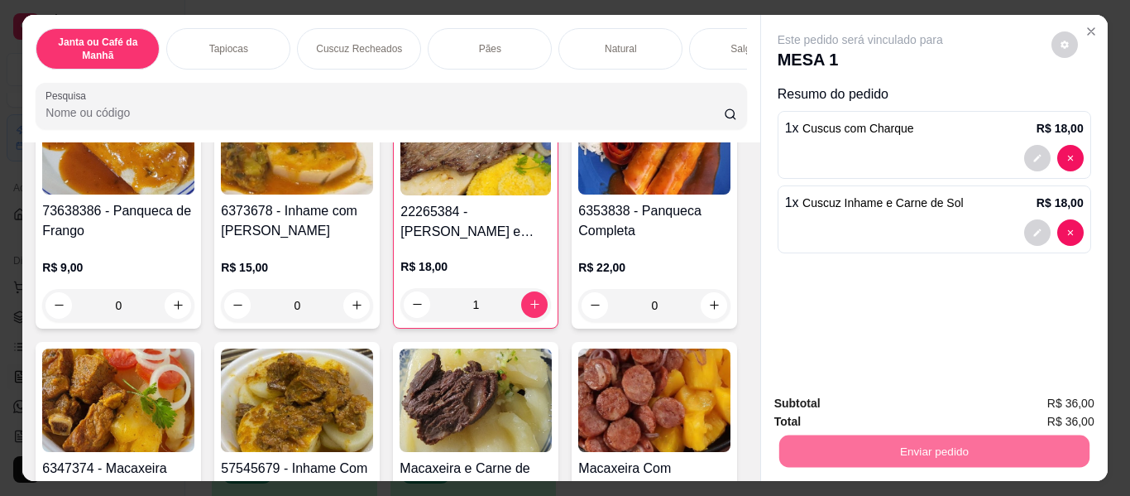
click at [1059, 396] on button "Enviar pedido" at bounding box center [1051, 404] width 91 height 31
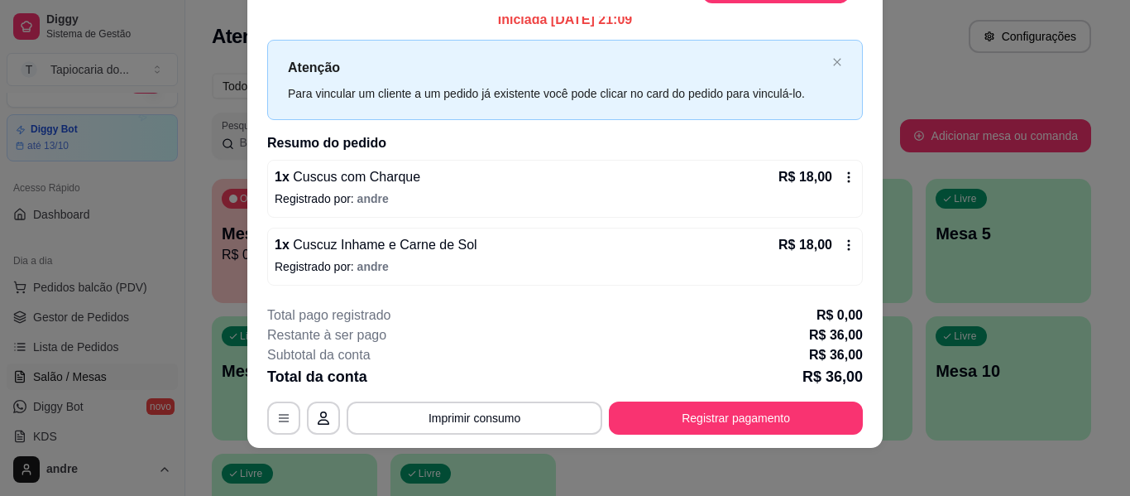
scroll to position [50, 0]
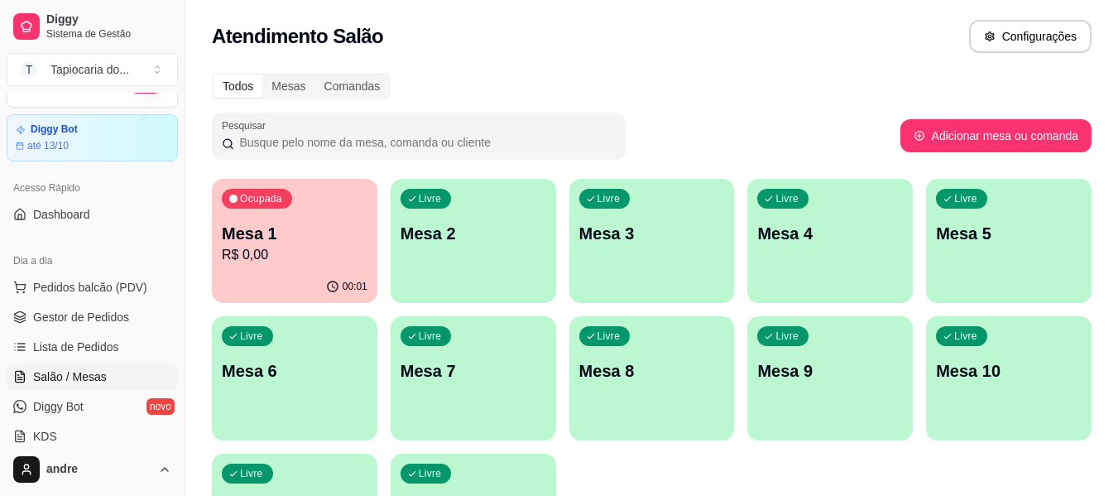
click at [283, 281] on div "00:01" at bounding box center [295, 287] width 166 height 32
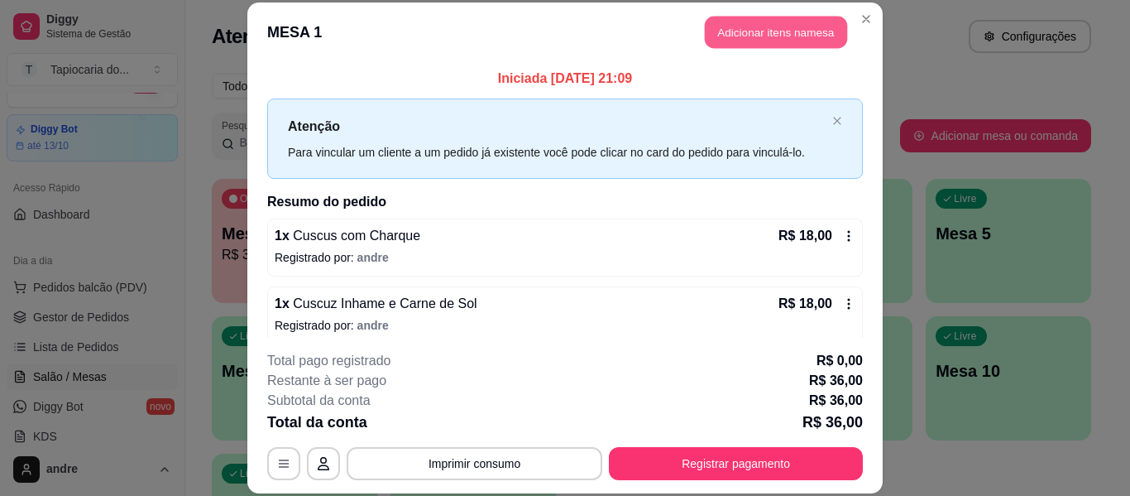
click at [717, 31] on button "Adicionar itens na mesa" at bounding box center [776, 33] width 142 height 32
click at [322, 111] on input "Pesquisa" at bounding box center [385, 112] width 679 height 17
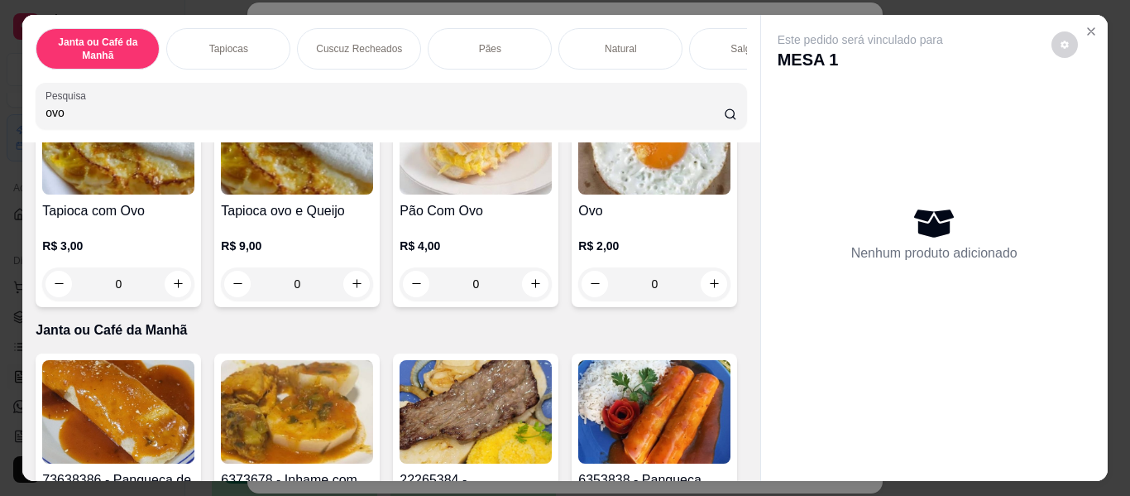
scroll to position [331, 0]
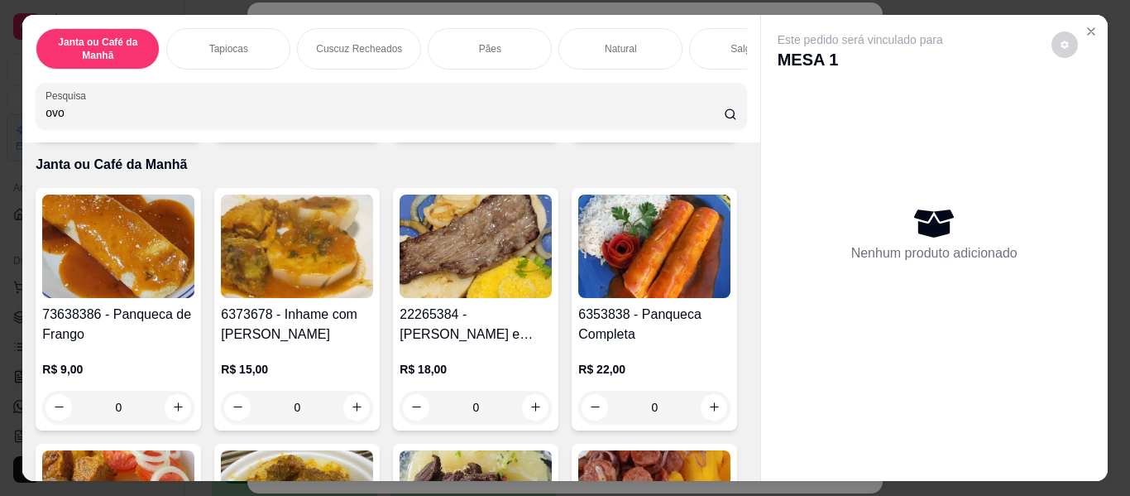
type input "ovo"
click at [701, 132] on button "increase-product-quantity" at bounding box center [714, 118] width 26 height 26
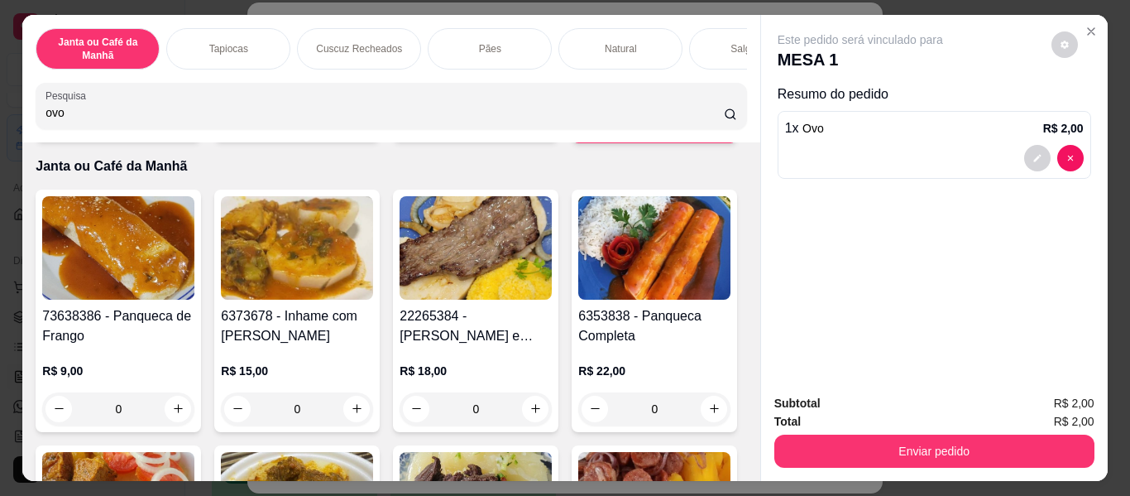
type input "1"
click at [709, 123] on icon "increase-product-quantity" at bounding box center [713, 119] width 8 height 8
type input "2"
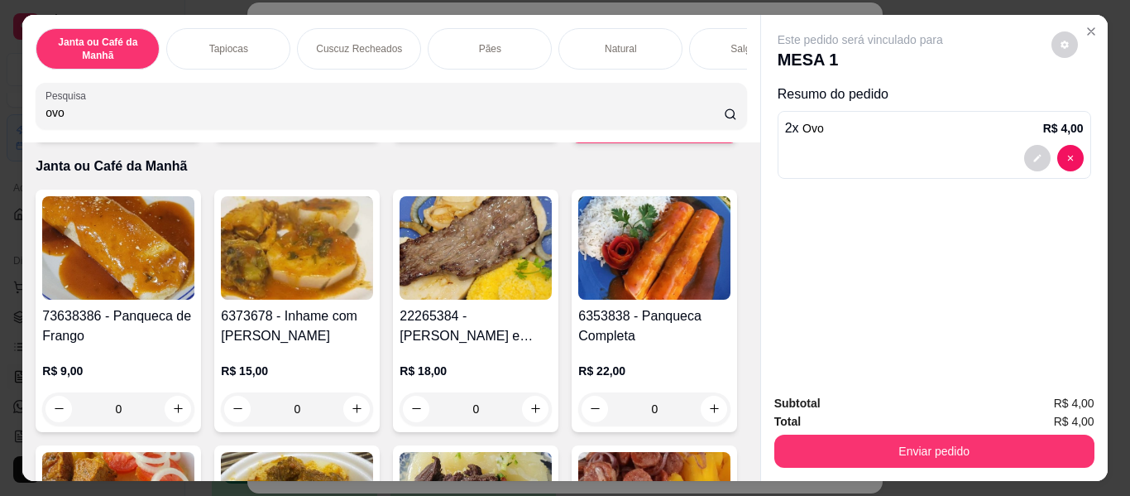
click at [583, 136] on div "2" at bounding box center [655, 119] width 144 height 33
click at [700, 132] on button "increase-product-quantity" at bounding box center [713, 119] width 26 height 26
click at [708, 125] on icon "increase-product-quantity" at bounding box center [714, 119] width 12 height 12
type input "4"
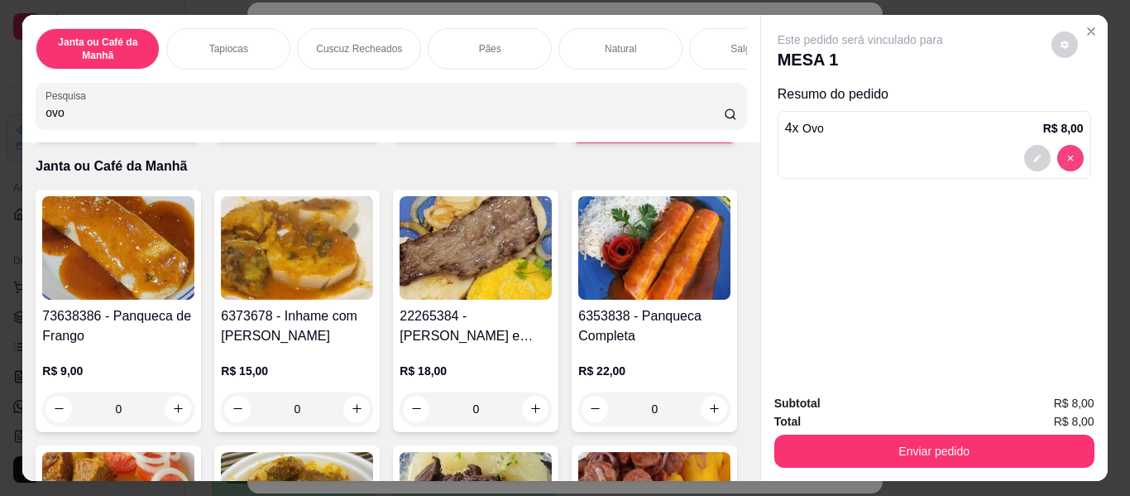
type input "4"
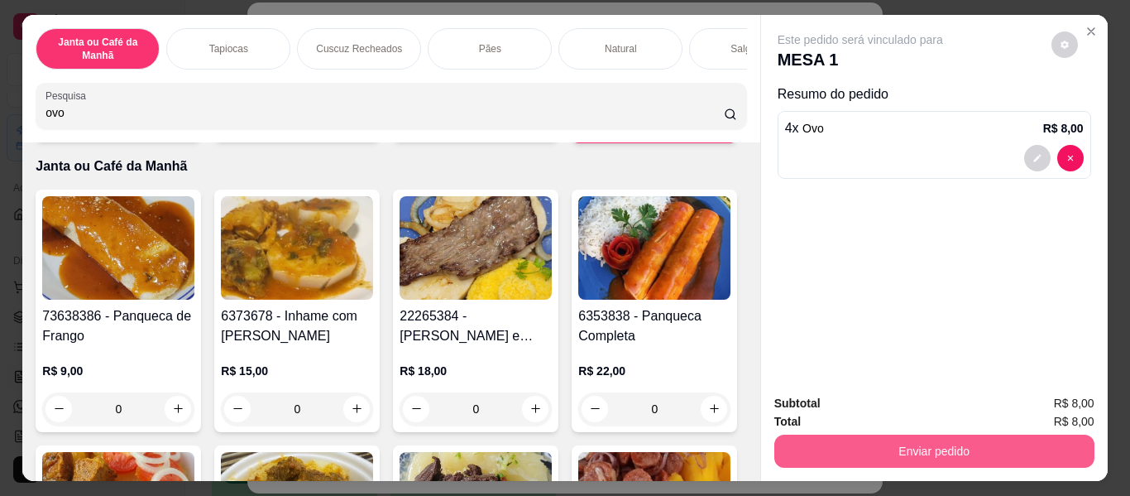
click at [957, 452] on button "Enviar pedido" at bounding box center [935, 450] width 320 height 33
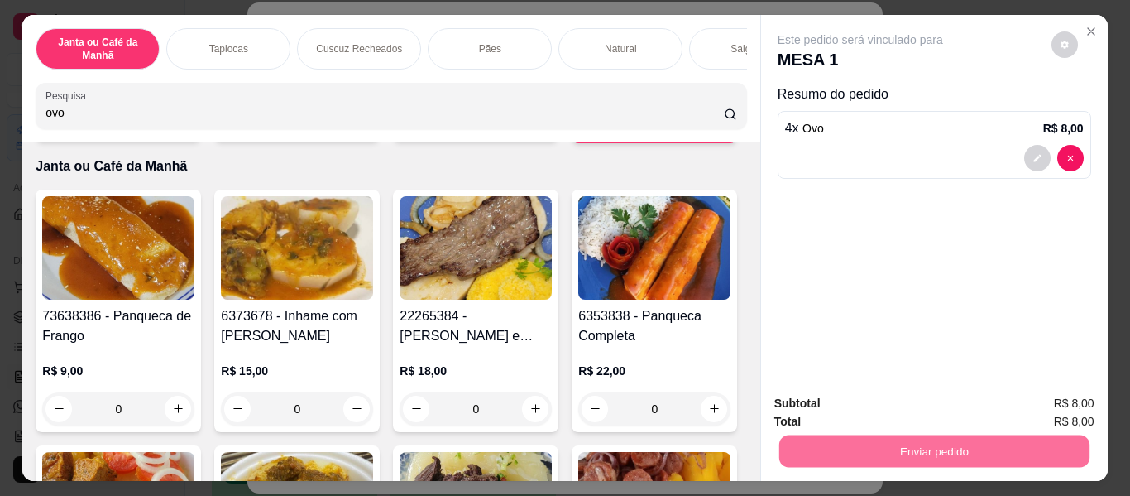
click at [1049, 403] on button "Enviar pedido" at bounding box center [1051, 404] width 91 height 31
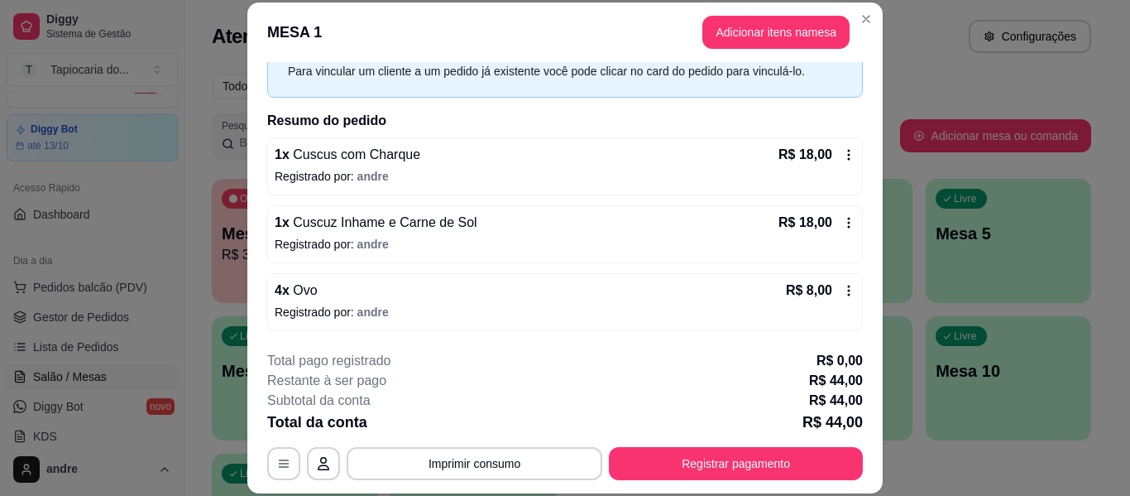
scroll to position [50, 0]
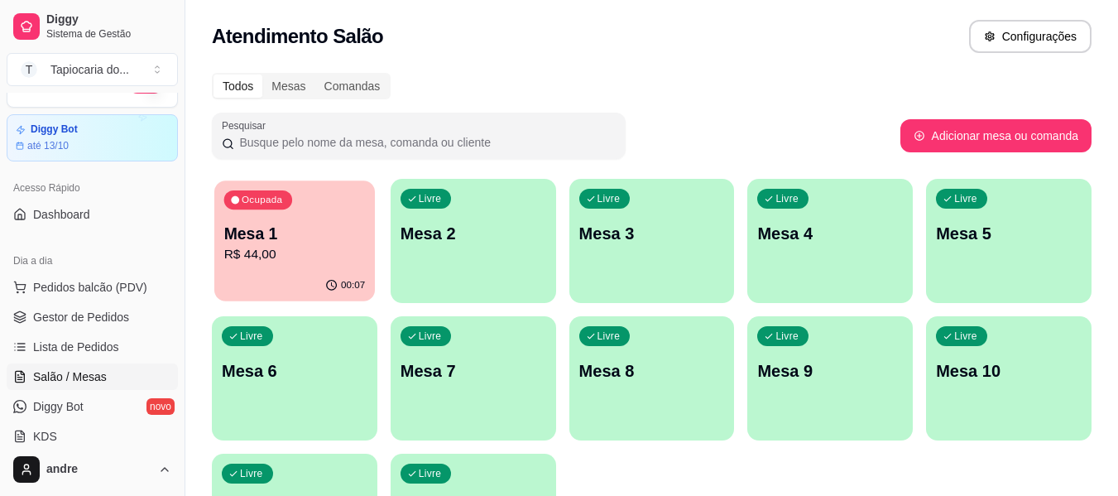
click at [277, 257] on p "R$ 44,00" at bounding box center [295, 254] width 142 height 19
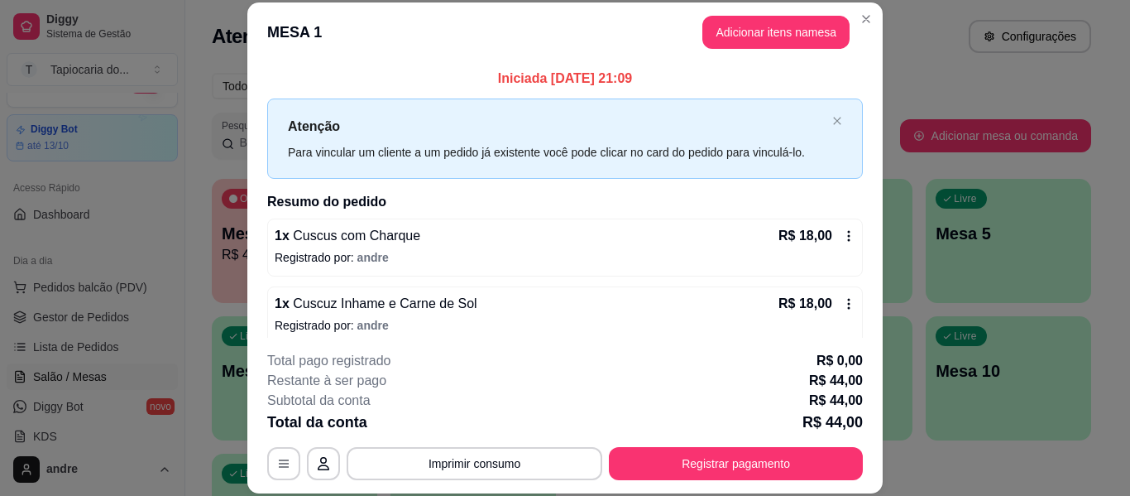
scroll to position [81, 0]
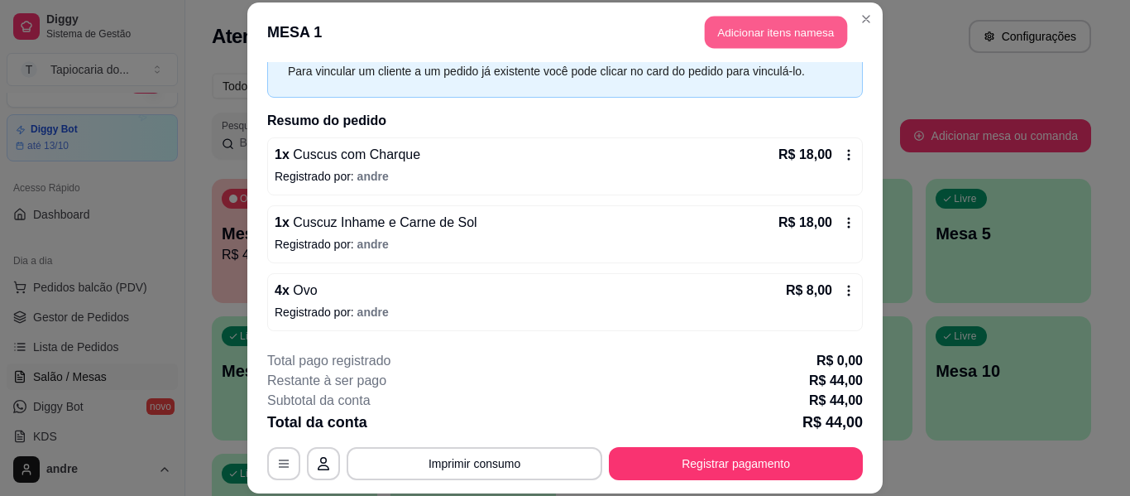
click at [770, 26] on button "Adicionar itens na mesa" at bounding box center [776, 33] width 142 height 32
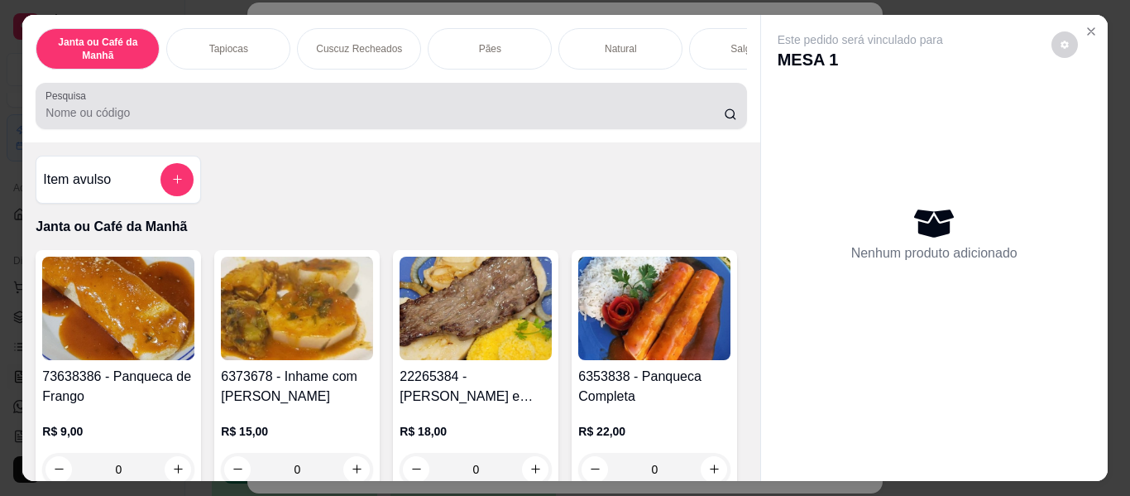
click at [378, 89] on div "Pesquisa" at bounding box center [391, 106] width 711 height 46
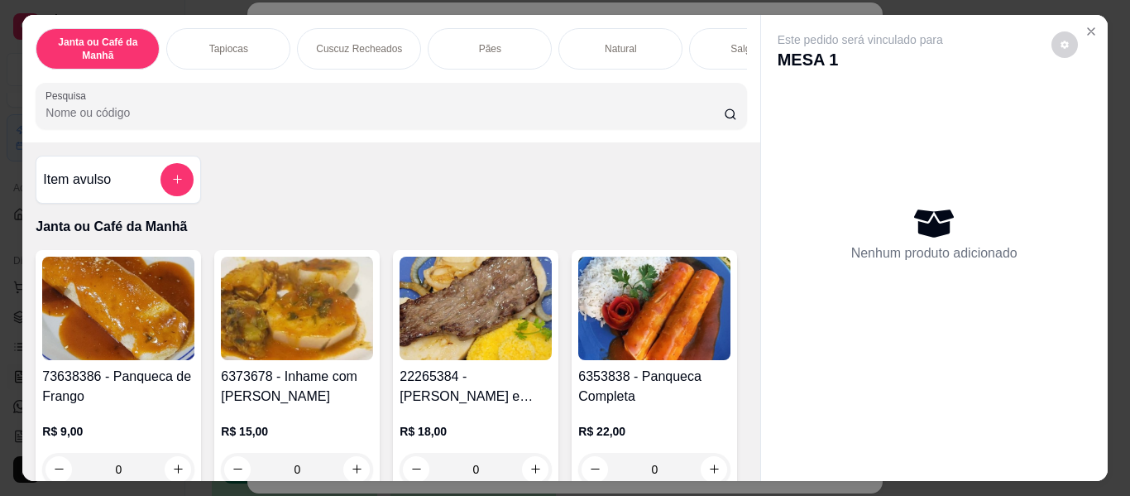
click at [376, 103] on div at bounding box center [391, 105] width 691 height 33
click at [569, 116] on input "Pesquisa" at bounding box center [385, 112] width 679 height 17
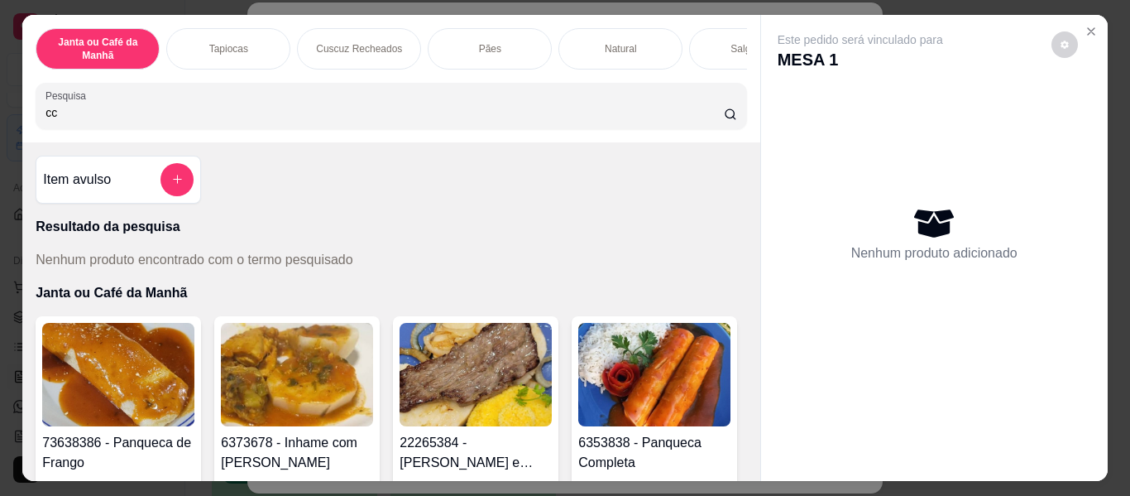
type input "c"
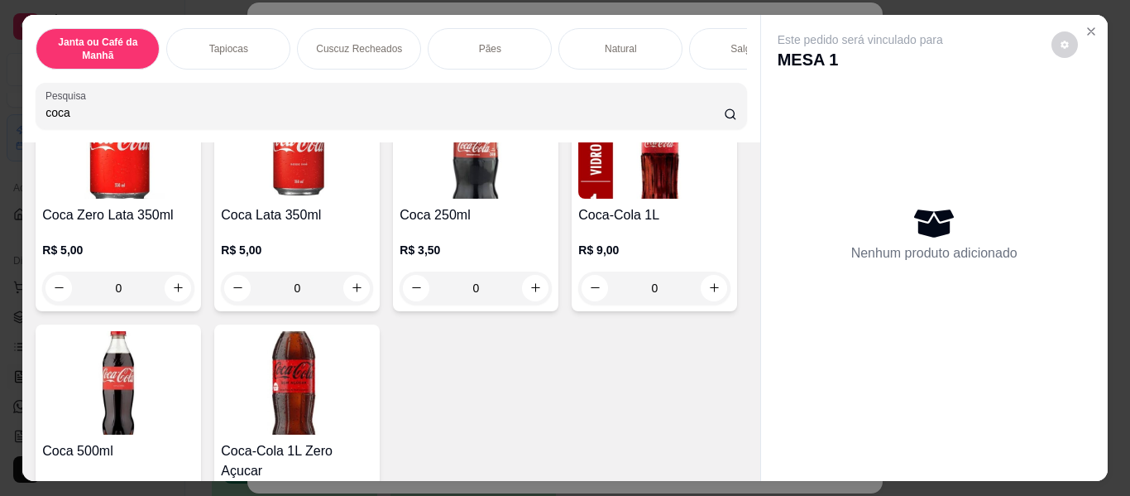
scroll to position [331, 0]
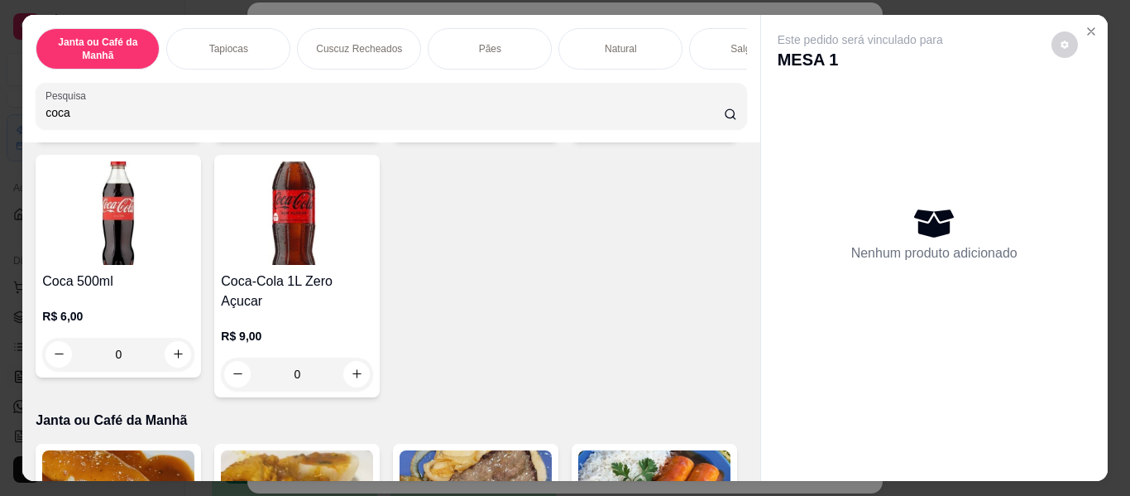
type input "coca"
click at [708, 125] on icon "increase-product-quantity" at bounding box center [714, 119] width 12 height 12
type input "1"
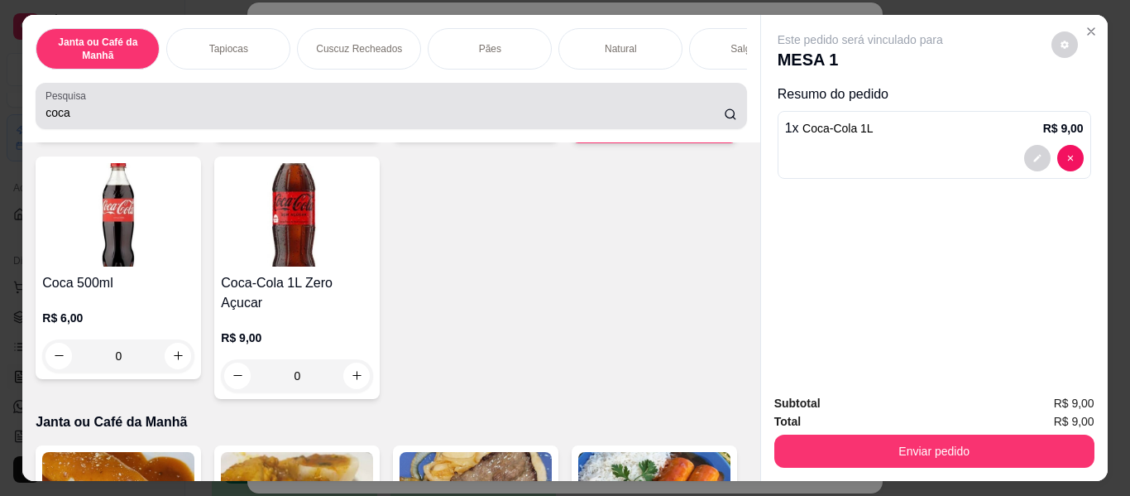
click at [149, 117] on input "coca" at bounding box center [385, 112] width 679 height 17
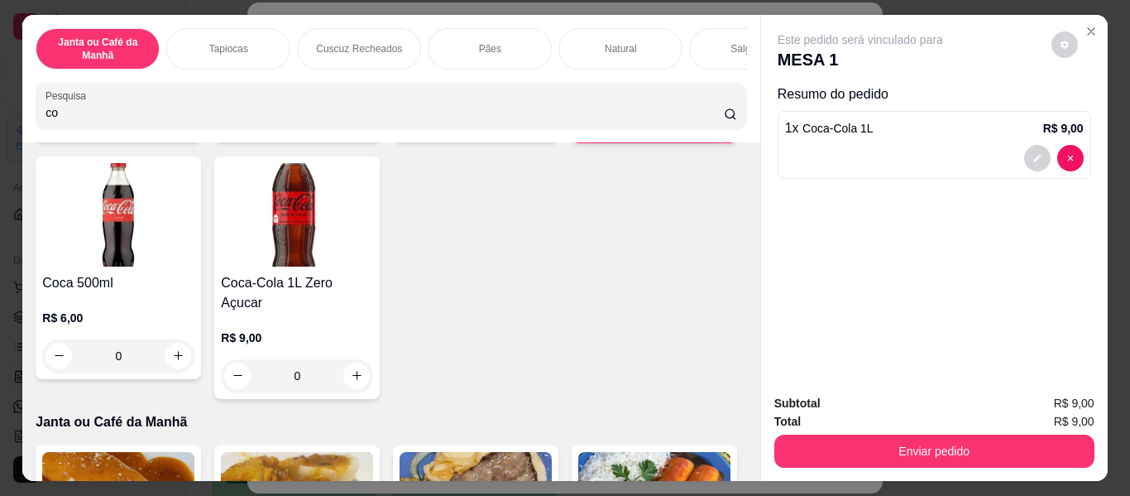
type input "c"
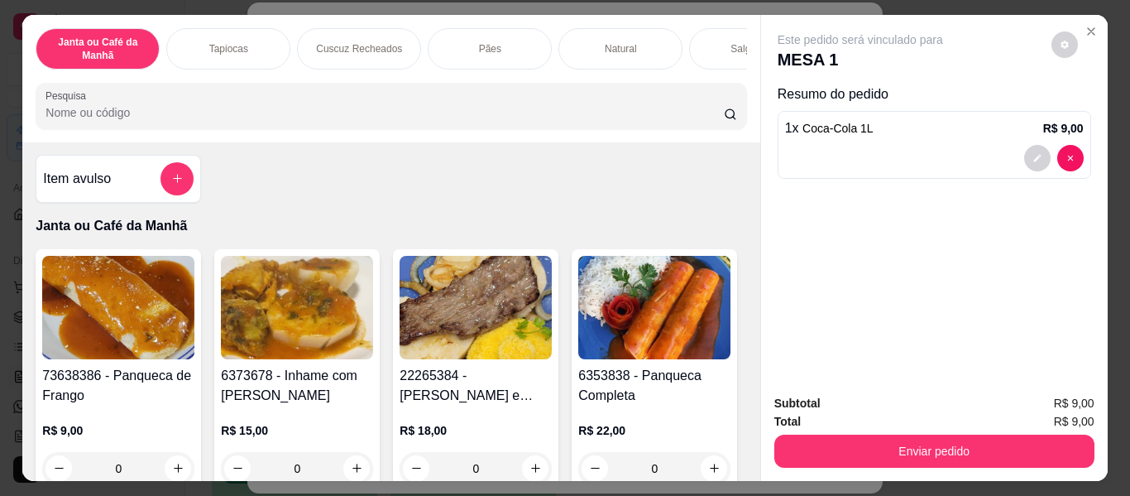
scroll to position [0, 0]
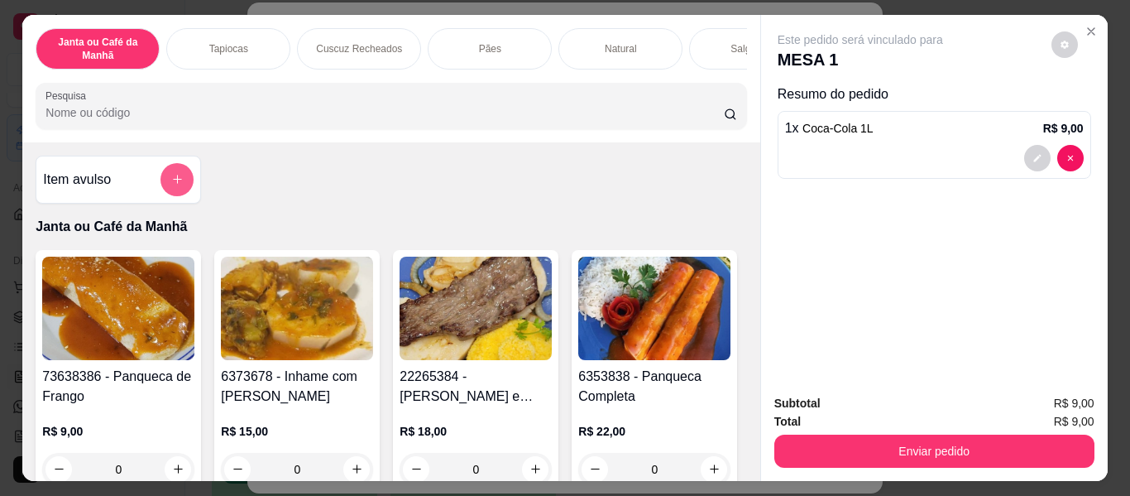
click at [172, 193] on button "add-separate-item" at bounding box center [177, 179] width 33 height 33
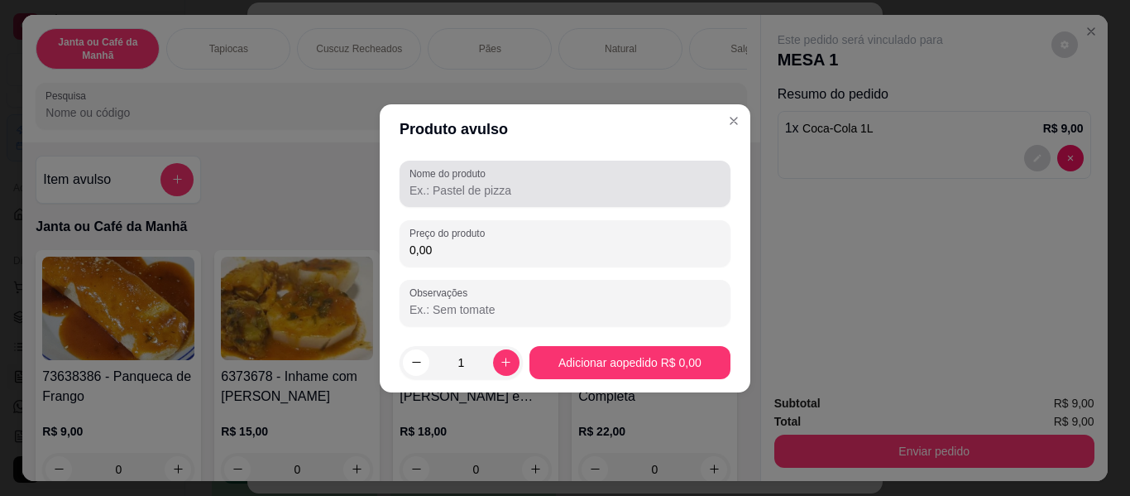
click at [543, 187] on input "Nome do produto" at bounding box center [565, 190] width 311 height 17
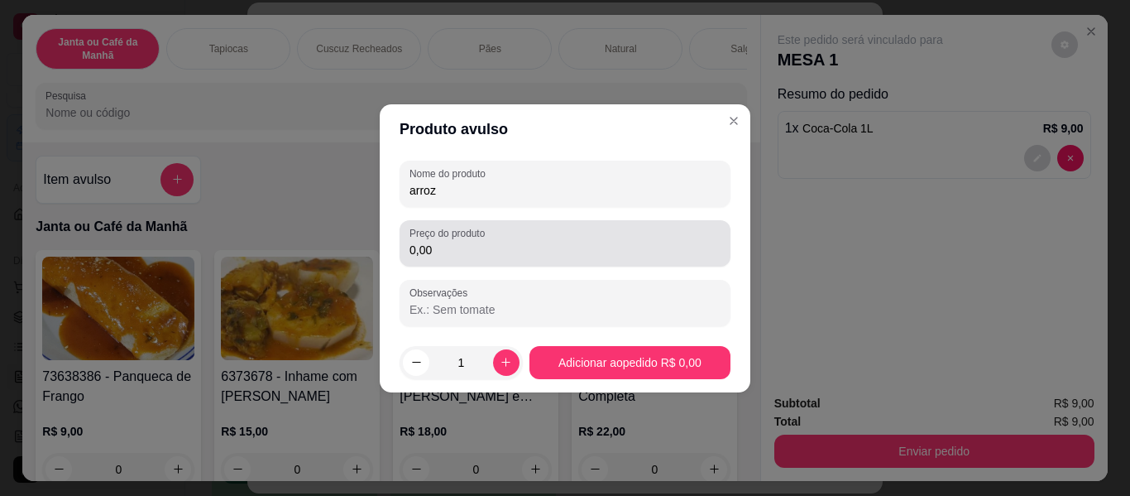
type input "arroz"
click at [478, 264] on div "Preço do produto 0,00" at bounding box center [565, 243] width 331 height 46
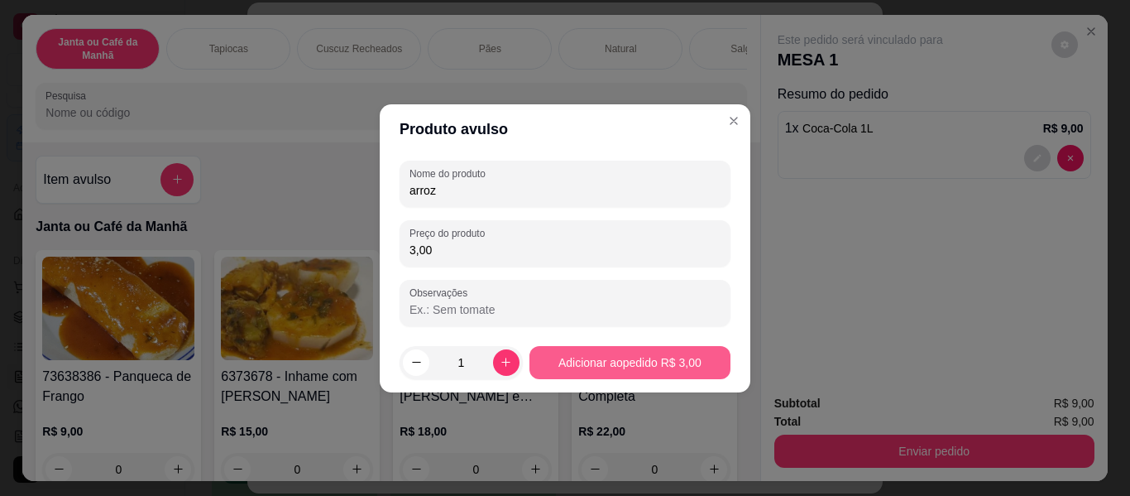
type input "3,00"
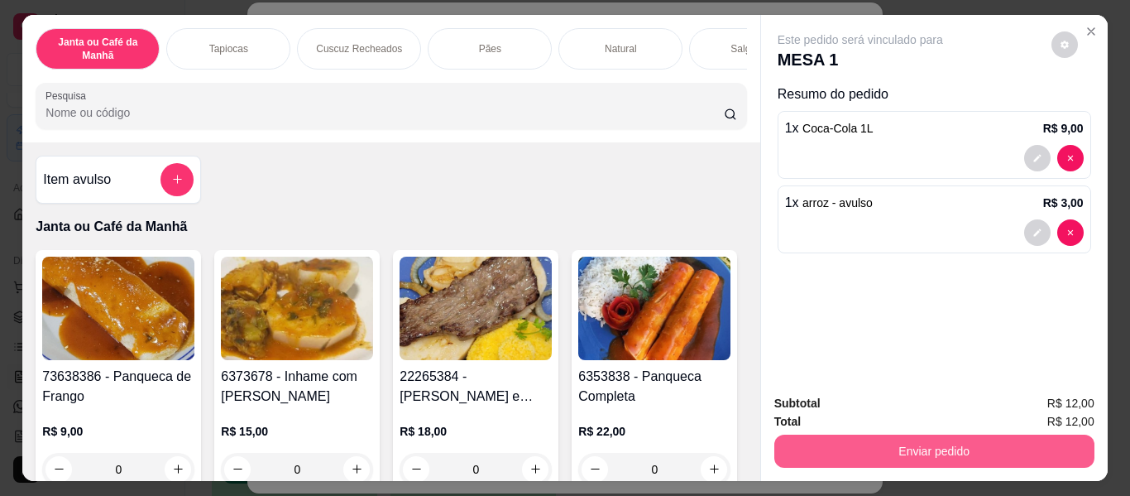
click at [947, 440] on button "Enviar pedido" at bounding box center [935, 450] width 320 height 33
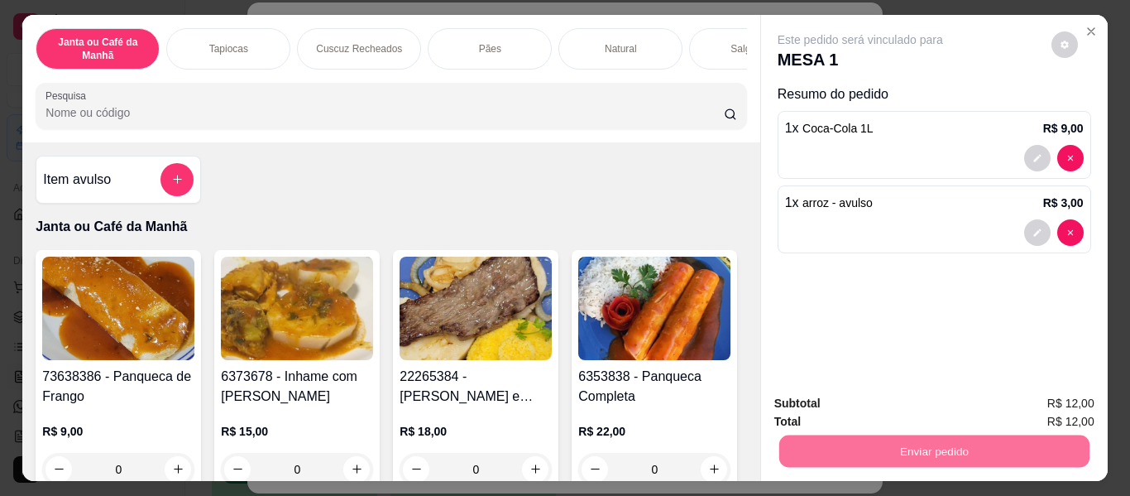
click at [1031, 402] on button "Enviar pedido" at bounding box center [1052, 404] width 94 height 31
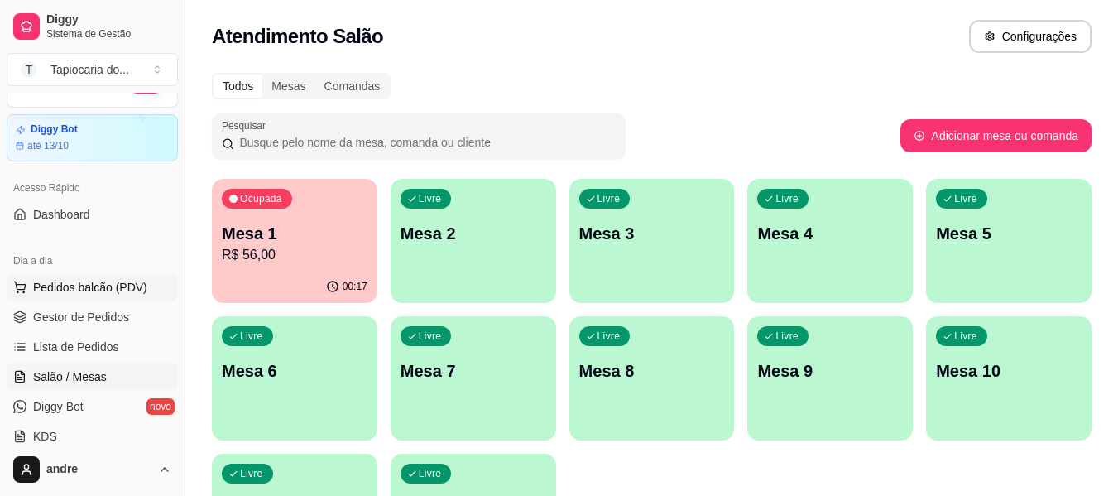
click at [55, 290] on span "Pedidos balcão (PDV)" at bounding box center [90, 287] width 114 height 17
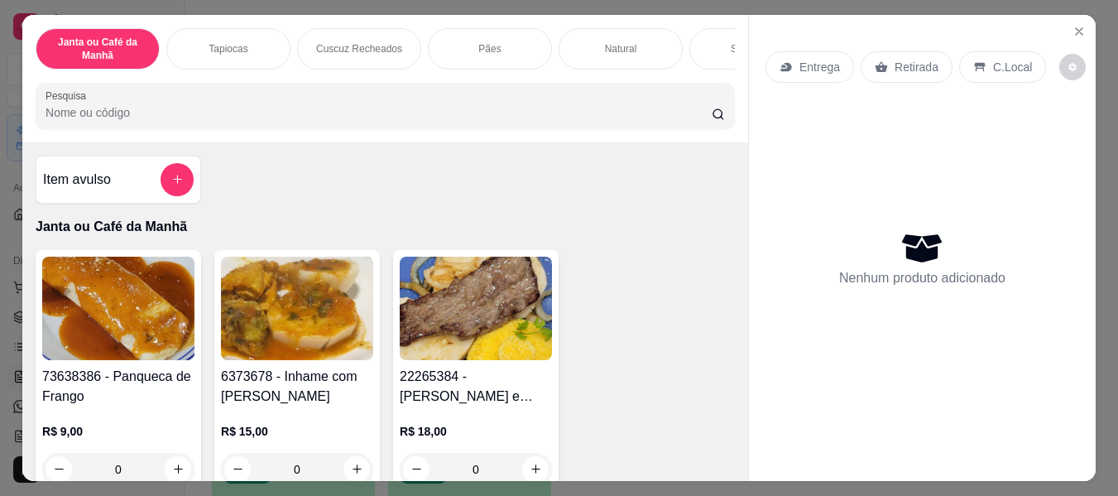
click at [193, 122] on div at bounding box center [385, 105] width 679 height 33
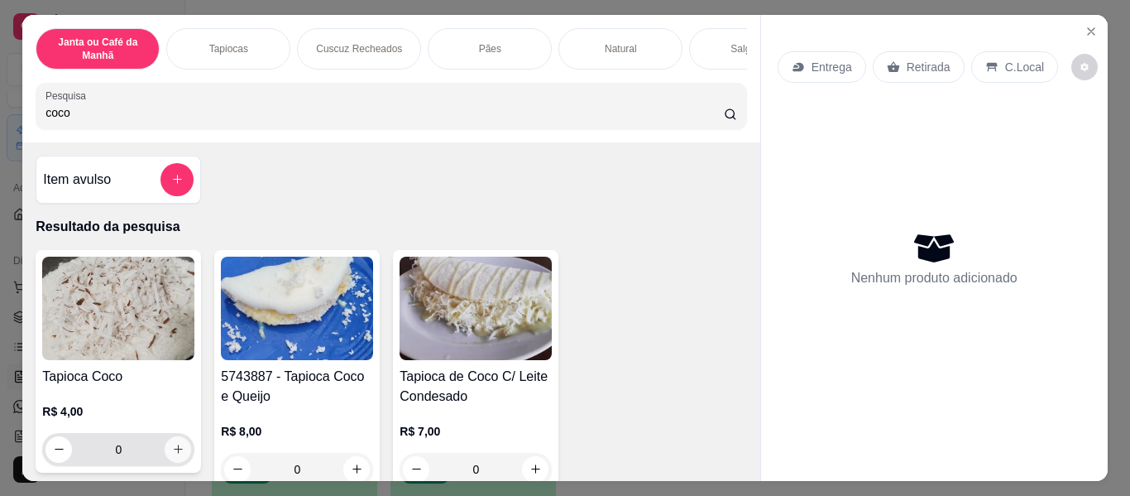
type input "coco"
click at [165, 449] on button "increase-product-quantity" at bounding box center [178, 449] width 26 height 26
type input "1"
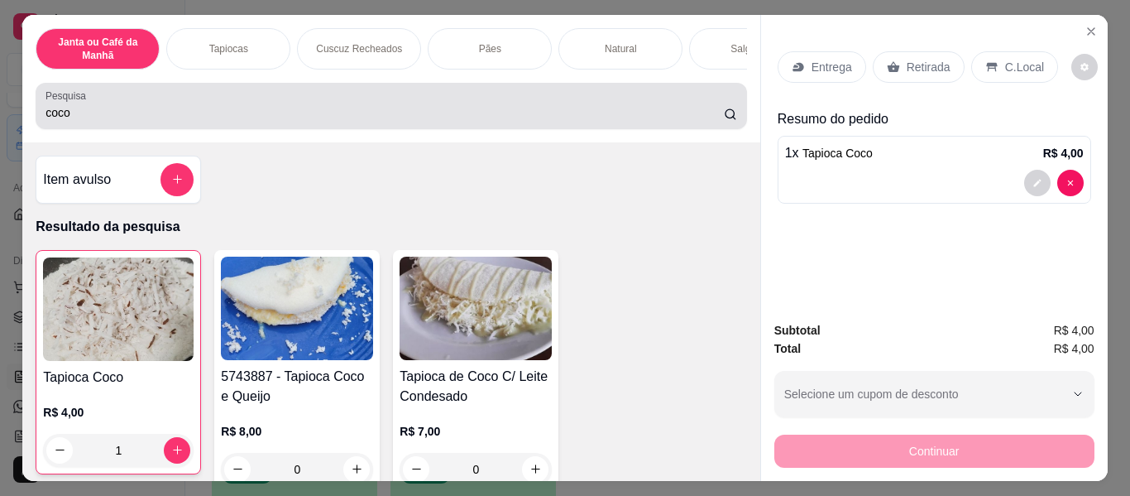
click at [119, 122] on div "coco" at bounding box center [391, 105] width 691 height 33
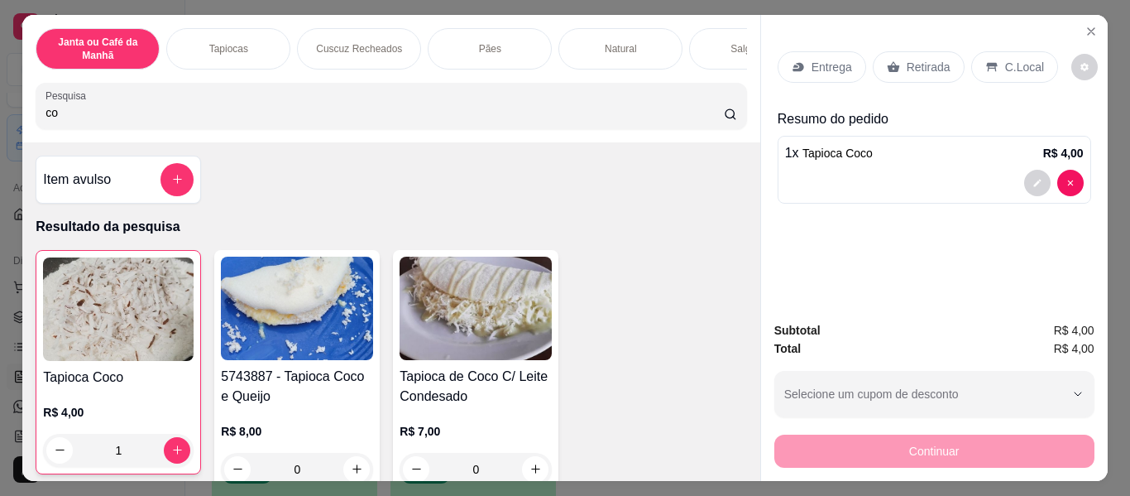
type input "c"
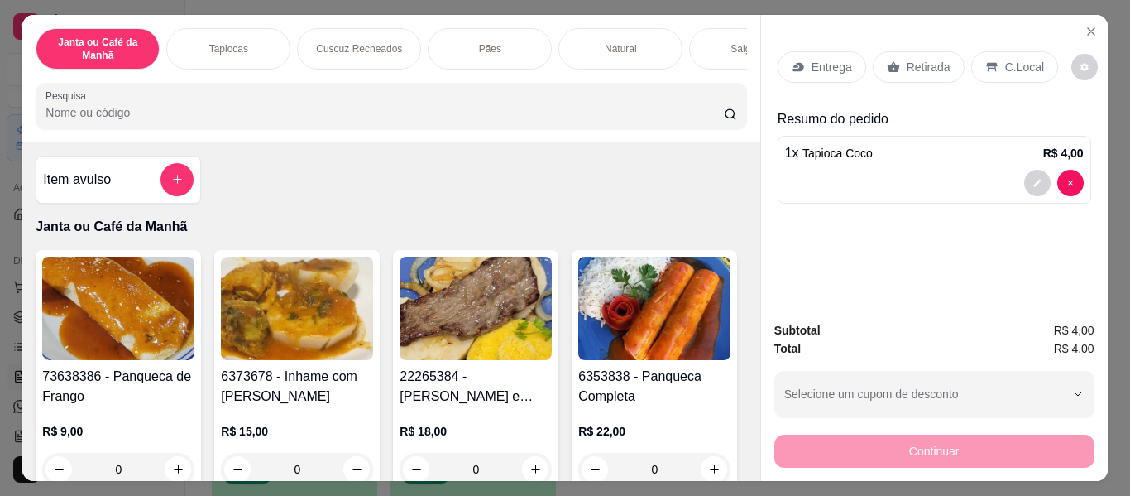
click at [119, 122] on div at bounding box center [391, 105] width 691 height 33
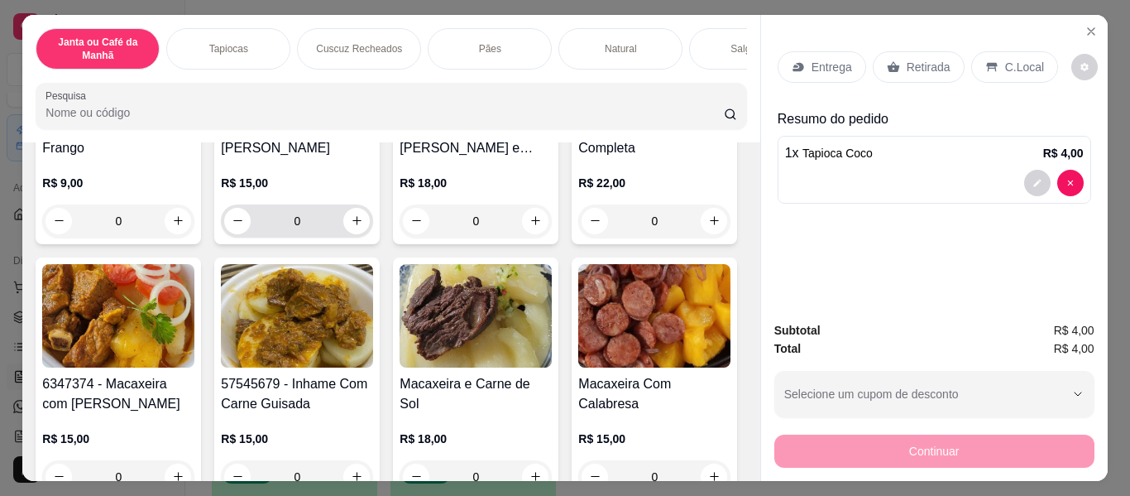
scroll to position [166, 0]
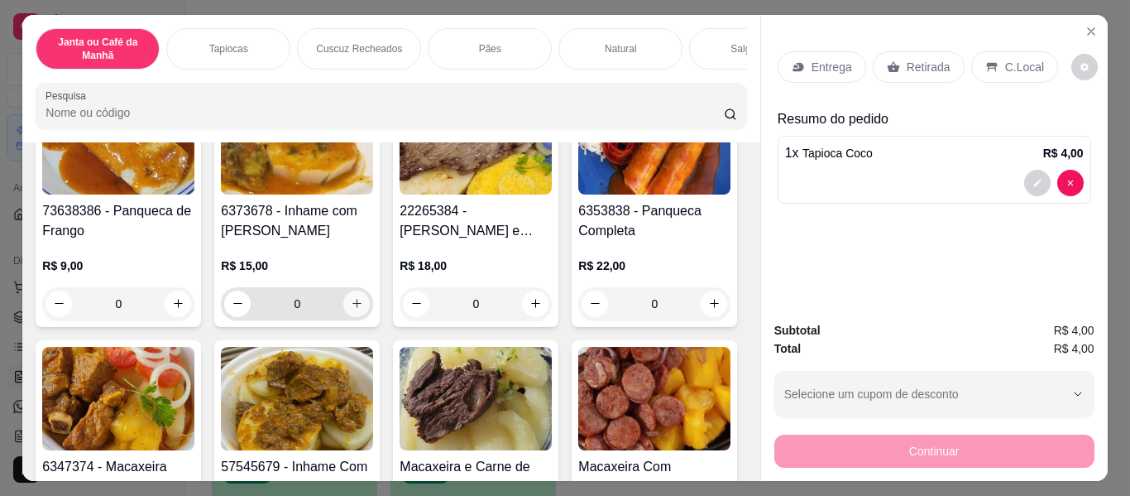
click at [362, 308] on button "increase-product-quantity" at bounding box center [356, 303] width 26 height 26
type input "1"
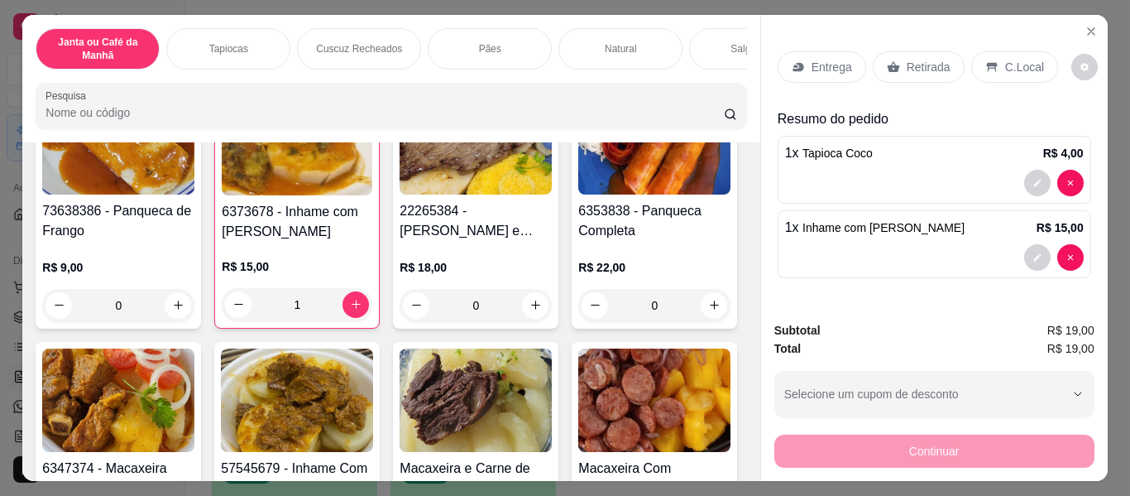
click at [916, 59] on p "Retirada" at bounding box center [929, 67] width 44 height 17
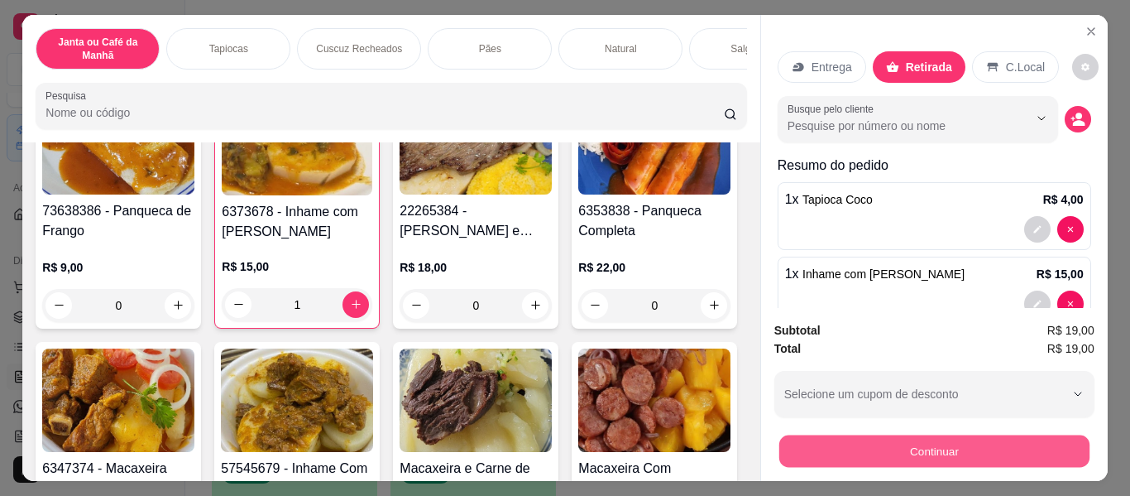
click at [831, 447] on button "Continuar" at bounding box center [934, 451] width 310 height 32
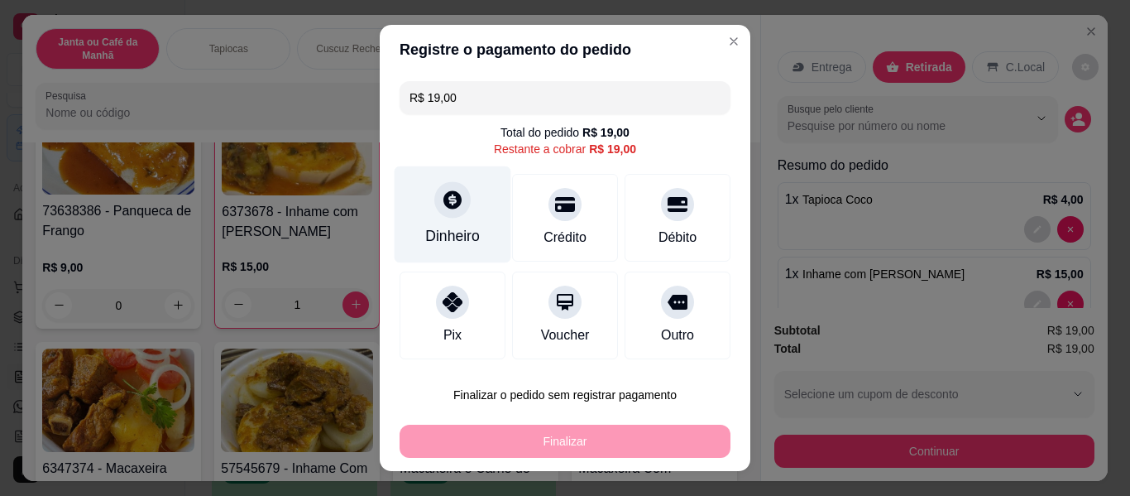
click at [465, 238] on div "Dinheiro" at bounding box center [452, 236] width 55 height 22
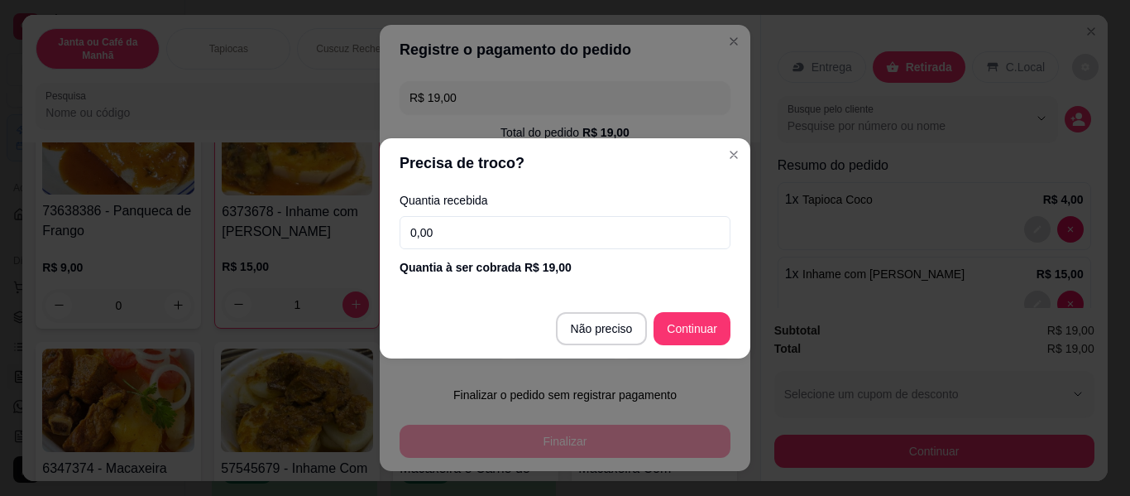
click at [507, 217] on input "0,00" at bounding box center [565, 232] width 331 height 33
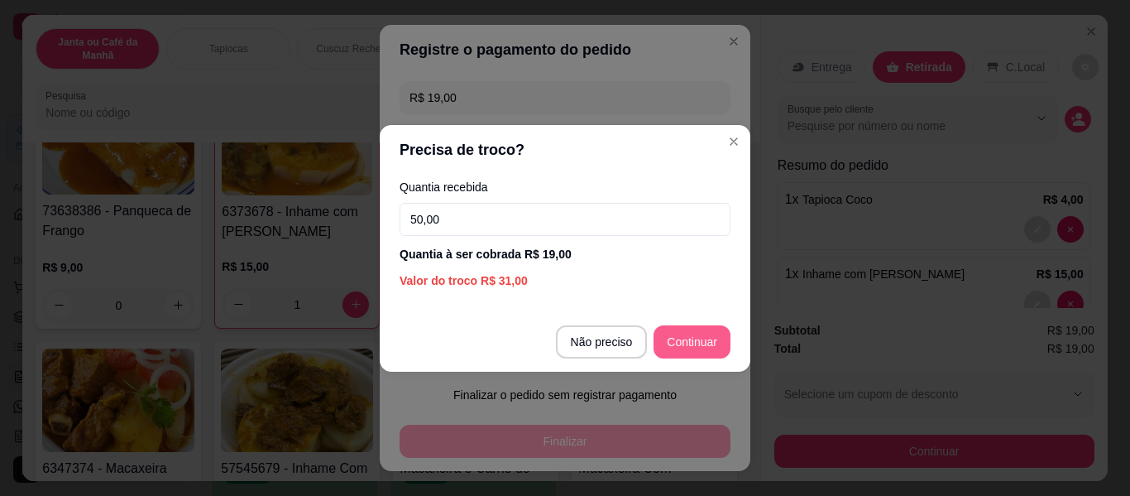
type input "50,00"
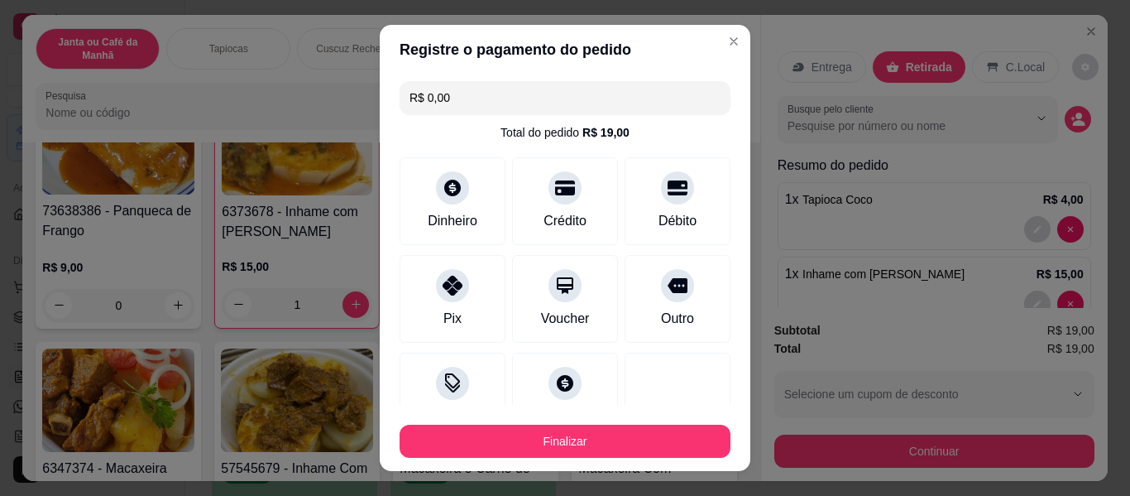
type input "R$ 0,00"
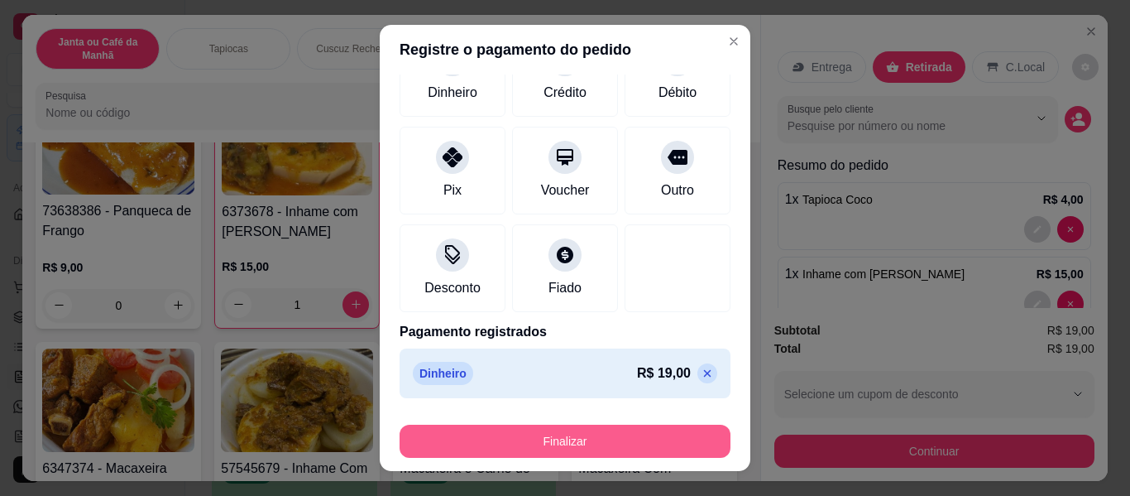
click at [639, 444] on button "Finalizar" at bounding box center [565, 441] width 331 height 33
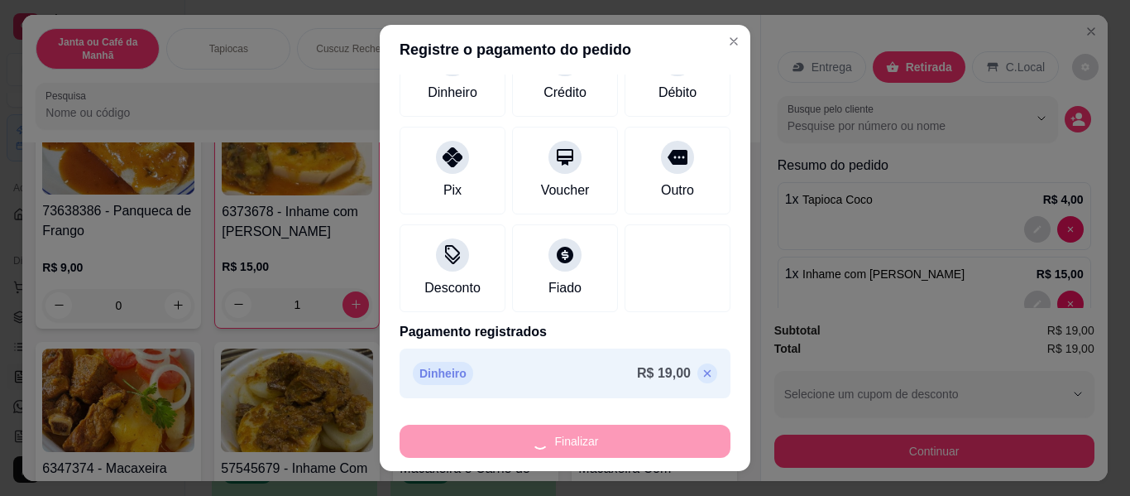
type input "0"
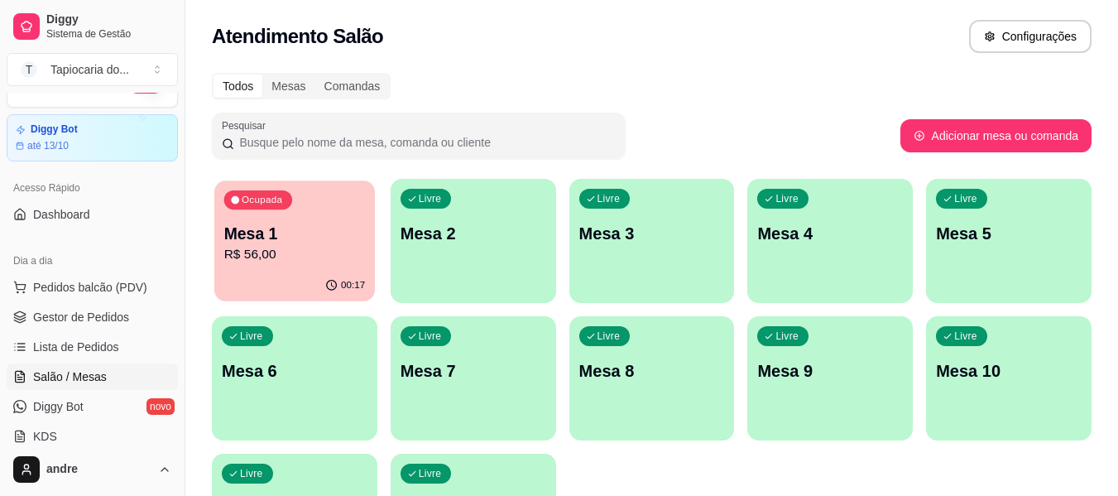
click at [245, 260] on p "R$ 56,00" at bounding box center [295, 254] width 142 height 19
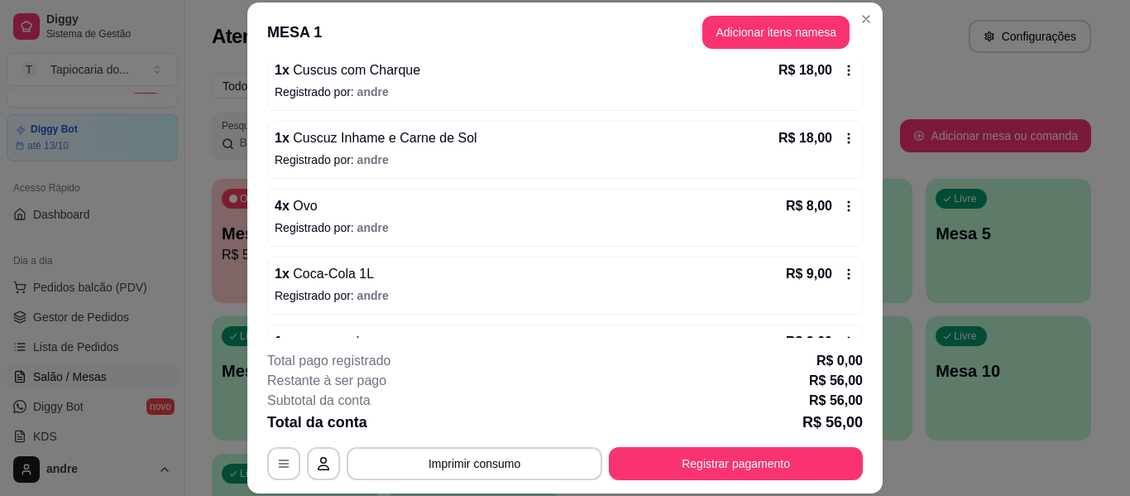
scroll to position [217, 0]
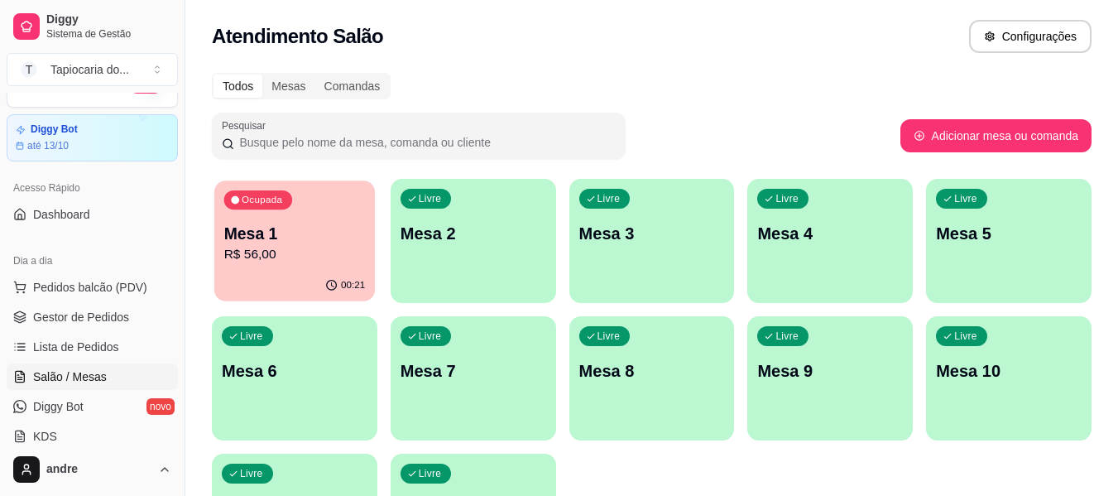
click at [281, 260] on p "R$ 56,00" at bounding box center [295, 254] width 142 height 19
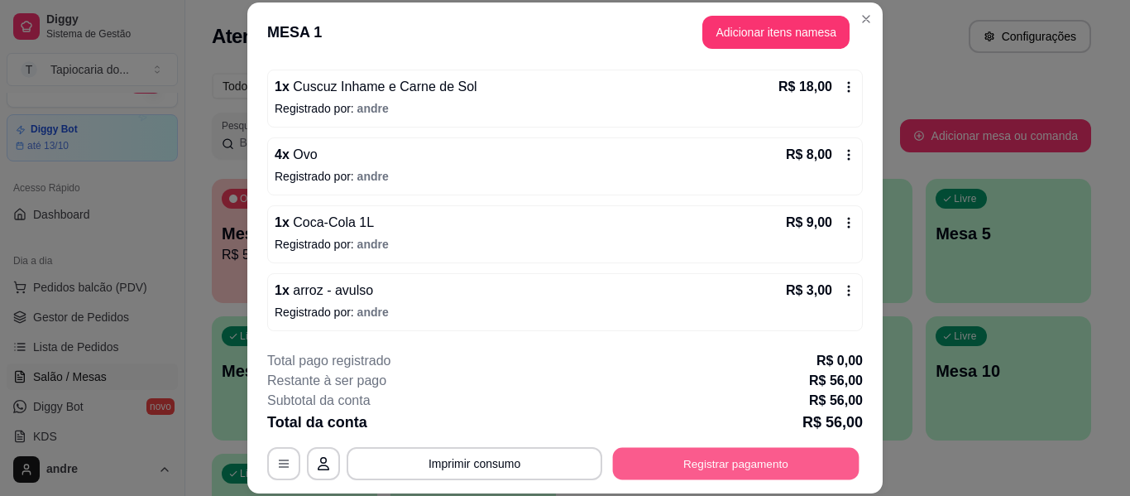
click at [773, 464] on button "Registrar pagamento" at bounding box center [736, 464] width 247 height 32
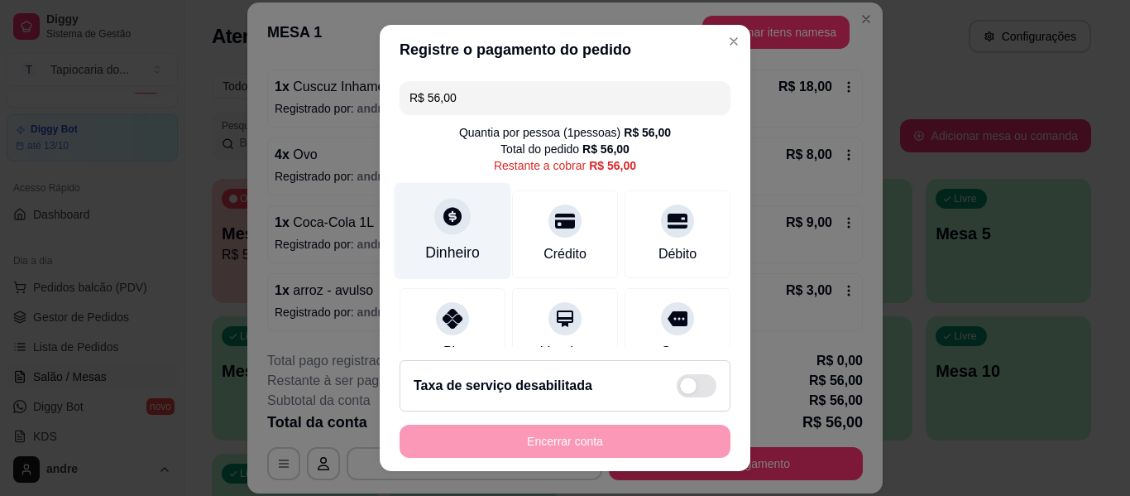
click at [425, 257] on div "Dinheiro" at bounding box center [452, 253] width 55 height 22
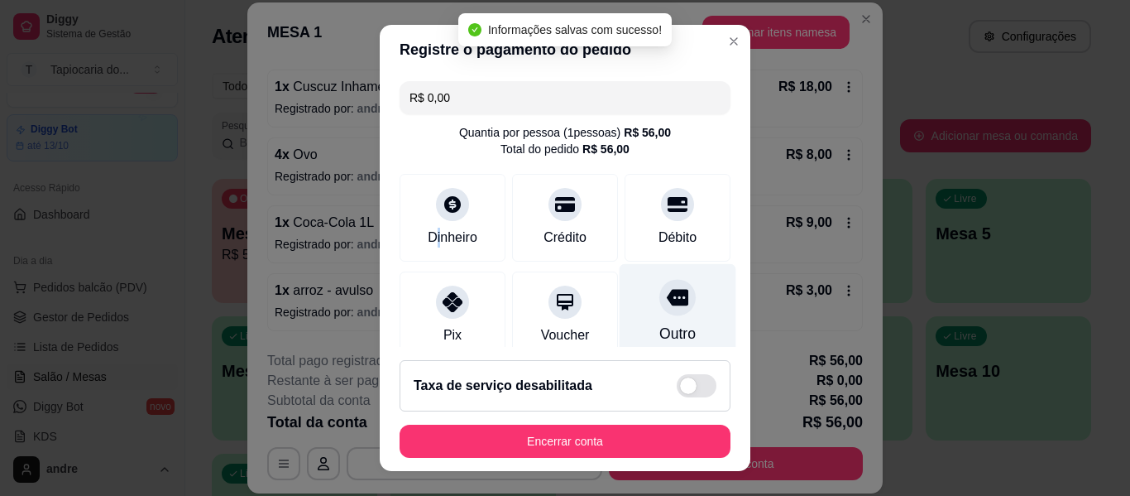
type input "R$ 0,00"
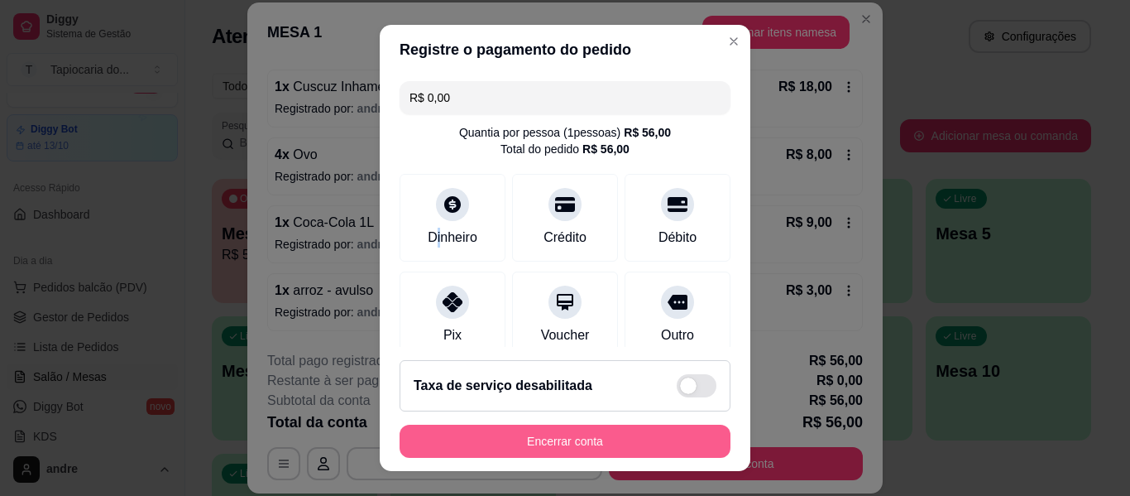
click at [537, 449] on button "Encerrar conta" at bounding box center [565, 441] width 331 height 33
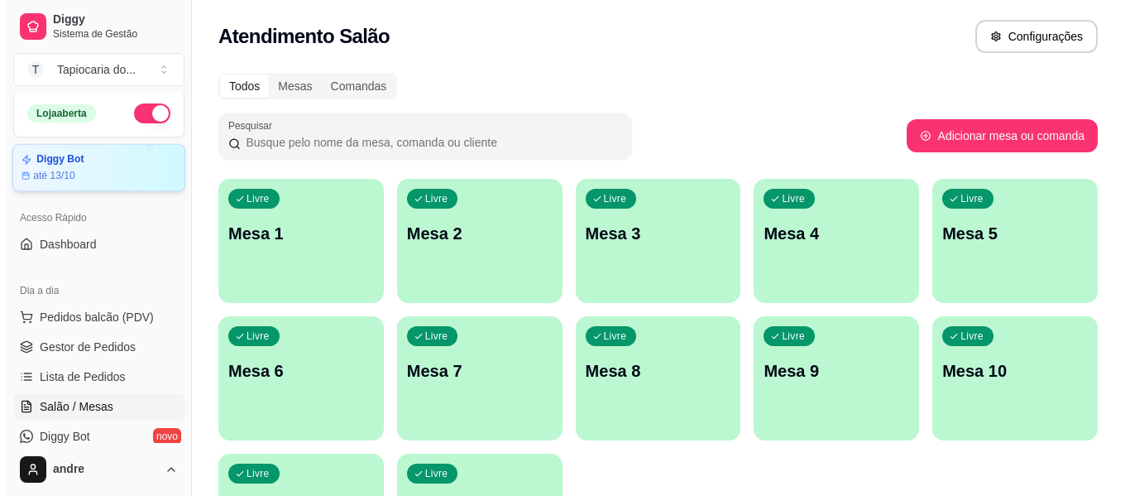
scroll to position [0, 0]
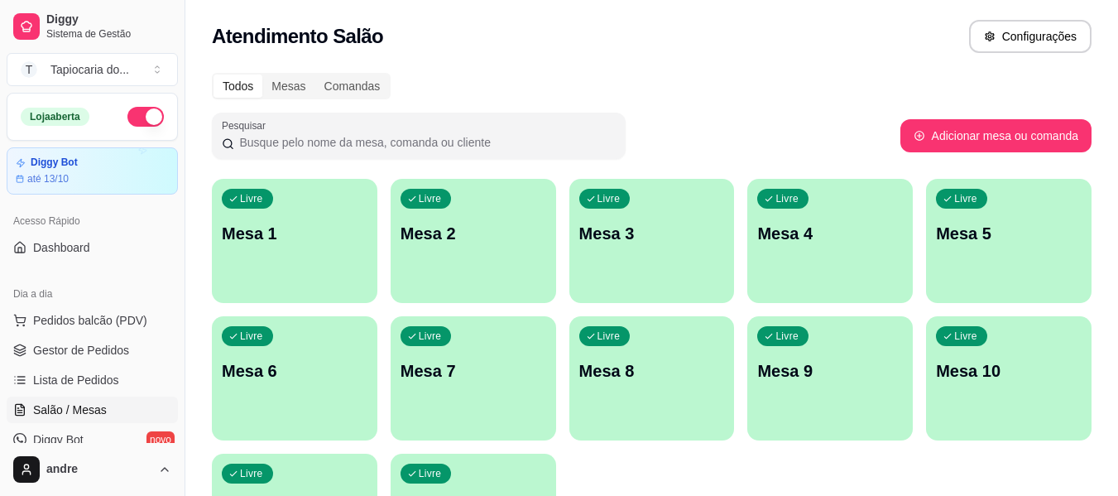
click at [127, 117] on button "button" at bounding box center [145, 117] width 36 height 20
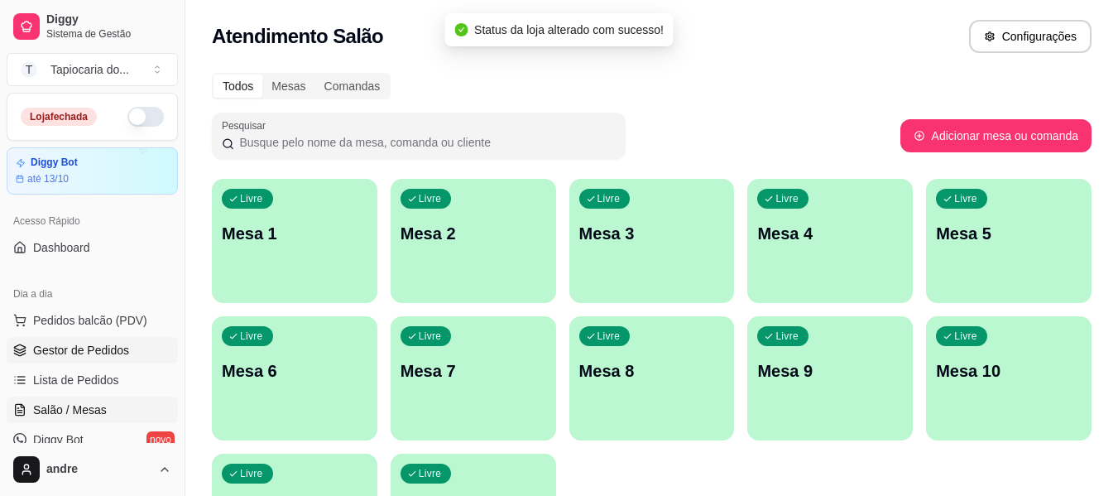
click at [74, 356] on span "Gestor de Pedidos" at bounding box center [81, 350] width 96 height 17
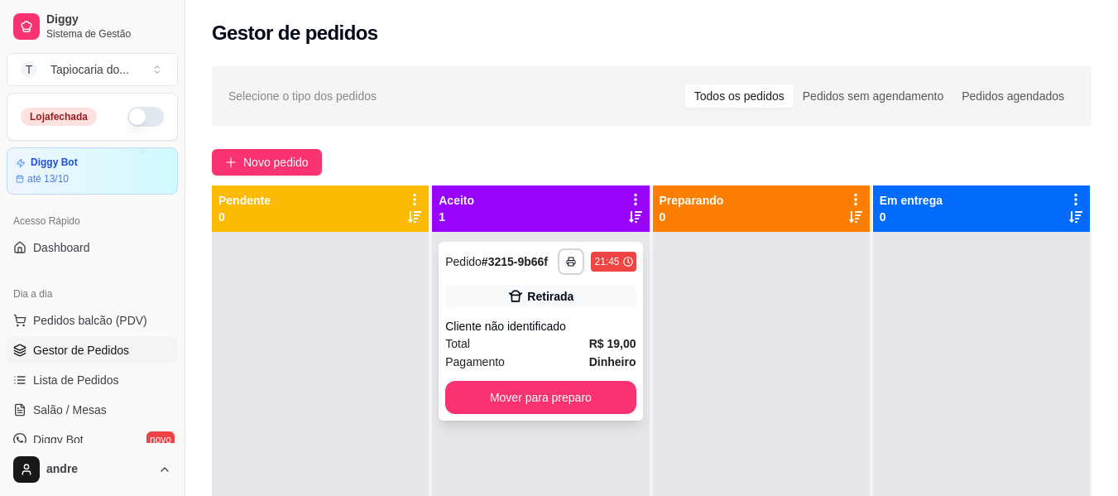
click at [516, 334] on div "Cliente não identificado" at bounding box center [540, 326] width 190 height 17
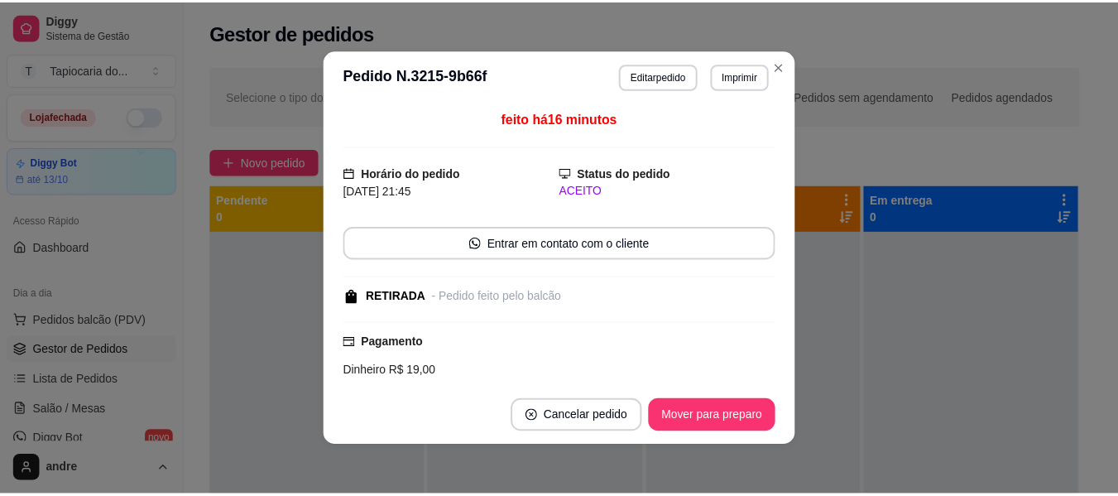
scroll to position [245, 0]
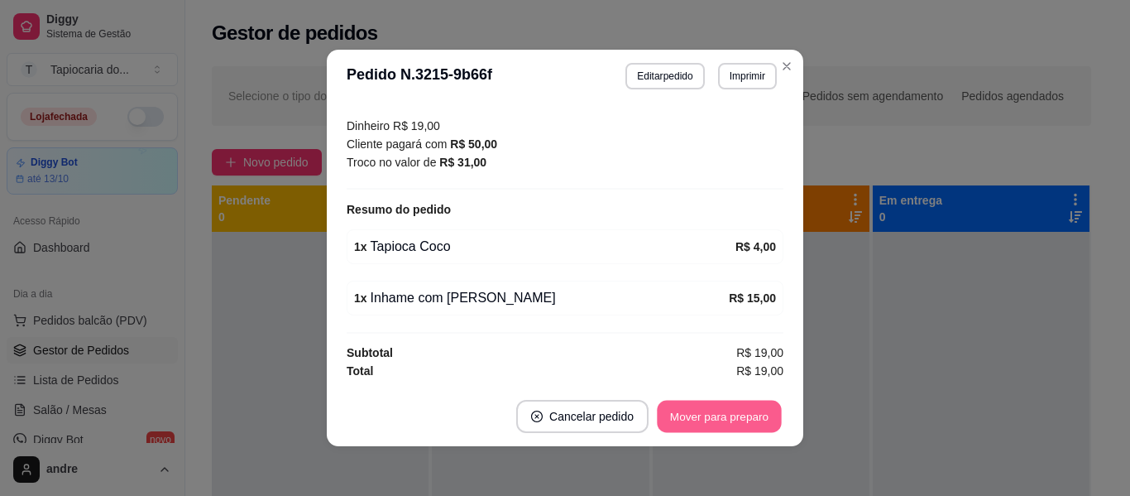
click at [732, 407] on button "Mover para preparo" at bounding box center [719, 417] width 124 height 32
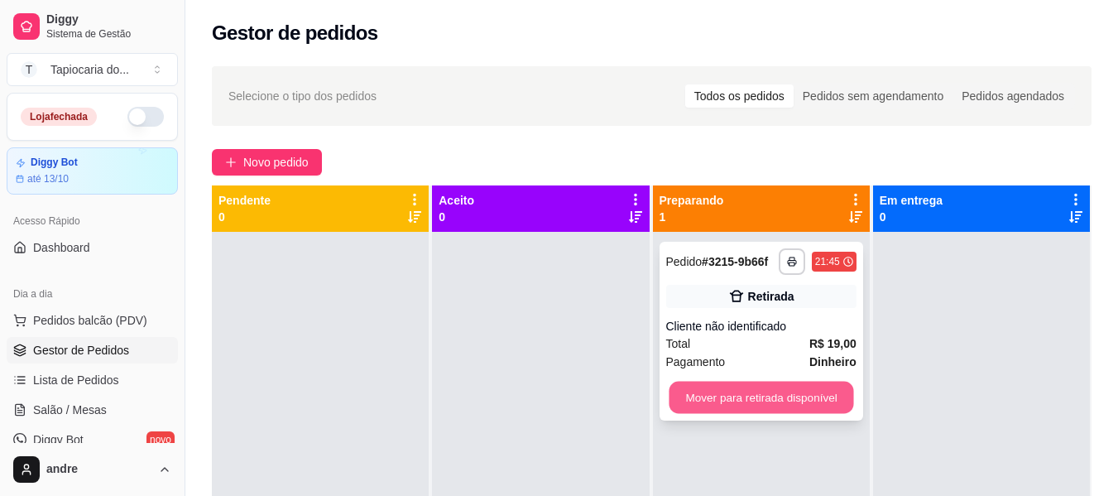
click at [836, 404] on button "Mover para retirada disponível" at bounding box center [761, 398] width 185 height 32
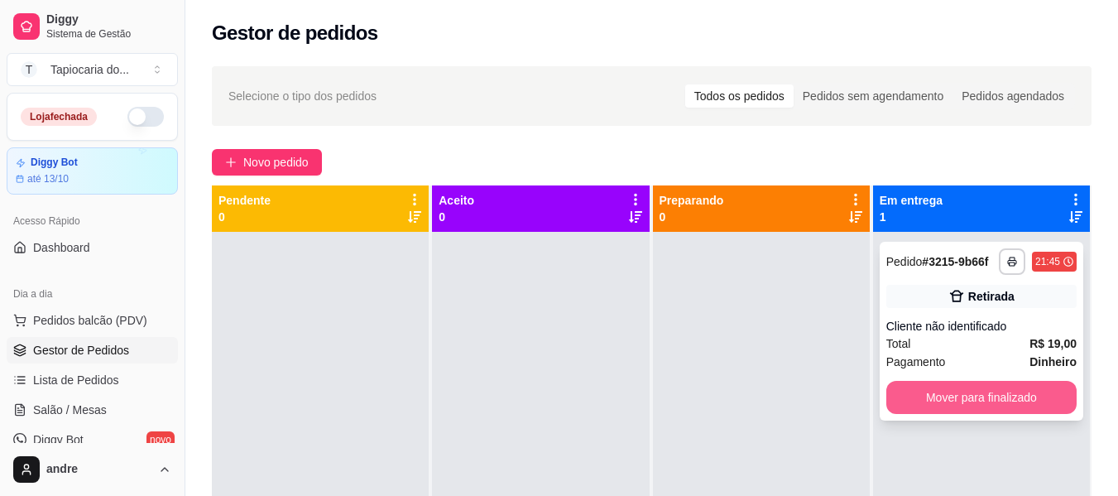
click at [917, 401] on button "Mover para finalizado" at bounding box center [981, 397] width 190 height 33
